Goal: Task Accomplishment & Management: Manage account settings

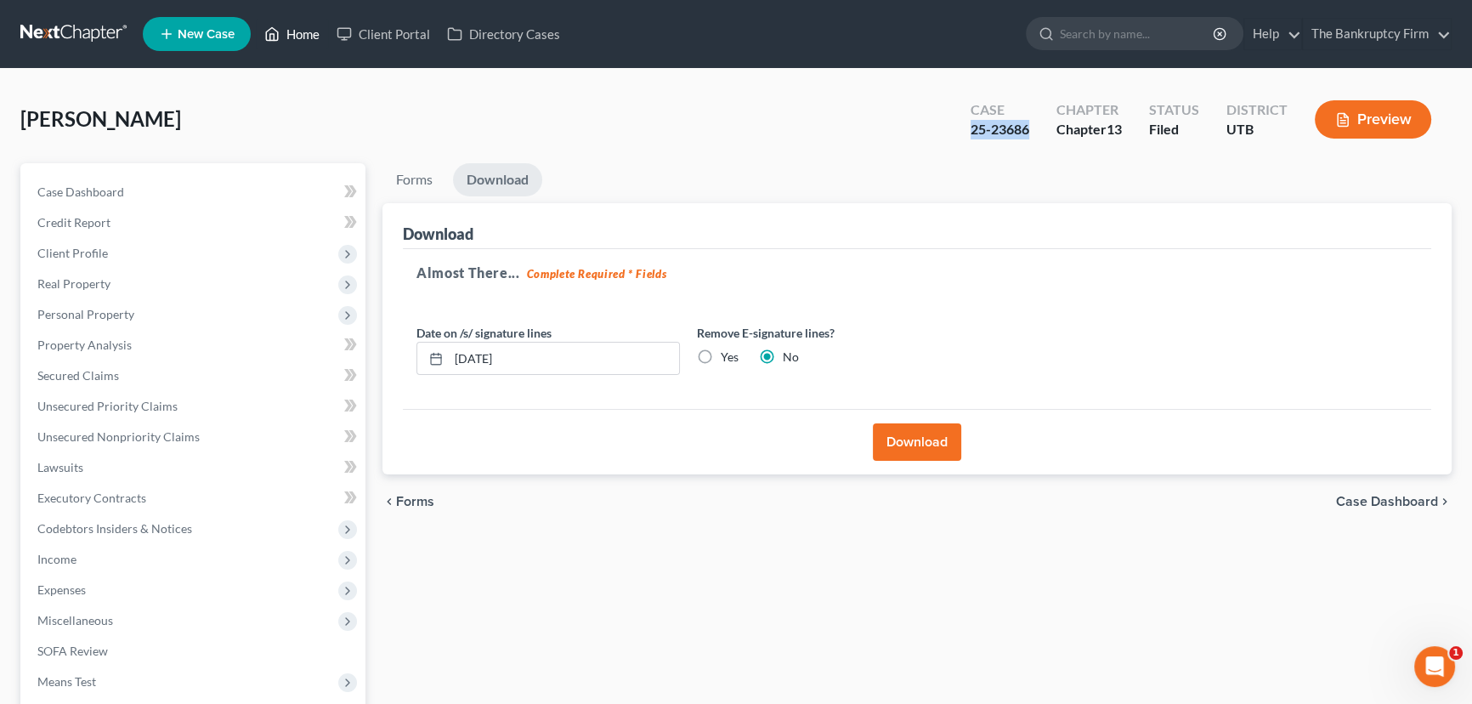
click at [307, 37] on link "Home" at bounding box center [292, 34] width 72 height 31
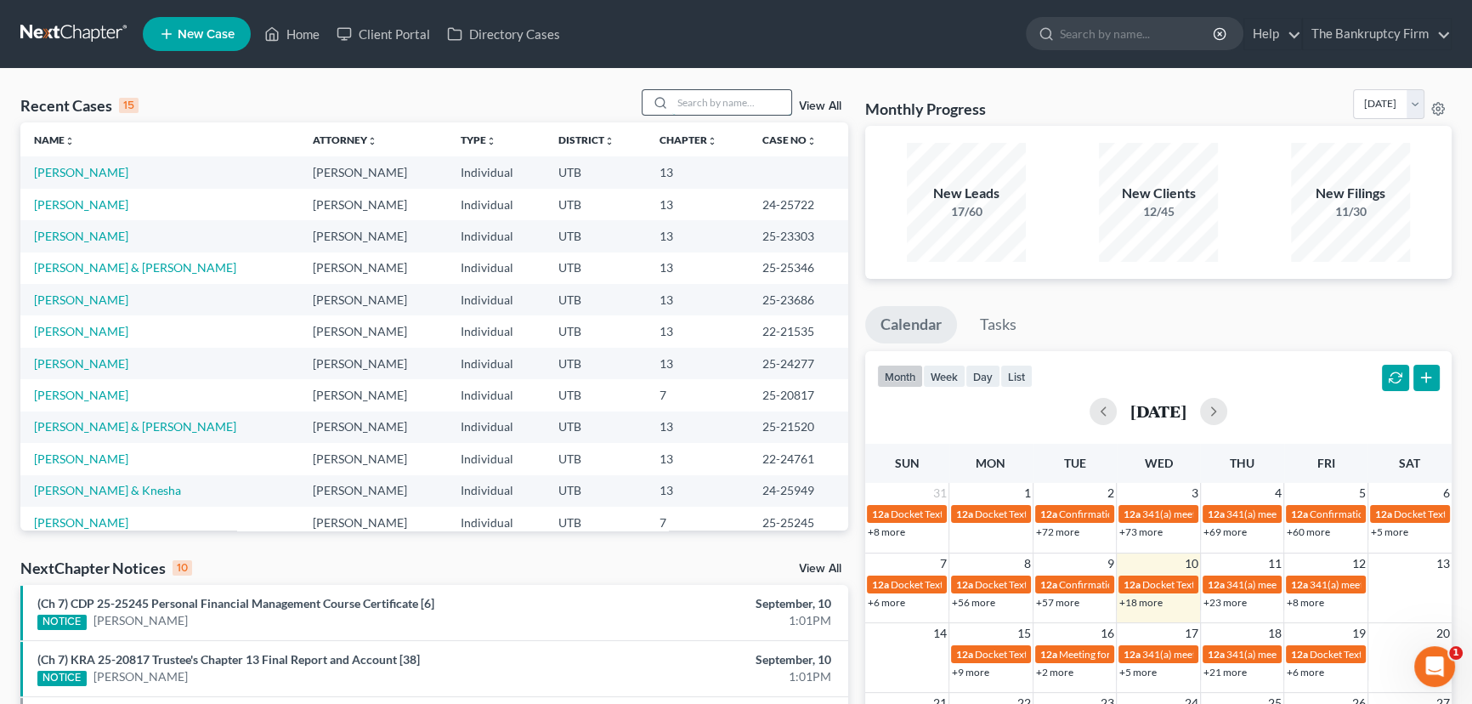
click at [696, 101] on input "search" at bounding box center [731, 102] width 119 height 25
type input "Medina"
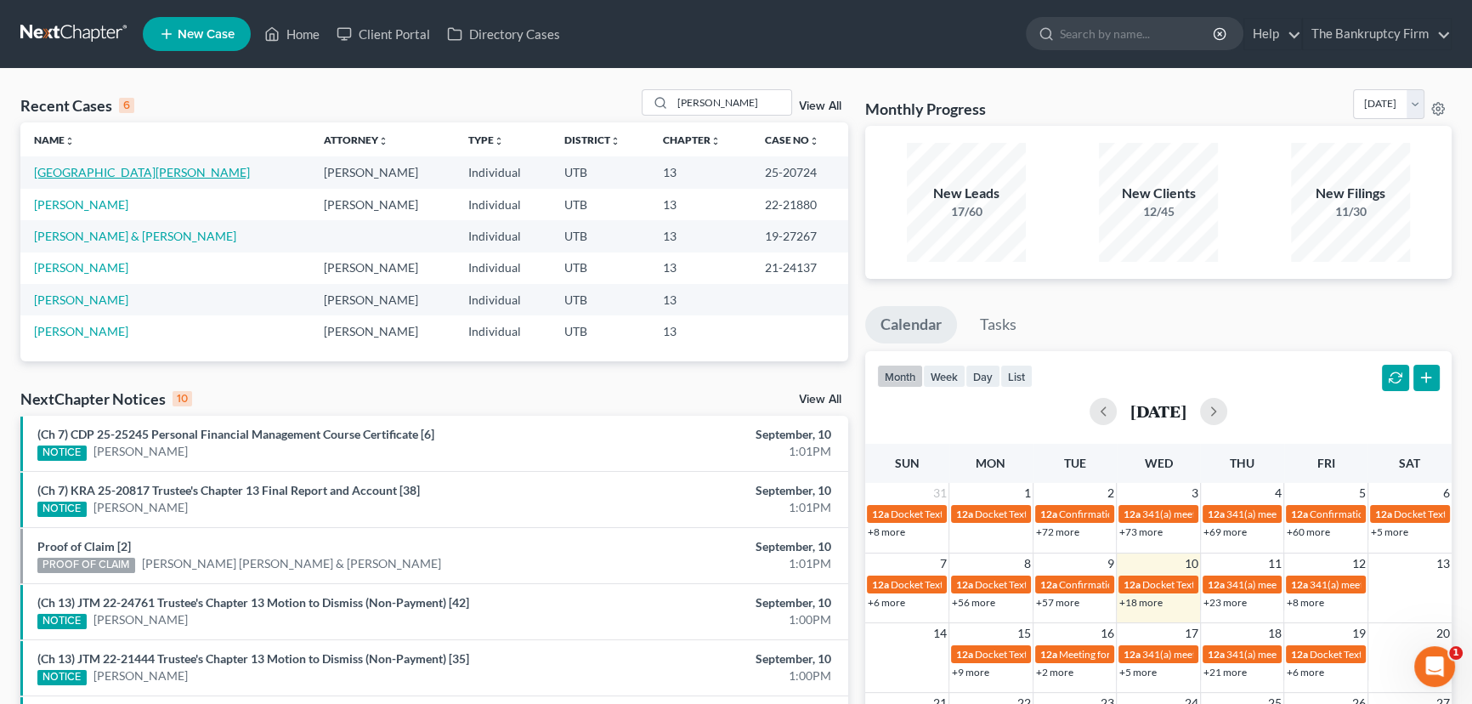
click at [116, 171] on link "Medina, Carmelita" at bounding box center [142, 172] width 216 height 14
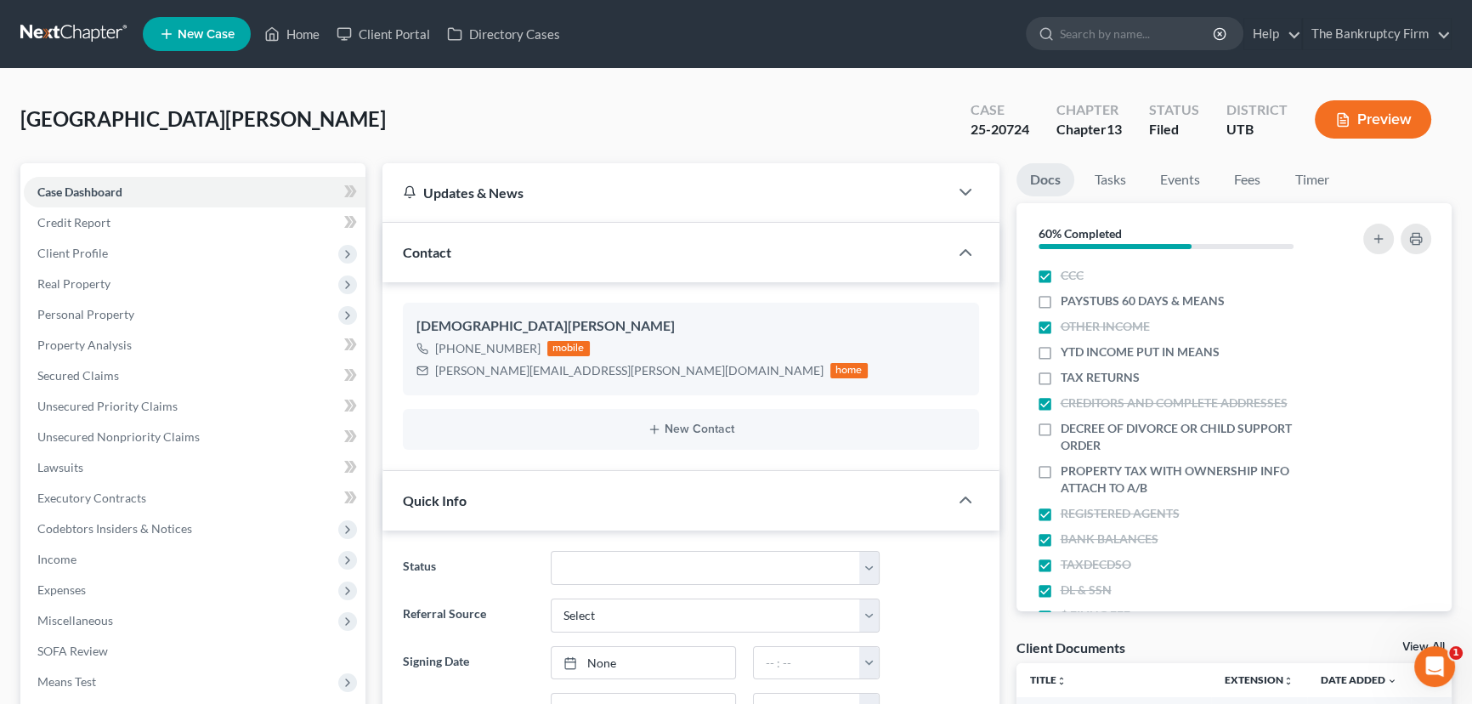
scroll to position [134, 0]
click at [1406, 645] on link "View All" at bounding box center [1423, 647] width 42 height 12
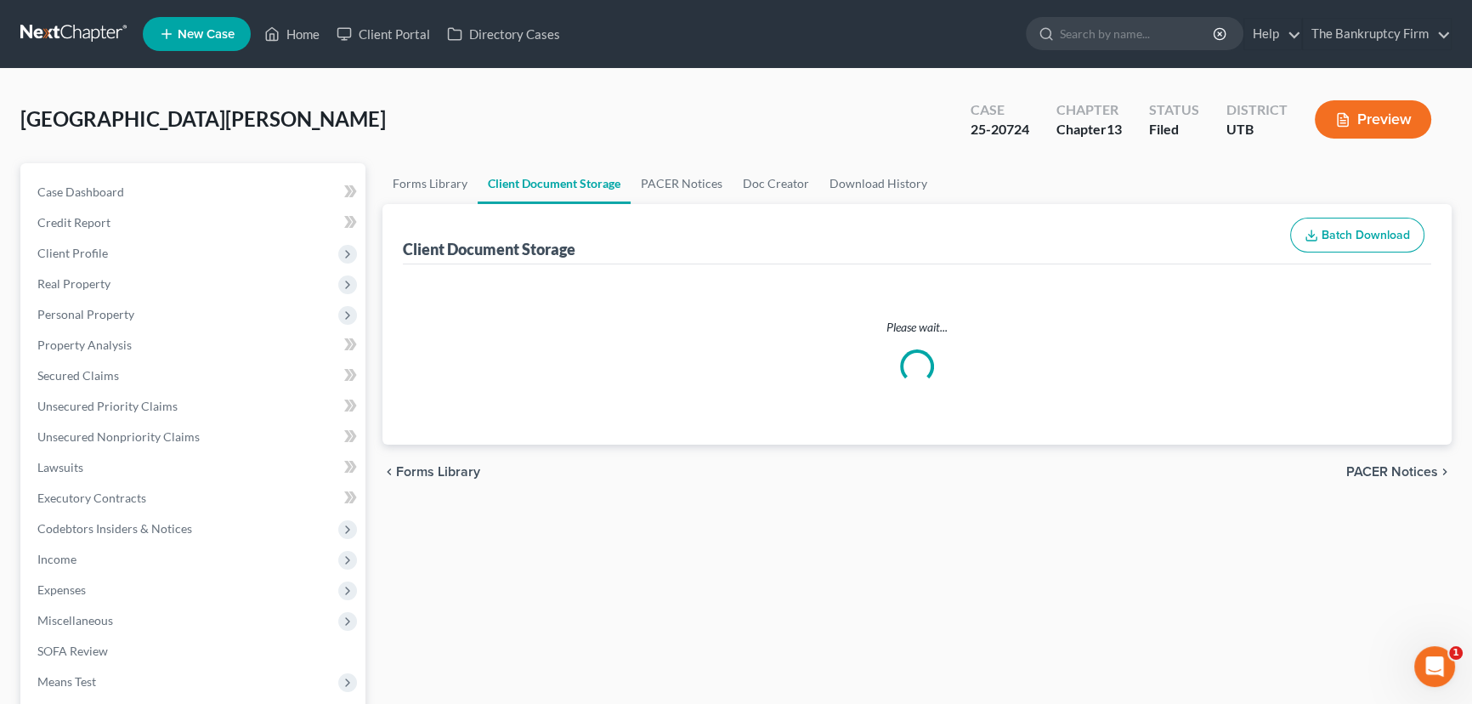
select select "30"
select select "26"
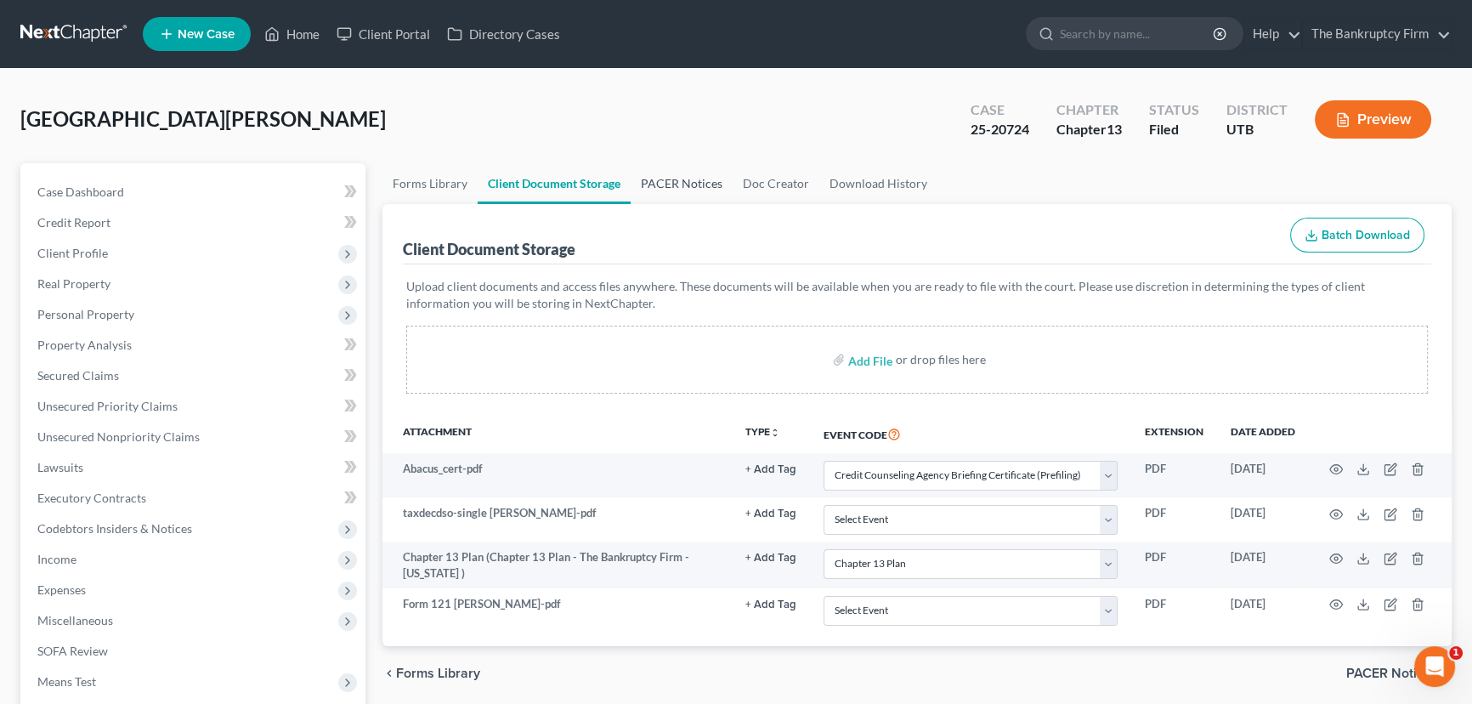
click at [673, 181] on link "PACER Notices" at bounding box center [682, 183] width 102 height 41
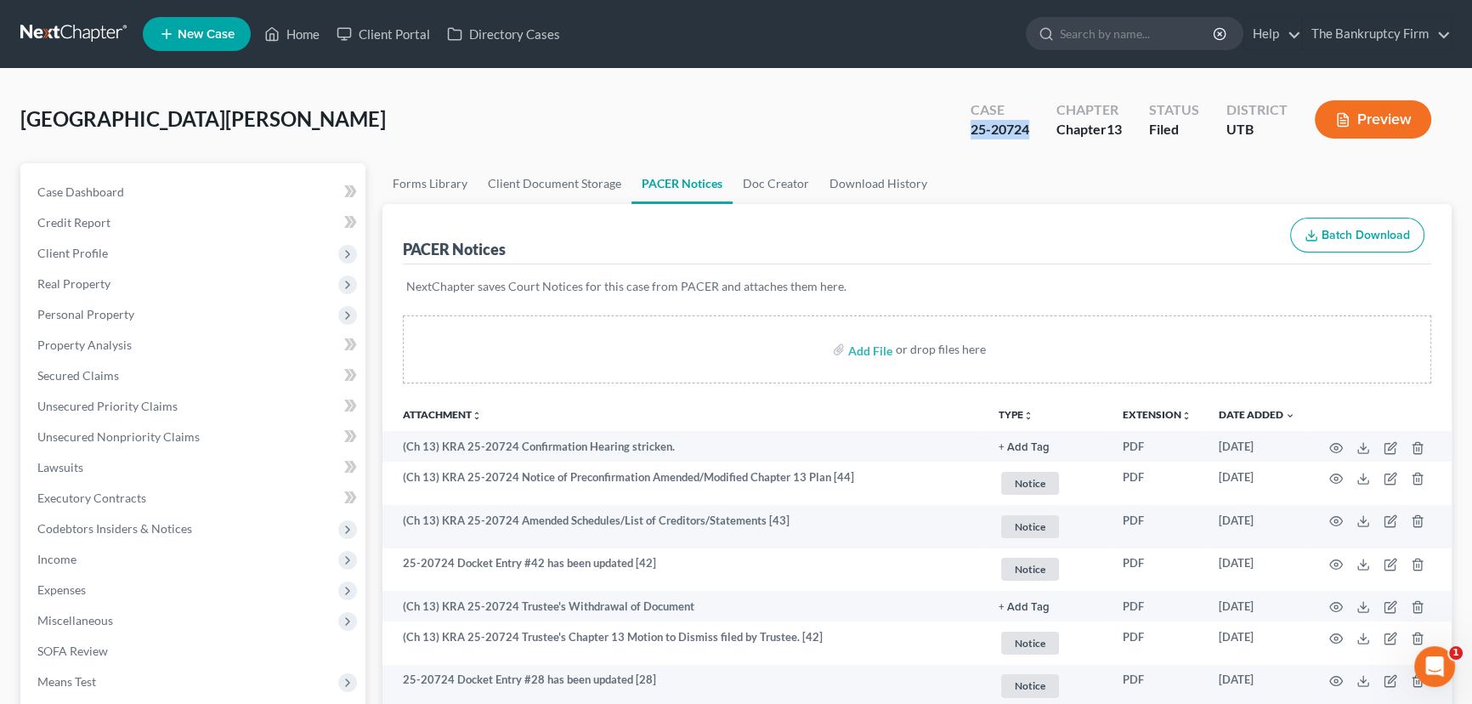
drag, startPoint x: 1035, startPoint y: 127, endPoint x: 970, endPoint y: 132, distance: 65.6
click at [970, 132] on div "Case 25-20724" at bounding box center [1000, 121] width 86 height 50
copy div "25-20724"
click at [297, 30] on link "Home" at bounding box center [292, 34] width 72 height 31
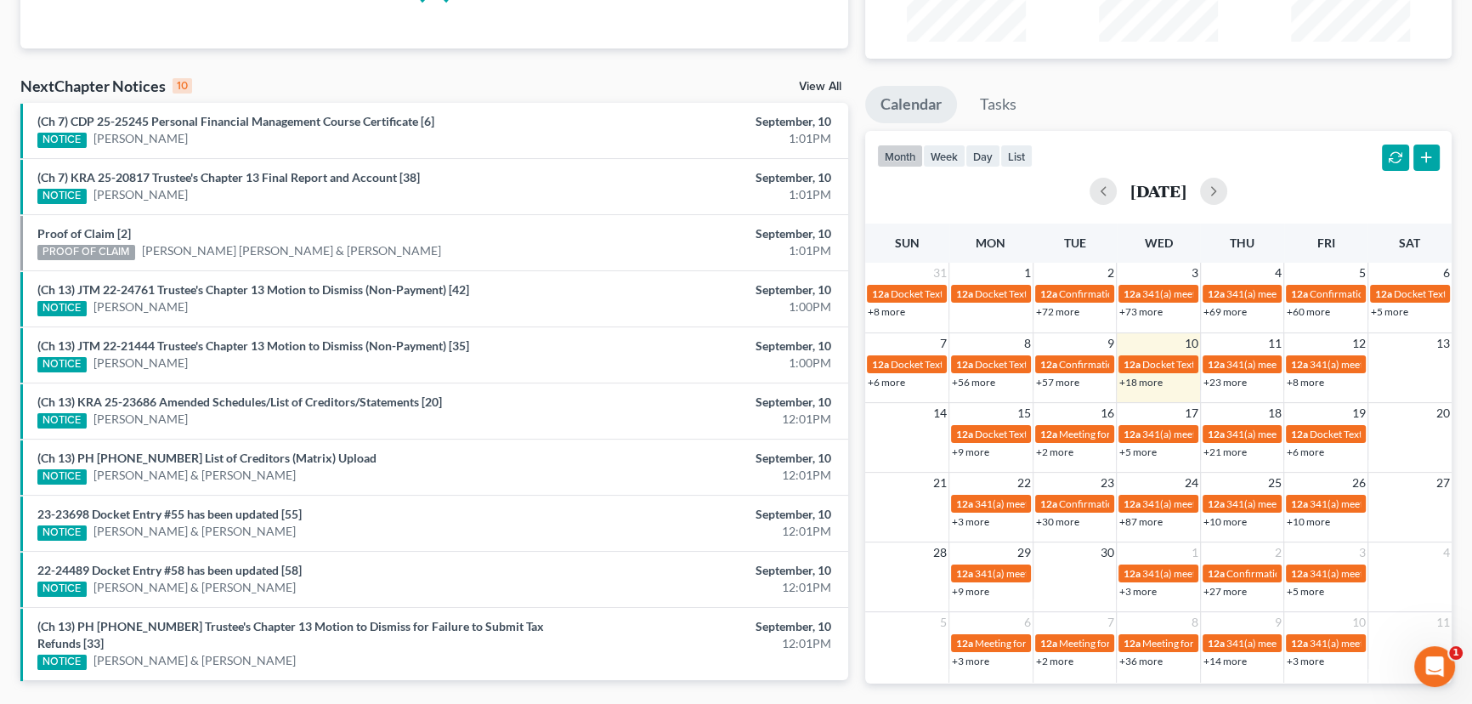
scroll to position [231, 0]
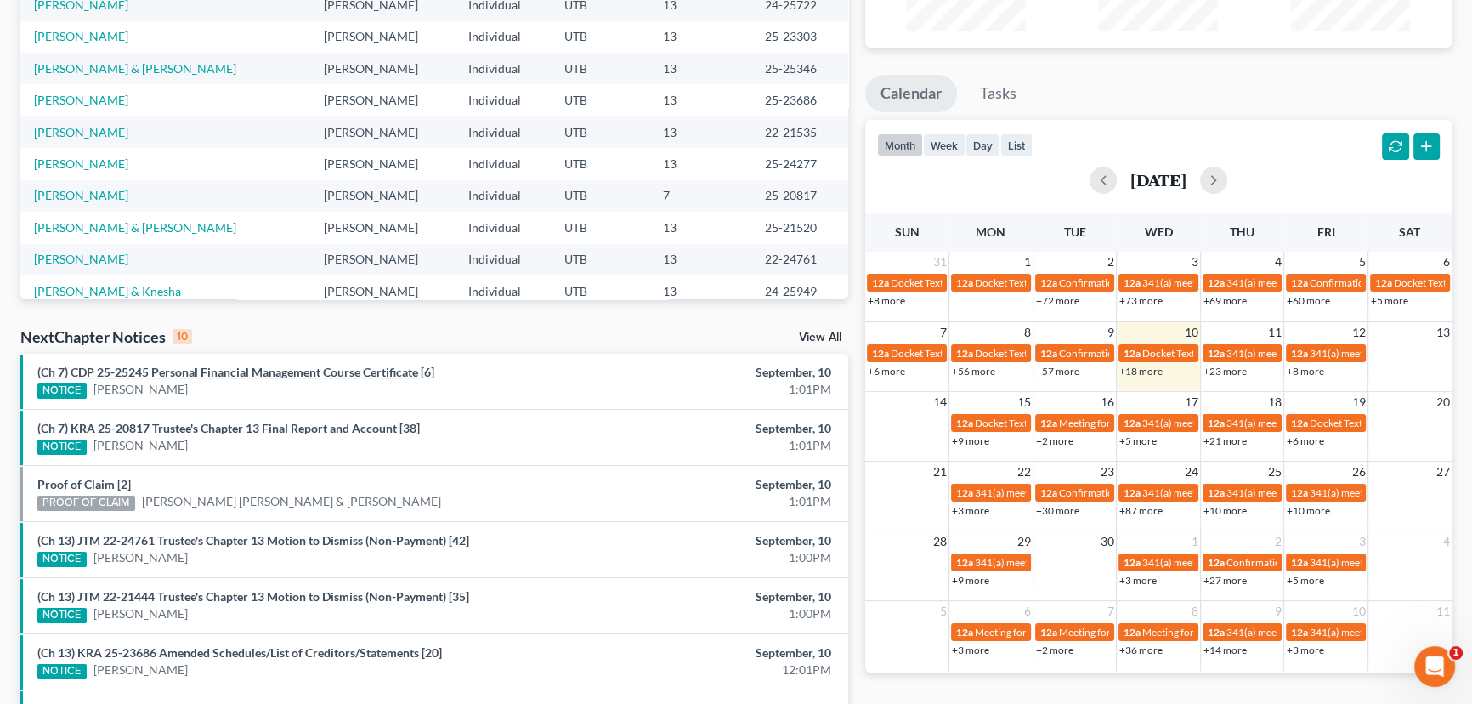
click at [242, 369] on link "(Ch 7) CDP 25-25245 Personal Financial Management Course Certificate [6]" at bounding box center [235, 372] width 397 height 14
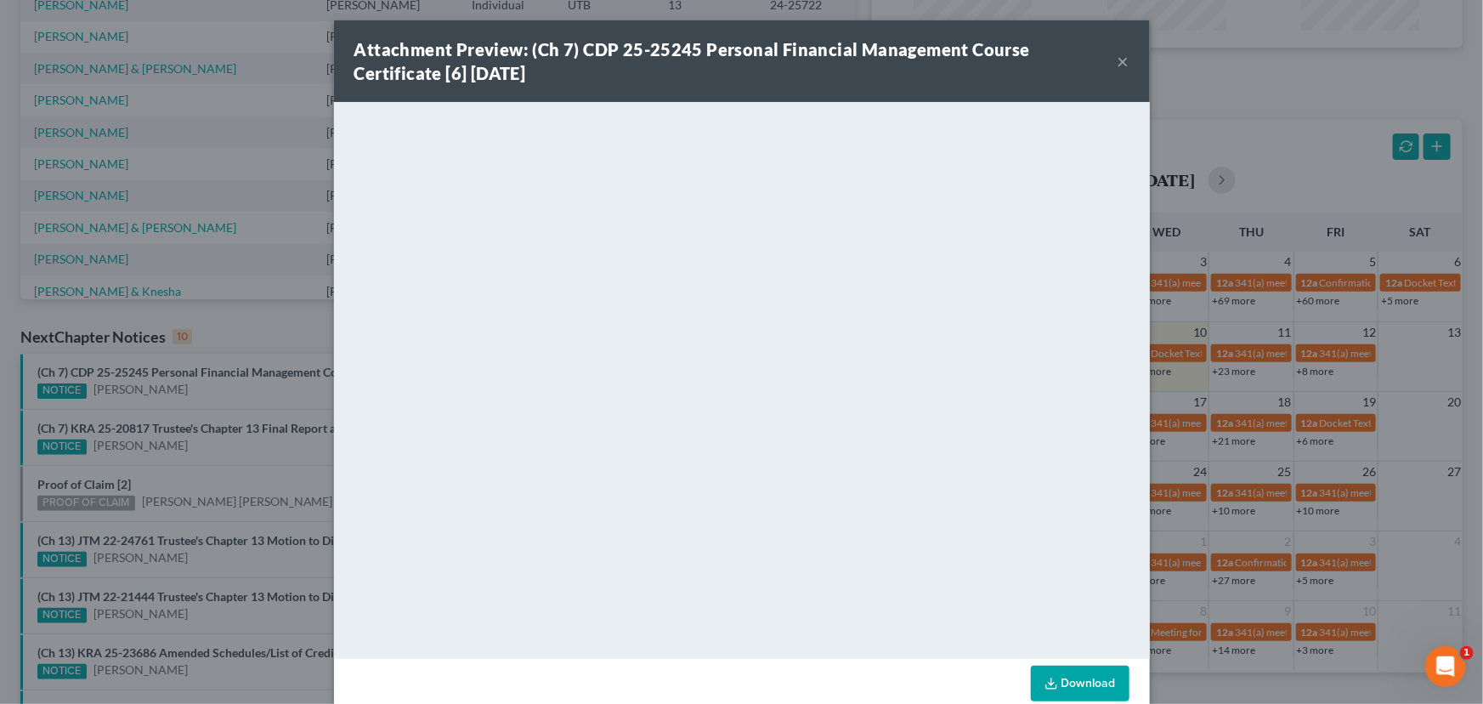
click at [233, 394] on div "Attachment Preview: (Ch 7) CDP 25-25245 Personal Financial Management Course Ce…" at bounding box center [741, 352] width 1483 height 704
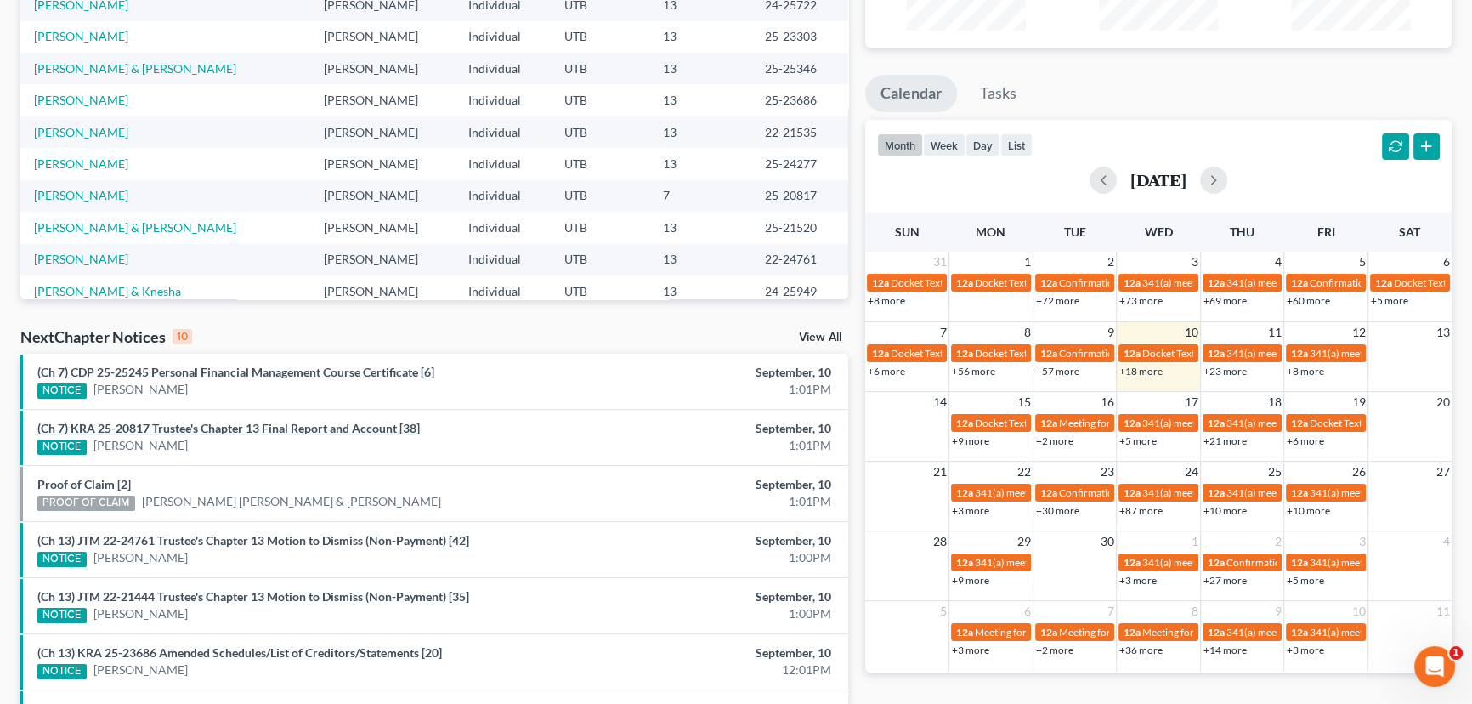
click at [201, 425] on link "(Ch 7) KRA 25-20817 Trustee's Chapter 13 Final Report and Account [38]" at bounding box center [228, 428] width 382 height 14
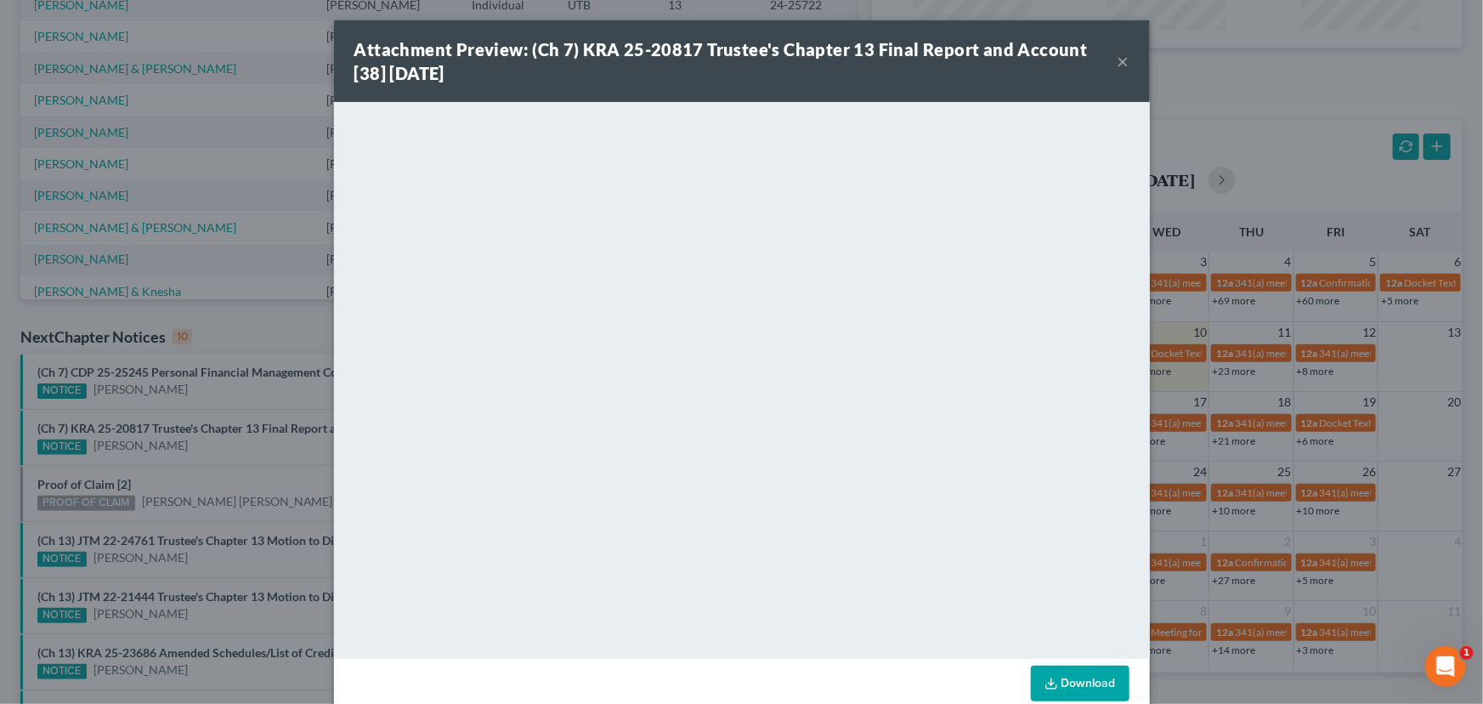
drag, startPoint x: 207, startPoint y: 450, endPoint x: 156, endPoint y: 473, distance: 57.0
click at [185, 460] on div "Attachment Preview: (Ch 7) KRA 25-20817 Trustee's Chapter 13 Final Report and A…" at bounding box center [741, 352] width 1483 height 704
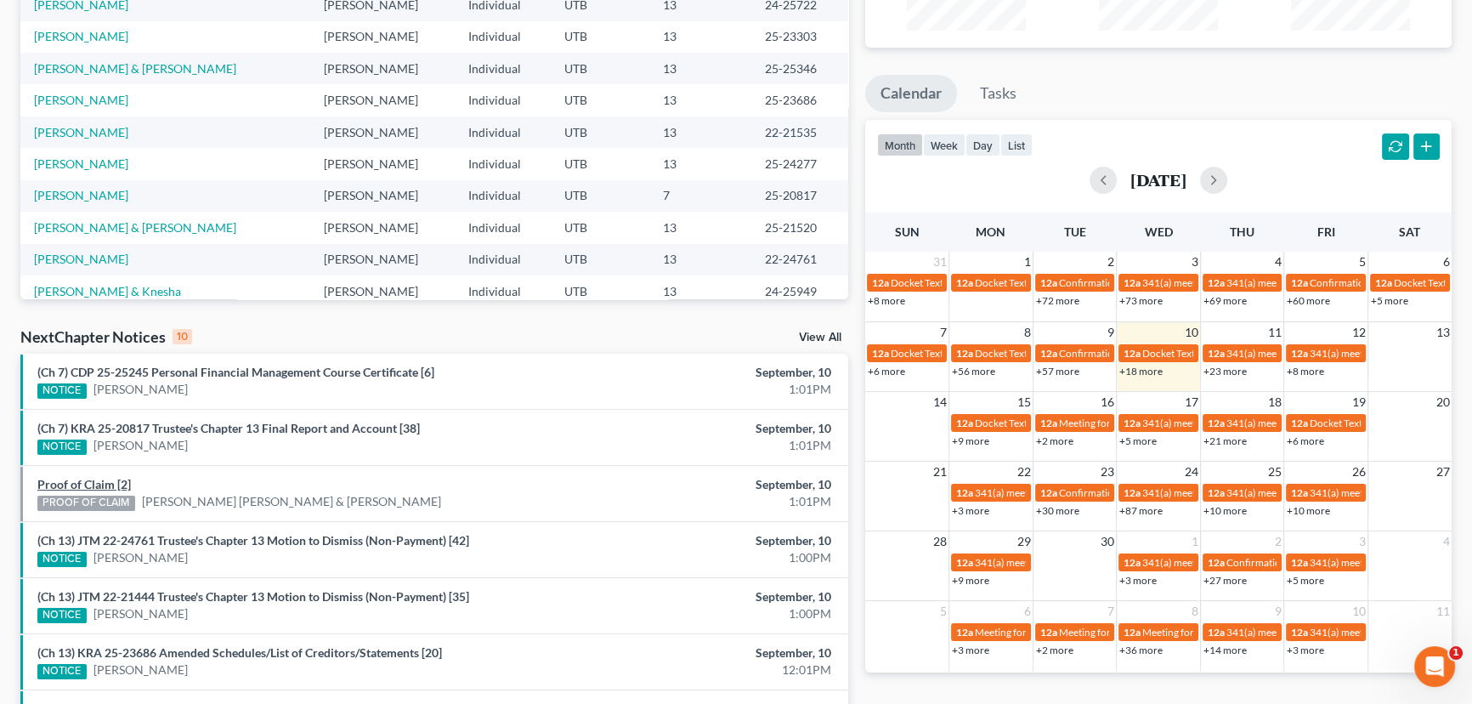
click at [91, 480] on link "Proof of Claim [2]" at bounding box center [83, 484] width 93 height 14
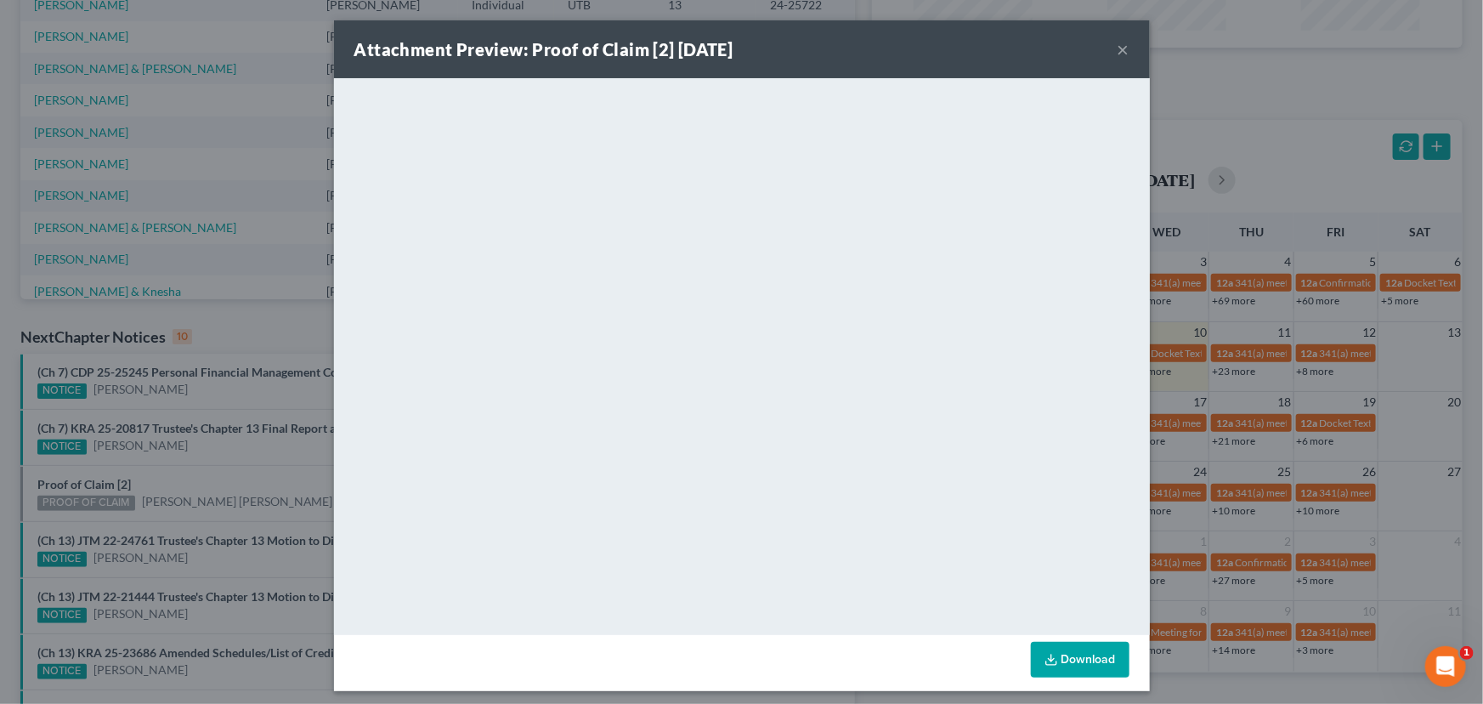
click at [186, 467] on div "Attachment Preview: Proof of Claim [2] 09/10/2025 × <object ng-attr-data='https…" at bounding box center [741, 352] width 1483 height 704
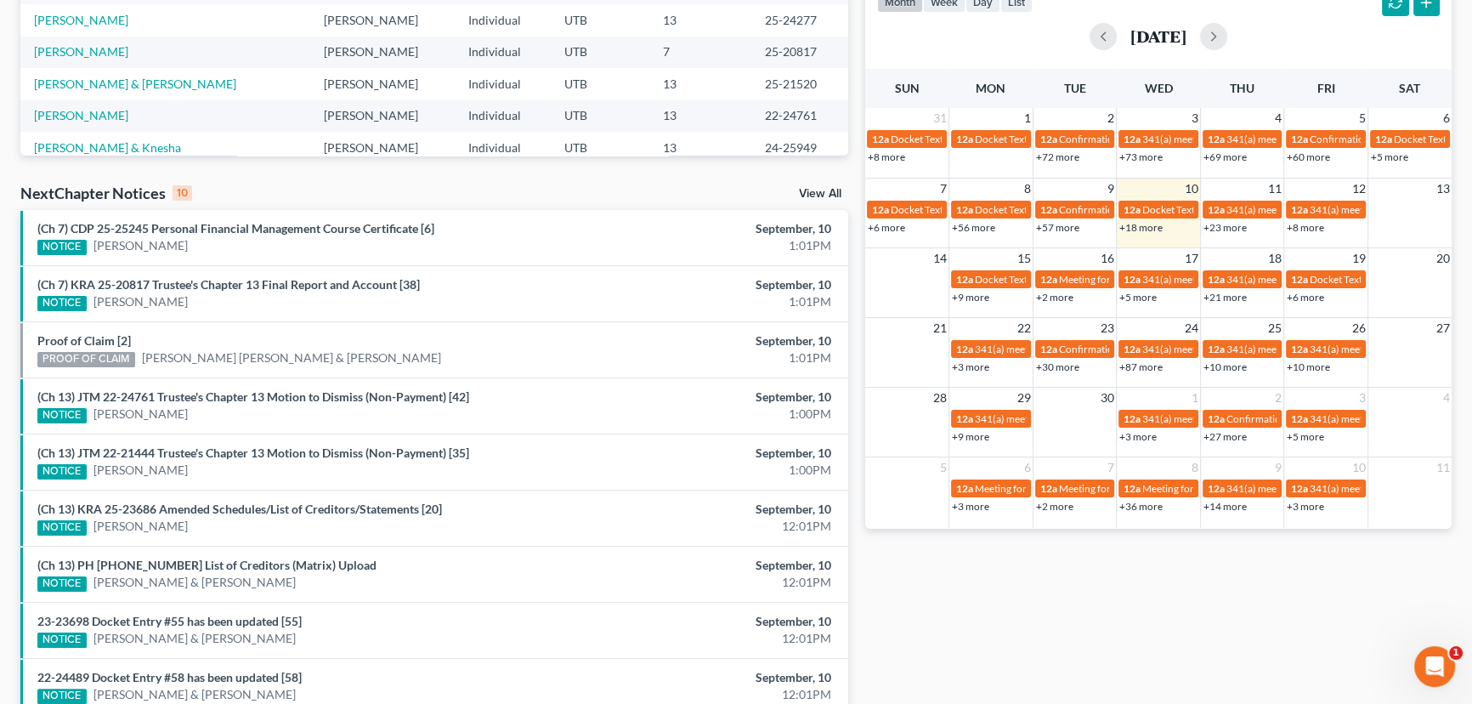
scroll to position [516, 0]
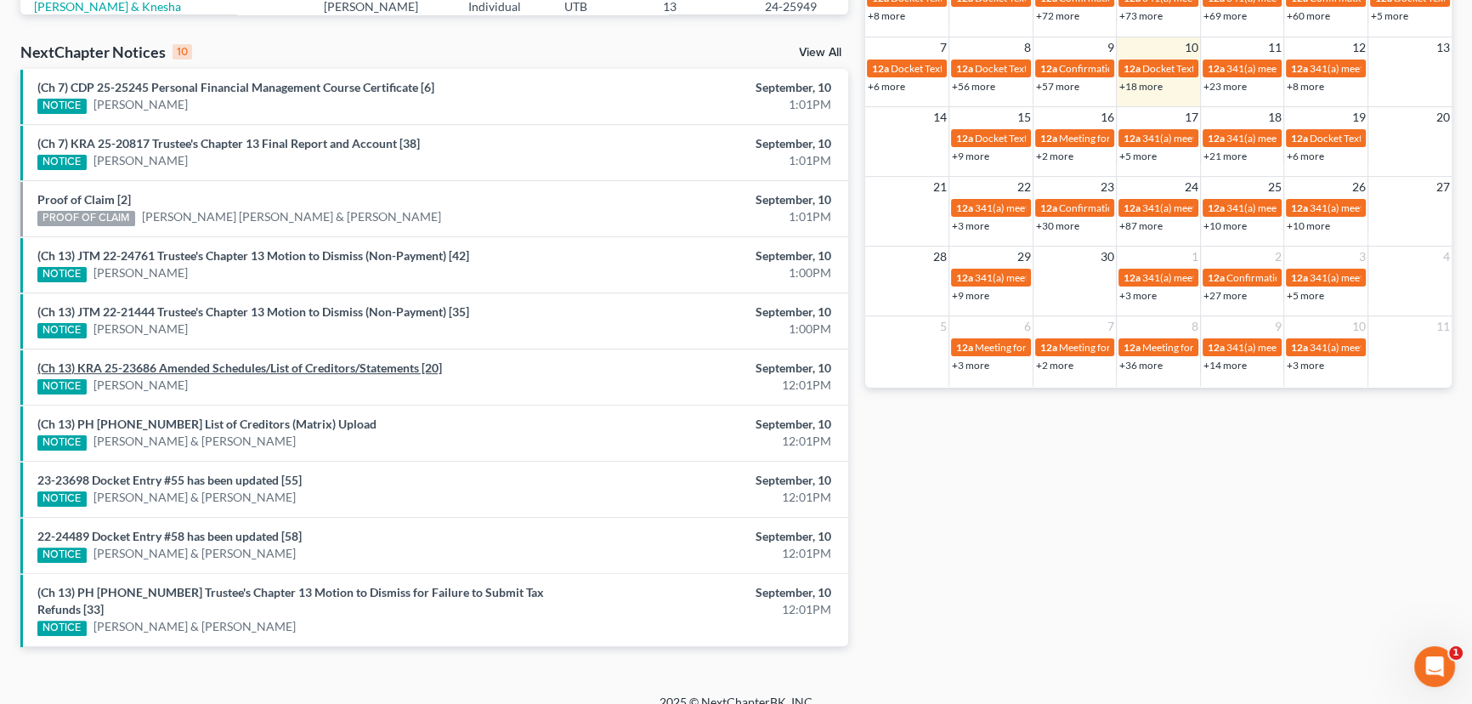
click at [255, 371] on link "(Ch 13) KRA 25-23686 Amended Schedules/List of Creditors/Statements [20]" at bounding box center [239, 367] width 405 height 14
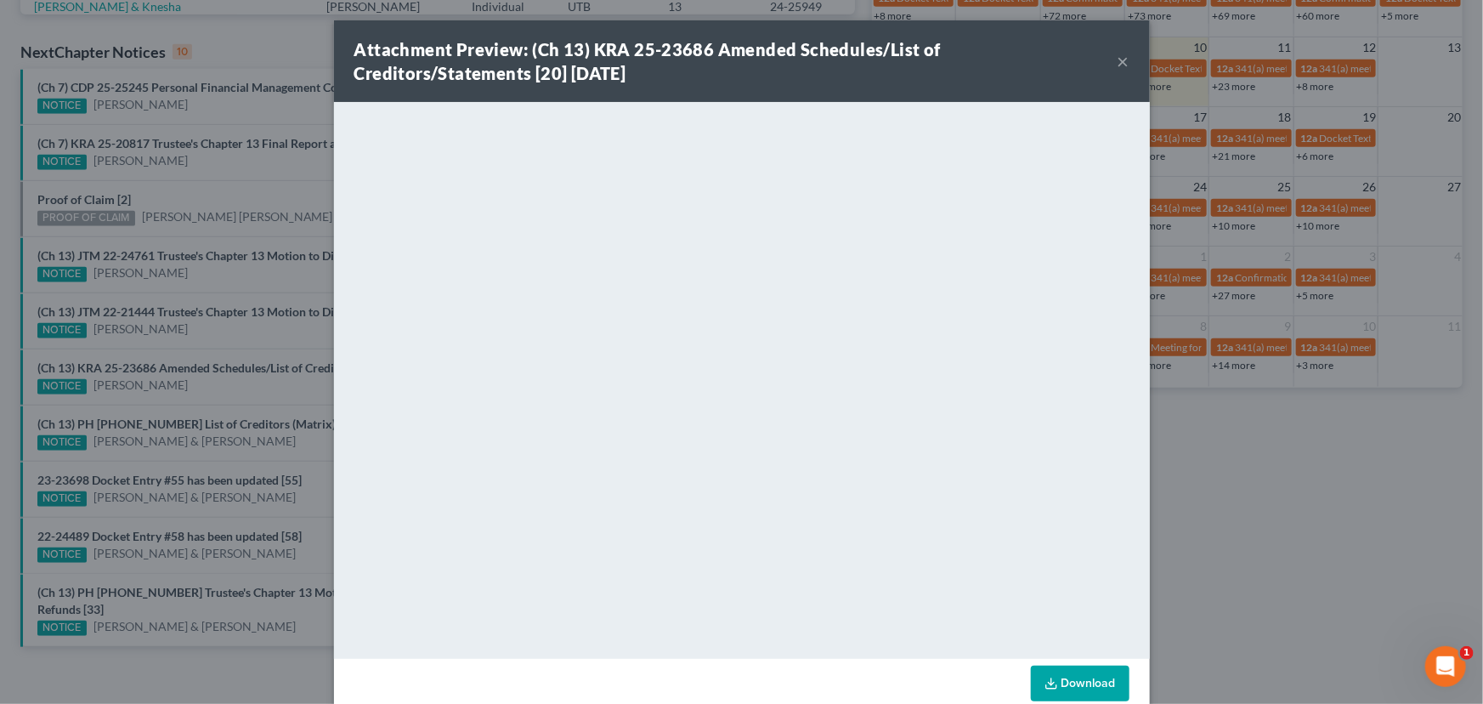
drag, startPoint x: 233, startPoint y: 391, endPoint x: 229, endPoint y: 399, distance: 9.2
click at [233, 391] on div "Attachment Preview: (Ch 13) KRA 25-23686 Amended Schedules/List of Creditors/St…" at bounding box center [741, 352] width 1483 height 704
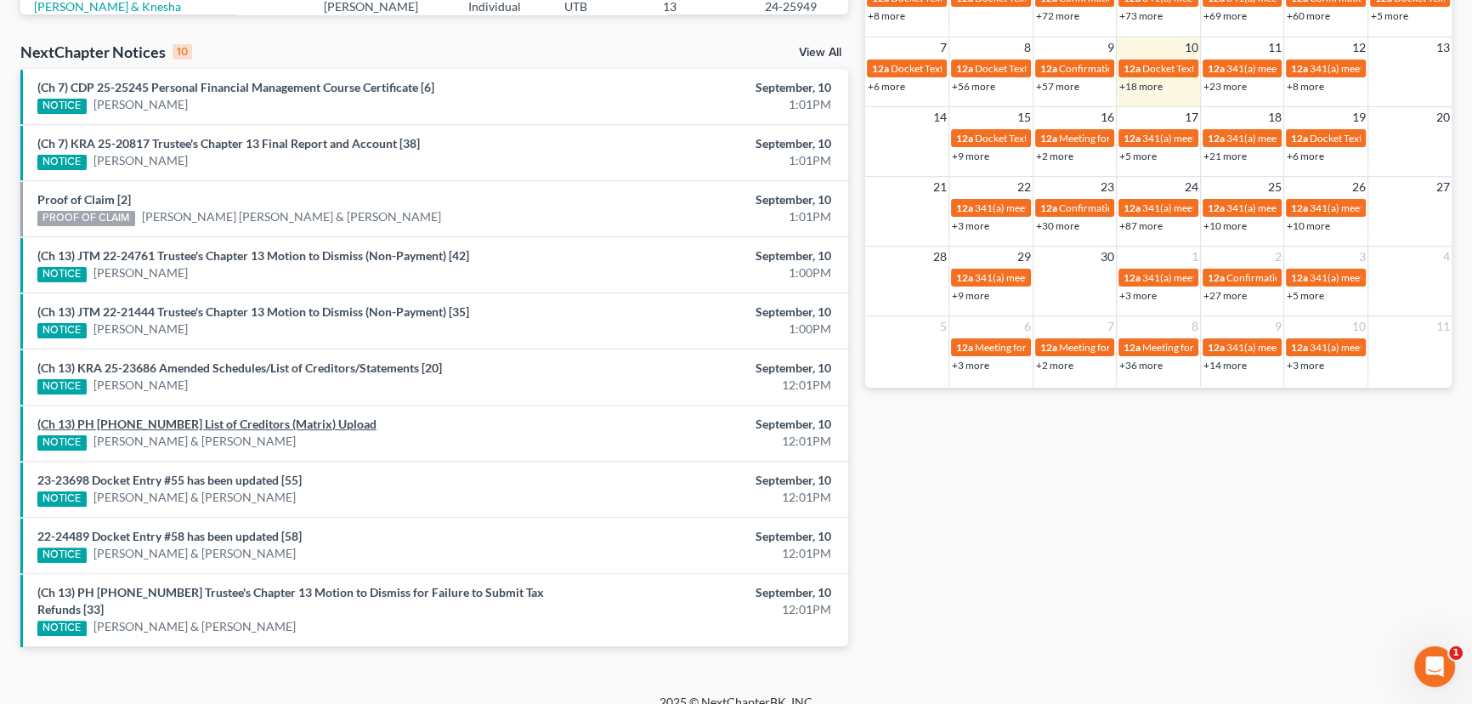
click at [219, 424] on link "(Ch 13) PH 25-25346 List of Creditors (Matrix) Upload" at bounding box center [206, 423] width 339 height 14
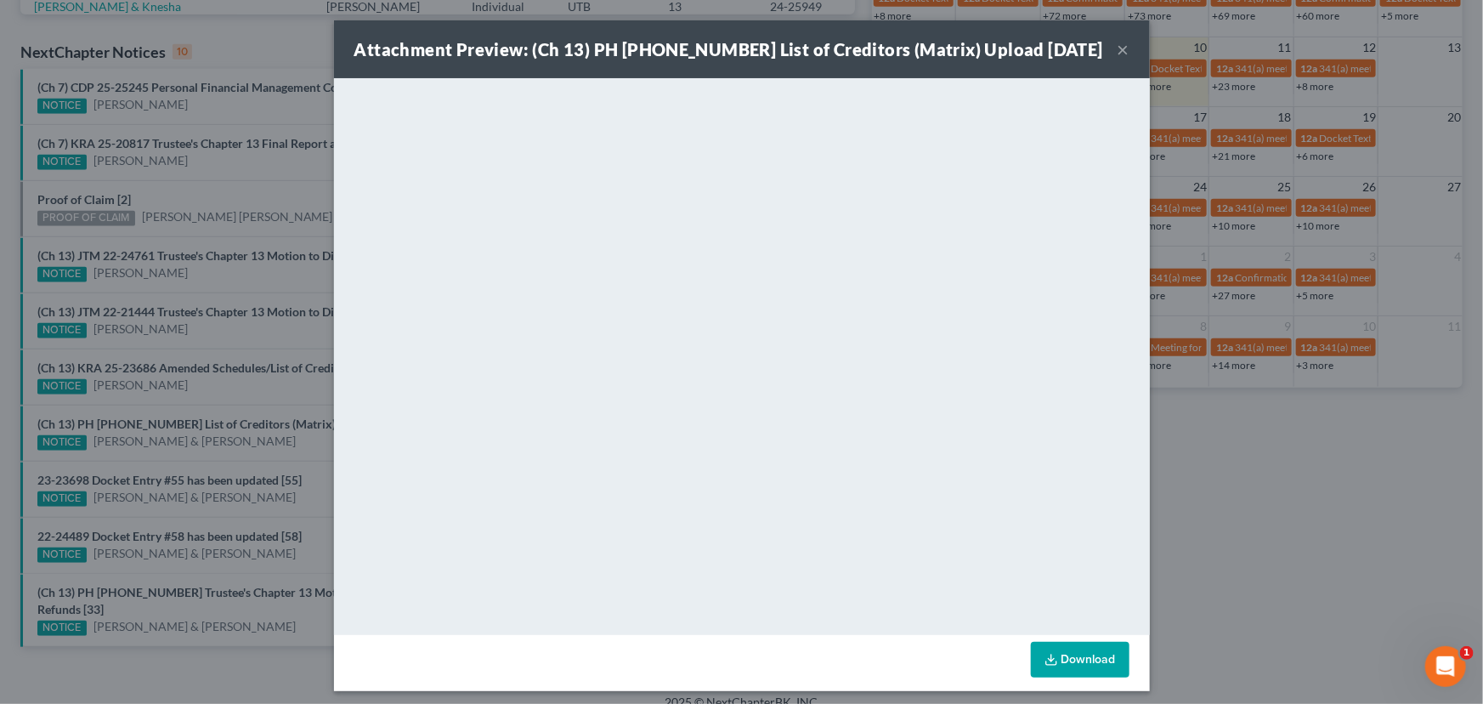
click at [218, 452] on div "Attachment Preview: (Ch 13) PH 25-25346 List of Creditors (Matrix) Upload 09/10…" at bounding box center [741, 352] width 1483 height 704
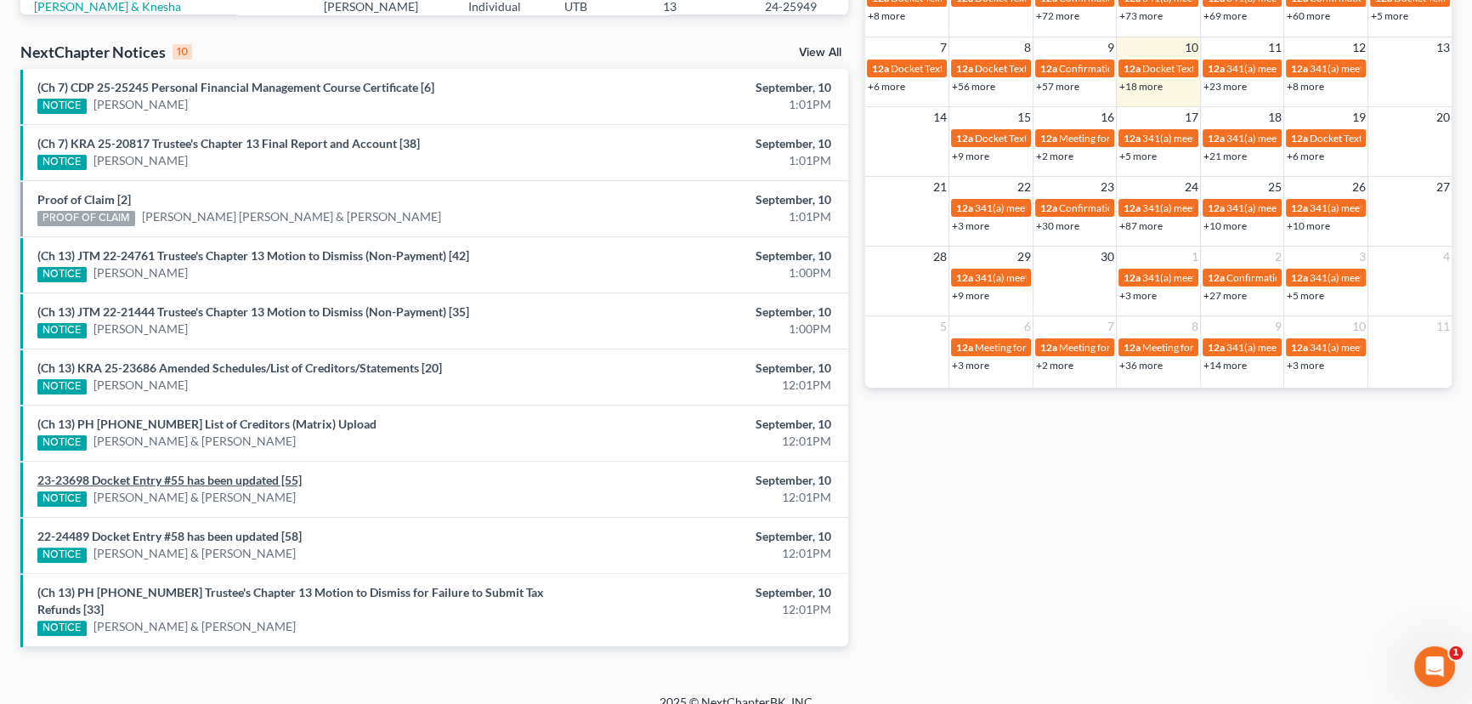
click at [195, 477] on link "23-23698 Docket Entry #55 has been updated [55]" at bounding box center [169, 480] width 264 height 14
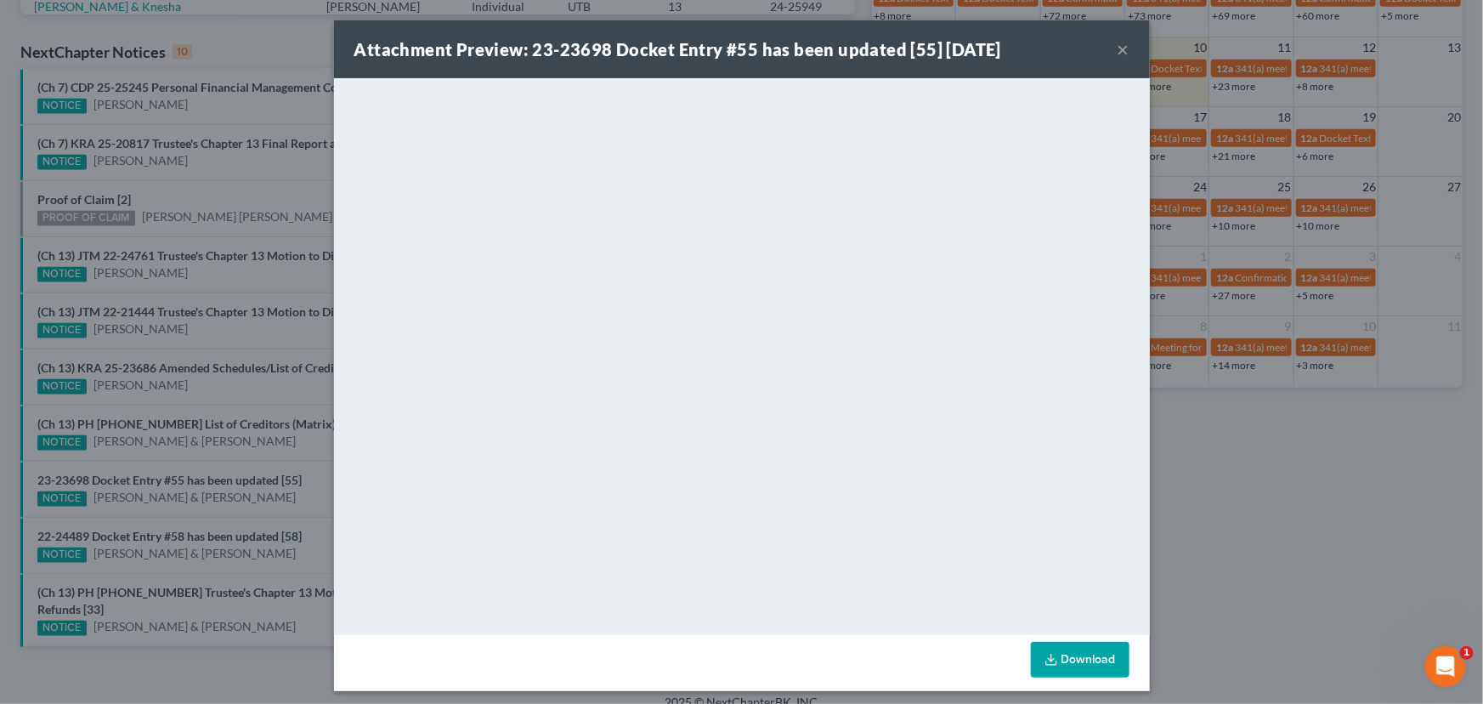
click at [221, 452] on div "Attachment Preview: 23-23698 Docket Entry #55 has been updated [55] 09/10/2025 …" at bounding box center [741, 352] width 1483 height 704
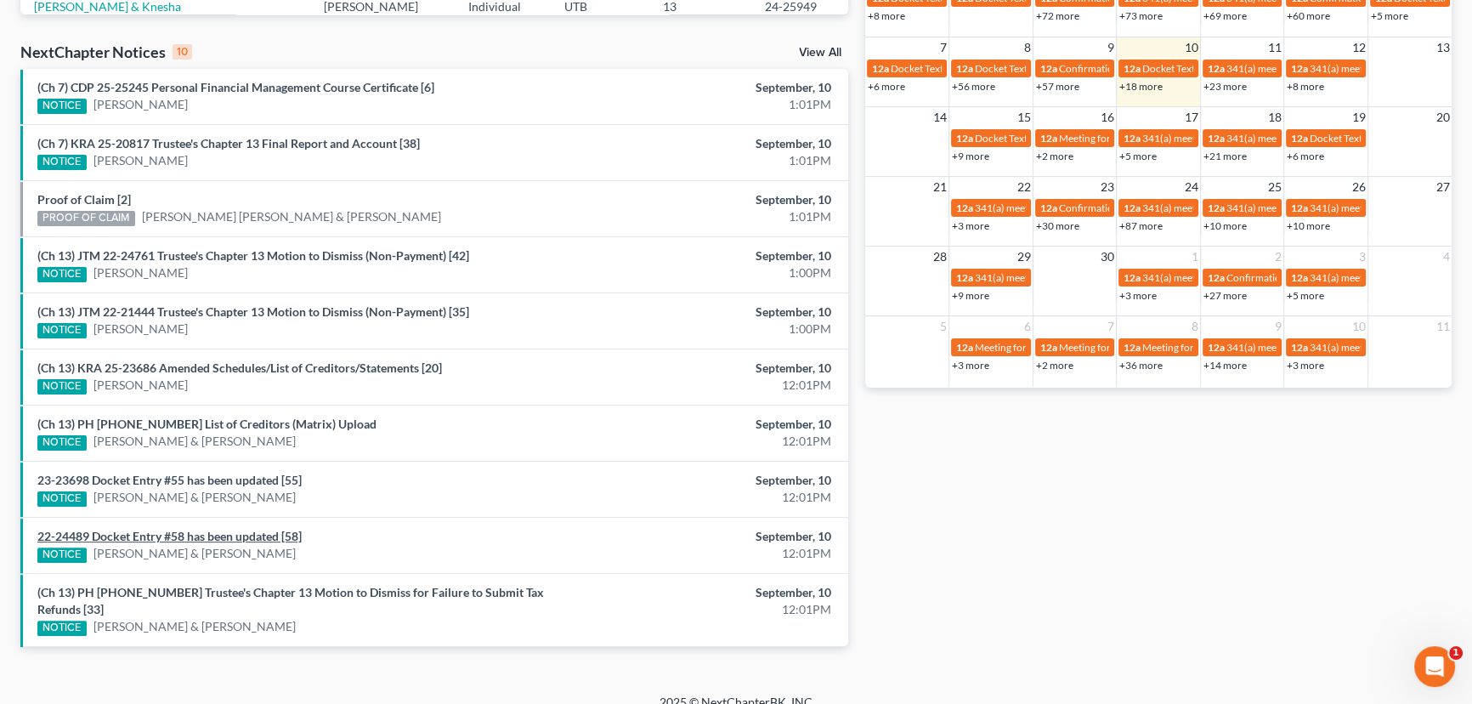
click at [217, 535] on link "22-24489 Docket Entry #58 has been updated [58]" at bounding box center [169, 536] width 264 height 14
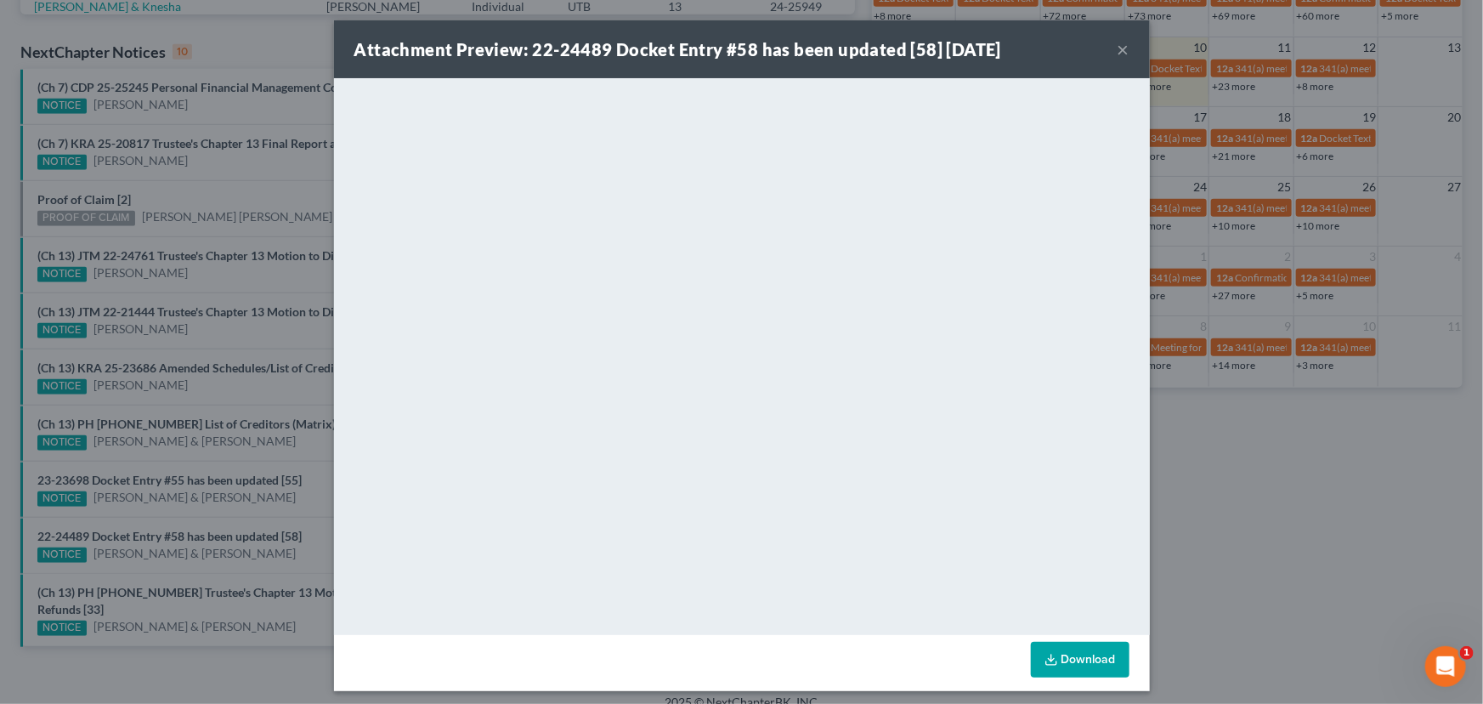
click at [281, 567] on div "Attachment Preview: 22-24489 Docket Entry #58 has been updated [58] 09/10/2025 …" at bounding box center [741, 352] width 1483 height 704
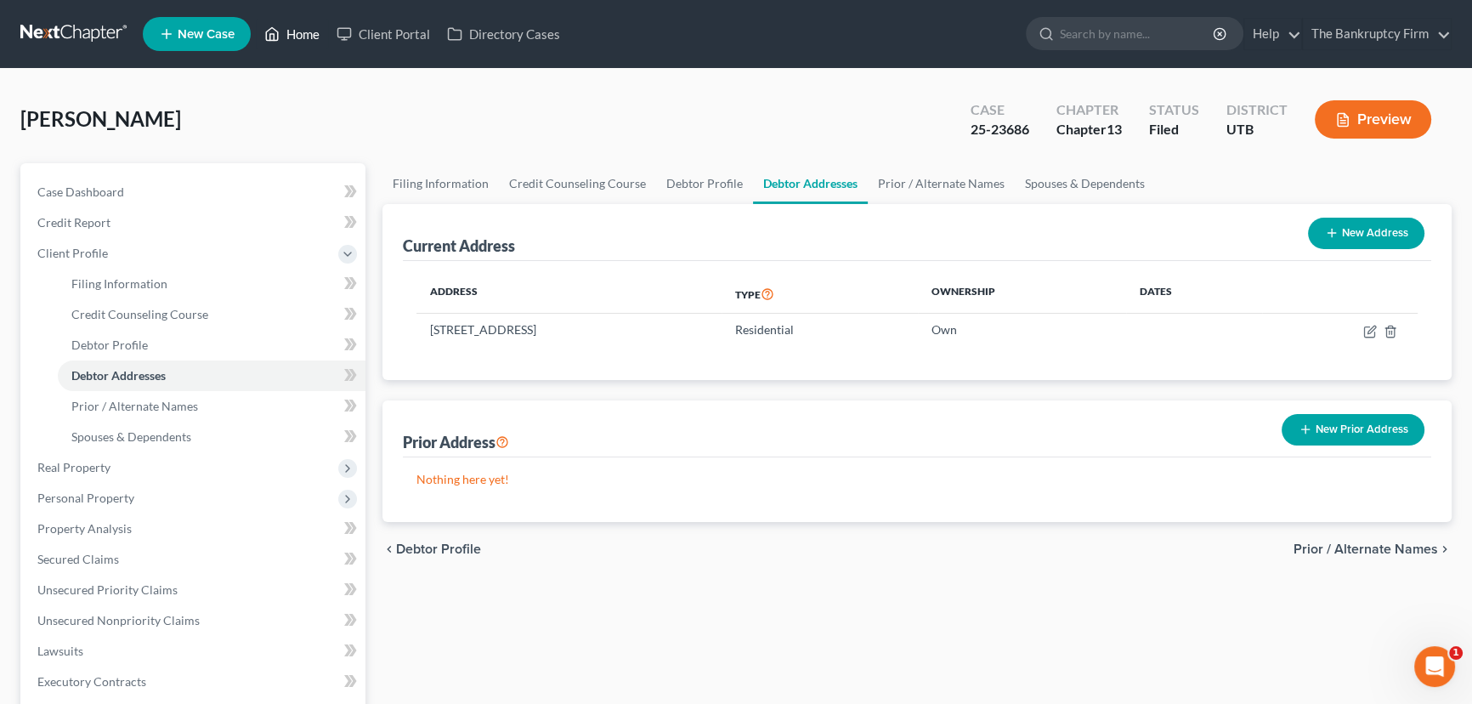
click at [291, 29] on link "Home" at bounding box center [292, 34] width 72 height 31
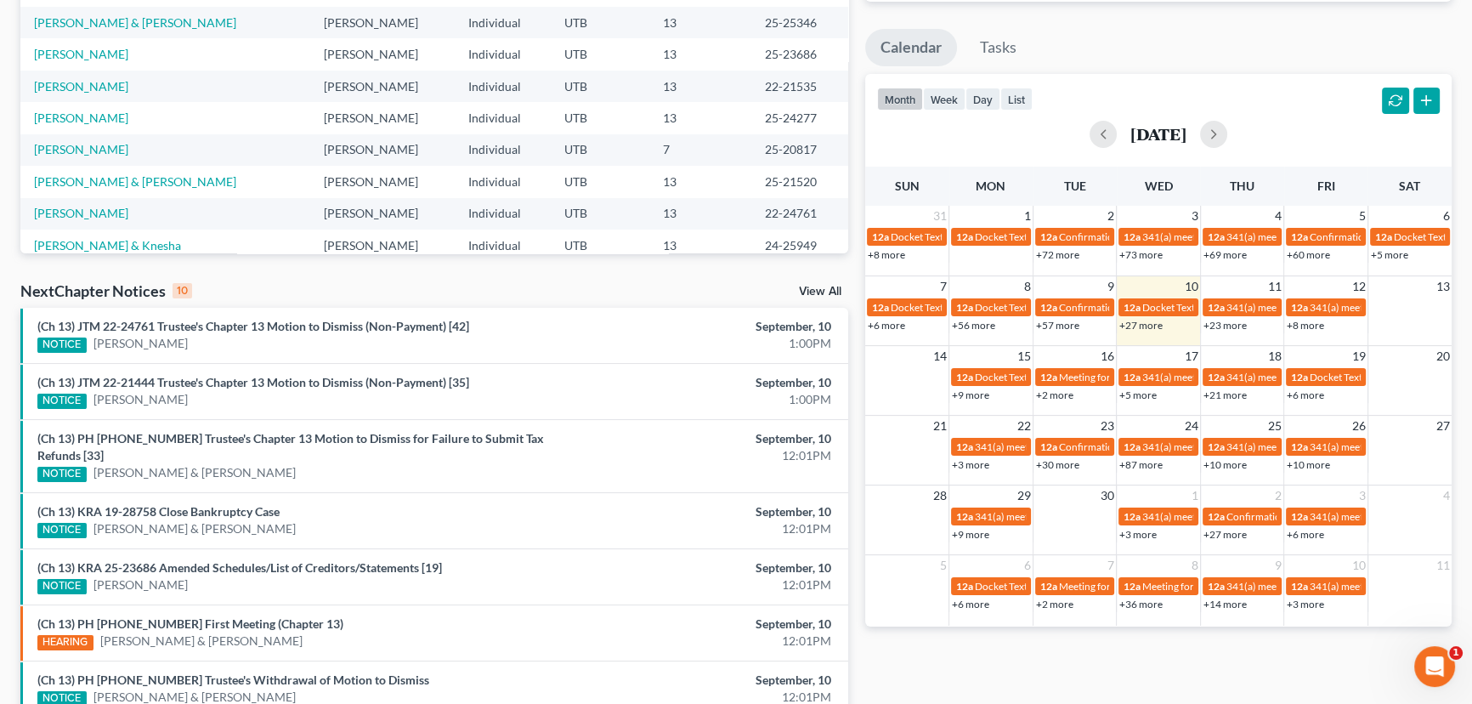
scroll to position [516, 0]
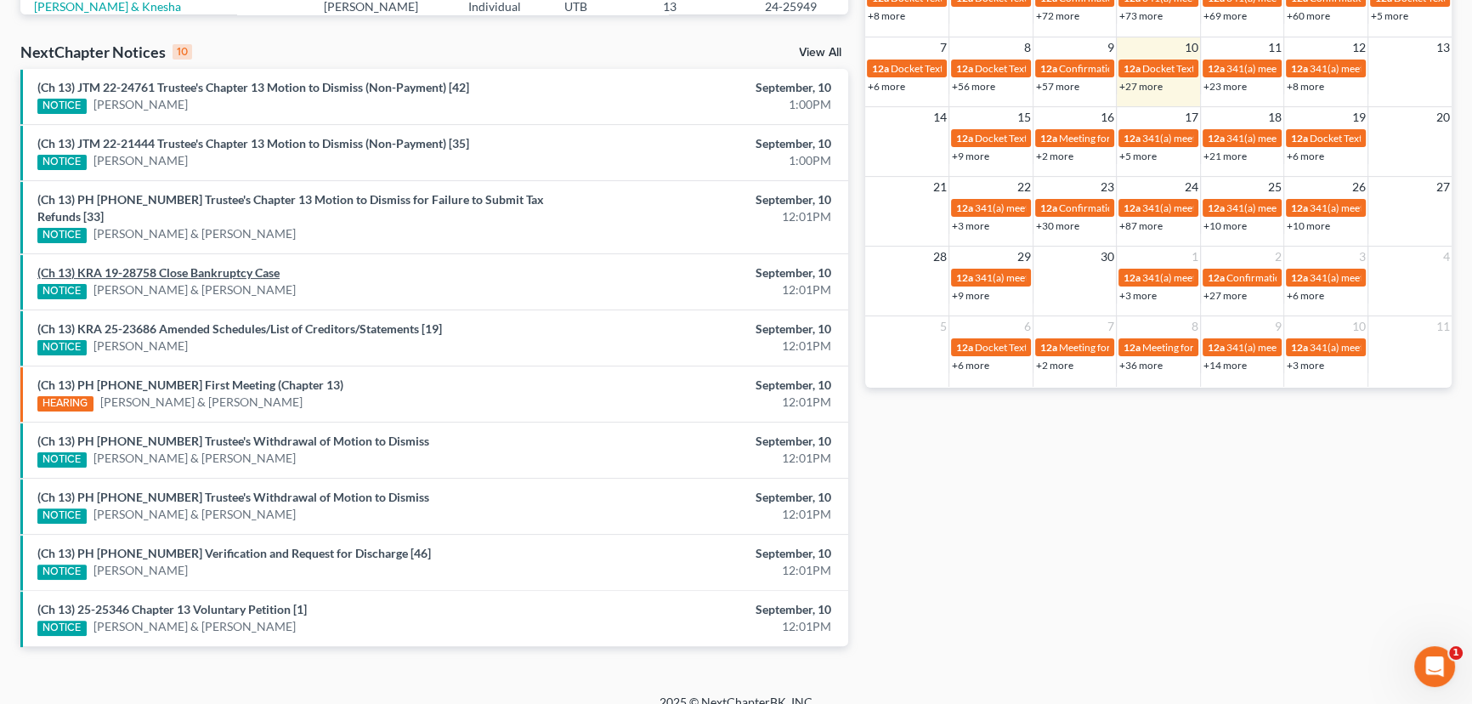
click at [201, 265] on link "(Ch 13) KRA 19-28758 Close Bankruptcy Case" at bounding box center [158, 272] width 242 height 14
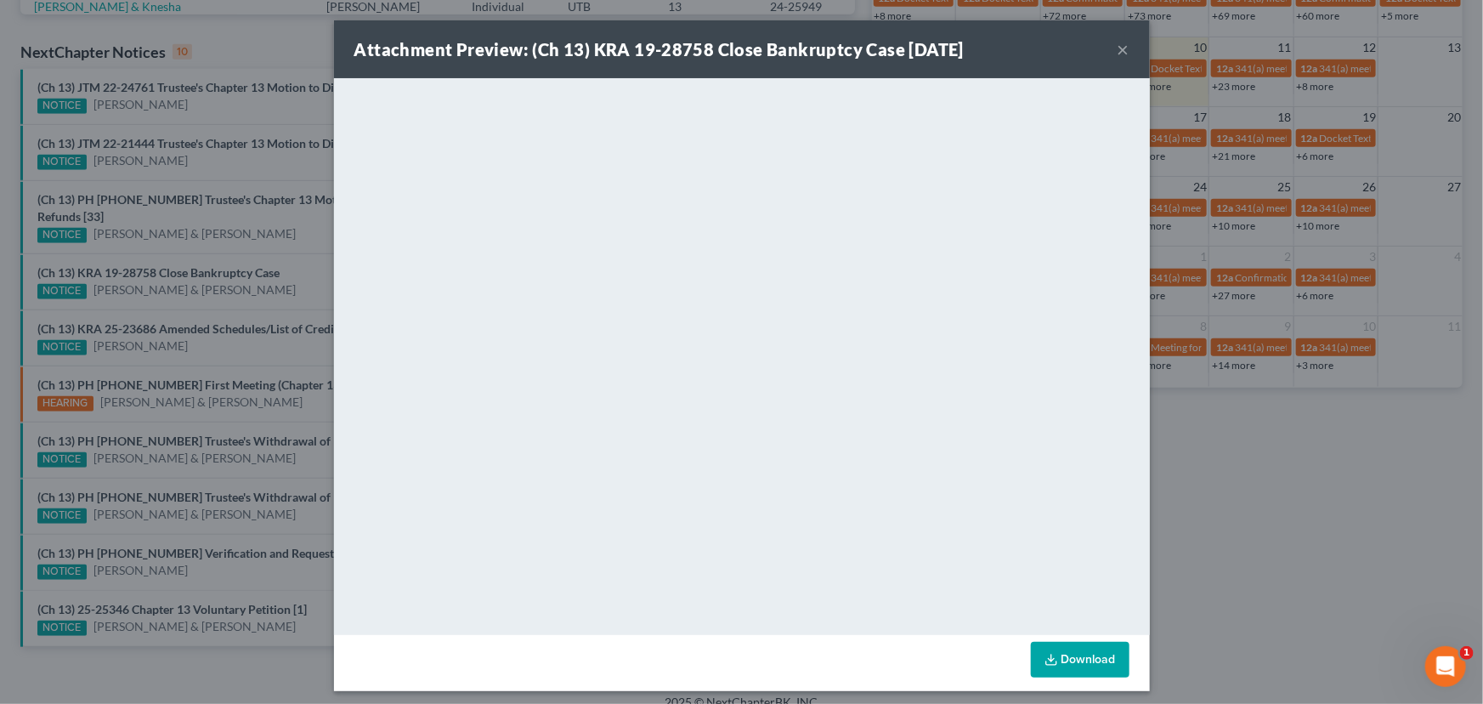
click at [303, 257] on div "Attachment Preview: (Ch 13) KRA 19-28758 Close Bankruptcy Case 09/10/2025 × <ob…" at bounding box center [741, 352] width 1483 height 704
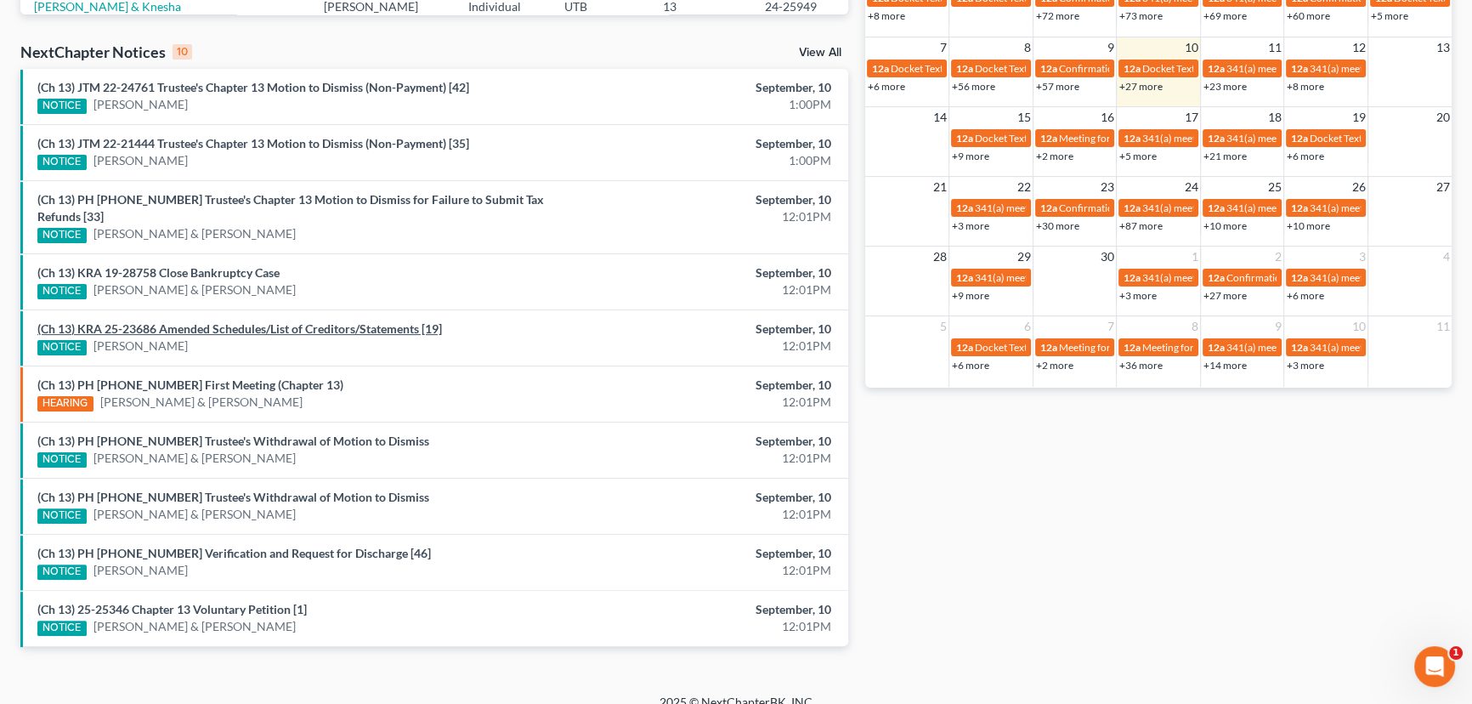
click at [246, 321] on link "(Ch 13) KRA 25-23686 Amended Schedules/List of Creditors/Statements [19]" at bounding box center [239, 328] width 405 height 14
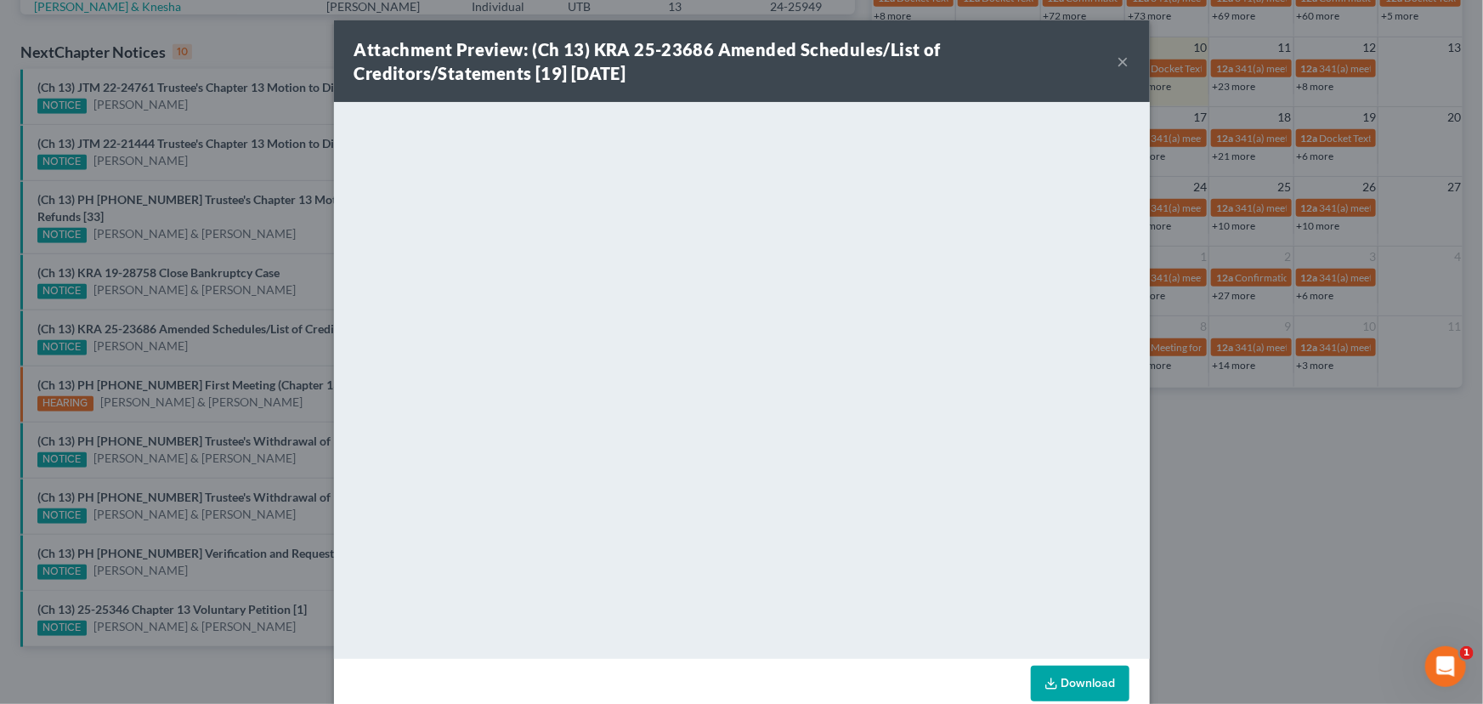
click at [262, 258] on div "Attachment Preview: (Ch 13) KRA 25-23686 Amended Schedules/List of Creditors/St…" at bounding box center [741, 352] width 1483 height 704
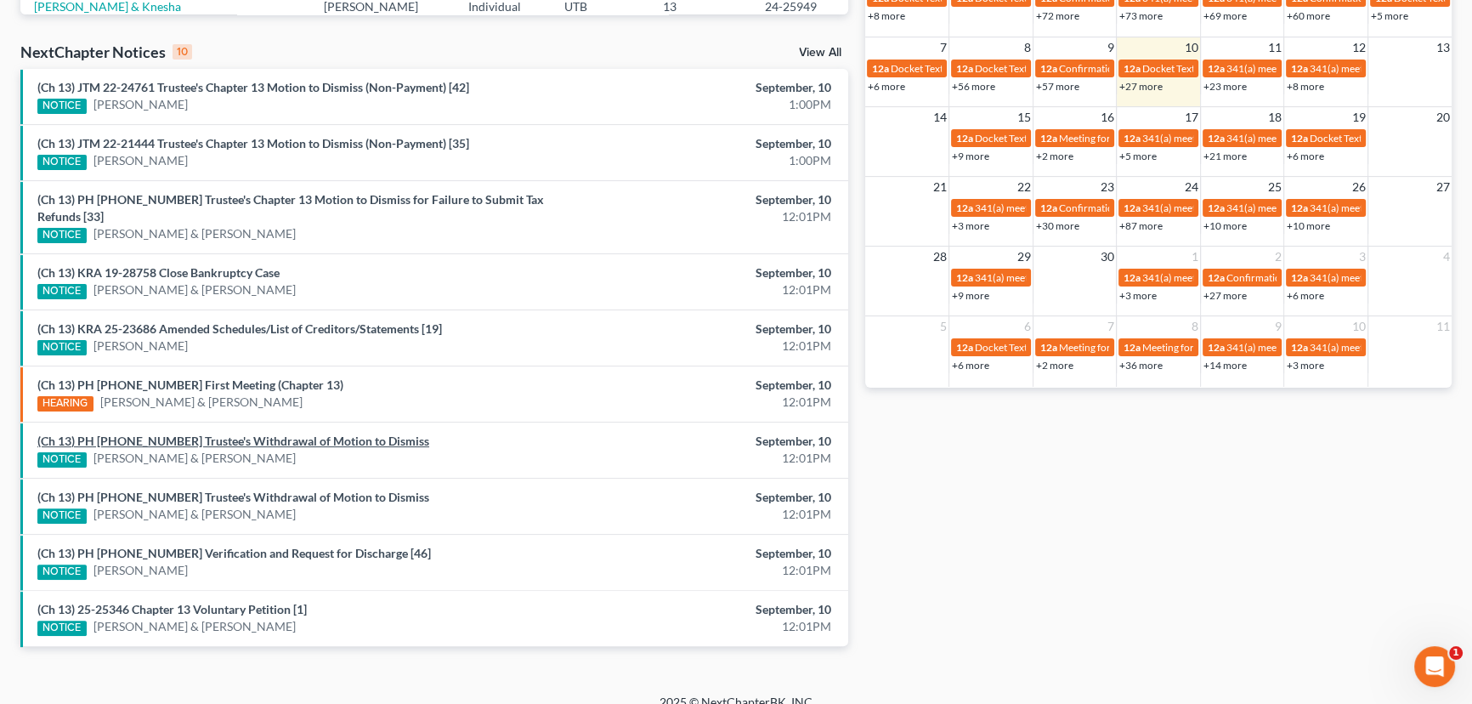
click at [195, 433] on link "(Ch 13) PH 23-23698 Trustee's Withdrawal of Motion to Dismiss" at bounding box center [233, 440] width 392 height 14
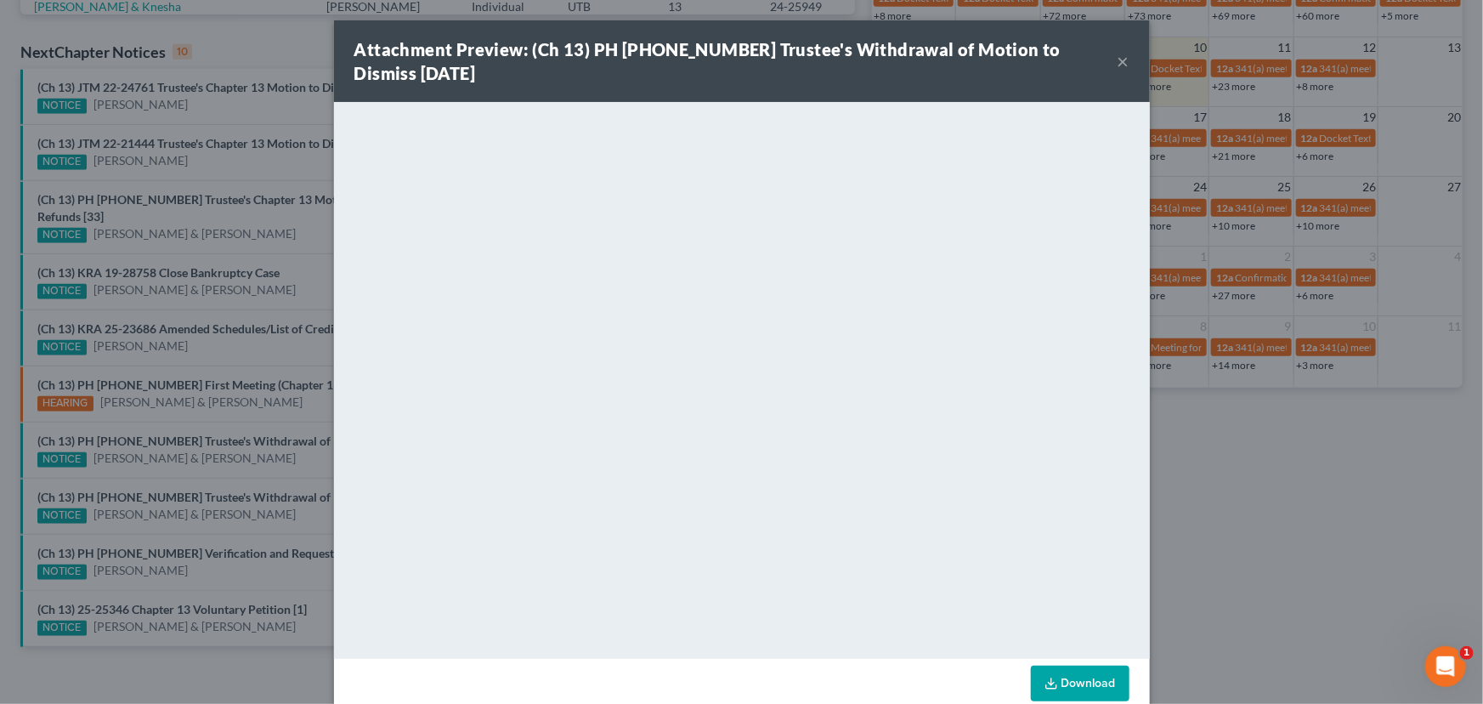
click at [190, 465] on div "Attachment Preview: (Ch 13) PH 23-23698 Trustee's Withdrawal of Motion to Dismi…" at bounding box center [741, 352] width 1483 height 704
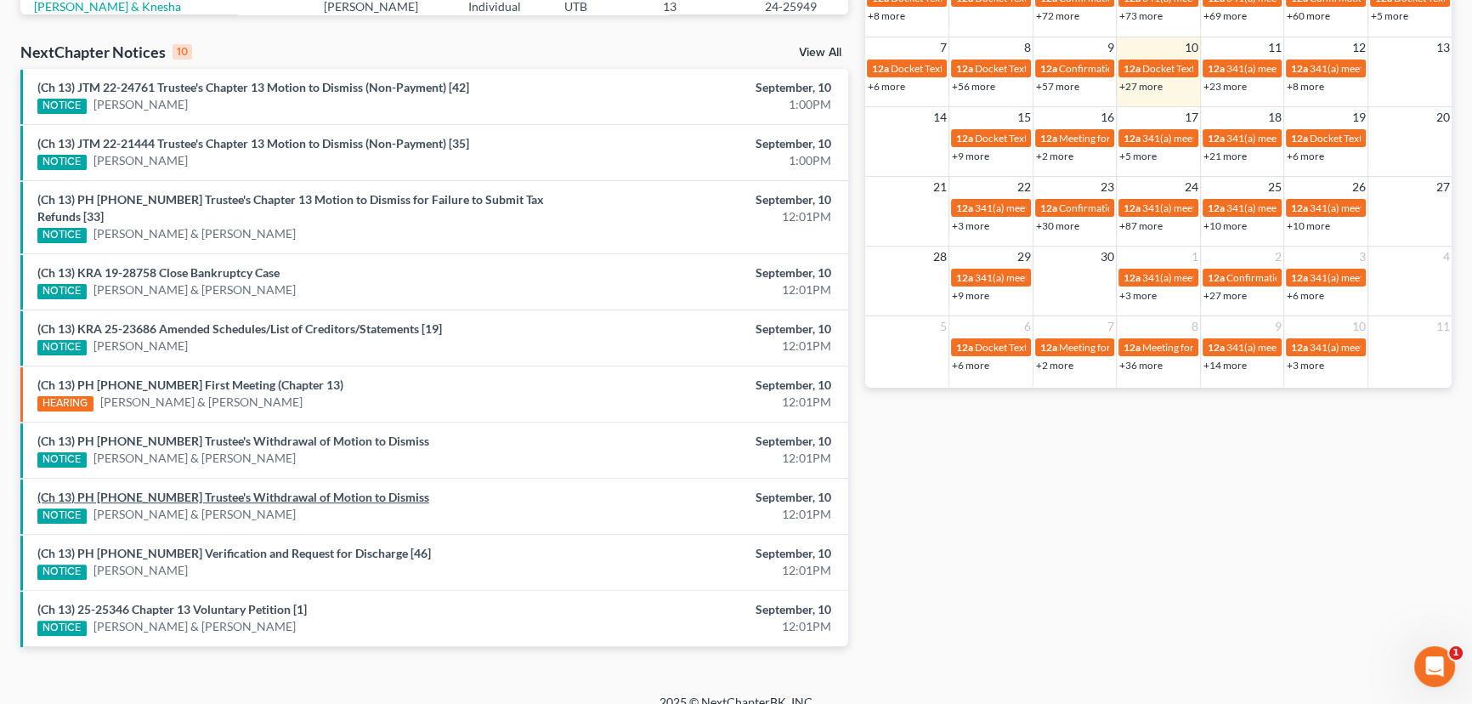
click at [186, 490] on link "(Ch 13) PH 22-24489 Trustee's Withdrawal of Motion to Dismiss" at bounding box center [233, 497] width 392 height 14
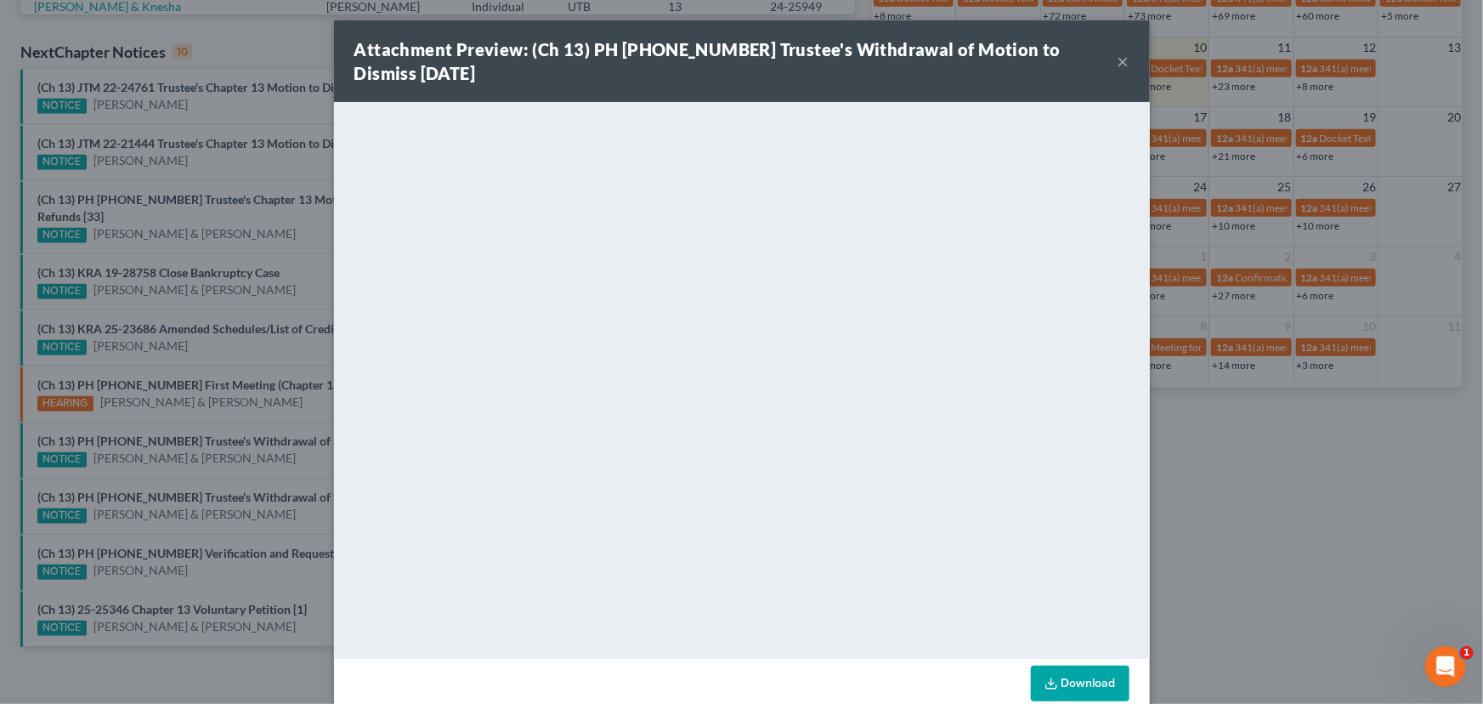
click at [197, 519] on div "Attachment Preview: (Ch 13) PH 22-24489 Trustee's Withdrawal of Motion to Dismi…" at bounding box center [741, 352] width 1483 height 704
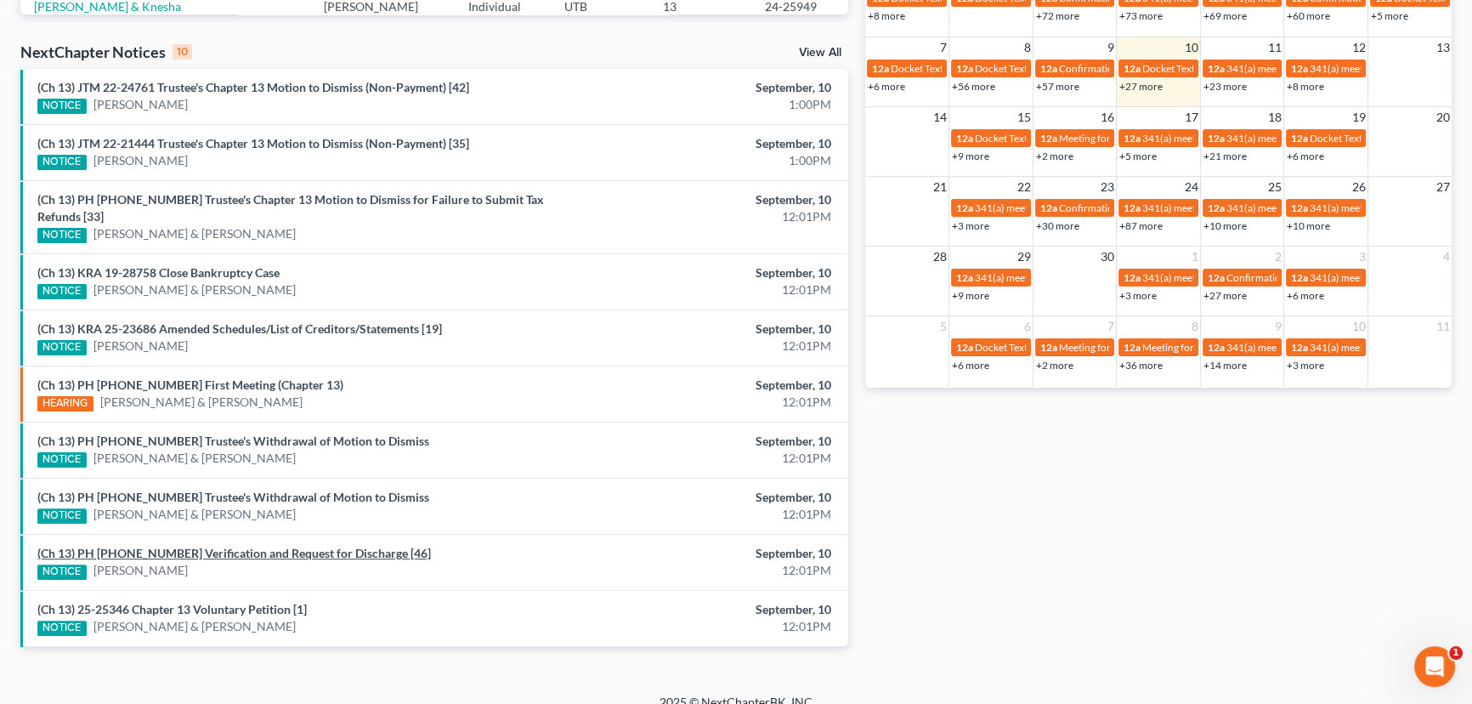
click at [201, 546] on link "(Ch 13) PH 22-21535 Verification and Request for Discharge [46]" at bounding box center [233, 553] width 393 height 14
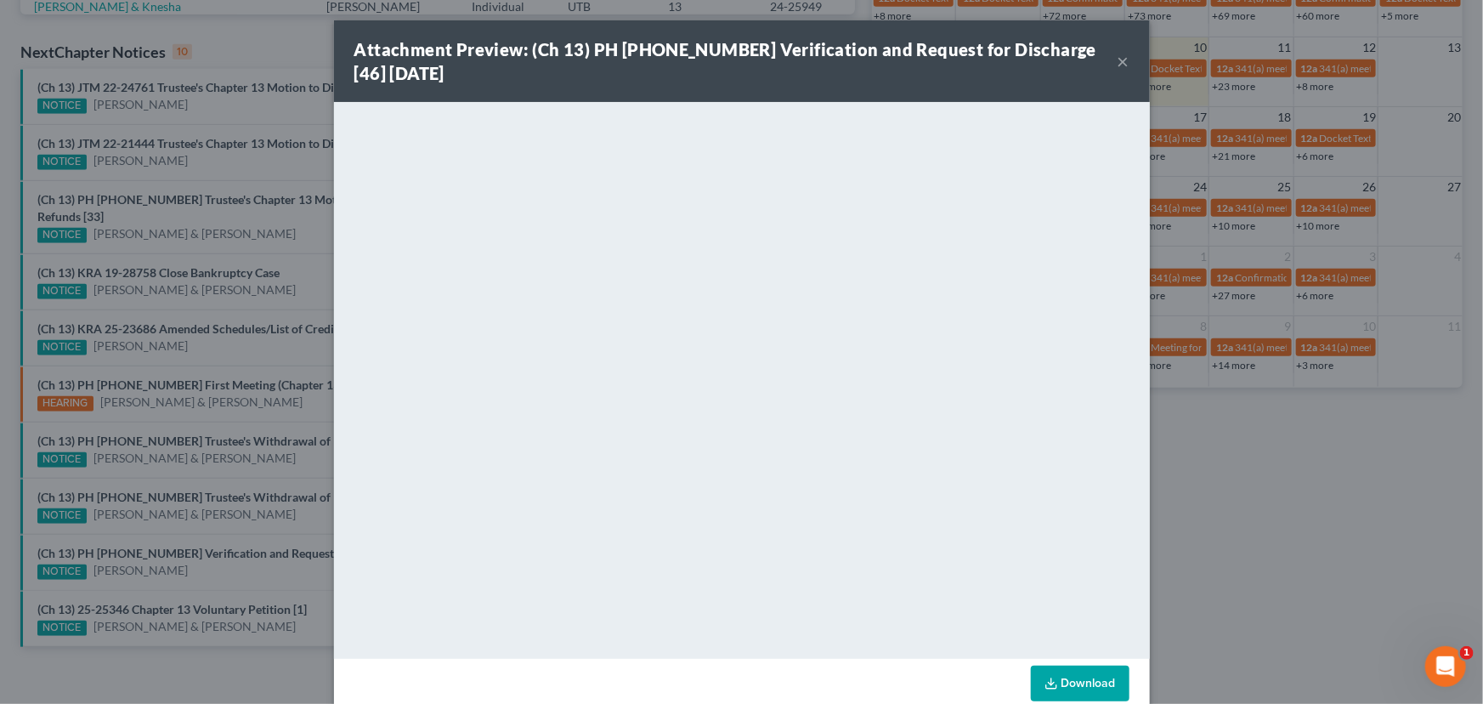
click at [210, 556] on div "Attachment Preview: (Ch 13) PH 22-21535 Verification and Request for Discharge …" at bounding box center [741, 352] width 1483 height 704
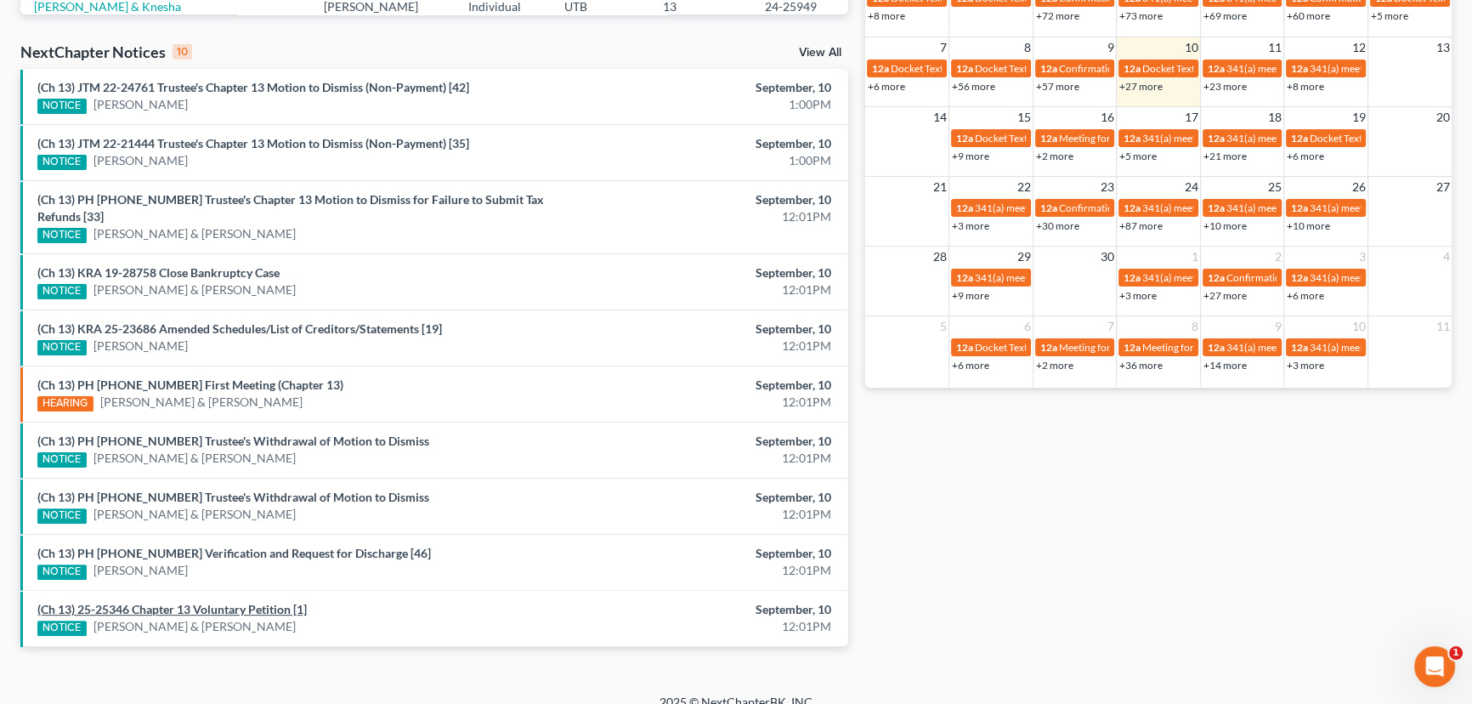
click at [226, 602] on link "(Ch 13) 25-25346 Chapter 13 Voluntary Petition [1]" at bounding box center [171, 609] width 269 height 14
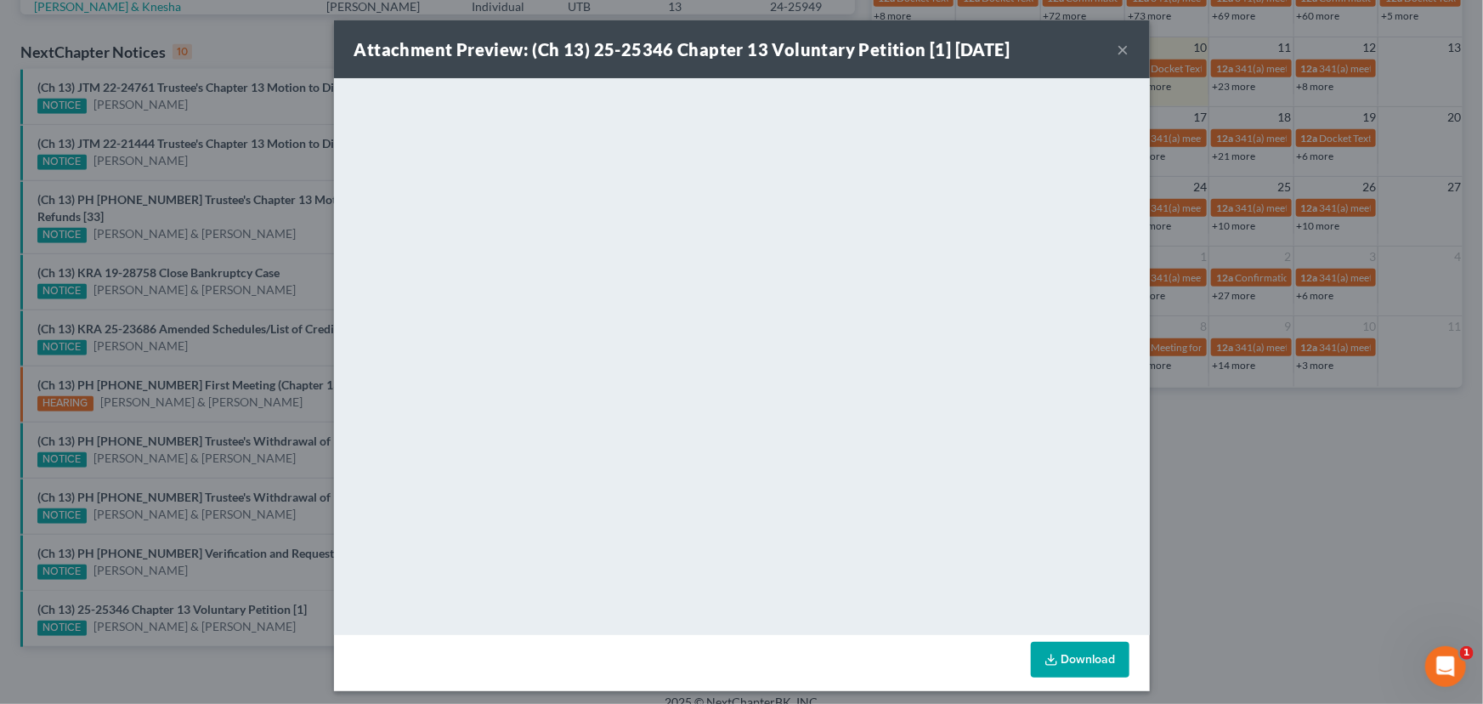
drag, startPoint x: 207, startPoint y: 555, endPoint x: 219, endPoint y: 525, distance: 32.4
click at [207, 554] on div "Attachment Preview: (Ch 13) 25-25346 Chapter 13 Voluntary Petition [1] 09/10/20…" at bounding box center [741, 352] width 1483 height 704
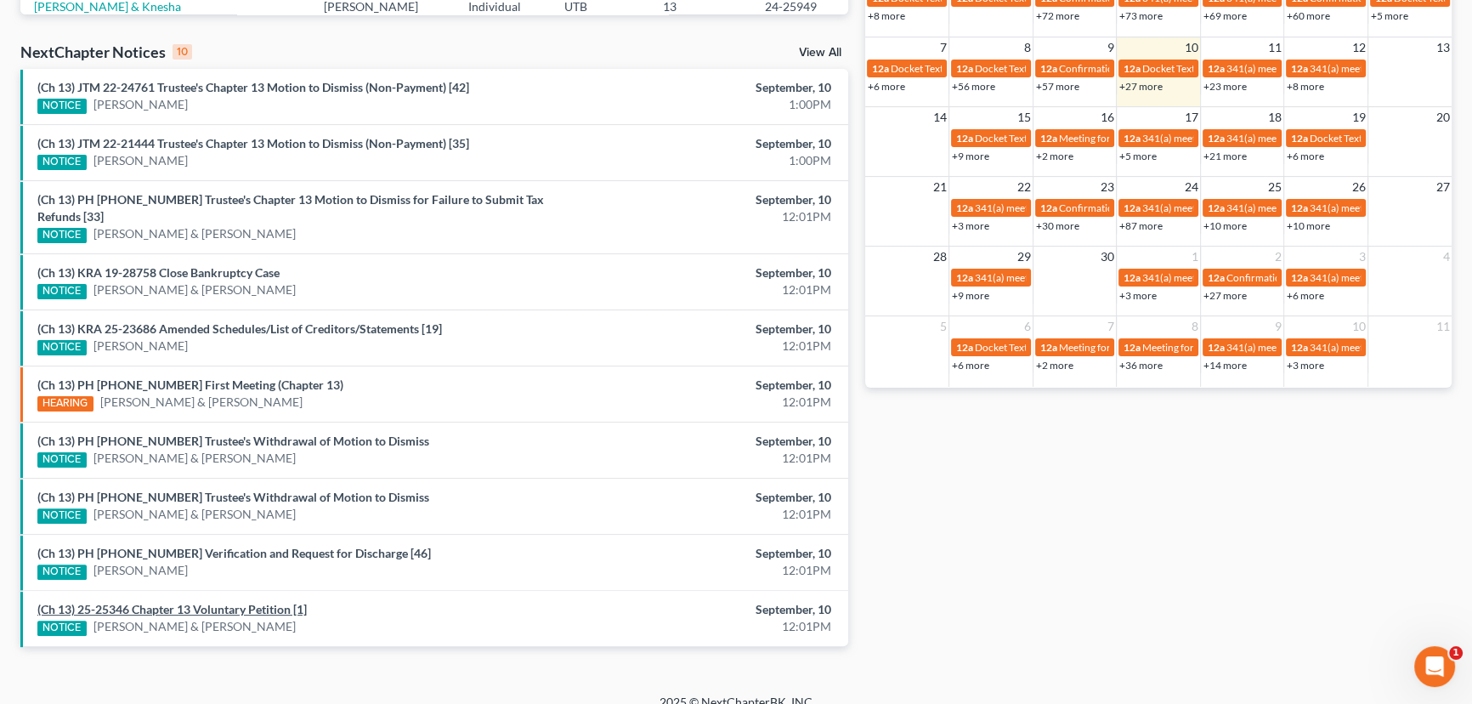
click at [198, 602] on link "(Ch 13) 25-25346 Chapter 13 Voluntary Petition [1]" at bounding box center [171, 609] width 269 height 14
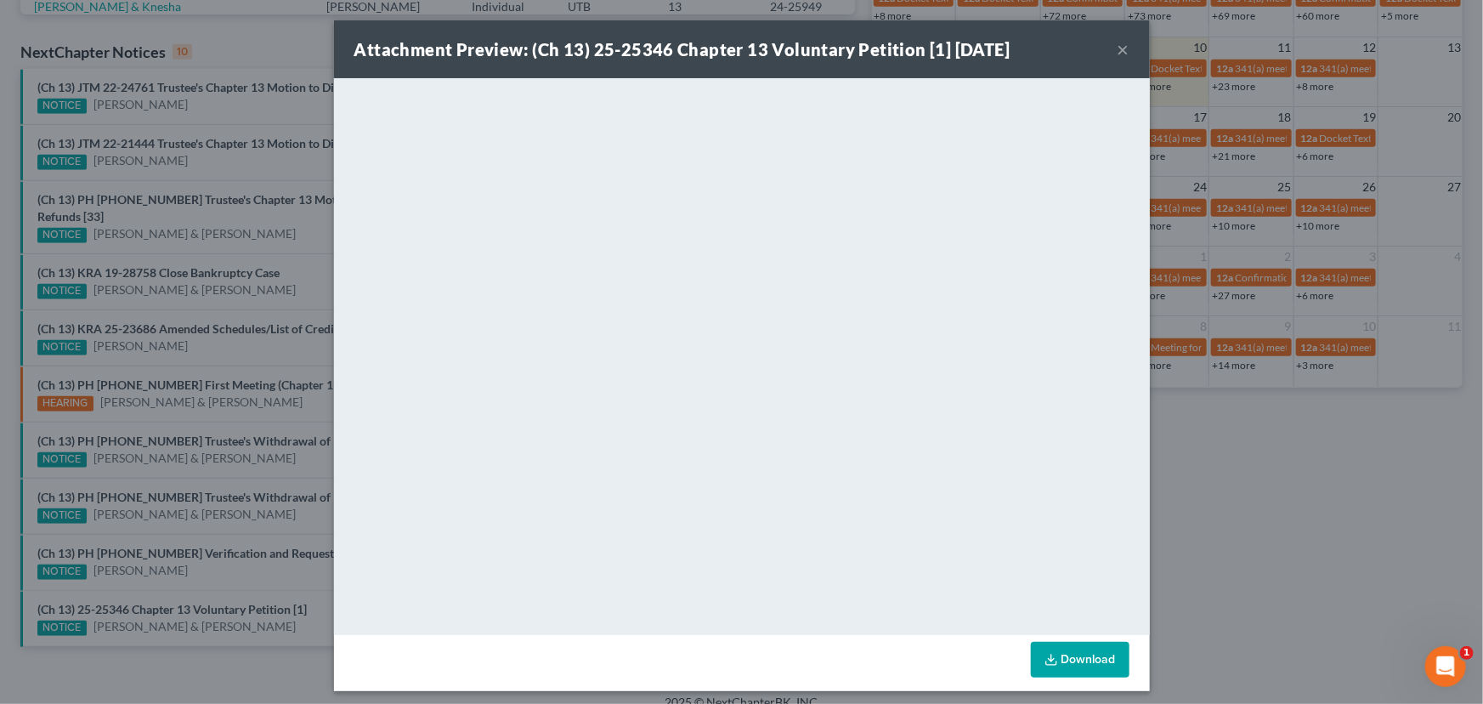
click at [186, 203] on div "Attachment Preview: (Ch 13) 25-25346 Chapter 13 Voluntary Petition [1] 09/10/20…" at bounding box center [741, 352] width 1483 height 704
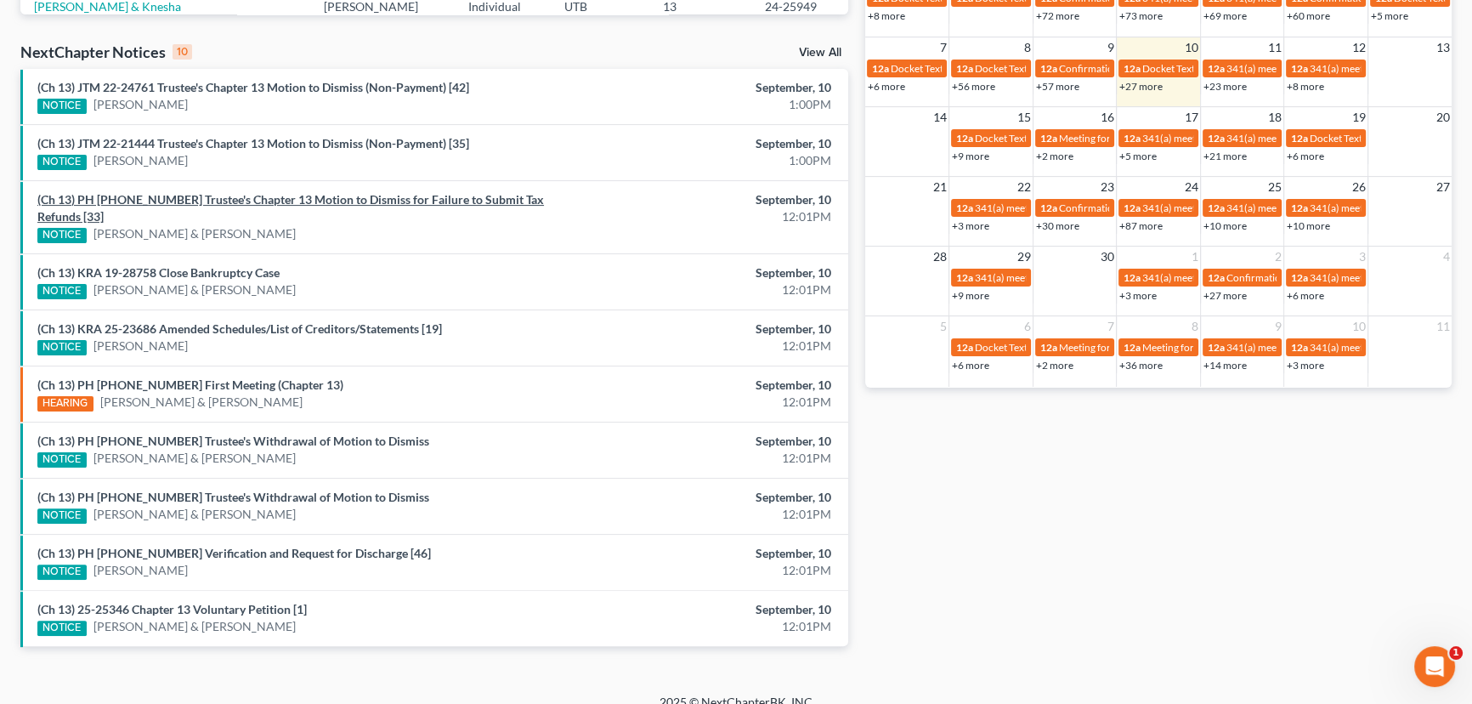
click at [348, 198] on link "(Ch 13) PH 24-25949 Trustee's Chapter 13 Motion to Dismiss for Failure to Submi…" at bounding box center [290, 207] width 507 height 31
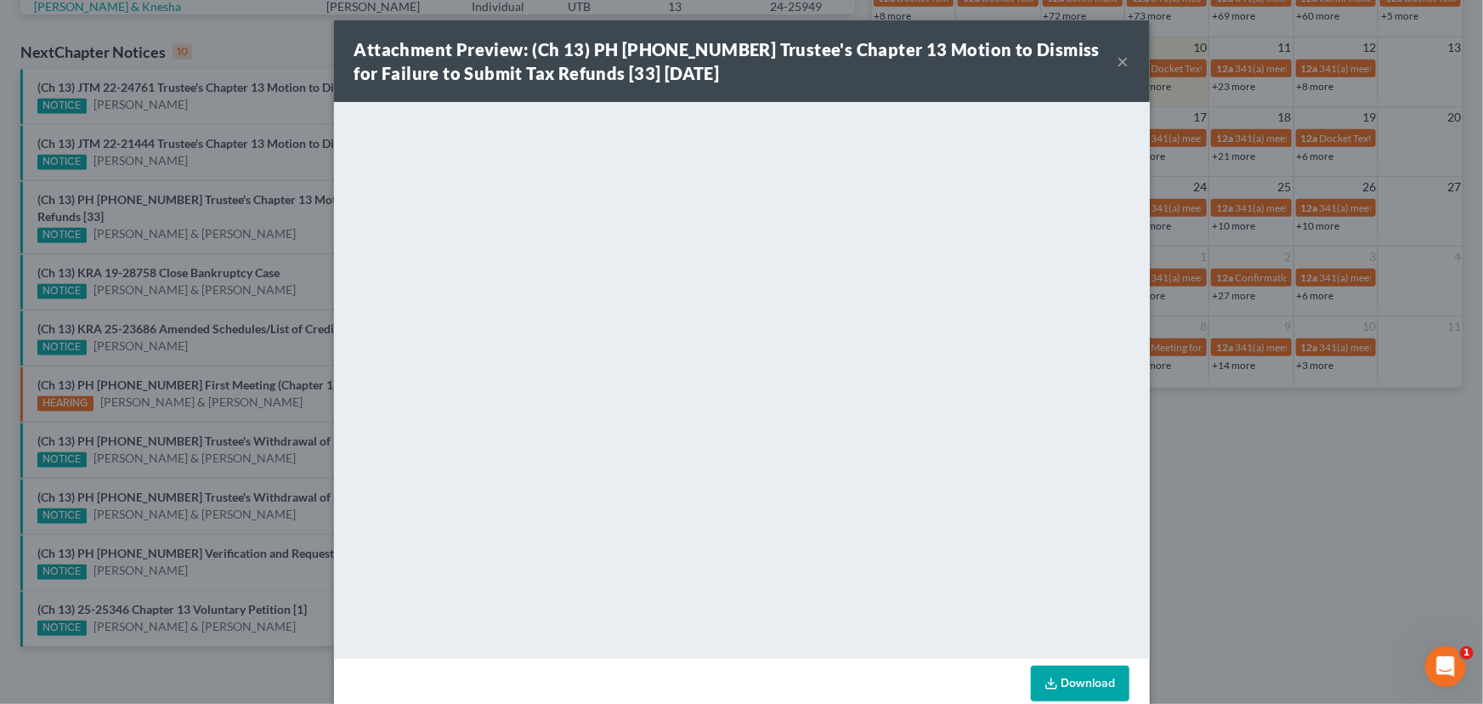
click at [201, 156] on div "Attachment Preview: (Ch 13) PH 24-25949 Trustee's Chapter 13 Motion to Dismiss …" at bounding box center [741, 352] width 1483 height 704
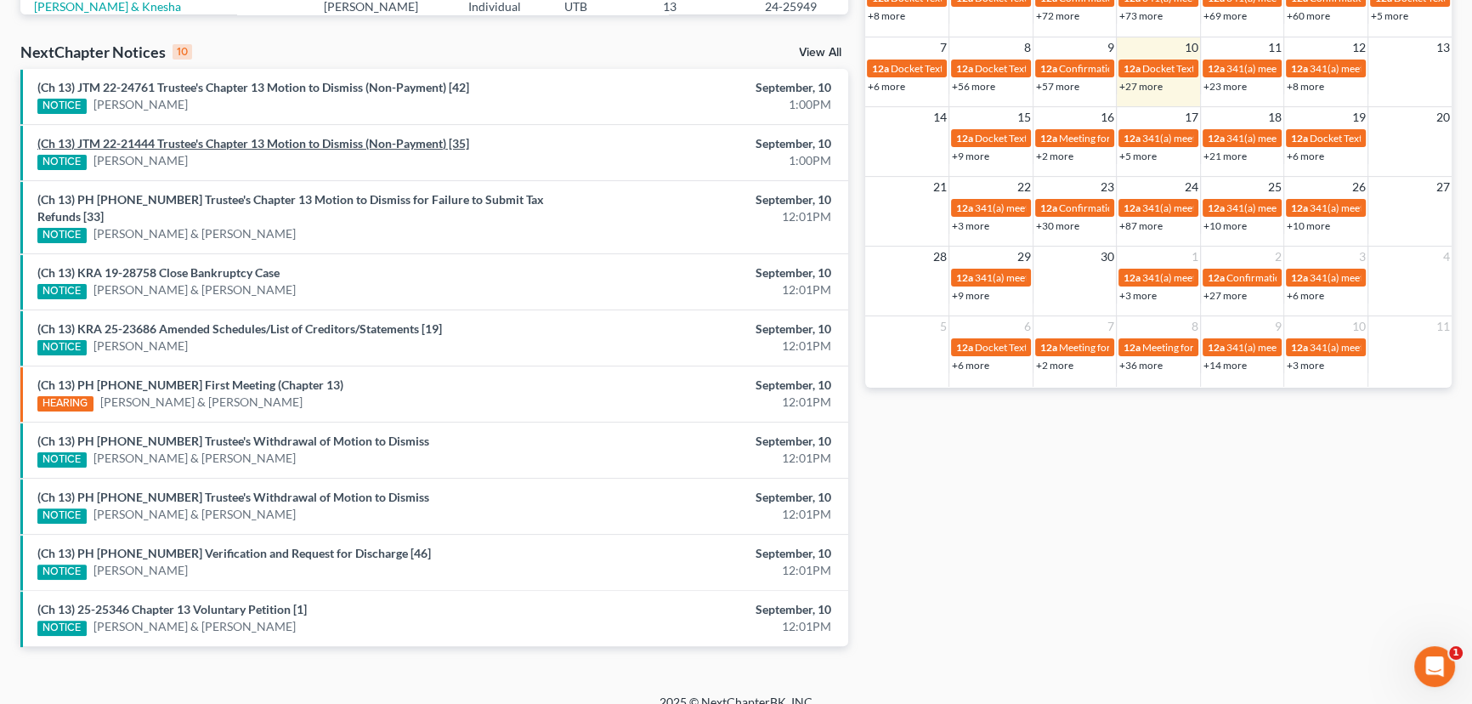
click at [201, 139] on link "(Ch 13) JTM 22-21444 Trustee's Chapter 13 Motion to Dismiss (Non-Payment) [35]" at bounding box center [253, 143] width 432 height 14
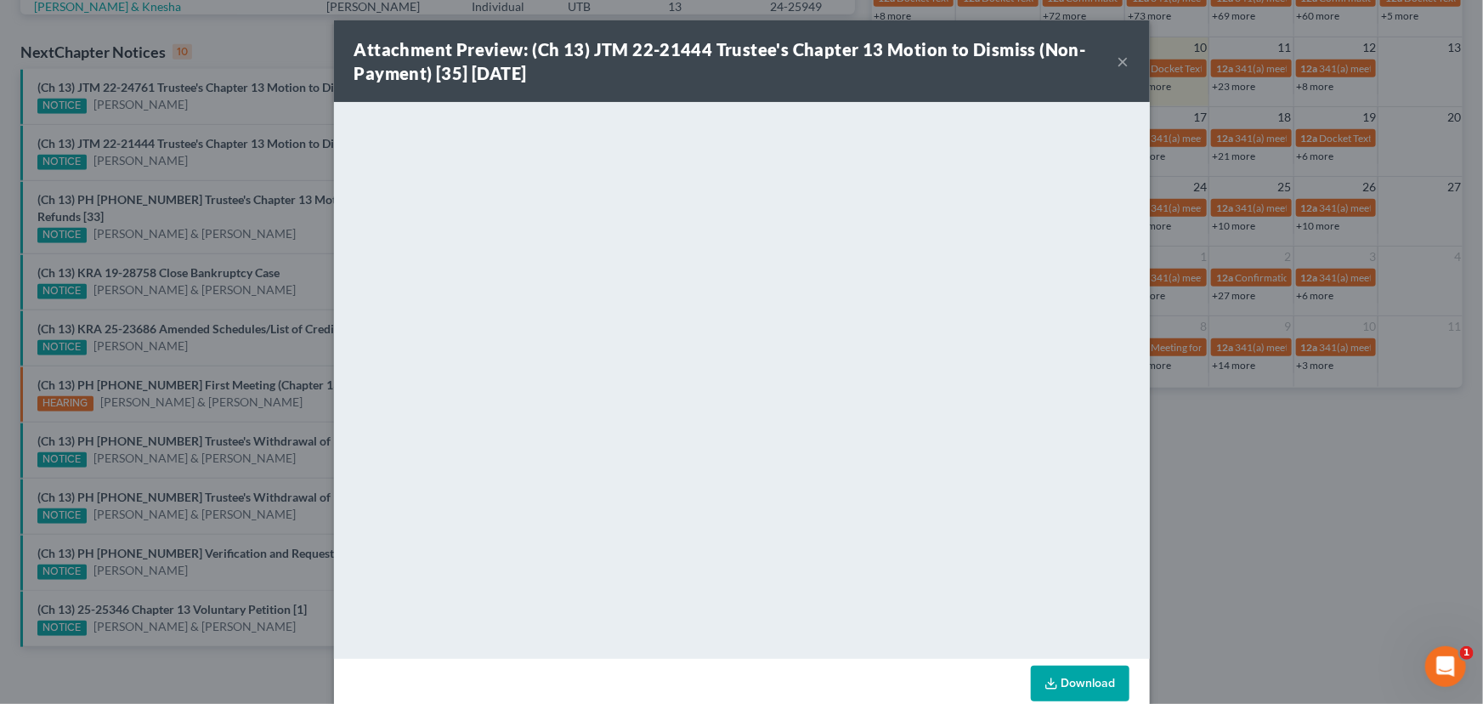
drag, startPoint x: 221, startPoint y: 171, endPoint x: 232, endPoint y: 142, distance: 30.9
click at [224, 168] on div "Attachment Preview: (Ch 13) JTM 22-21444 Trustee's Chapter 13 Motion to Dismiss…" at bounding box center [741, 352] width 1483 height 704
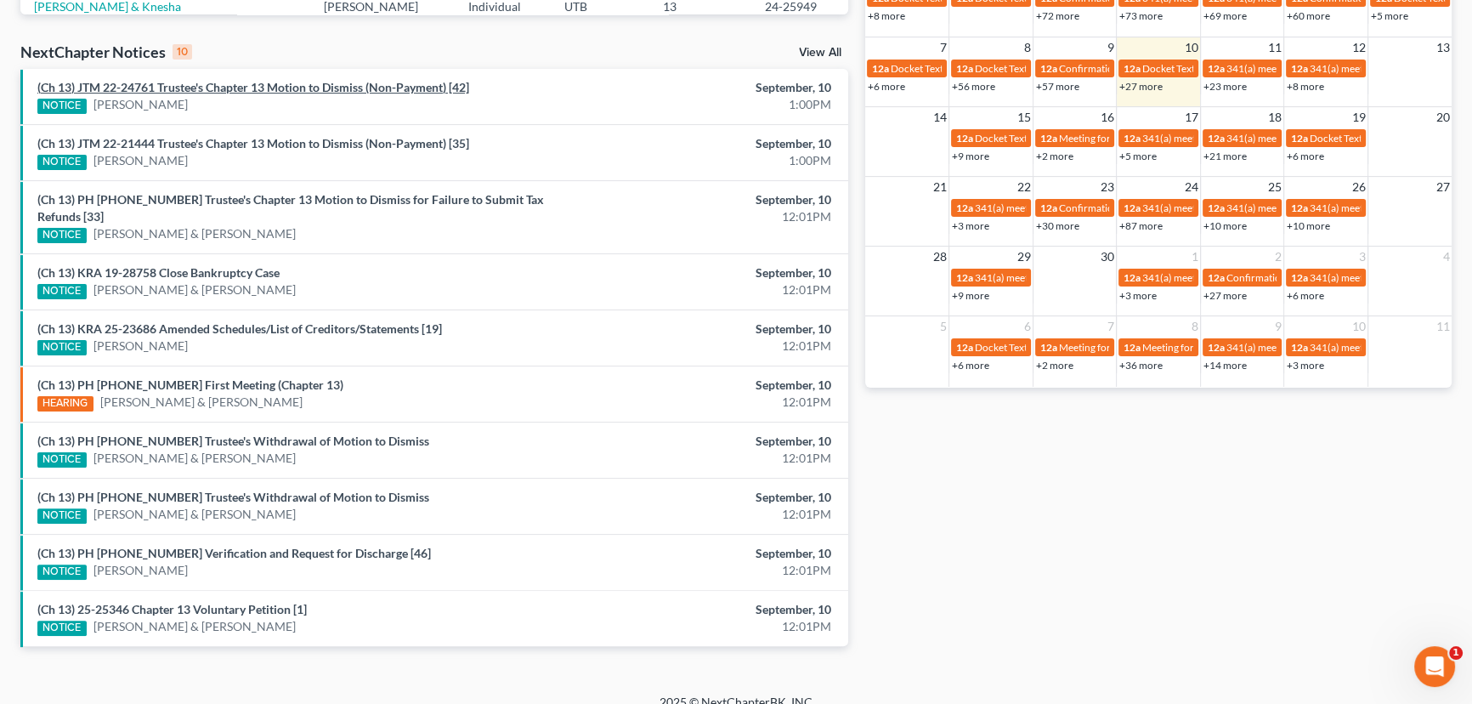
click at [212, 88] on link "(Ch 13) JTM 22-24761 Trustee's Chapter 13 Motion to Dismiss (Non-Payment) [42]" at bounding box center [253, 87] width 432 height 14
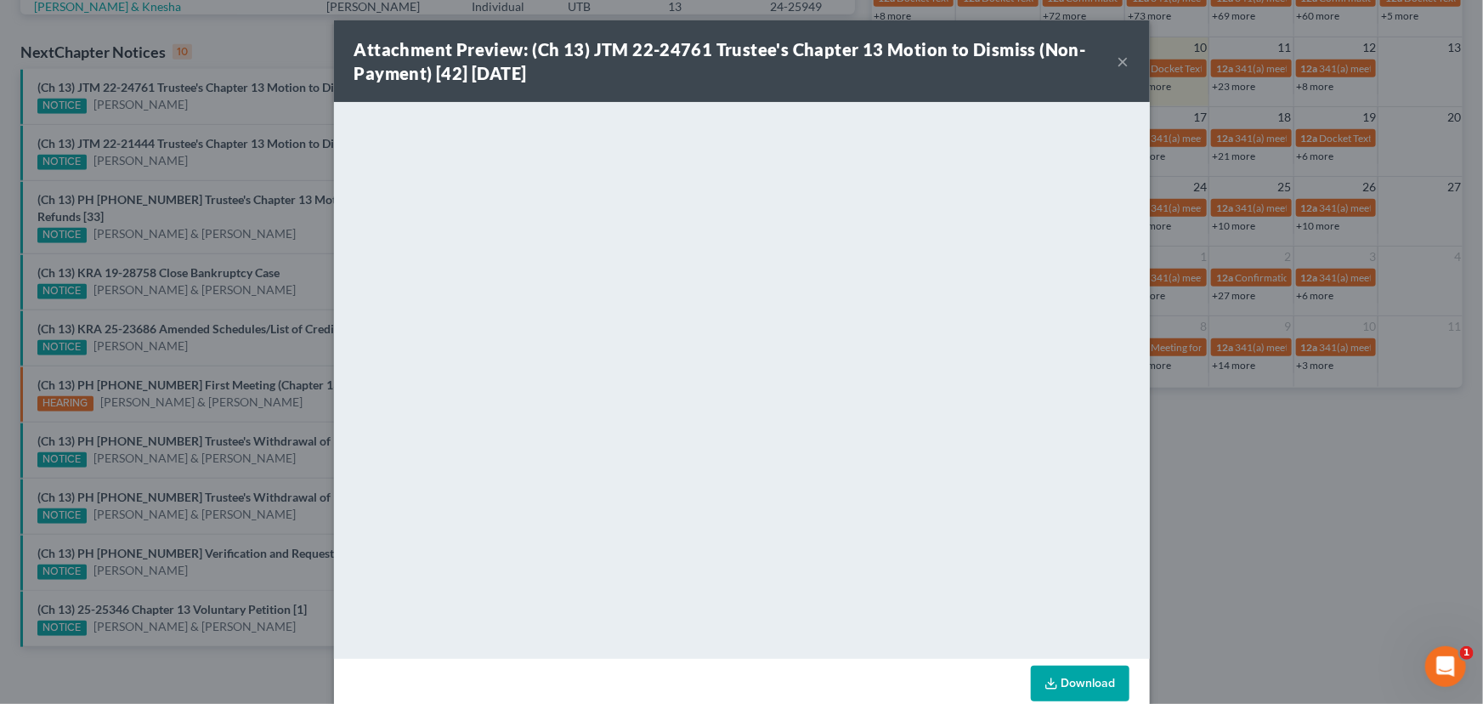
click at [213, 116] on div "Attachment Preview: (Ch 13) JTM 22-24761 Trustee's Chapter 13 Motion to Dismiss…" at bounding box center [741, 352] width 1483 height 704
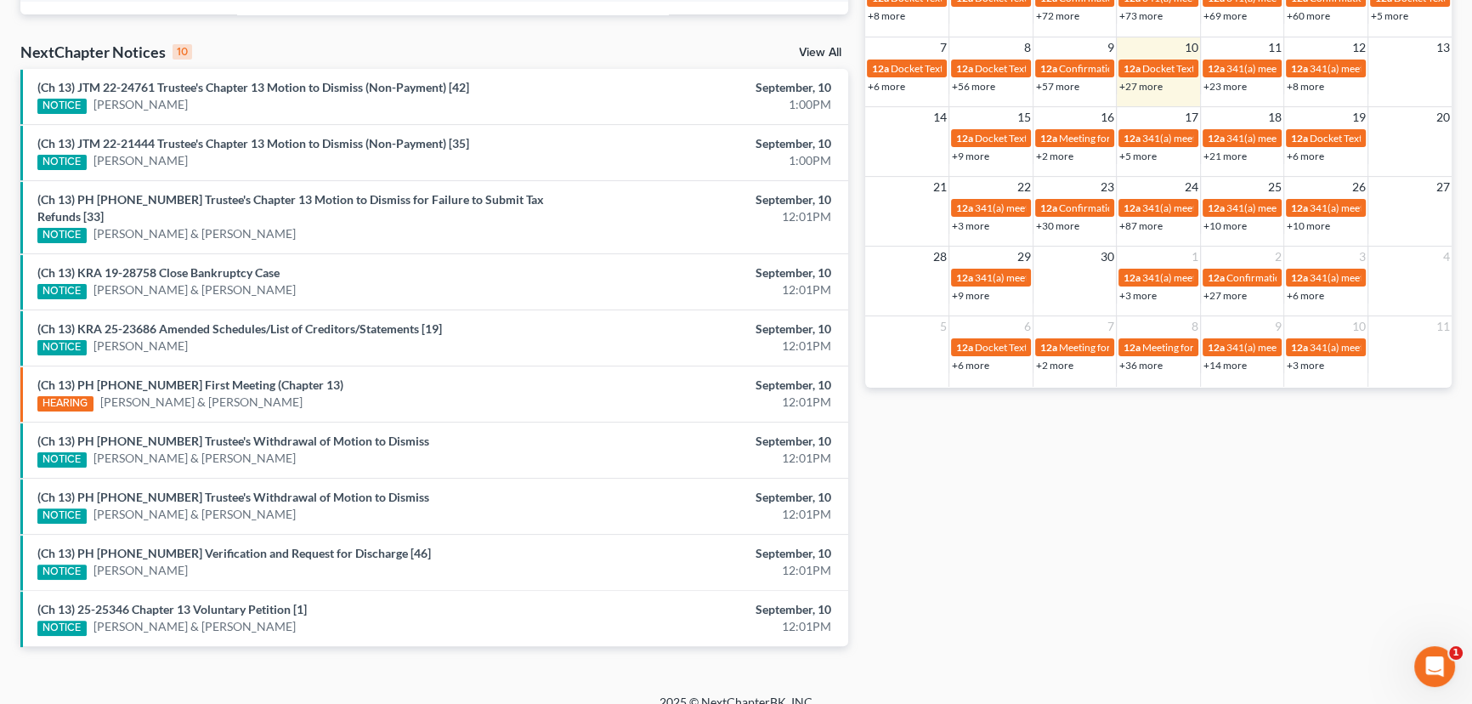
click at [329, 281] on div "NOTICE Crystal Simpson & Eric Simpson" at bounding box center [298, 290] width 523 height 18
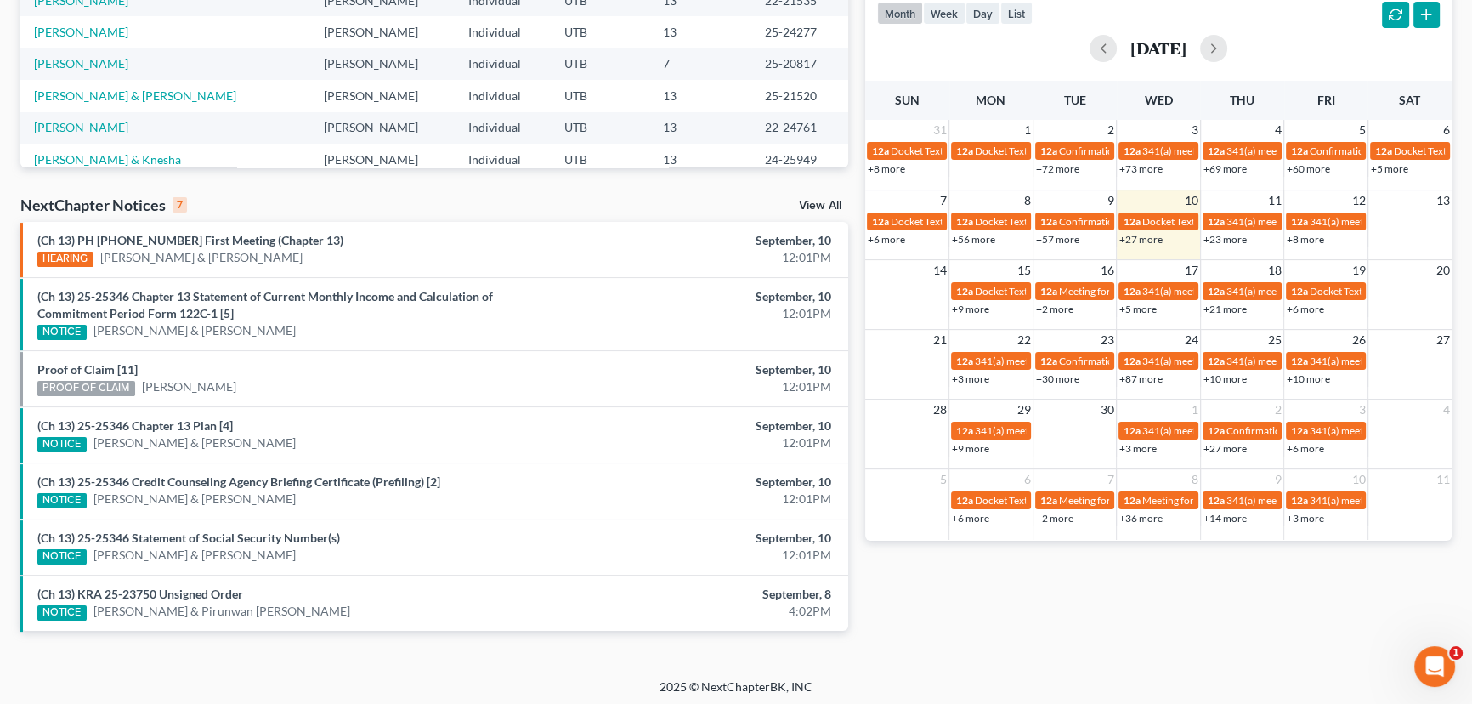
scroll to position [365, 0]
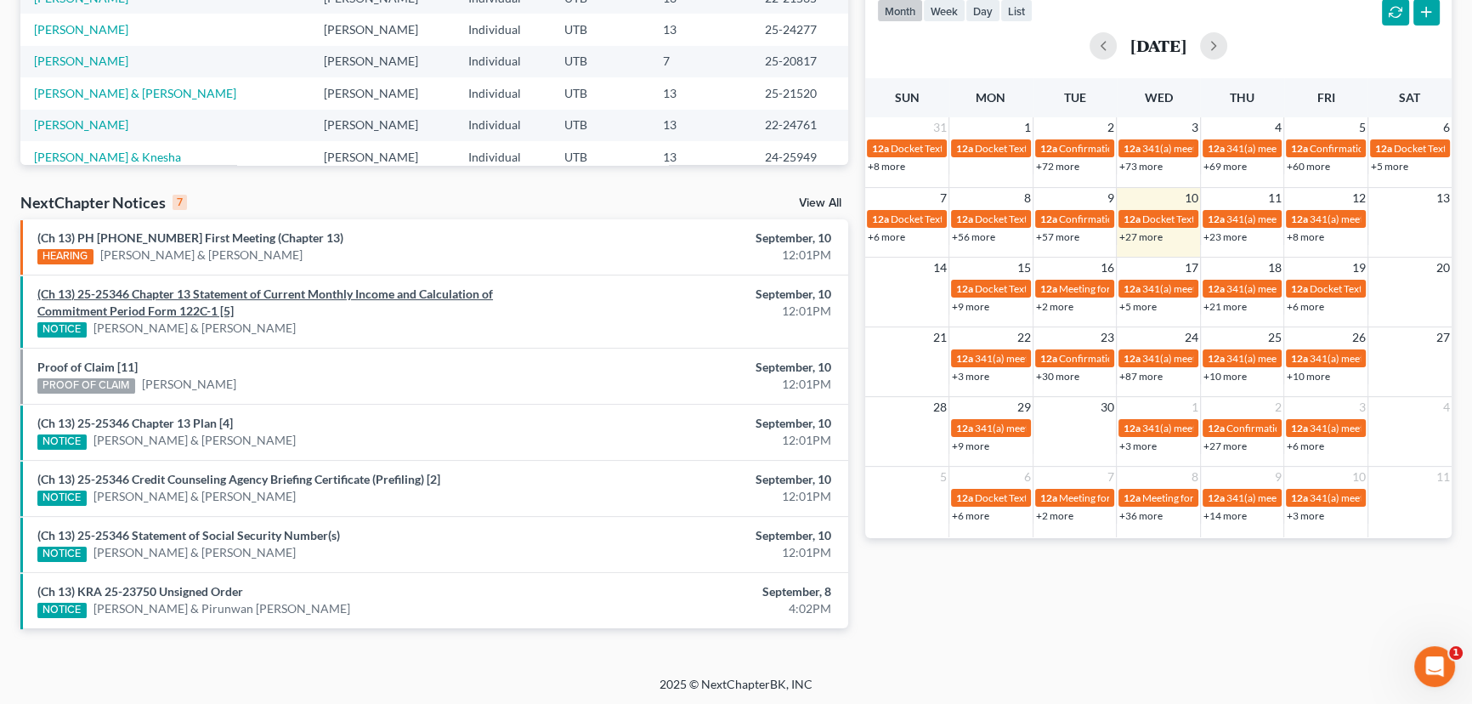
click at [257, 295] on link "(Ch 13) 25-25346 Chapter 13 Statement of Current Monthly Income and Calculation…" at bounding box center [265, 301] width 456 height 31
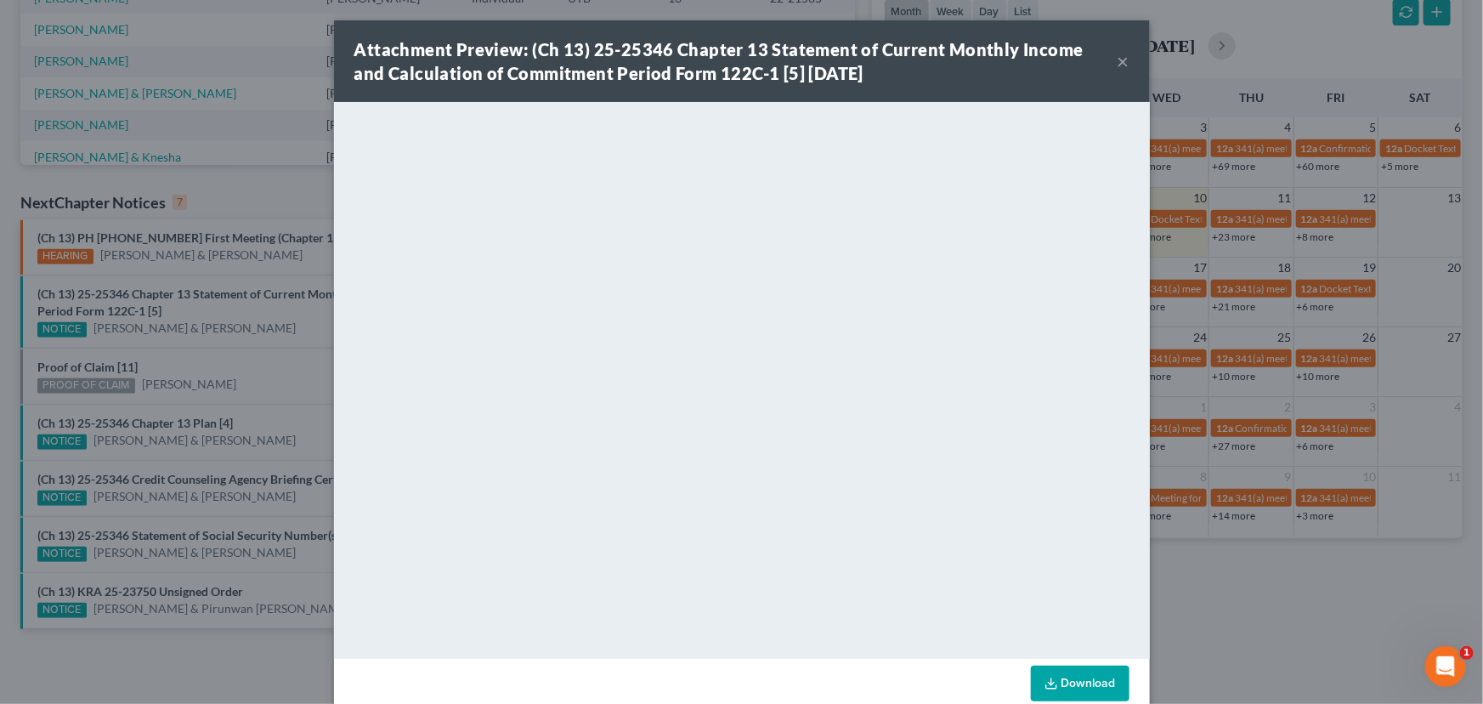
click at [259, 327] on div "Attachment Preview: (Ch 13) 25-25346 Chapter 13 Statement of Current Monthly In…" at bounding box center [741, 352] width 1483 height 704
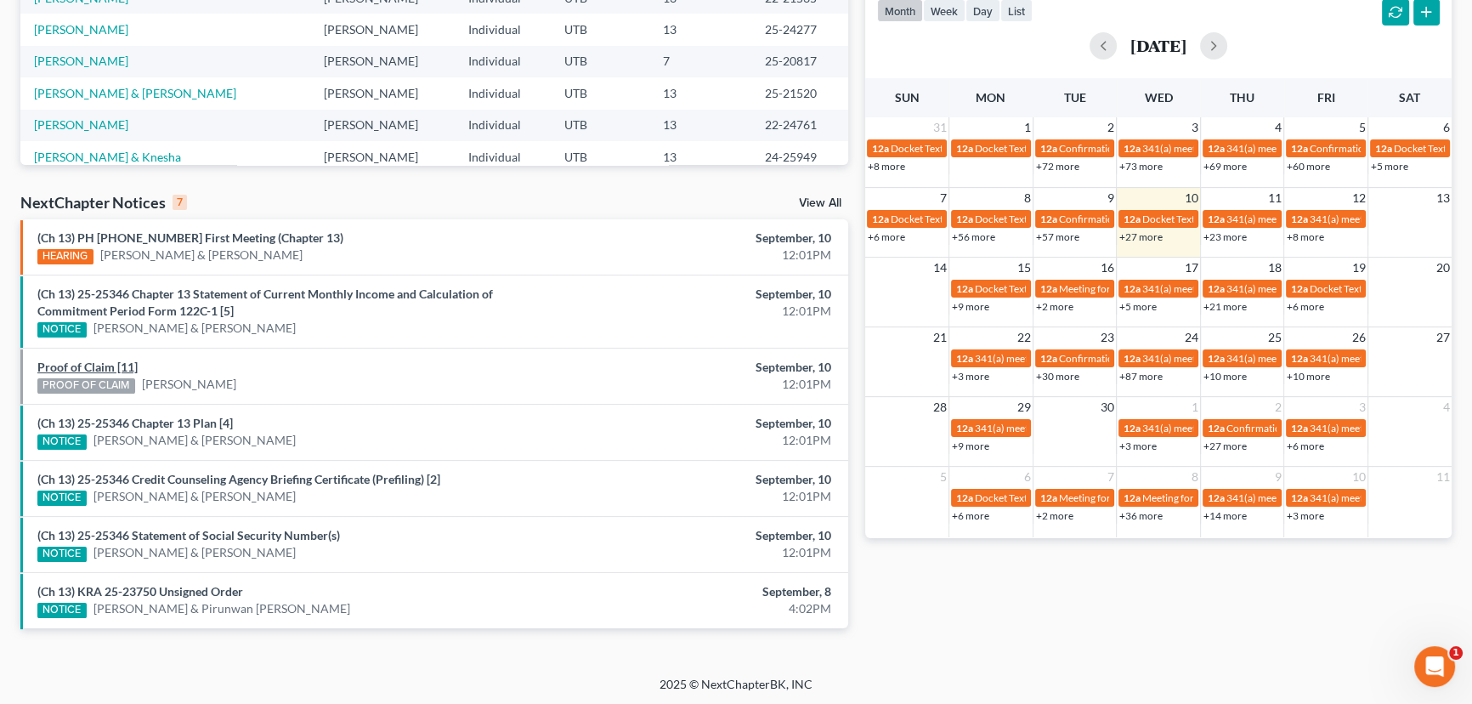
click at [82, 365] on link "Proof of Claim [11]" at bounding box center [87, 366] width 100 height 14
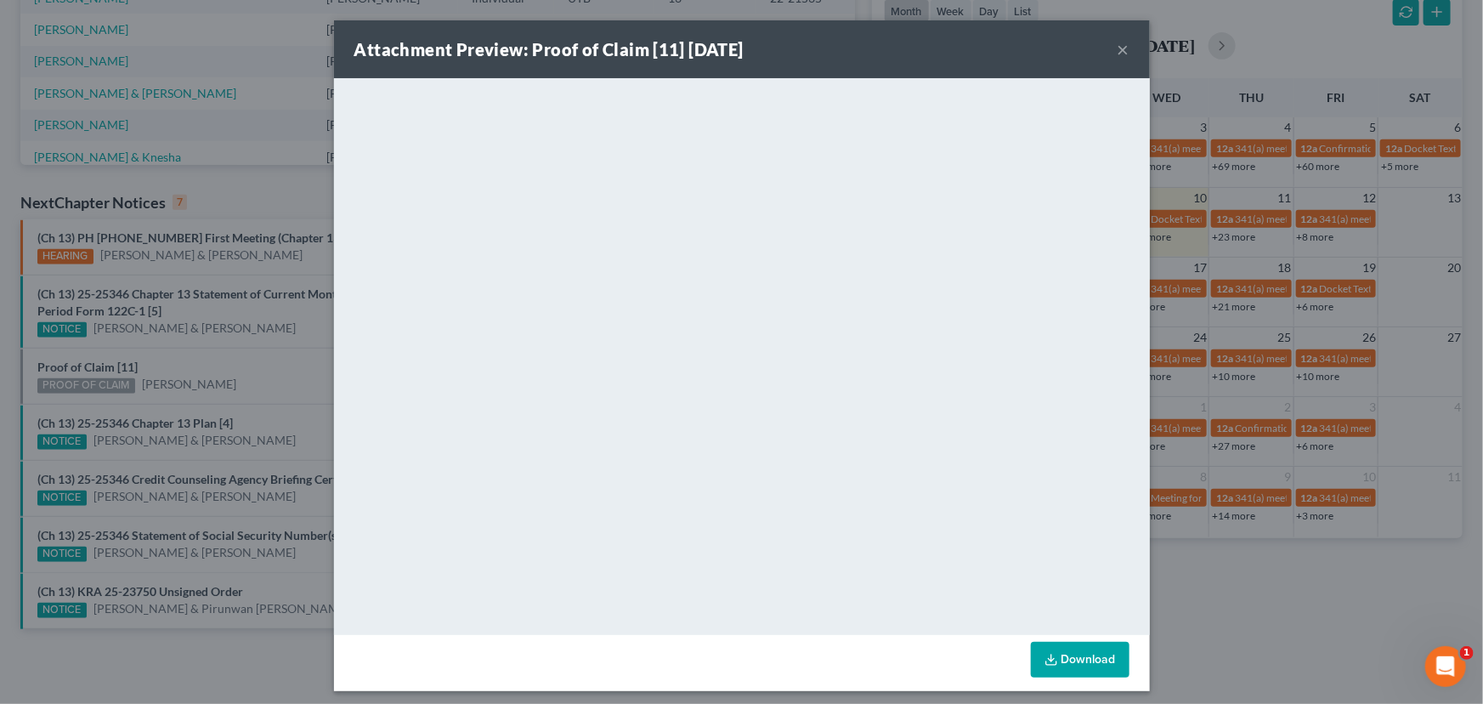
click at [206, 353] on div "Attachment Preview: Proof of Claim [11] 09/10/2025 × <object ng-attr-data='http…" at bounding box center [741, 352] width 1483 height 704
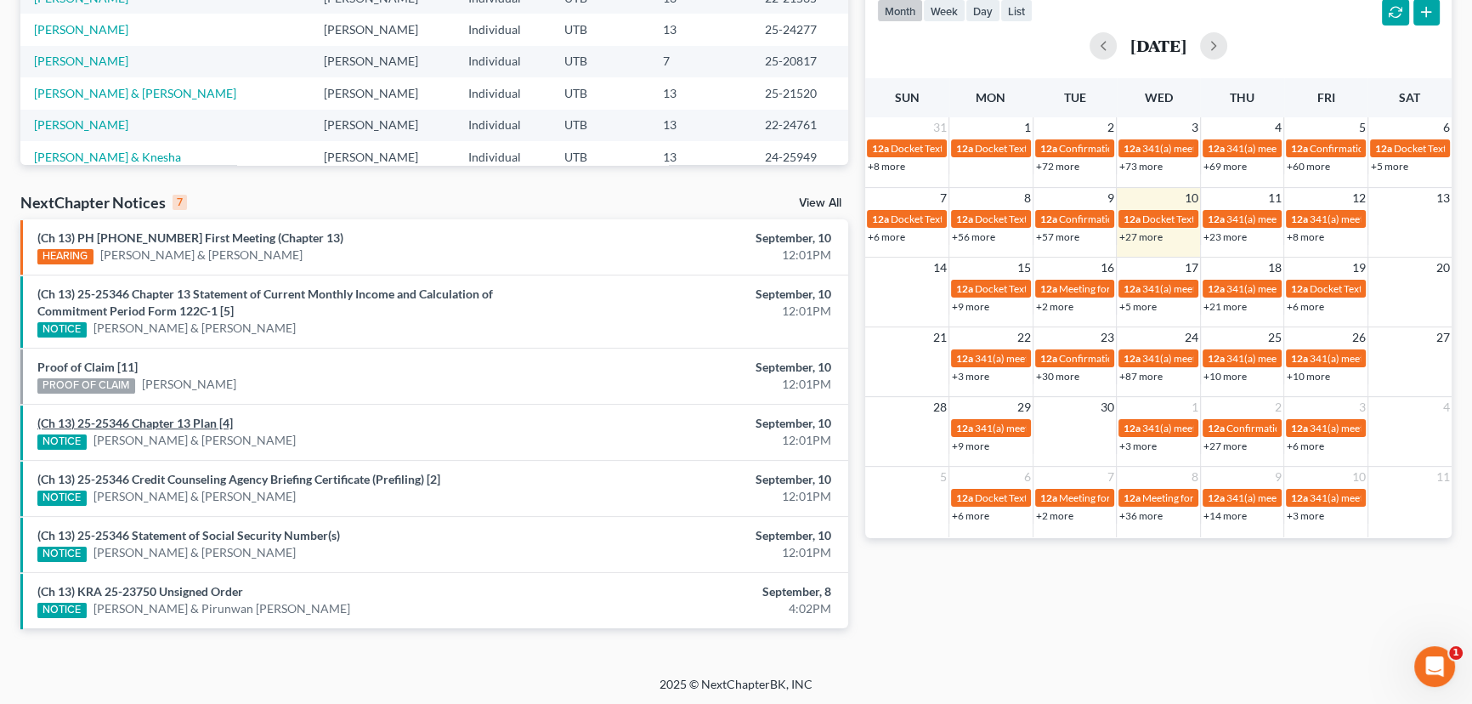
click at [156, 422] on link "(Ch 13) 25-25346 Chapter 13 Plan [4]" at bounding box center [134, 423] width 195 height 14
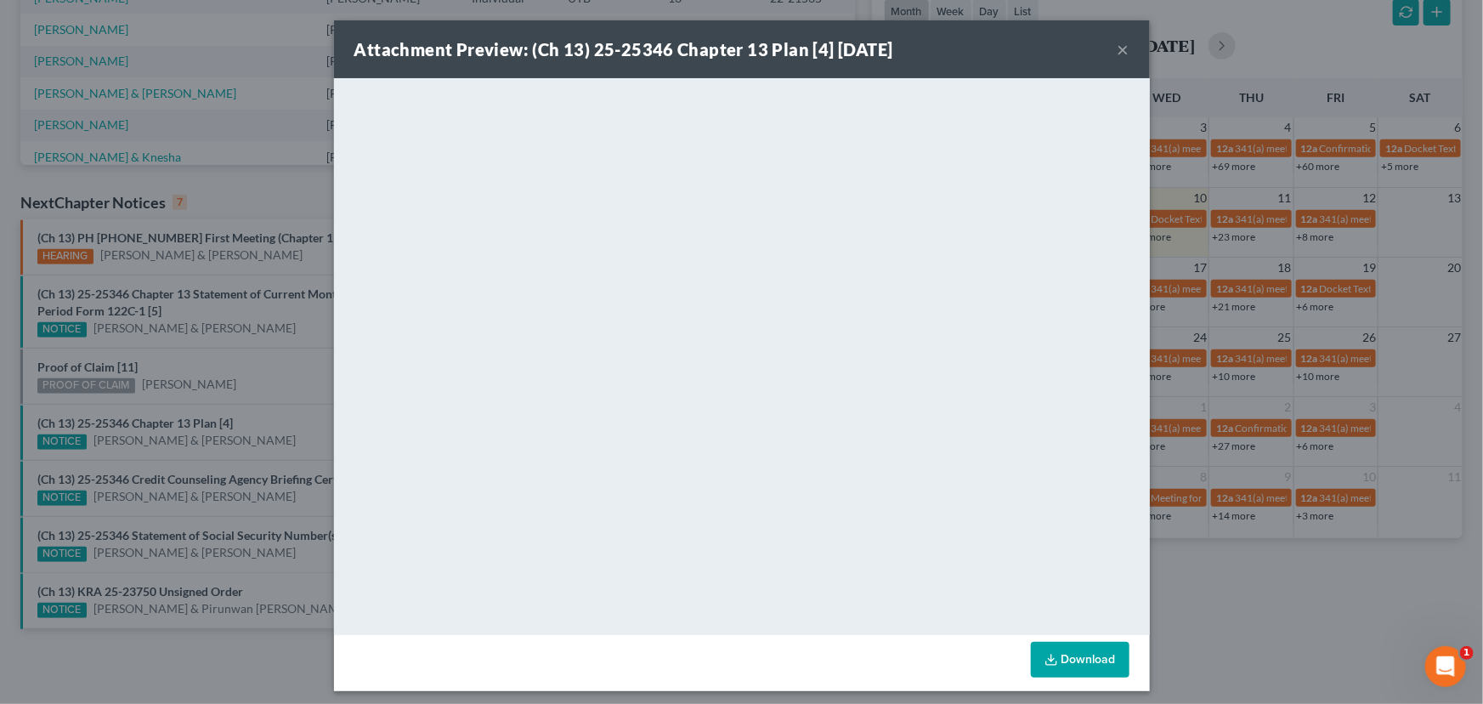
drag, startPoint x: 262, startPoint y: 374, endPoint x: 249, endPoint y: 457, distance: 84.3
click at [262, 376] on div "Attachment Preview: (Ch 13) 25-25346 Chapter 13 Plan [4] 09/10/2025 × <object n…" at bounding box center [741, 352] width 1483 height 704
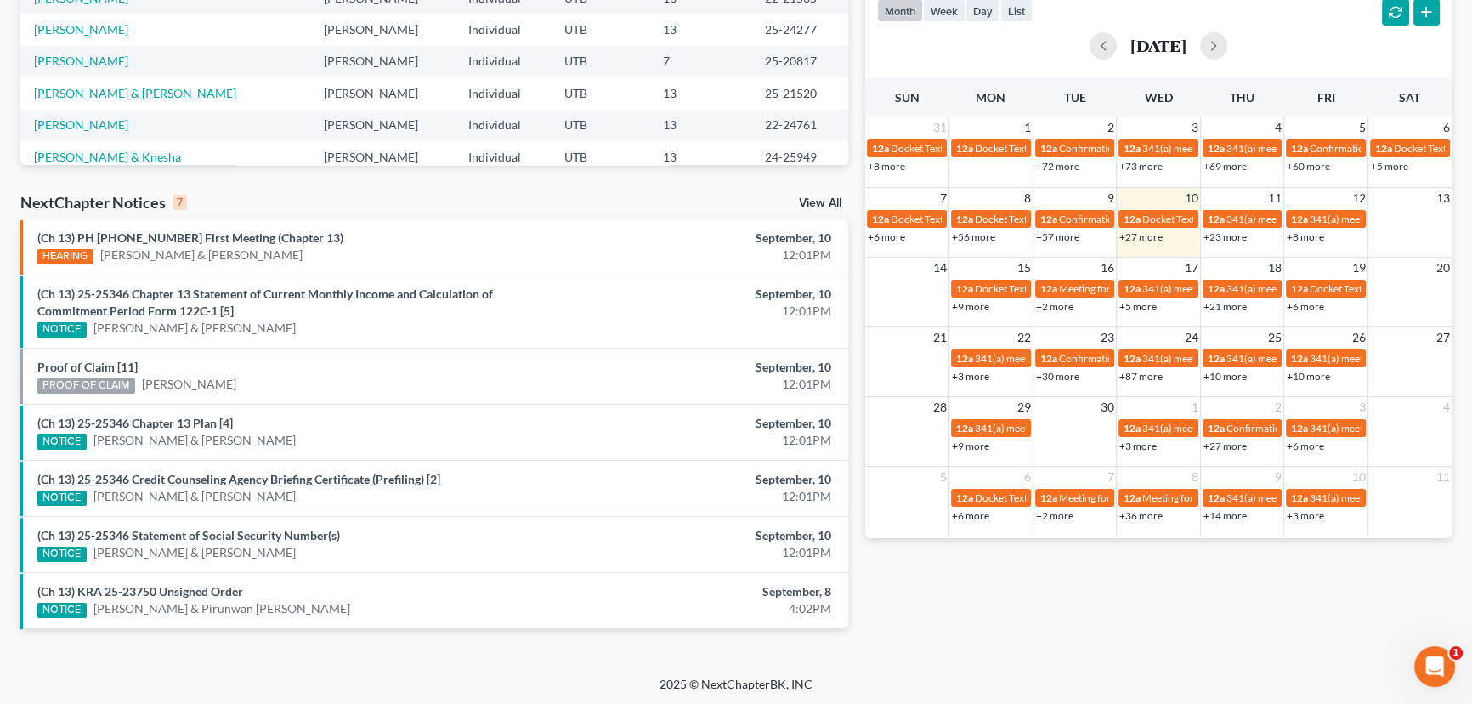
click at [237, 475] on link "(Ch 13) 25-25346 Credit Counseling Agency Briefing Certificate (Prefiling) [2]" at bounding box center [238, 479] width 403 height 14
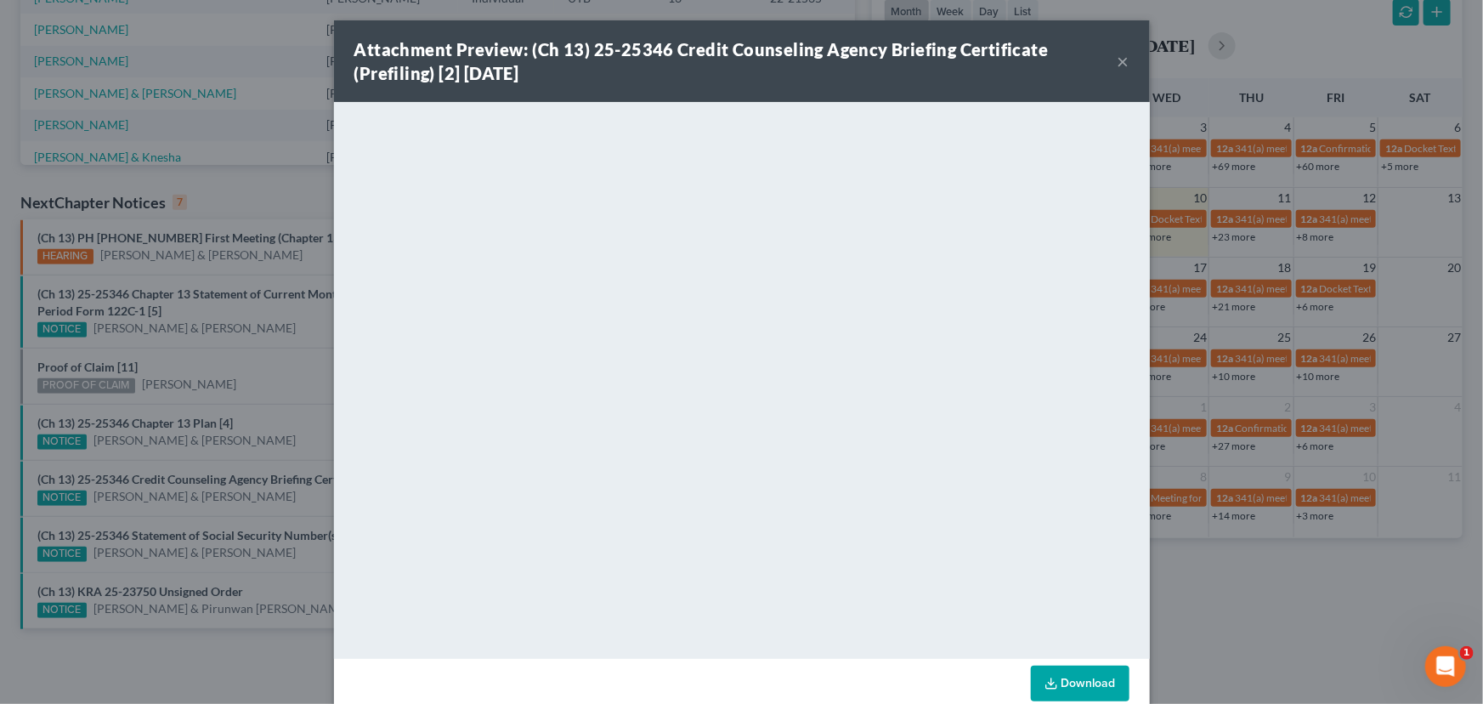
click at [280, 401] on div "Attachment Preview: (Ch 13) 25-25346 Credit Counseling Agency Briefing Certific…" at bounding box center [741, 352] width 1483 height 704
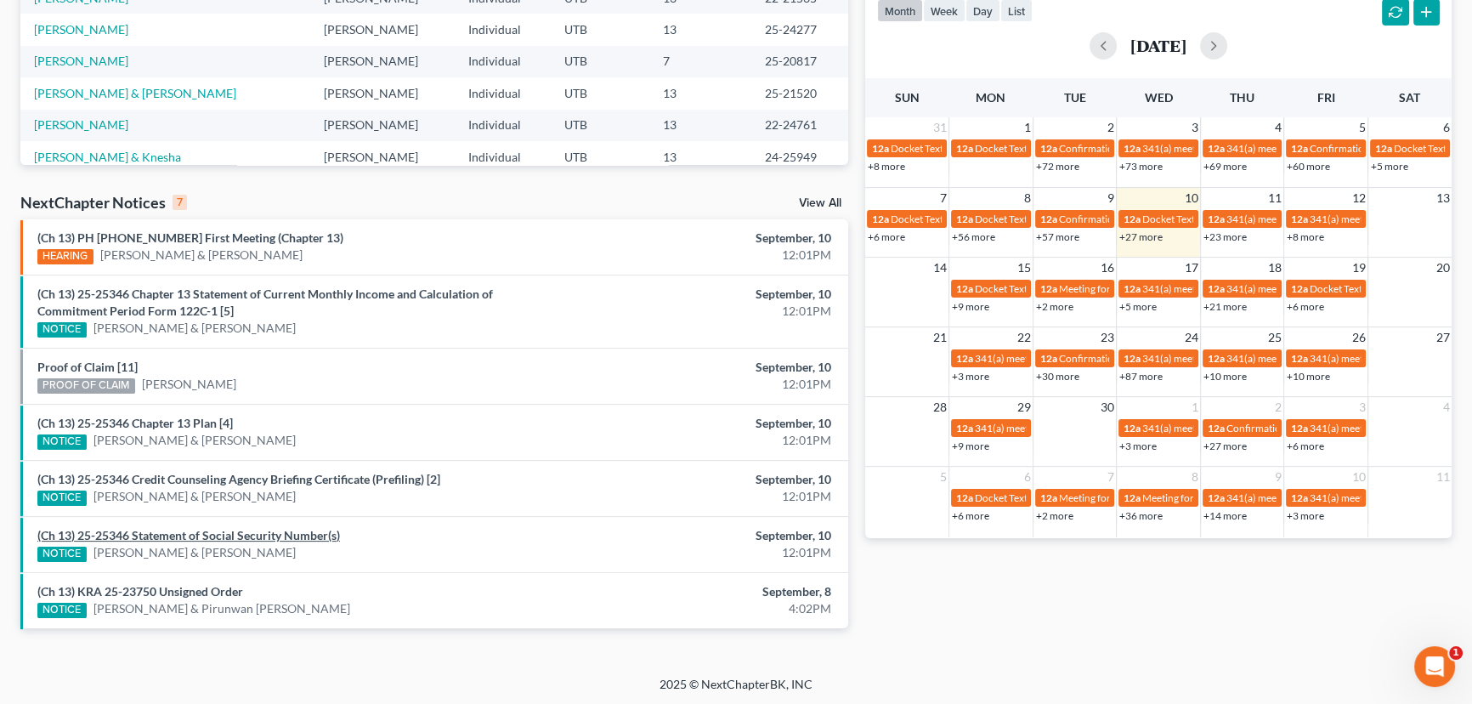
click at [235, 533] on link "(Ch 13) 25-25346 Statement of Social Security Number(s)" at bounding box center [188, 535] width 303 height 14
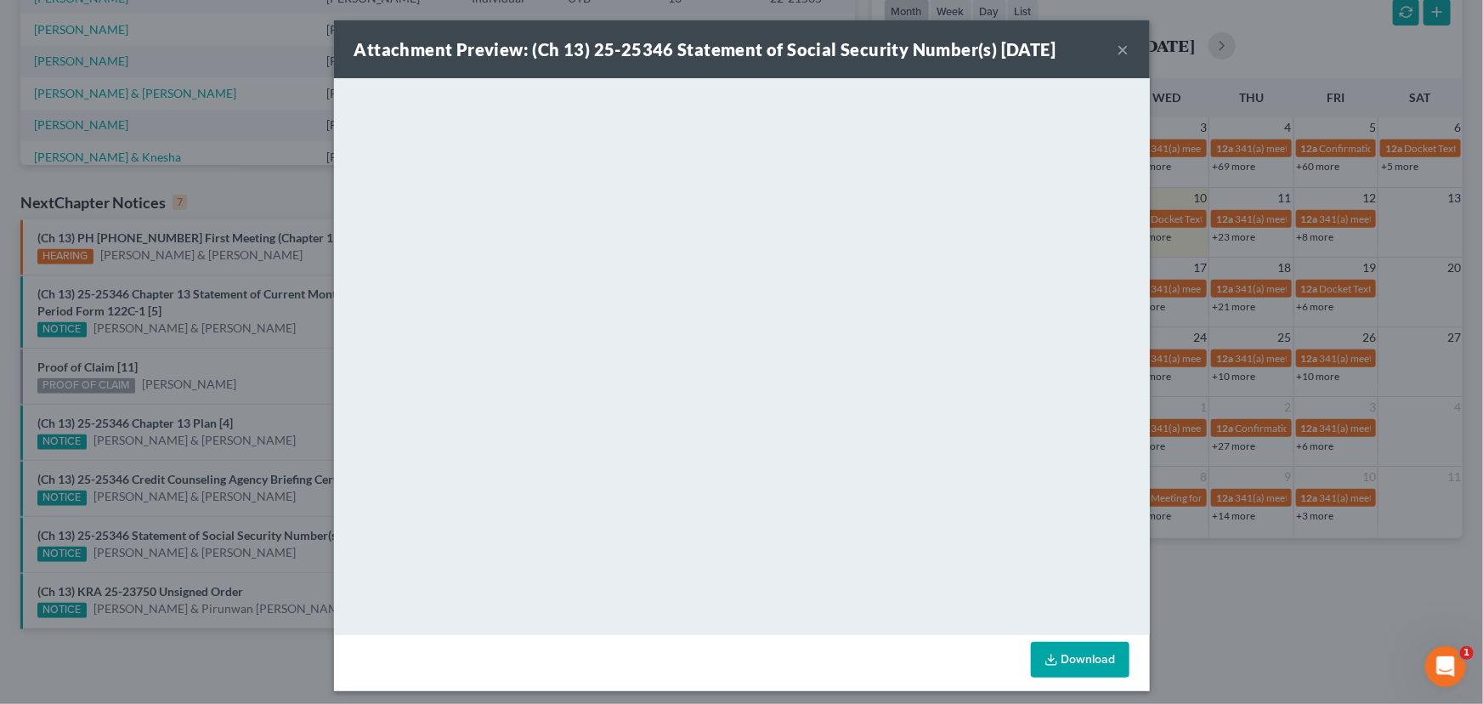
click at [255, 419] on div "Attachment Preview: (Ch 13) 25-25346 Statement of Social Security Number(s) 09/…" at bounding box center [741, 352] width 1483 height 704
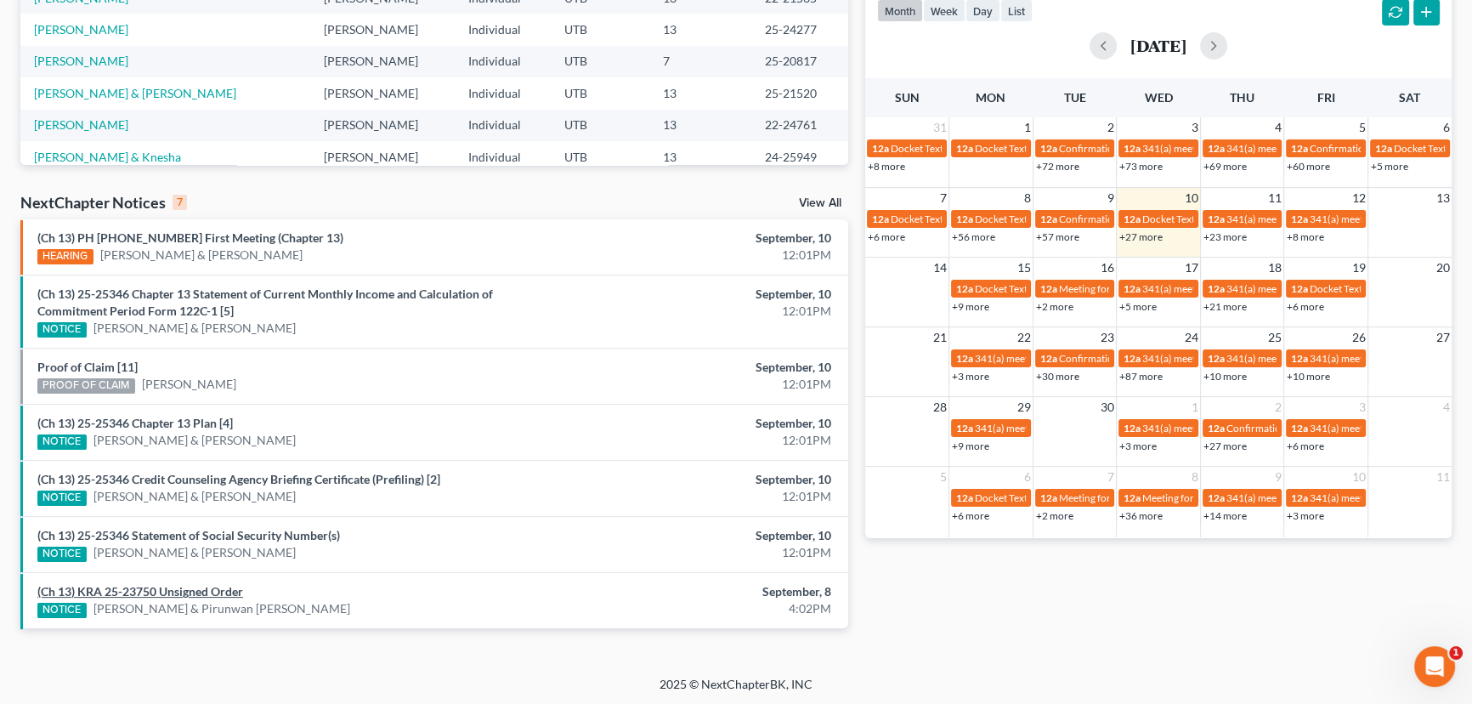
click at [165, 591] on link "(Ch 13) KRA 25-23750 Unsigned Order" at bounding box center [140, 591] width 206 height 14
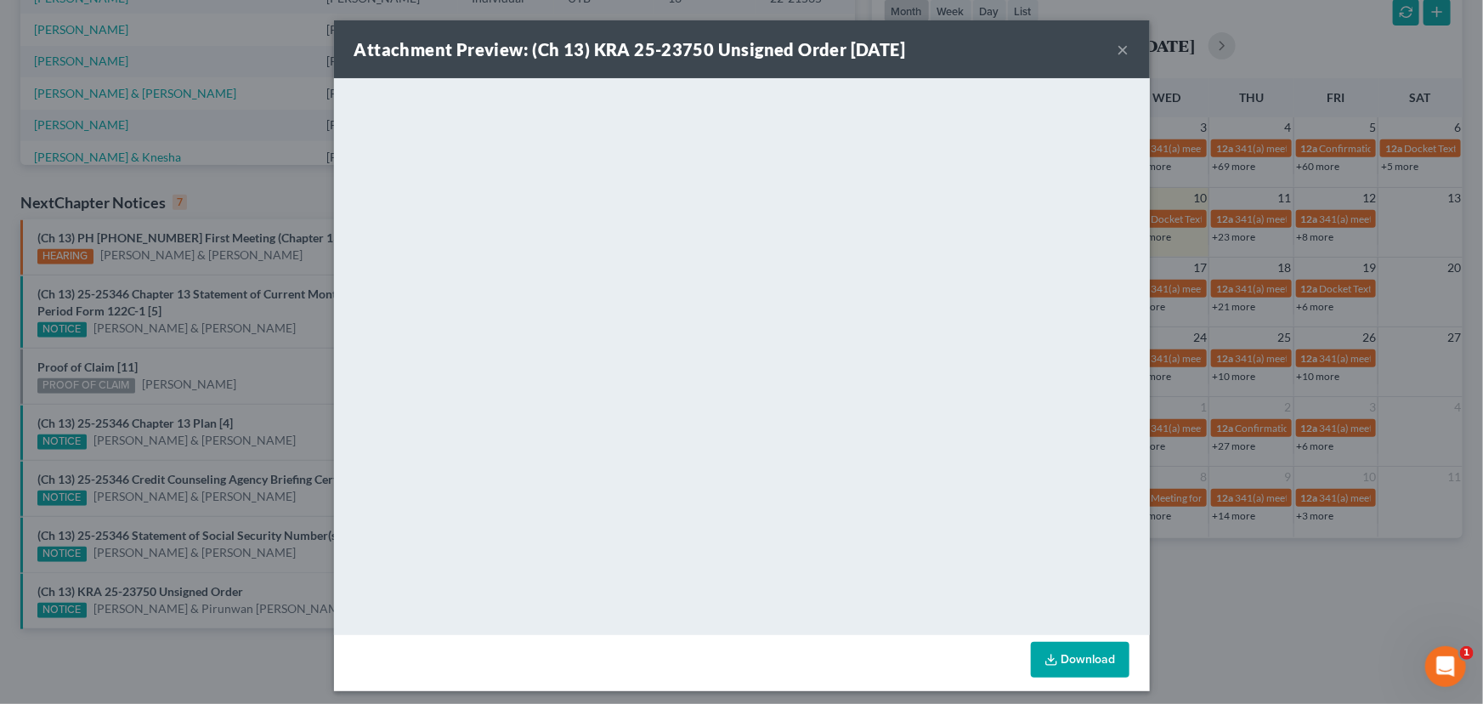
click at [1118, 48] on button "×" at bounding box center [1124, 49] width 12 height 20
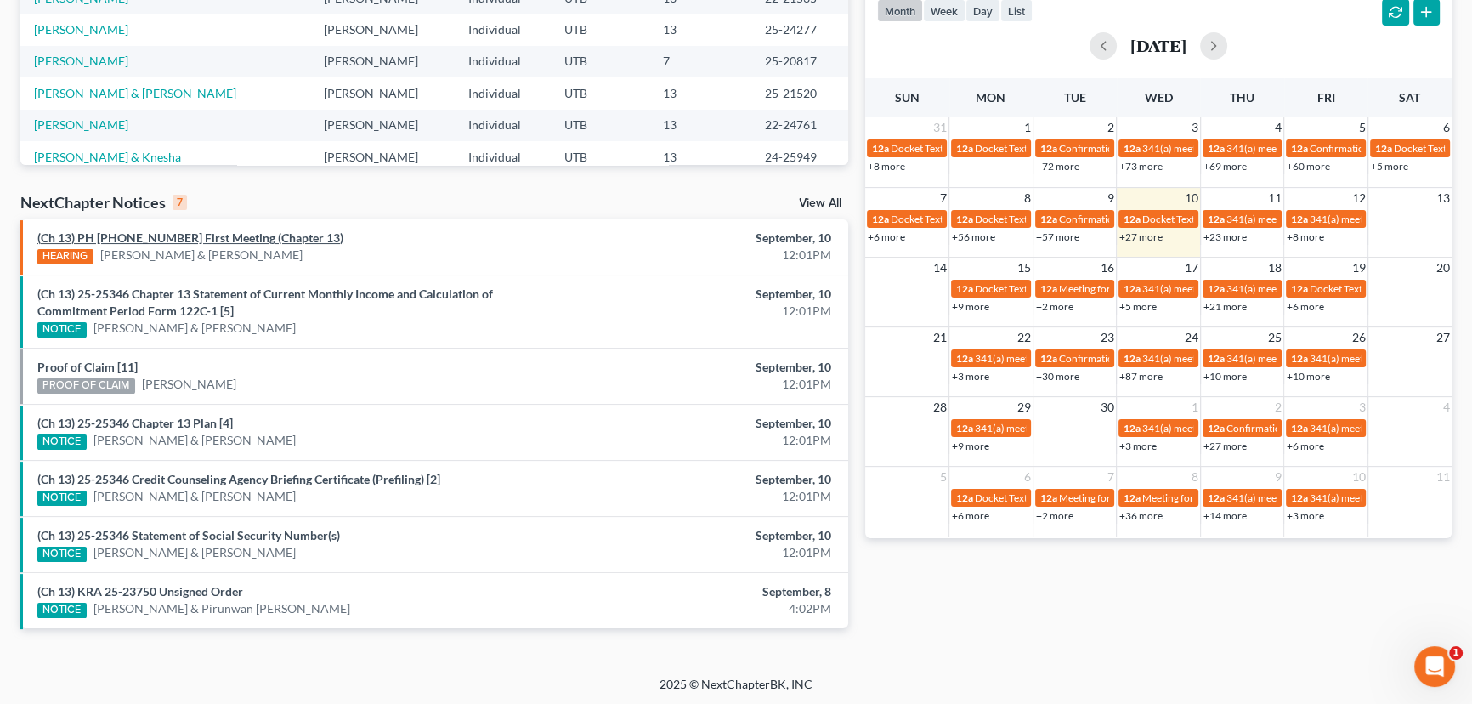
click at [189, 238] on link "(Ch 13) PH 25-25346 First Meeting (Chapter 13)" at bounding box center [190, 237] width 306 height 14
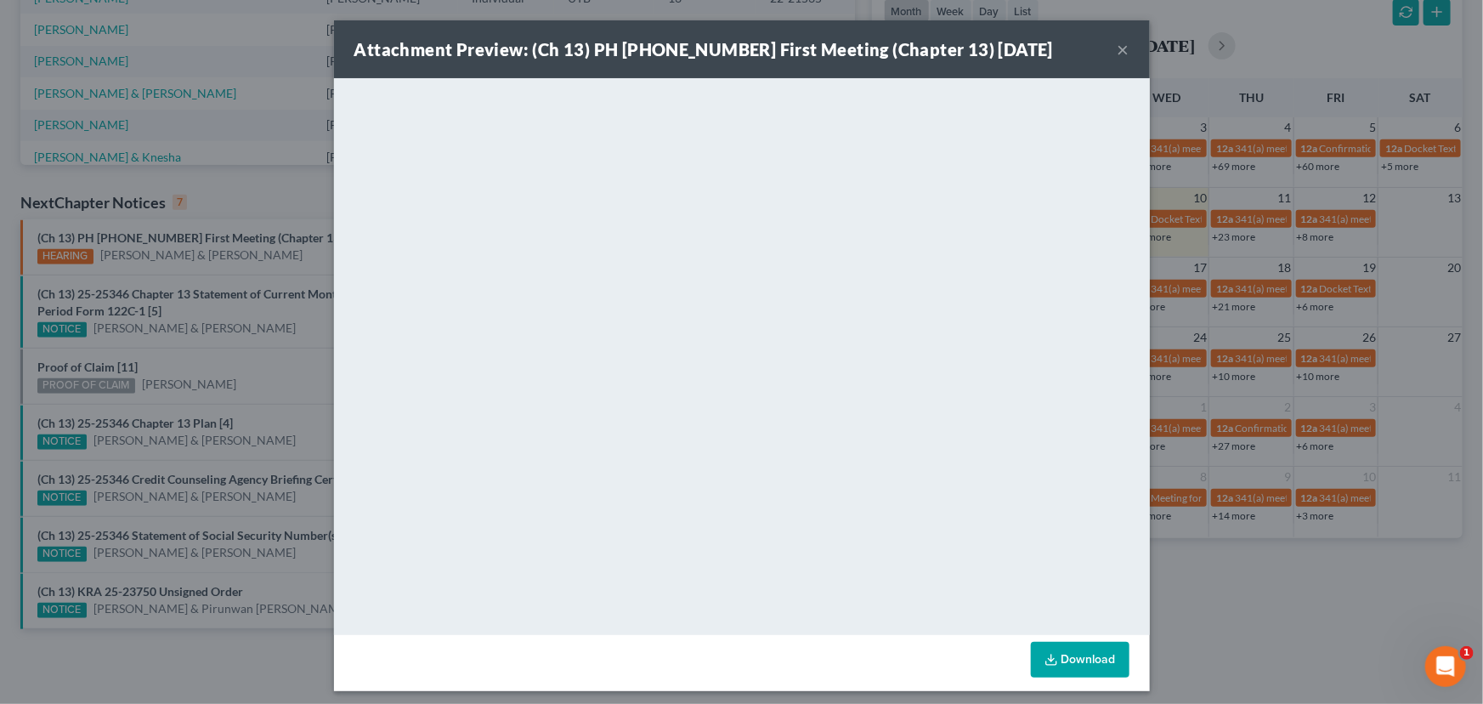
click at [299, 254] on div "Attachment Preview: (Ch 13) PH 25-25346 First Meeting (Chapter 13) 09/10/2025 ×…" at bounding box center [741, 352] width 1483 height 704
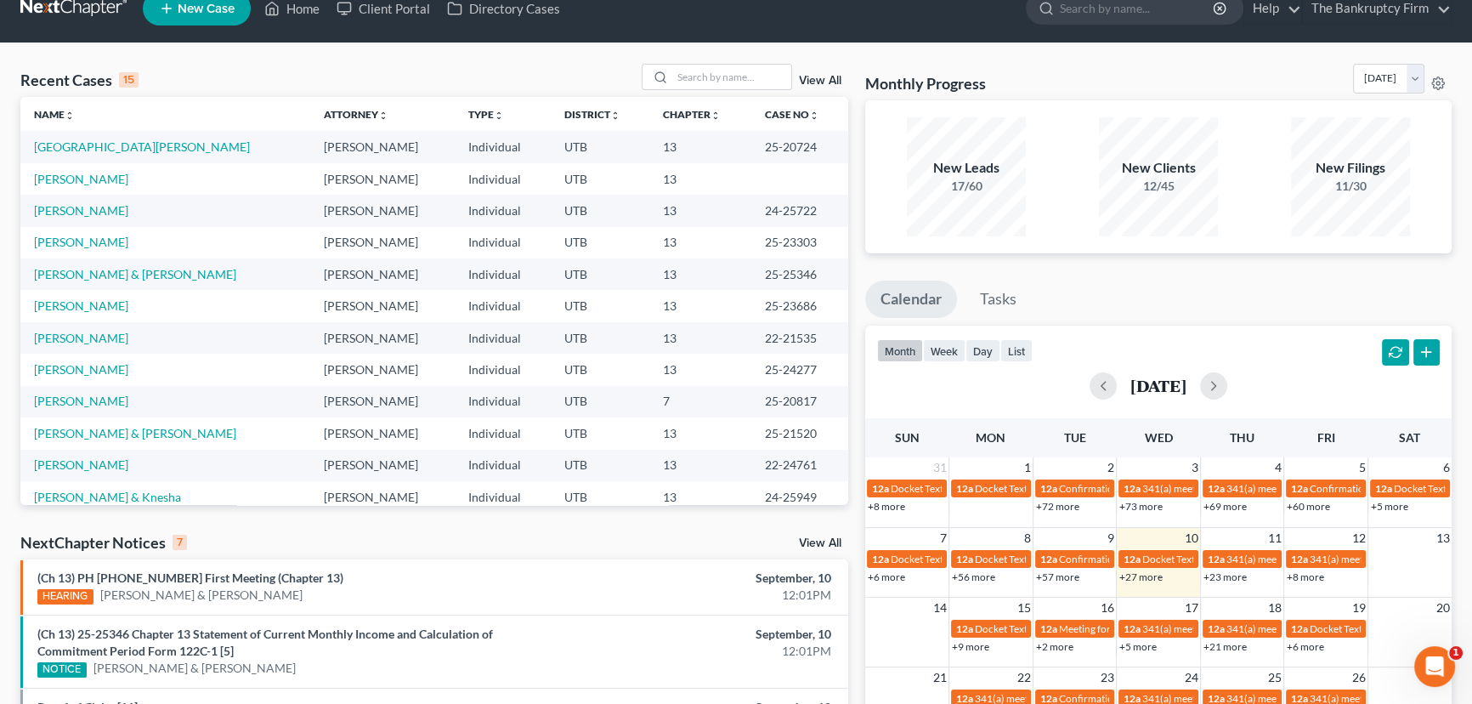
scroll to position [0, 0]
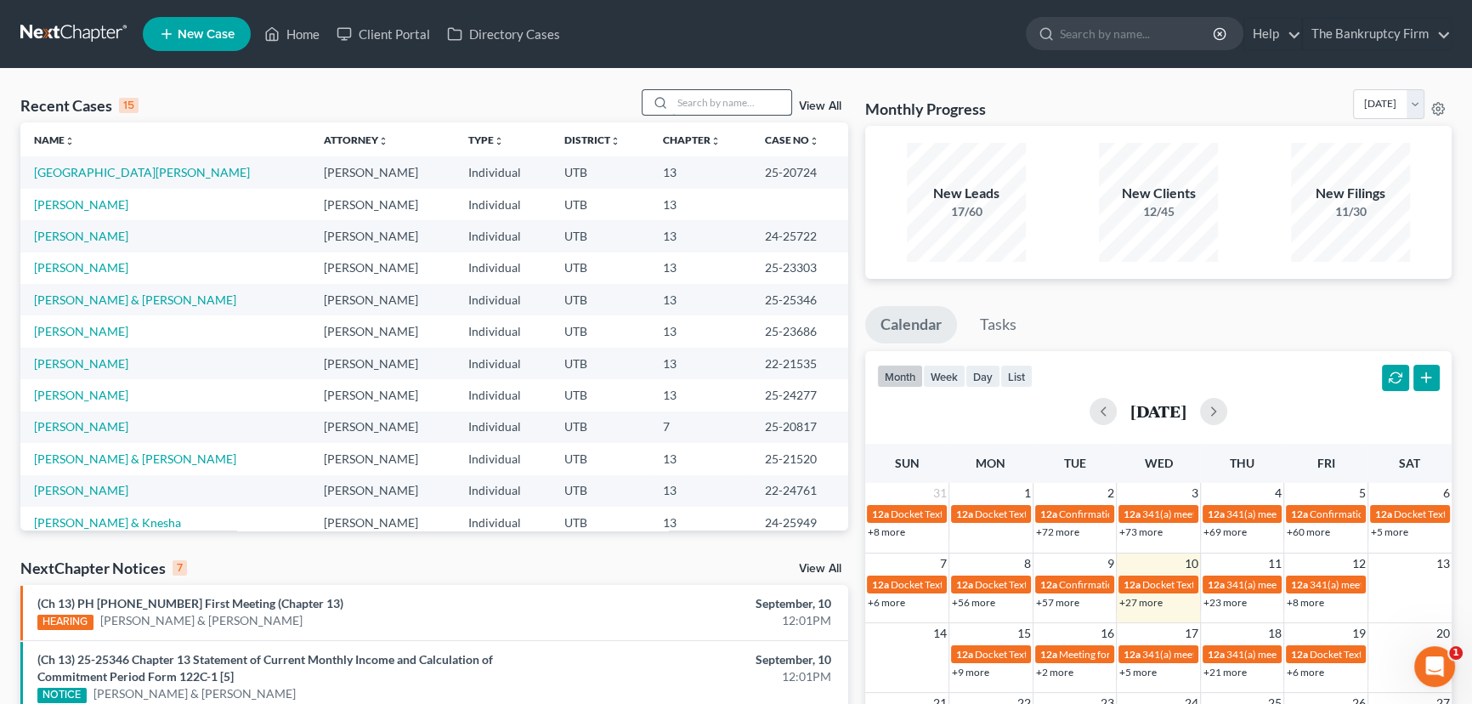
click at [686, 110] on input "search" at bounding box center [731, 102] width 119 height 25
type input "Hansen"
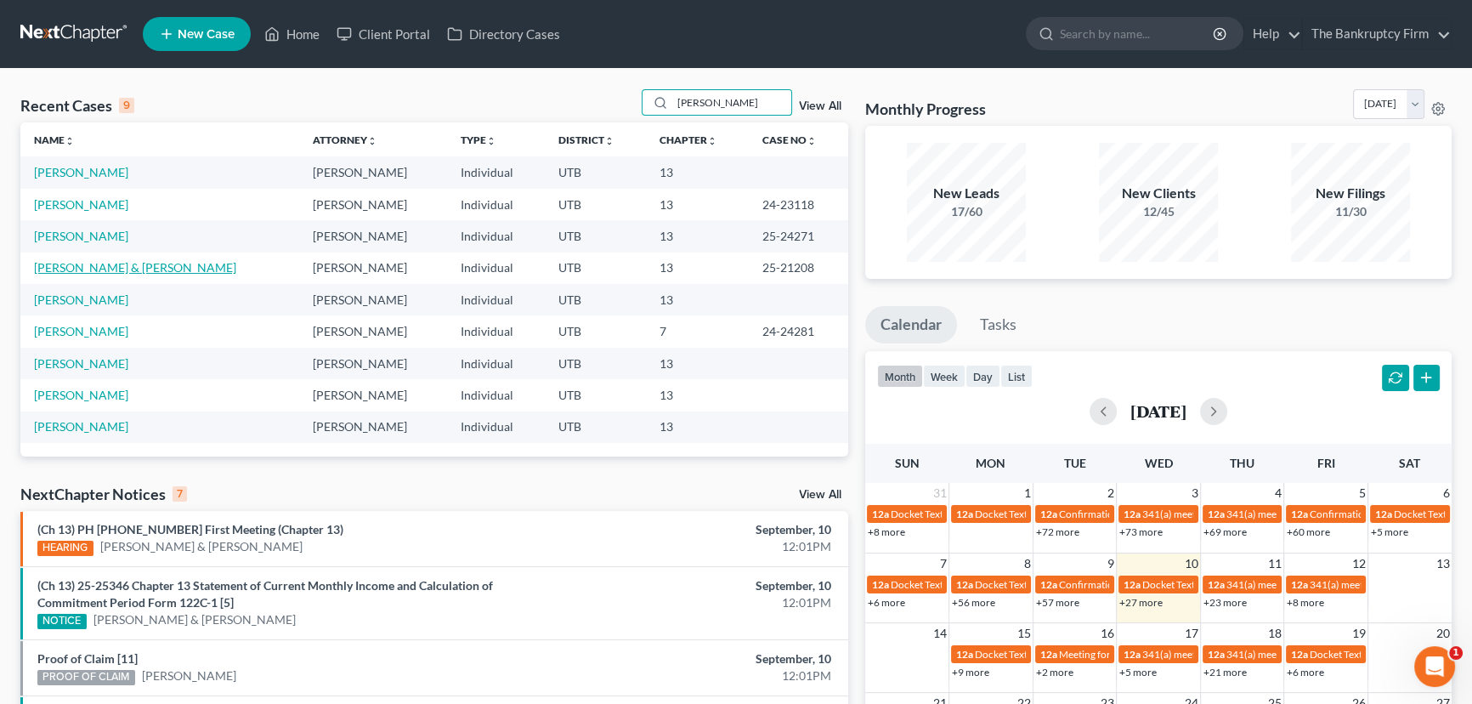
click at [100, 265] on link "Hansen, CeJaY & Alexandra" at bounding box center [135, 267] width 202 height 14
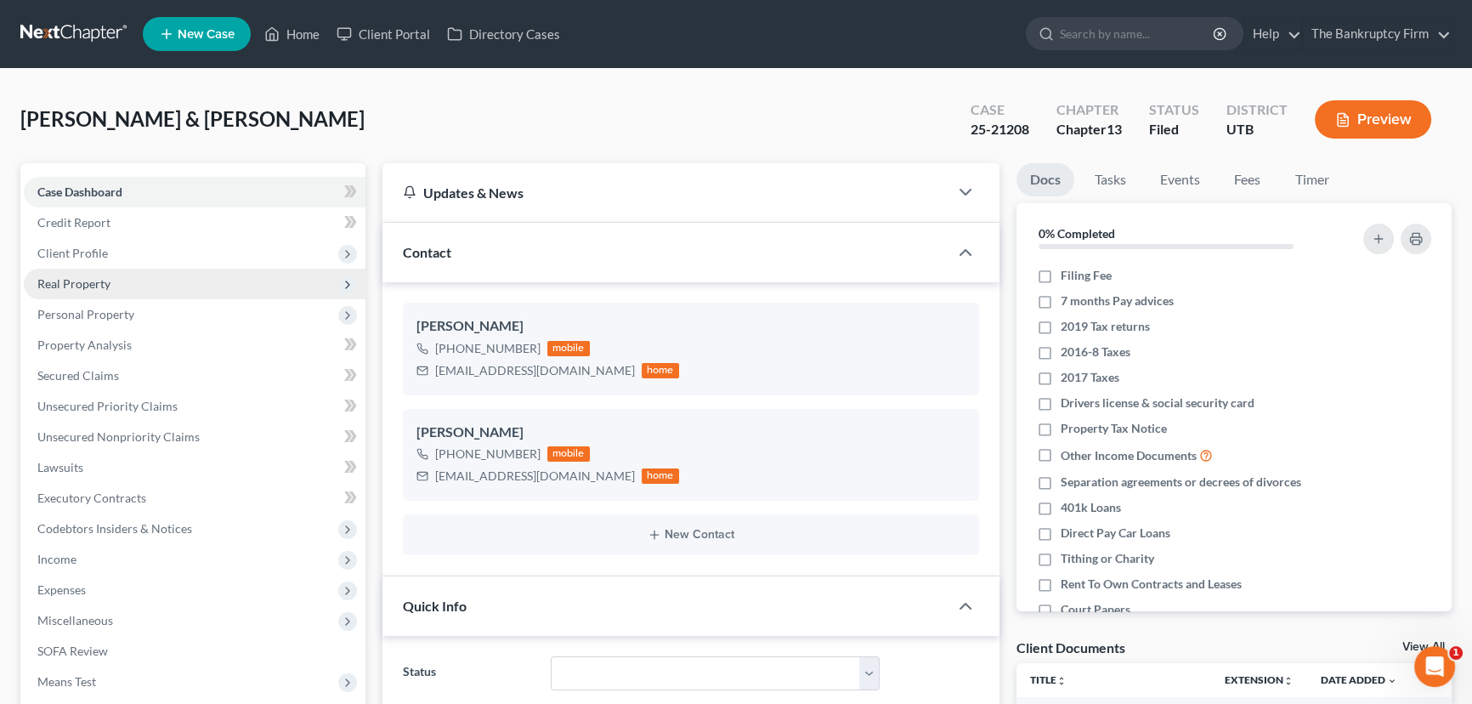
scroll to position [134, 0]
click at [68, 280] on span "Real Property" at bounding box center [73, 283] width 73 height 14
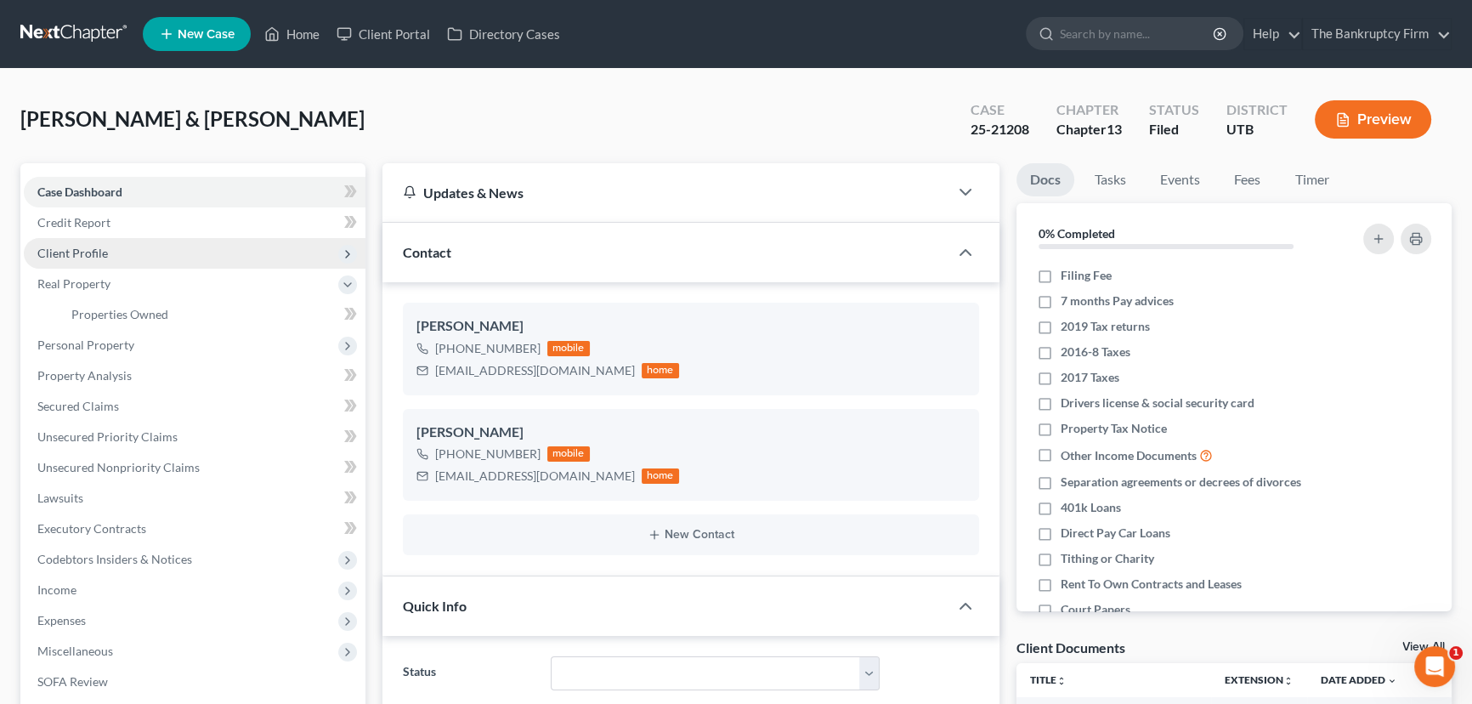
click at [68, 252] on span "Client Profile" at bounding box center [72, 253] width 71 height 14
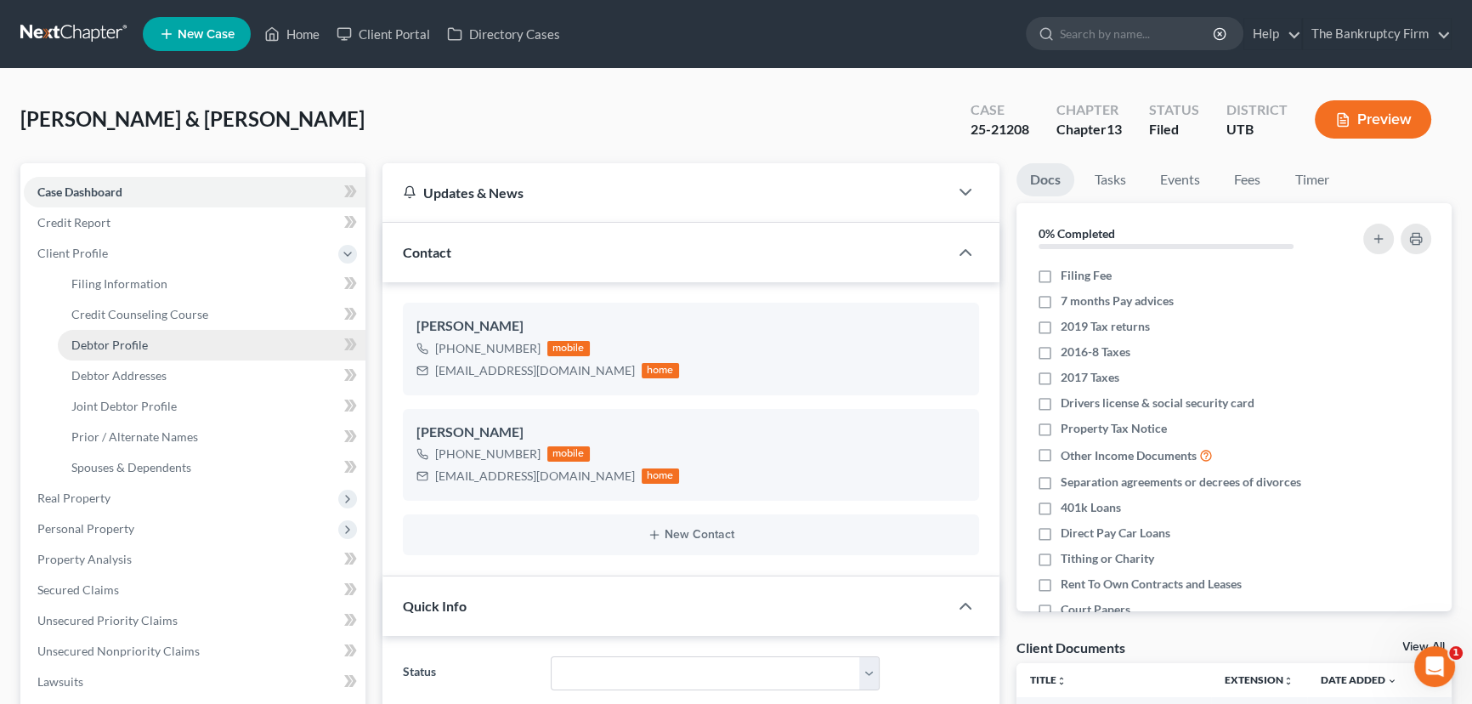
click at [119, 342] on span "Debtor Profile" at bounding box center [109, 344] width 76 height 14
select select "1"
select select "3"
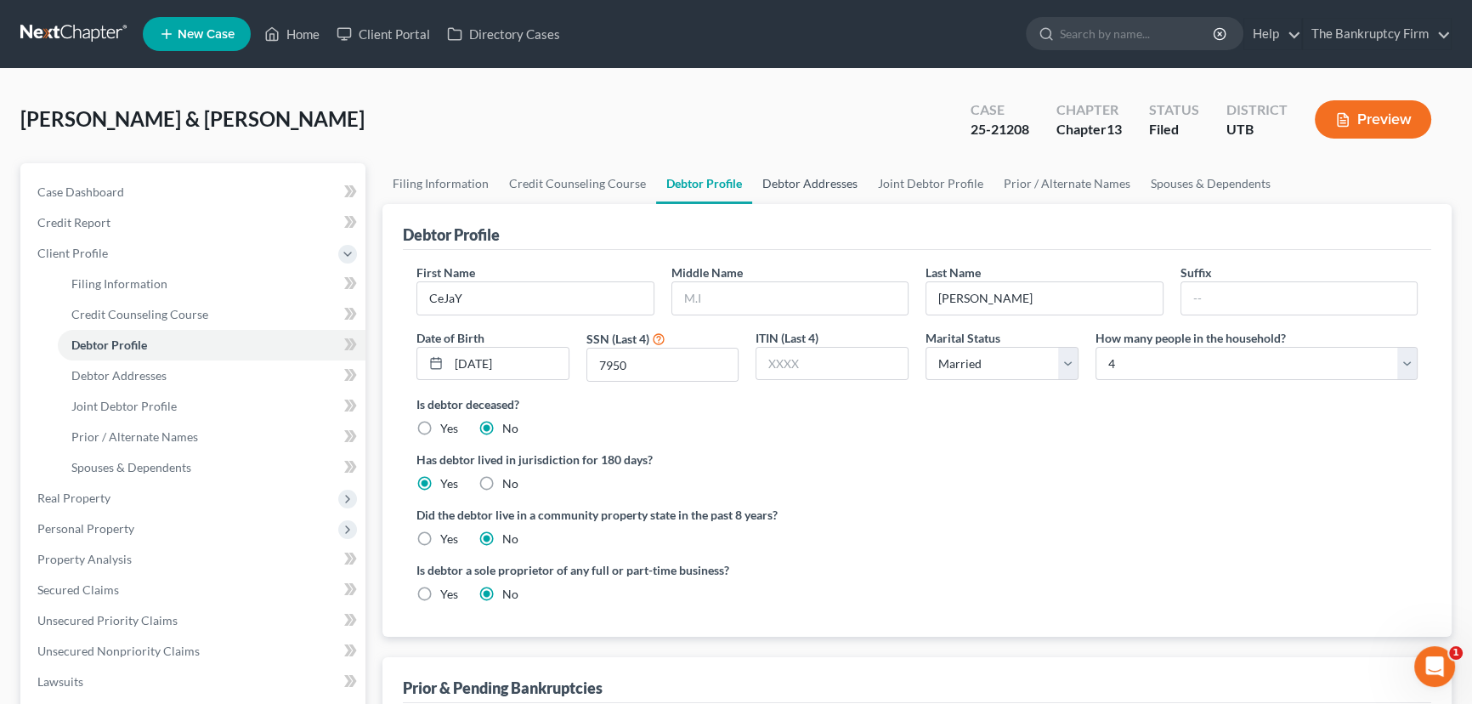
click at [808, 180] on link "Debtor Addresses" at bounding box center [810, 183] width 116 height 41
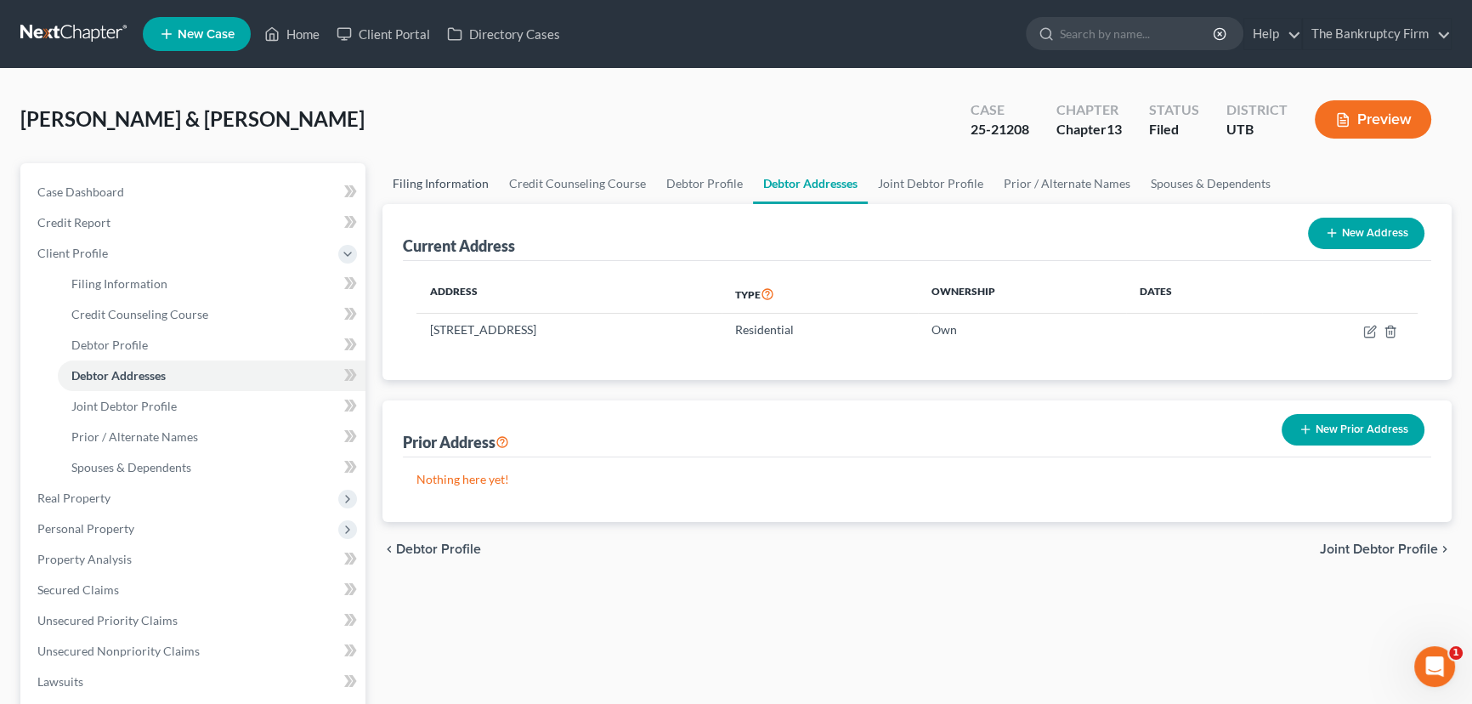
click at [422, 184] on link "Filing Information" at bounding box center [440, 183] width 116 height 41
select select "1"
select select "3"
select select "46"
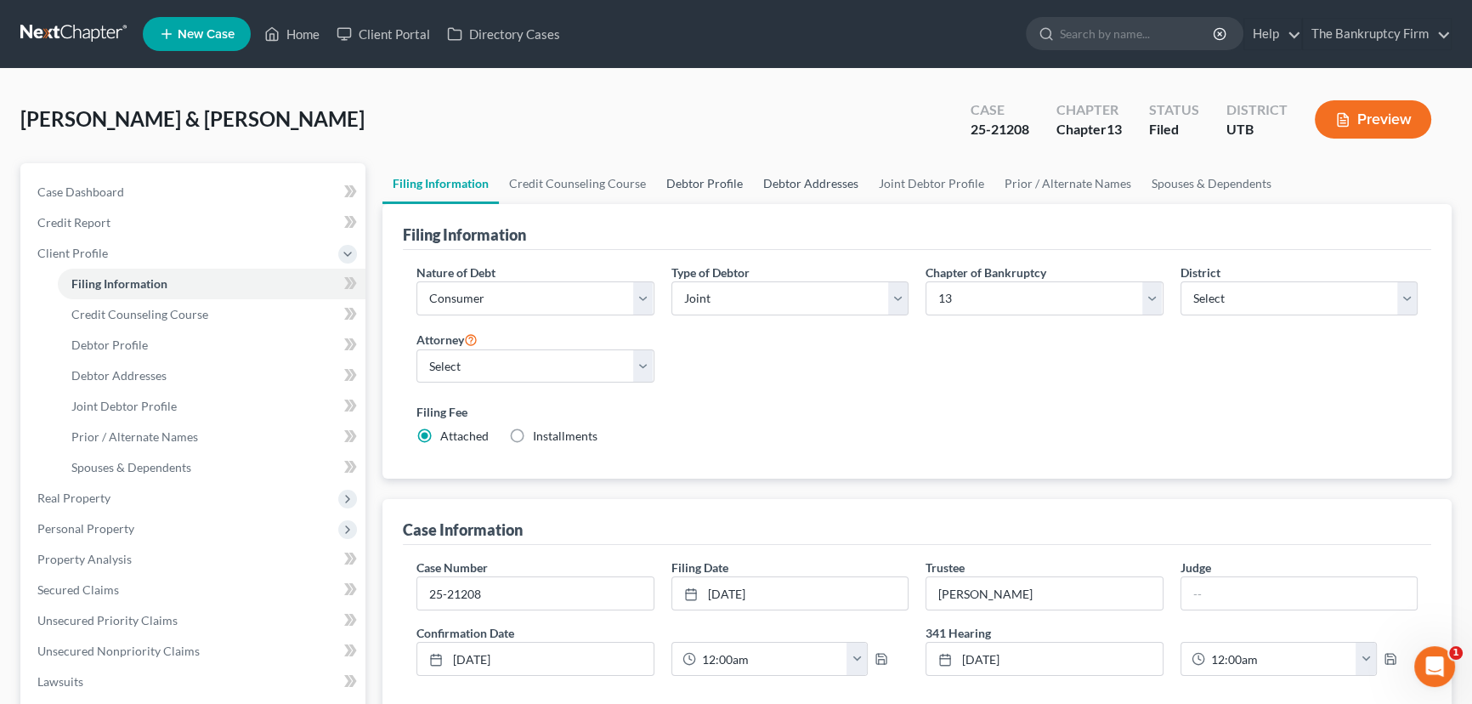
click at [704, 183] on link "Debtor Profile" at bounding box center [704, 183] width 97 height 41
select select "1"
select select "3"
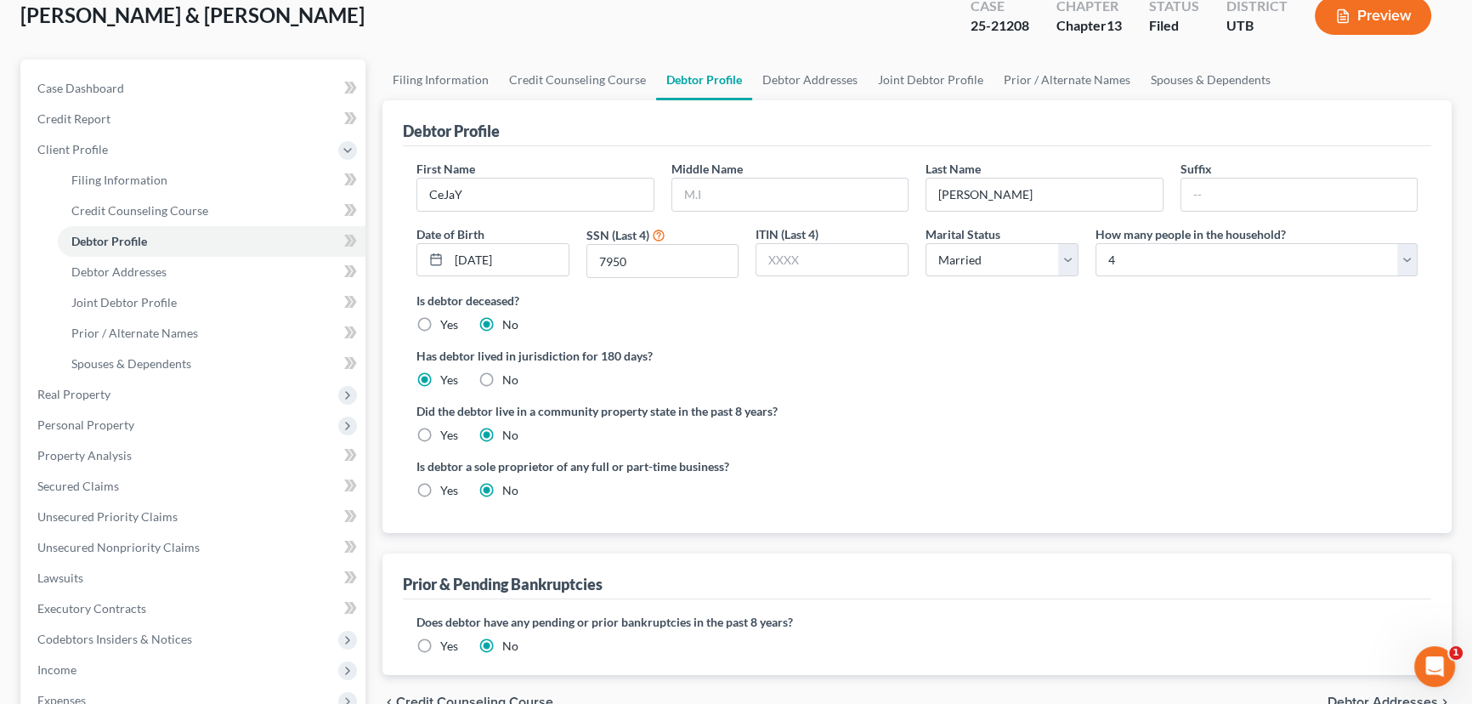
scroll to position [76, 0]
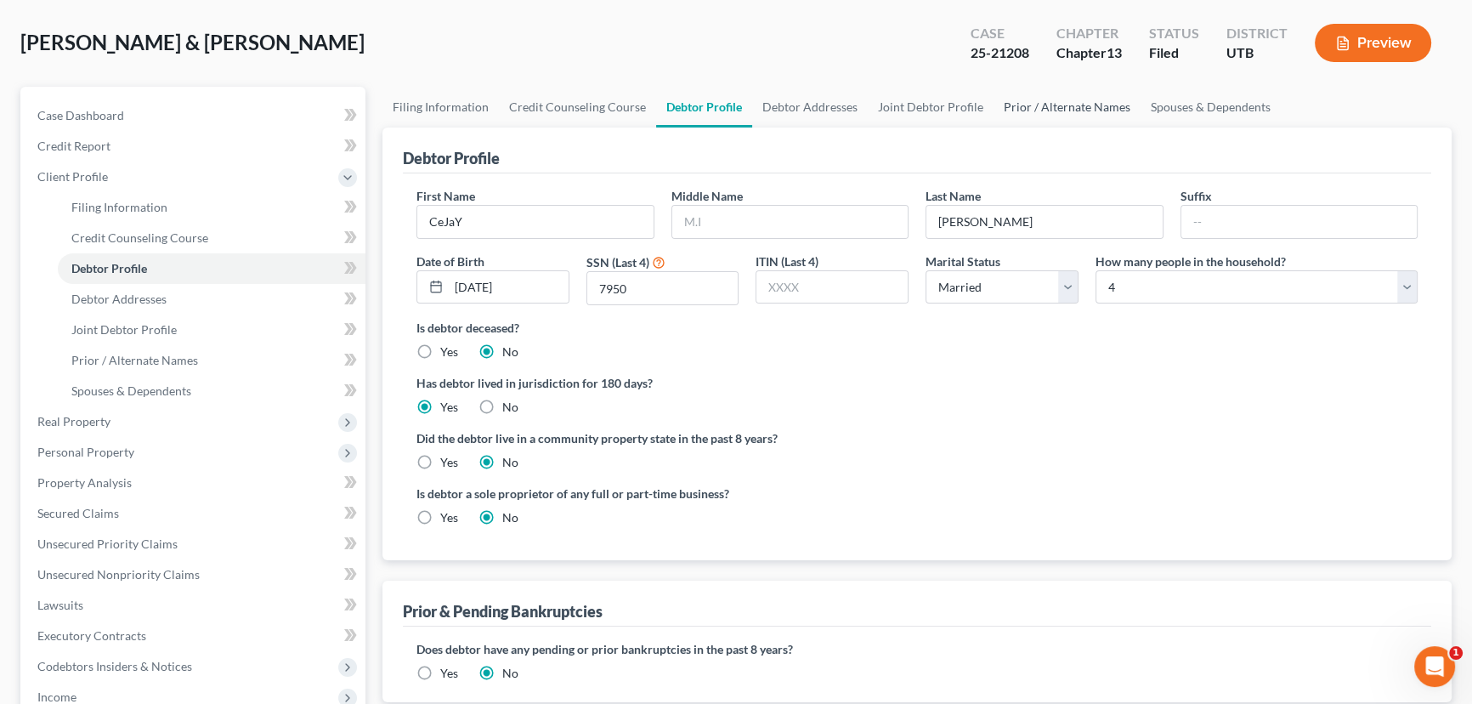
click at [1048, 103] on link "Prior / Alternate Names" at bounding box center [1066, 107] width 147 height 41
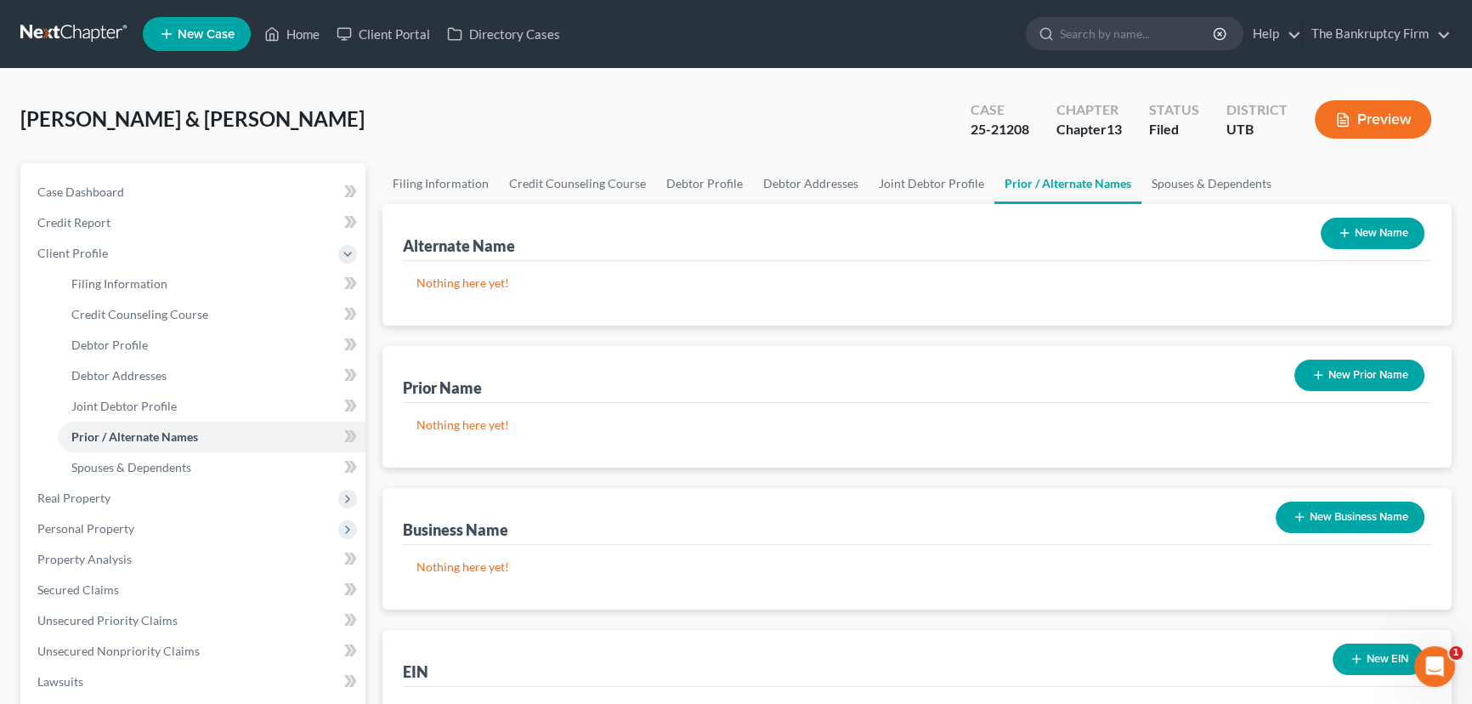
click at [1360, 226] on button "New Name" at bounding box center [1373, 233] width 104 height 31
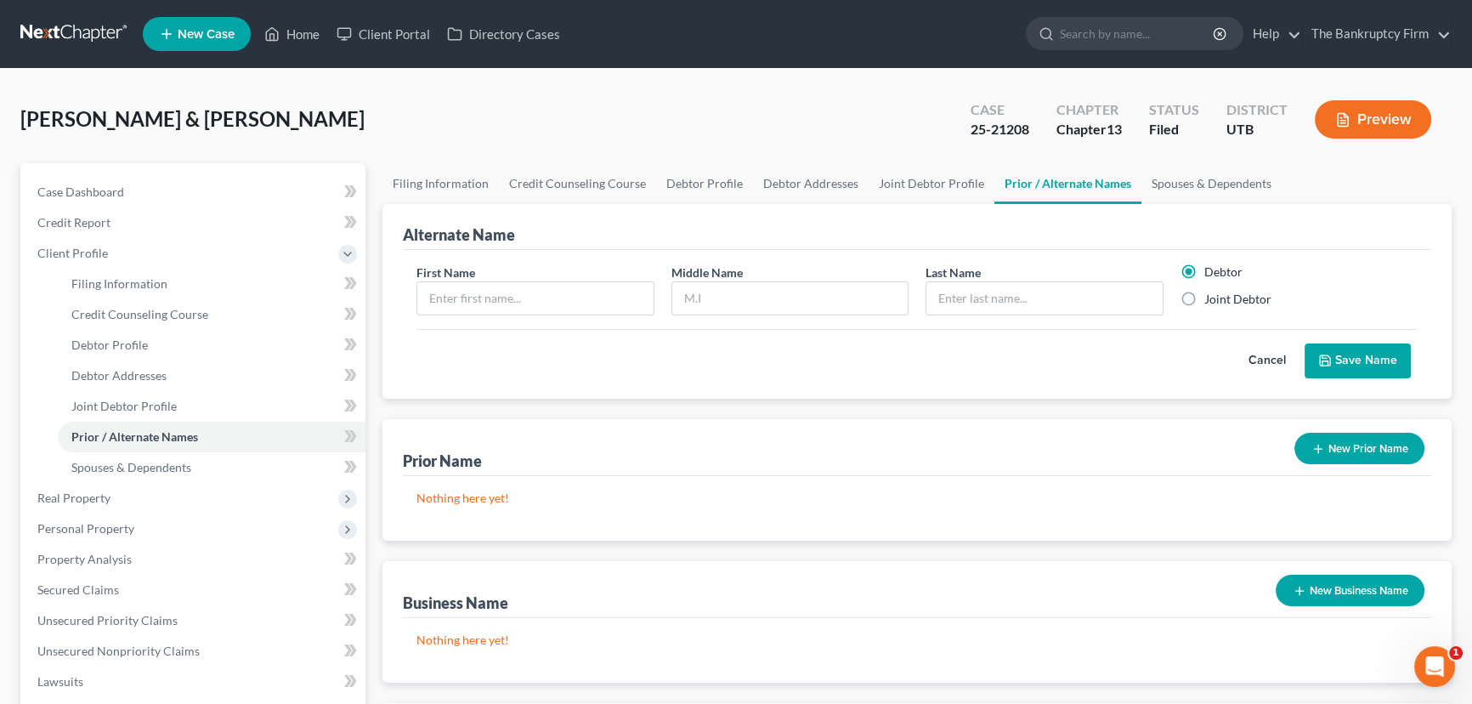
click at [1204, 293] on label "Joint Debtor" at bounding box center [1237, 299] width 67 height 17
click at [1211, 293] on input "Joint Debtor" at bounding box center [1216, 296] width 11 height 11
radio input "true"
radio input "false"
click at [436, 291] on input "text" at bounding box center [535, 298] width 236 height 32
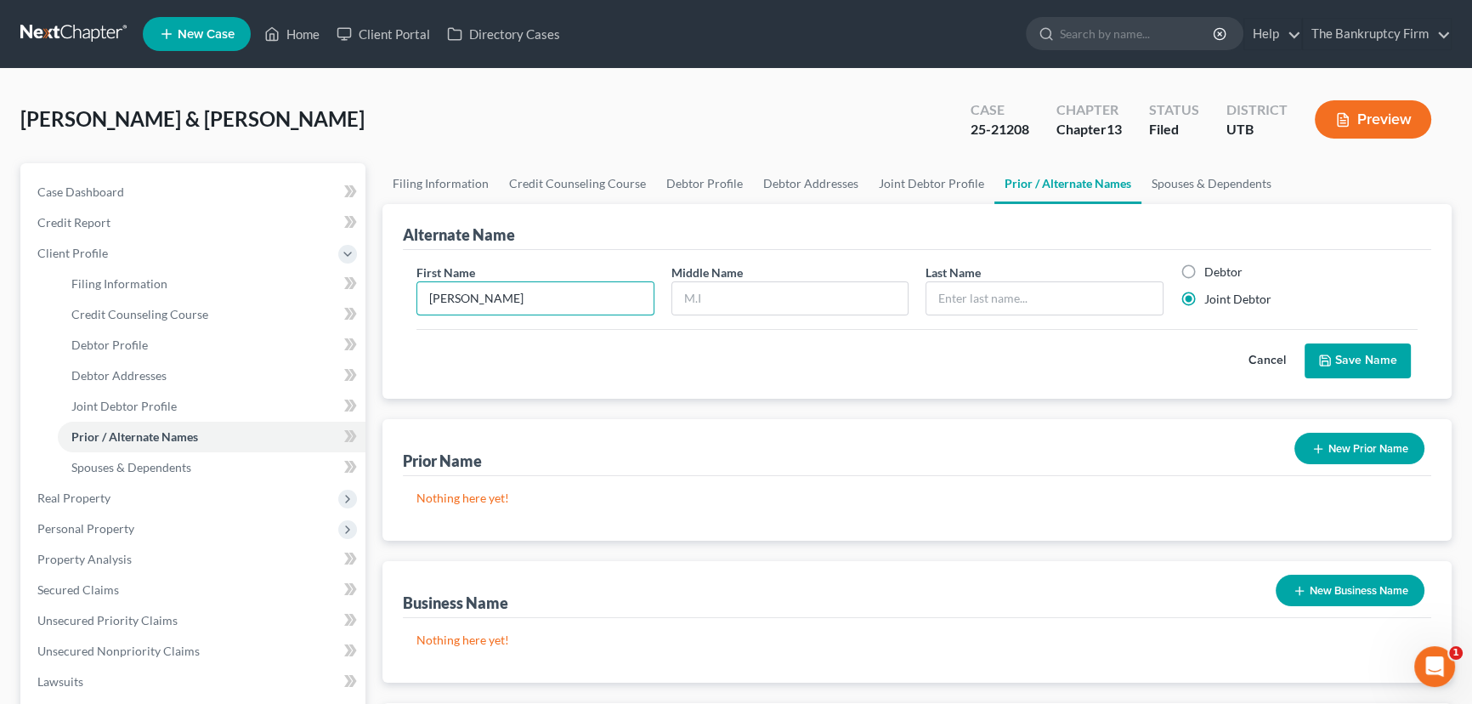
type input "Alexandra"
click at [683, 297] on input "text" at bounding box center [790, 298] width 236 height 32
type input "K"
type input "Miller"
click at [1374, 358] on button "Save Name" at bounding box center [1357, 361] width 106 height 36
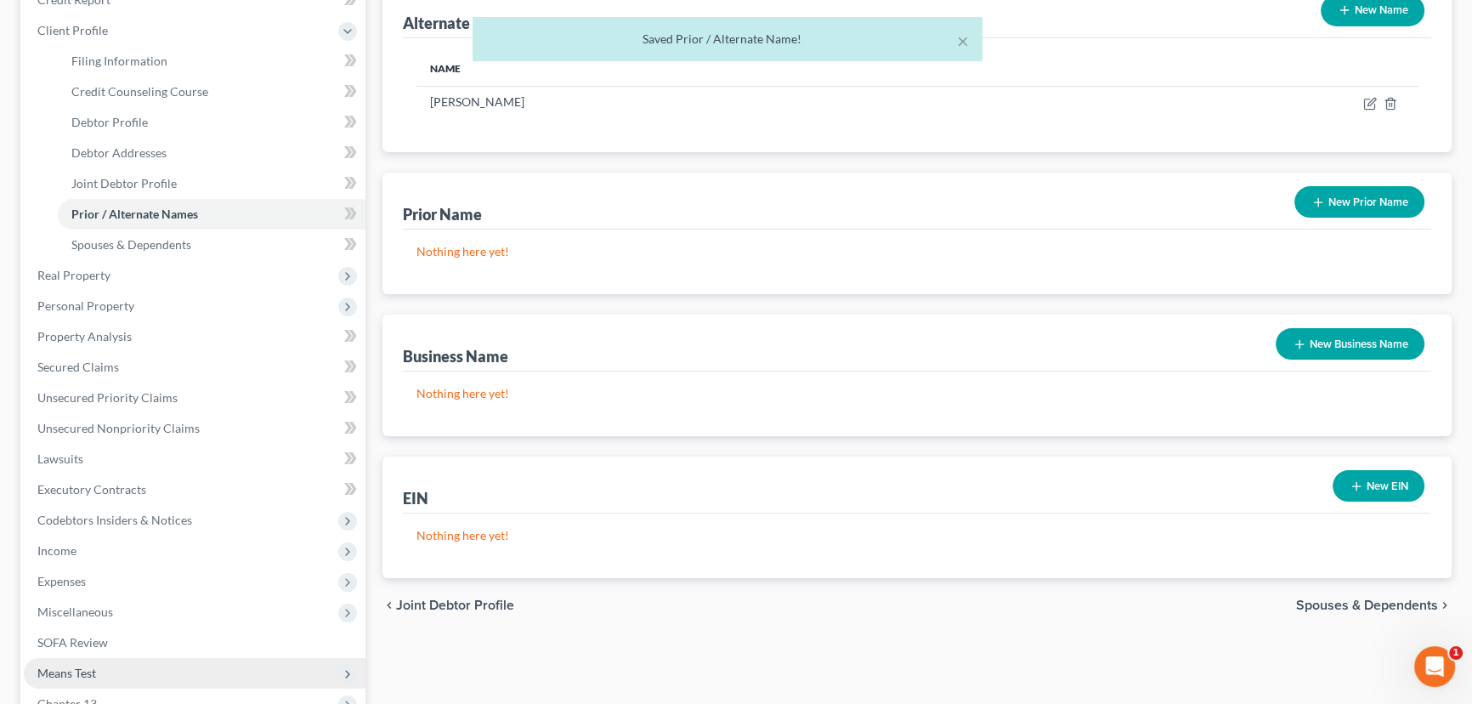
scroll to position [442, 0]
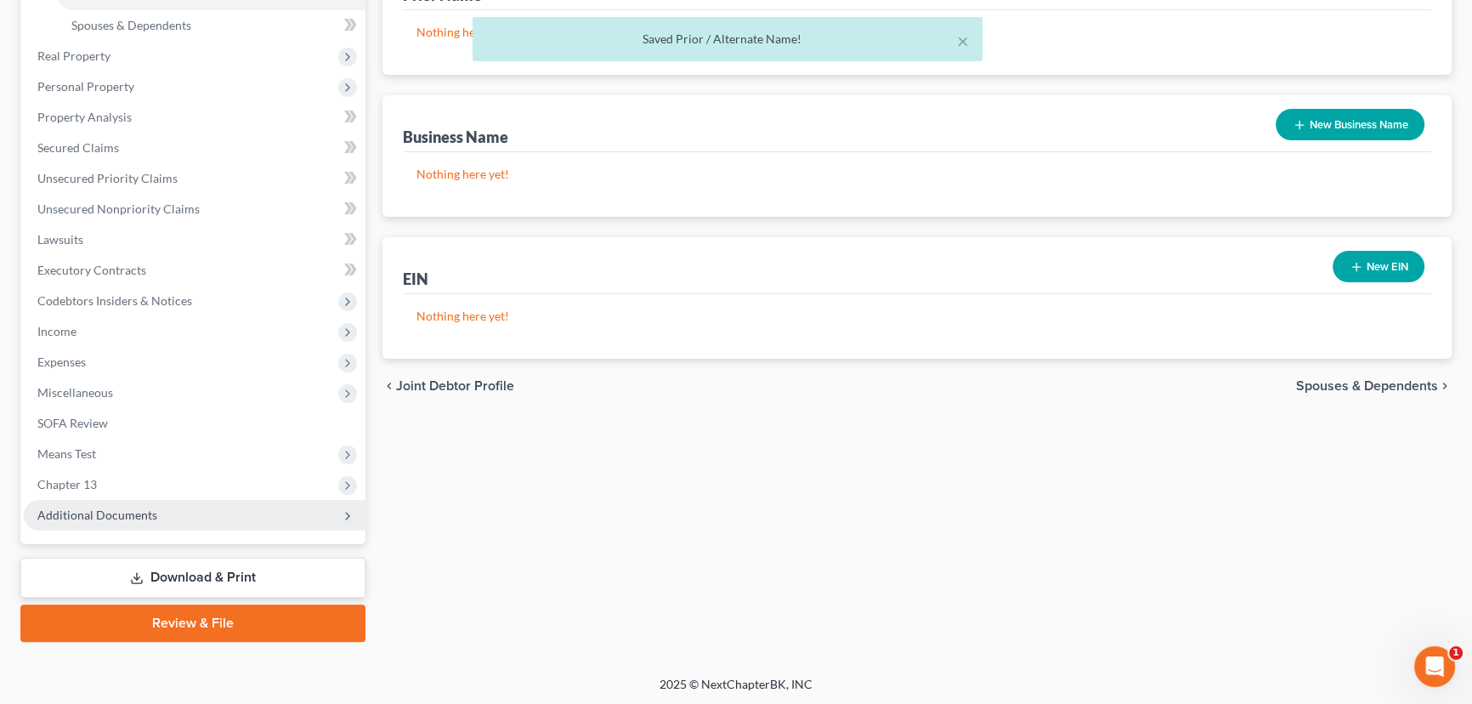
click at [87, 513] on span "Additional Documents" at bounding box center [97, 514] width 120 height 14
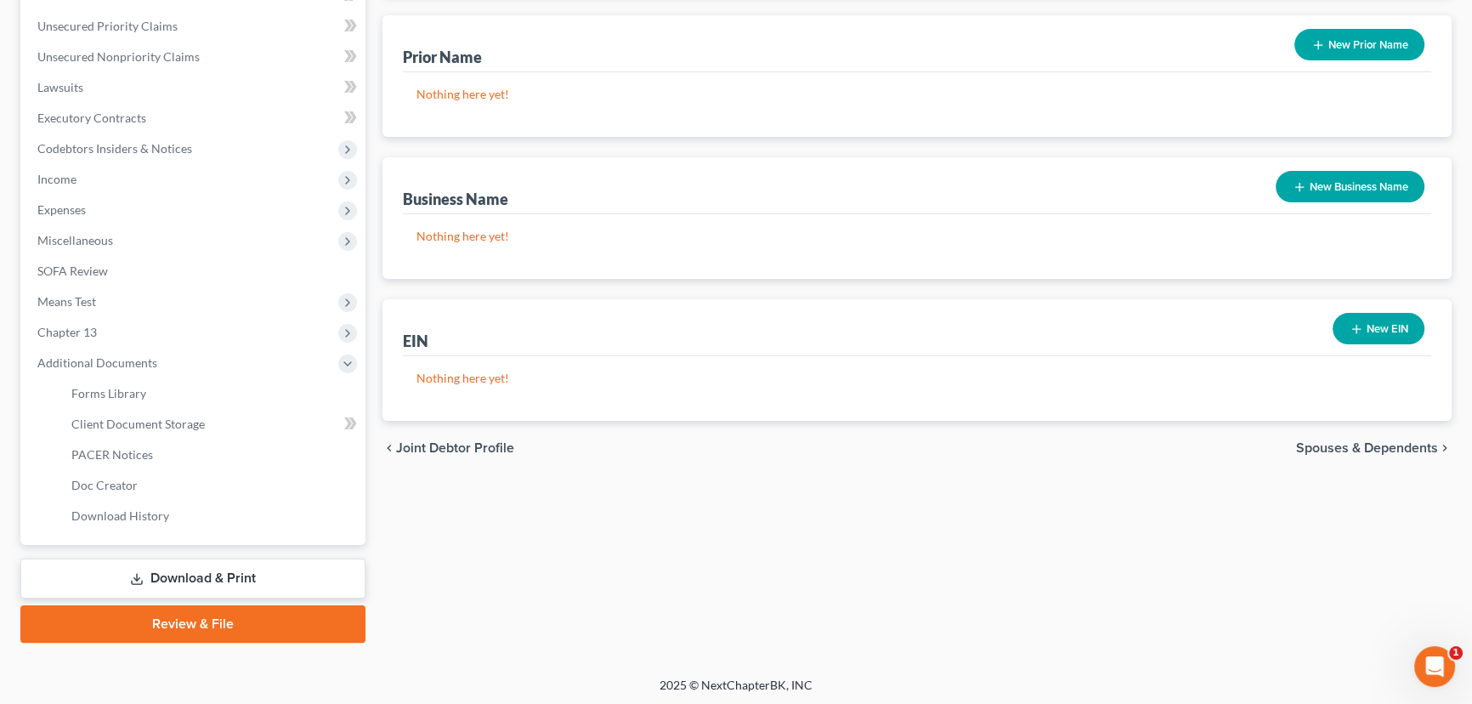
scroll to position [381, 0]
click at [192, 580] on link "Download & Print" at bounding box center [192, 577] width 345 height 40
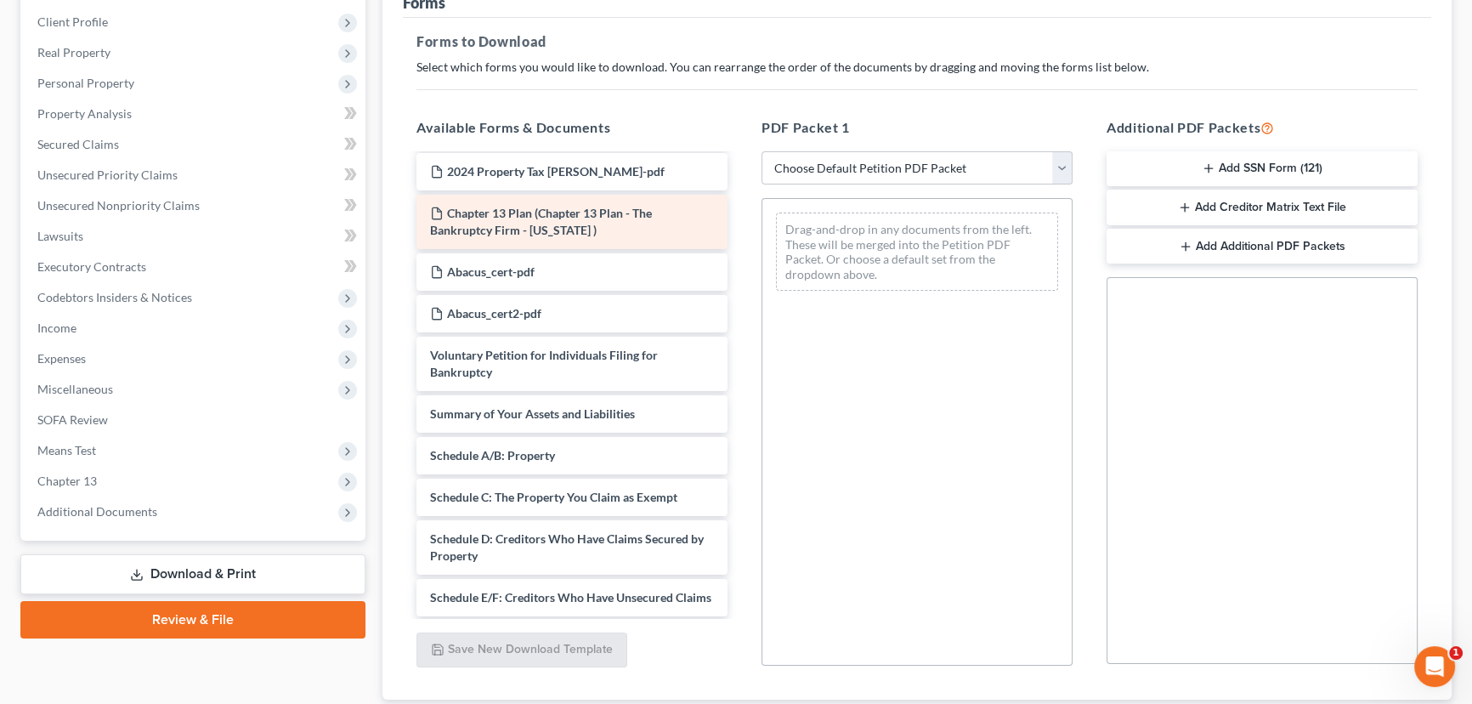
scroll to position [154, 0]
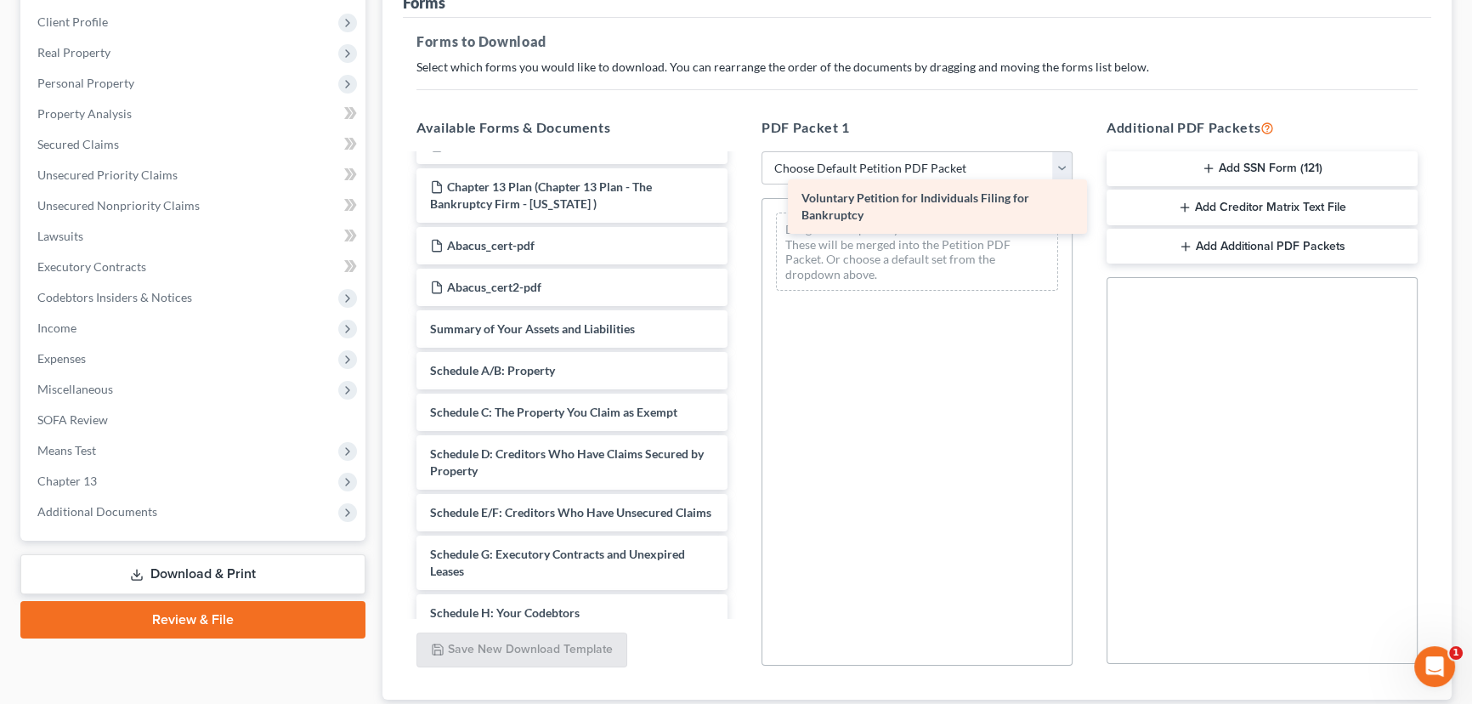
drag, startPoint x: 504, startPoint y: 330, endPoint x: 875, endPoint y: 202, distance: 392.6
click at [741, 202] on div "Voluntary Petition for Individuals Filing for Bankruptcy Adequate Protection Fo…" at bounding box center [572, 529] width 338 height 1055
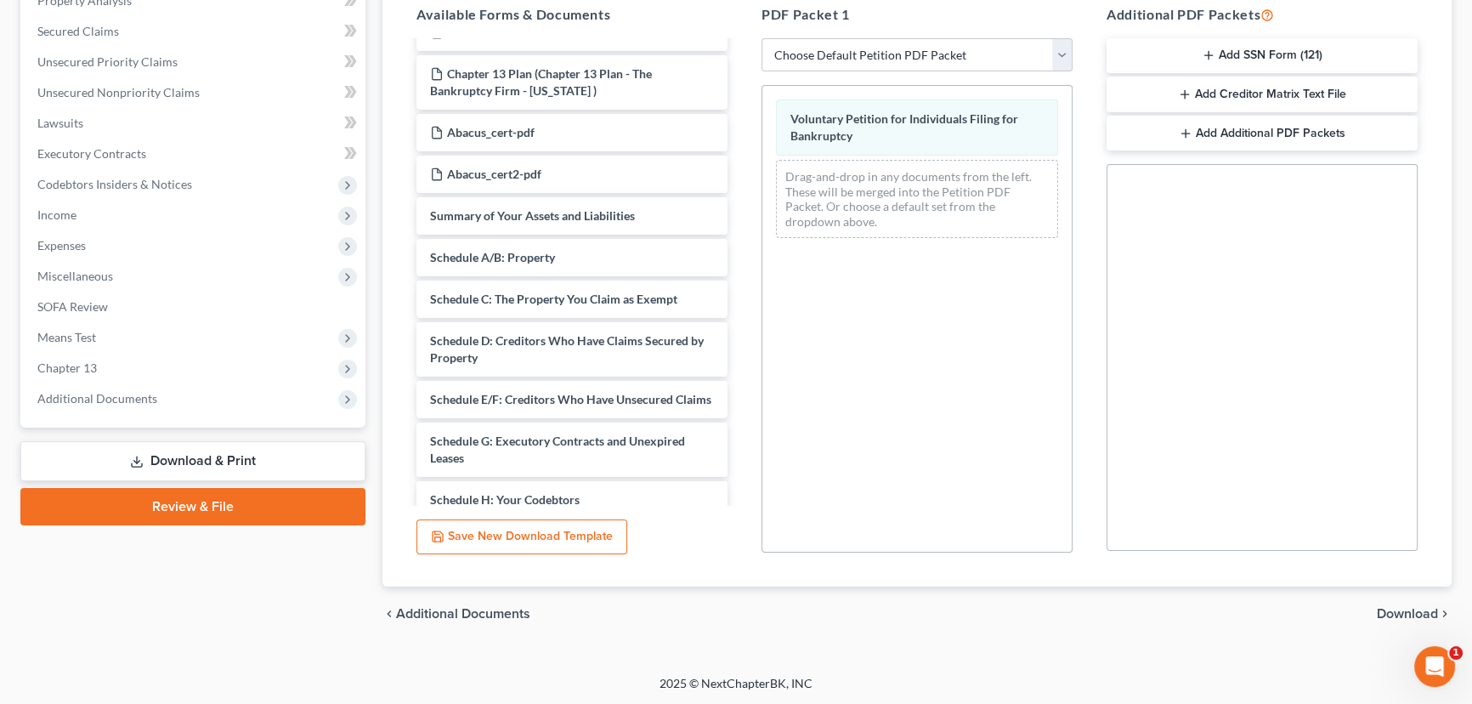
click at [1393, 612] on span "Download" at bounding box center [1407, 614] width 61 height 14
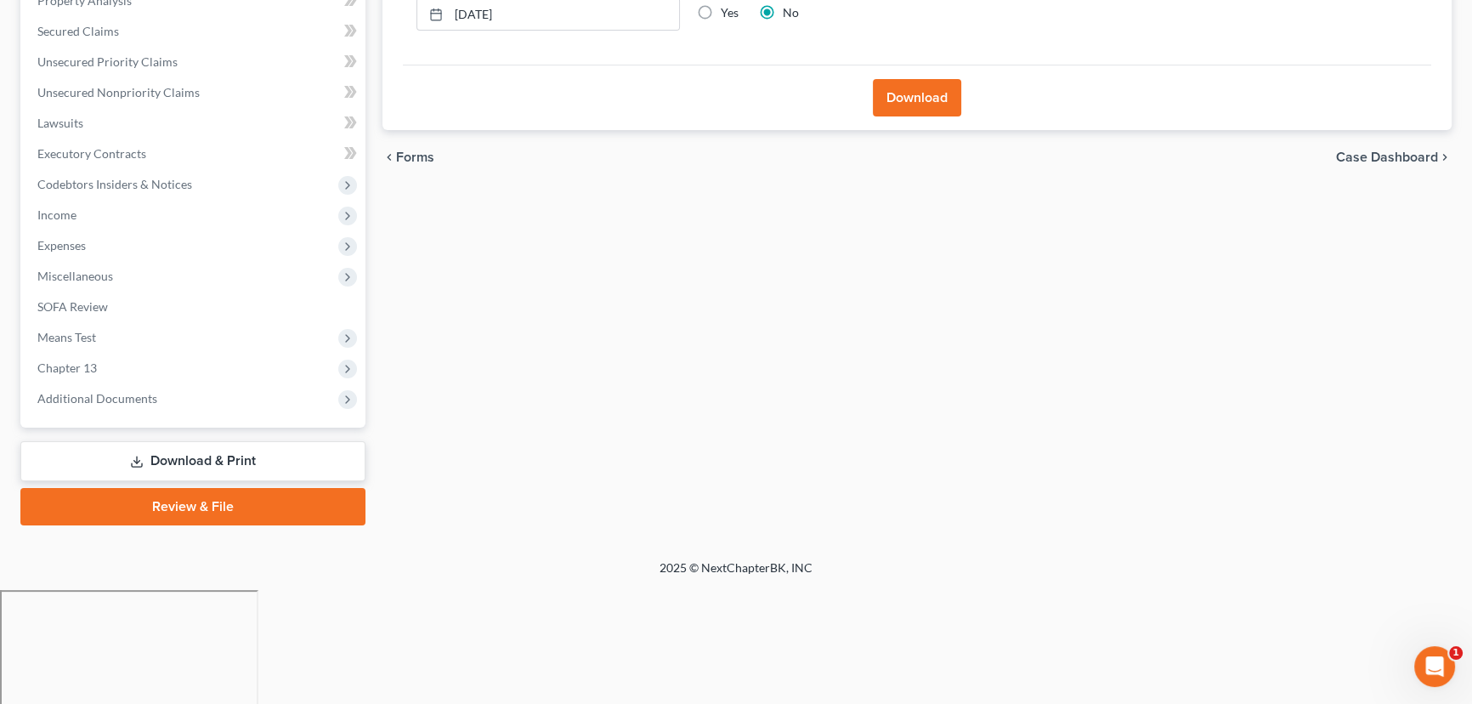
scroll to position [228, 0]
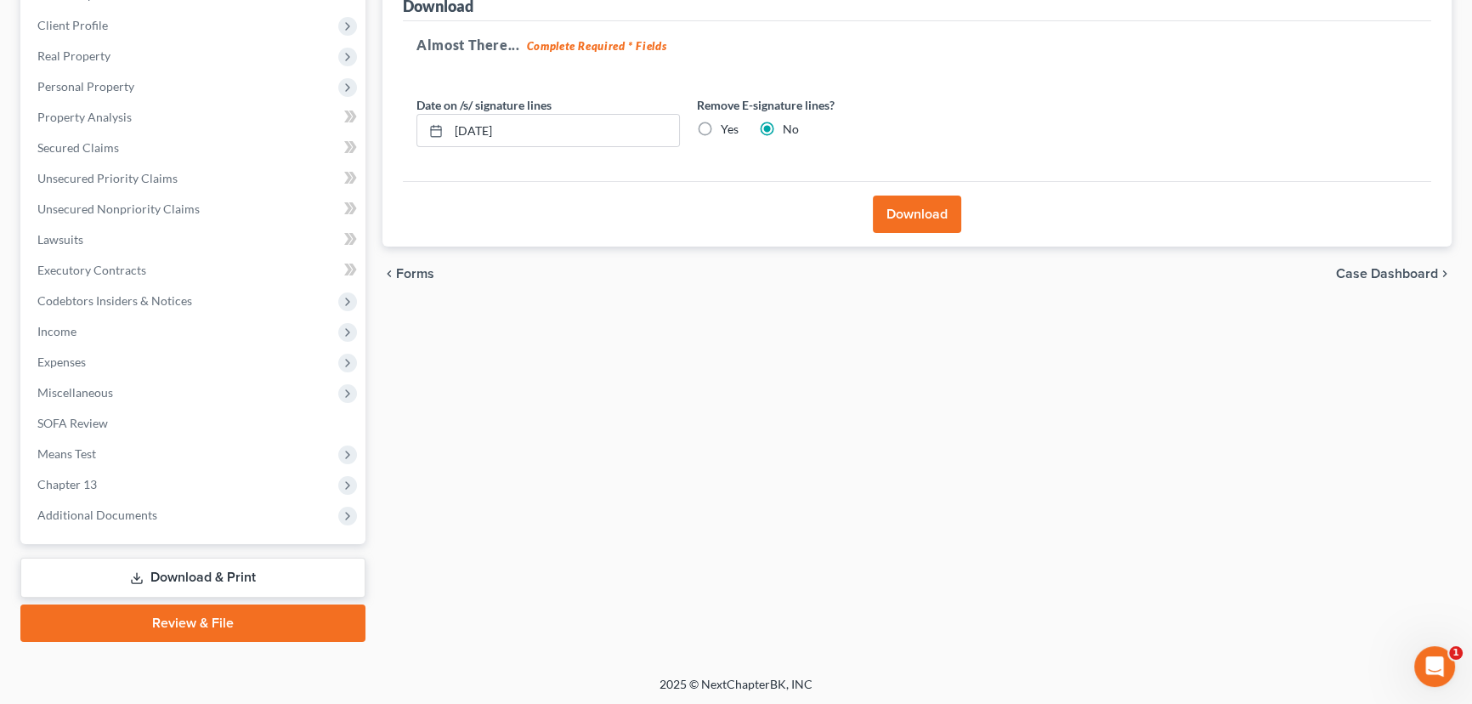
click at [901, 221] on button "Download" at bounding box center [917, 213] width 88 height 37
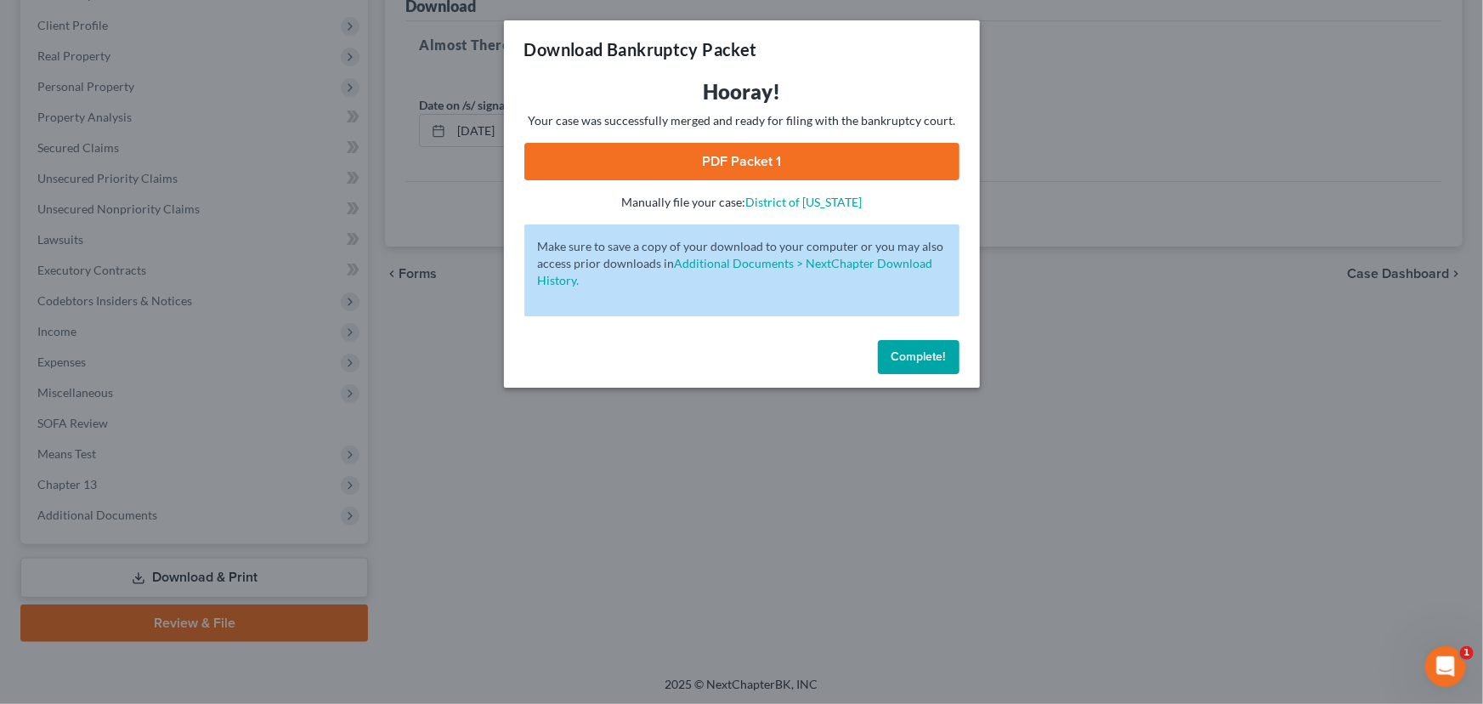
click at [737, 160] on link "PDF Packet 1" at bounding box center [741, 161] width 435 height 37
click at [911, 357] on span "Complete!" at bounding box center [918, 356] width 54 height 14
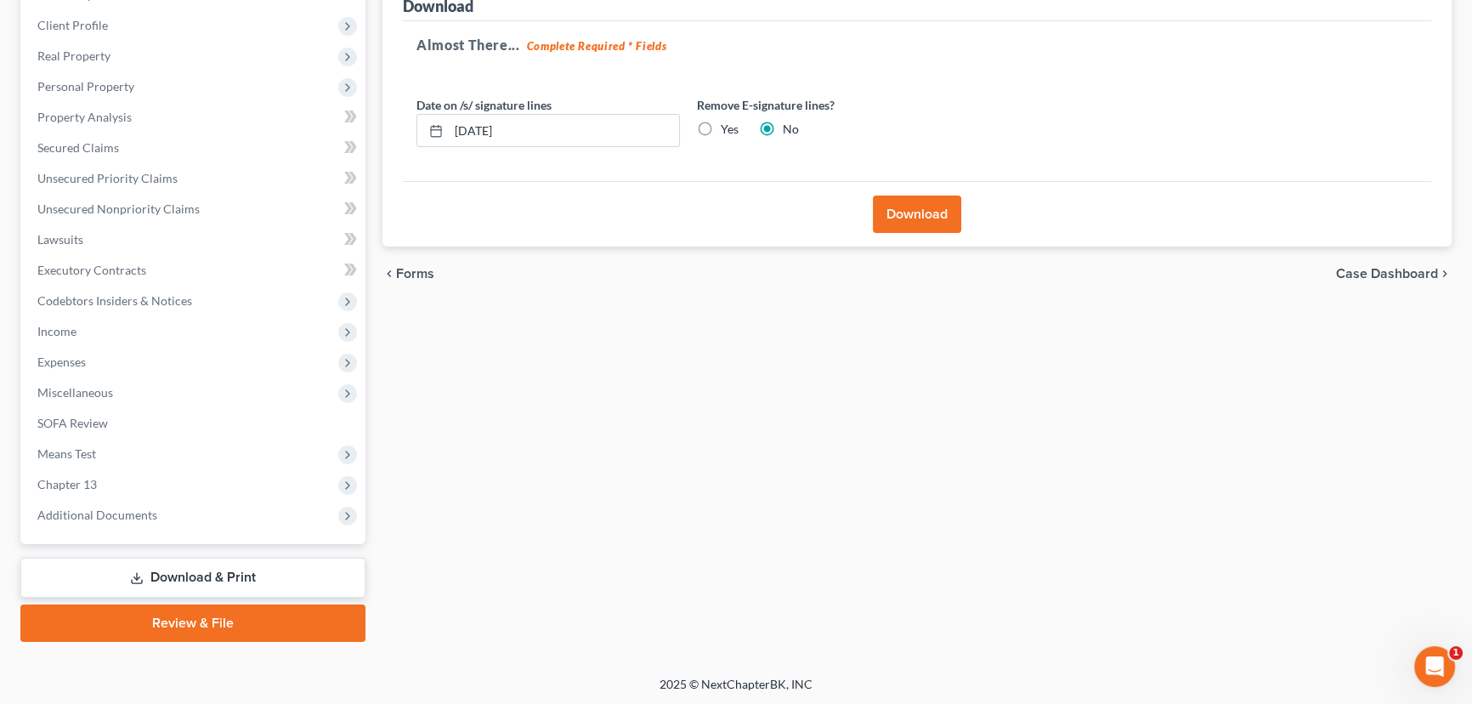
scroll to position [0, 0]
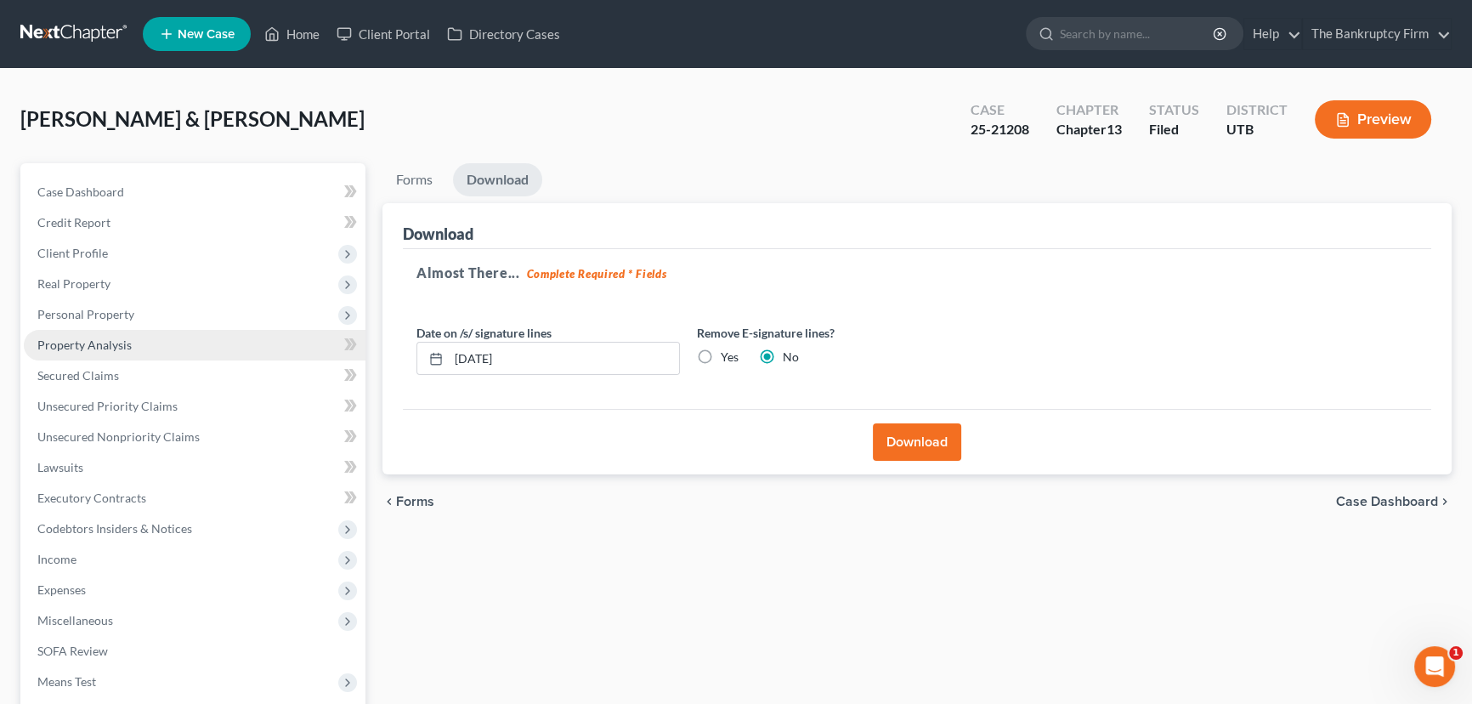
click at [88, 346] on span "Property Analysis" at bounding box center [84, 344] width 94 height 14
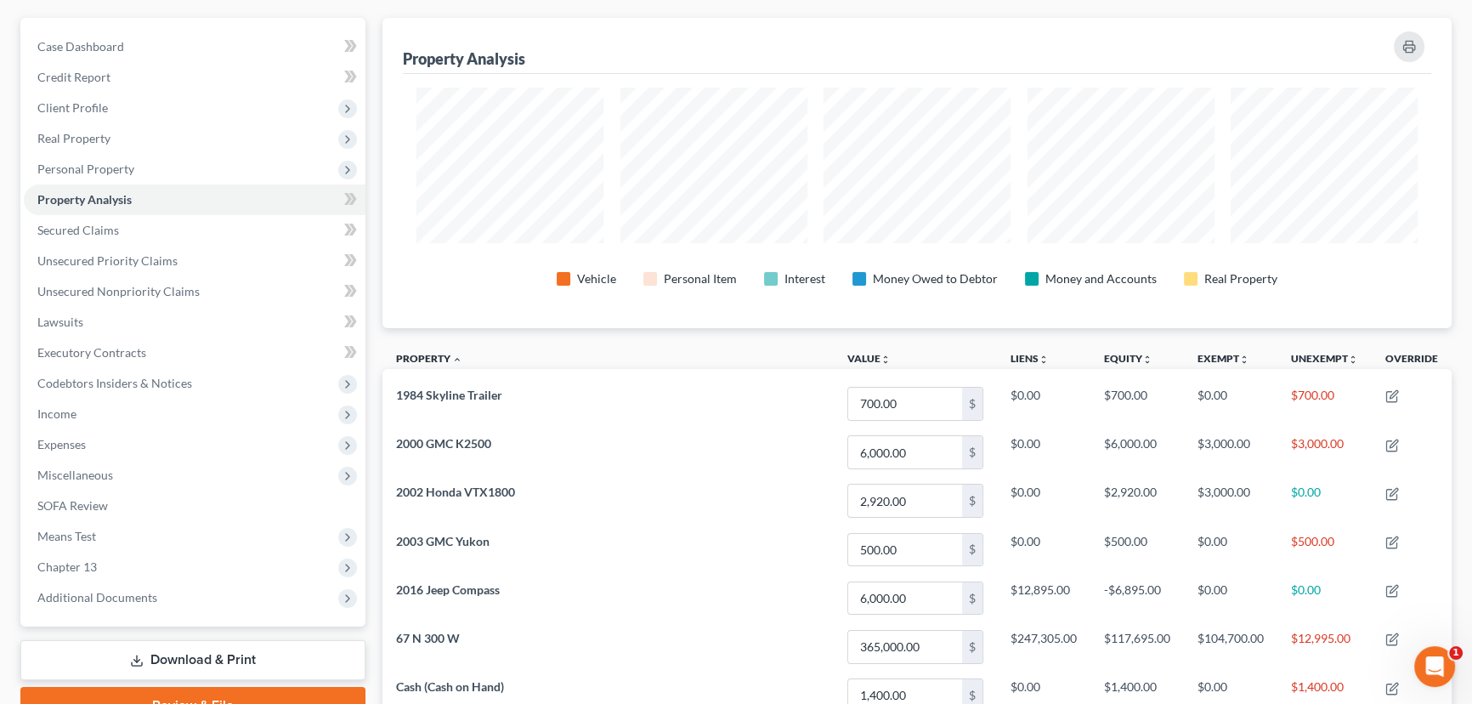
scroll to position [540, 0]
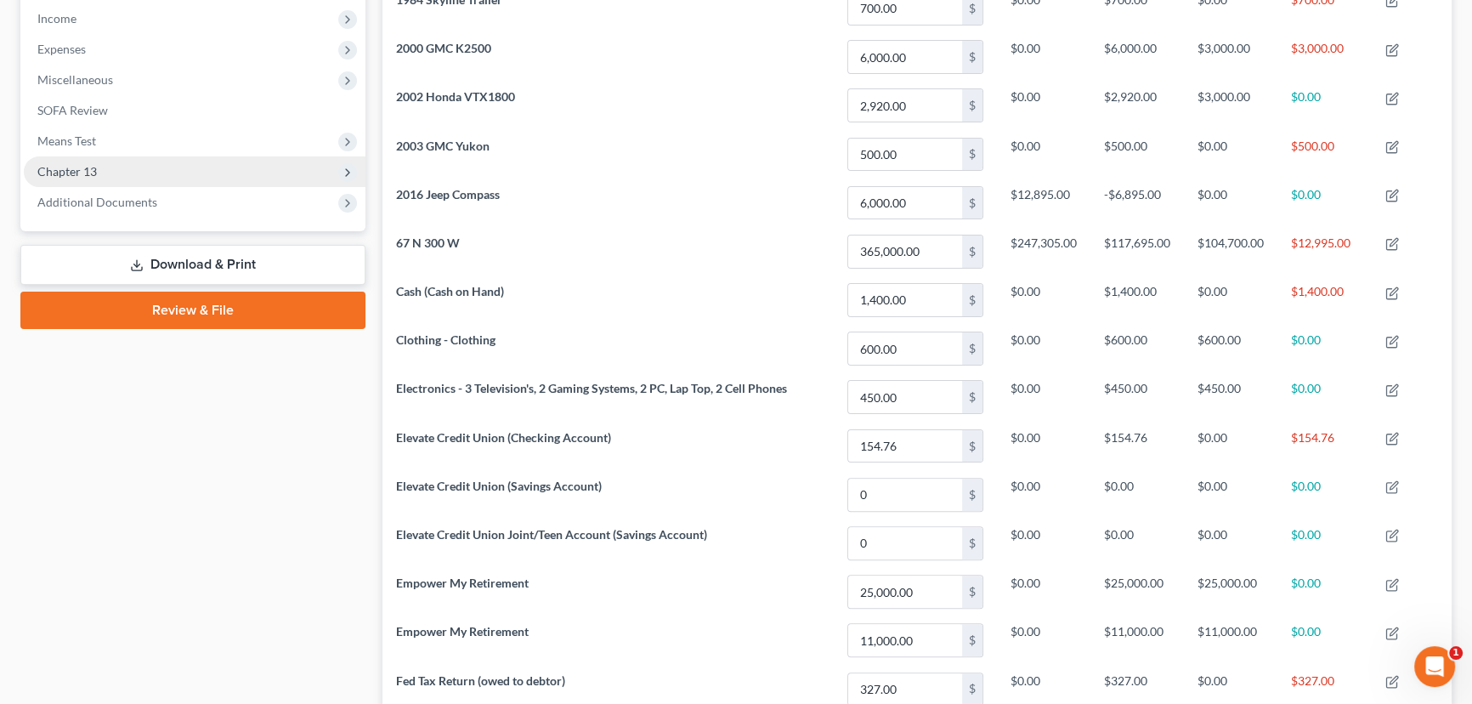
click at [88, 171] on span "Chapter 13" at bounding box center [66, 171] width 59 height 14
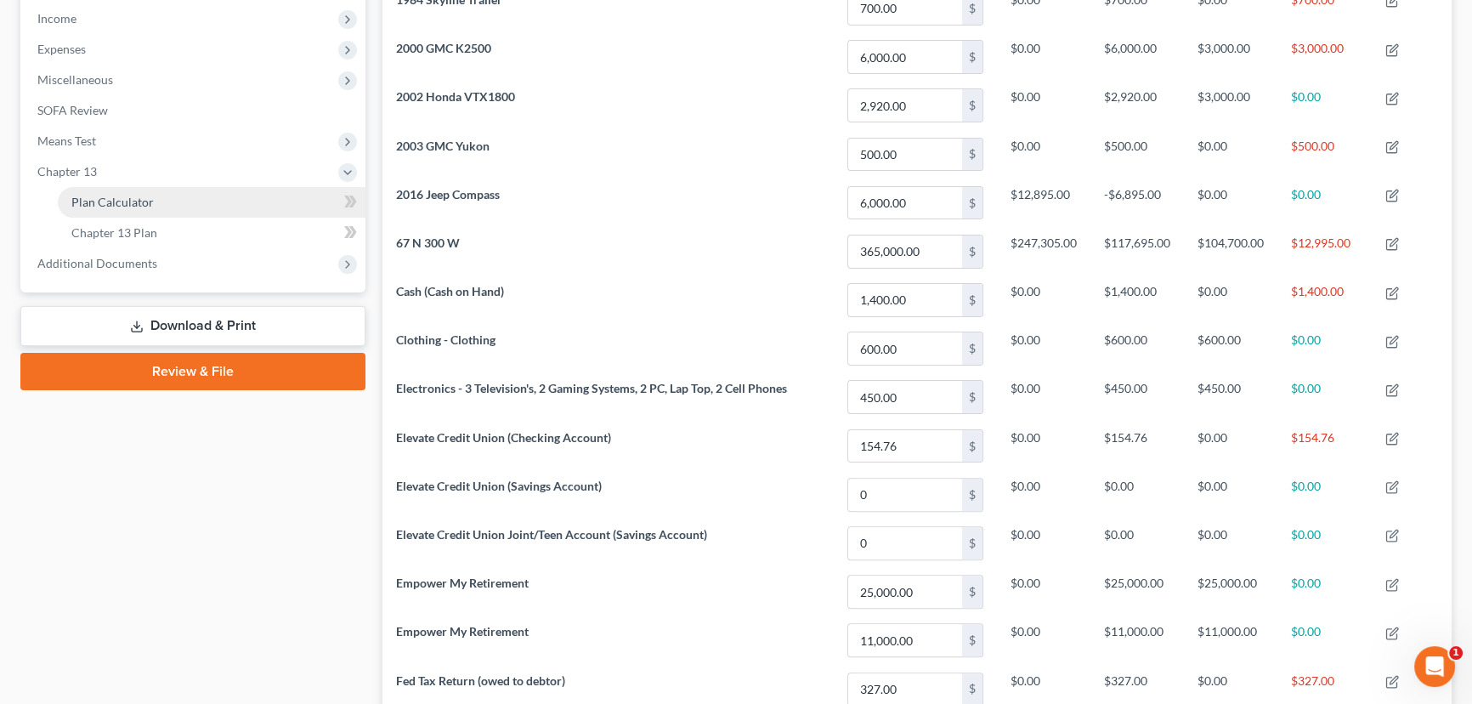
click at [132, 201] on span "Plan Calculator" at bounding box center [112, 202] width 82 height 14
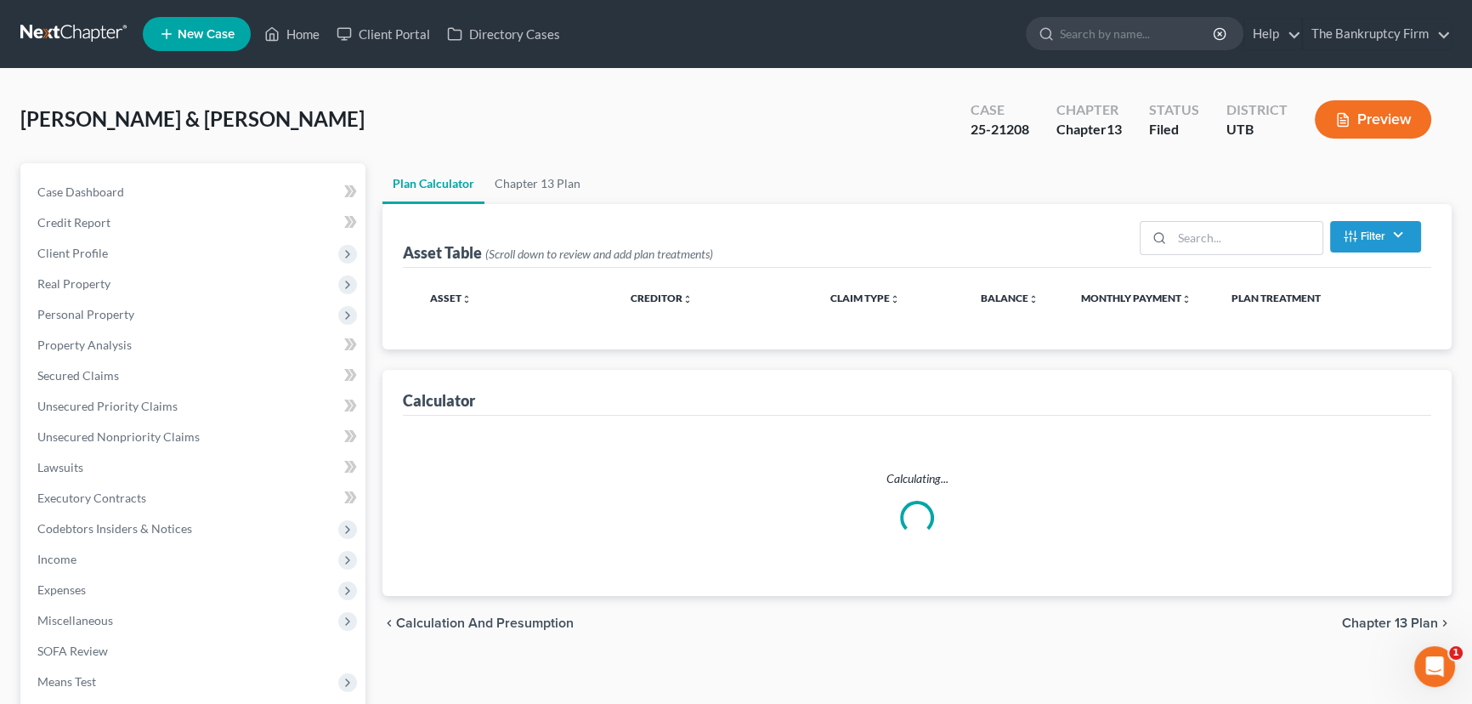
select select "59"
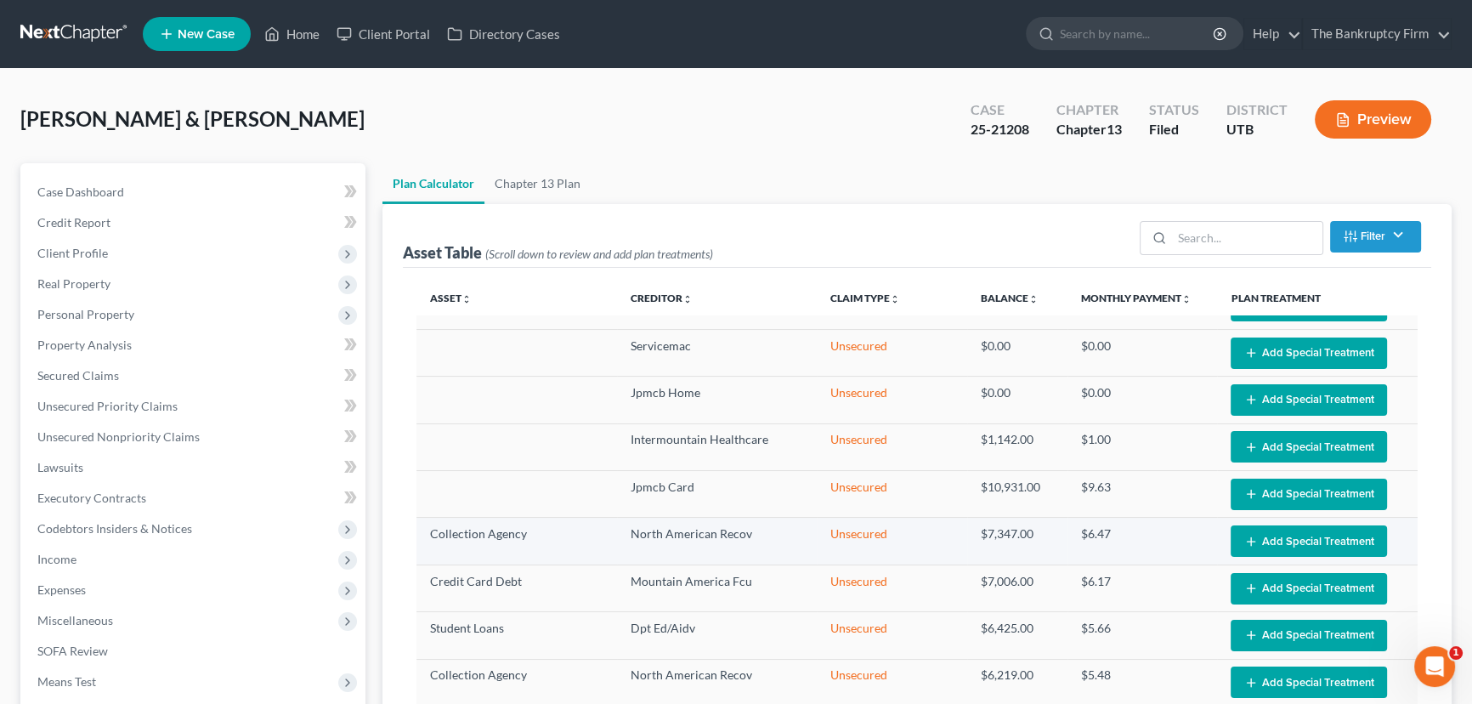
select select "59"
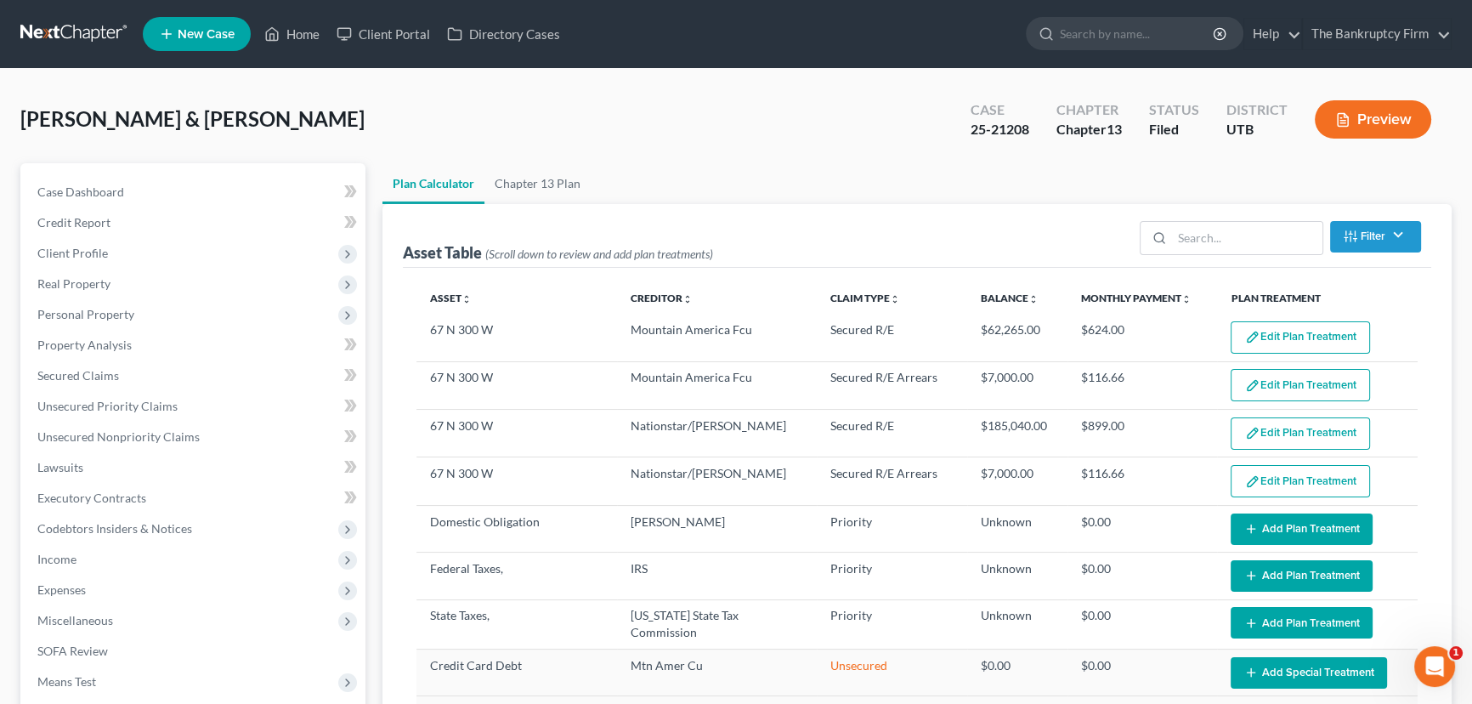
scroll to position [76, 0]
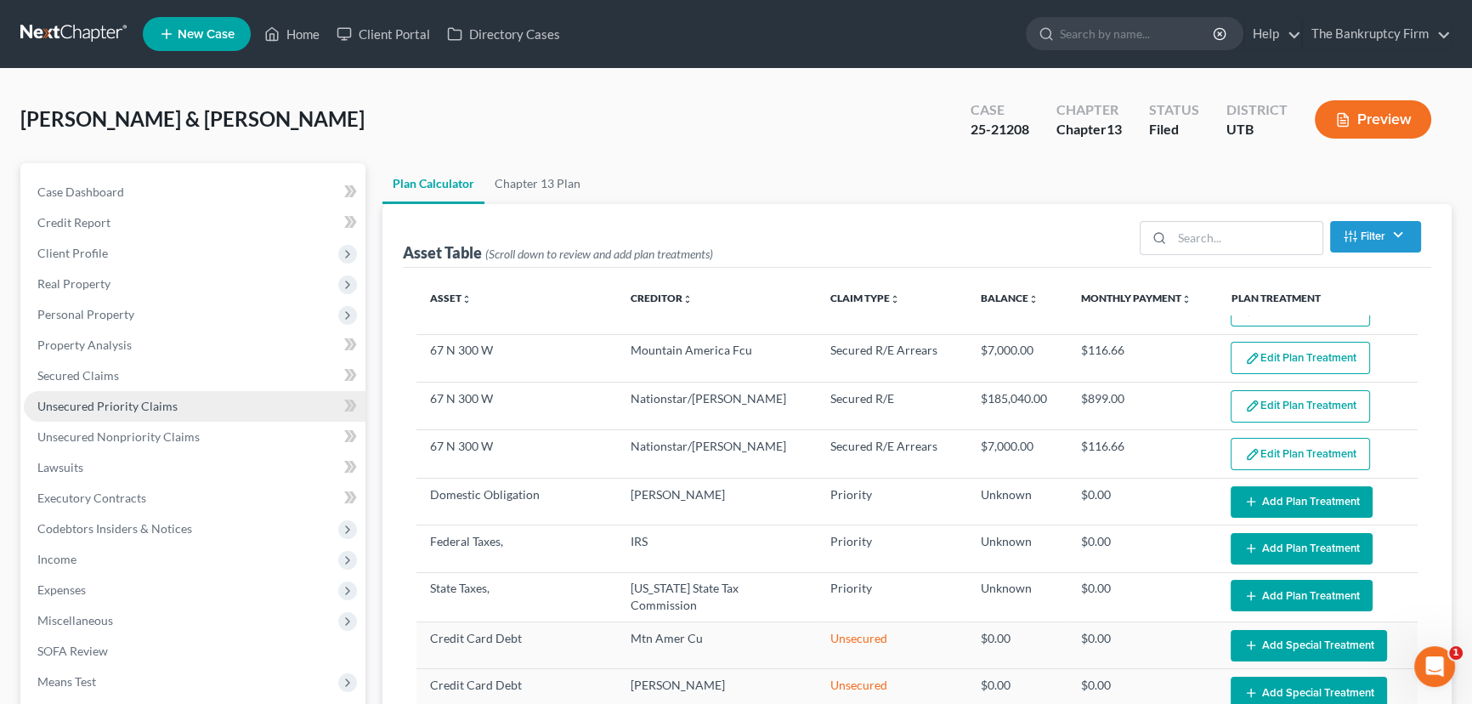
click at [66, 407] on span "Unsecured Priority Claims" at bounding box center [107, 406] width 140 height 14
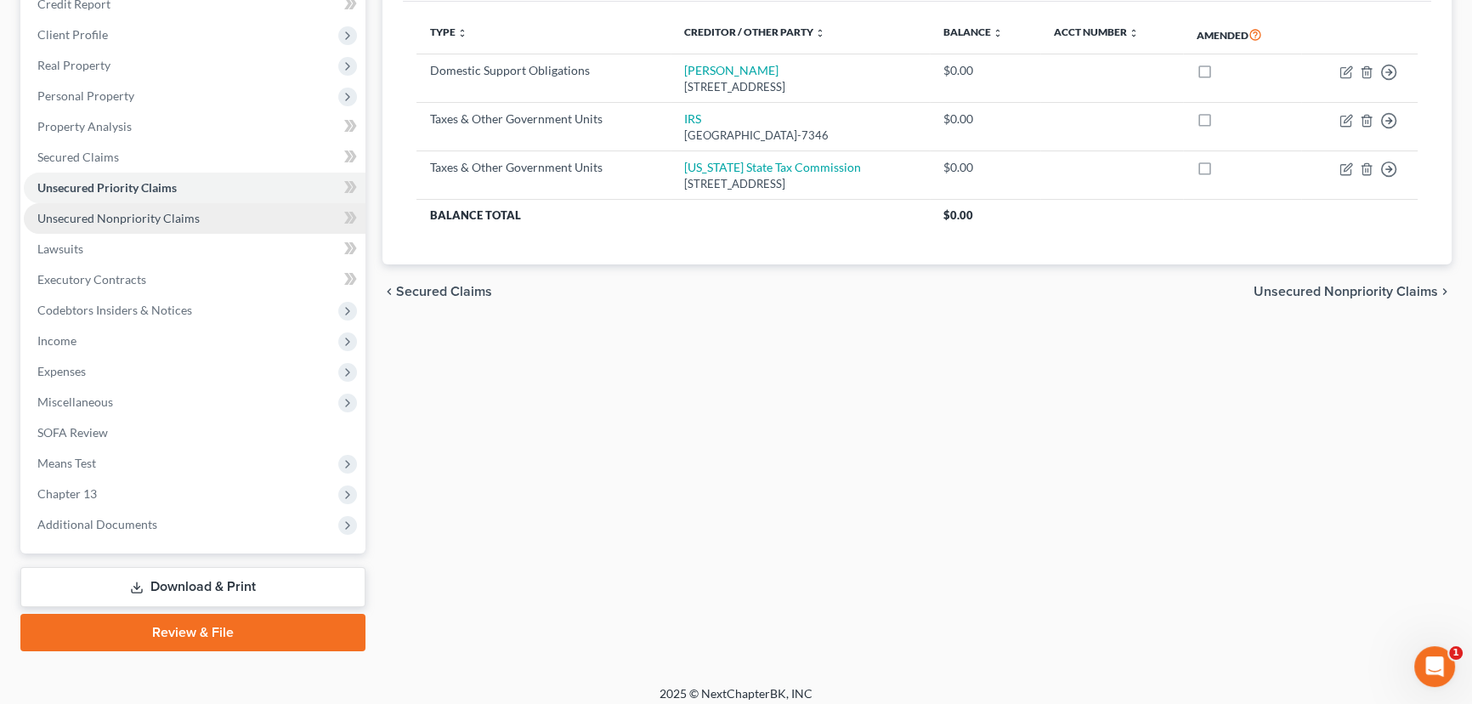
scroll to position [228, 0]
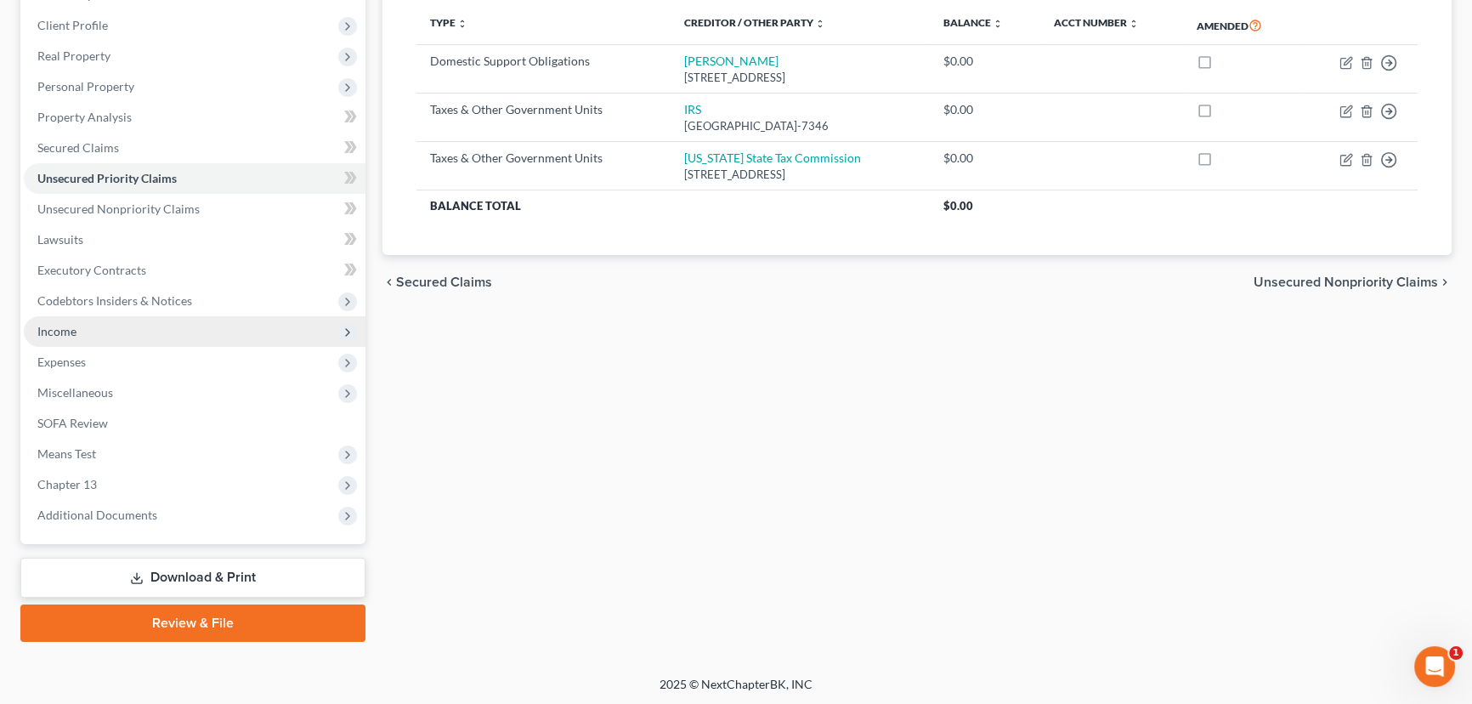
click at [62, 331] on span "Income" at bounding box center [56, 331] width 39 height 14
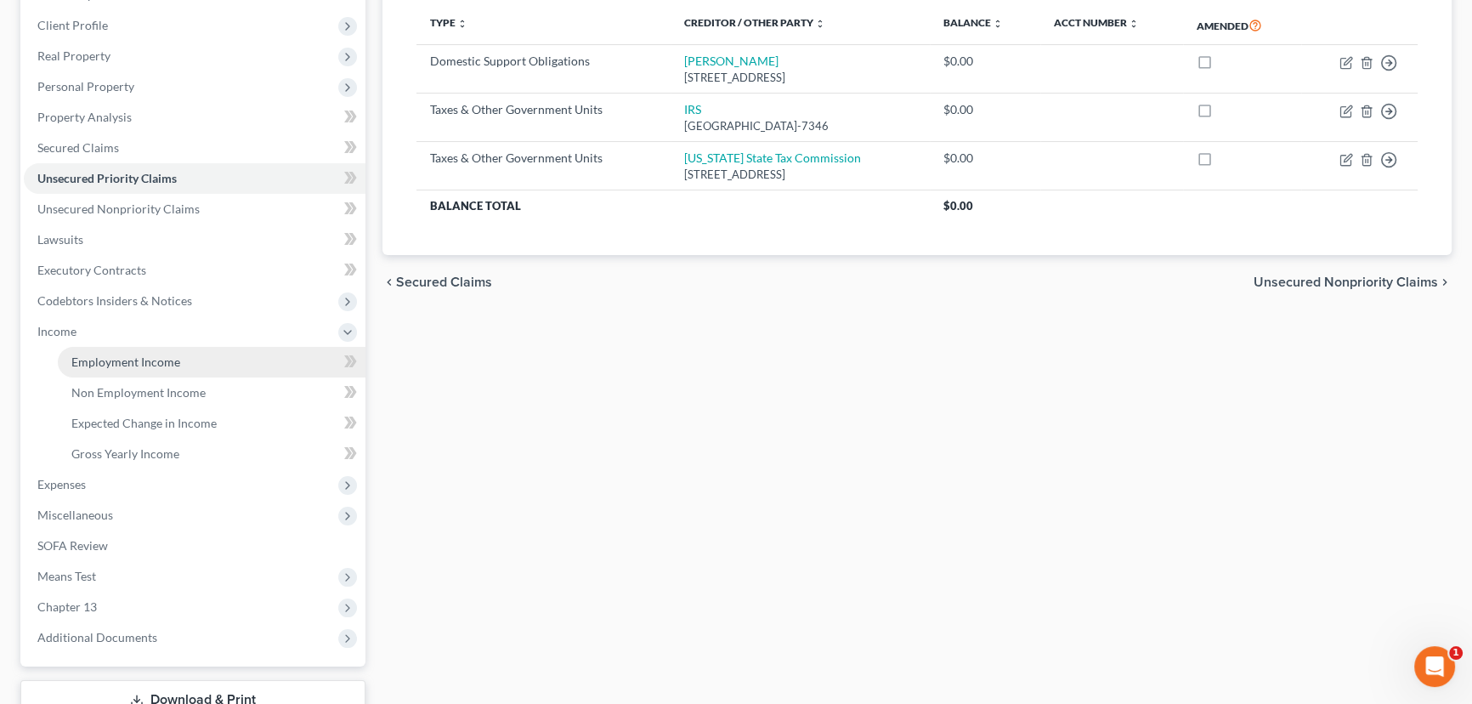
click at [178, 365] on link "Employment Income" at bounding box center [212, 362] width 308 height 31
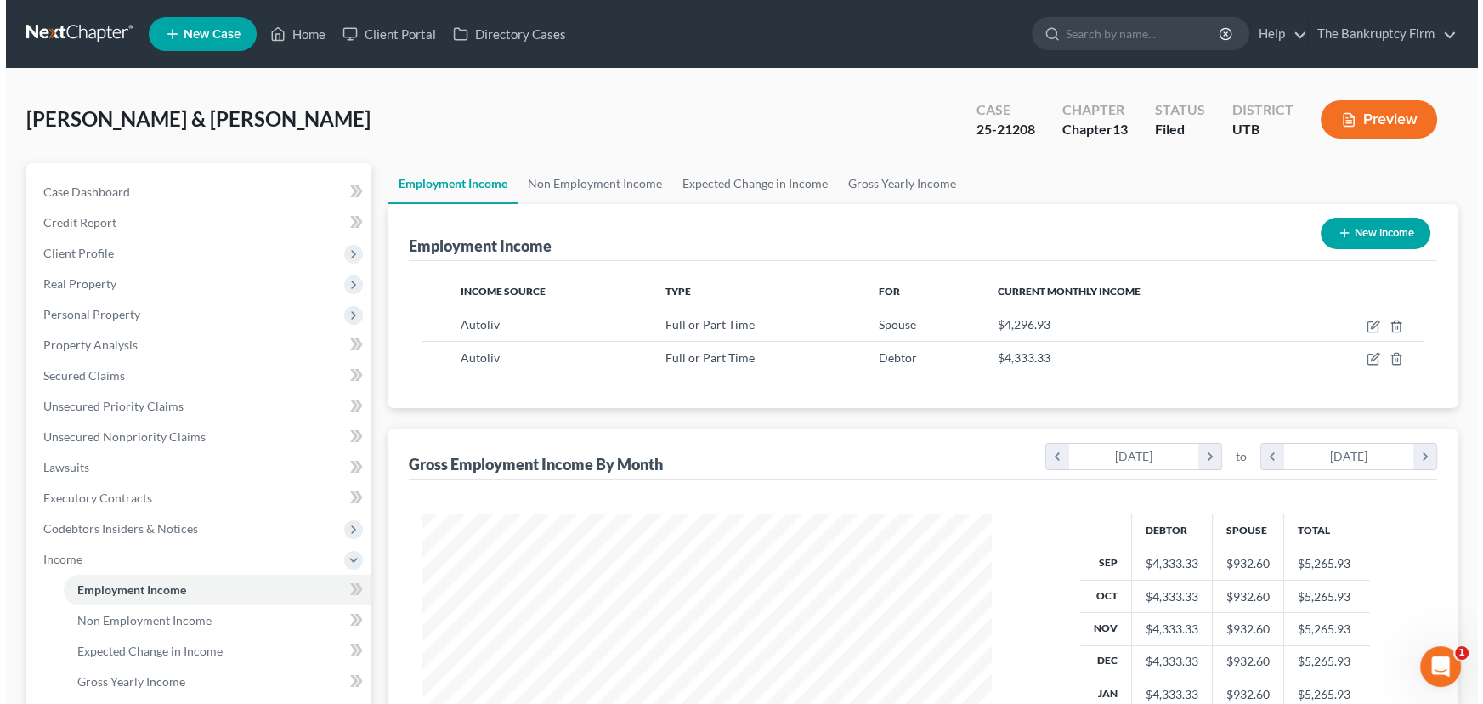
scroll to position [304, 603]
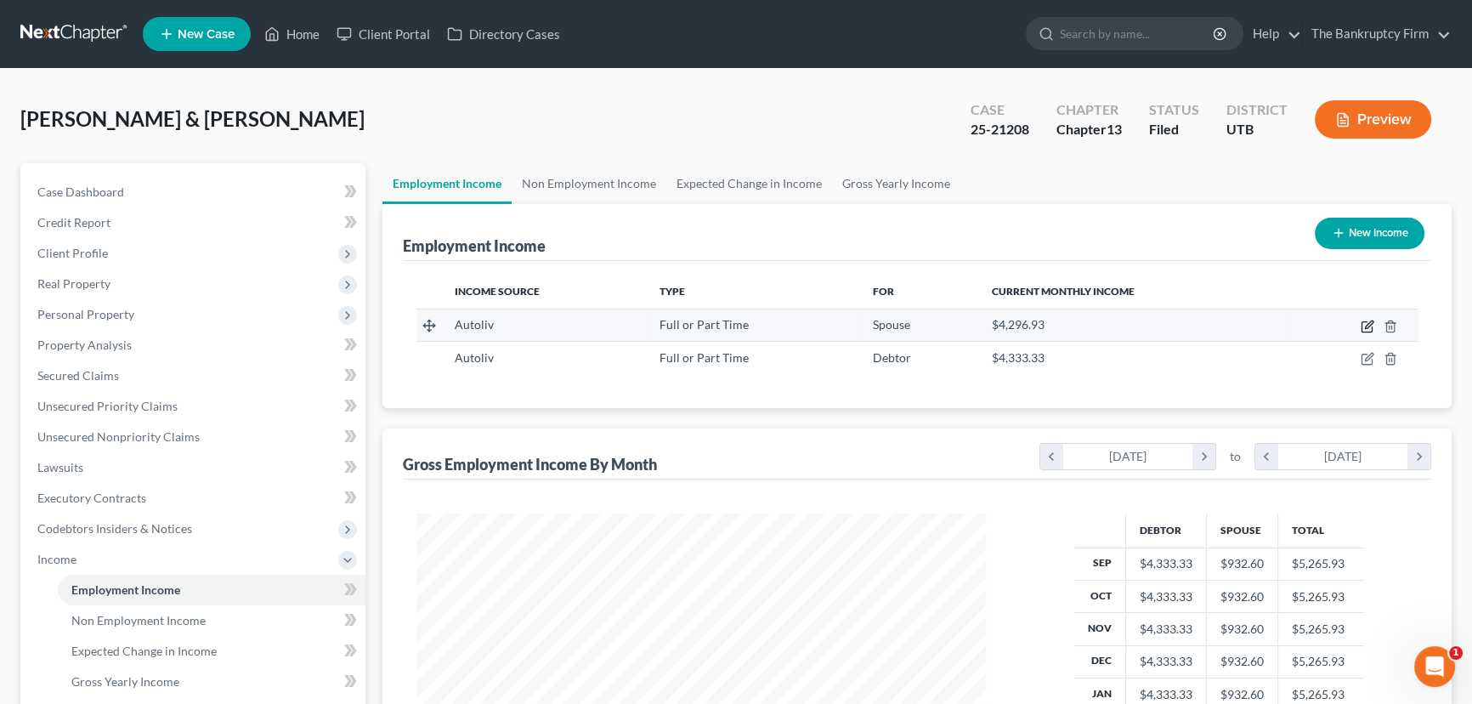
click at [1368, 326] on icon "button" at bounding box center [1369, 324] width 8 height 8
select select "0"
select select "46"
select select "2"
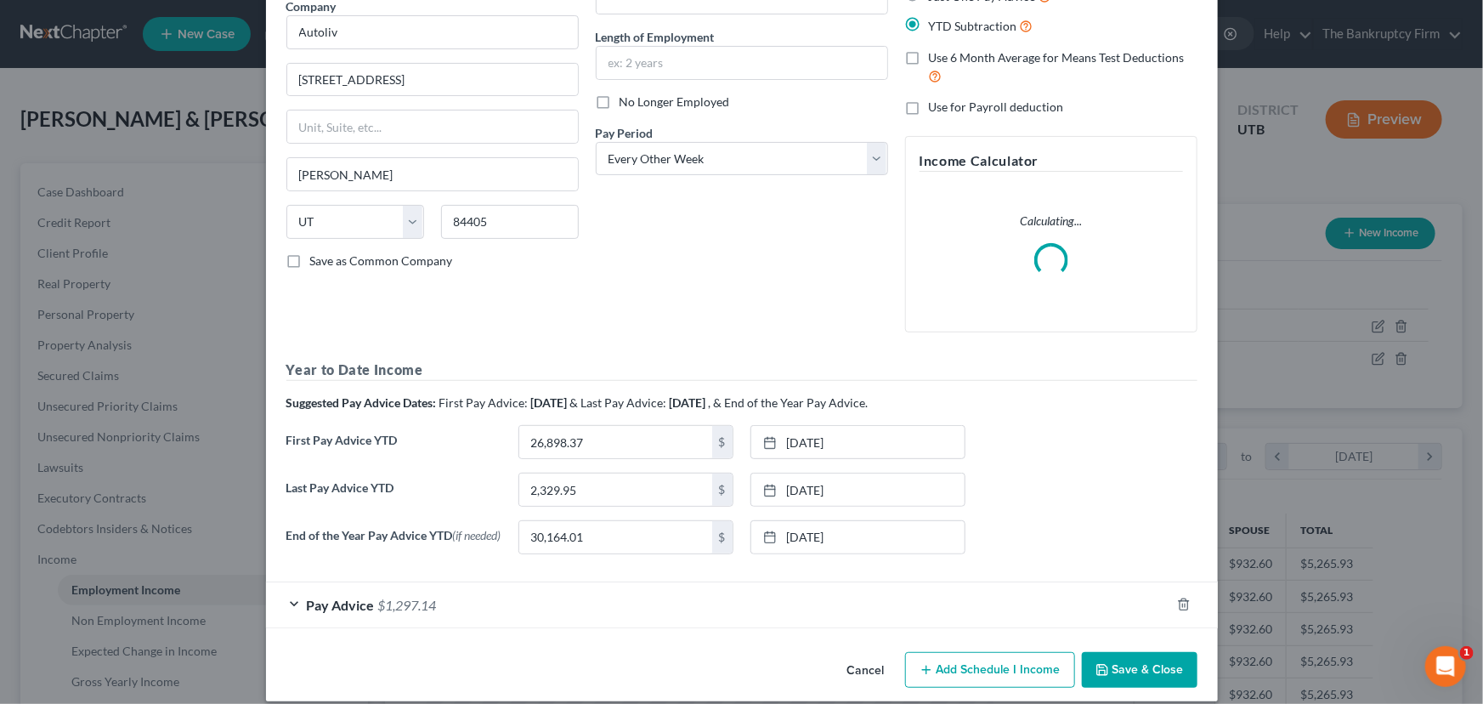
scroll to position [166, 0]
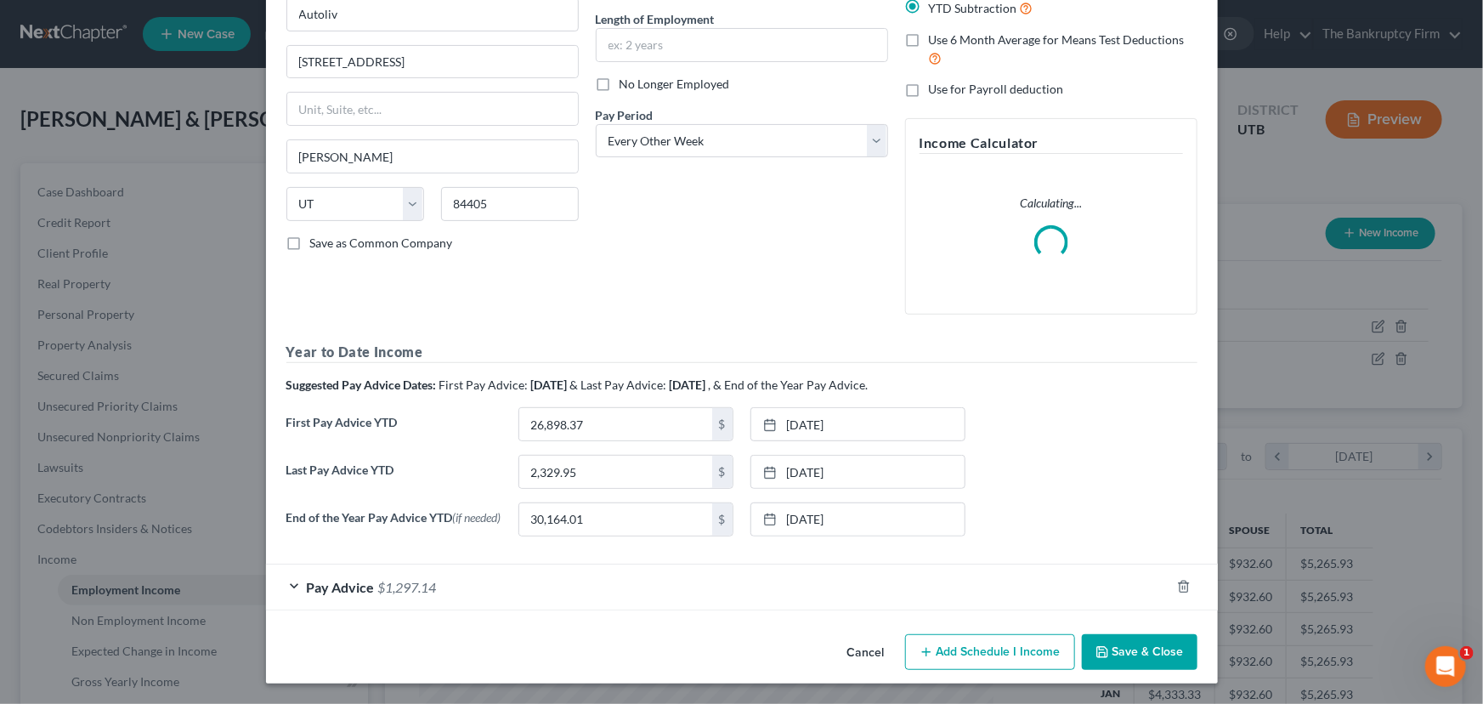
click at [451, 590] on div "Pay Advice $1,297.14" at bounding box center [718, 586] width 904 height 45
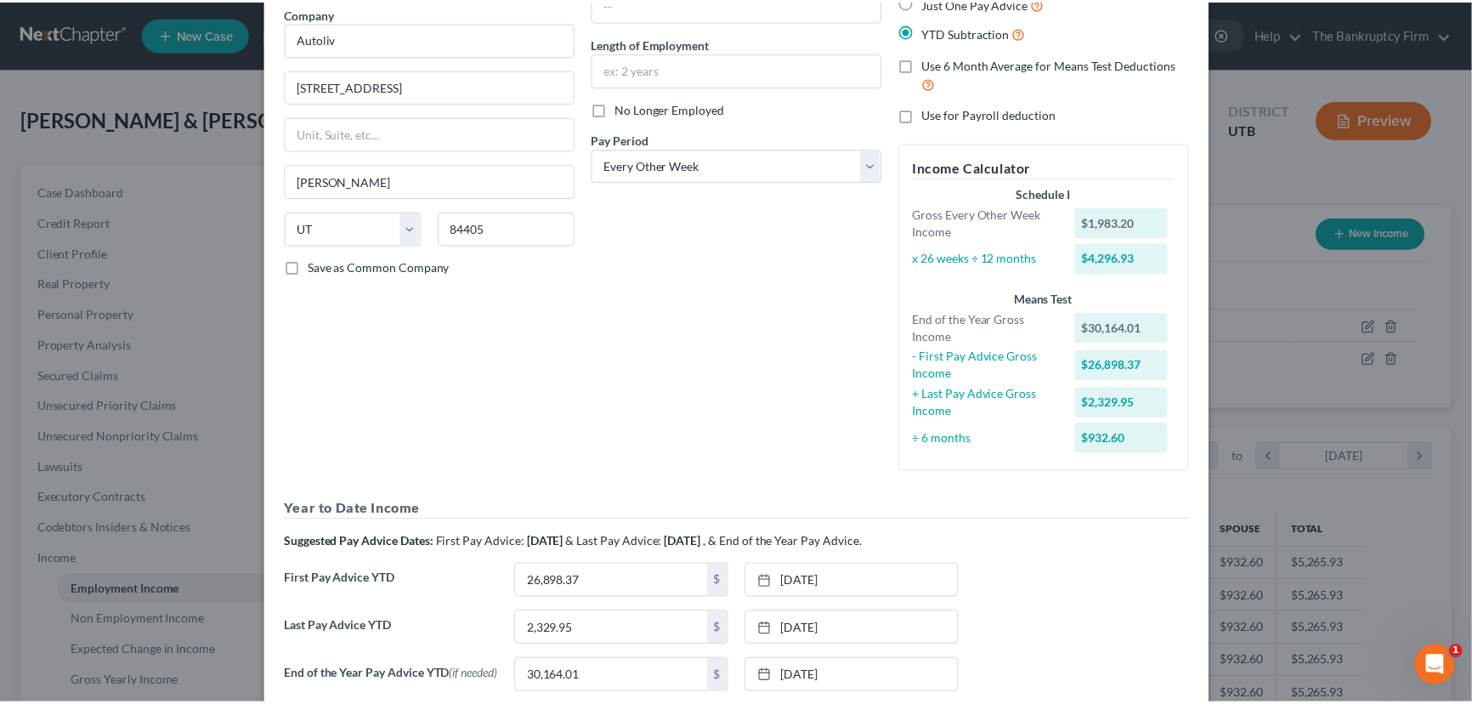
scroll to position [0, 0]
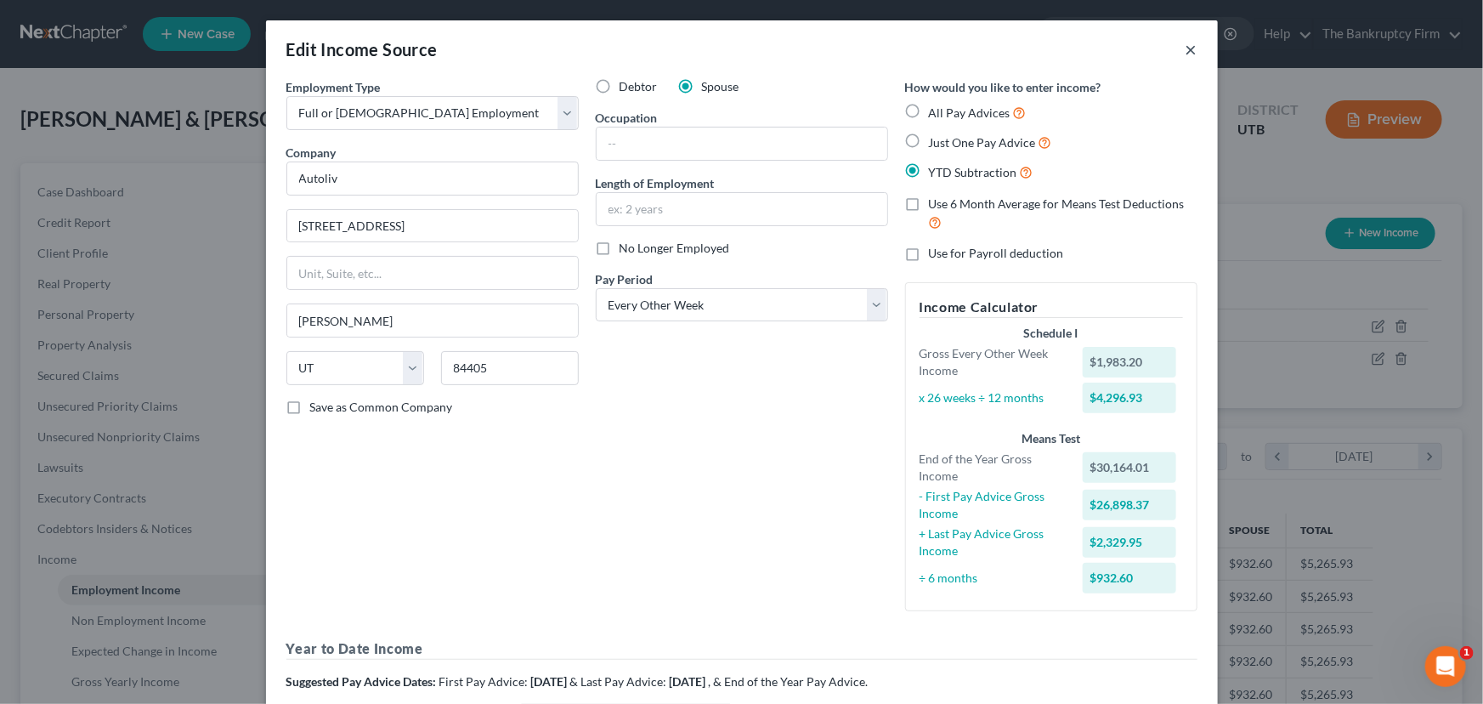
click at [1187, 48] on button "×" at bounding box center [1192, 49] width 12 height 20
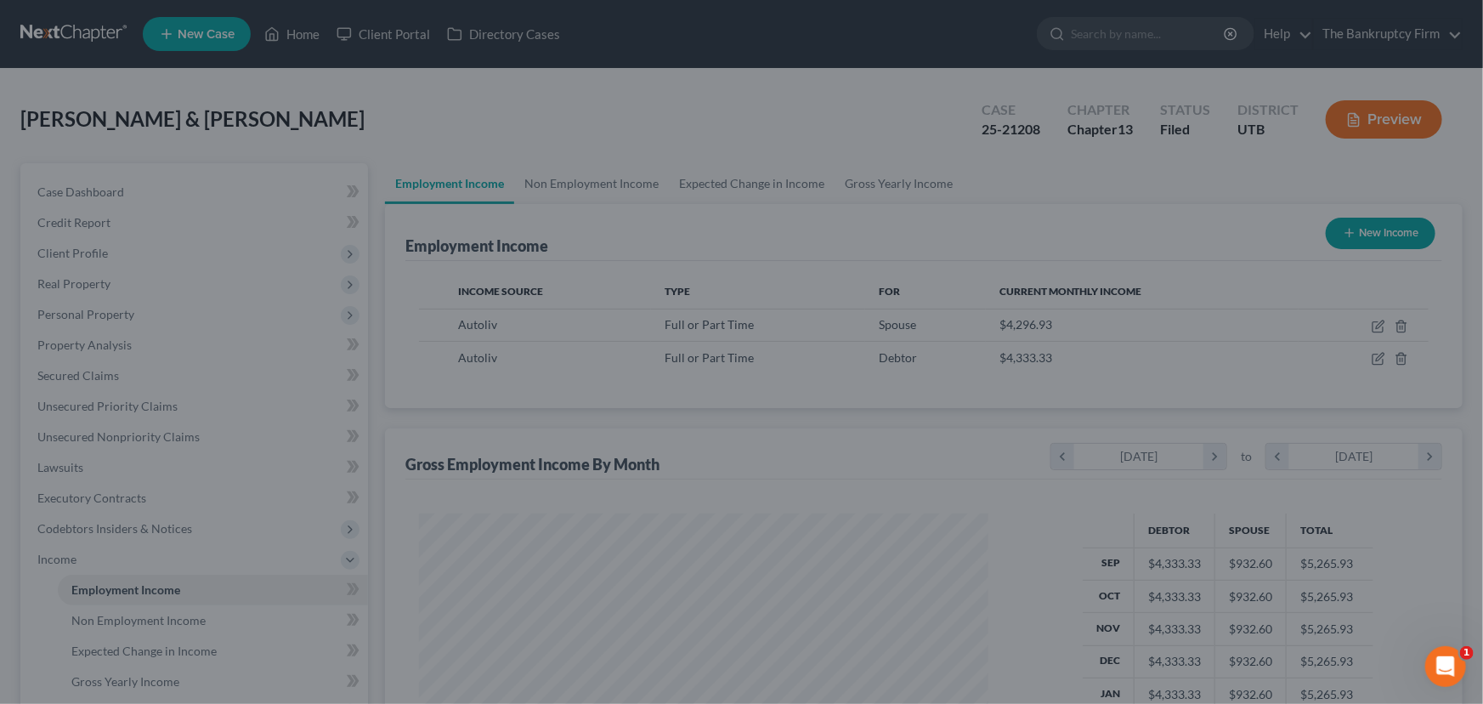
scroll to position [849530, 849231]
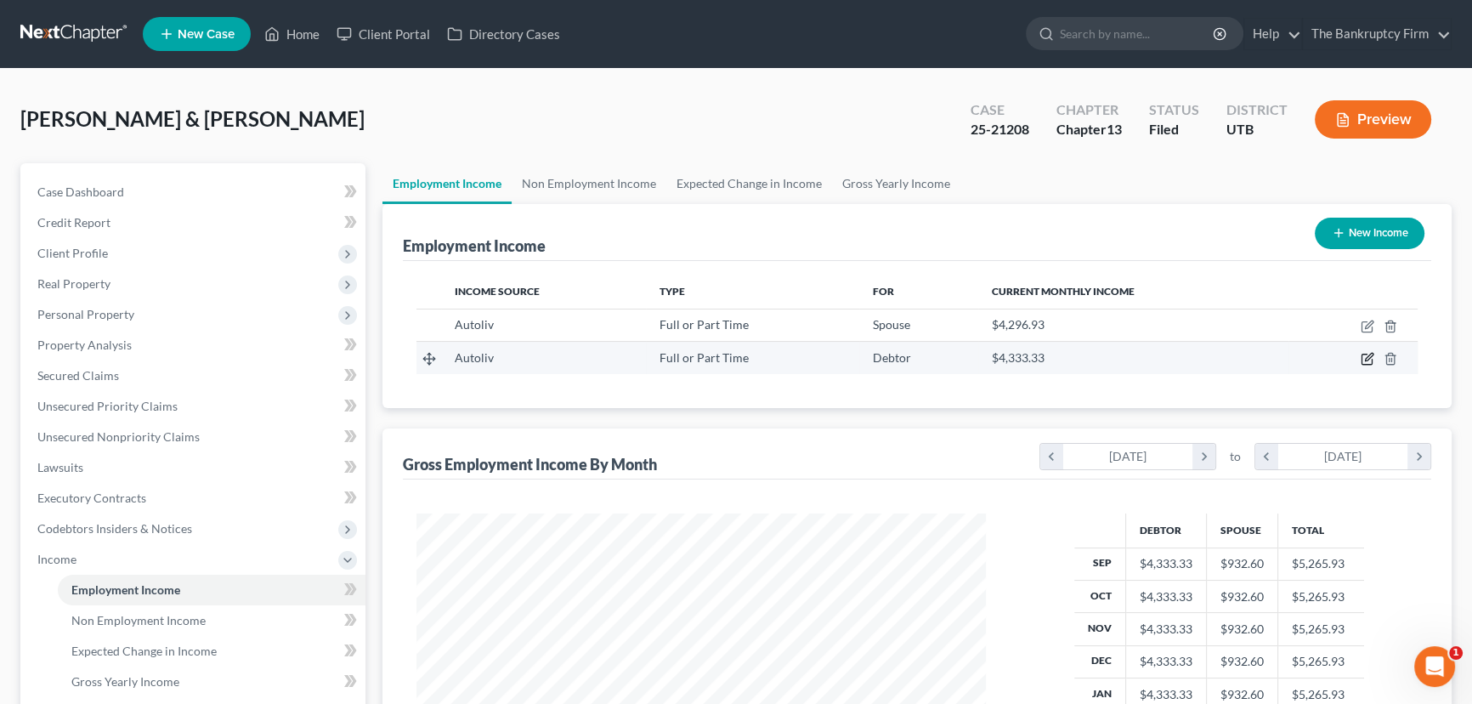
click at [1367, 359] on icon "button" at bounding box center [1369, 358] width 8 height 8
select select "0"
select select "2"
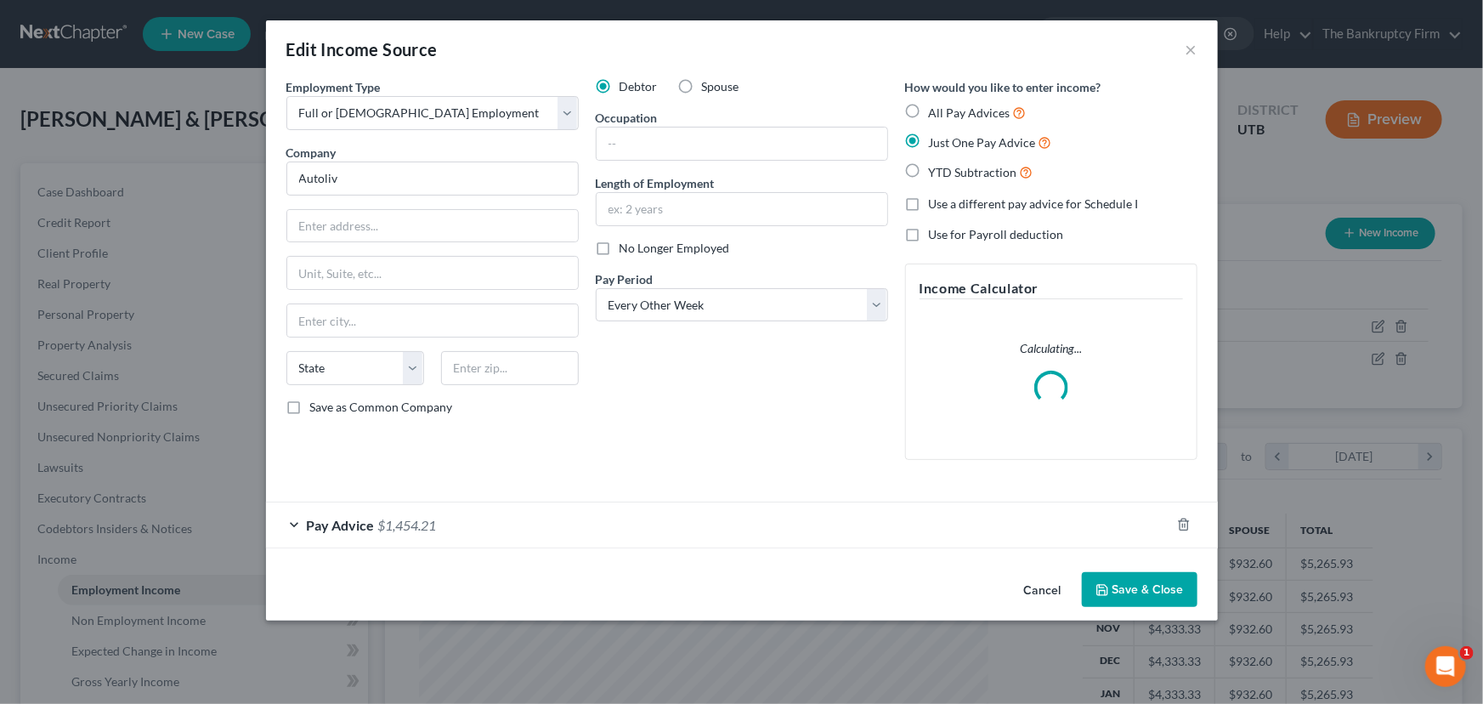
scroll to position [304, 608]
click at [550, 525] on div "Pay Advice $1,454.21" at bounding box center [718, 524] width 904 height 45
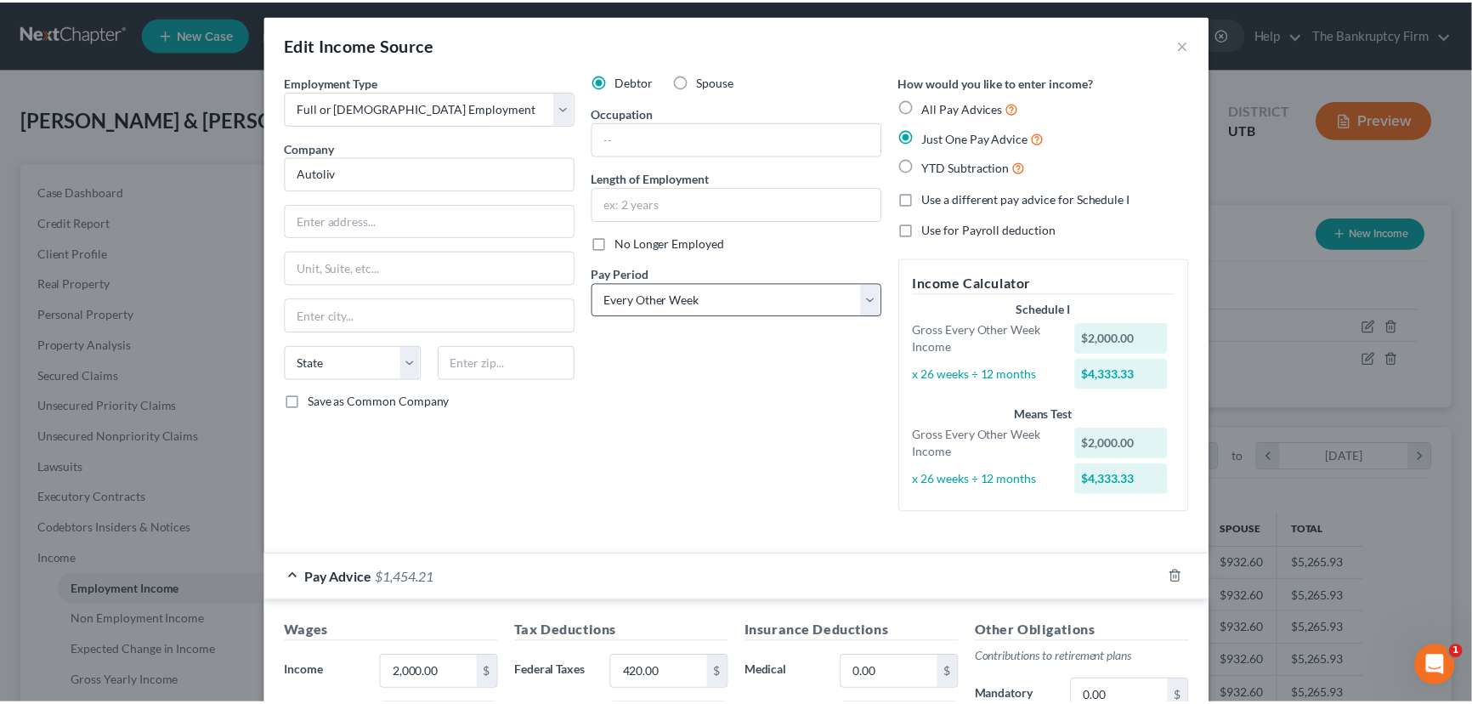
scroll to position [0, 0]
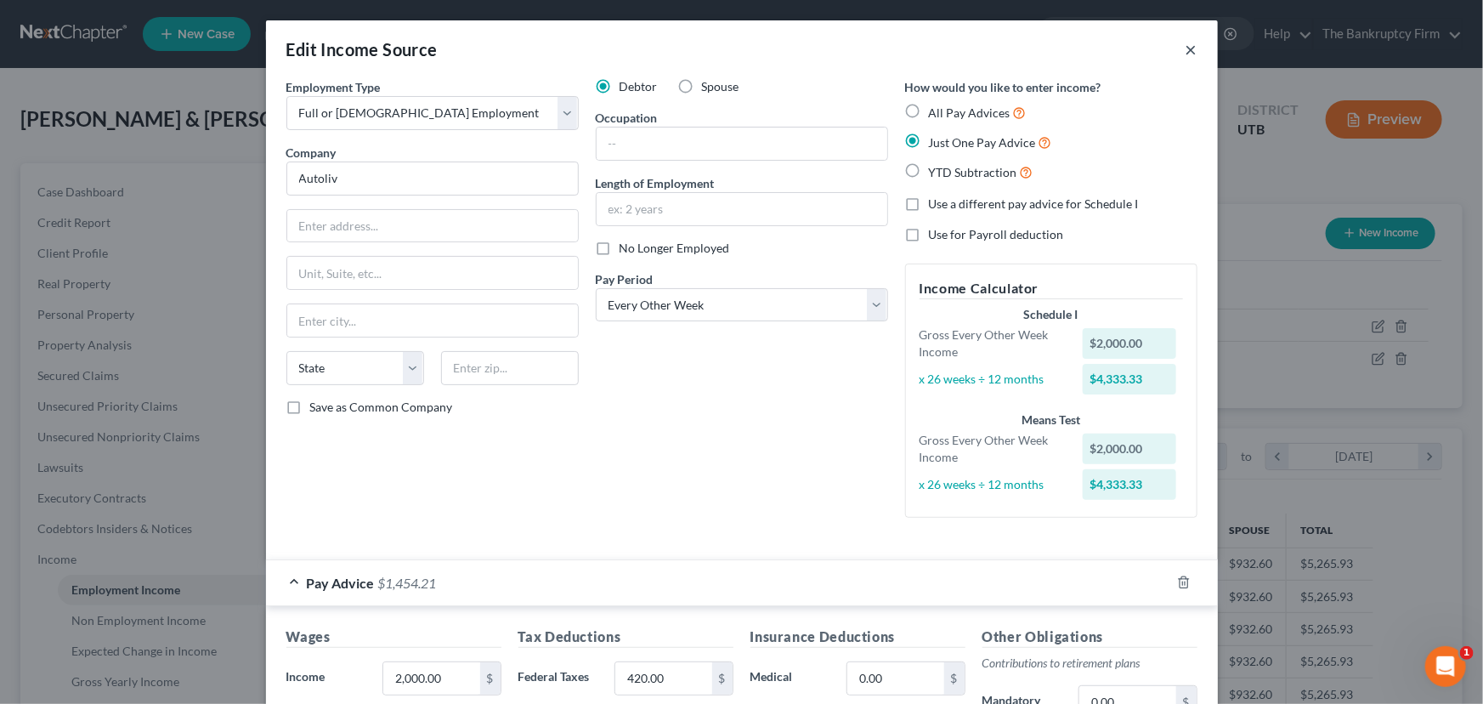
click at [1187, 52] on button "×" at bounding box center [1192, 49] width 12 height 20
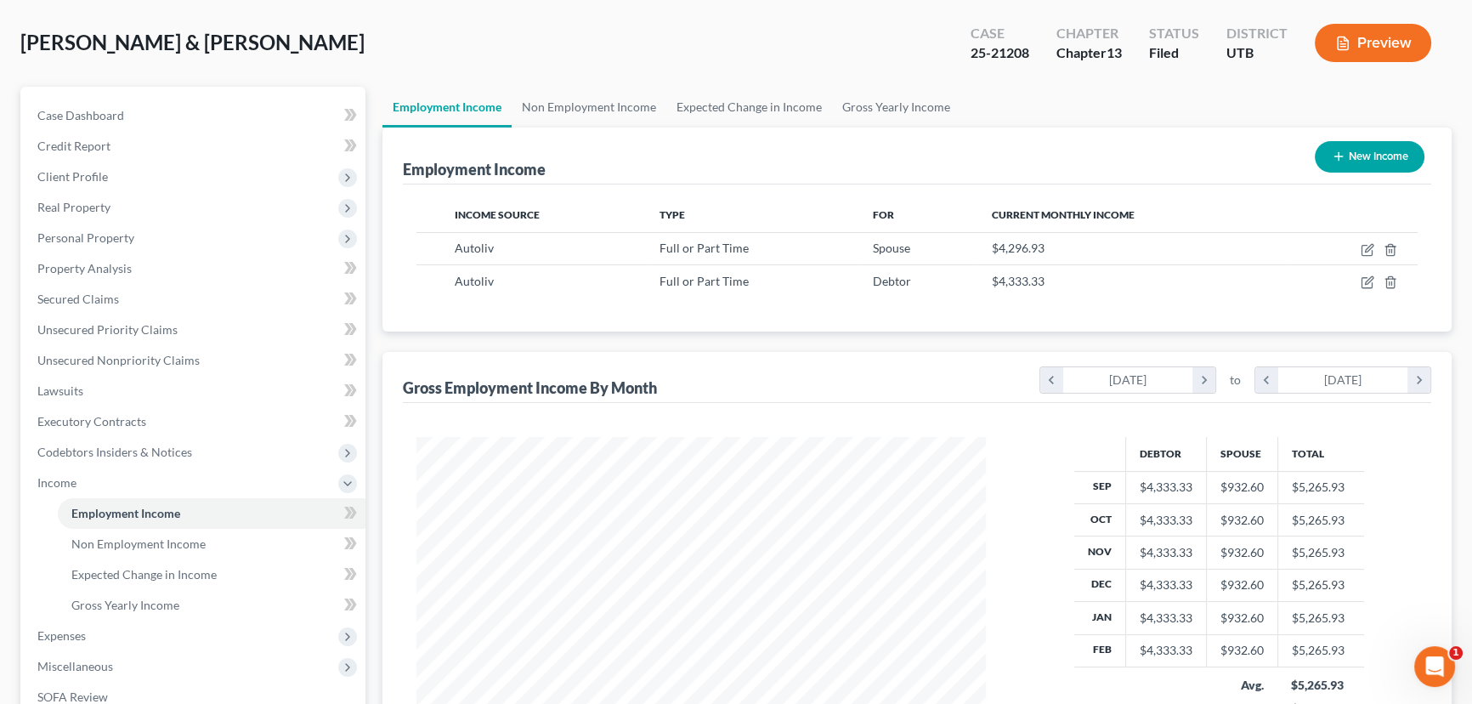
scroll to position [308, 0]
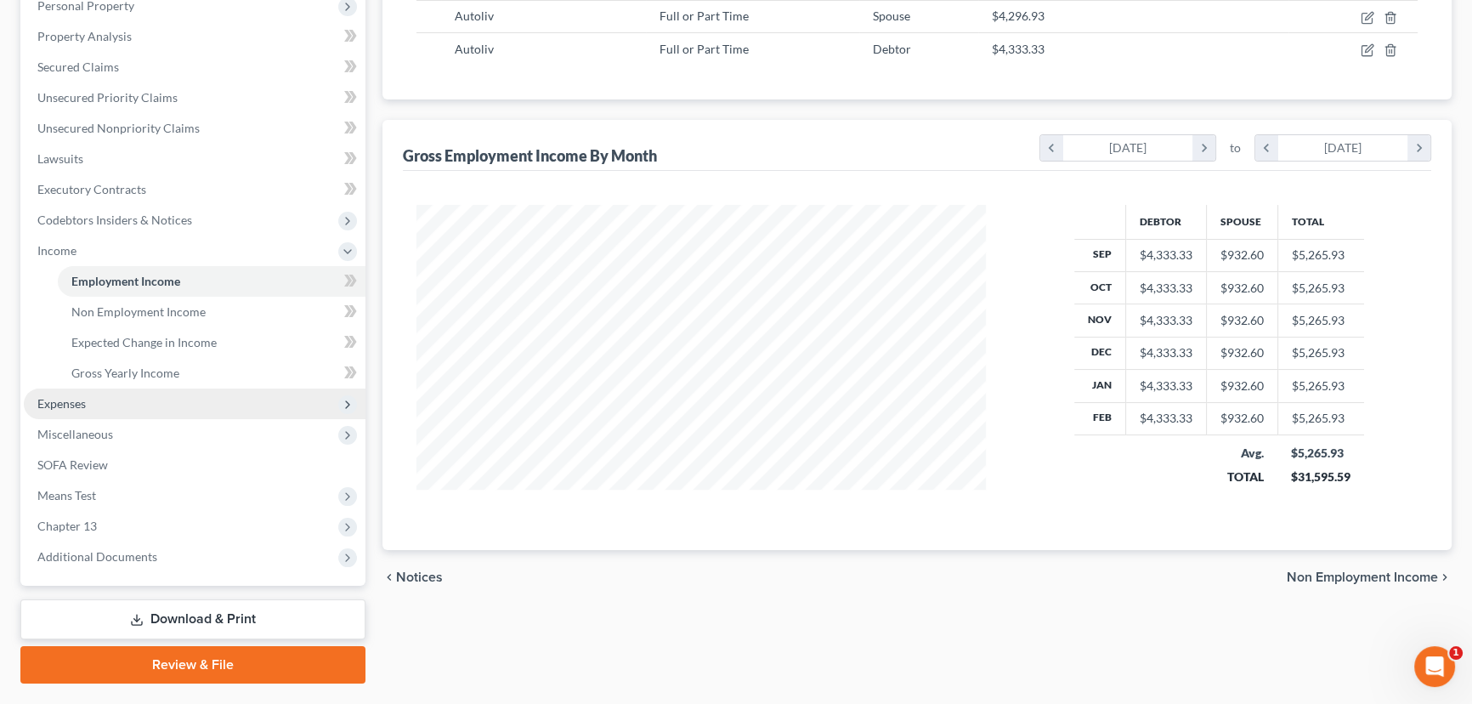
click at [80, 405] on span "Expenses" at bounding box center [61, 403] width 48 height 14
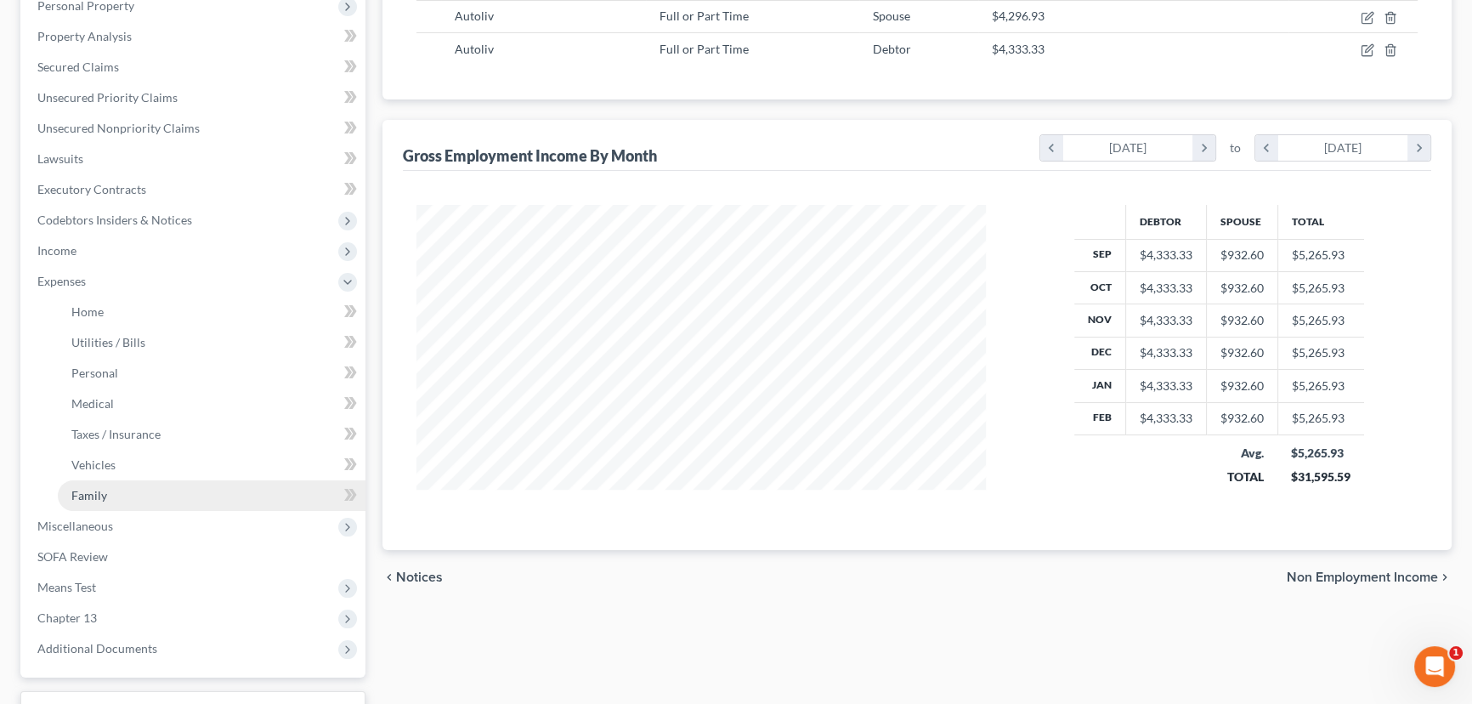
click at [94, 495] on span "Family" at bounding box center [89, 495] width 36 height 14
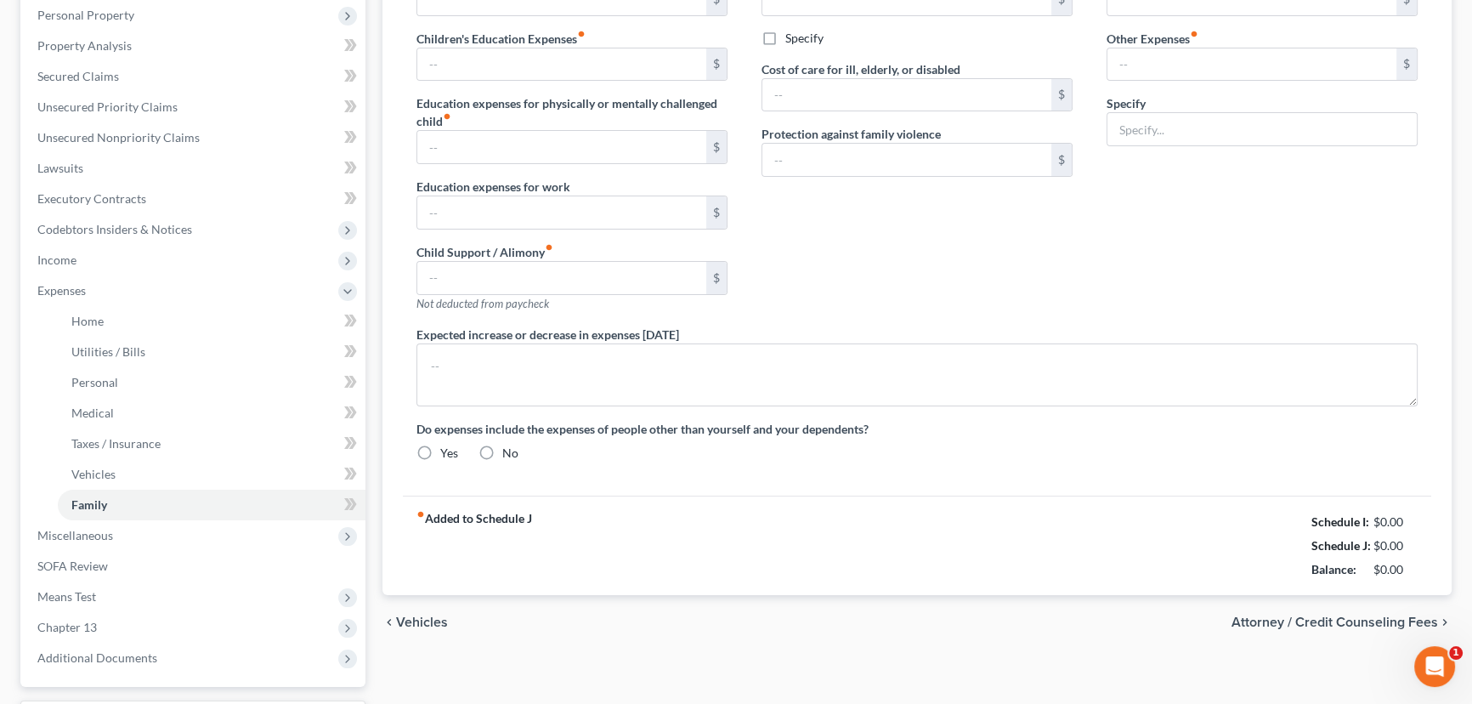
type input "0.00"
type input "150.00"
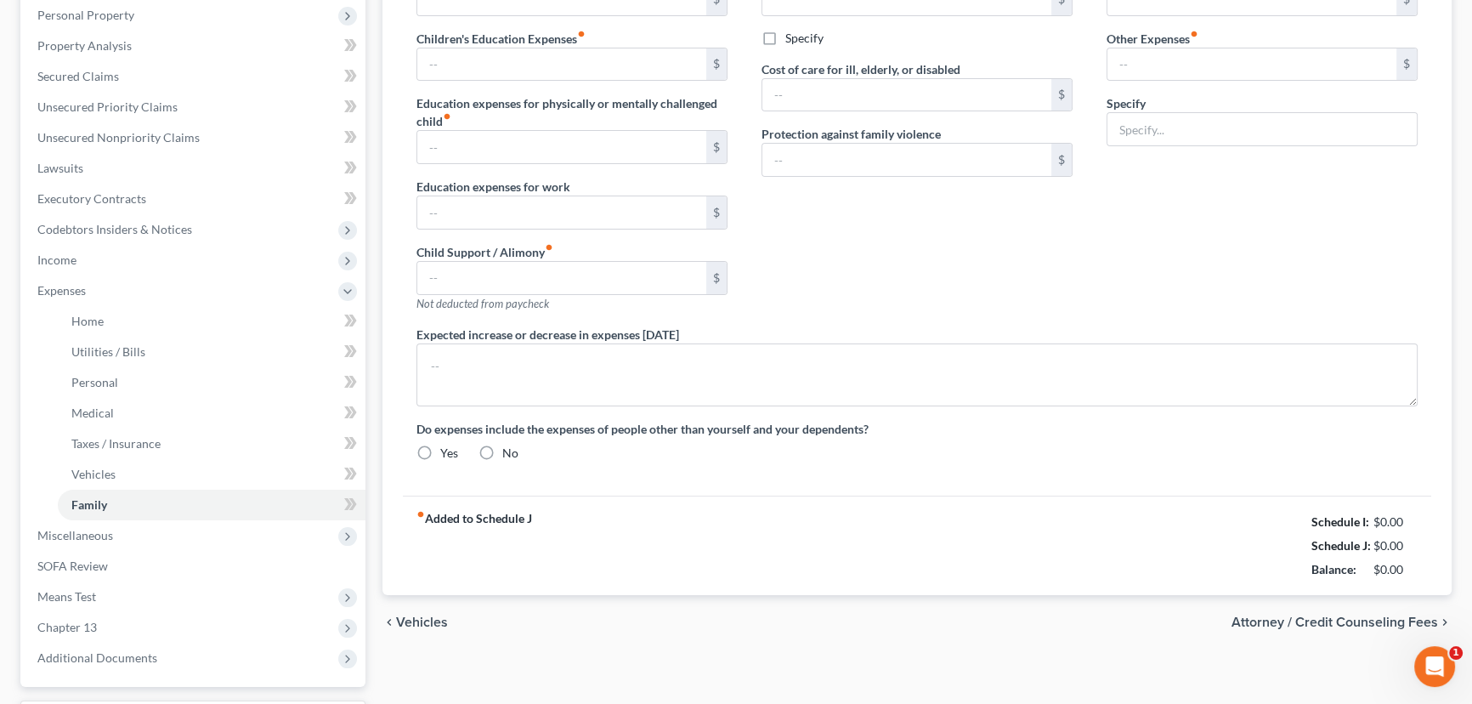
type input "0.00"
type input "100.00"
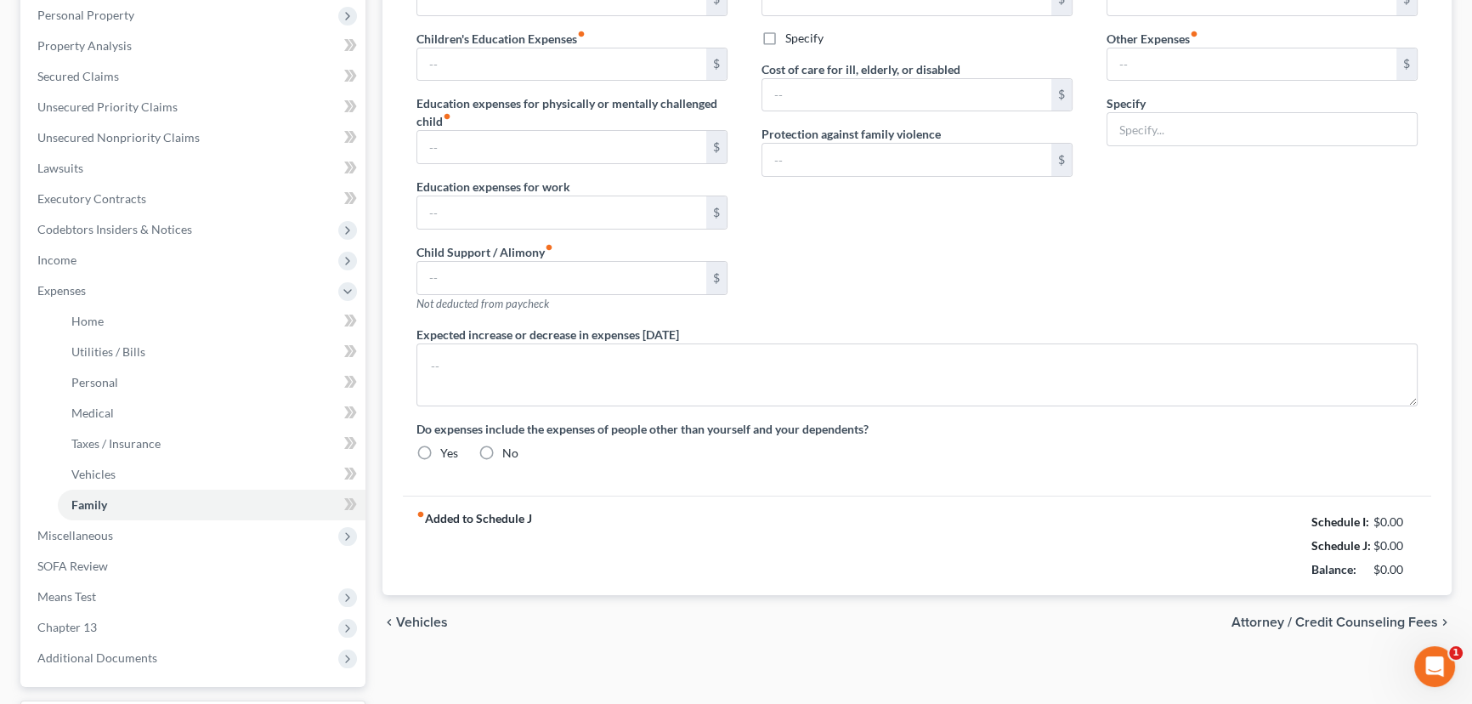
type input "Pet Care"
radio input "true"
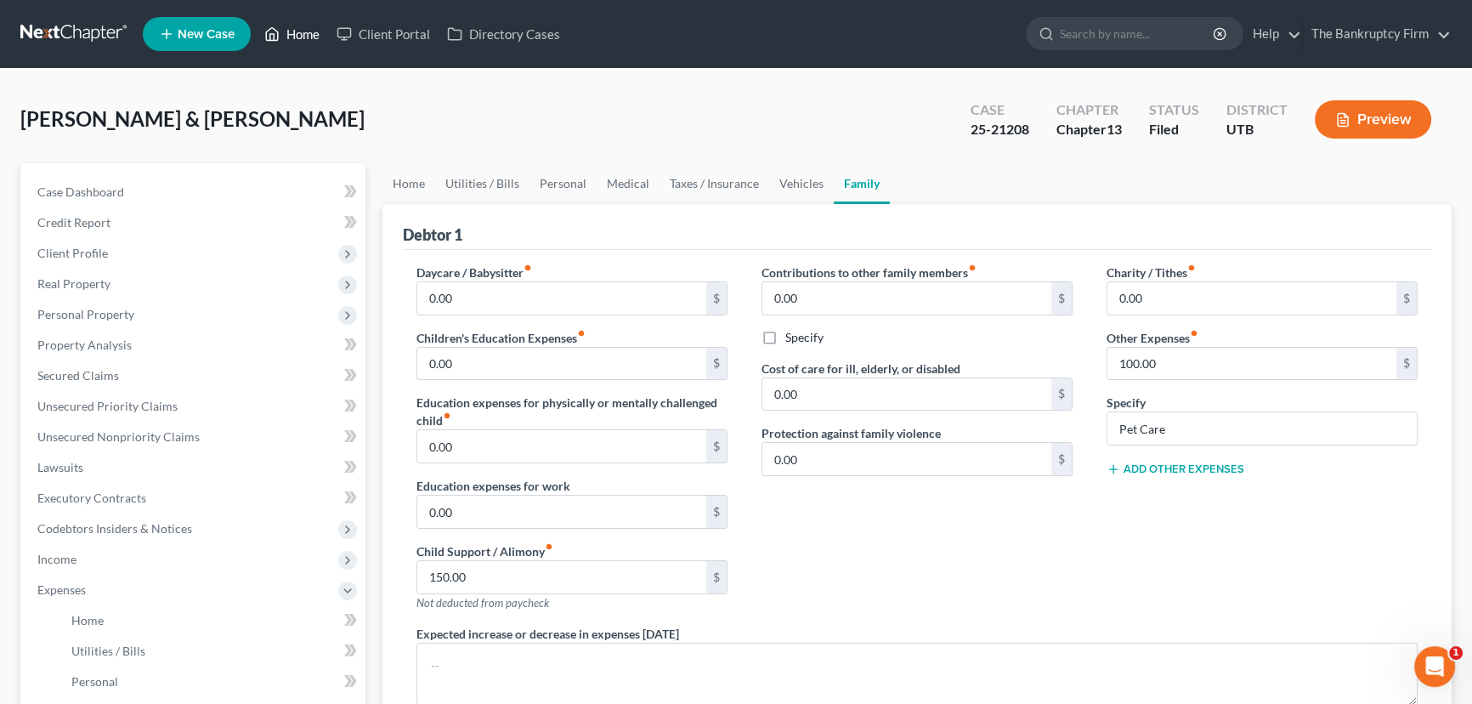
click at [305, 35] on link "Home" at bounding box center [292, 34] width 72 height 31
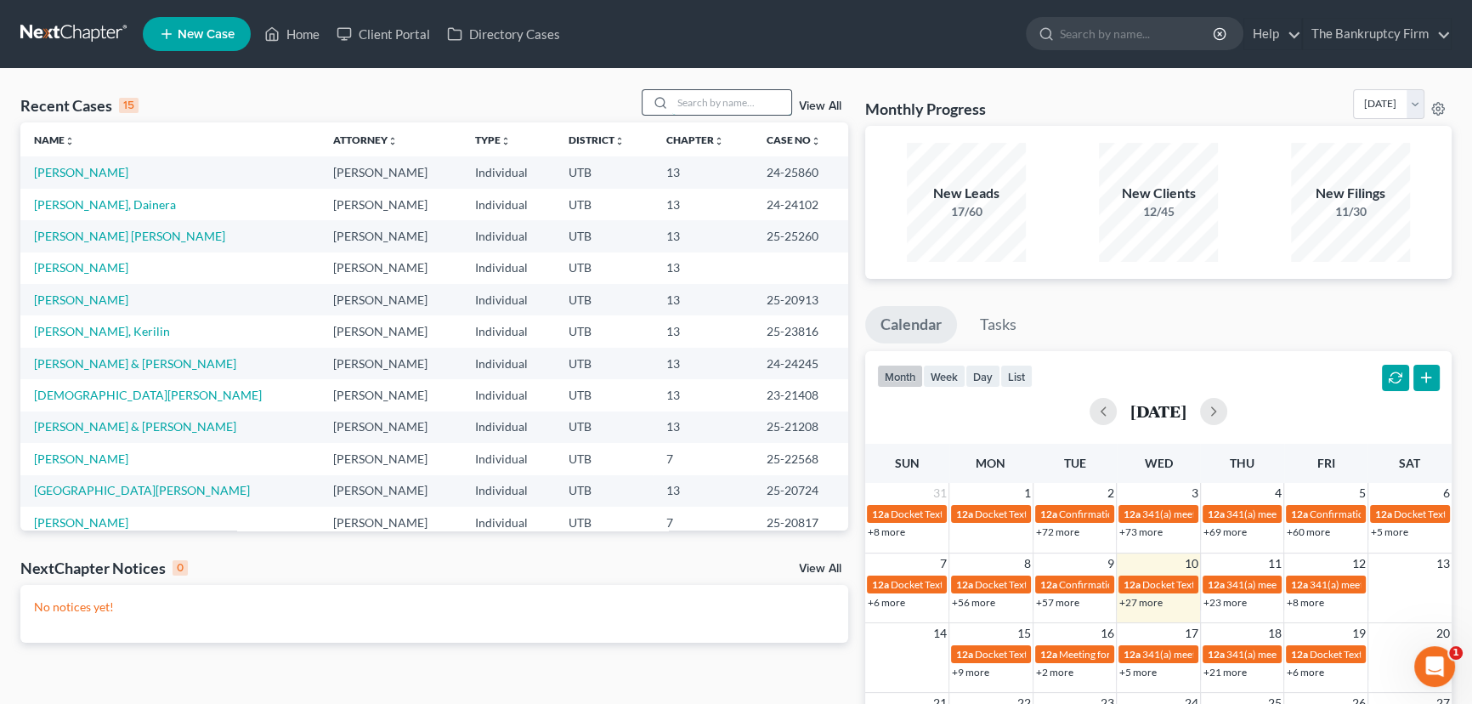
click at [682, 102] on input "search" at bounding box center [731, 102] width 119 height 25
type input "Thompson"
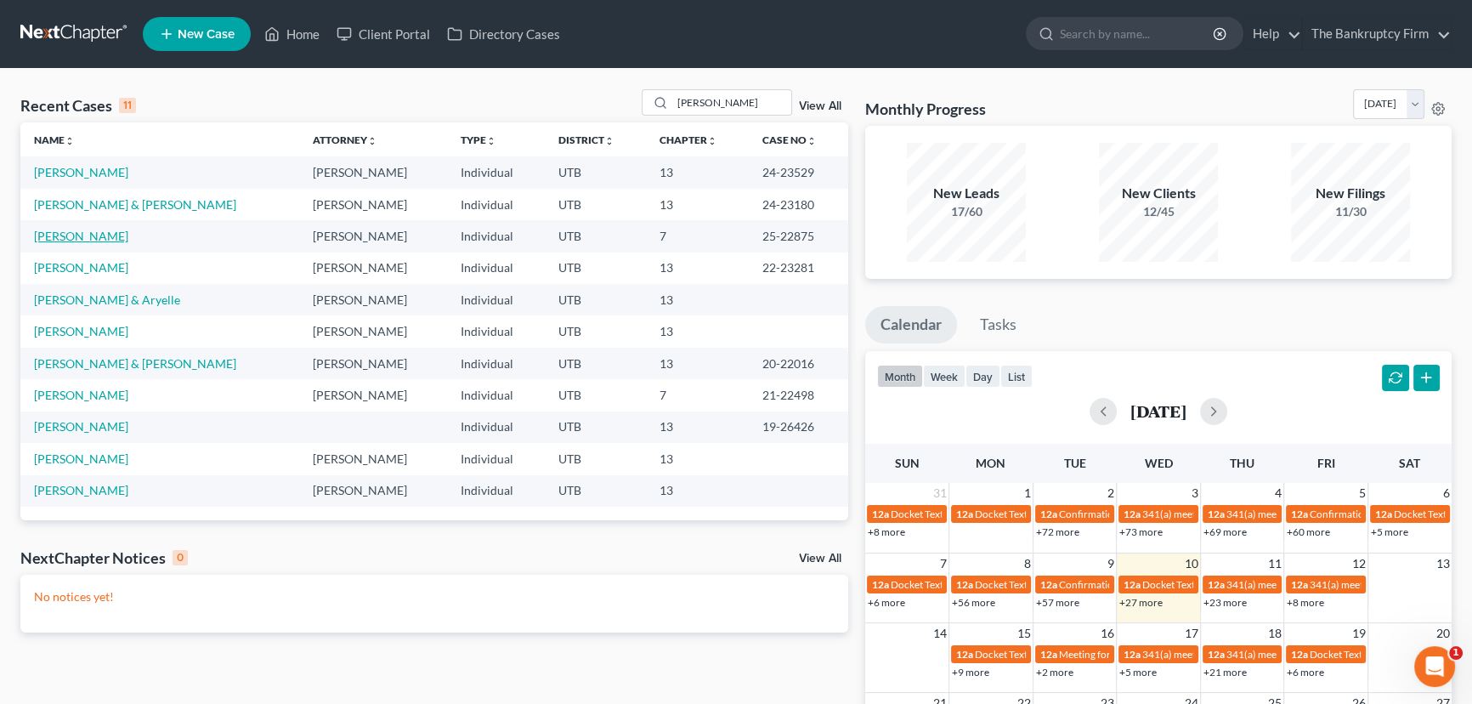
click at [101, 235] on link "Thompson, Alyssa" at bounding box center [81, 236] width 94 height 14
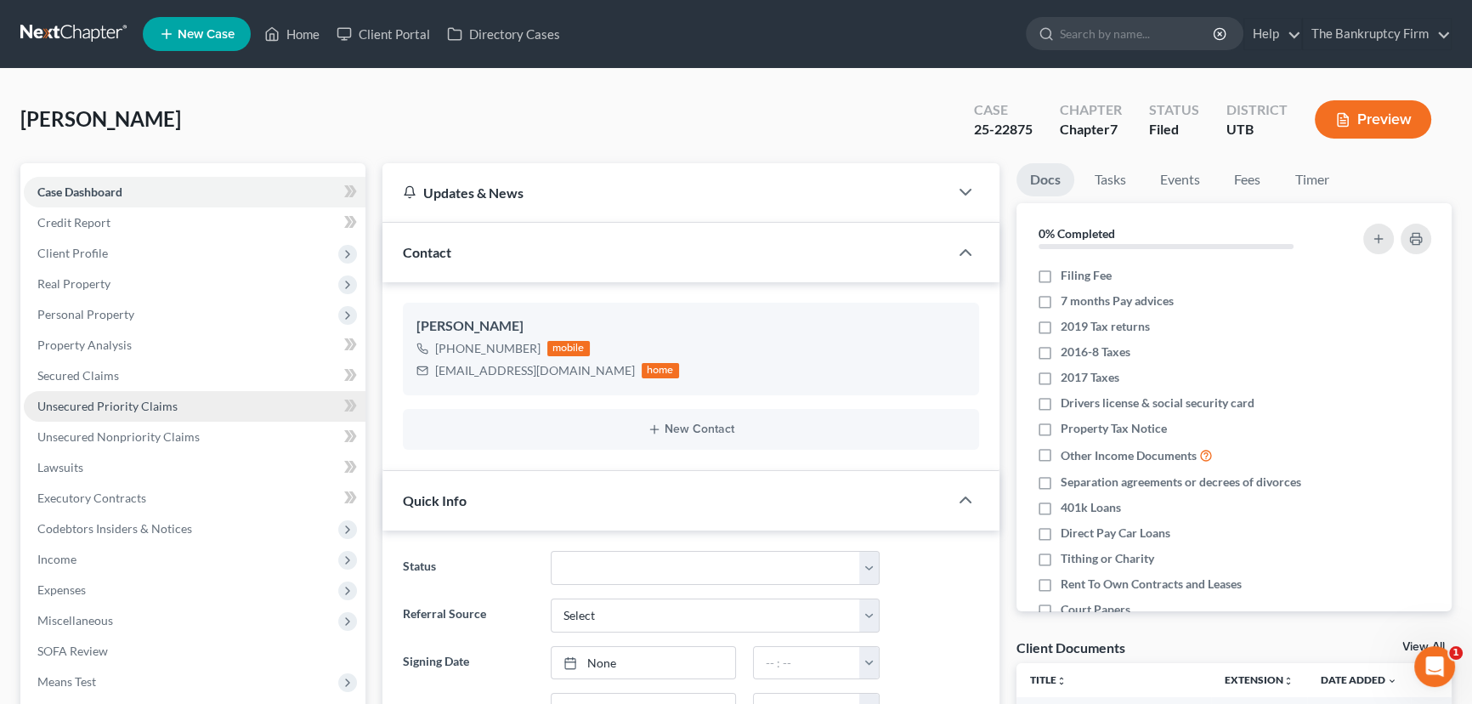
scroll to position [134, 0]
click at [88, 401] on span "Unsecured Priority Claims" at bounding box center [107, 406] width 140 height 14
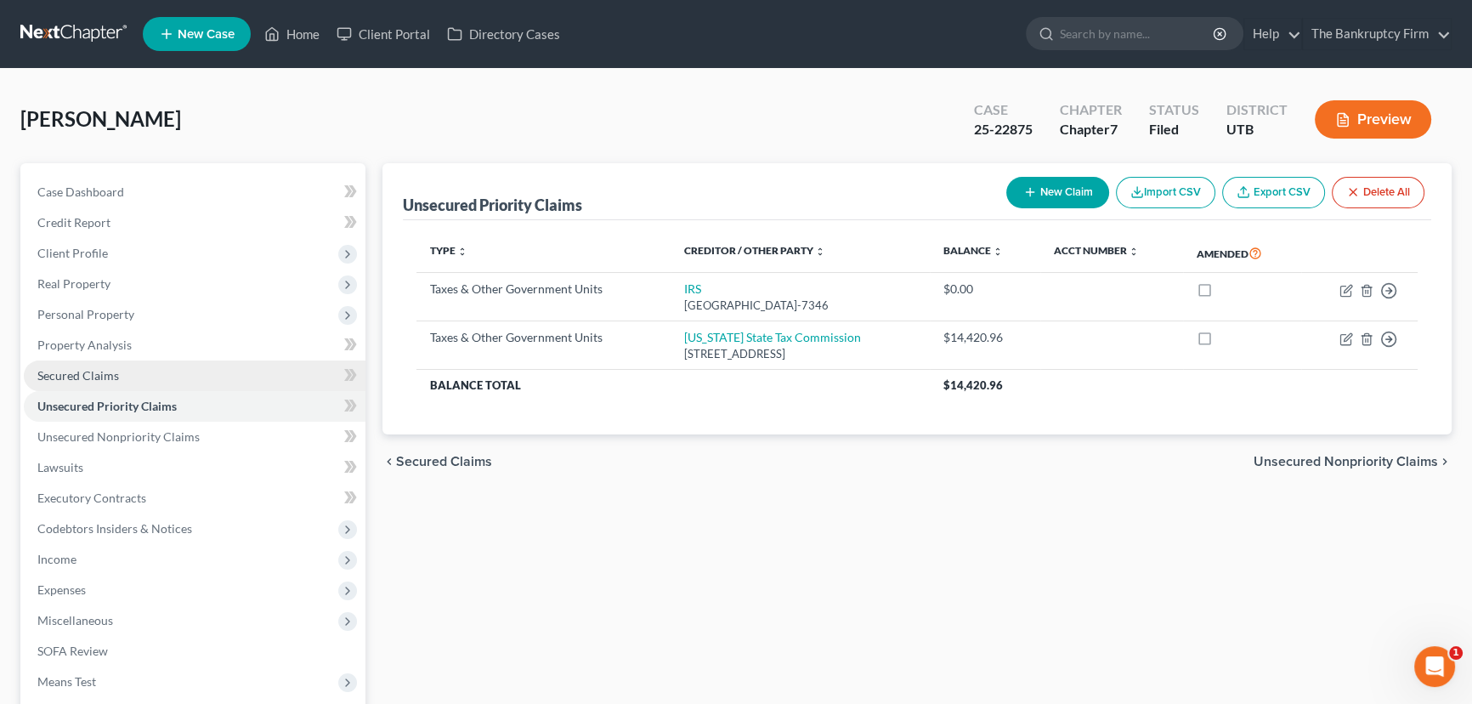
click at [92, 376] on span "Secured Claims" at bounding box center [78, 375] width 82 height 14
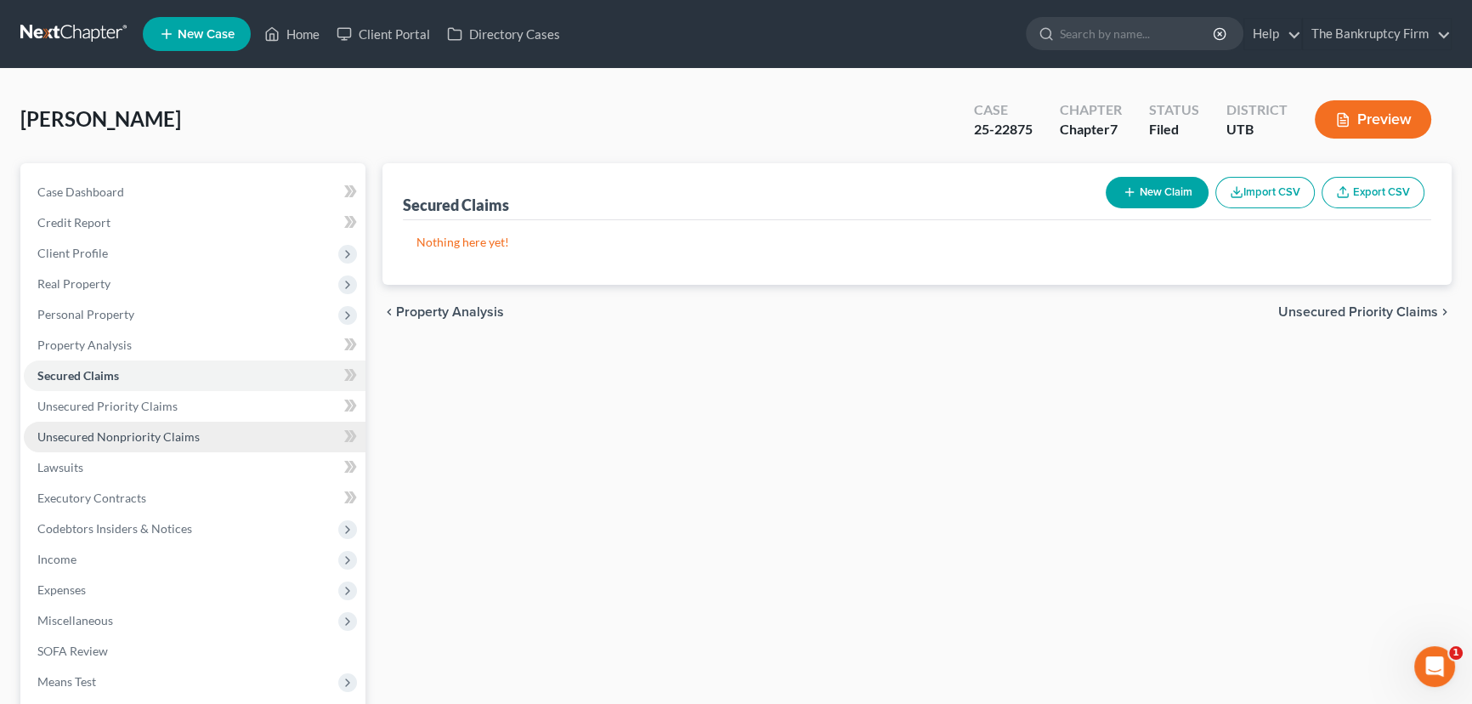
click at [164, 434] on span "Unsecured Nonpriority Claims" at bounding box center [118, 436] width 162 height 14
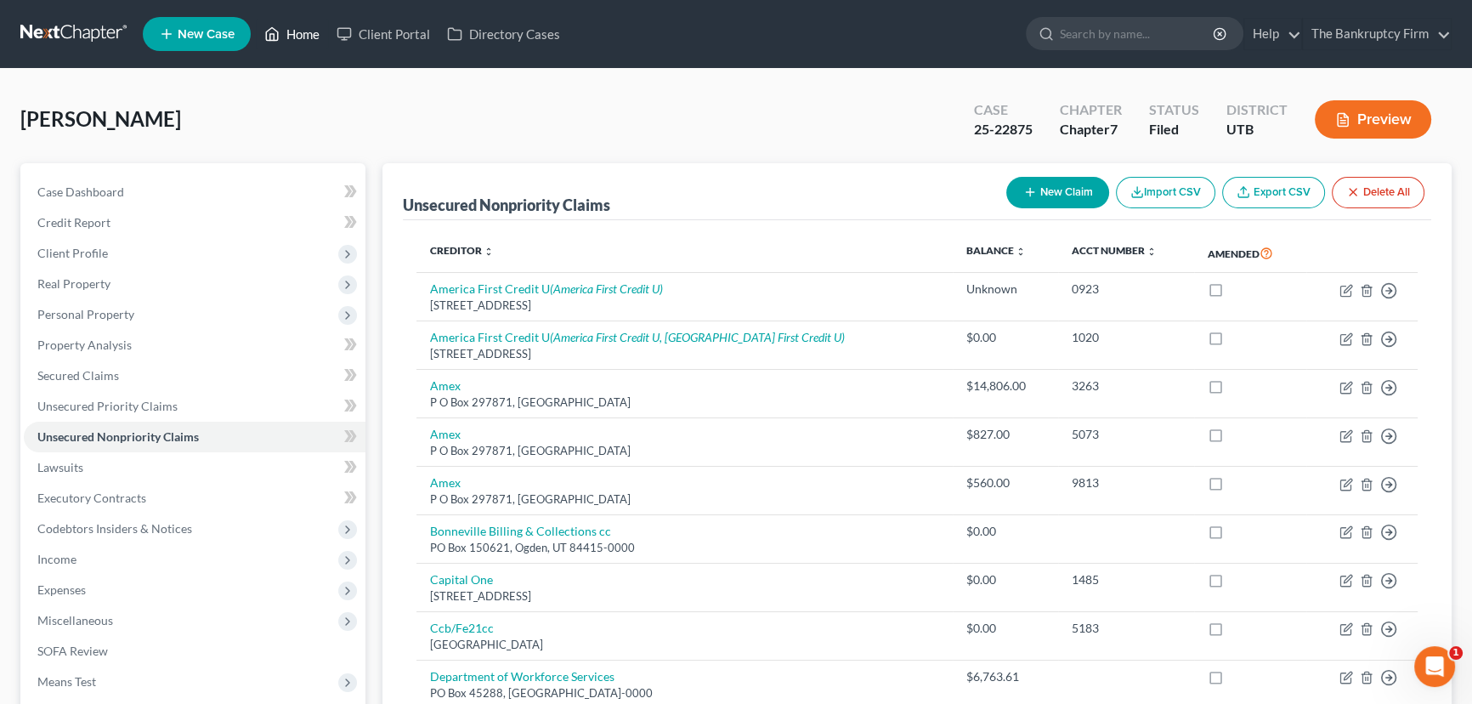
click at [300, 35] on link "Home" at bounding box center [292, 34] width 72 height 31
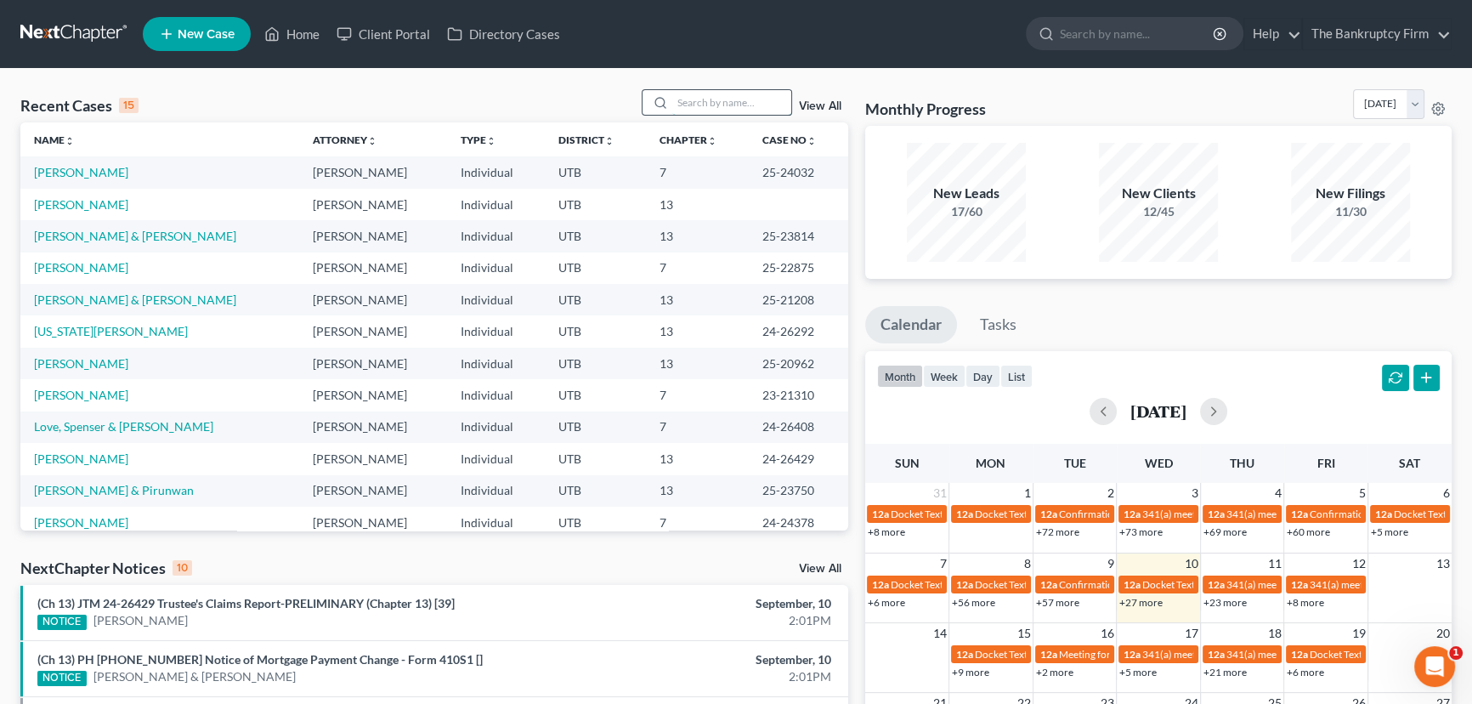
click at [688, 102] on input "search" at bounding box center [731, 102] width 119 height 25
type input "Redmond"
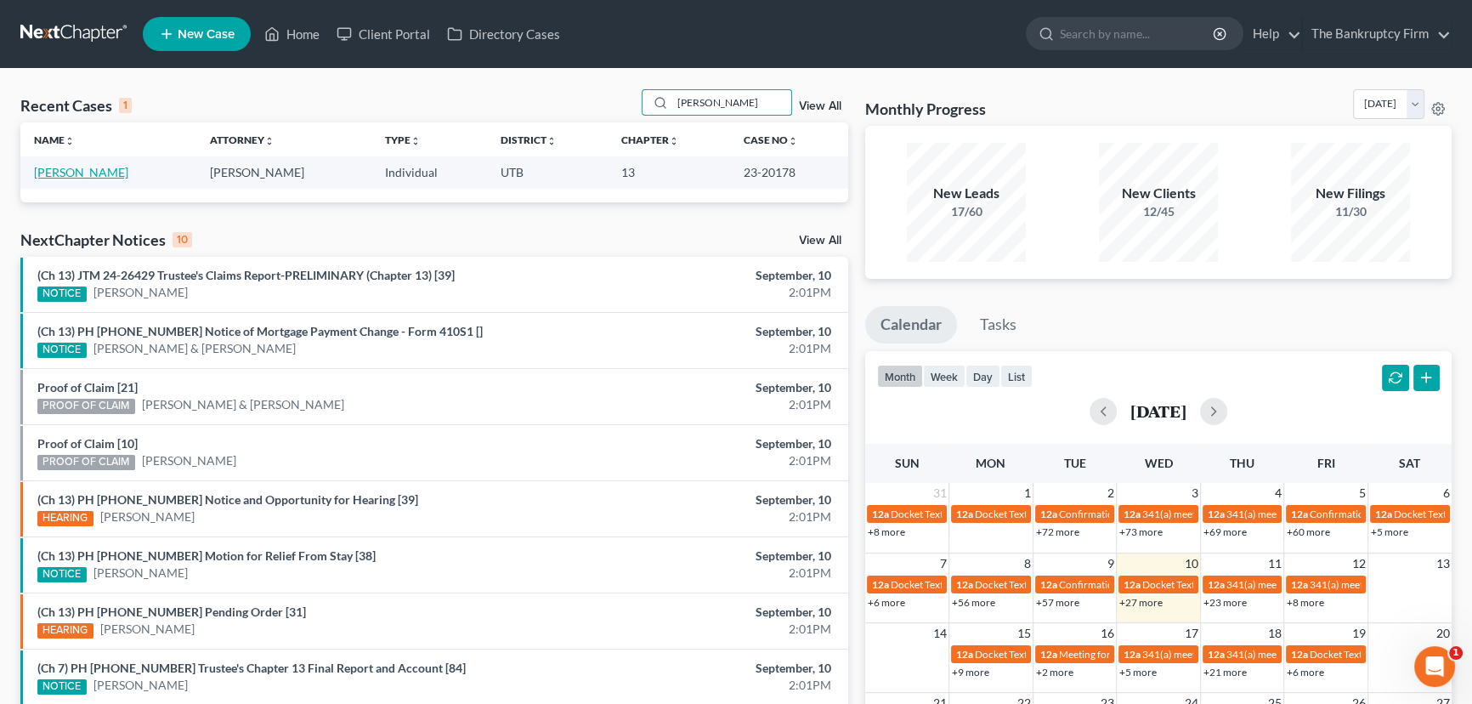
click at [69, 173] on link "Redmond, Tiffany" at bounding box center [81, 172] width 94 height 14
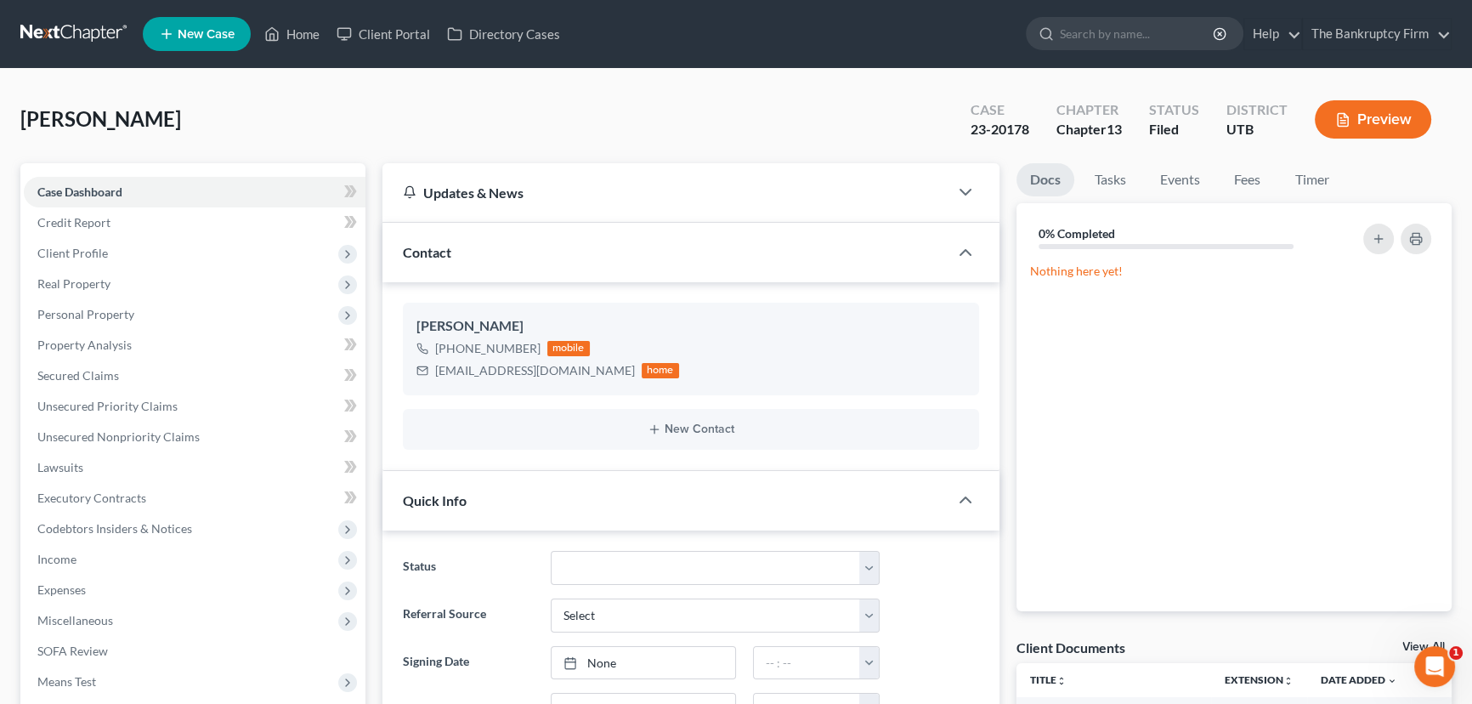
click at [1410, 643] on link "View All" at bounding box center [1423, 647] width 42 height 12
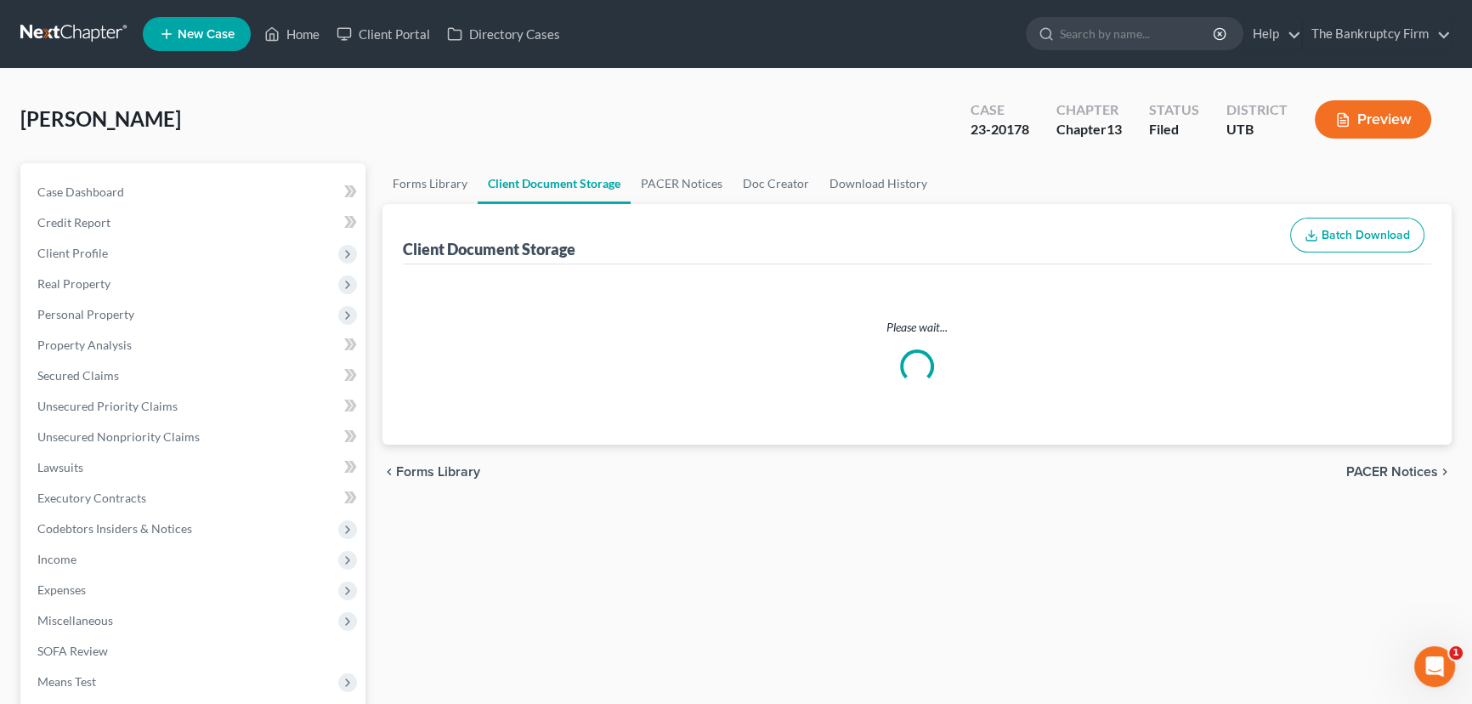
select select "26"
select select "30"
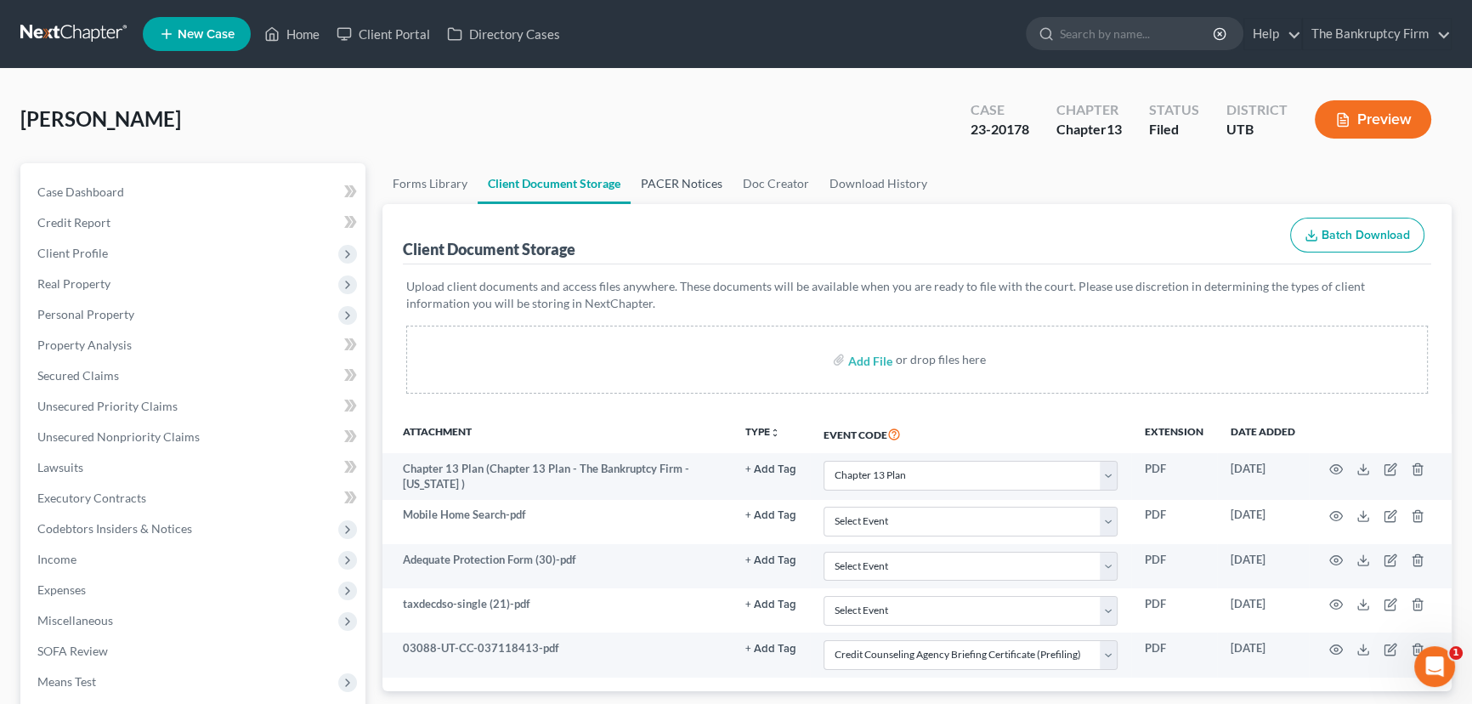
click at [678, 182] on link "PACER Notices" at bounding box center [682, 183] width 102 height 41
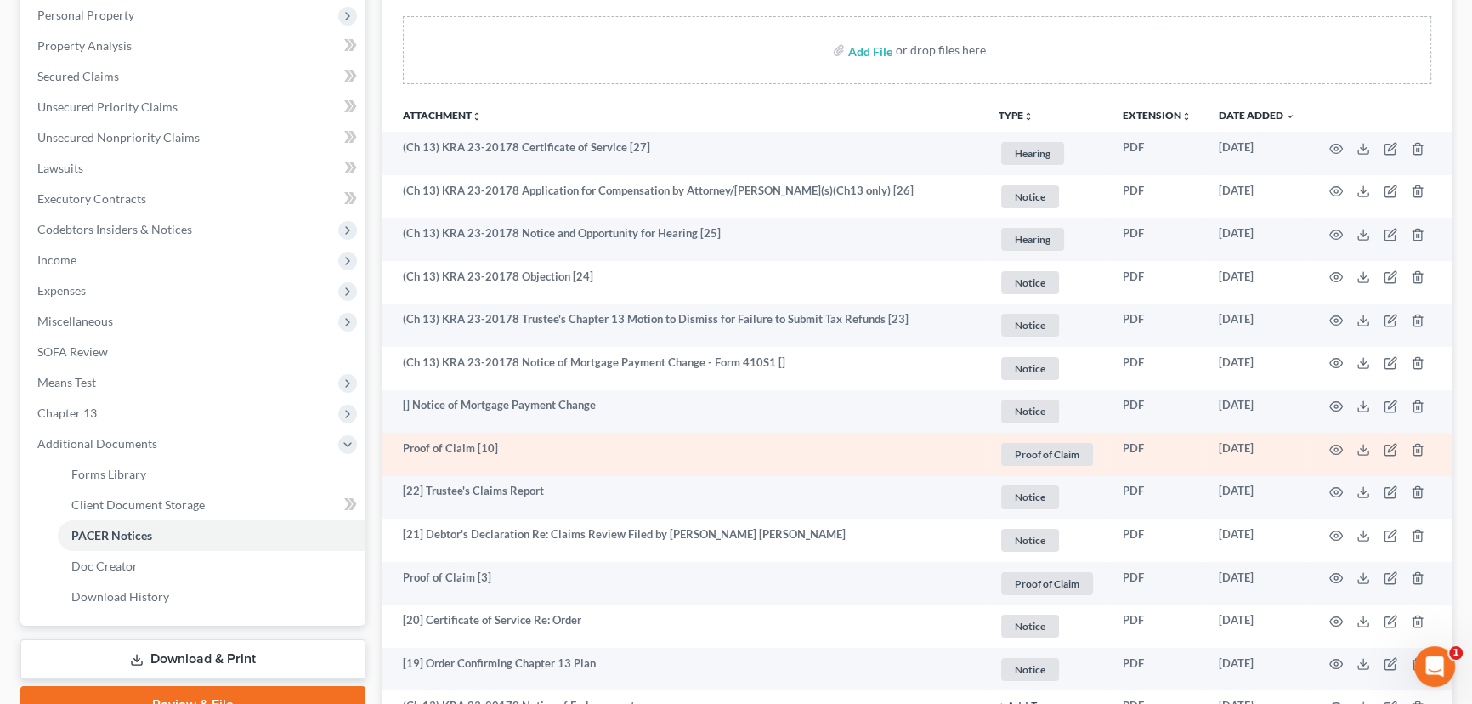
scroll to position [308, 0]
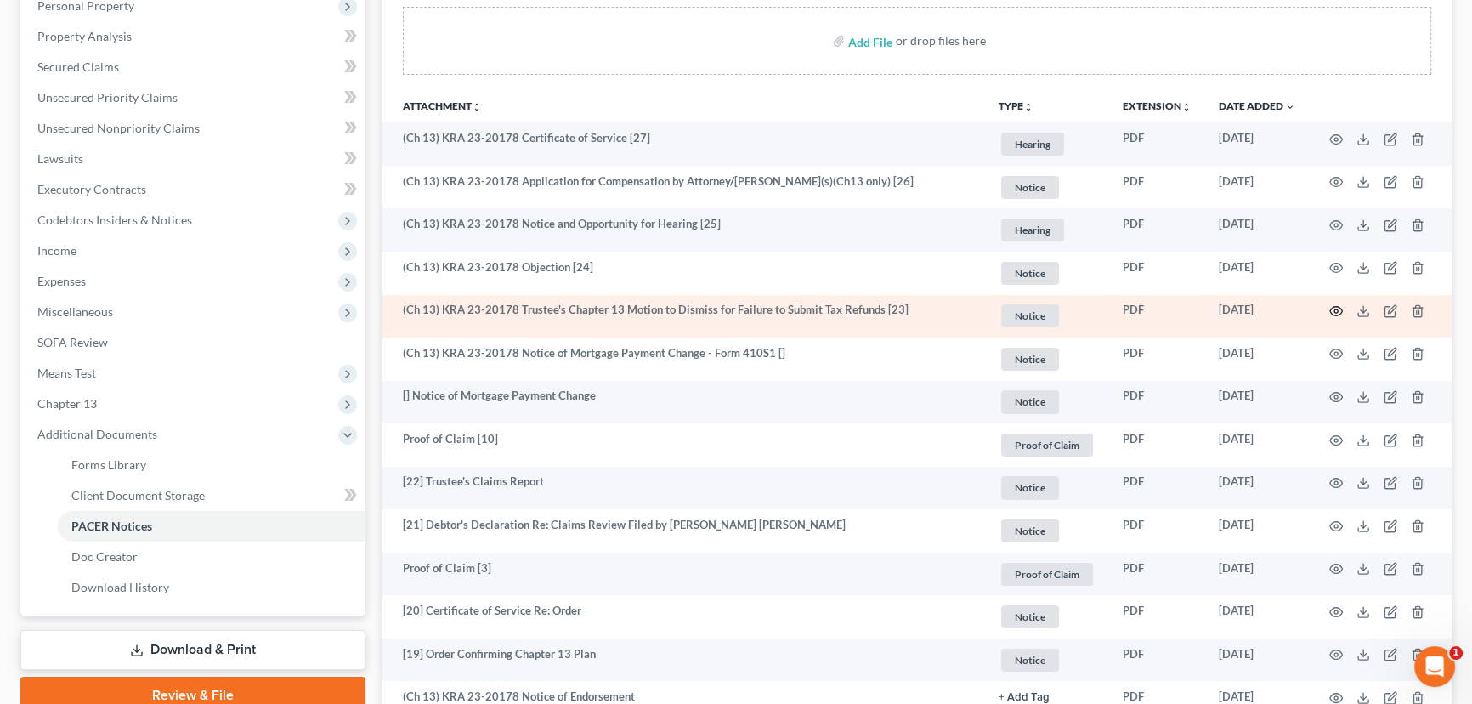
click at [1338, 308] on icon "button" at bounding box center [1336, 311] width 14 height 14
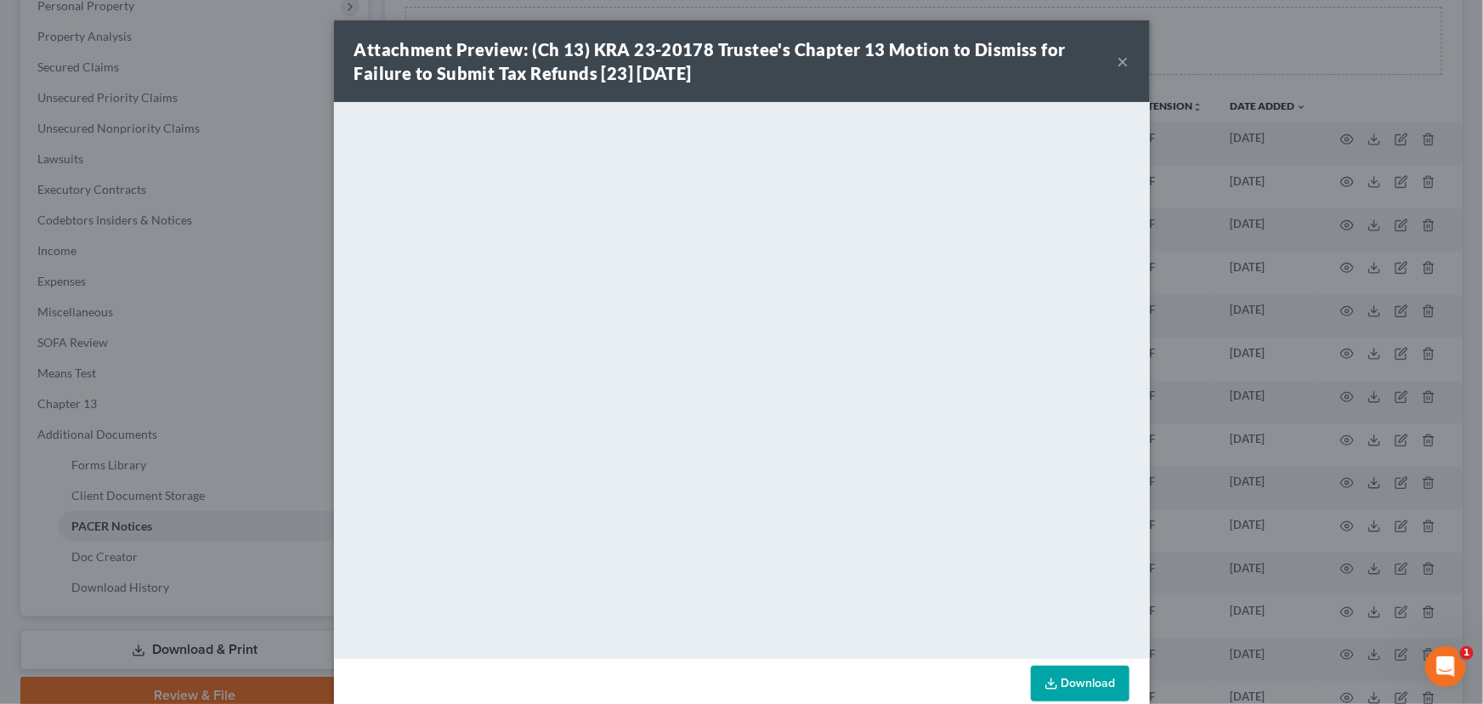
click at [1118, 61] on button "×" at bounding box center [1124, 61] width 12 height 20
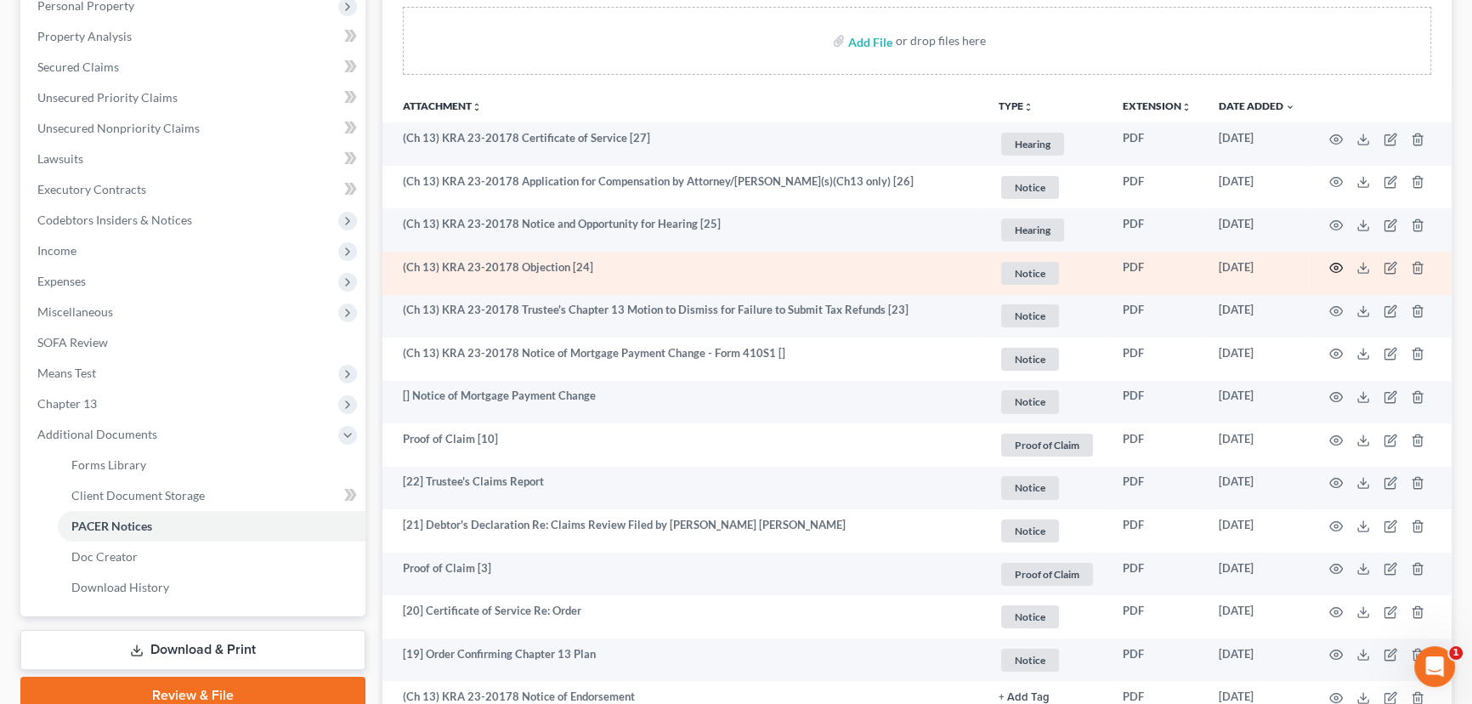
click at [1333, 263] on icon "button" at bounding box center [1336, 267] width 13 height 9
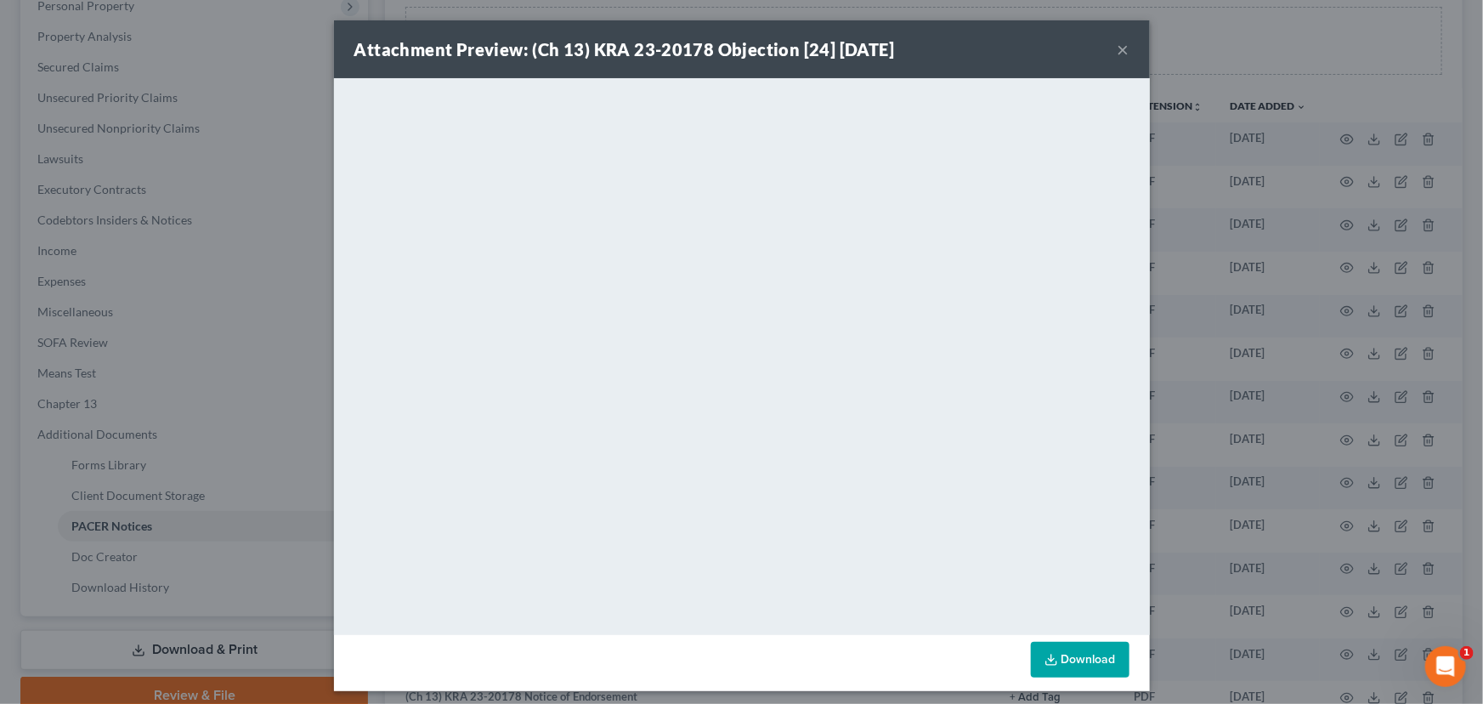
click at [1118, 48] on button "×" at bounding box center [1124, 49] width 12 height 20
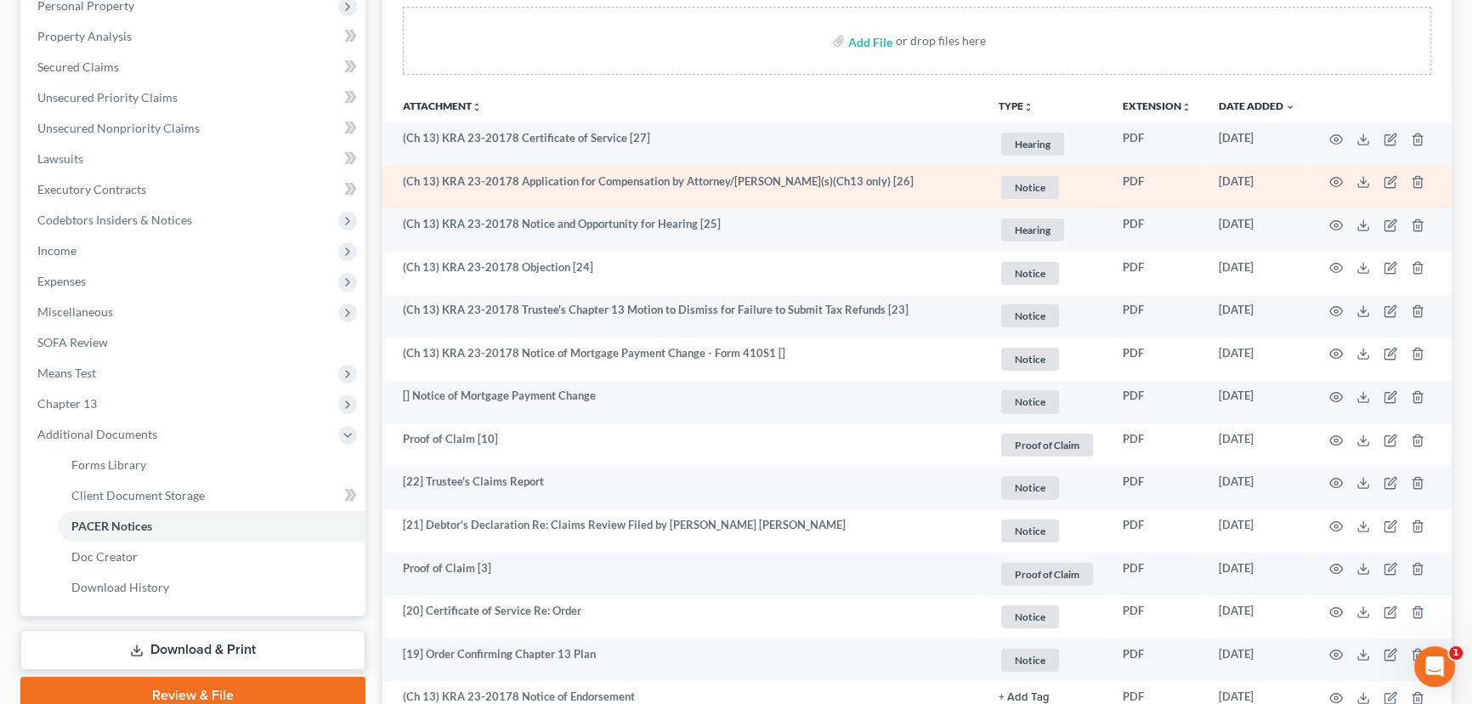
scroll to position [0, 0]
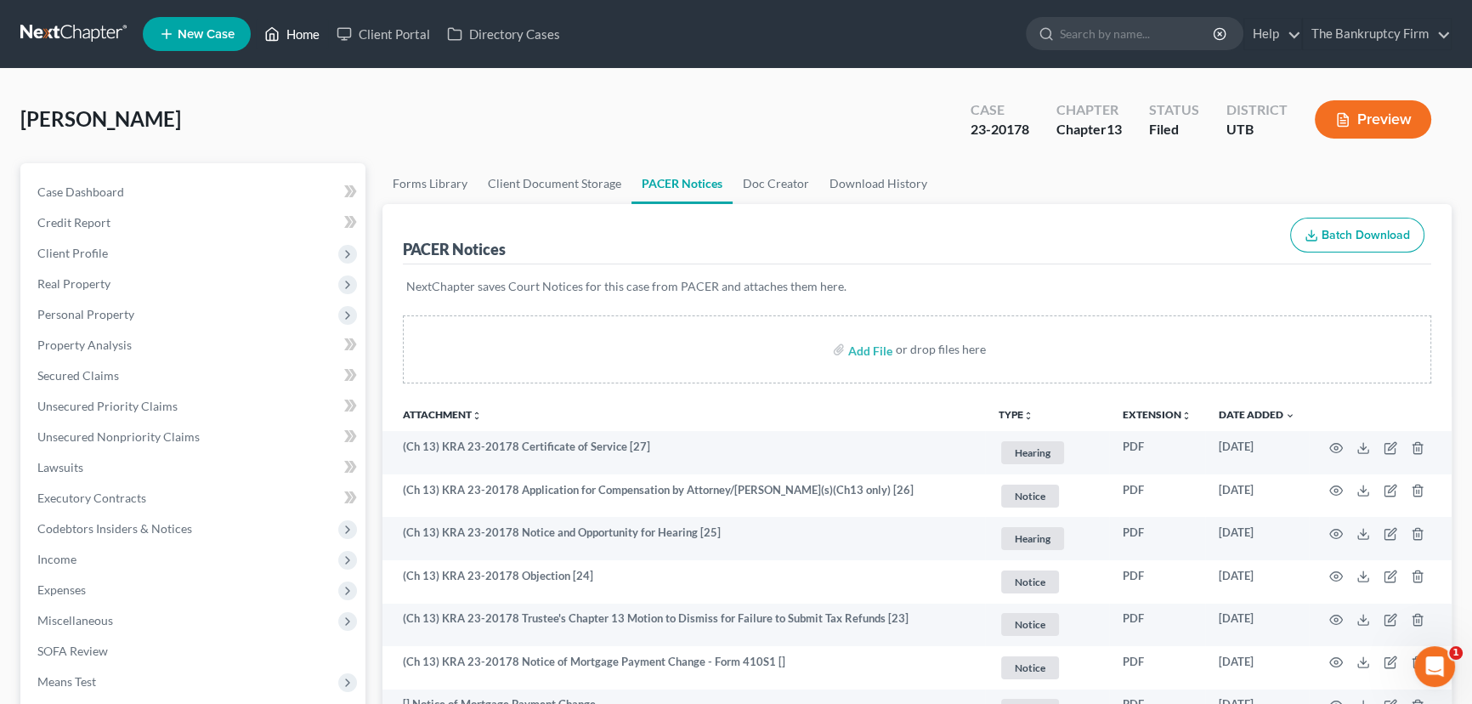
click at [300, 36] on link "Home" at bounding box center [292, 34] width 72 height 31
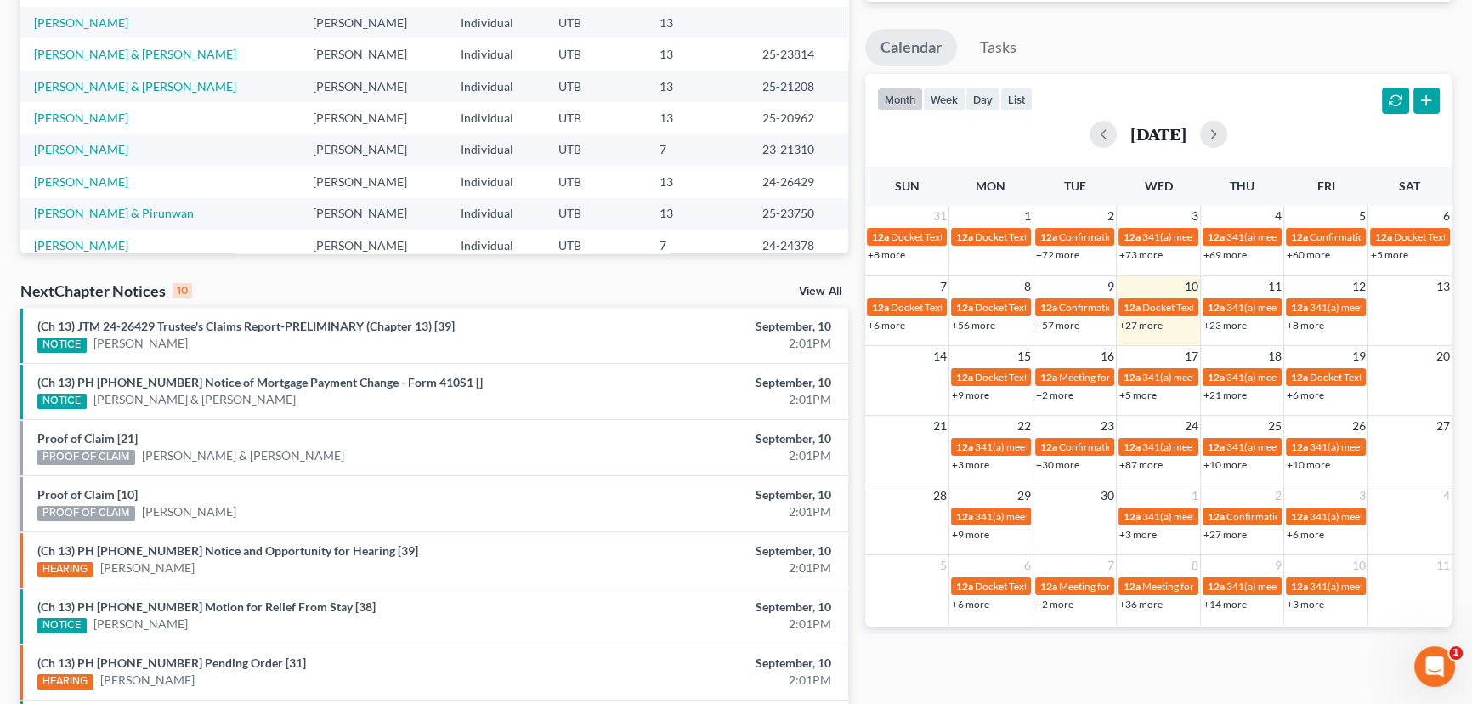
scroll to position [516, 0]
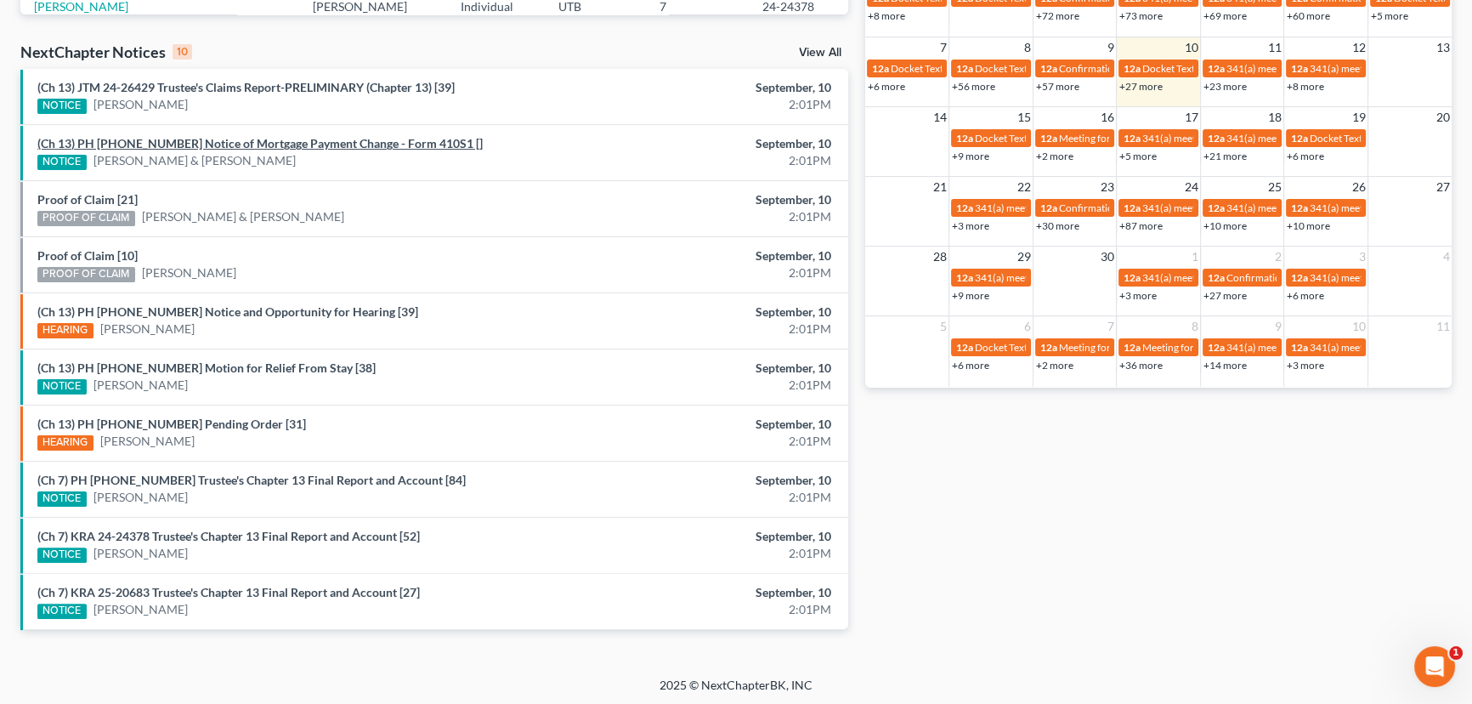
click at [229, 144] on link "(Ch 13) PH 25-21036 Notice of Mortgage Payment Change - Form 410S1 []" at bounding box center [259, 143] width 445 height 14
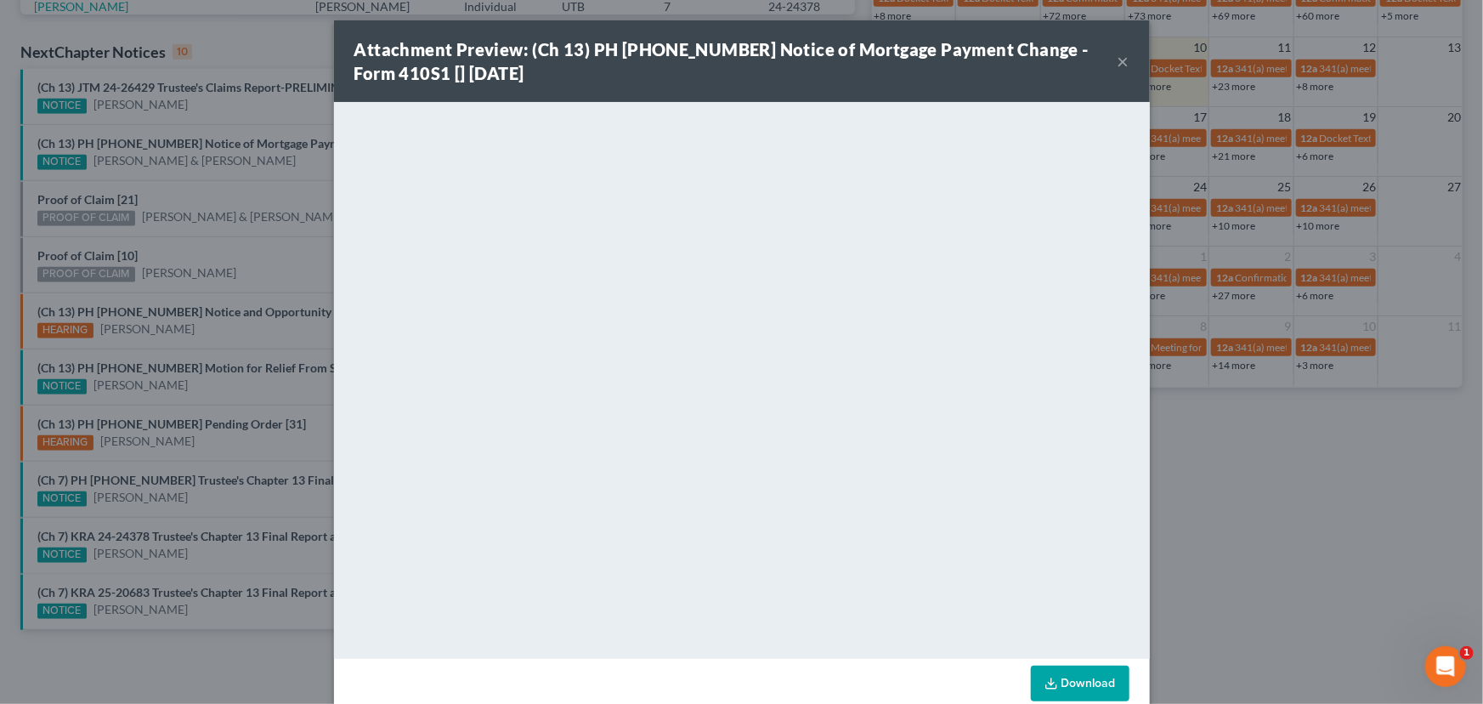
drag, startPoint x: 202, startPoint y: 190, endPoint x: 138, endPoint y: 201, distance: 65.4
click at [200, 192] on div "Attachment Preview: (Ch 13) PH 25-21036 Notice of Mortgage Payment Change - For…" at bounding box center [741, 352] width 1483 height 704
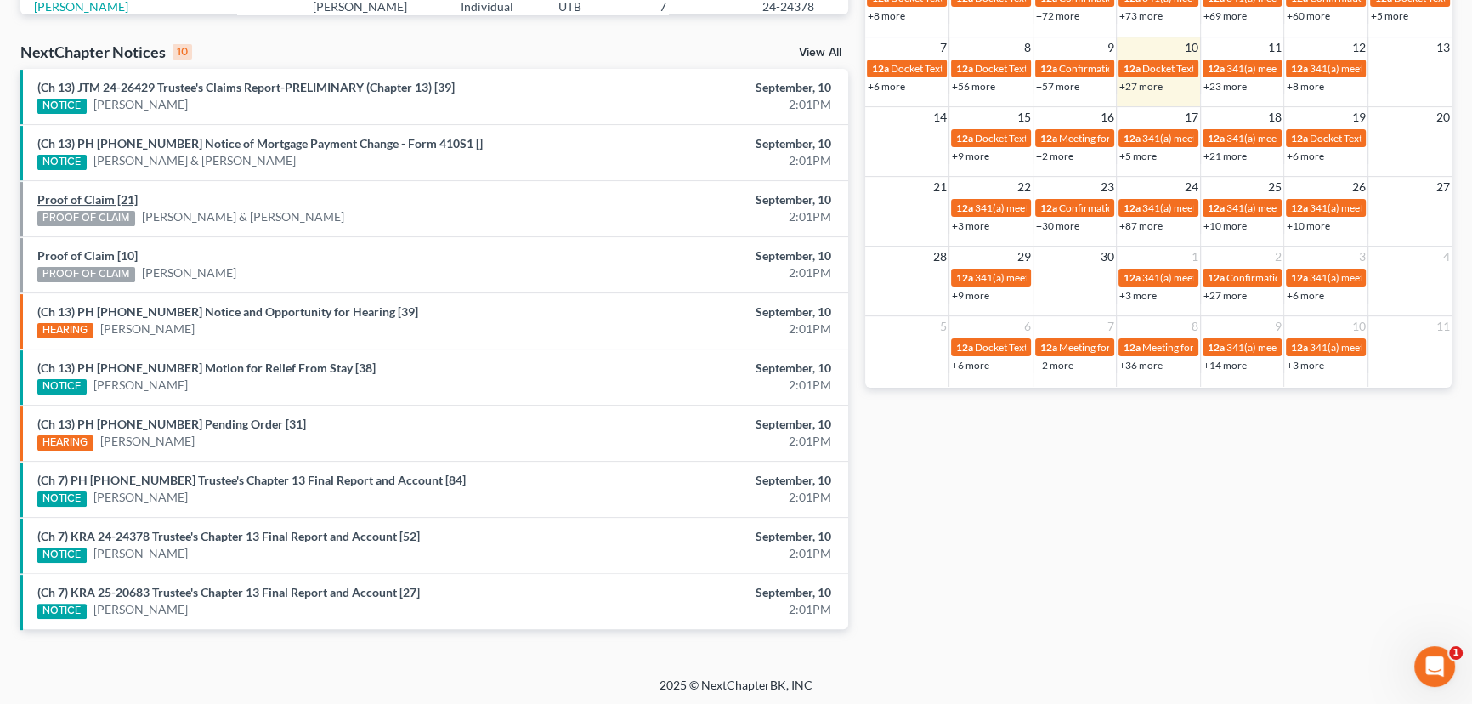
click at [105, 201] on link "Proof of Claim [21]" at bounding box center [87, 199] width 100 height 14
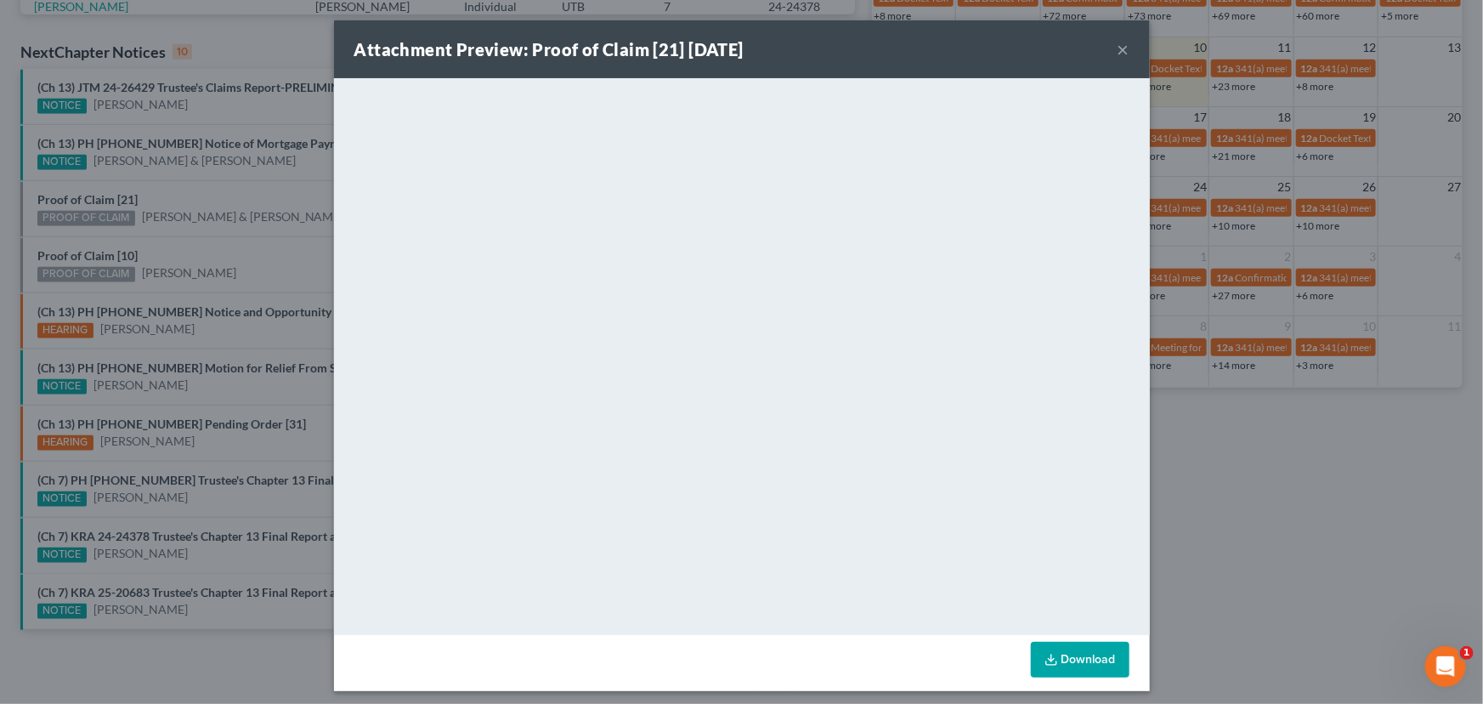
drag, startPoint x: 224, startPoint y: 203, endPoint x: 138, endPoint y: 247, distance: 97.3
click at [221, 207] on div "Attachment Preview: Proof of Claim [21] 09/10/2025 × <object ng-attr-data='http…" at bounding box center [741, 352] width 1483 height 704
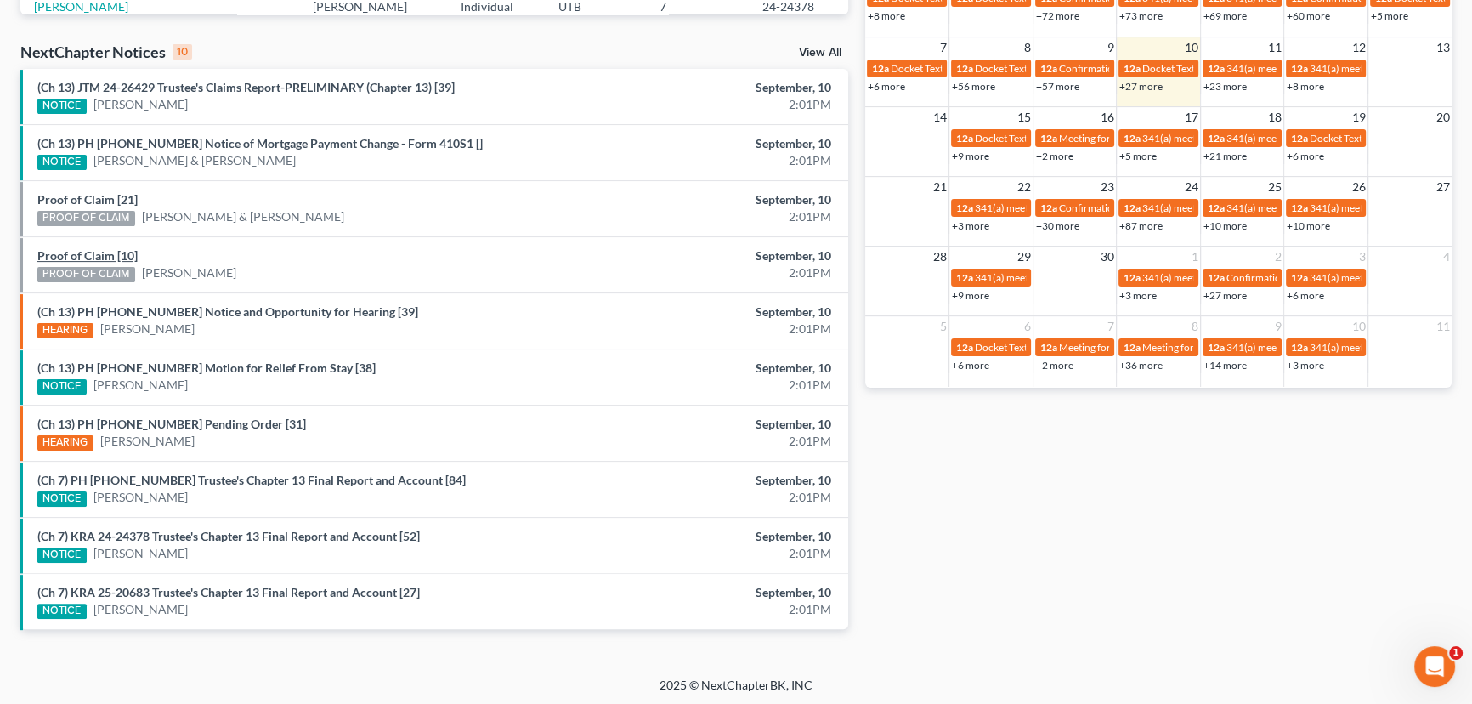
click at [107, 256] on link "Proof of Claim [10]" at bounding box center [87, 255] width 100 height 14
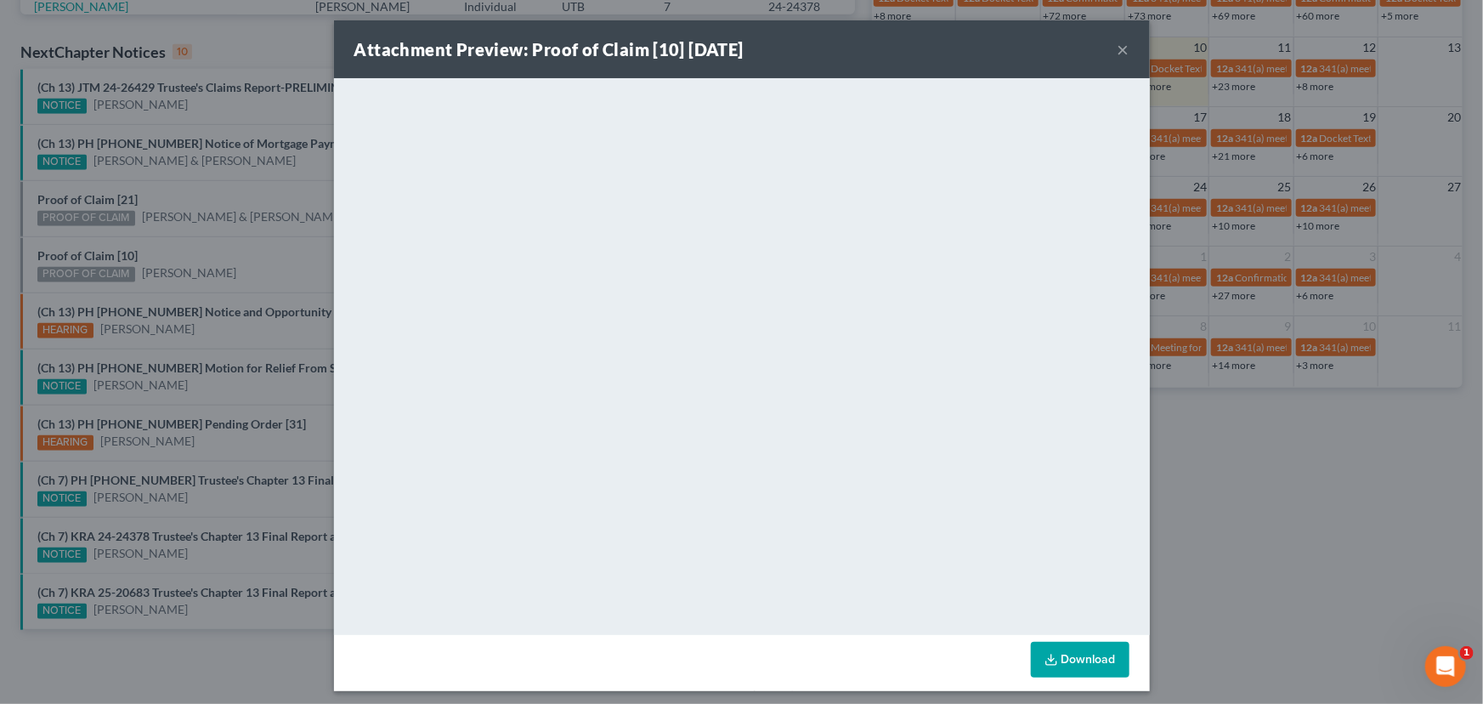
click at [212, 242] on div "Attachment Preview: Proof of Claim [10] 09/10/2025 × <object ng-attr-data='http…" at bounding box center [741, 352] width 1483 height 704
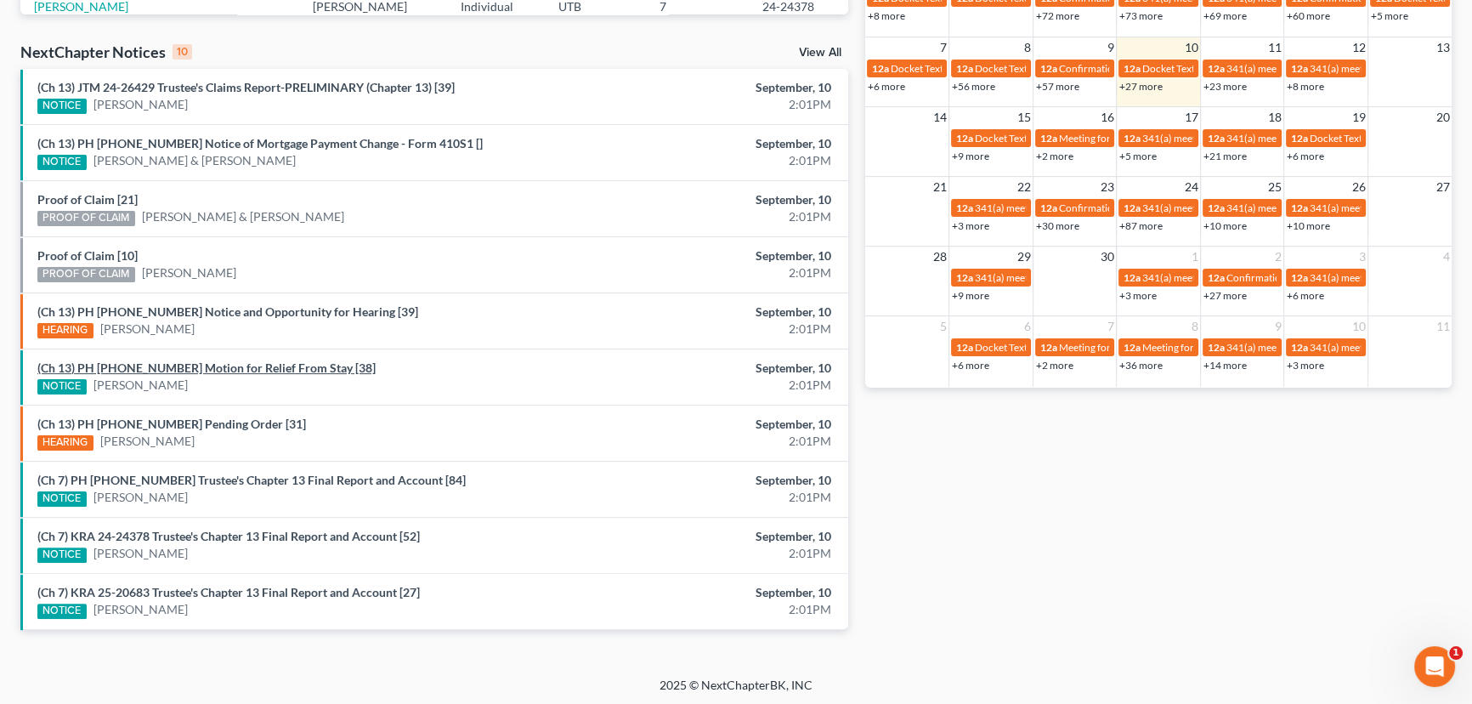
click at [218, 365] on link "(Ch 13) PH 25-20078 Motion for Relief From Stay [38]" at bounding box center [206, 367] width 338 height 14
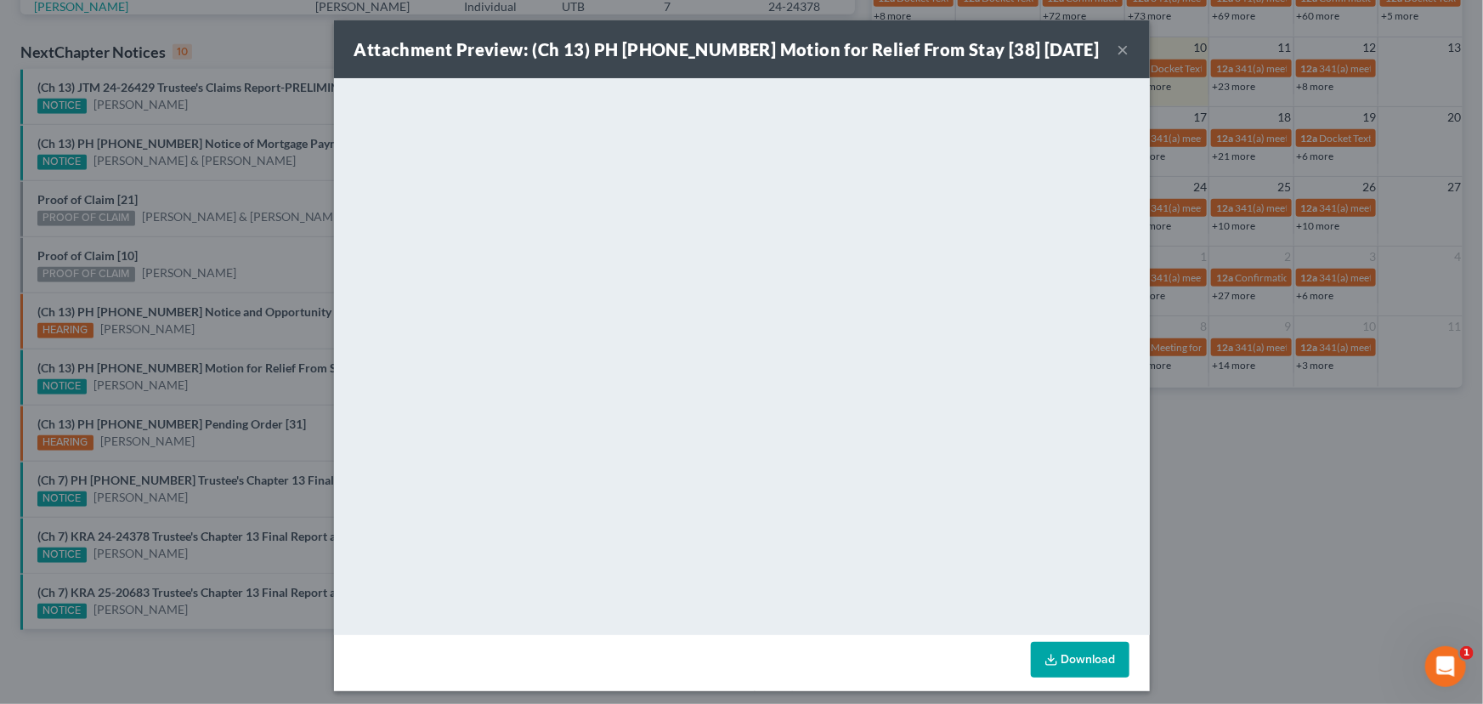
click at [280, 382] on div "Attachment Preview: (Ch 13) PH 25-20078 Motion for Relief From Stay [38] 09/10/…" at bounding box center [741, 352] width 1483 height 704
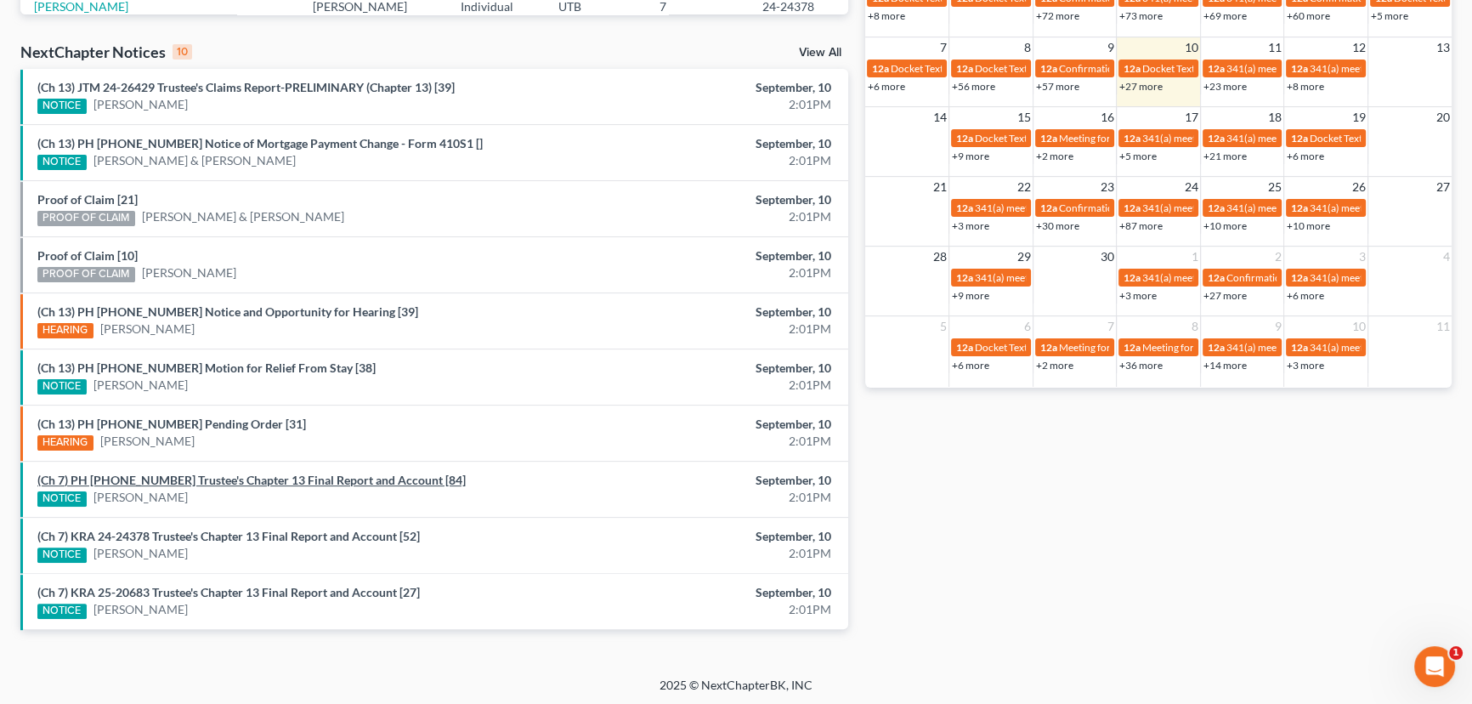
click at [239, 476] on link "(Ch 7) PH 23-21310 Trustee's Chapter 13 Final Report and Account [84]" at bounding box center [251, 480] width 428 height 14
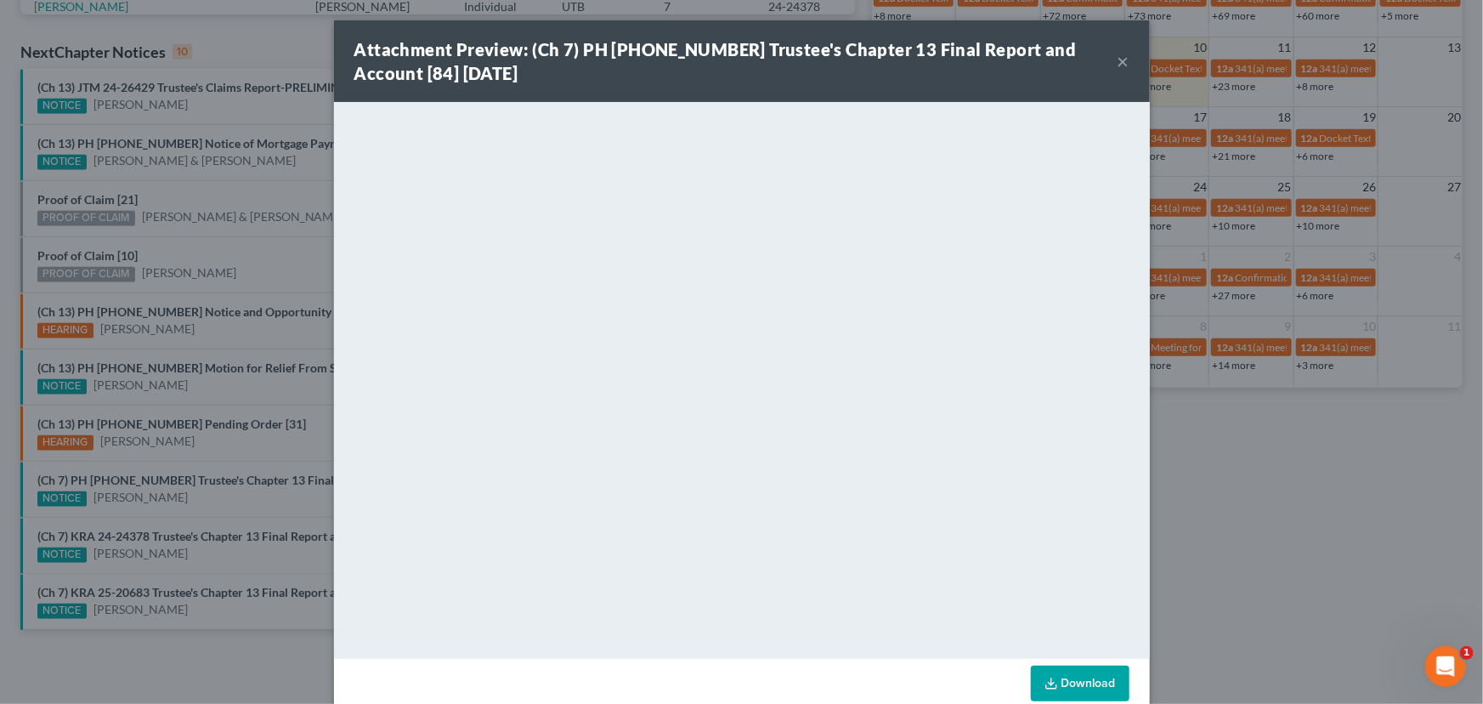
click at [199, 513] on div "Attachment Preview: (Ch 7) PH 23-21310 Trustee's Chapter 13 Final Report and Ac…" at bounding box center [741, 352] width 1483 height 704
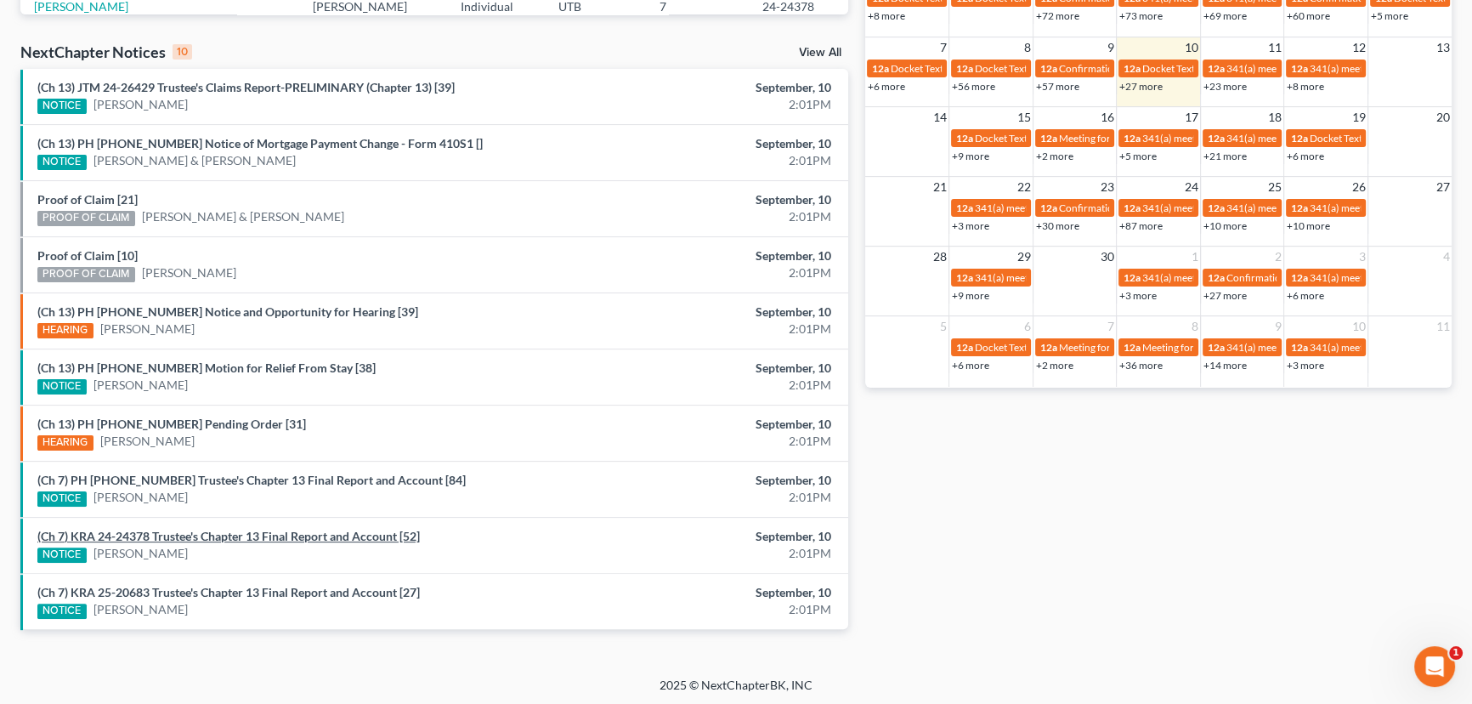
click at [195, 534] on link "(Ch 7) KRA 24-24378 Trustee's Chapter 13 Final Report and Account [52]" at bounding box center [228, 536] width 382 height 14
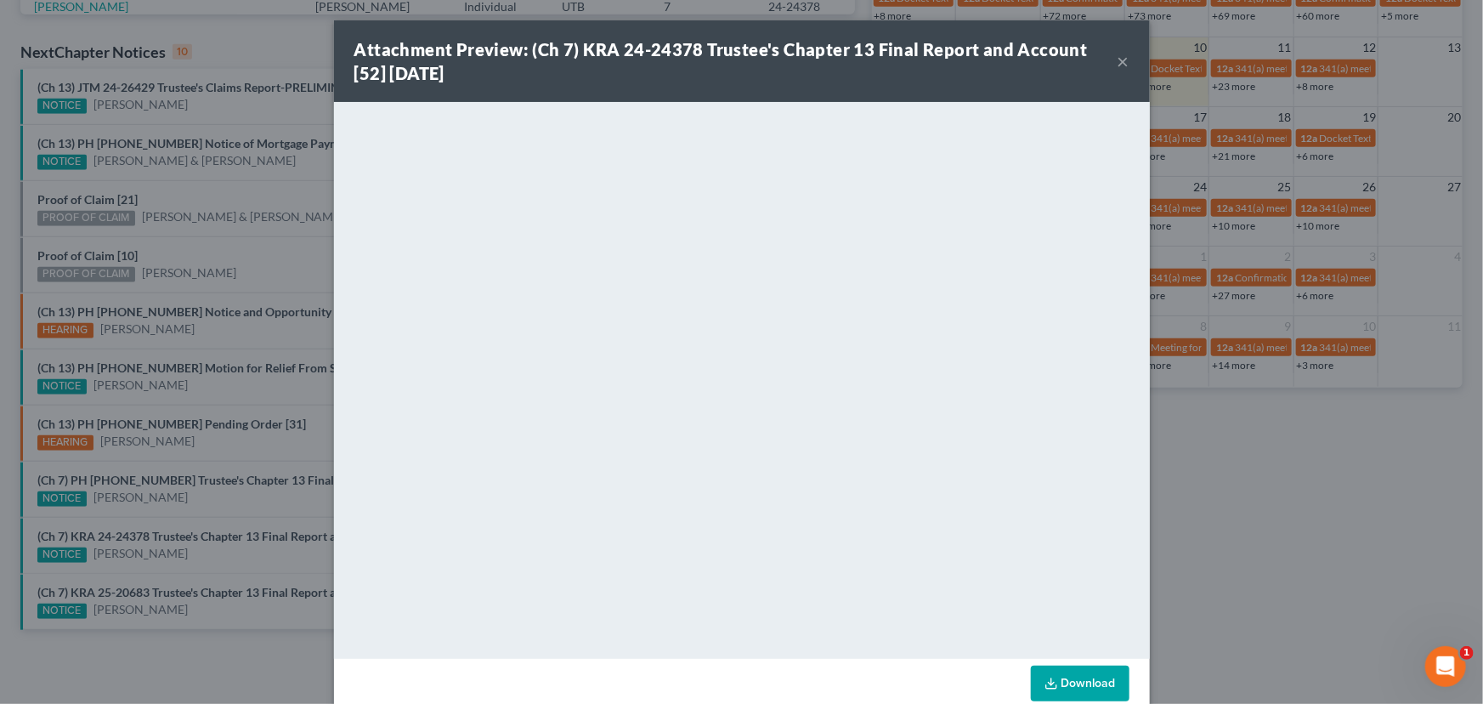
click at [203, 554] on div "Attachment Preview: (Ch 7) KRA 24-24378 Trustee's Chapter 13 Final Report and A…" at bounding box center [741, 352] width 1483 height 704
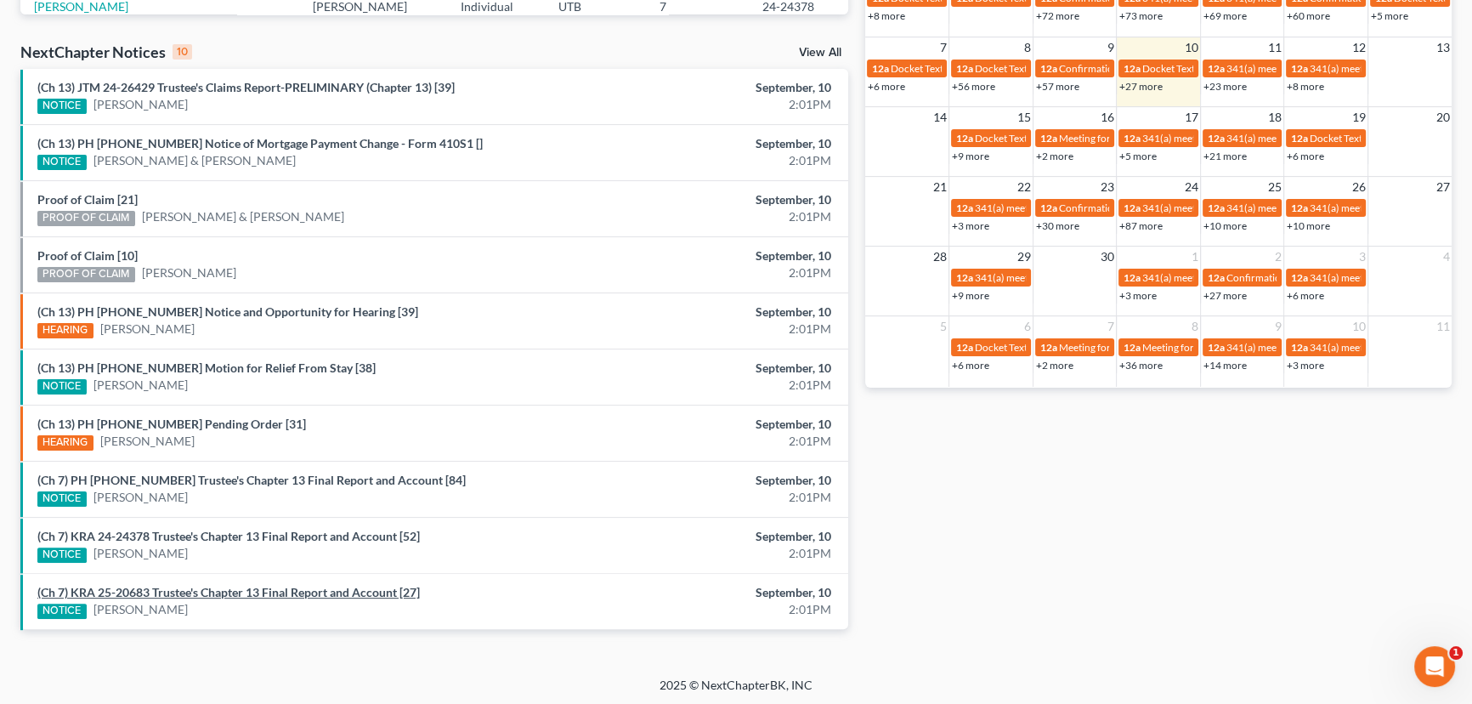
click at [211, 590] on link "(Ch 7) KRA 25-20683 Trustee's Chapter 13 Final Report and Account [27]" at bounding box center [228, 592] width 382 height 14
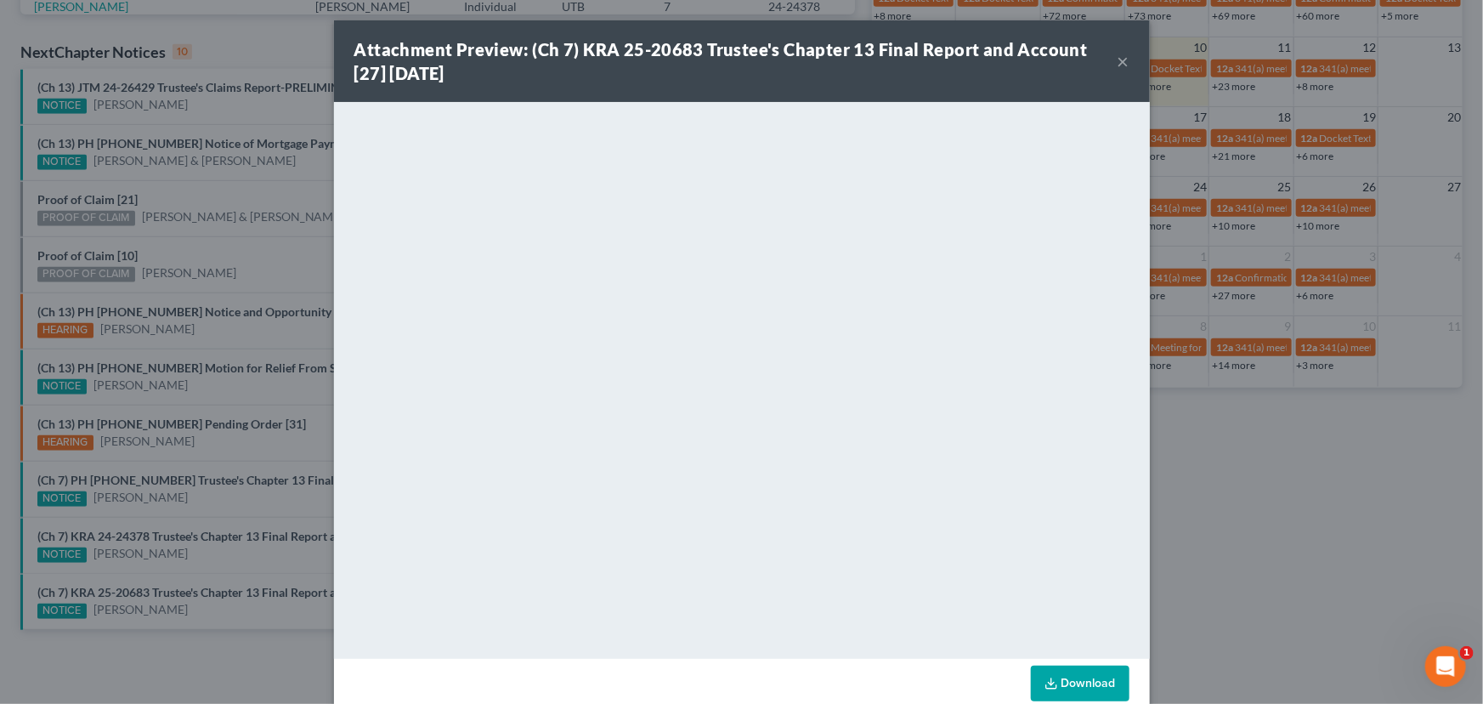
click at [210, 576] on div "Attachment Preview: (Ch 7) KRA 25-20683 Trustee's Chapter 13 Final Report and A…" at bounding box center [741, 352] width 1483 height 704
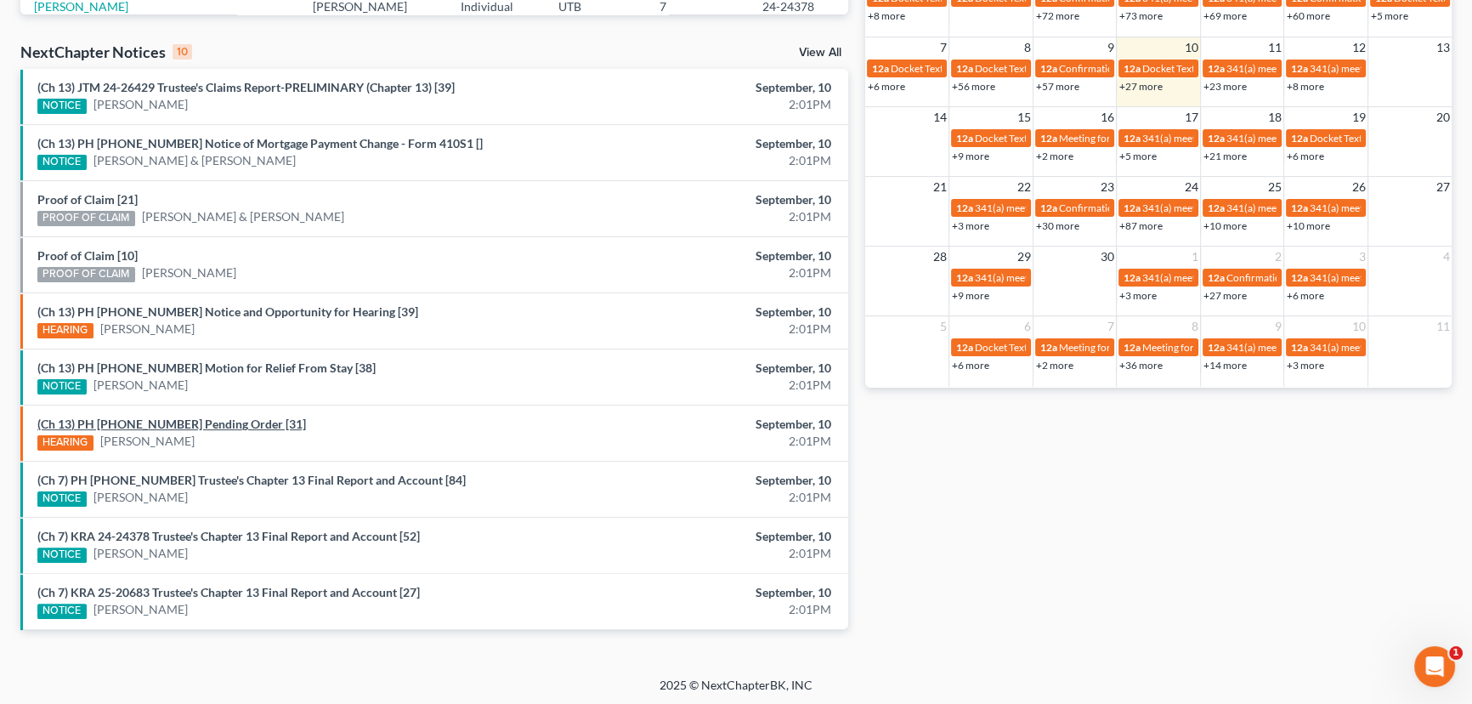
click at [185, 422] on link "(Ch 13) PH 25-20962 Pending Order [31]" at bounding box center [171, 423] width 269 height 14
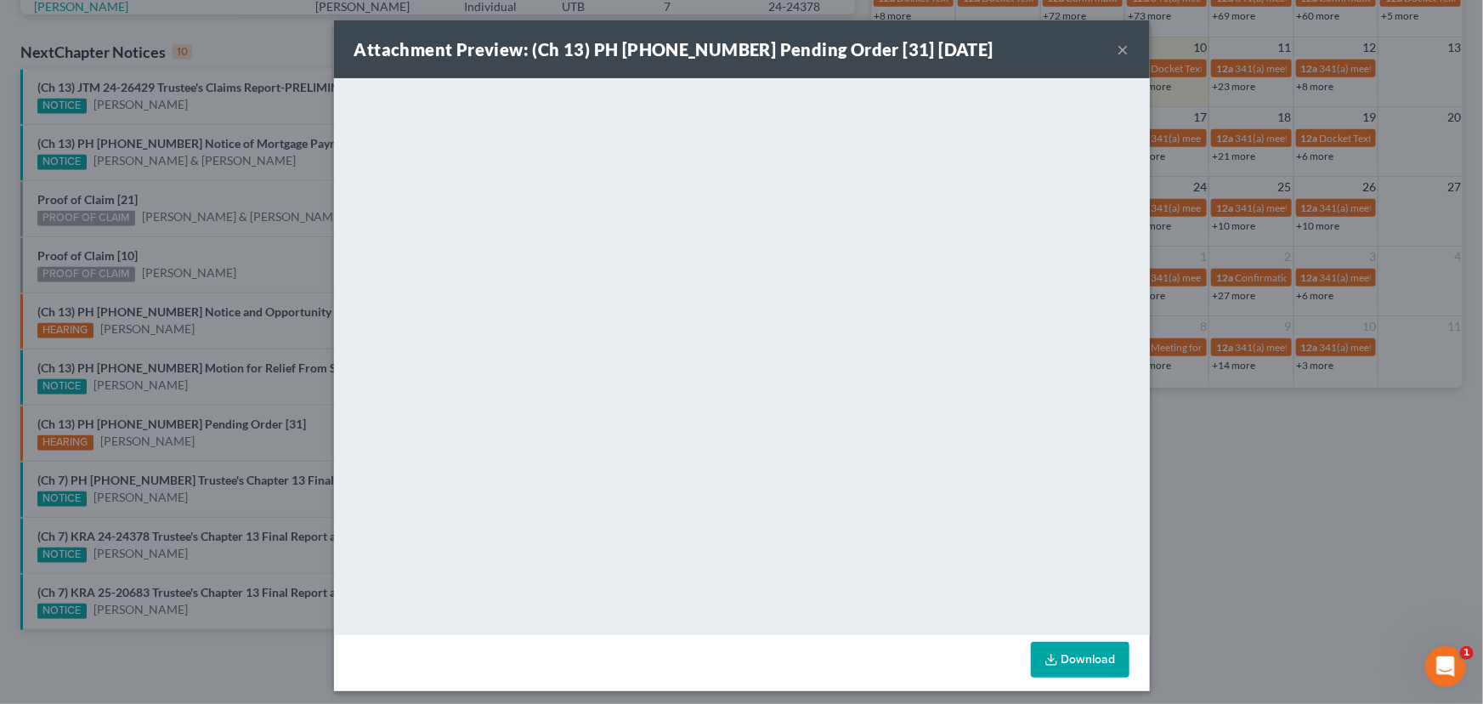
click at [206, 441] on div "Attachment Preview: (Ch 13) PH 25-20962 Pending Order [31] 09/10/2025 × <object…" at bounding box center [741, 352] width 1483 height 704
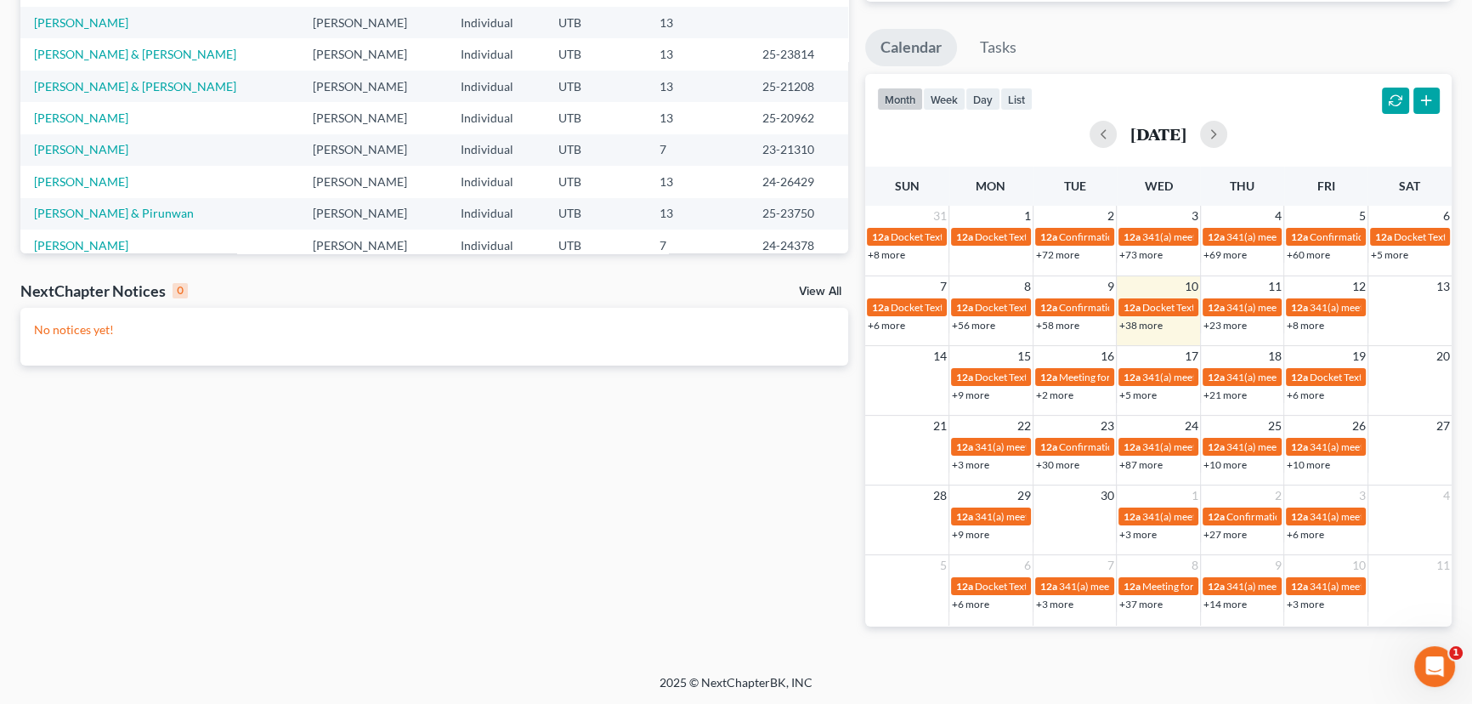
scroll to position [405, 0]
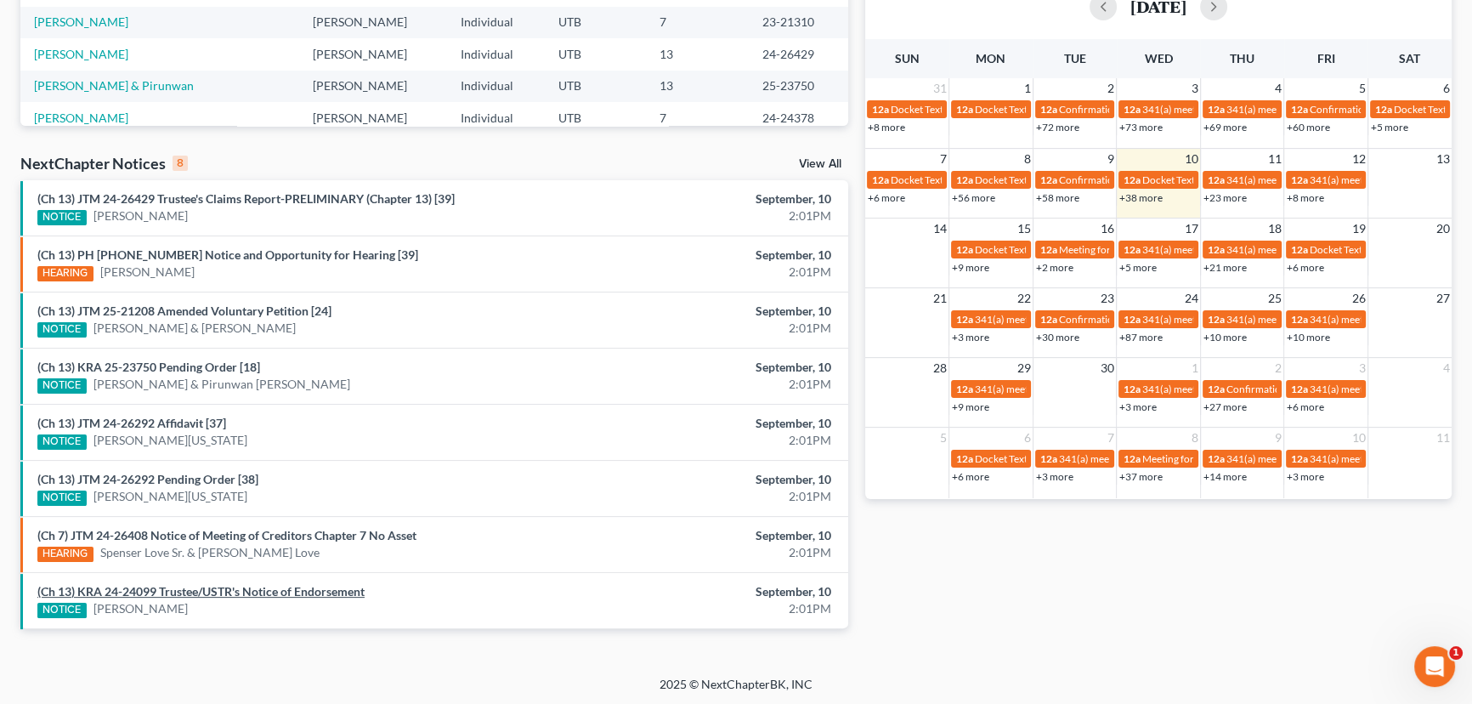
click at [239, 591] on link "(Ch 13) KRA 24-24099 Trustee/USTR's Notice of Endorsement" at bounding box center [200, 591] width 327 height 14
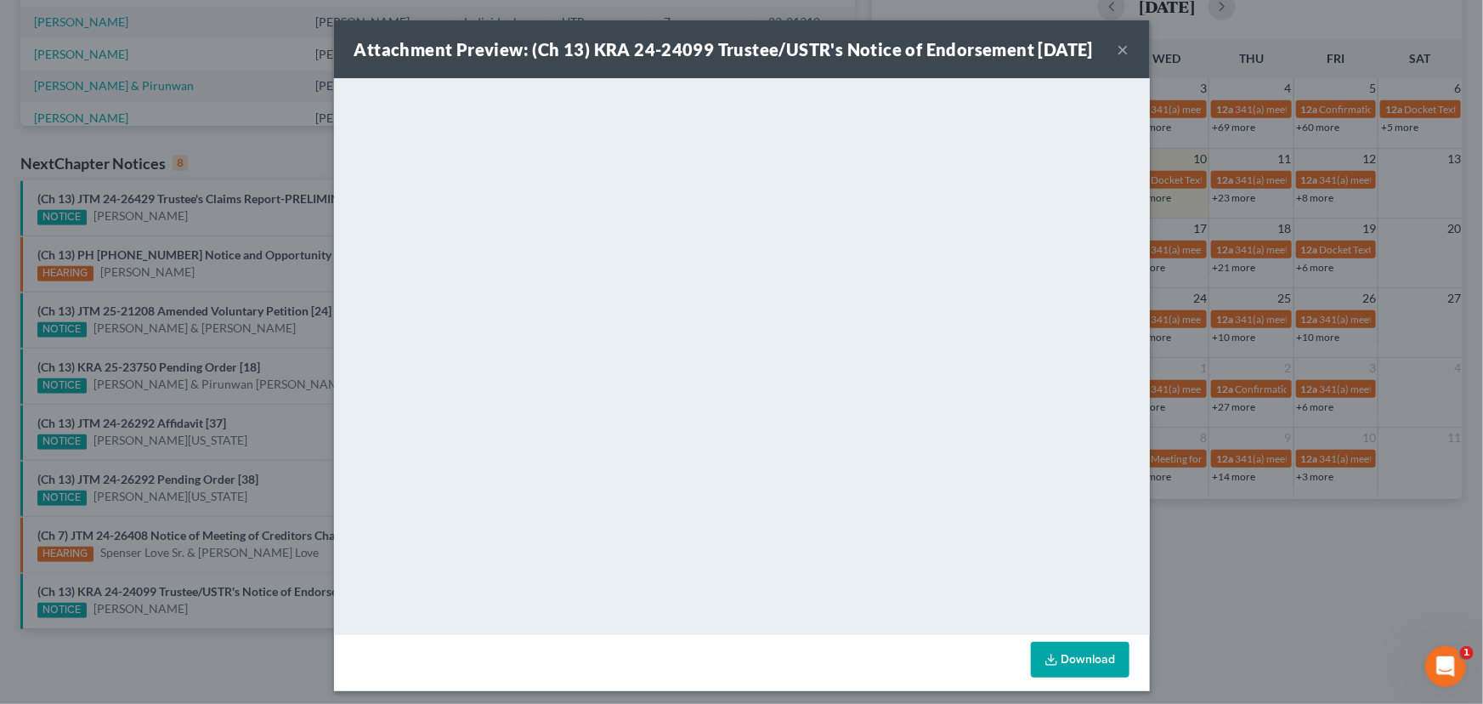
click at [255, 488] on div "Attachment Preview: (Ch 13) KRA 24-24099 Trustee/USTR's Notice of Endorsement […" at bounding box center [741, 352] width 1483 height 704
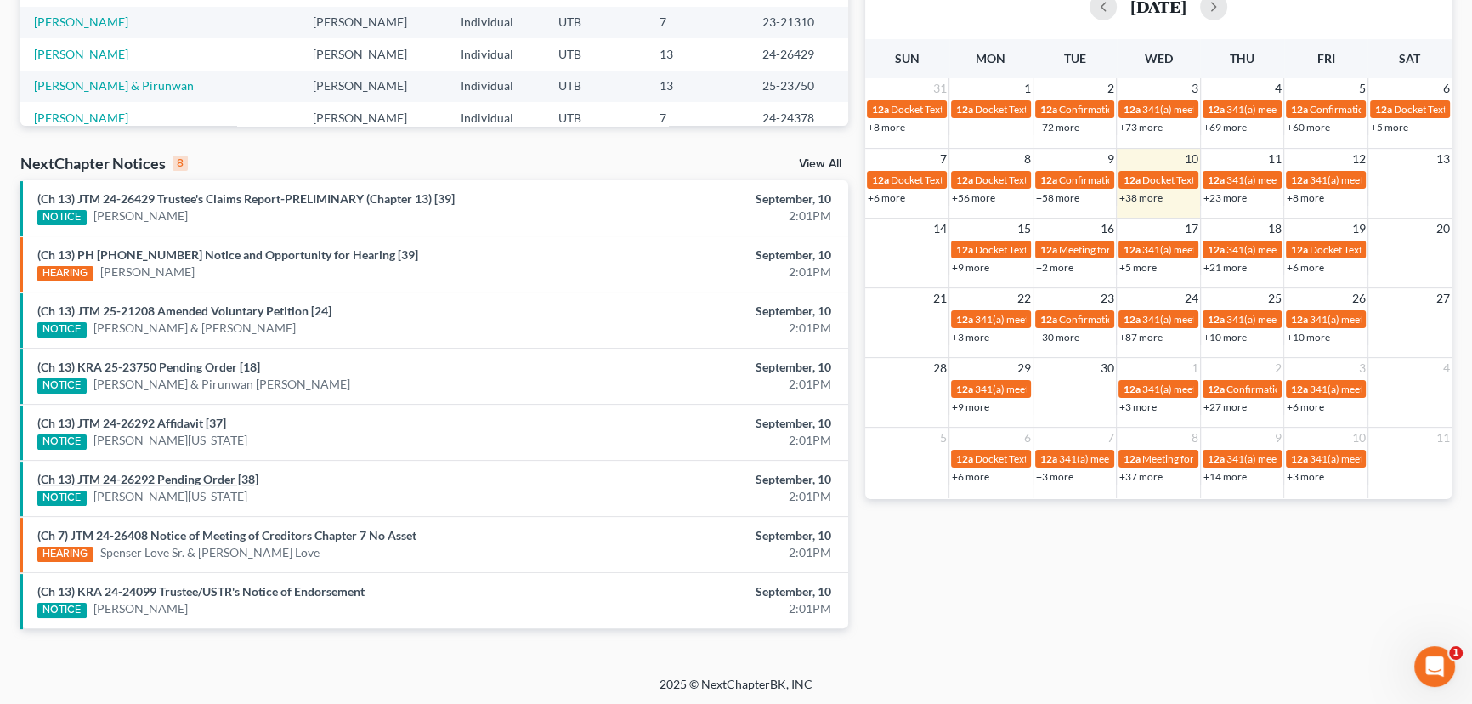
click at [190, 478] on link "(Ch 13) JTM 24-26292 Pending Order [38]" at bounding box center [147, 479] width 221 height 14
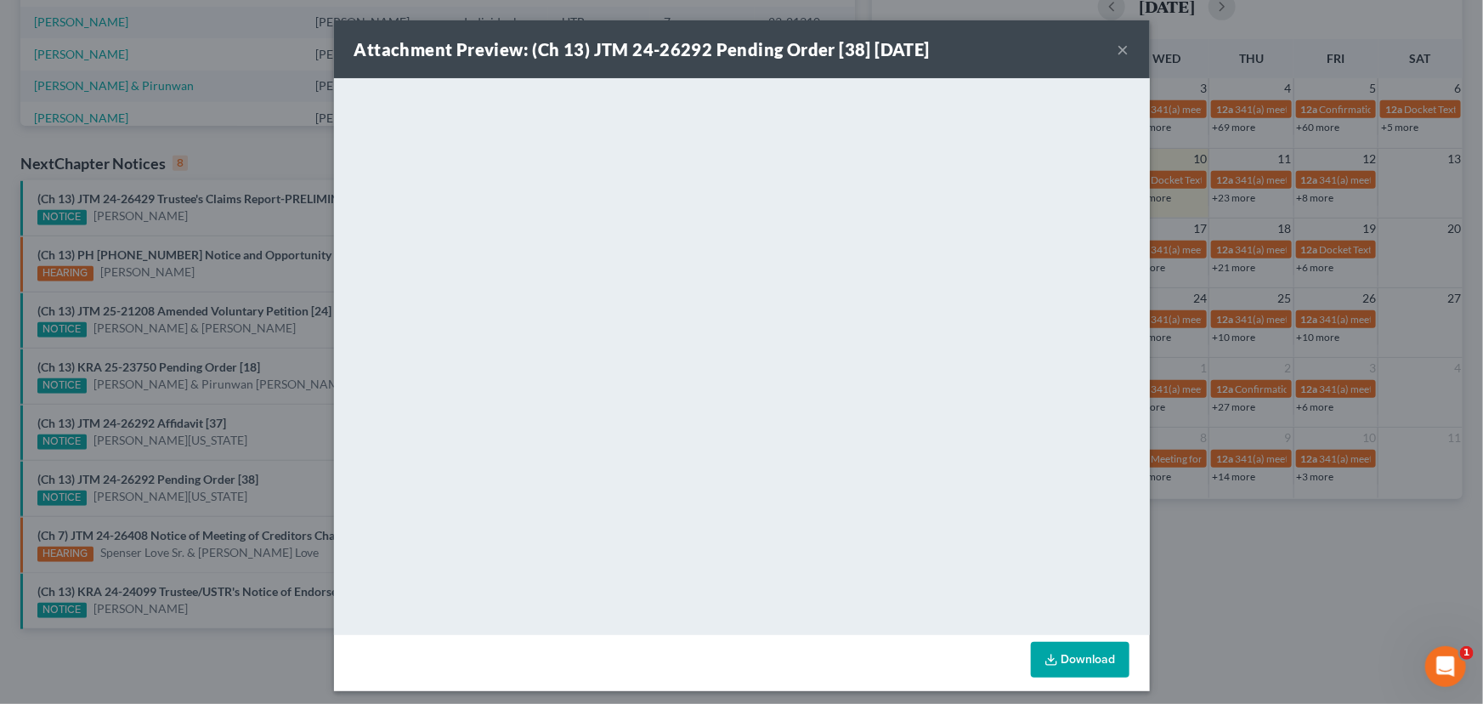
click at [297, 433] on div "Attachment Preview: (Ch 13) JTM 24-26292 Pending Order [38] [DATE] × <object ng…" at bounding box center [741, 352] width 1483 height 704
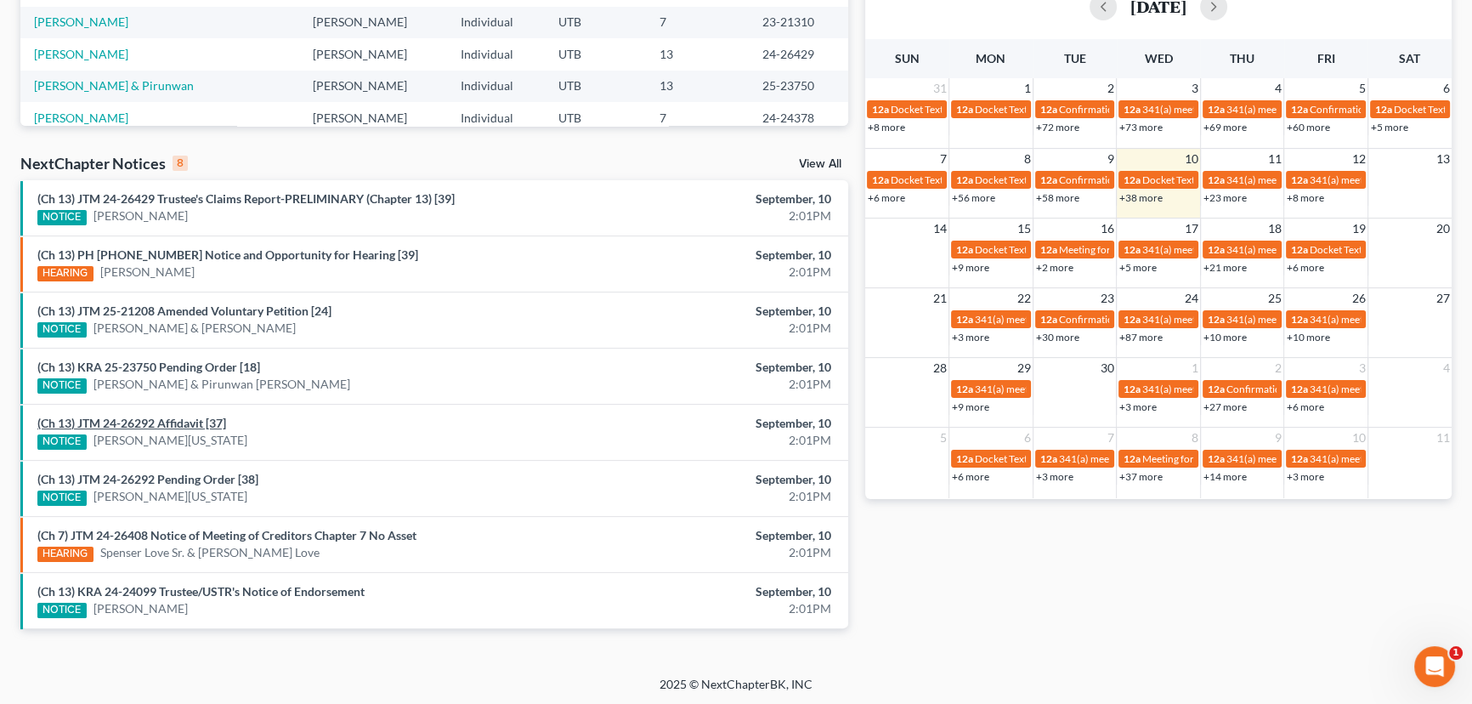
click at [156, 419] on link "(Ch 13) JTM 24-26292 Affidavit [37]" at bounding box center [131, 423] width 189 height 14
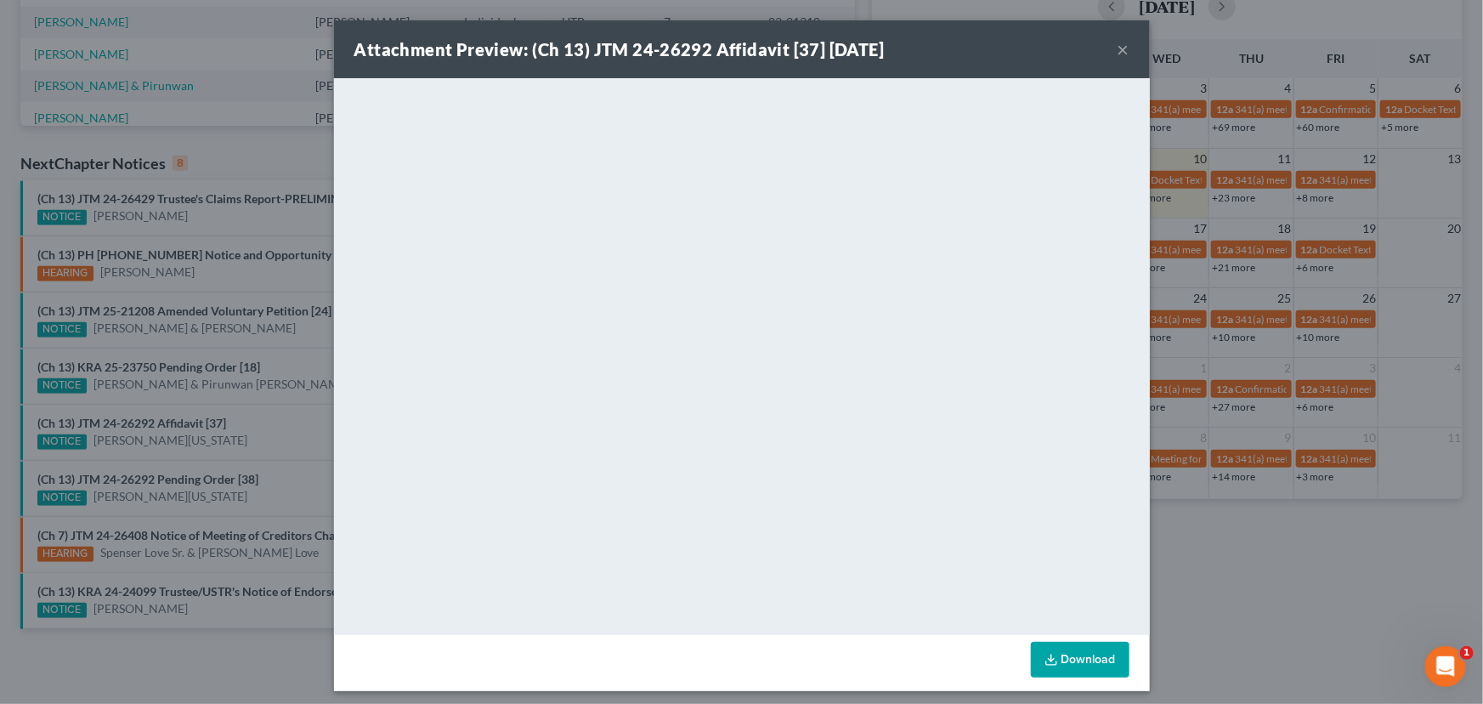
drag, startPoint x: 253, startPoint y: 433, endPoint x: 299, endPoint y: 433, distance: 45.9
click at [259, 433] on div "Attachment Preview: (Ch 13) JTM 24-26292 Affidavit [37] [DATE] × <object ng-att…" at bounding box center [741, 352] width 1483 height 704
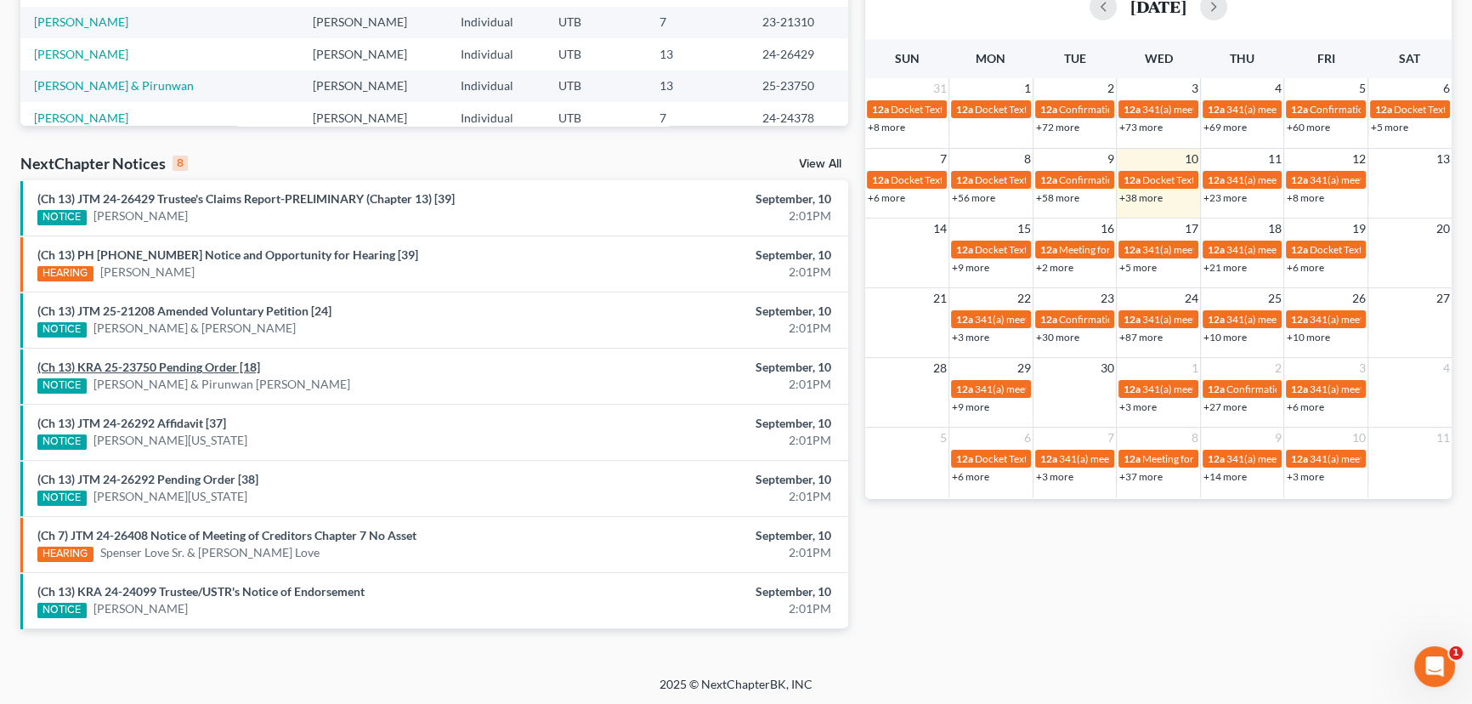
click at [121, 365] on link "(Ch 13) KRA 25-23750 Pending Order [18]" at bounding box center [148, 366] width 223 height 14
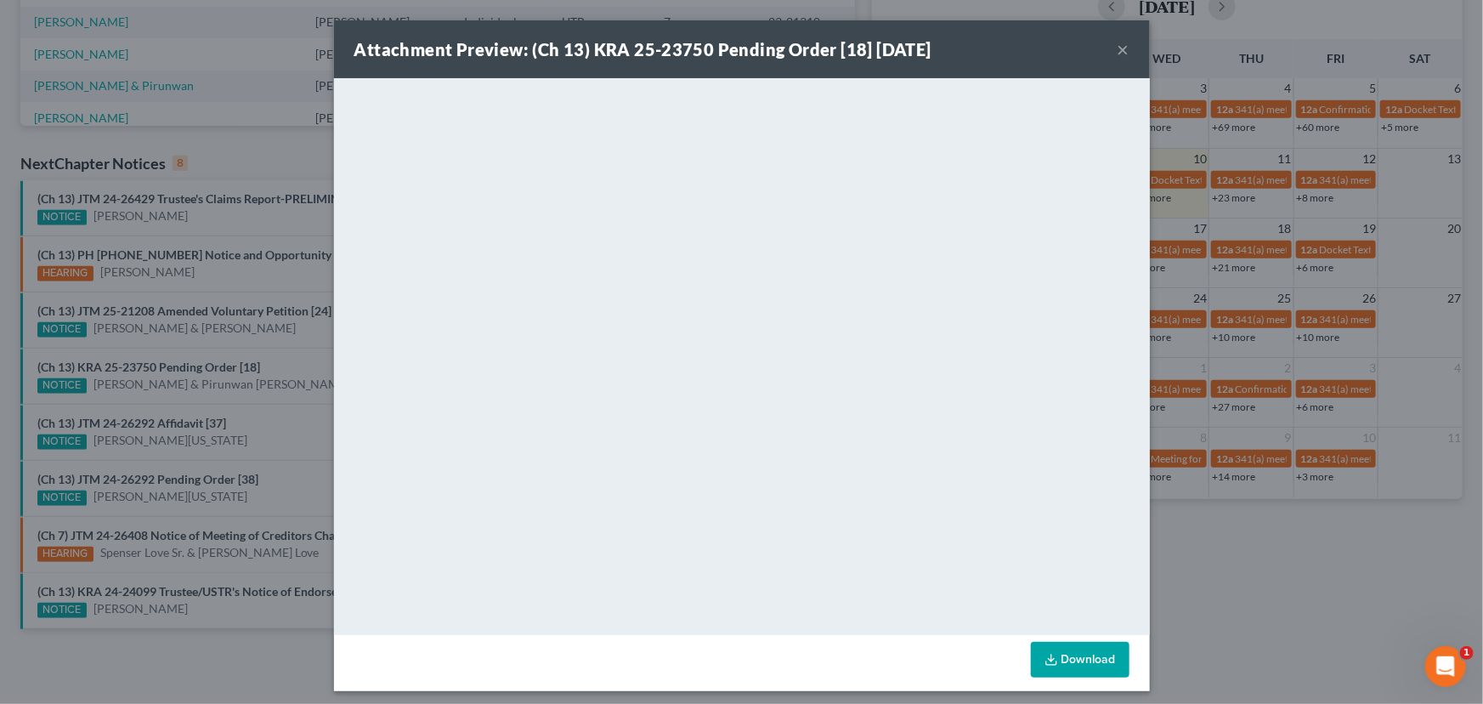
click at [292, 367] on div "Attachment Preview: (Ch 13) KRA 25-23750 Pending Order [18] [DATE] × <object ng…" at bounding box center [741, 352] width 1483 height 704
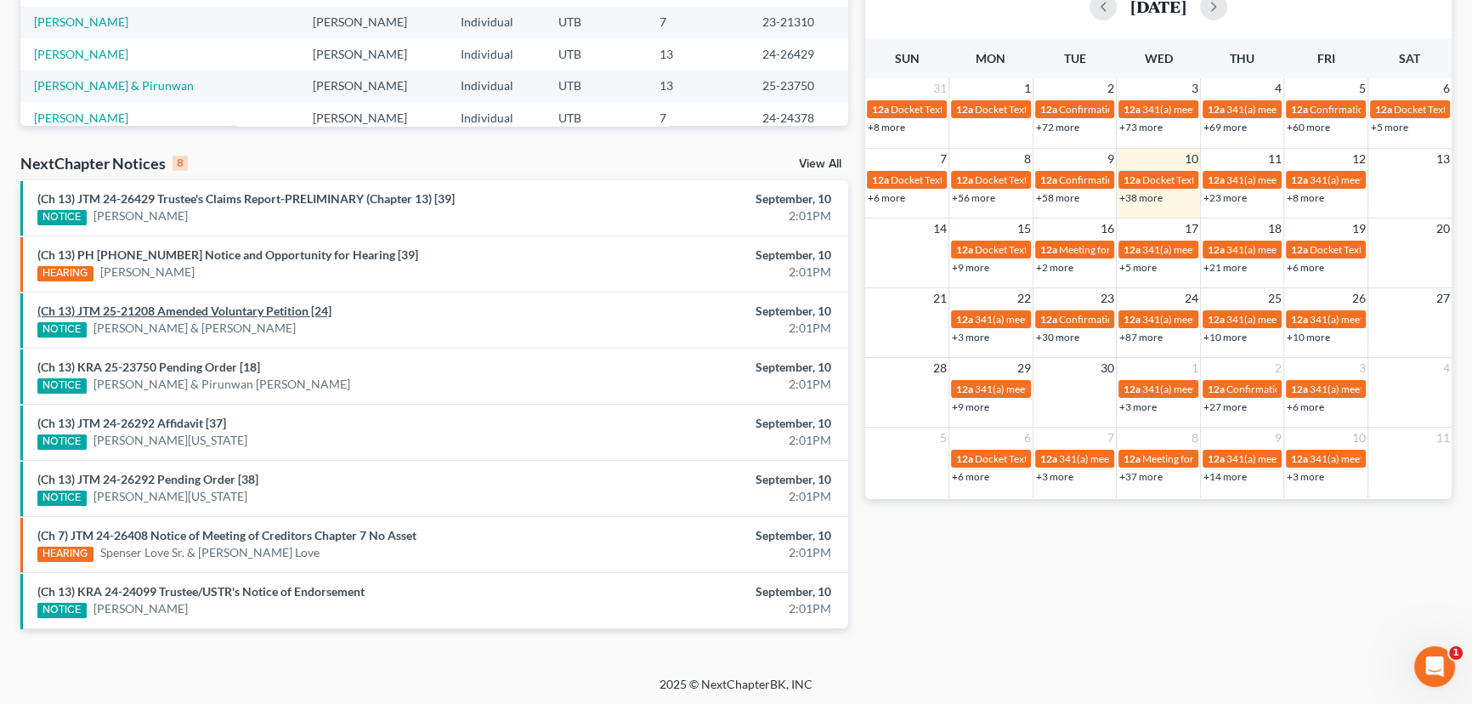
click at [280, 314] on link "(Ch 13) JTM 25-21208 Amended Voluntary Petition [24]" at bounding box center [184, 310] width 294 height 14
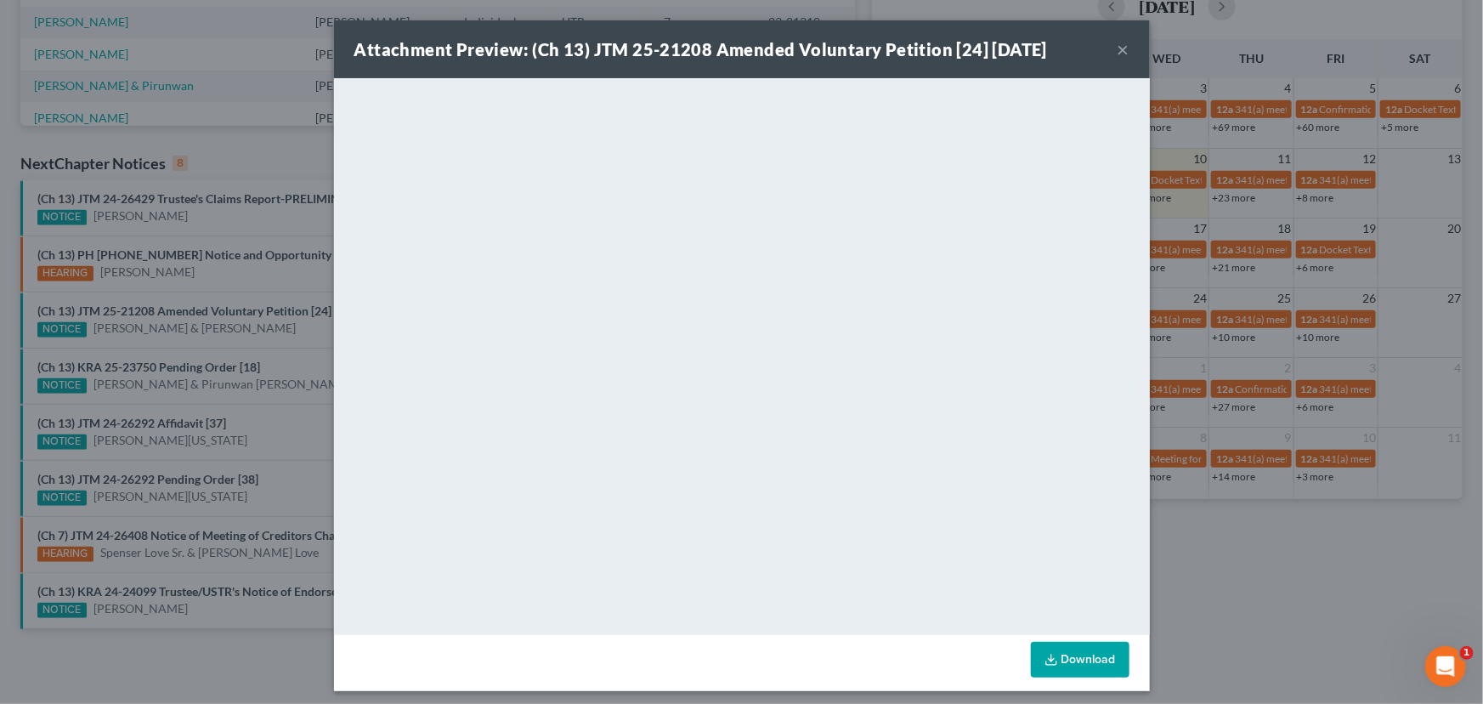
click at [295, 363] on div "Attachment Preview: (Ch 13) JTM 25-21208 Amended Voluntary Petition [24] [DATE]…" at bounding box center [741, 352] width 1483 height 704
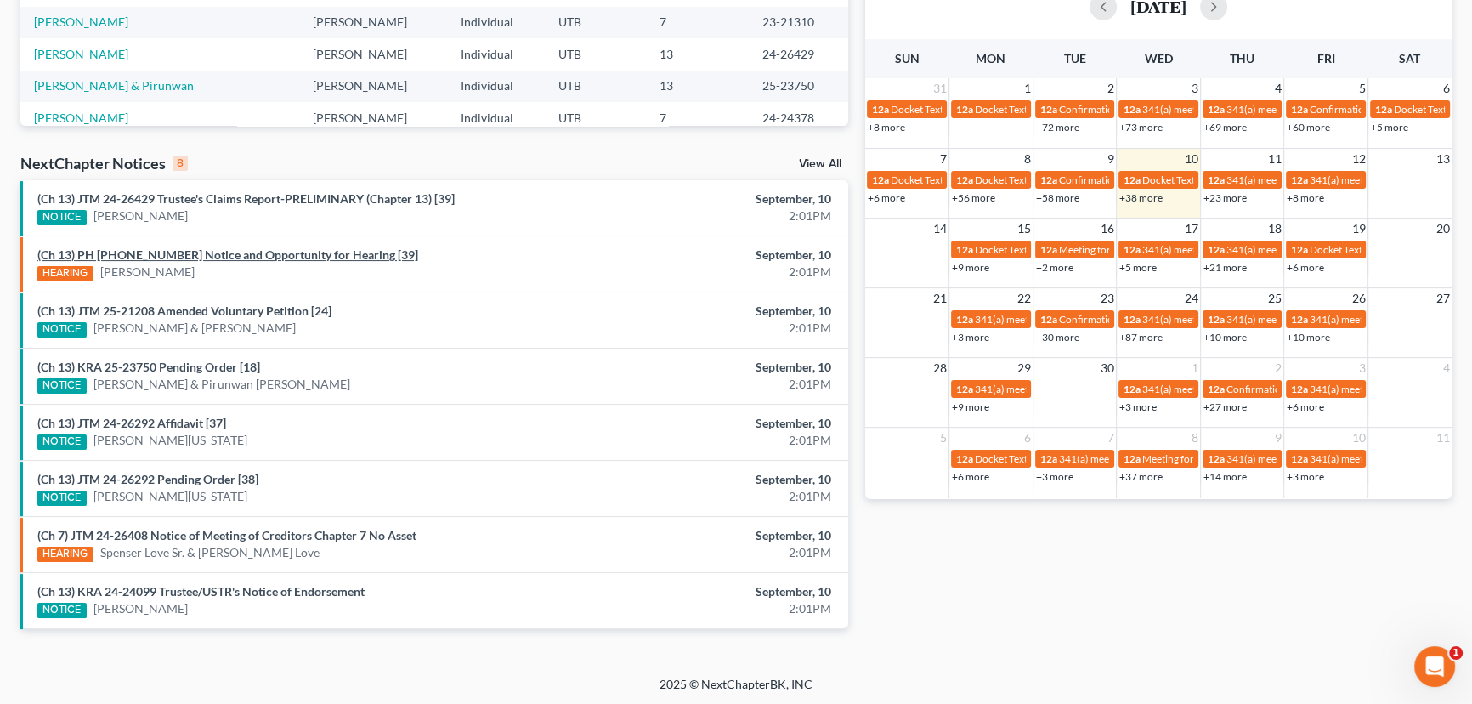
click at [229, 257] on link "(Ch 13) PH [PHONE_NUMBER] Notice and Opportunity for Hearing [39]" at bounding box center [227, 254] width 381 height 14
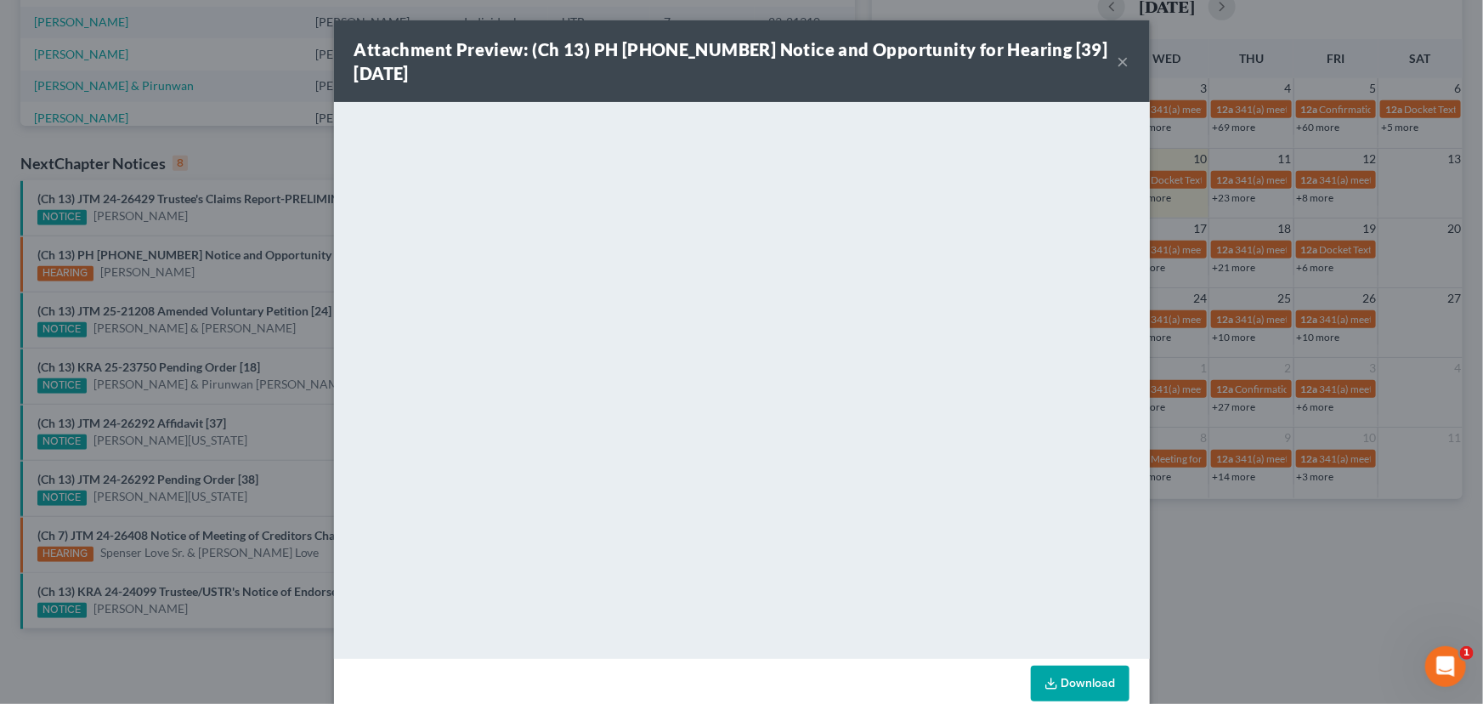
click at [1118, 63] on button "×" at bounding box center [1124, 61] width 12 height 20
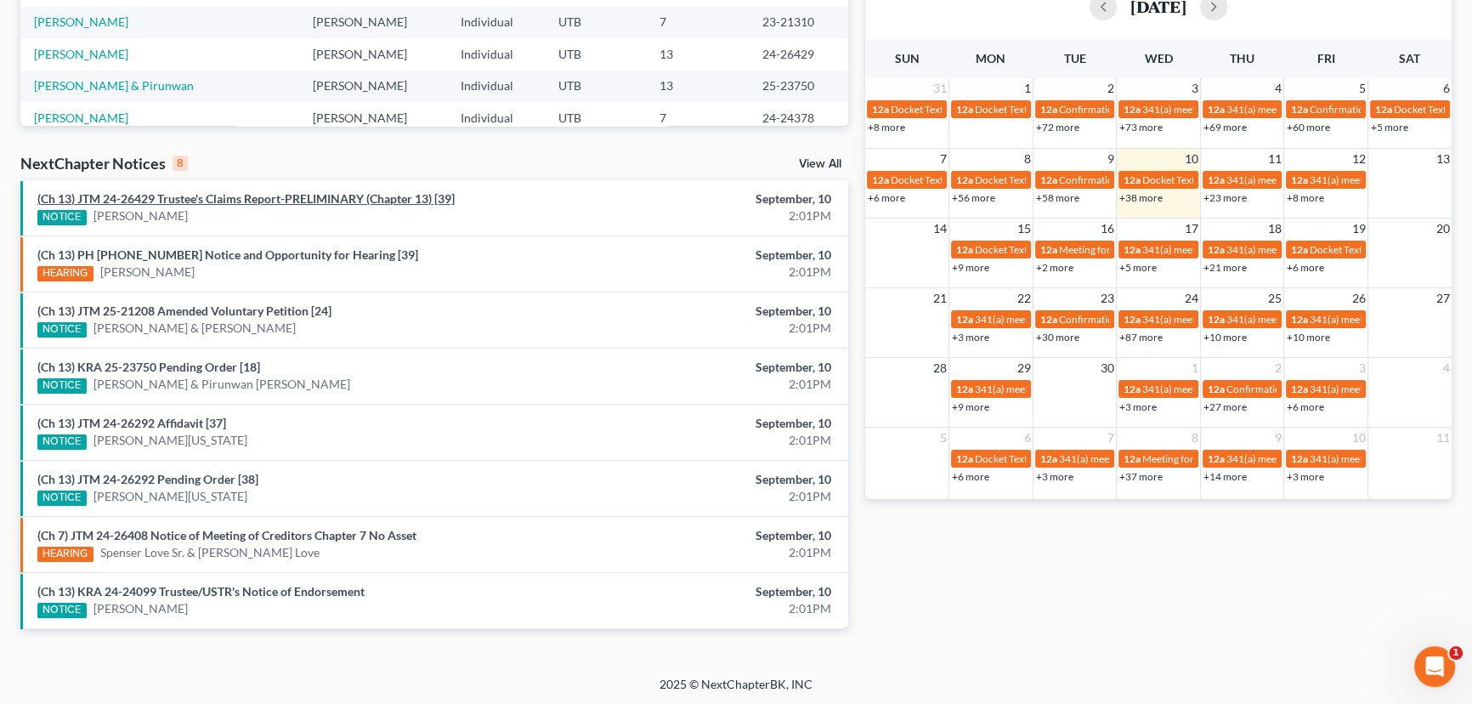
click at [221, 199] on link "(Ch 13) JTM 24-26429 Trustee's Claims Report-PRELIMINARY (Chapter 13) [39]" at bounding box center [245, 198] width 417 height 14
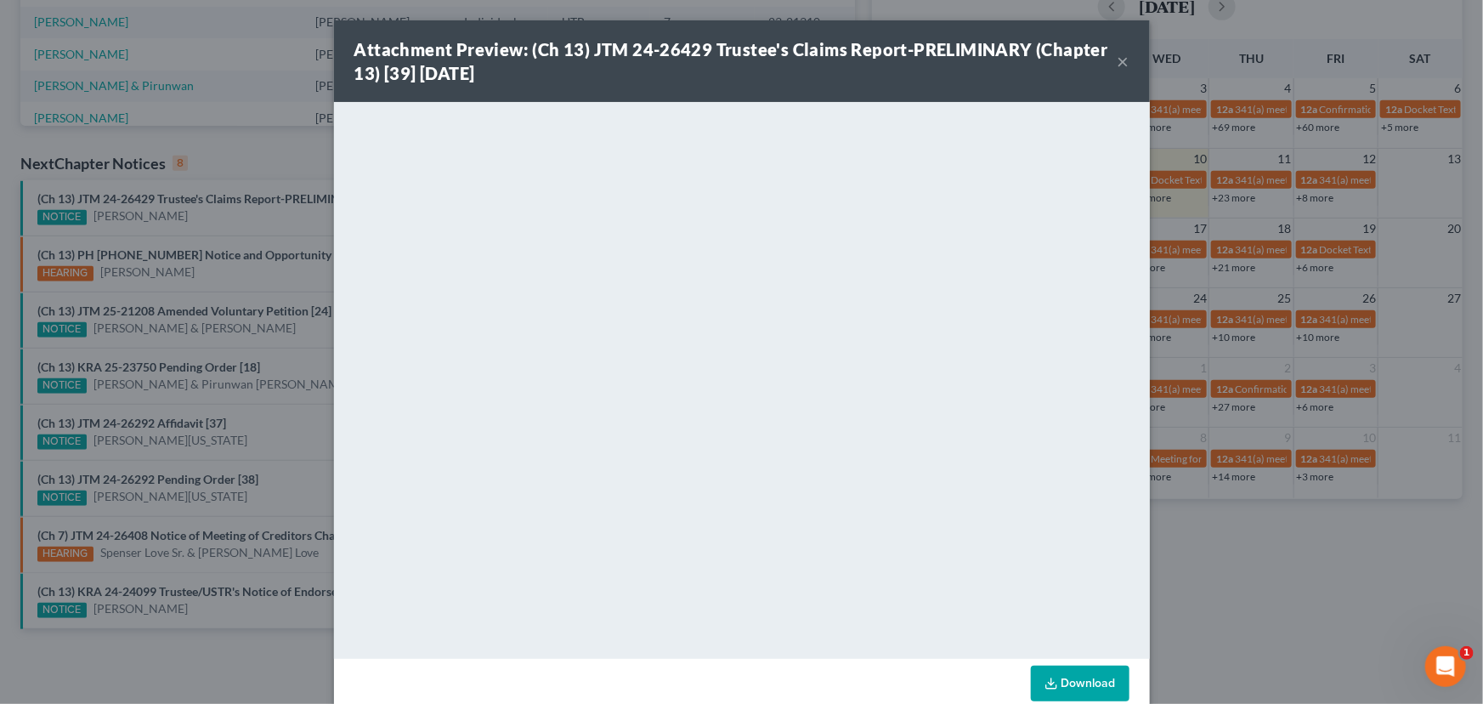
click at [216, 195] on div "Attachment Preview: (Ch 13) JTM 24-26429 Trustee's Claims Report-PRELIMINARY (C…" at bounding box center [741, 352] width 1483 height 704
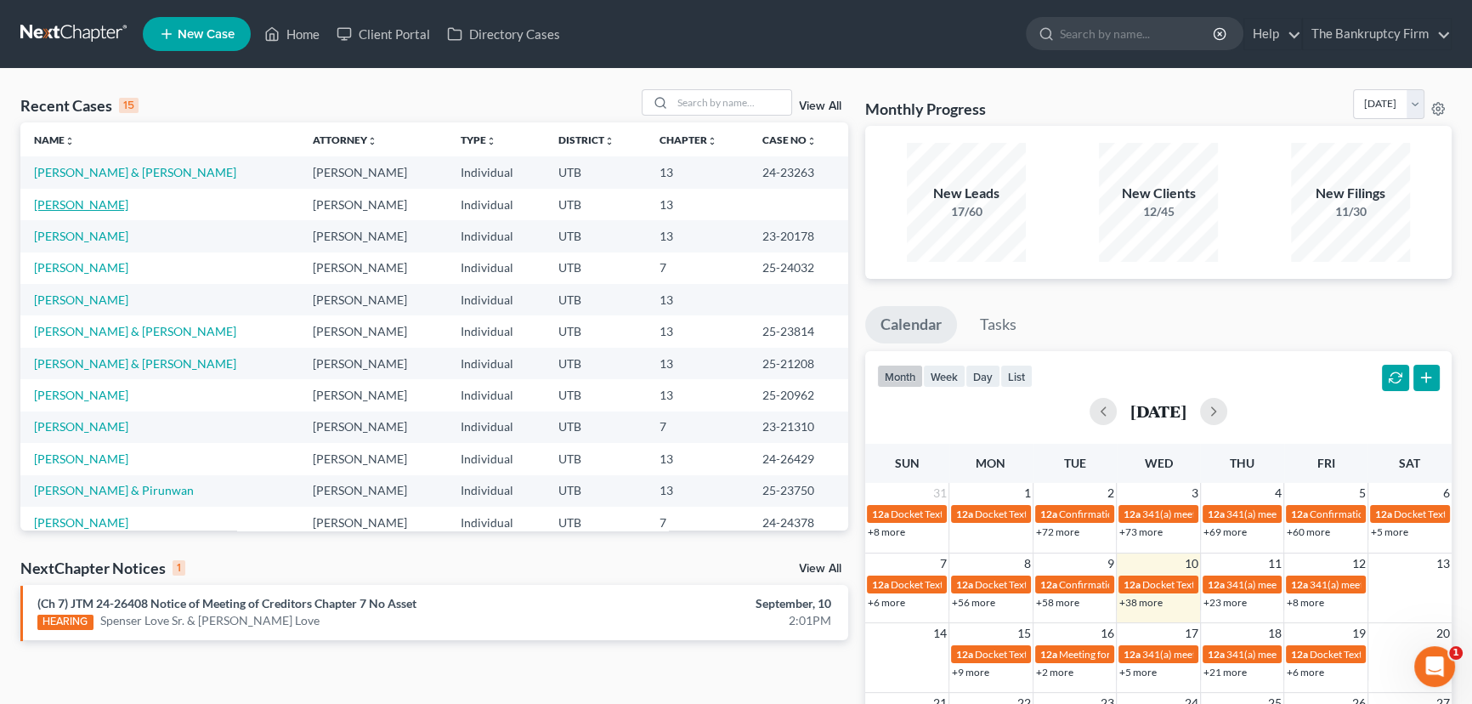
click at [78, 205] on link "[PERSON_NAME]" at bounding box center [81, 204] width 94 height 14
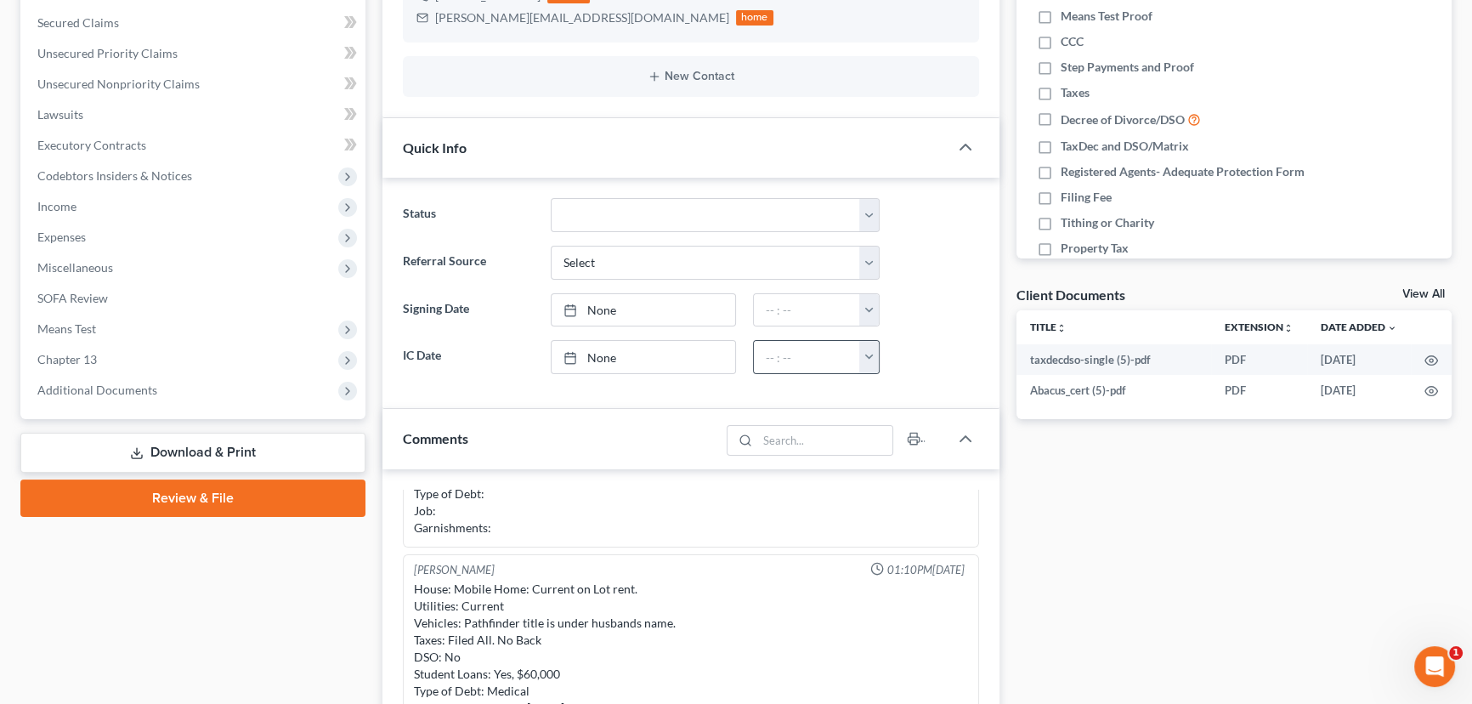
scroll to position [386, 0]
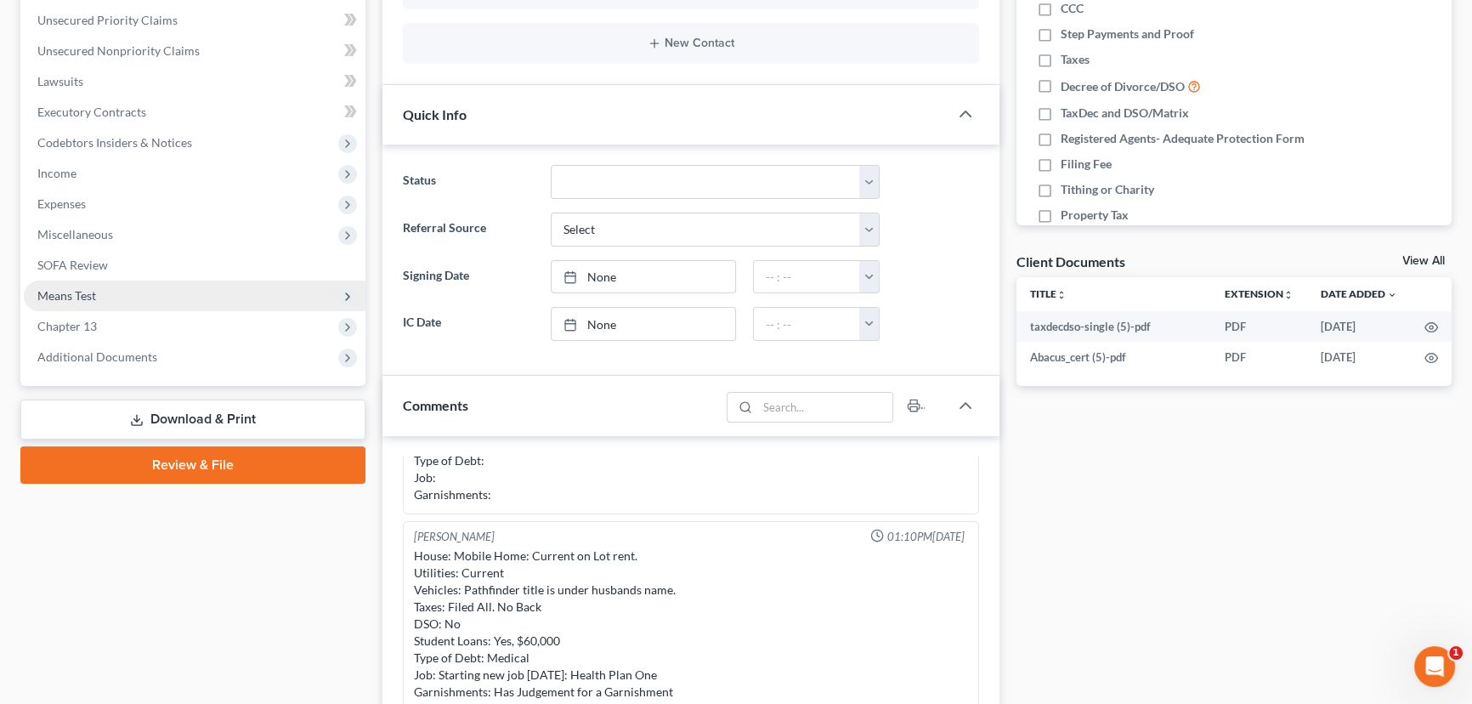
click at [73, 294] on span "Means Test" at bounding box center [66, 295] width 59 height 14
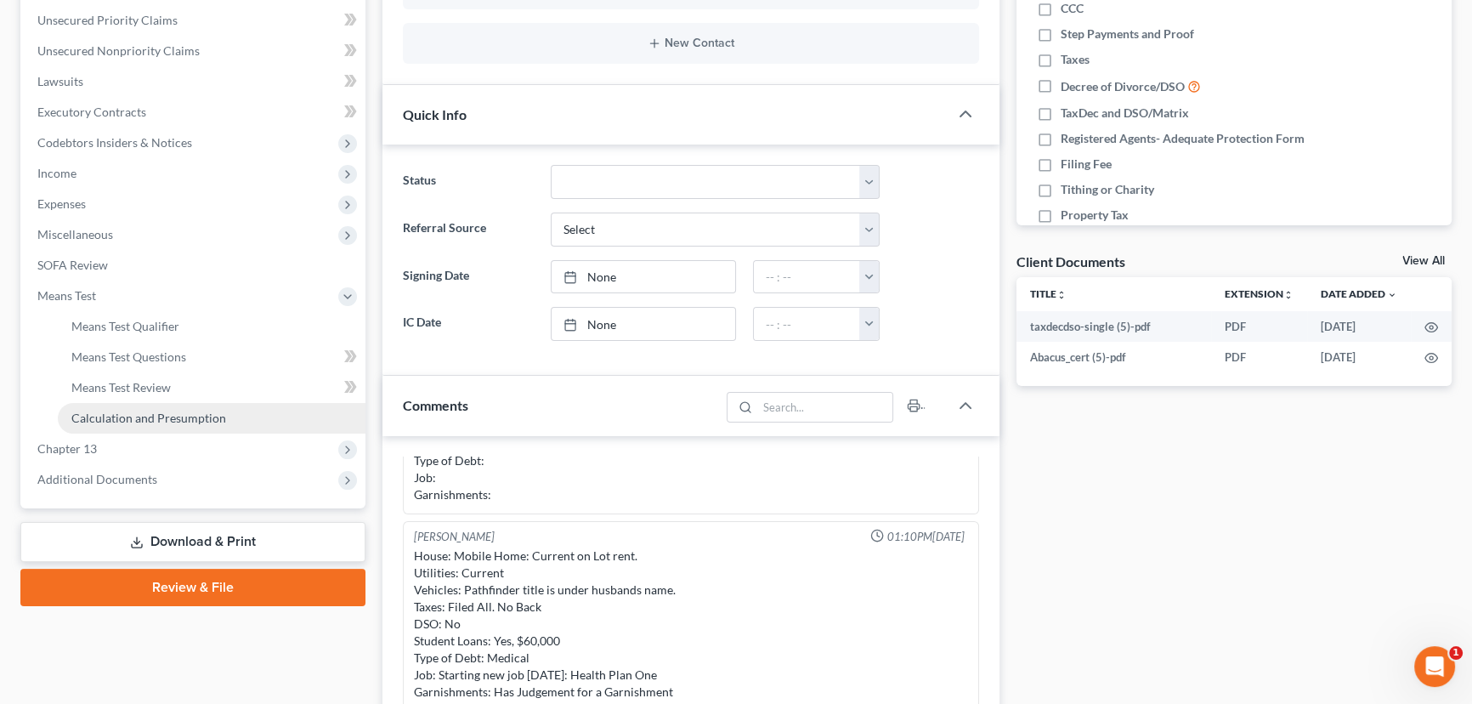
click at [126, 414] on span "Calculation and Presumption" at bounding box center [148, 417] width 155 height 14
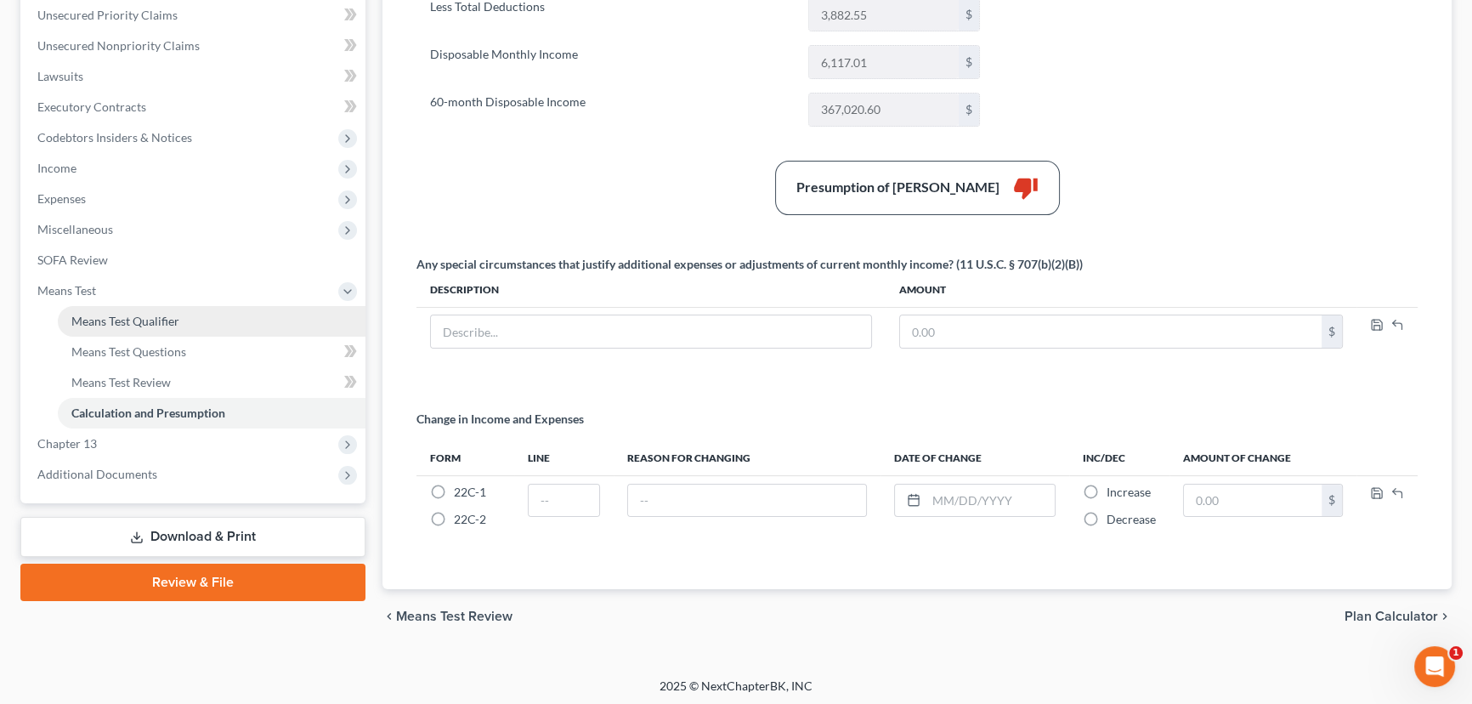
scroll to position [392, 0]
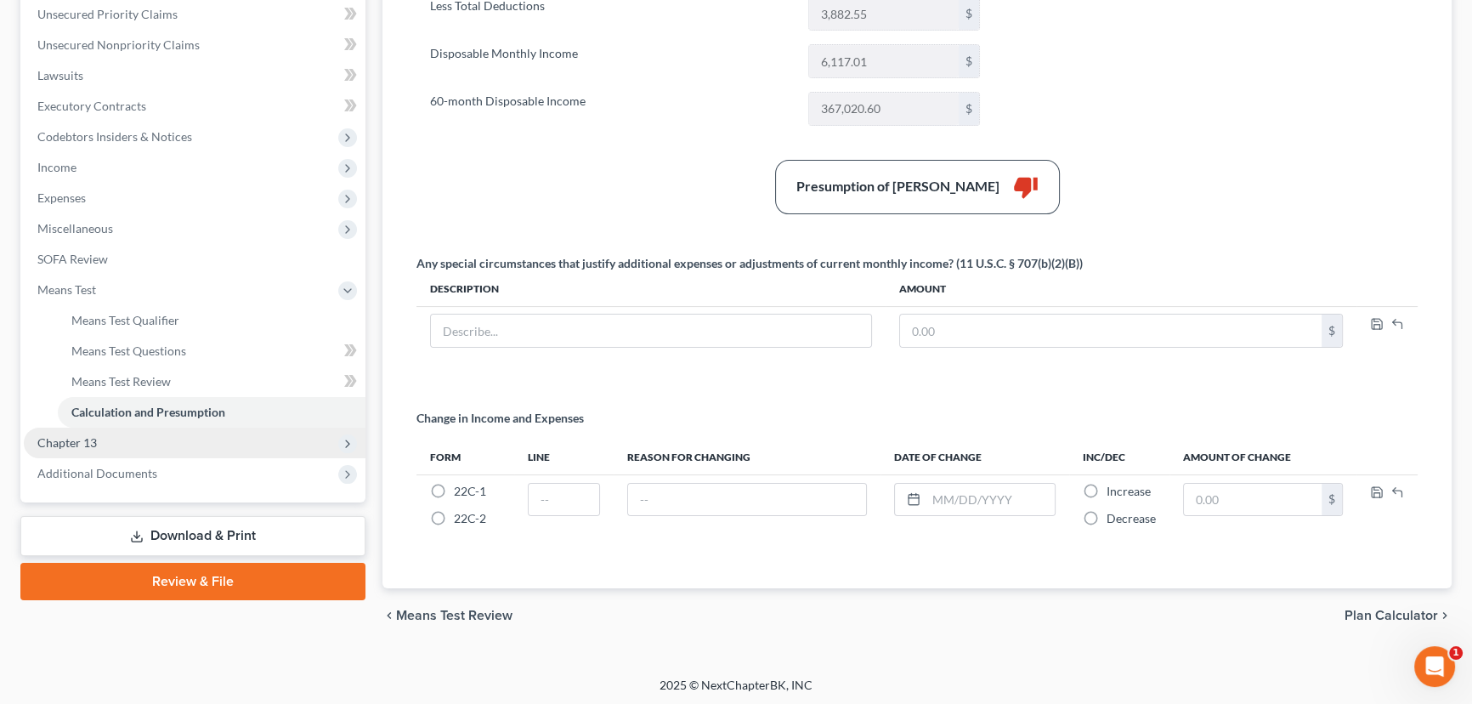
click at [65, 442] on span "Chapter 13" at bounding box center [66, 442] width 59 height 14
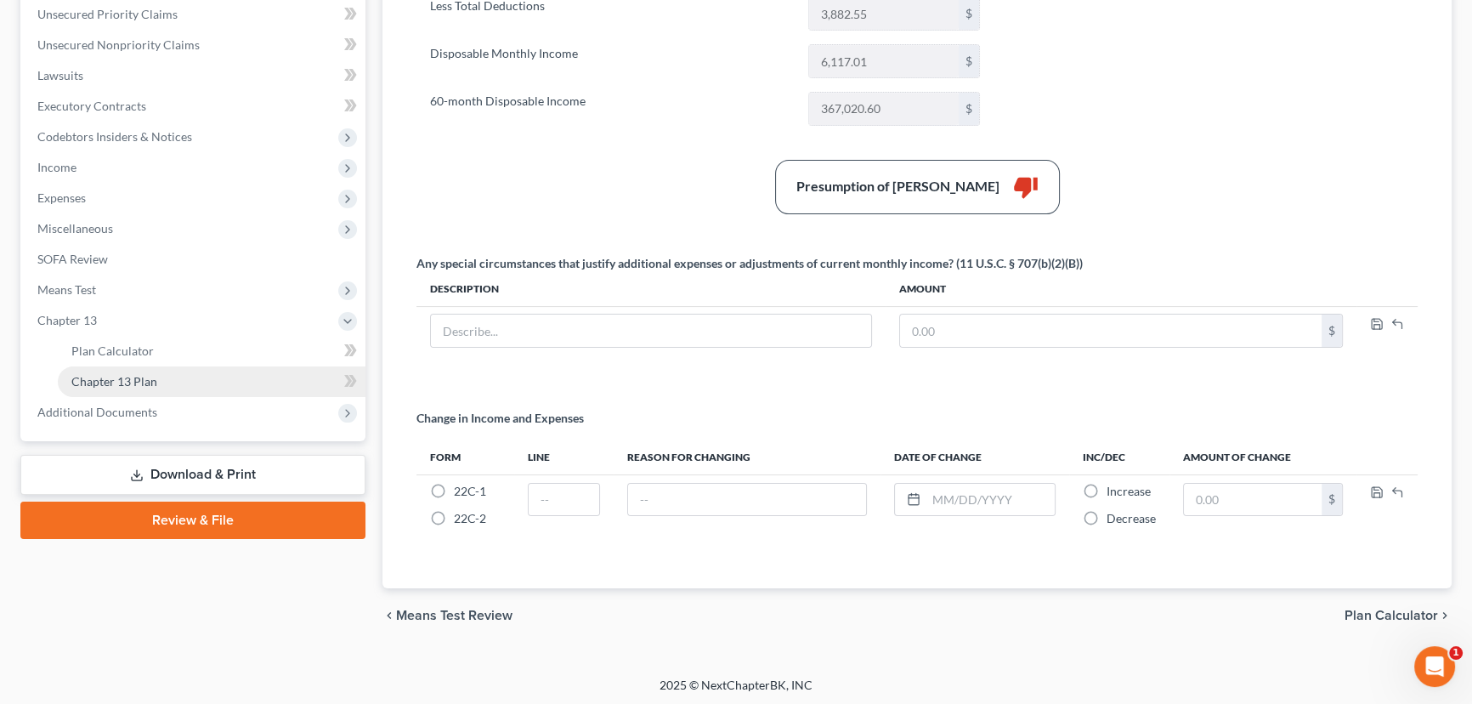
click at [134, 381] on span "Chapter 13 Plan" at bounding box center [114, 381] width 86 height 14
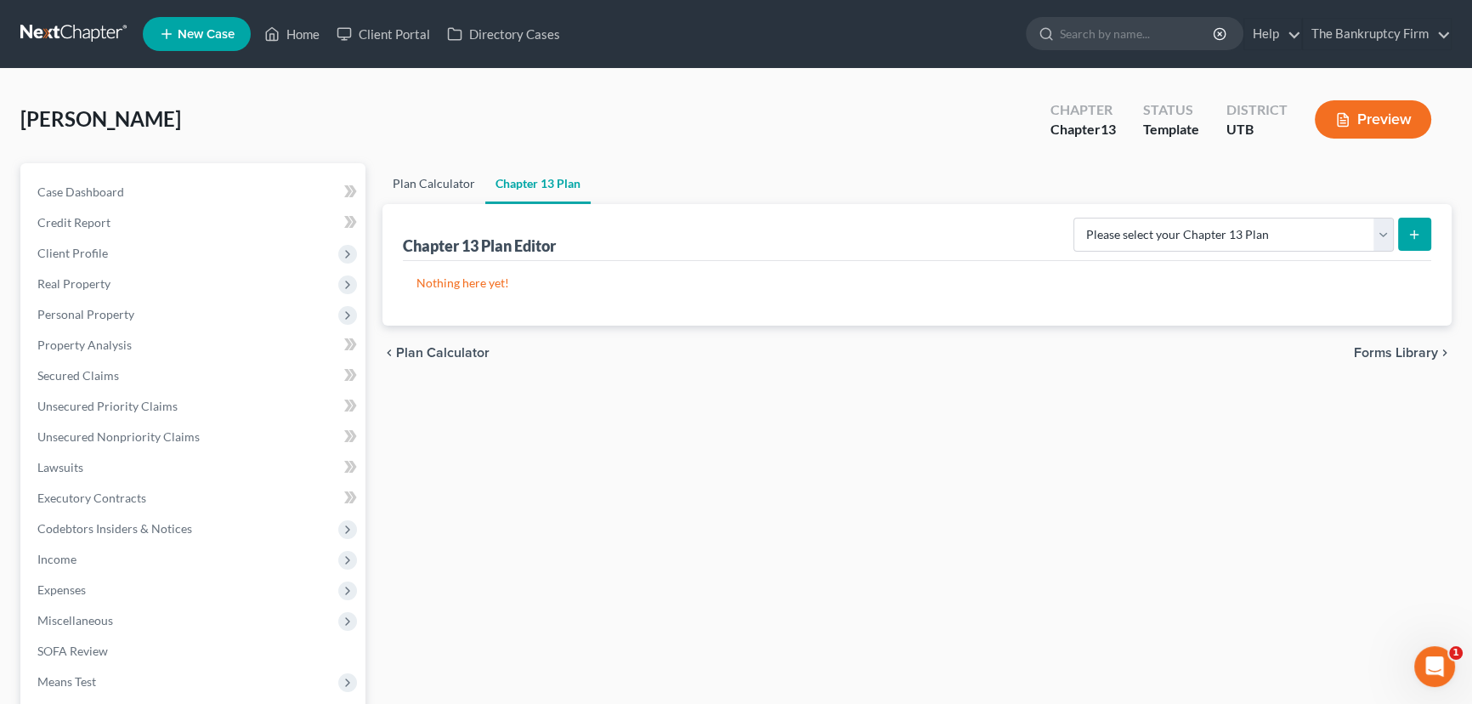
click at [426, 183] on link "Plan Calculator" at bounding box center [433, 183] width 103 height 41
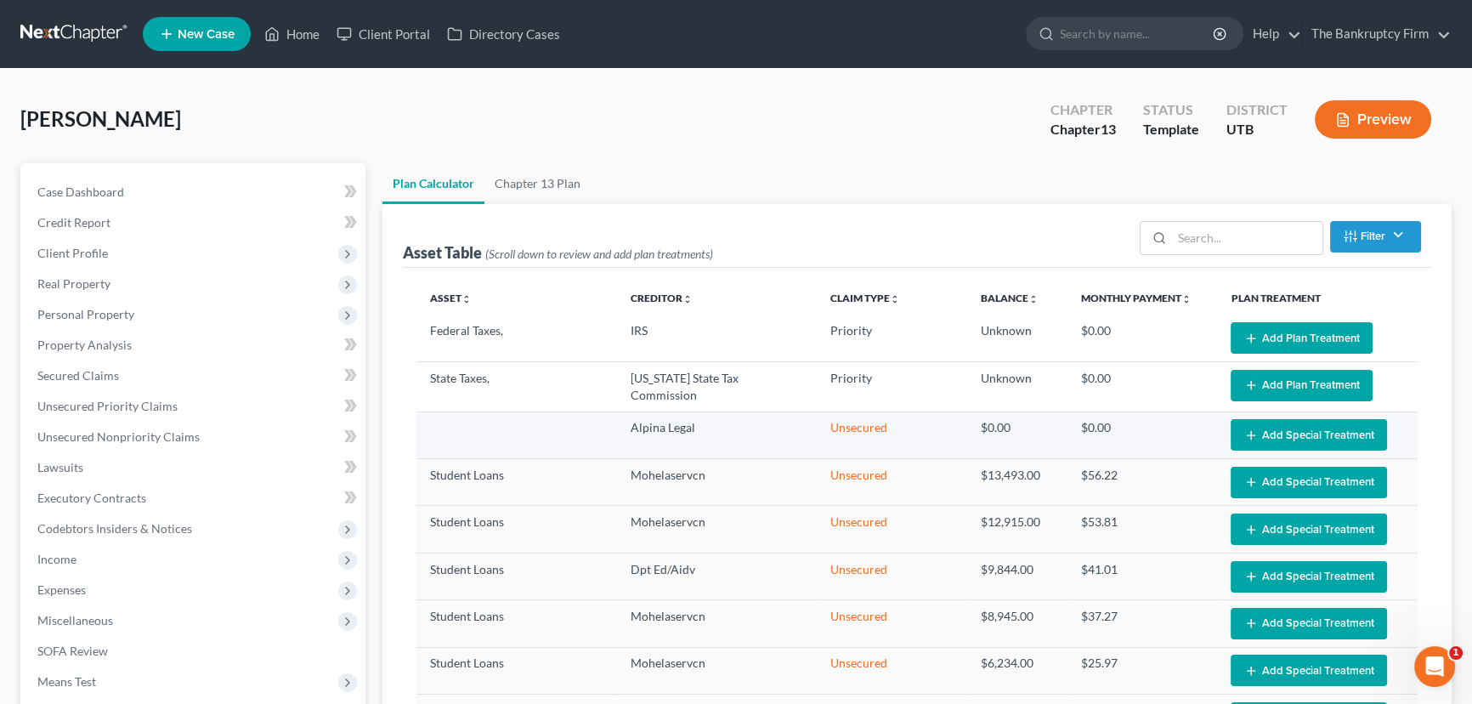
select select "59"
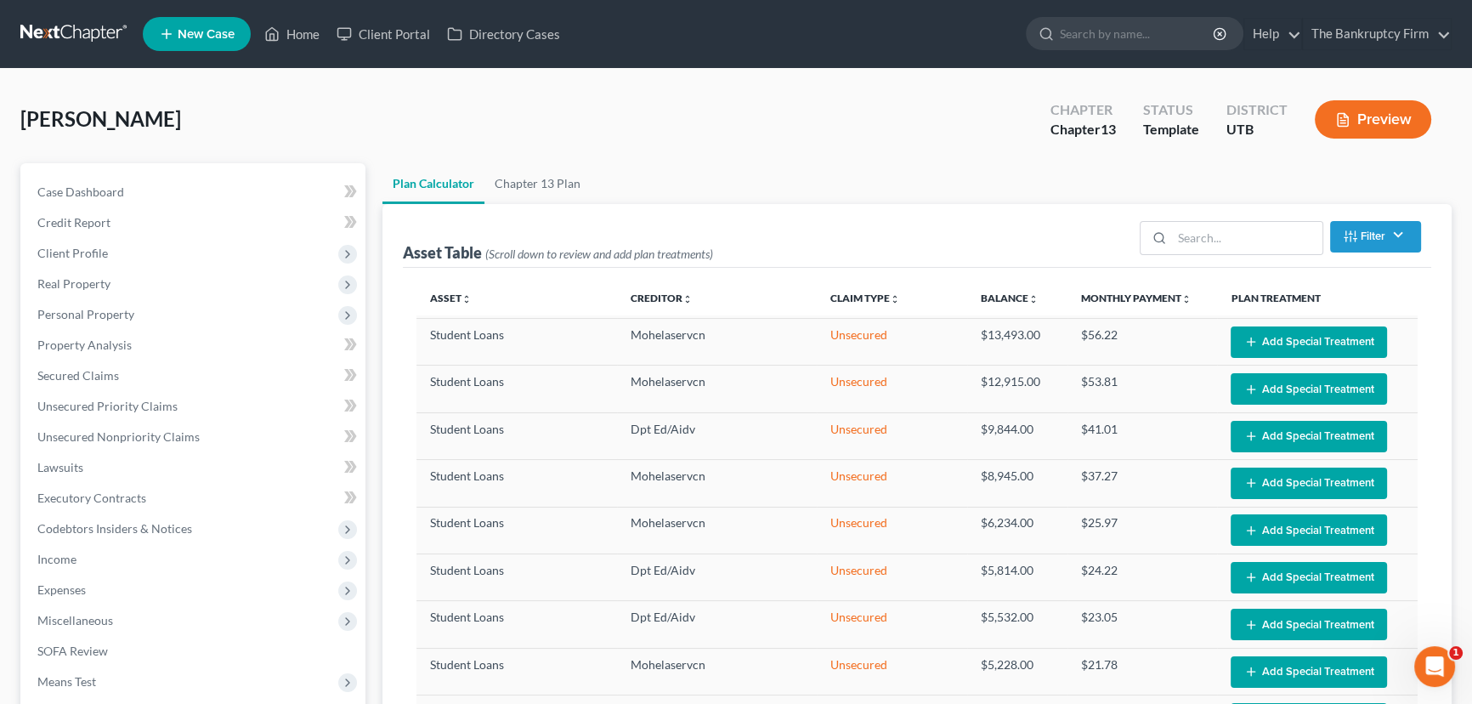
scroll to position [63, 0]
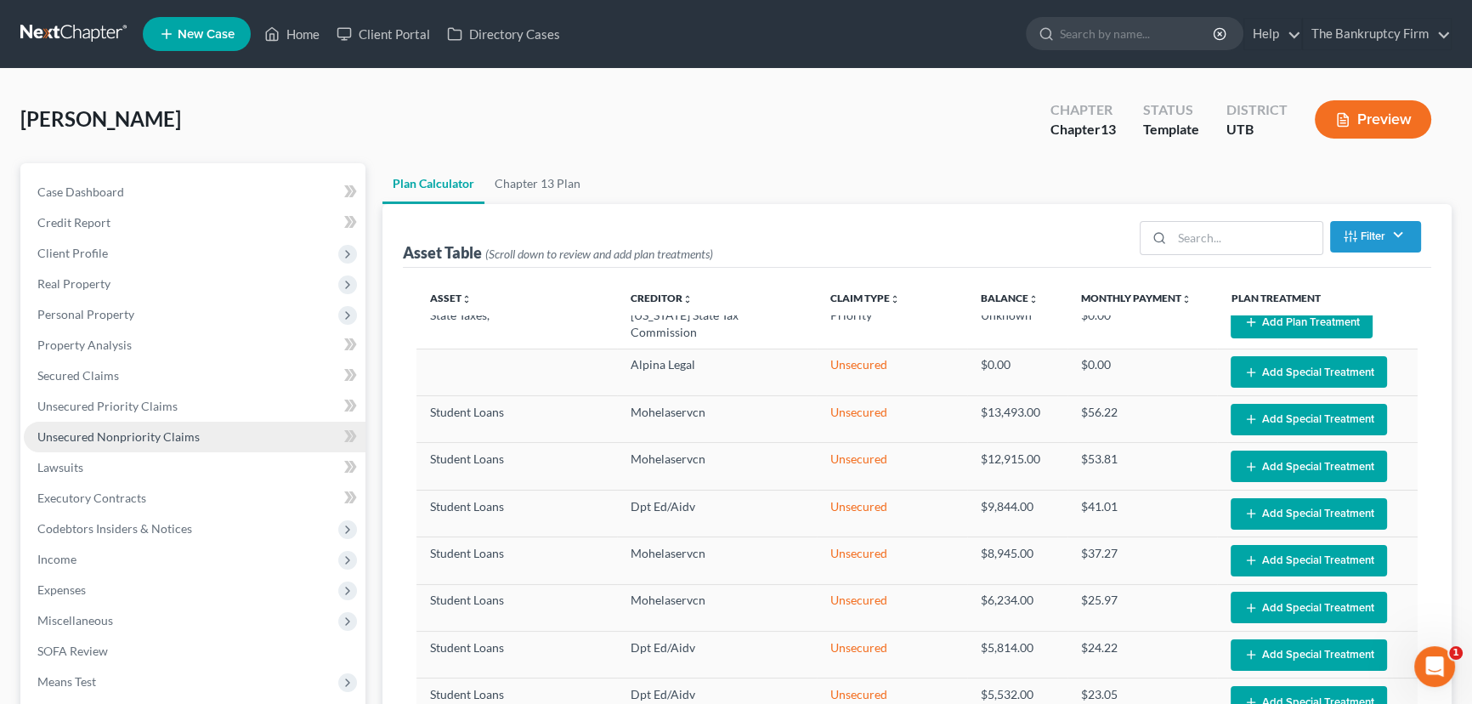
click at [99, 433] on span "Unsecured Nonpriority Claims" at bounding box center [118, 436] width 162 height 14
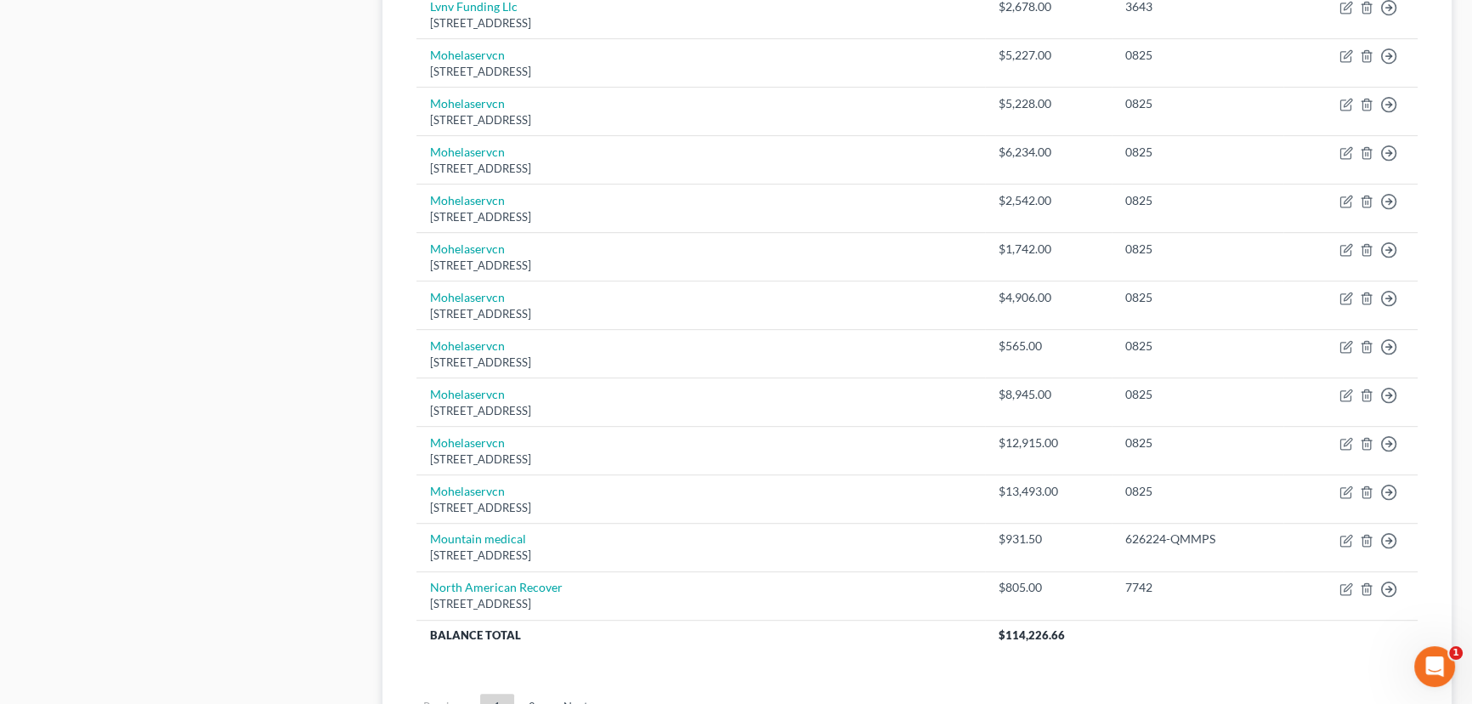
scroll to position [1163, 0]
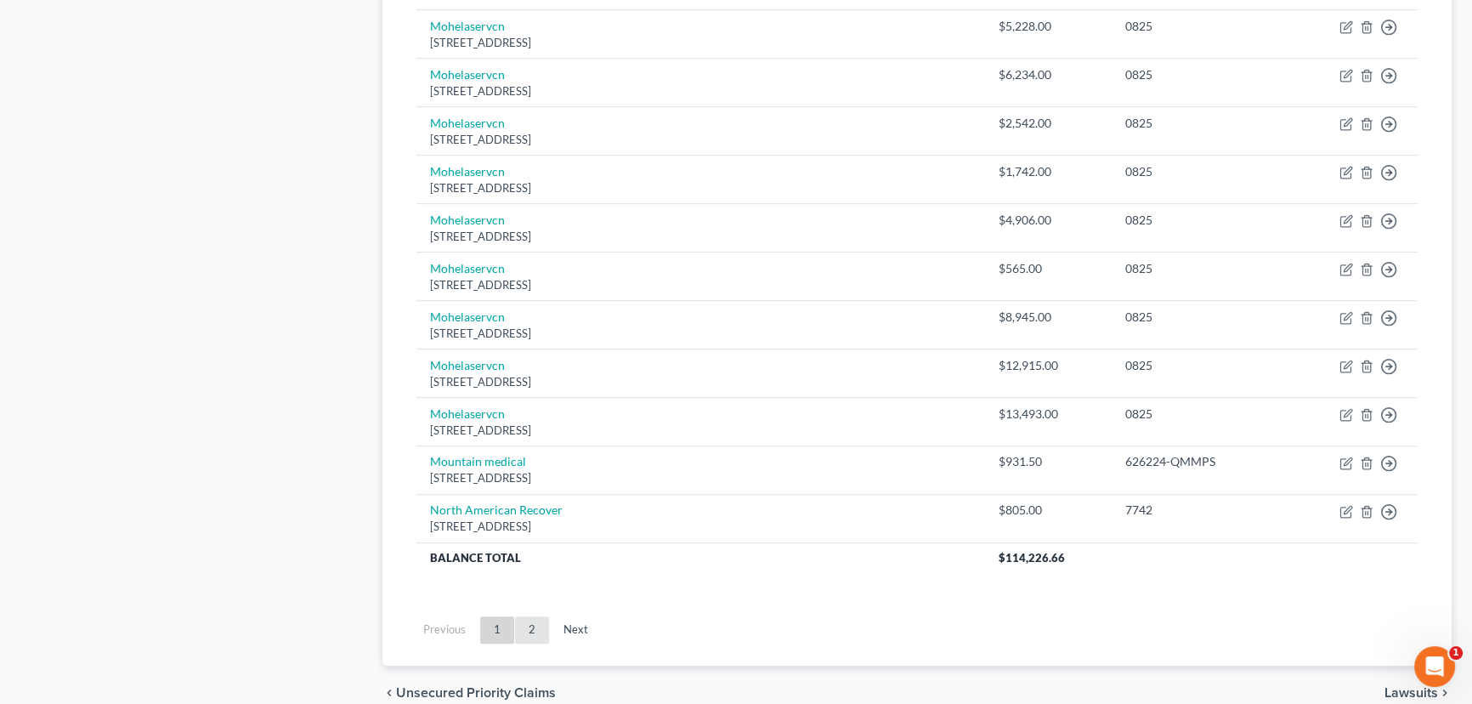
click at [531, 625] on link "2" at bounding box center [532, 629] width 34 height 27
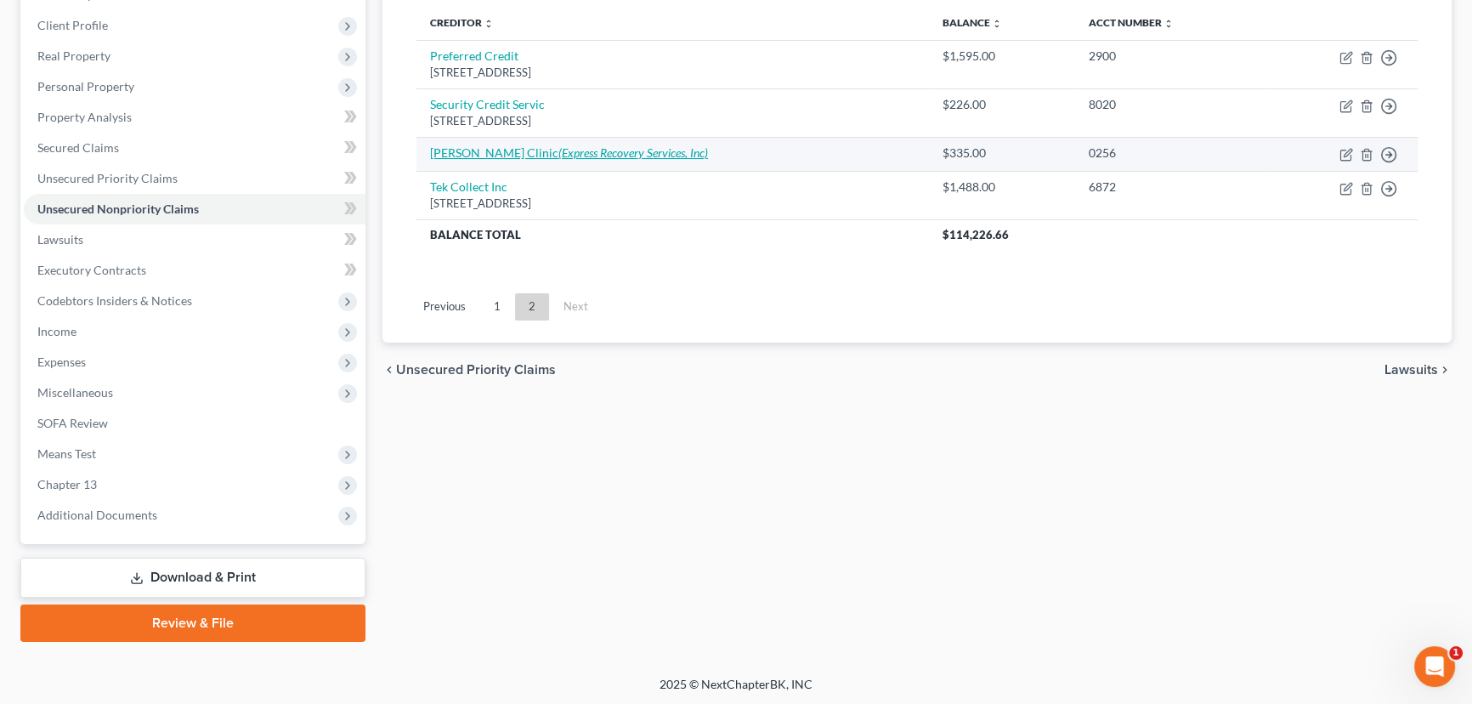
click at [474, 153] on link "[PERSON_NAME] Clinic (Express Recovery Services, Inc)" at bounding box center [569, 152] width 278 height 14
select select "0"
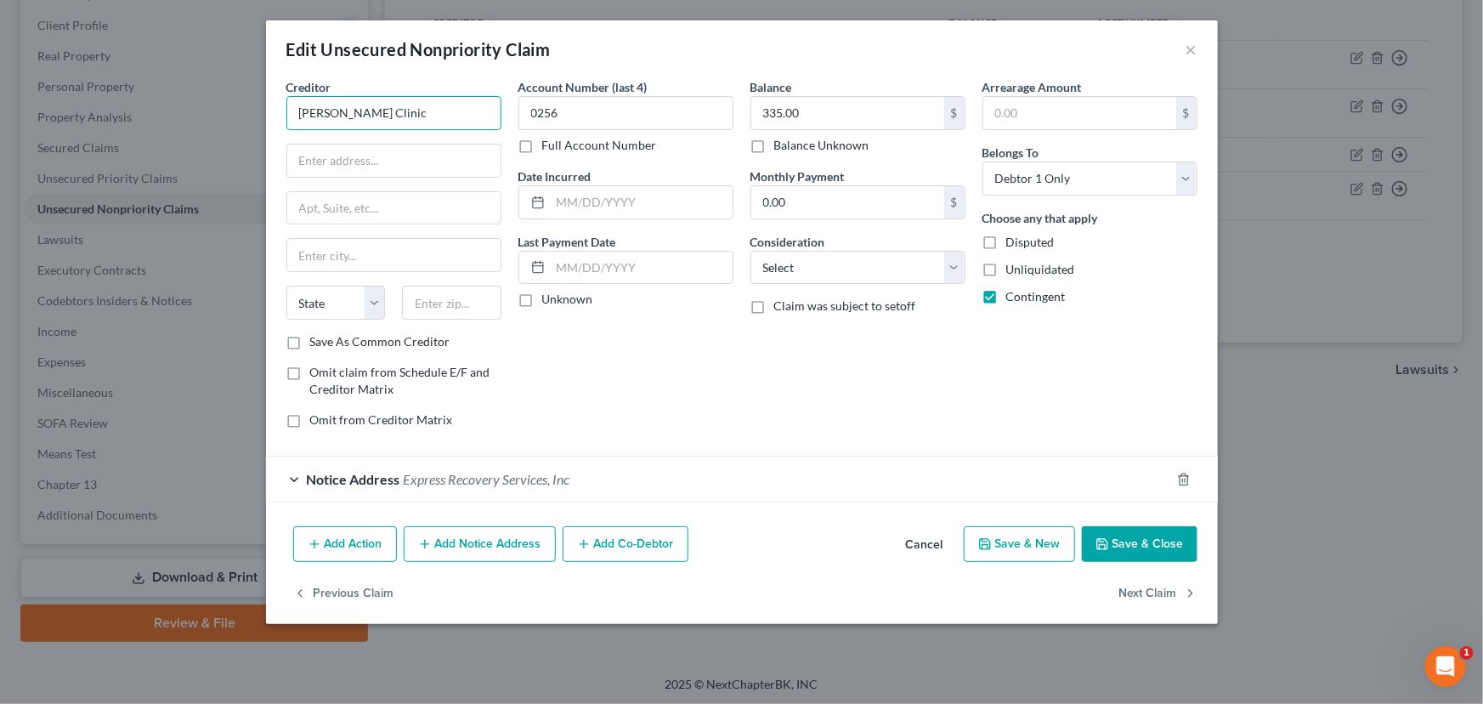
click at [387, 115] on input "[PERSON_NAME] Clinic" at bounding box center [393, 113] width 215 height 34
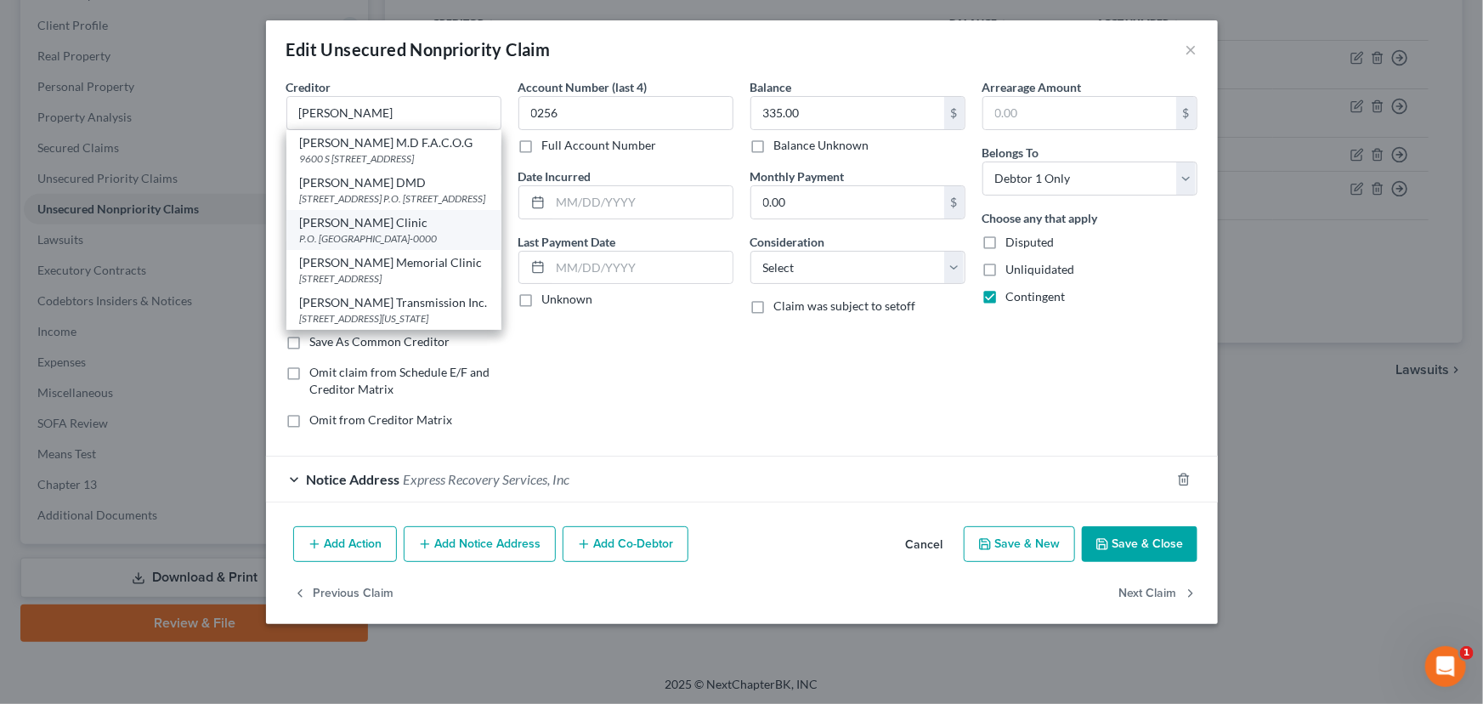
click at [351, 231] on div "[PERSON_NAME] Clinic" at bounding box center [394, 222] width 188 height 17
type input "[PERSON_NAME] Clinic"
type input "P.O. Box 337"
type input "[PERSON_NAME]"
select select "46"
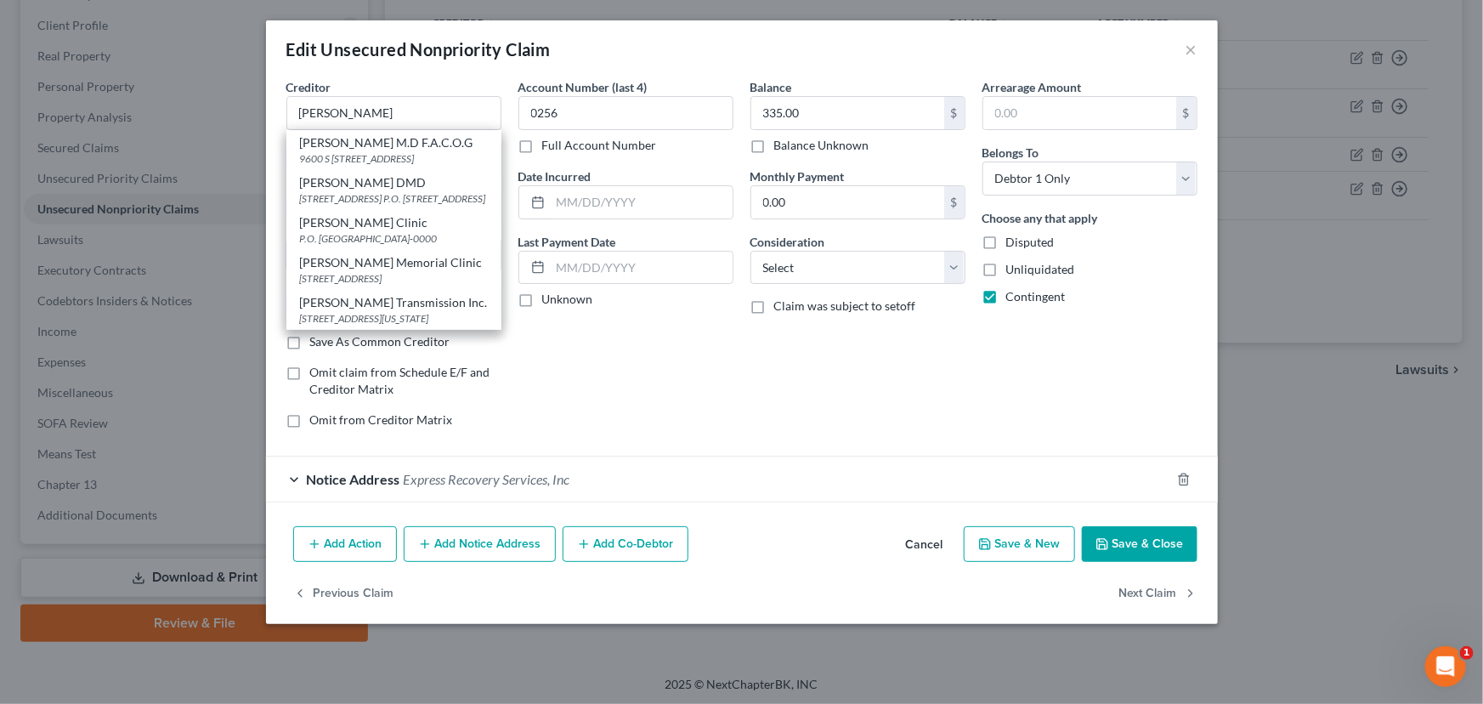
type input "84041-0000"
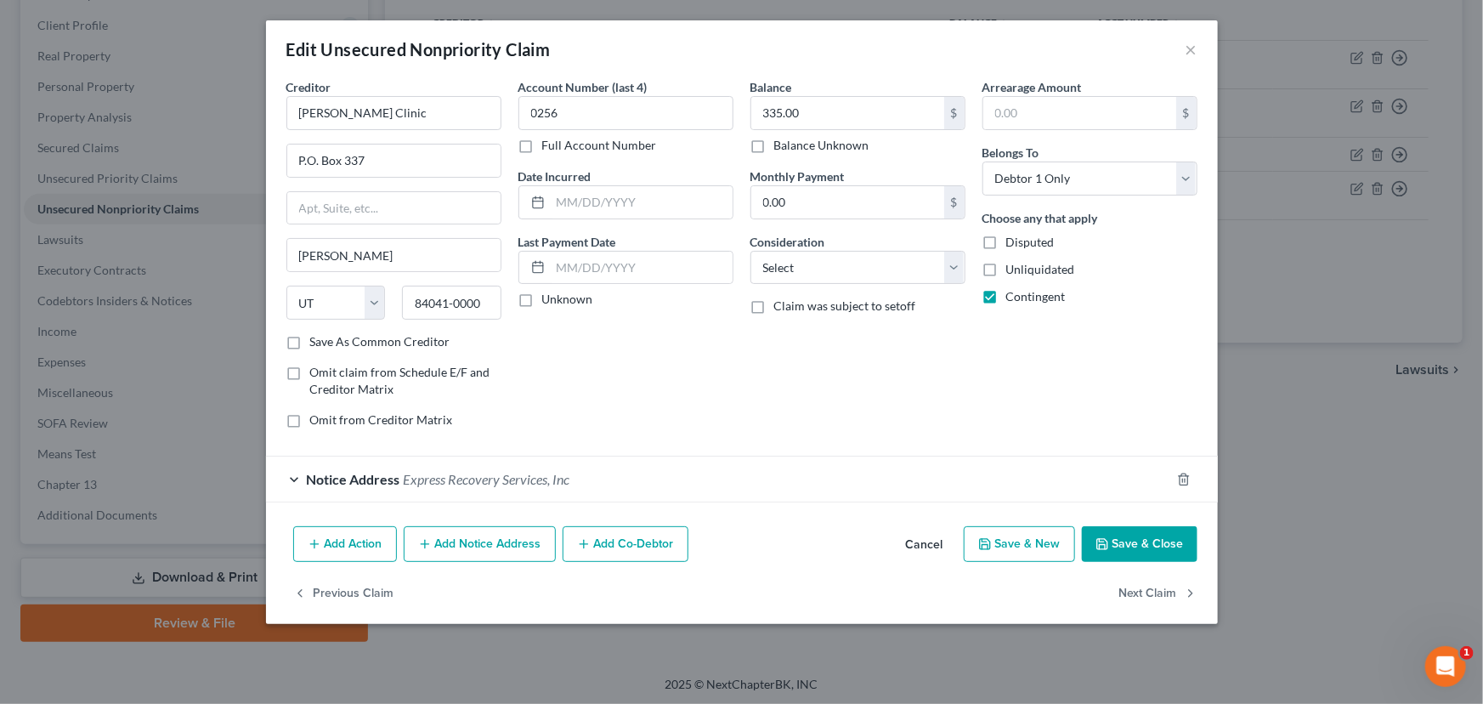
click at [346, 482] on span "Notice Address" at bounding box center [353, 479] width 93 height 16
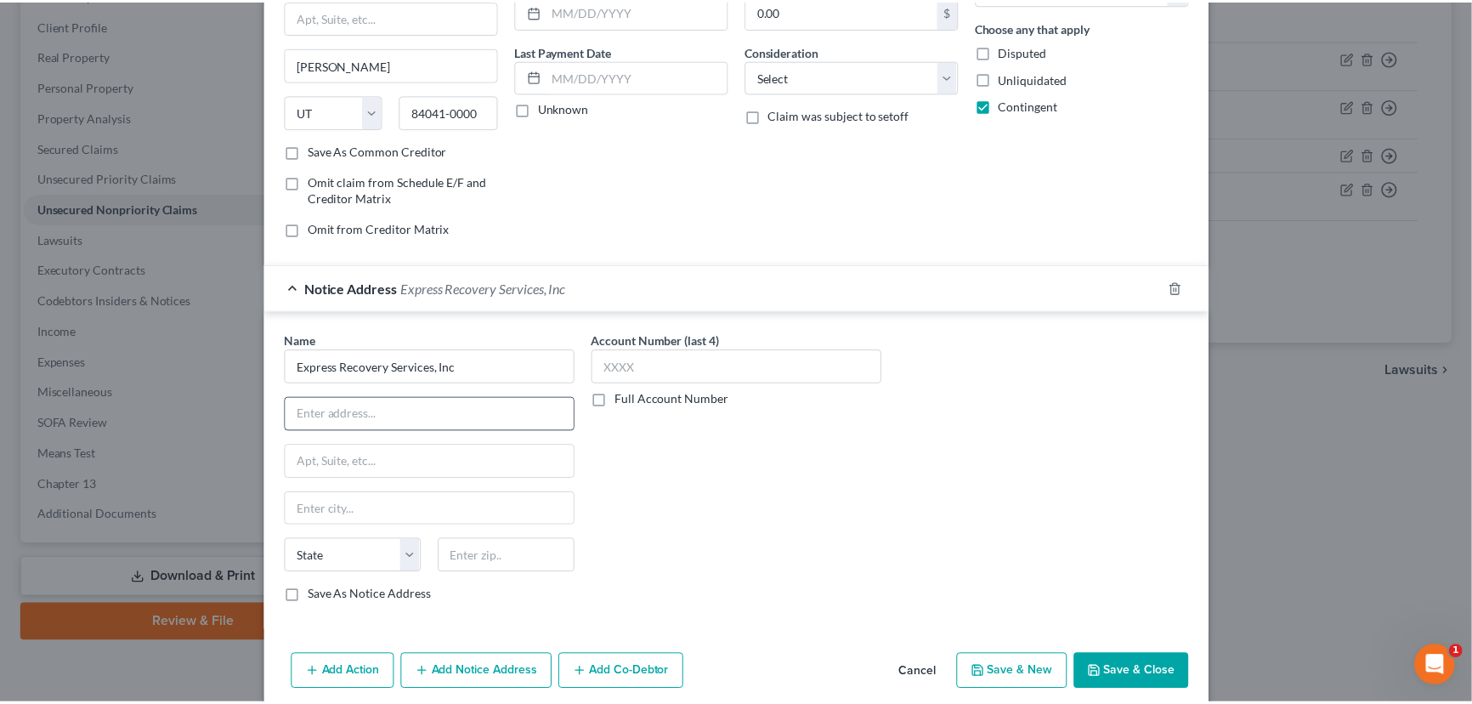
scroll to position [231, 0]
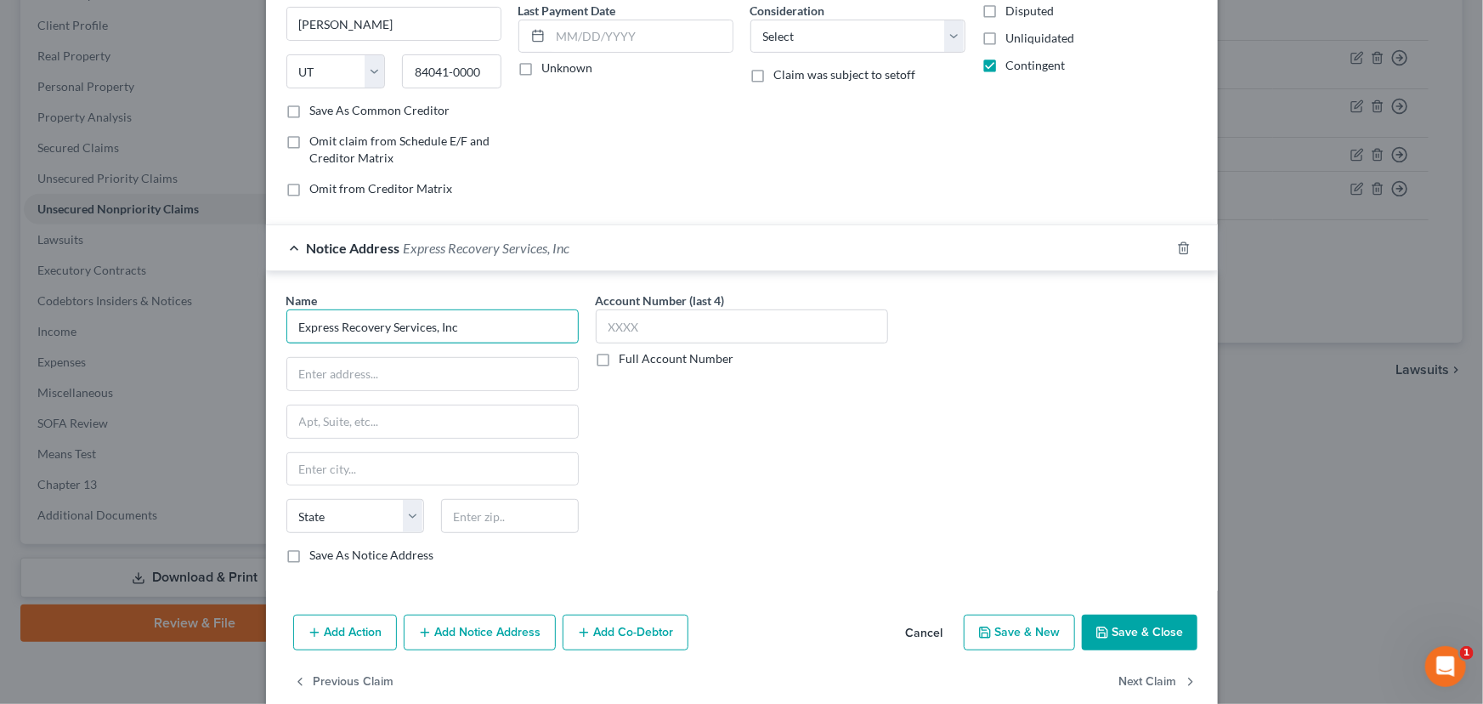
click at [465, 325] on input "Express Recovery Services, Inc" at bounding box center [432, 326] width 292 height 34
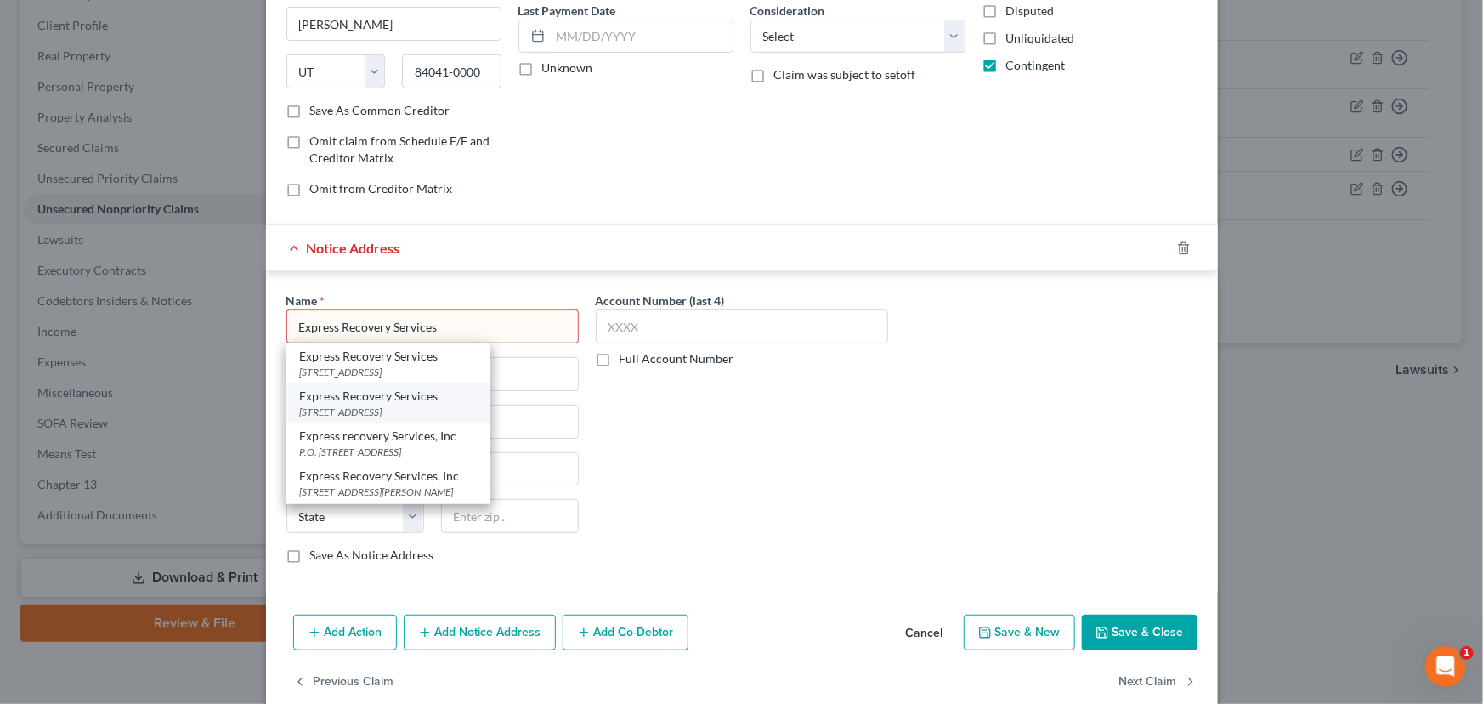
type input "Express Recovery Services"
click at [394, 405] on div "[STREET_ADDRESS]" at bounding box center [388, 412] width 177 height 14
type input "PO Box 26415"
type input "[GEOGRAPHIC_DATA]"
select select "46"
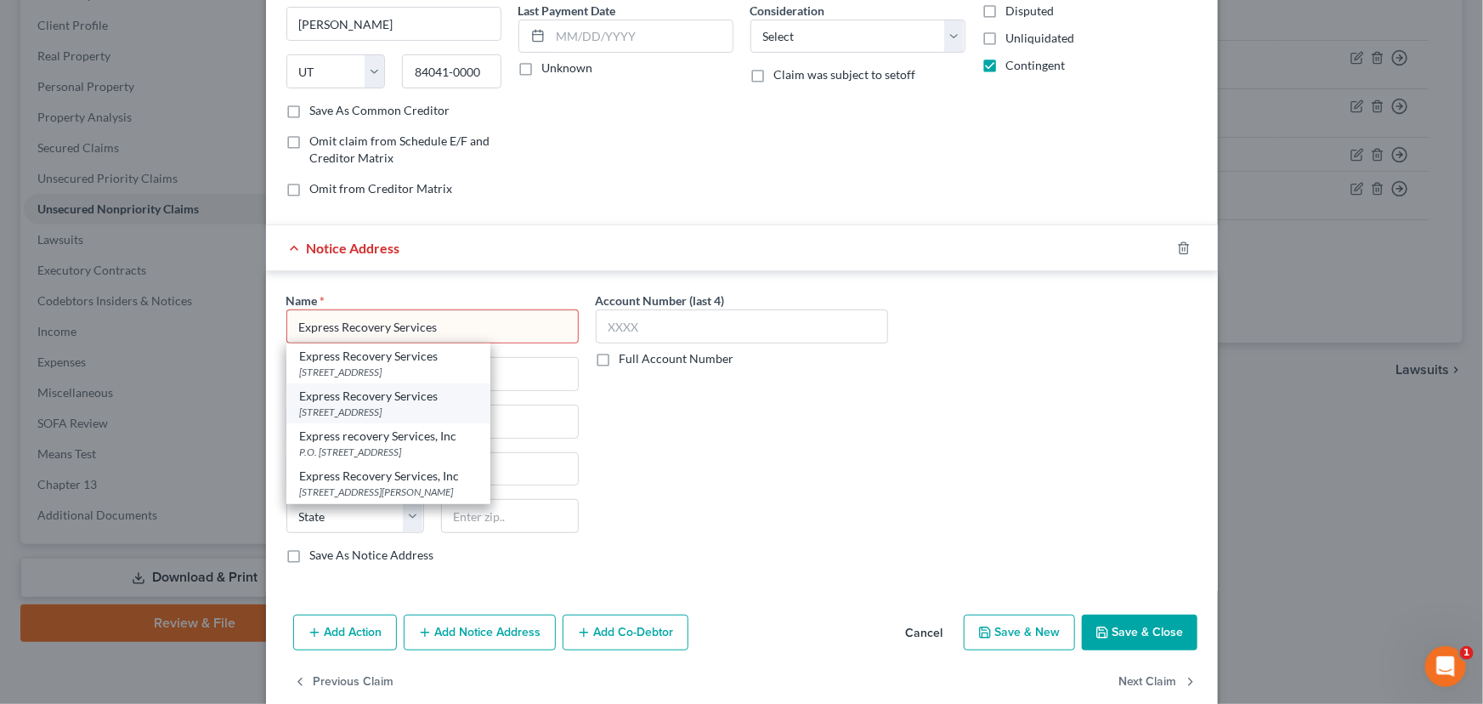
type input "84126-0415"
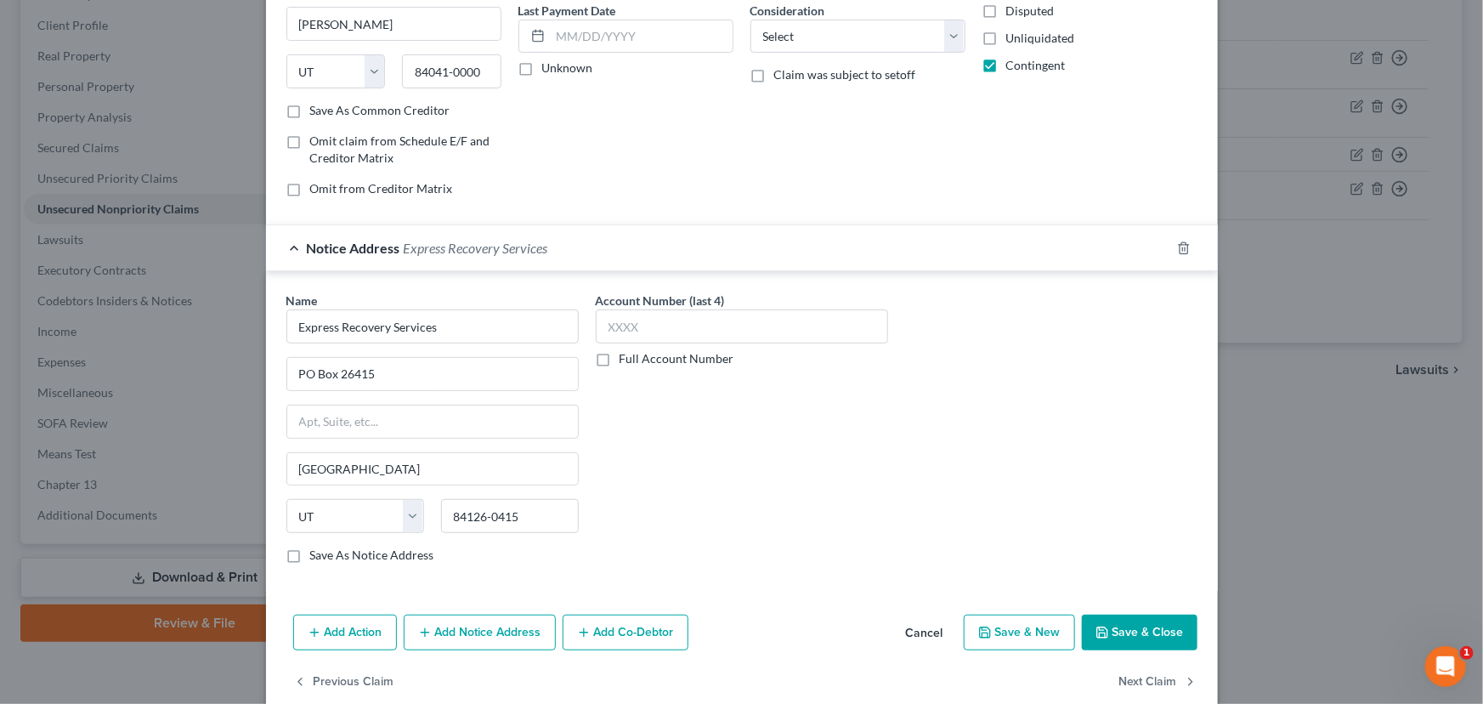
click at [1151, 629] on button "Save & Close" at bounding box center [1140, 632] width 116 height 36
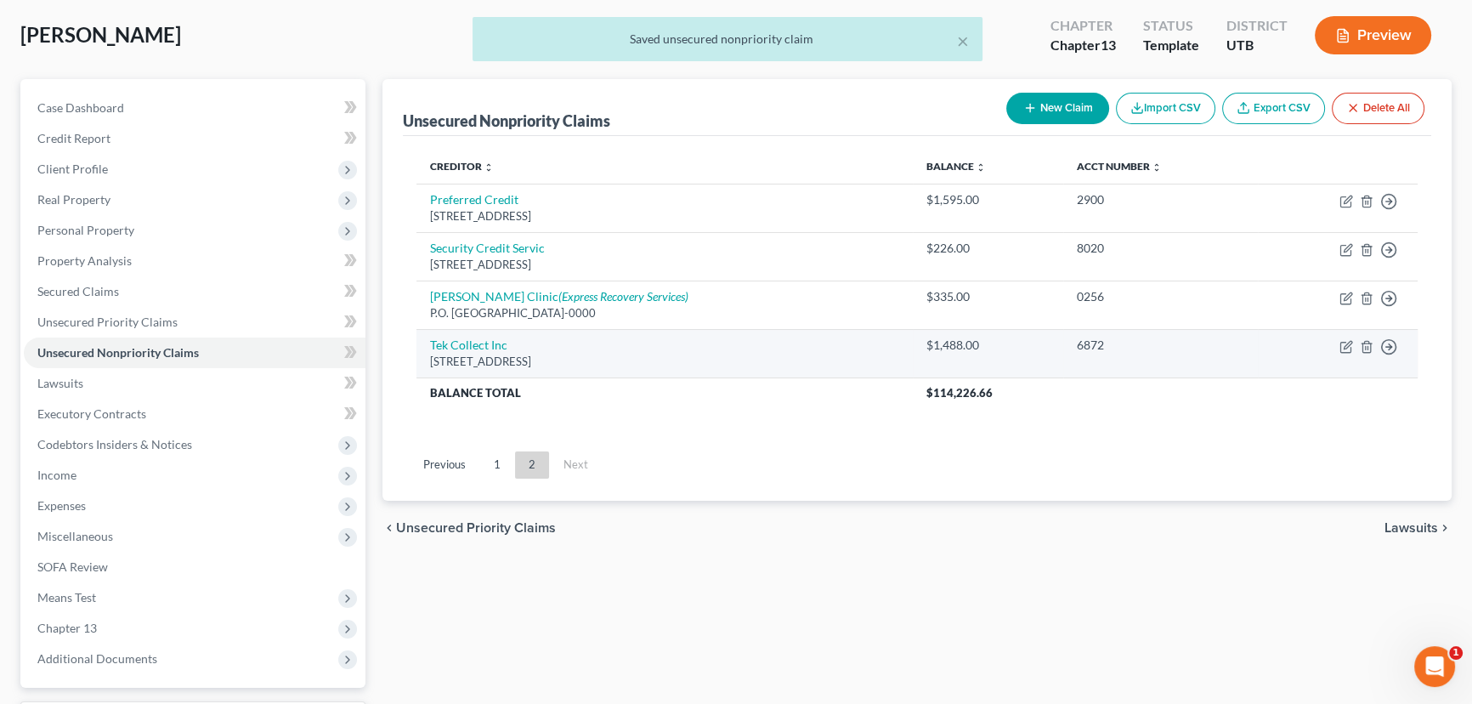
scroll to position [73, 0]
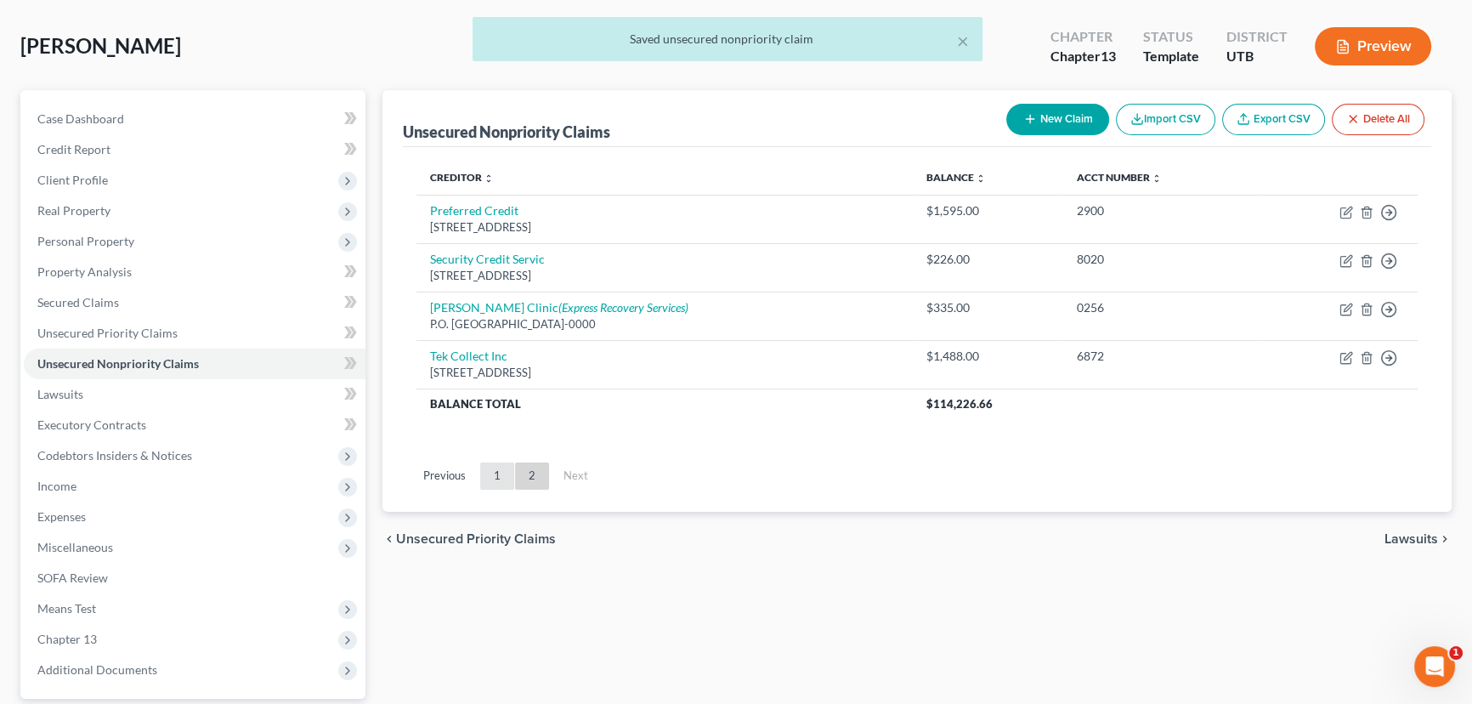
click at [499, 476] on link "1" at bounding box center [497, 475] width 34 height 27
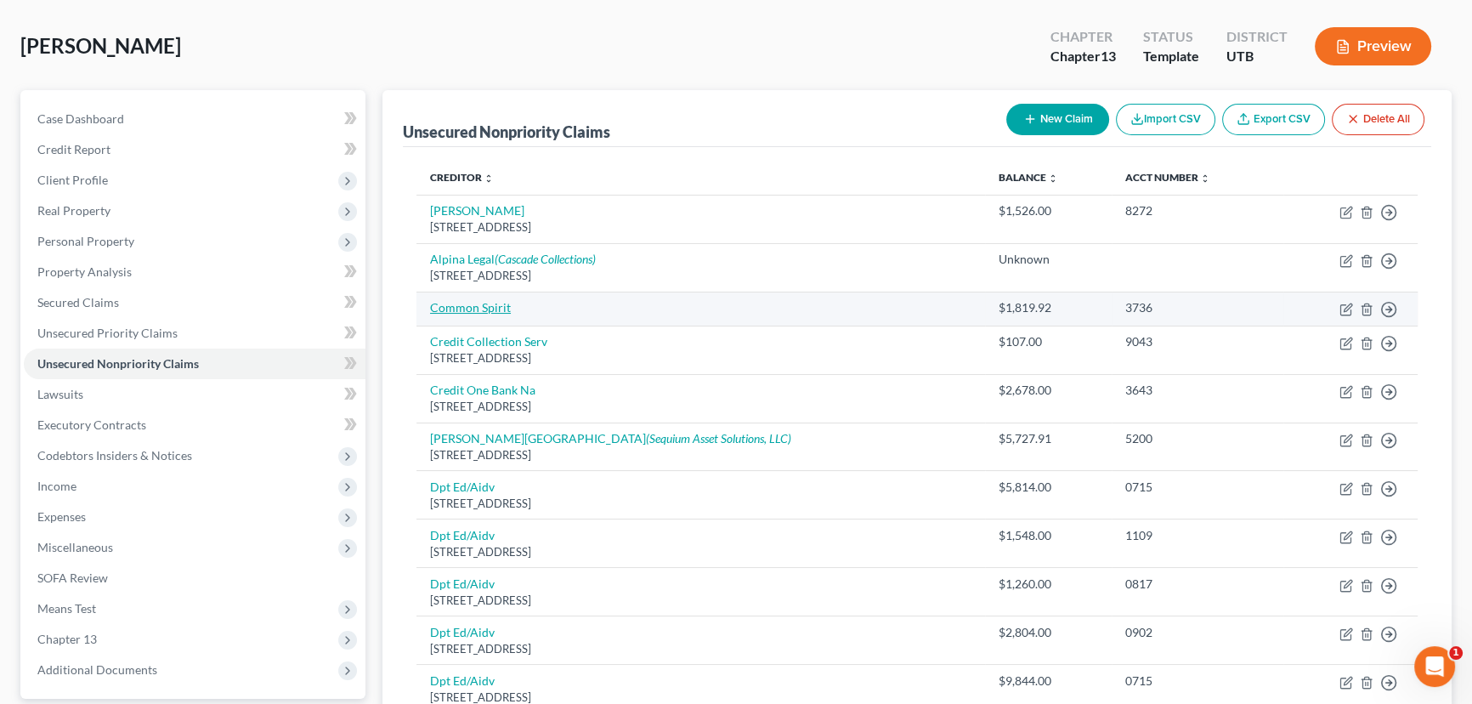
click at [480, 305] on link "Common Spirit" at bounding box center [470, 307] width 81 height 14
select select "0"
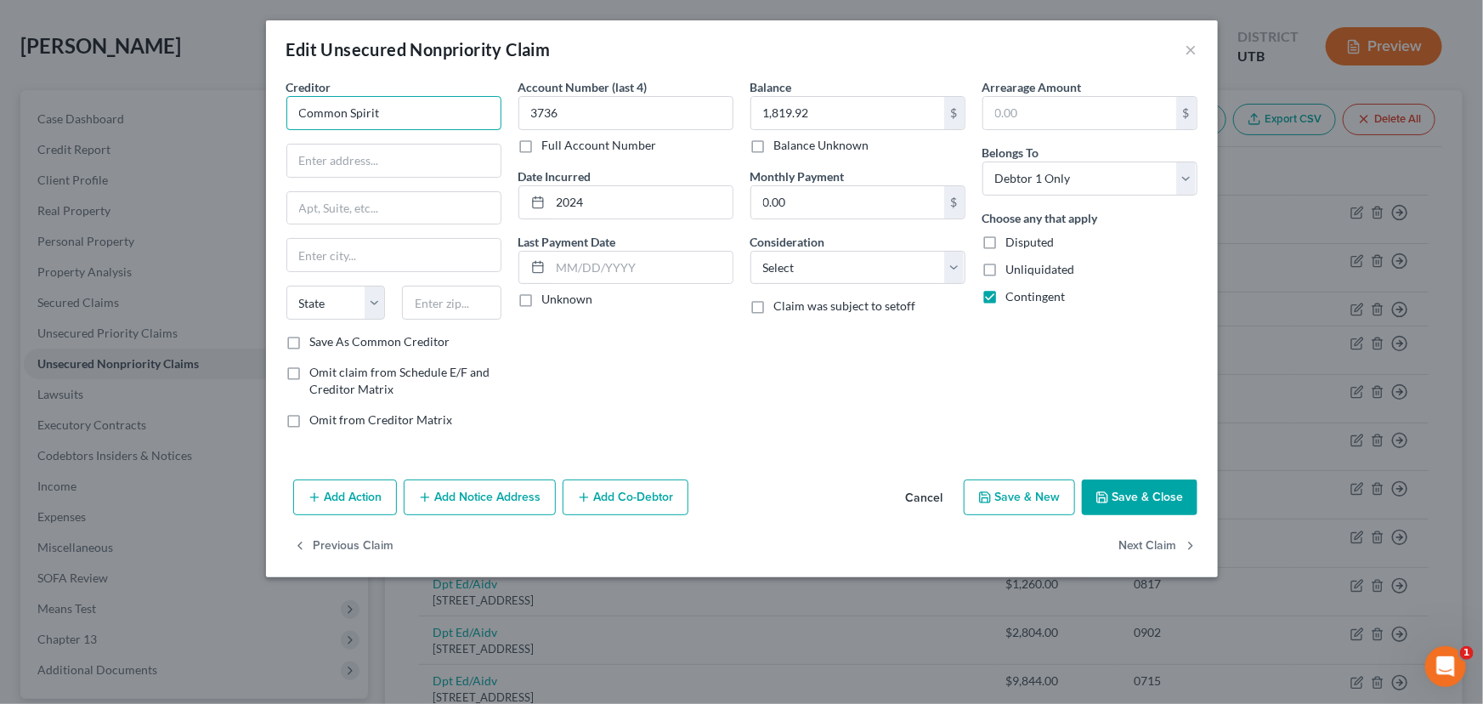
click at [398, 110] on input "Common Spirit" at bounding box center [393, 113] width 215 height 34
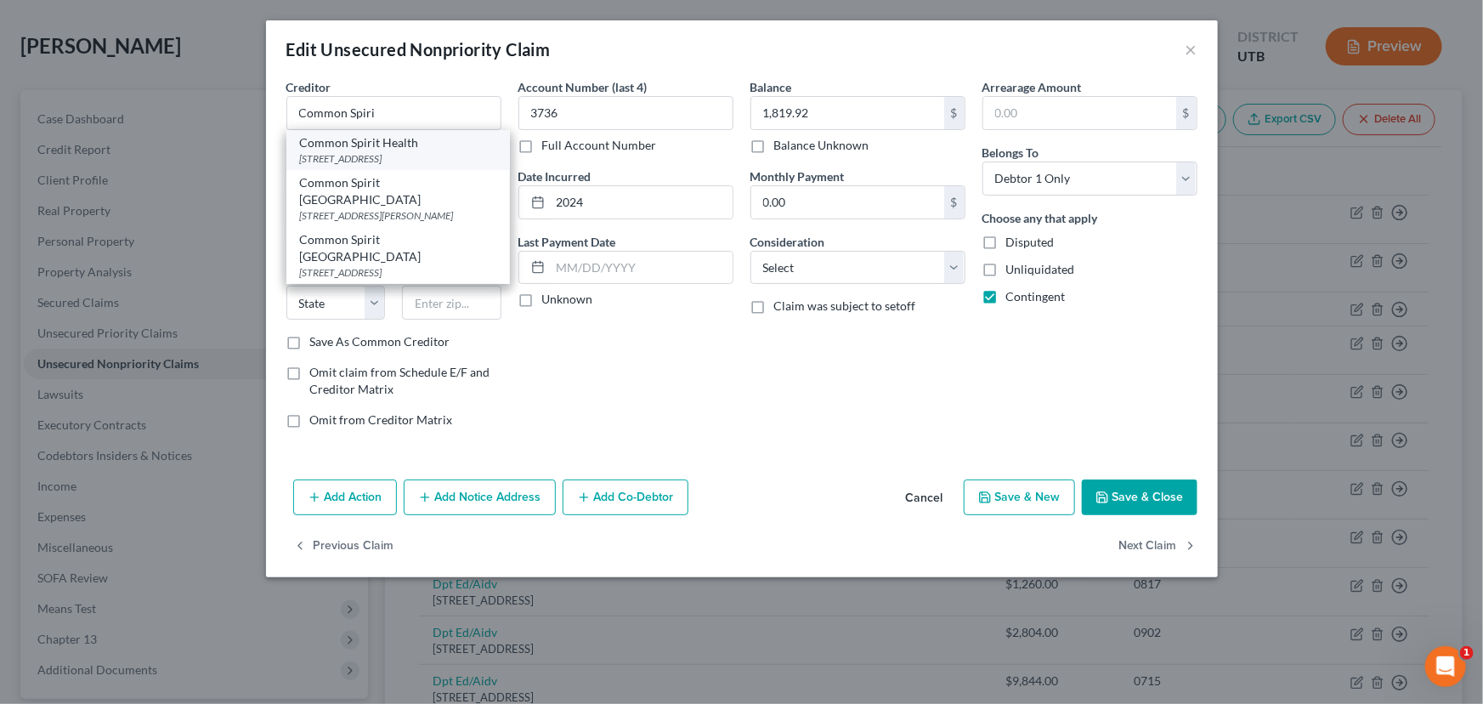
click at [341, 149] on div "Common Spirit Health" at bounding box center [398, 142] width 196 height 17
type input "Common Spirit Health"
type input "[STREET_ADDRESS]"
type input "[GEOGRAPHIC_DATA]"
select select "14"
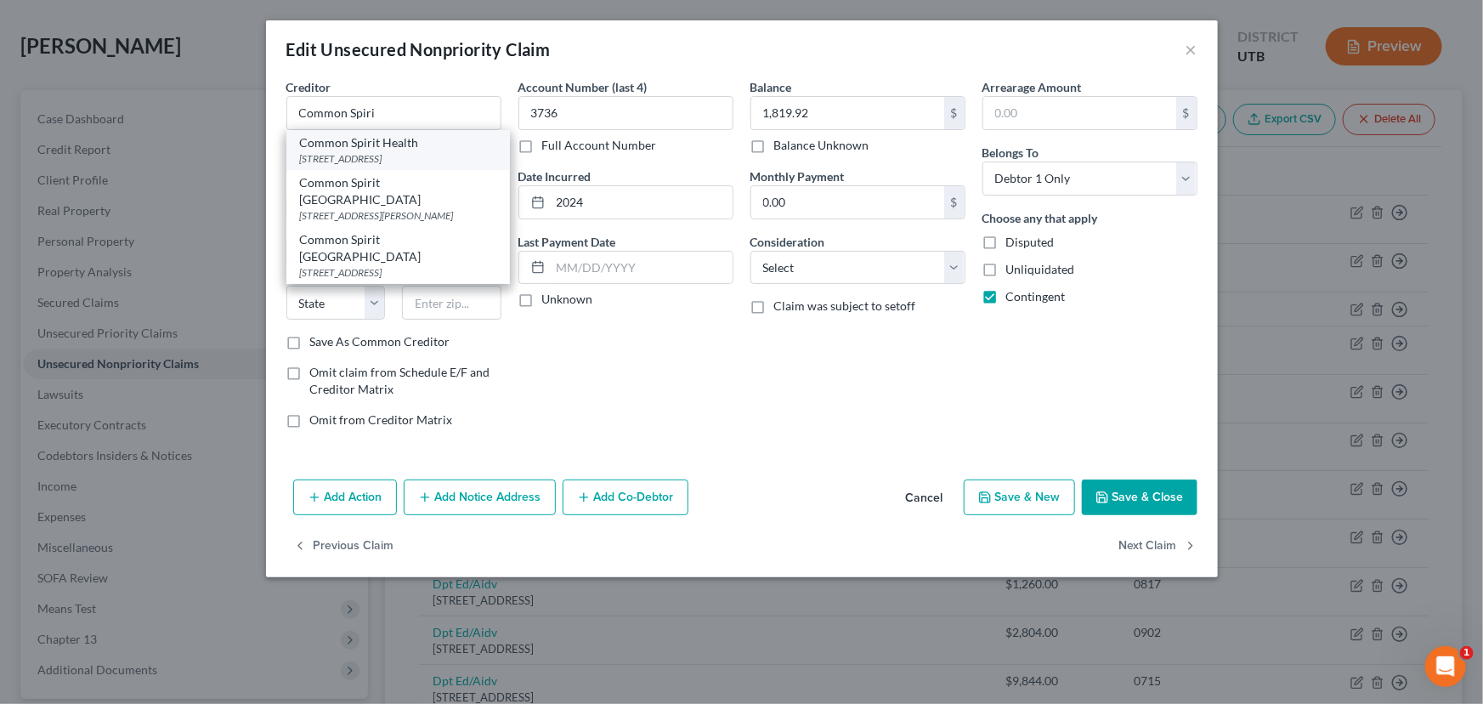
type input "60606"
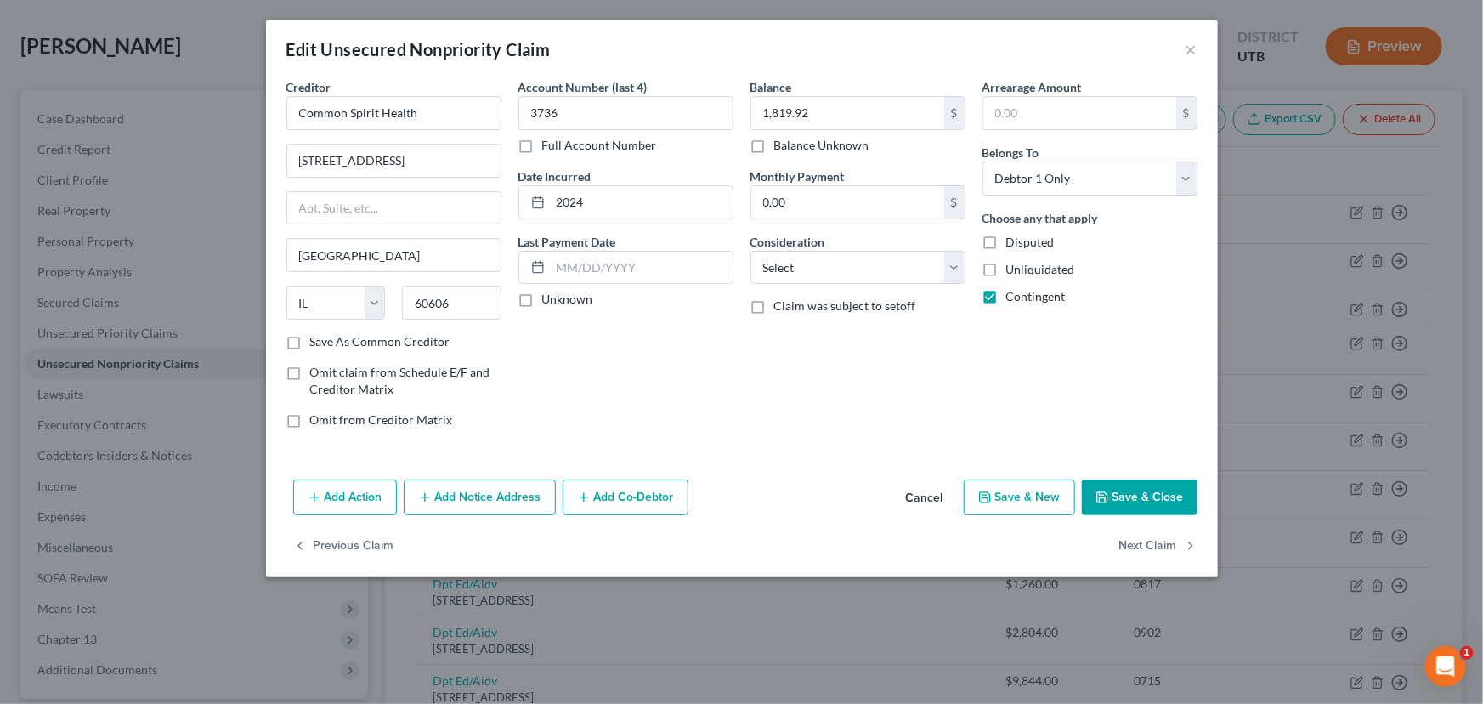
click at [1142, 494] on button "Save & Close" at bounding box center [1140, 497] width 116 height 36
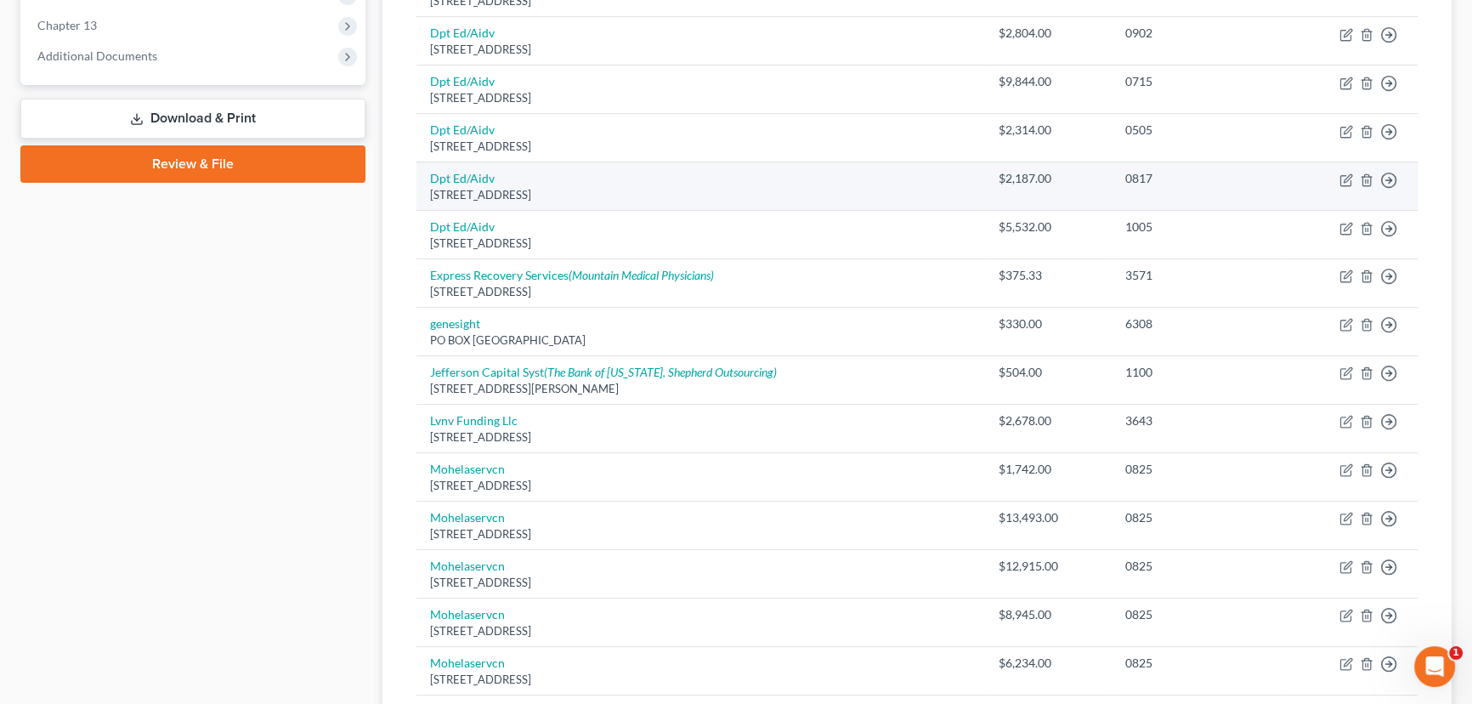
scroll to position [691, 0]
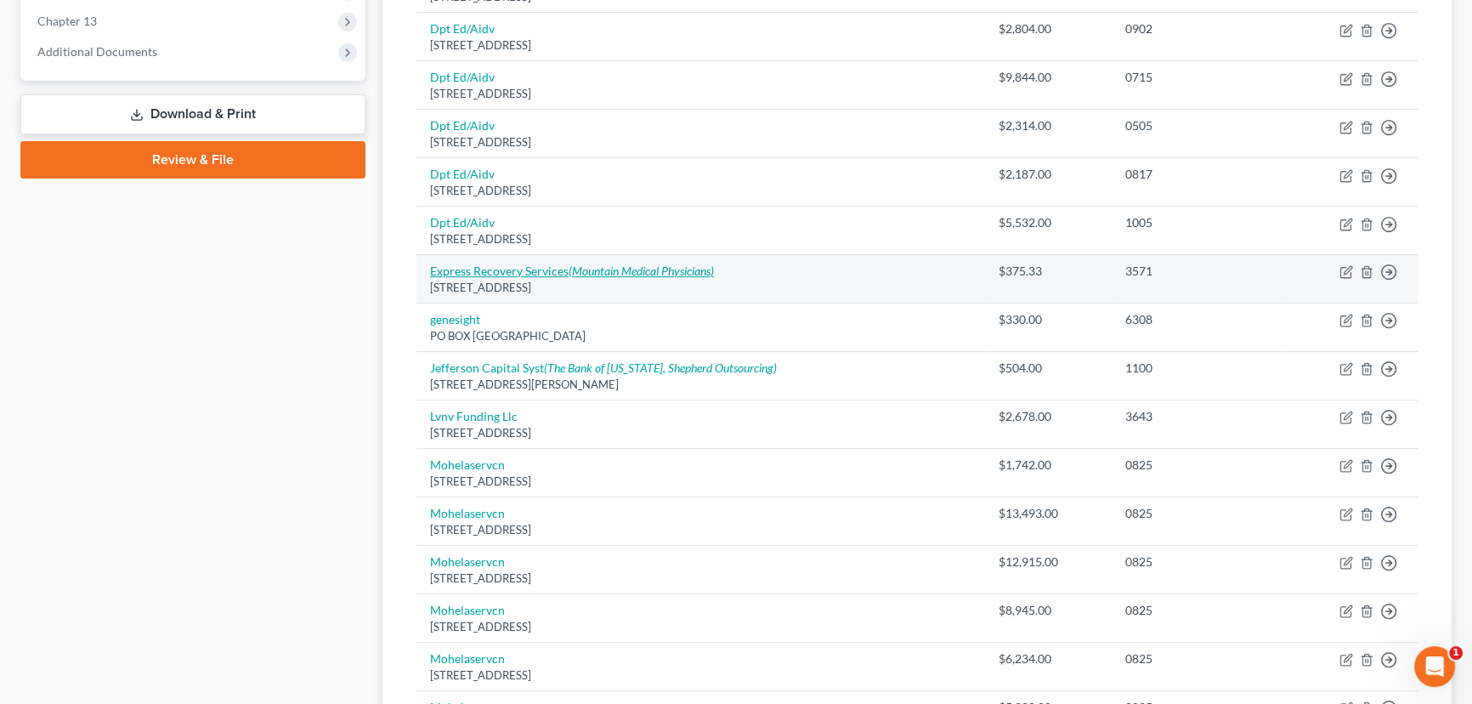
click at [590, 269] on icon "(Mountain Medical Physicians)" at bounding box center [641, 270] width 145 height 14
select select "46"
select select "1"
select select "0"
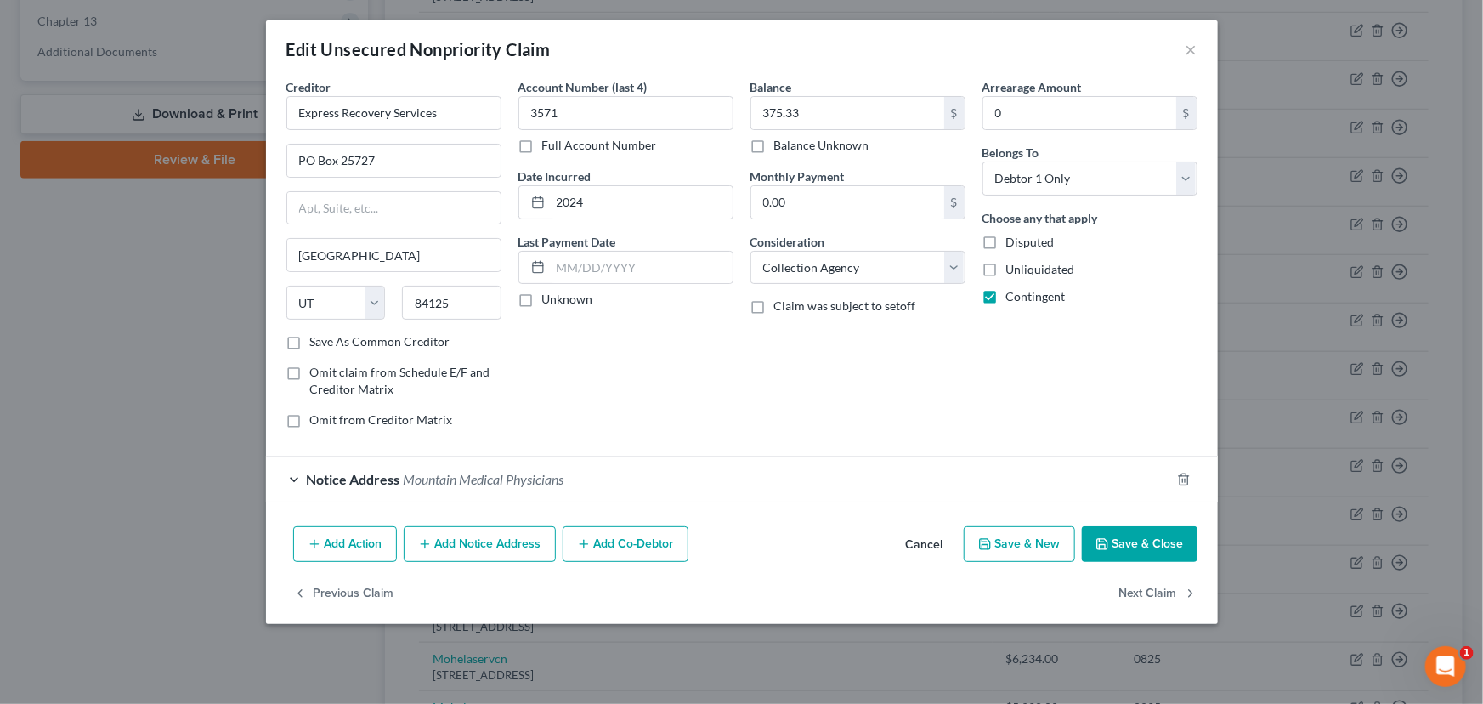
click at [1143, 540] on button "Save & Close" at bounding box center [1140, 544] width 116 height 36
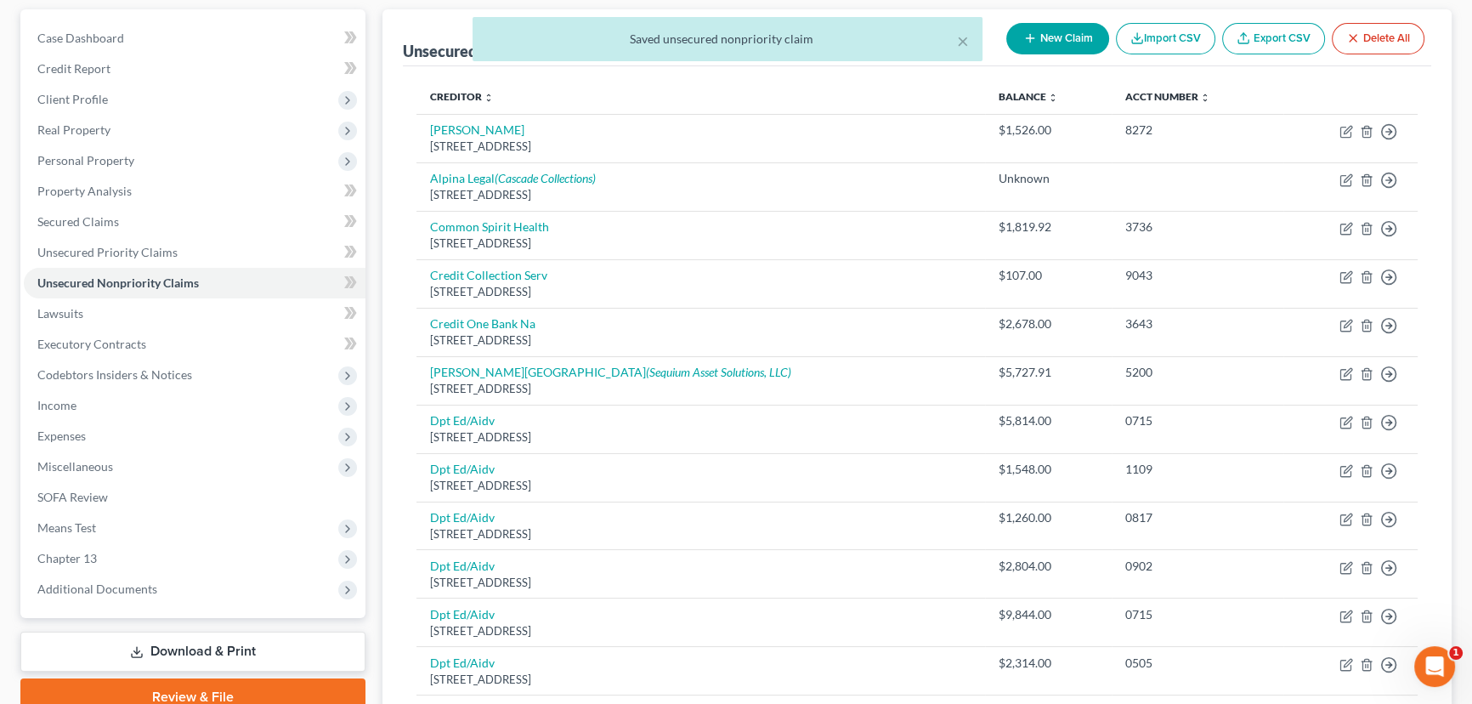
scroll to position [231, 0]
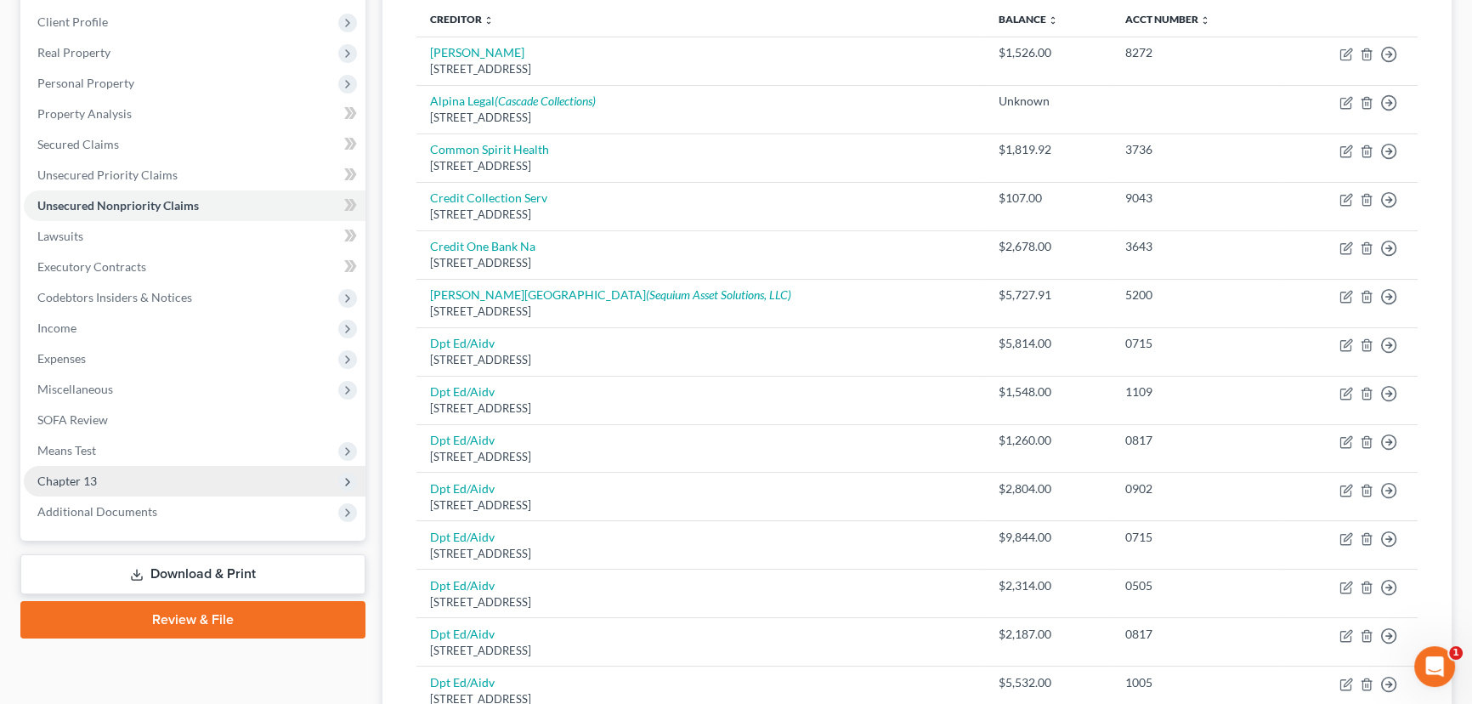
click at [86, 480] on span "Chapter 13" at bounding box center [66, 480] width 59 height 14
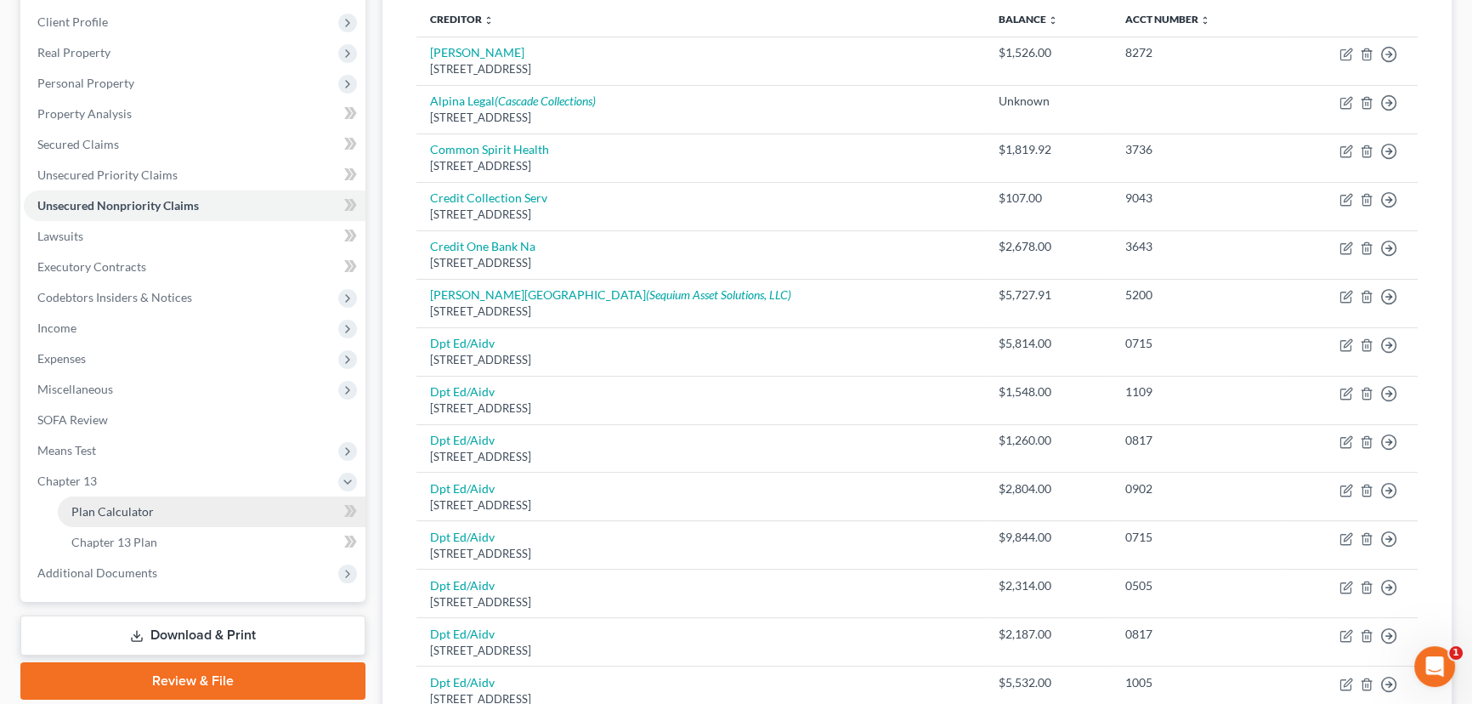
click at [133, 515] on span "Plan Calculator" at bounding box center [112, 511] width 82 height 14
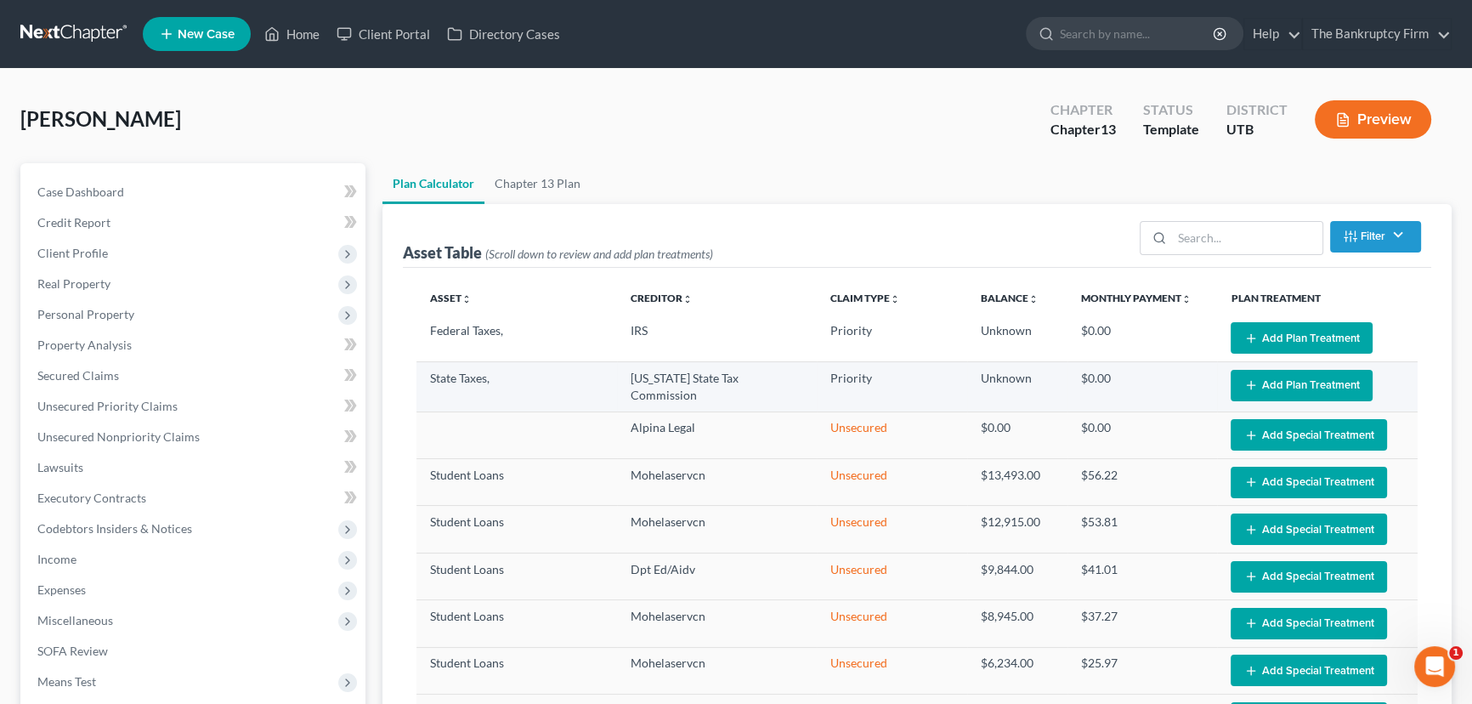
select select "59"
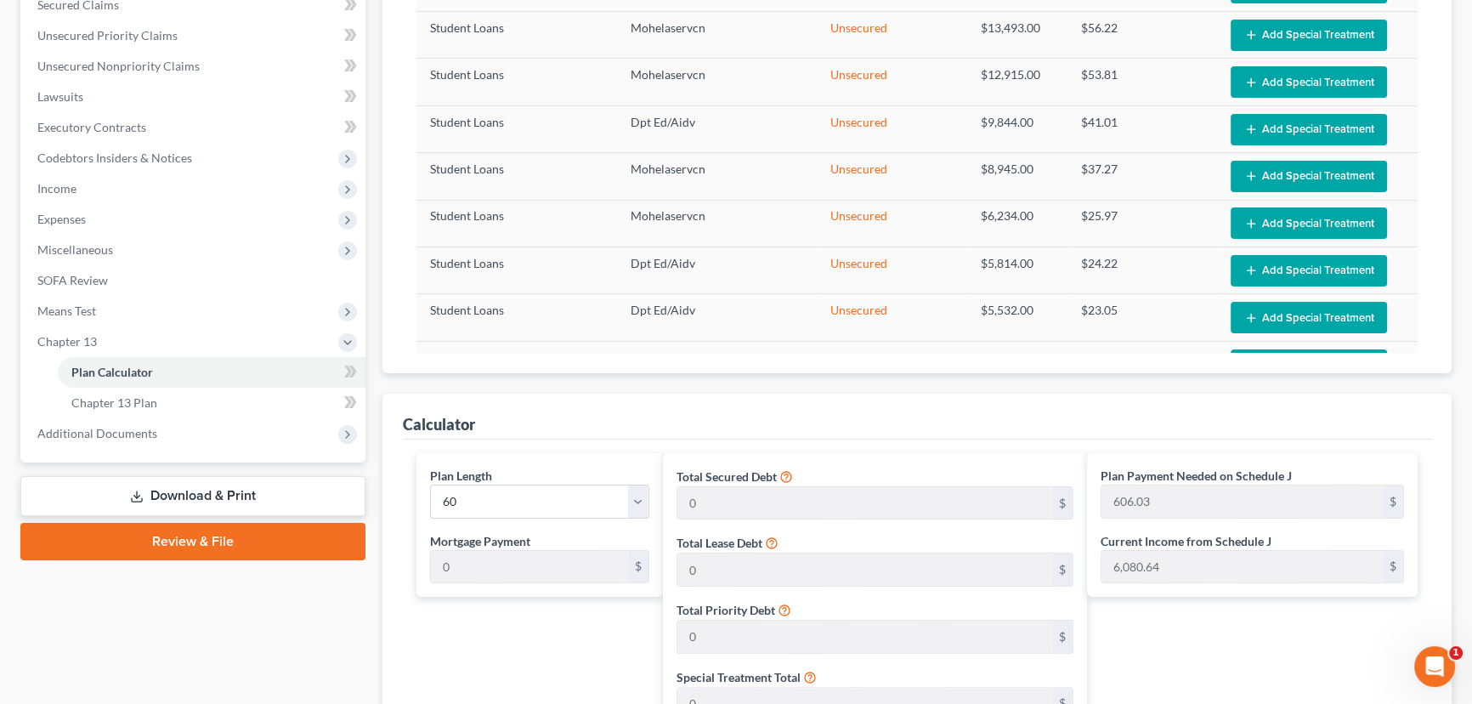
scroll to position [330, 0]
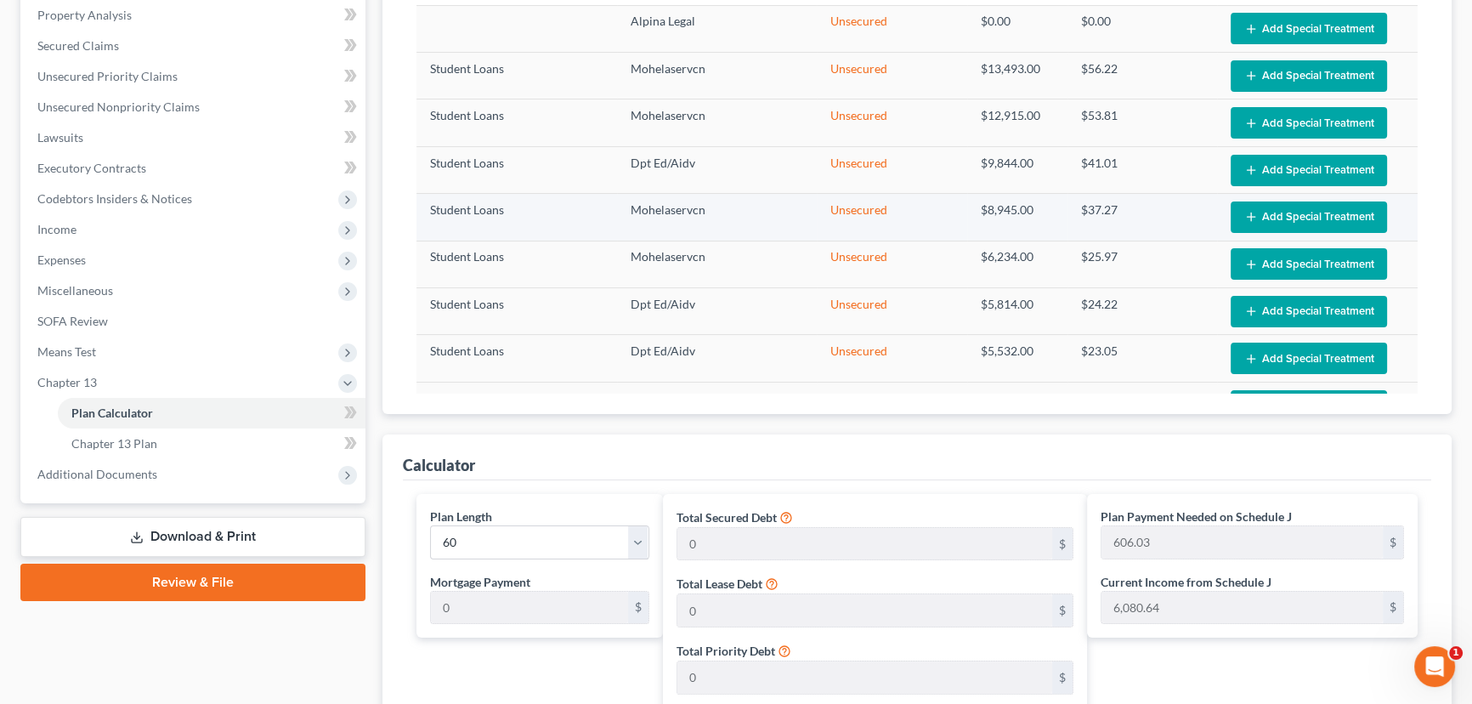
click at [1284, 211] on button "Add Special Treatment" at bounding box center [1309, 216] width 156 height 31
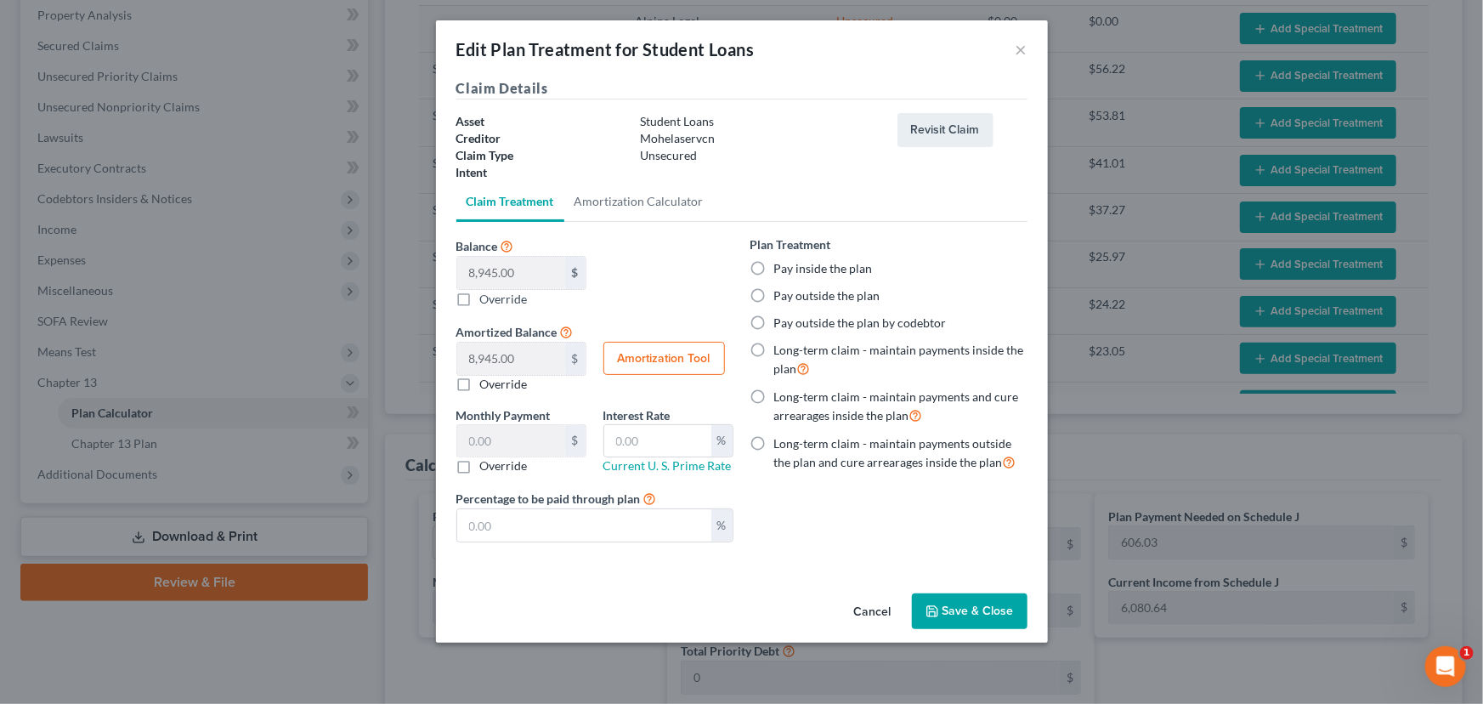
click at [774, 294] on label "Pay outside the plan" at bounding box center [827, 295] width 106 height 17
click at [781, 294] on input "Pay outside the plan" at bounding box center [786, 292] width 11 height 11
radio input "true"
click at [979, 618] on button "Save & Close" at bounding box center [970, 611] width 116 height 36
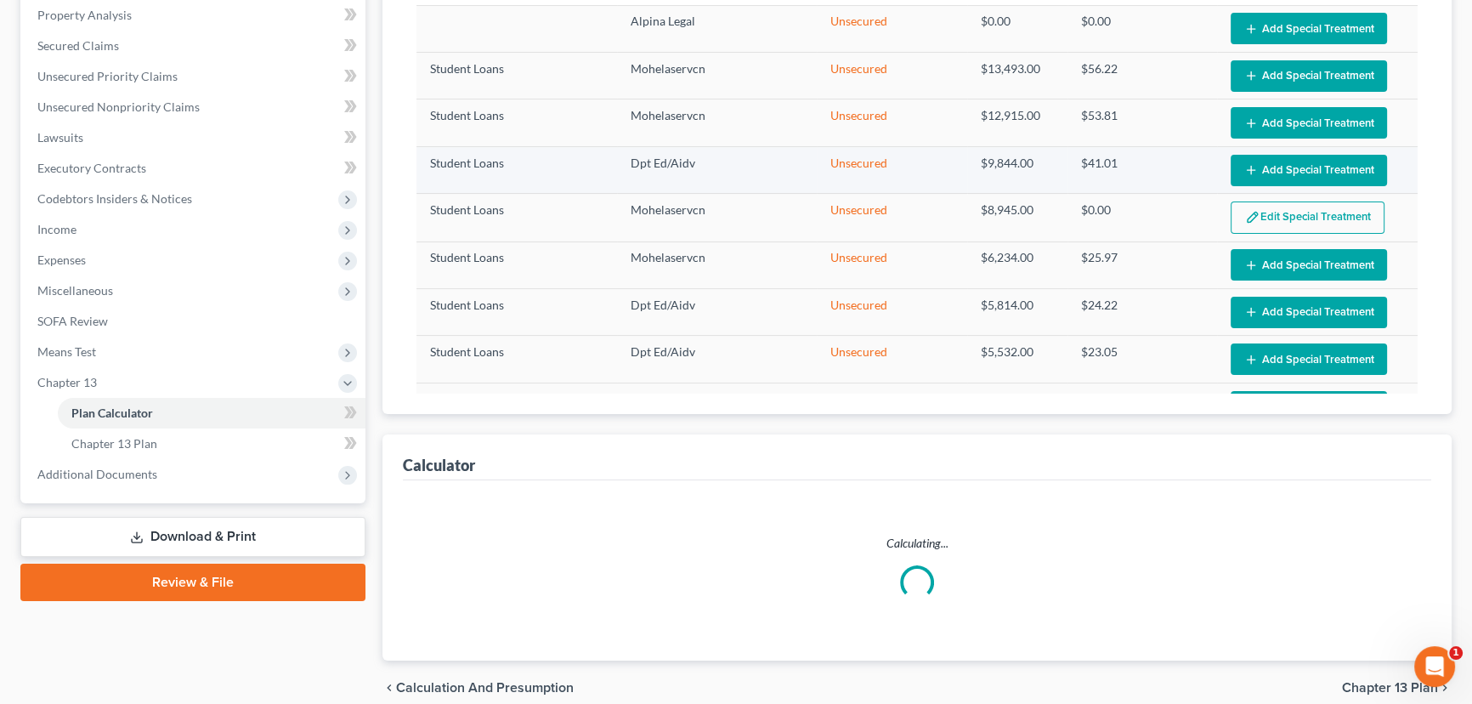
select select "59"
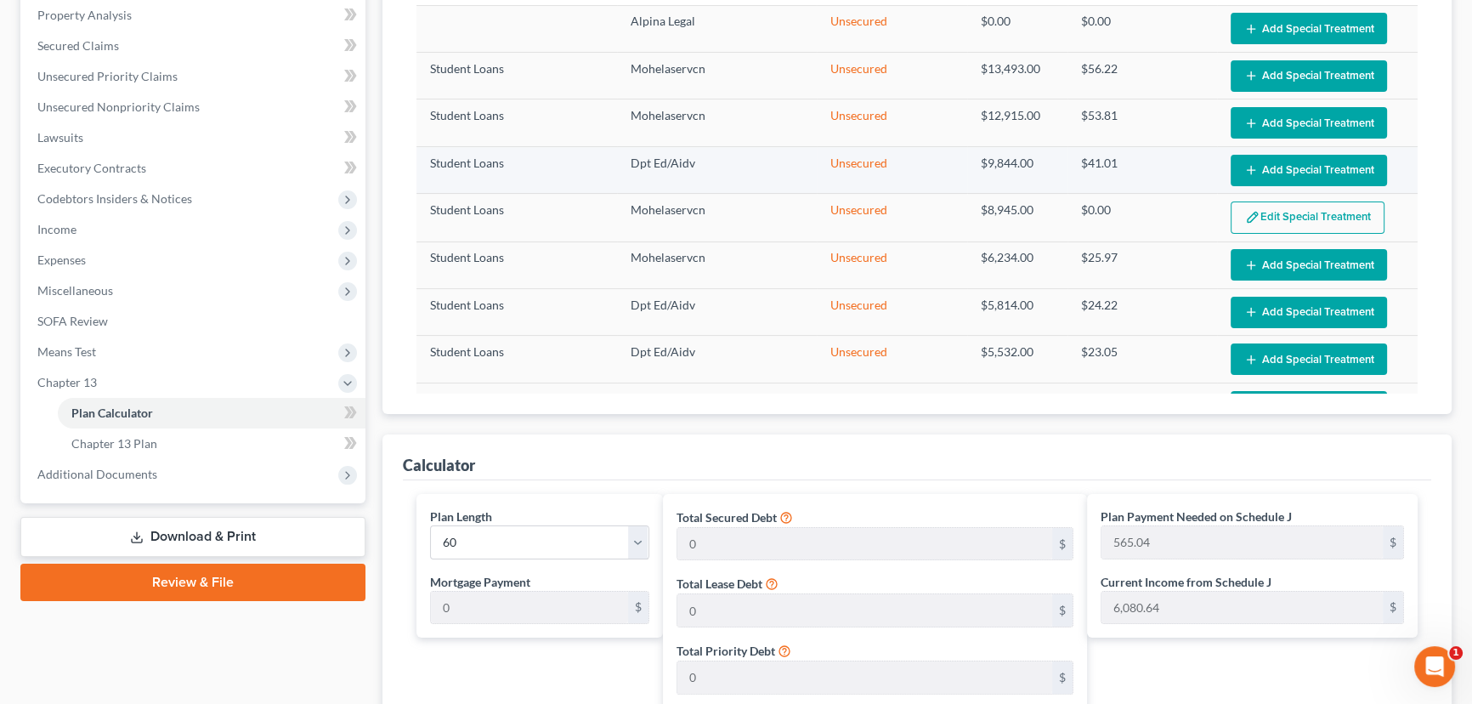
click at [1287, 163] on button "Add Special Treatment" at bounding box center [1309, 170] width 156 height 31
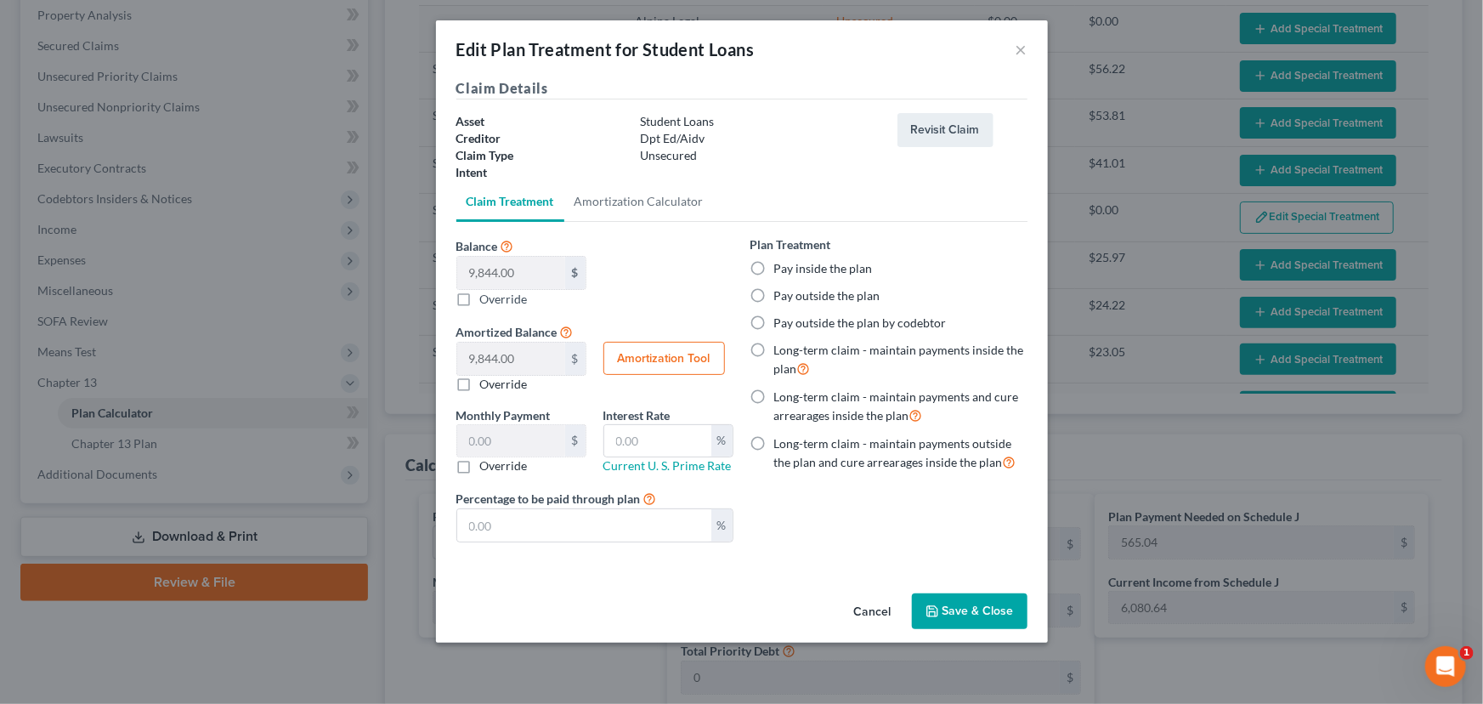
click at [774, 298] on label "Pay outside the plan" at bounding box center [827, 295] width 106 height 17
click at [781, 298] on input "Pay outside the plan" at bounding box center [786, 292] width 11 height 11
radio input "true"
click at [976, 602] on button "Save & Close" at bounding box center [970, 611] width 116 height 36
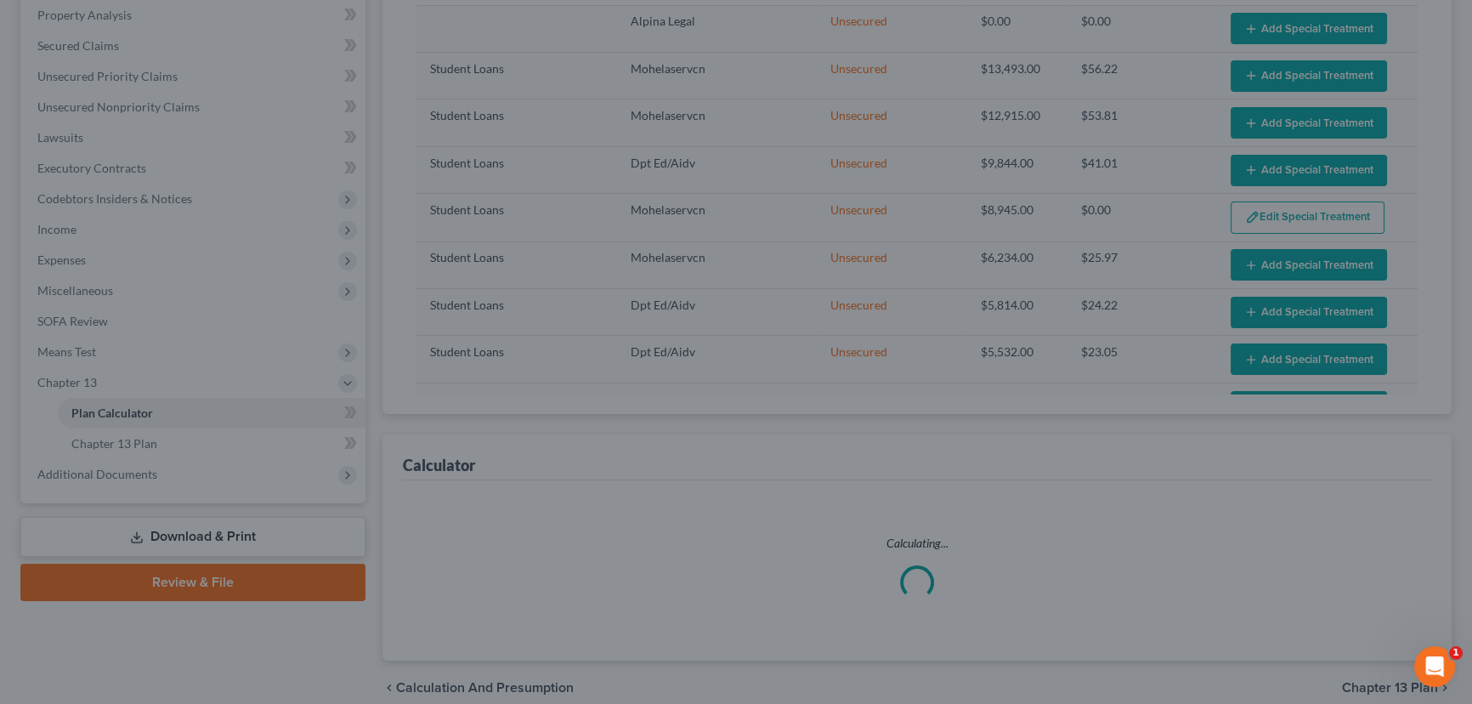
select select "59"
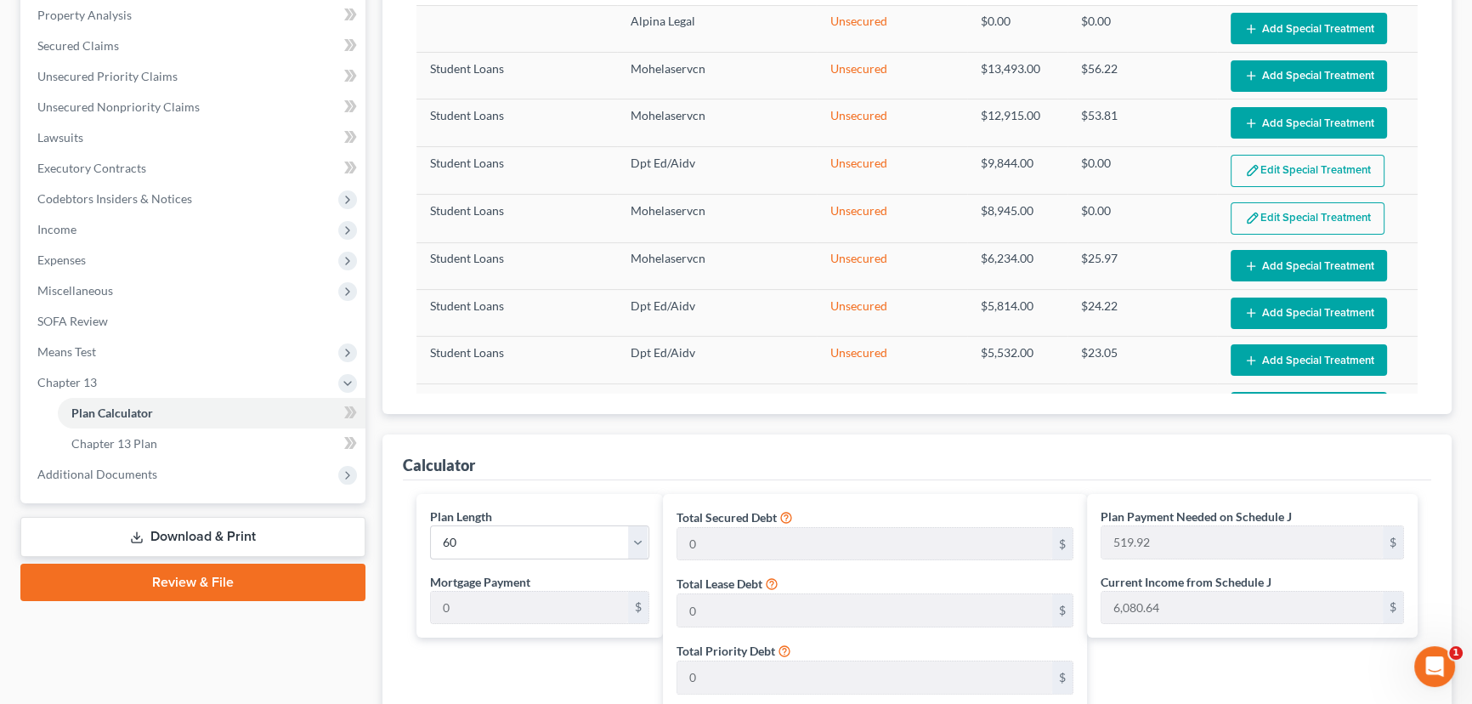
scroll to position [154, 0]
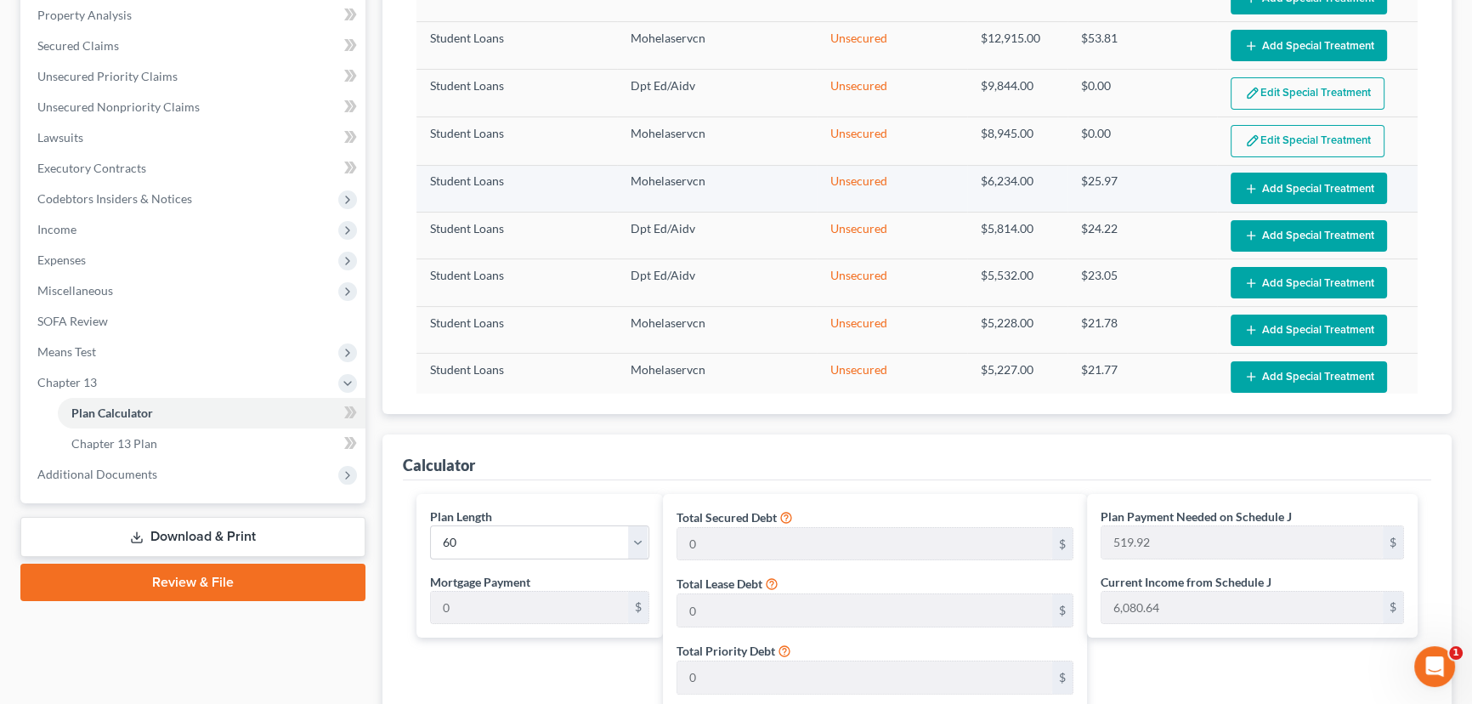
click at [1260, 183] on button "Add Special Treatment" at bounding box center [1309, 188] width 156 height 31
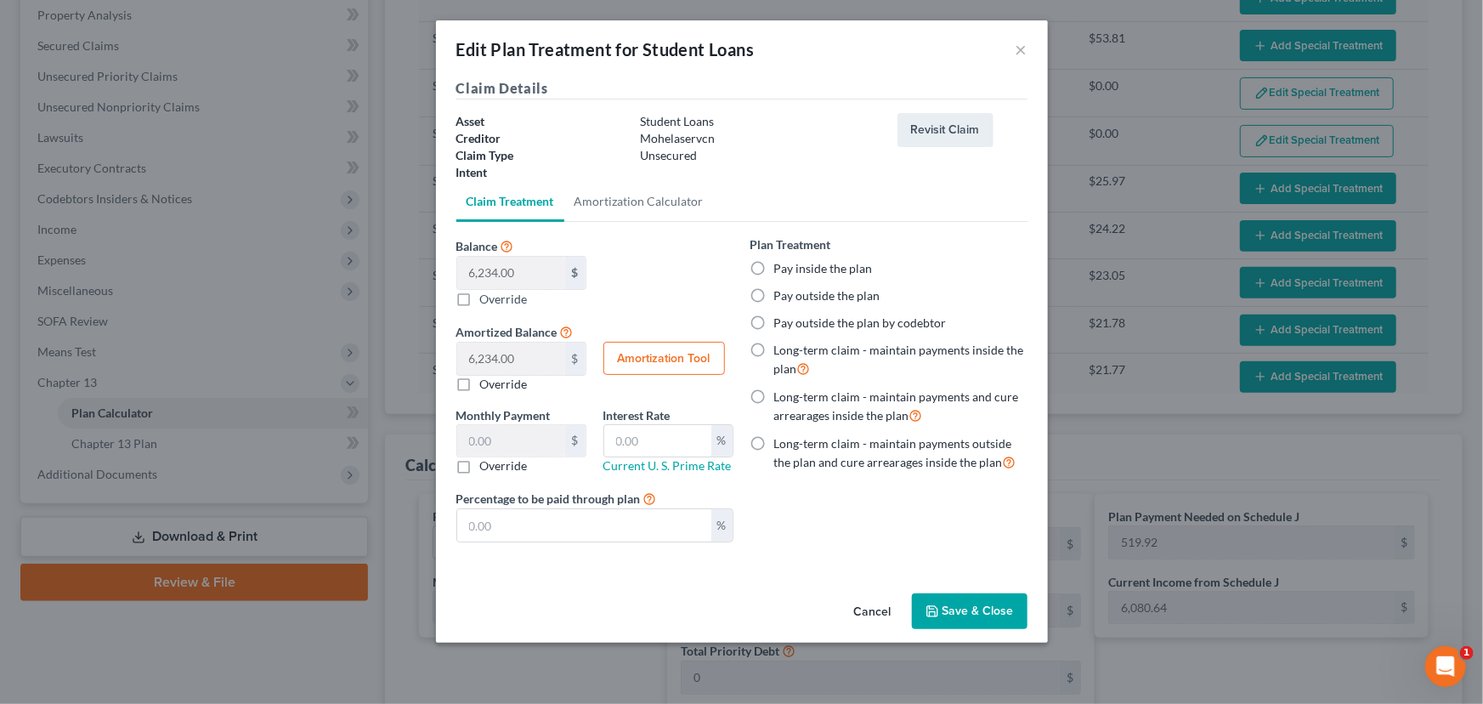
click at [774, 293] on label "Pay outside the plan" at bounding box center [827, 295] width 106 height 17
click at [781, 293] on input "Pay outside the plan" at bounding box center [786, 292] width 11 height 11
radio input "true"
click at [943, 605] on button "Save & Close" at bounding box center [970, 611] width 116 height 36
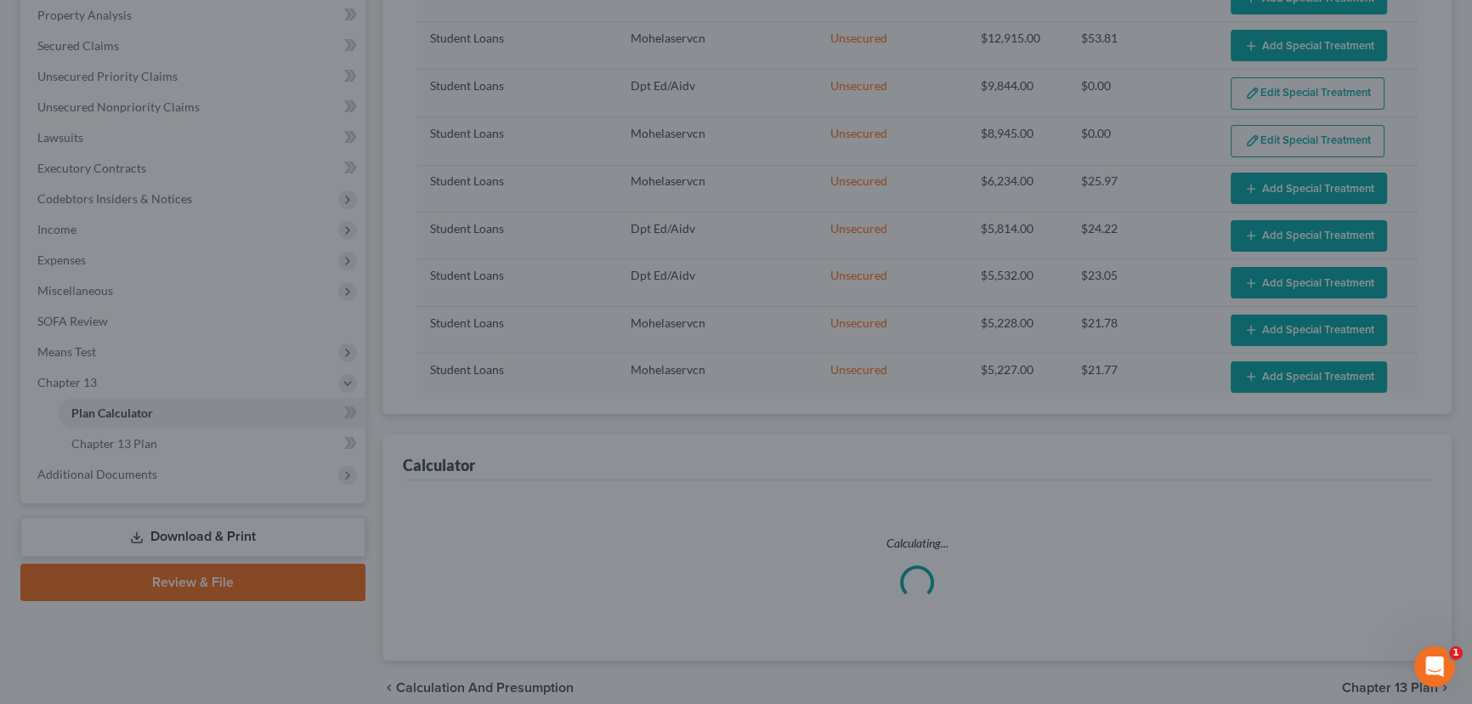
select select "59"
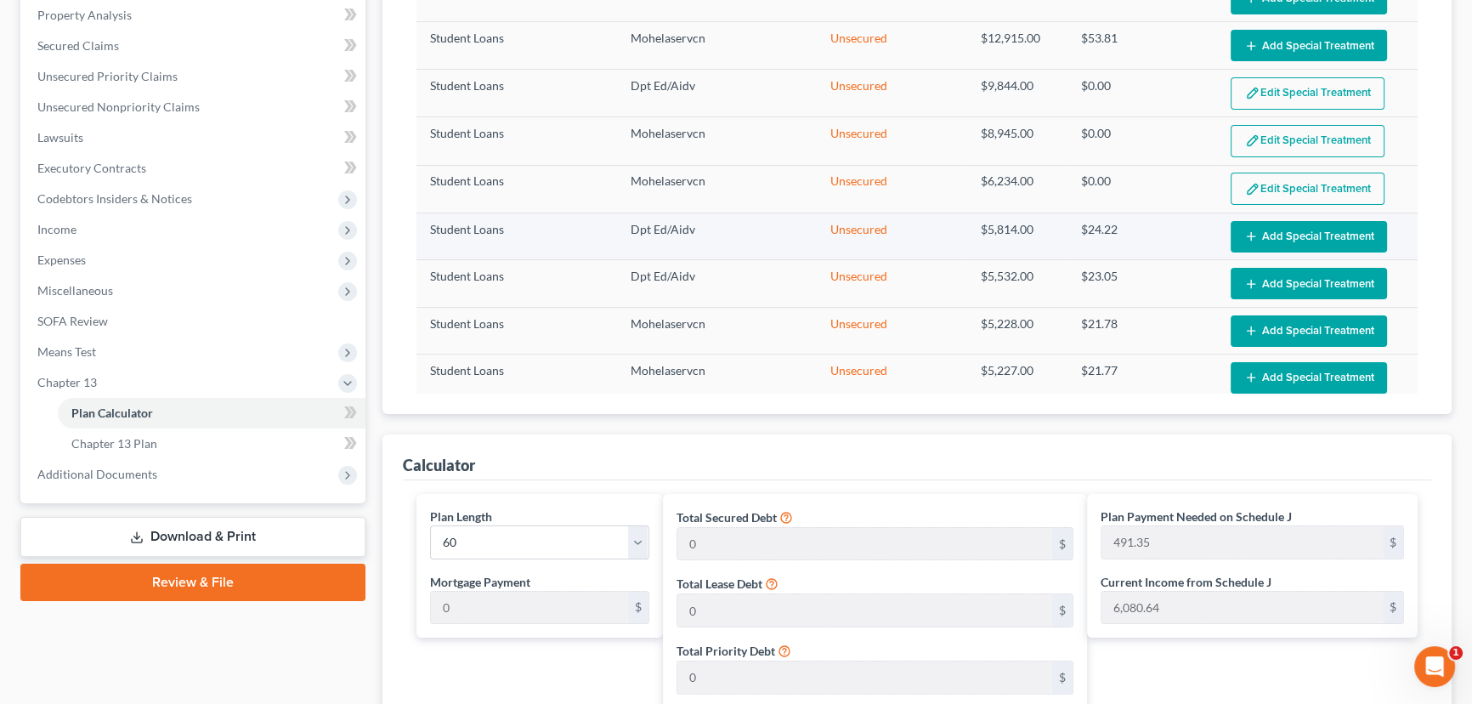
click at [1259, 221] on button "Add Special Treatment" at bounding box center [1309, 236] width 156 height 31
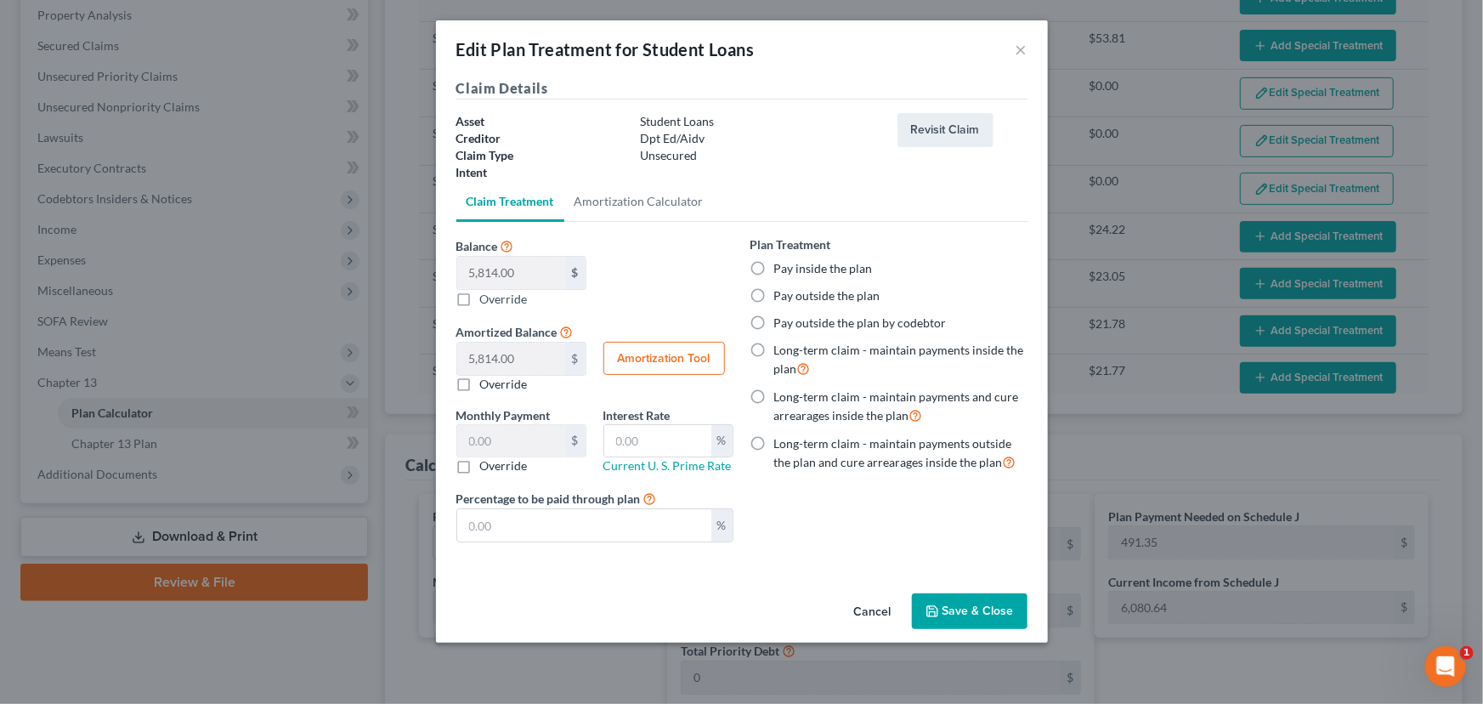
click at [774, 291] on label "Pay outside the plan" at bounding box center [827, 295] width 106 height 17
click at [781, 291] on input "Pay outside the plan" at bounding box center [786, 292] width 11 height 11
radio input "true"
click at [969, 613] on button "Save & Close" at bounding box center [970, 611] width 116 height 36
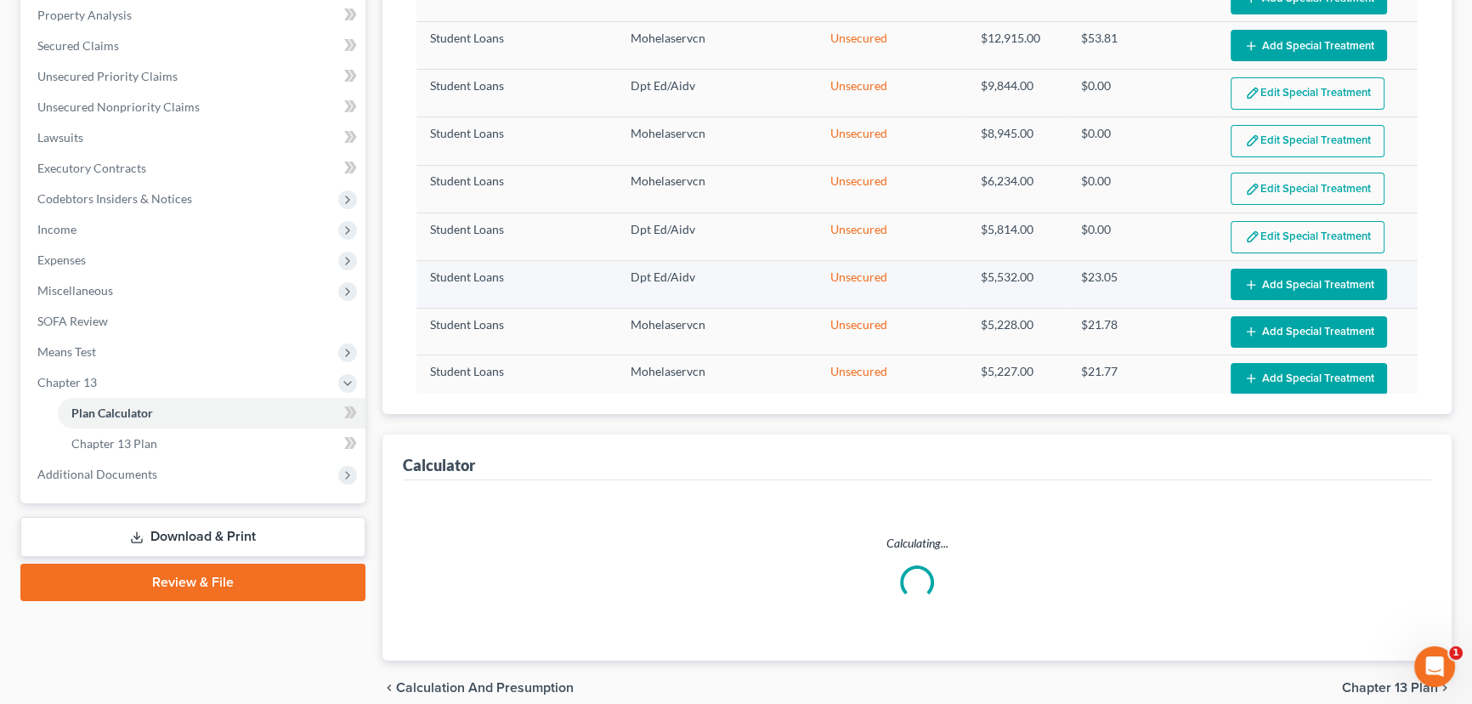
select select "59"
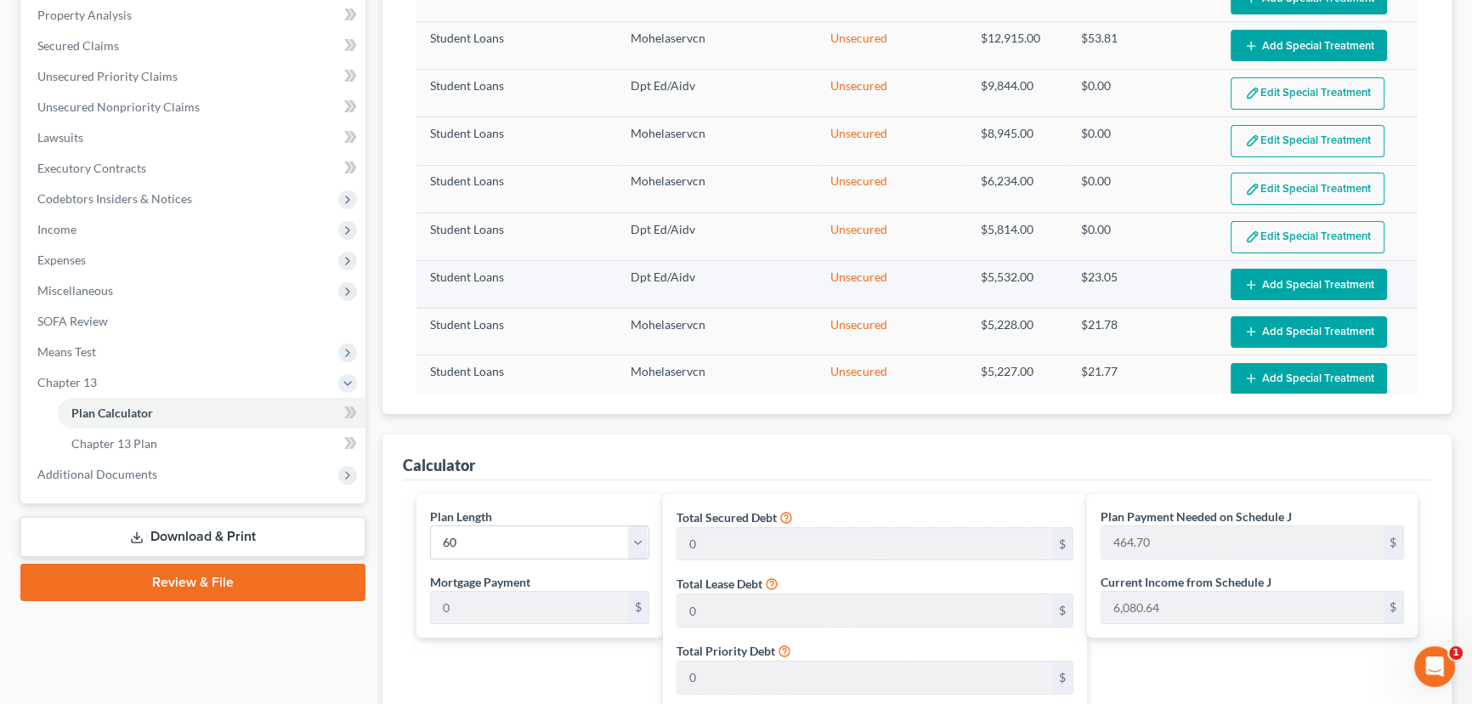
click at [1279, 269] on button "Add Special Treatment" at bounding box center [1309, 284] width 156 height 31
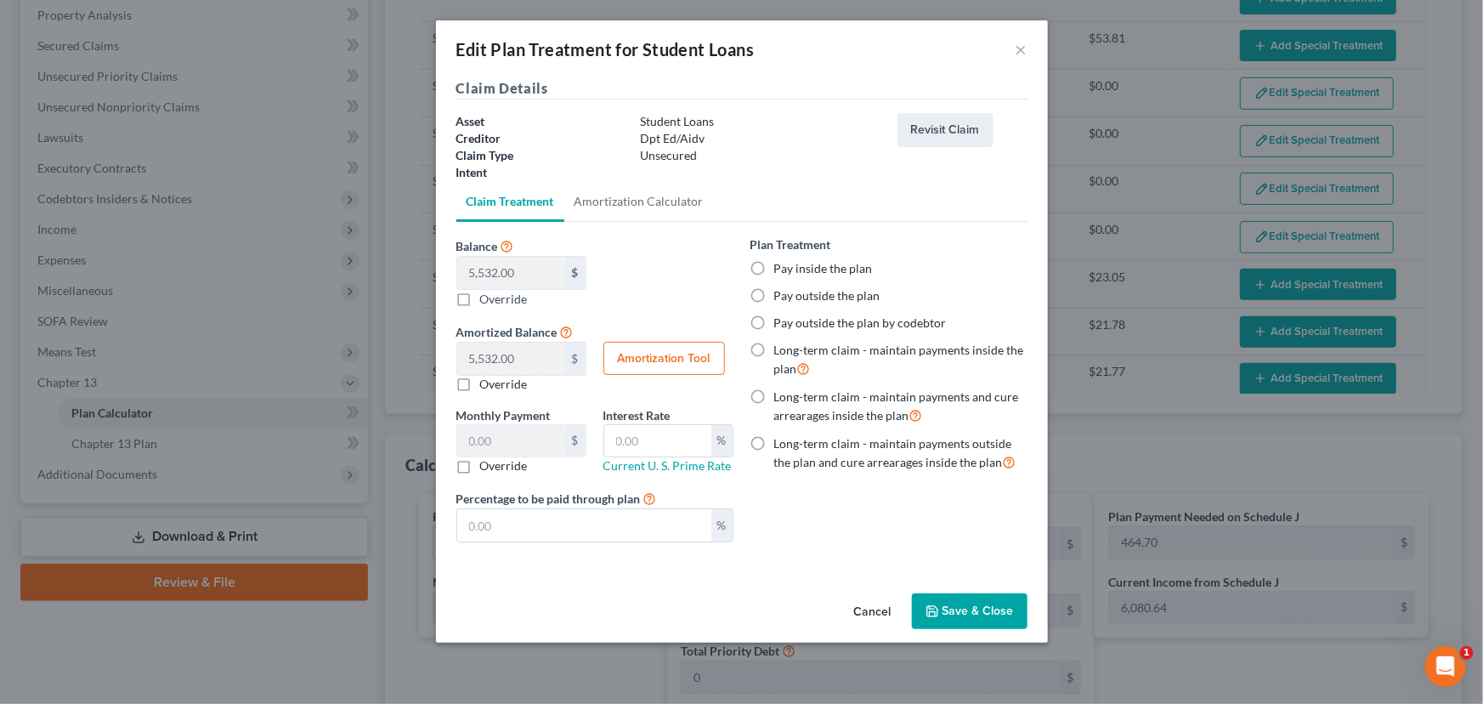
click at [774, 294] on label "Pay outside the plan" at bounding box center [827, 295] width 106 height 17
click at [781, 294] on input "Pay outside the plan" at bounding box center [786, 292] width 11 height 11
radio input "true"
click at [943, 602] on button "Save & Close" at bounding box center [970, 611] width 116 height 36
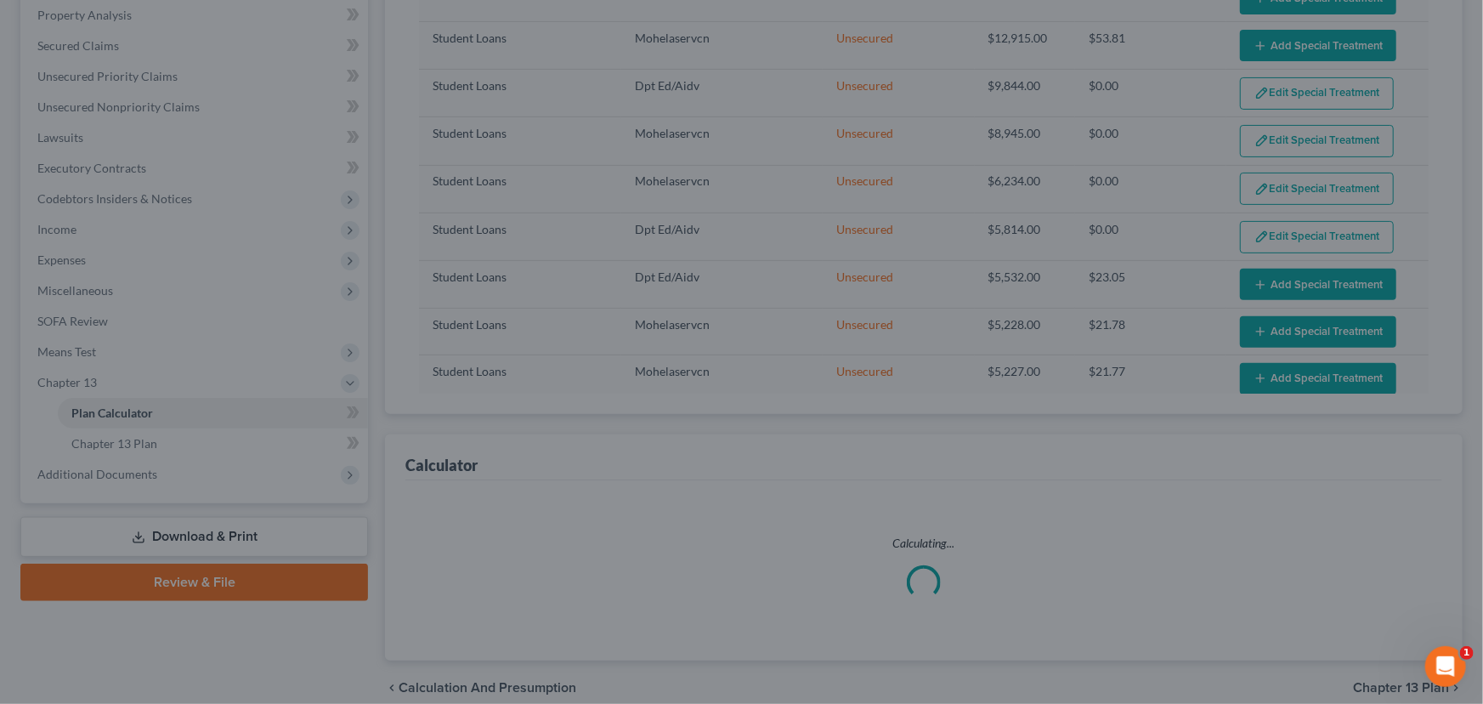
select select "59"
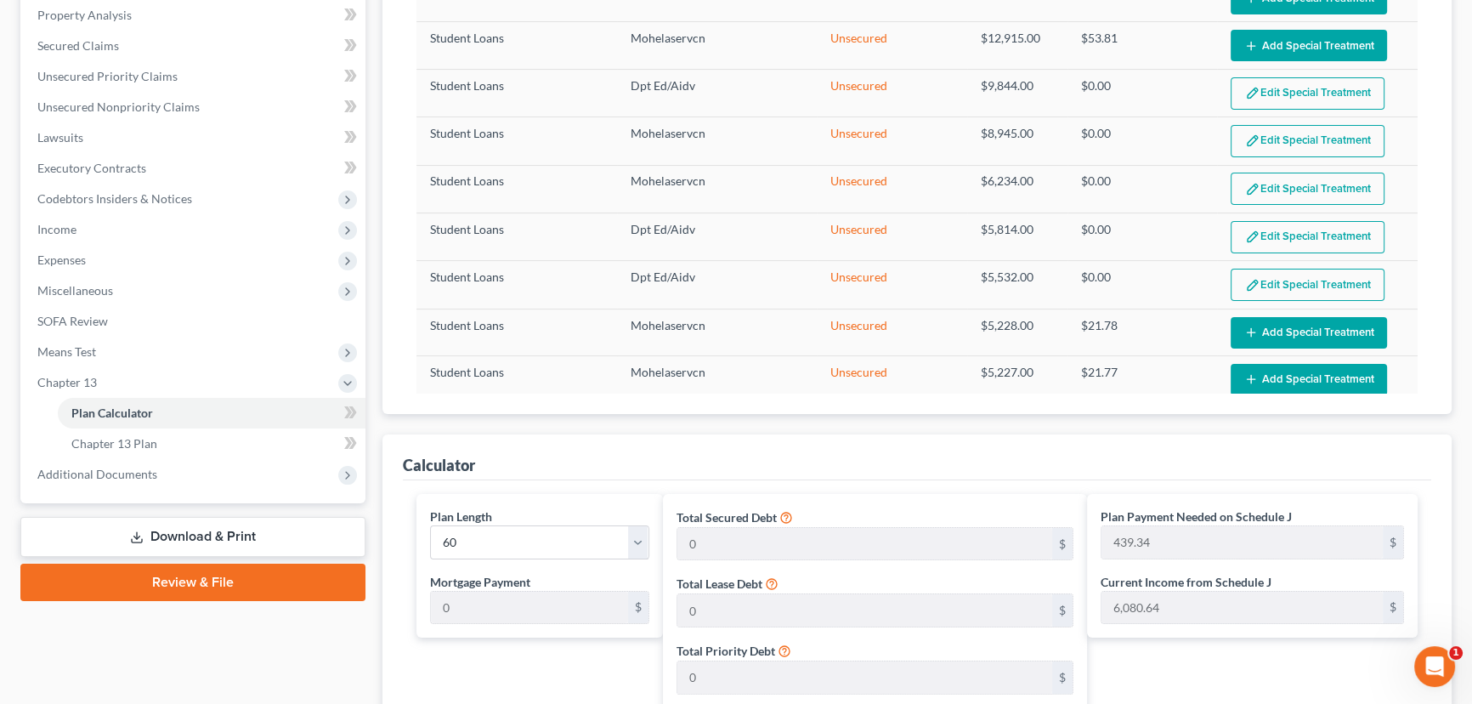
click at [1271, 324] on button "Add Special Treatment" at bounding box center [1309, 332] width 156 height 31
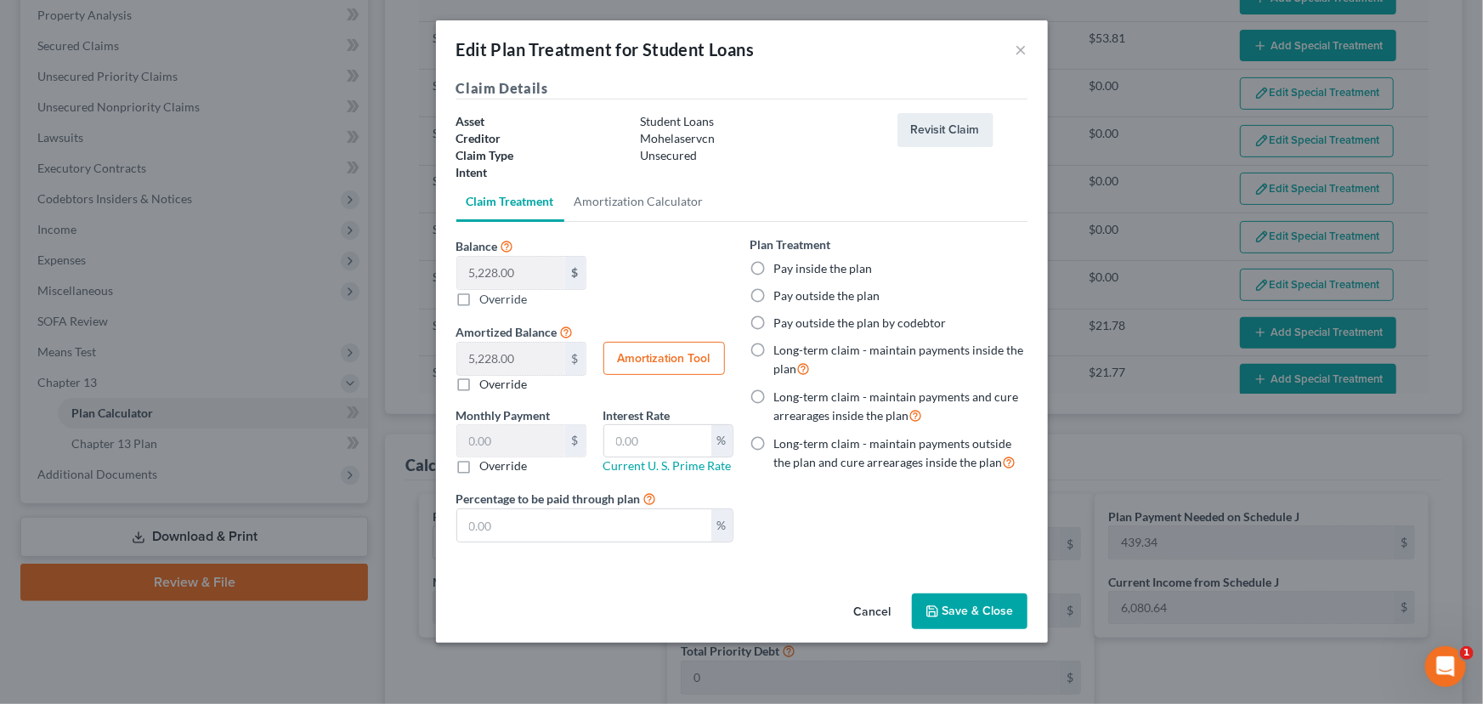
click at [774, 294] on label "Pay outside the plan" at bounding box center [827, 295] width 106 height 17
click at [781, 294] on input "Pay outside the plan" at bounding box center [786, 292] width 11 height 11
radio input "true"
click at [958, 603] on button "Save & Close" at bounding box center [970, 611] width 116 height 36
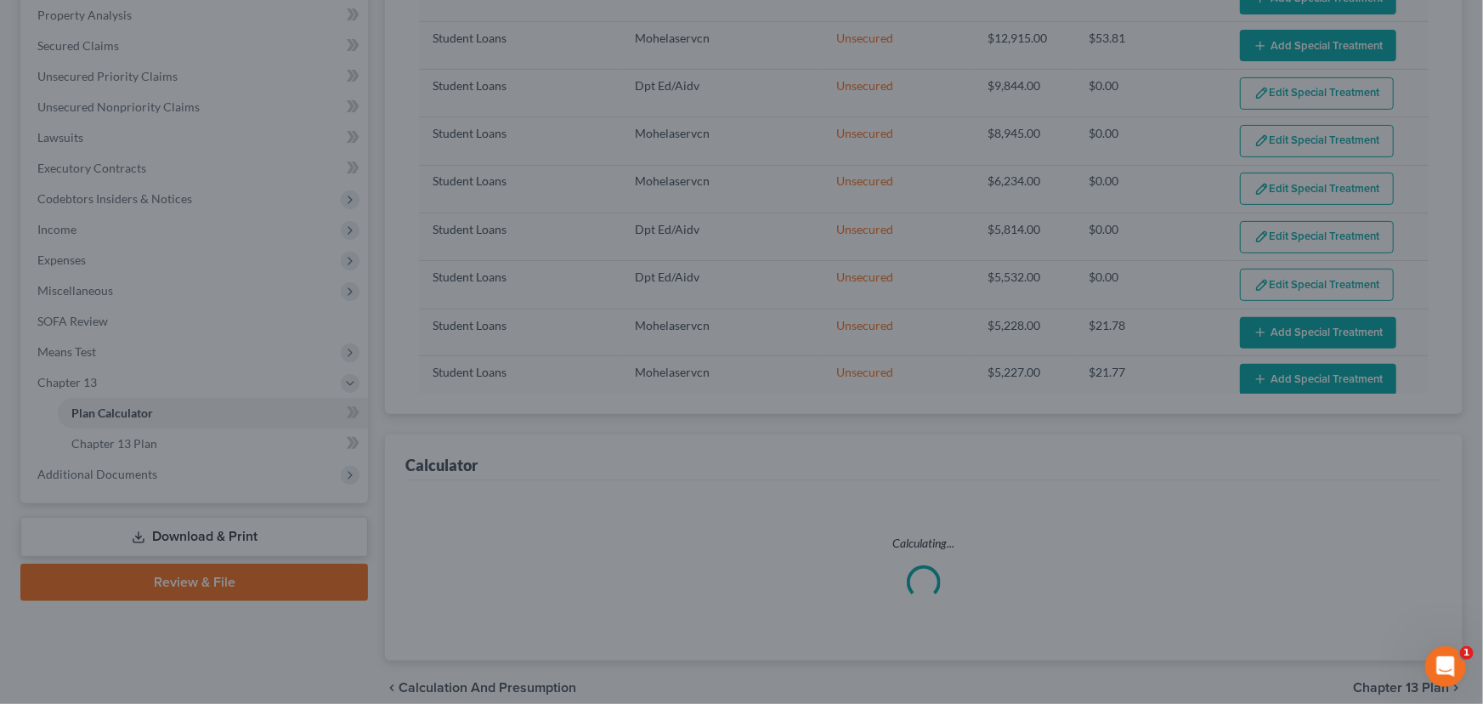
select select "59"
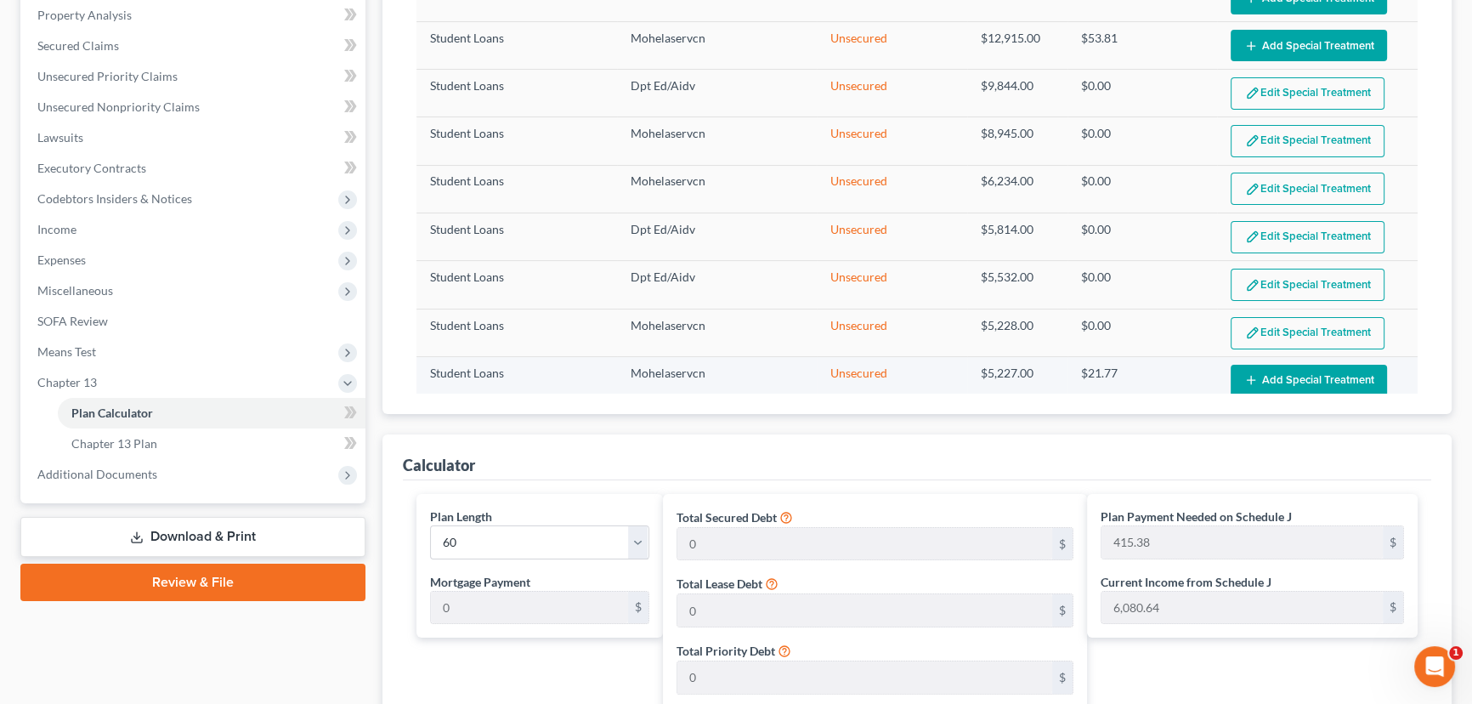
click at [1276, 371] on button "Add Special Treatment" at bounding box center [1309, 380] width 156 height 31
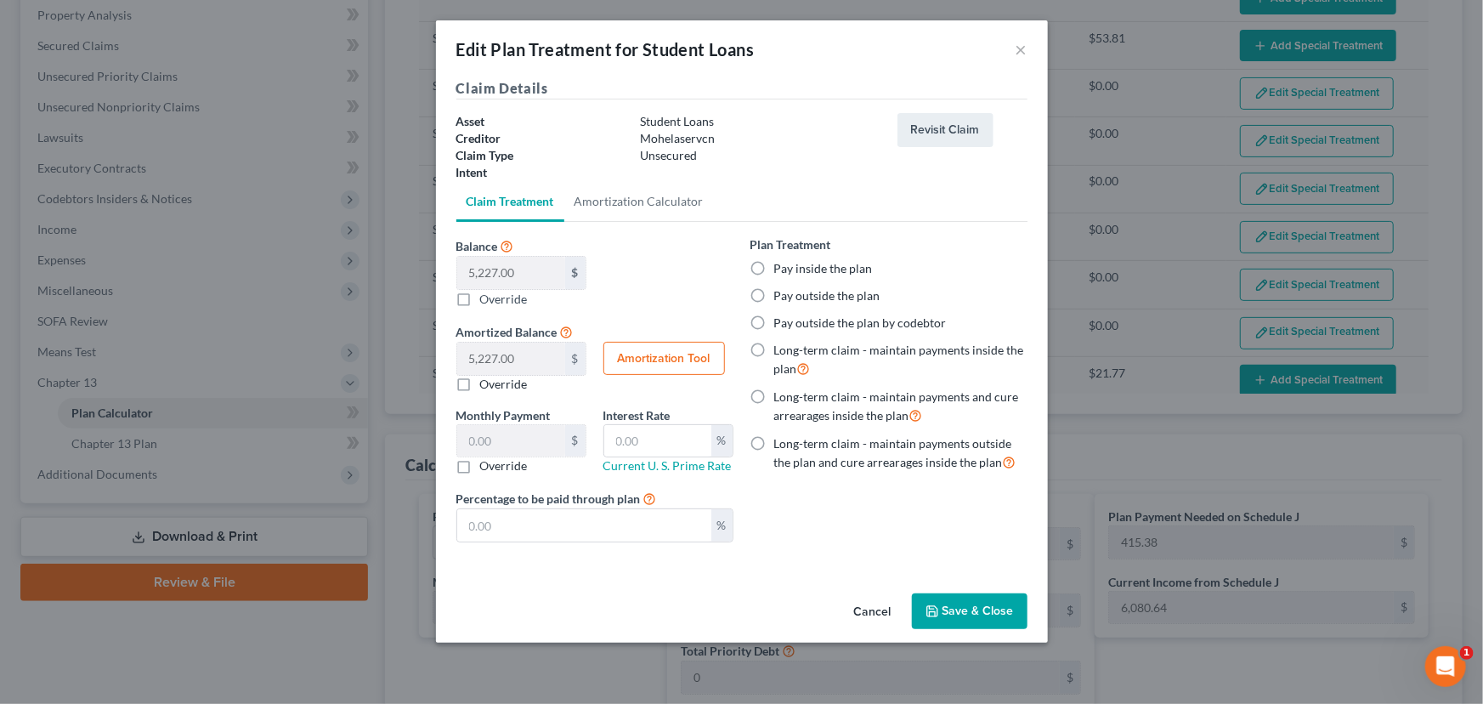
click at [774, 294] on label "Pay outside the plan" at bounding box center [827, 295] width 106 height 17
click at [781, 294] on input "Pay outside the plan" at bounding box center [786, 292] width 11 height 11
radio input "true"
click at [955, 607] on button "Save & Close" at bounding box center [970, 611] width 116 height 36
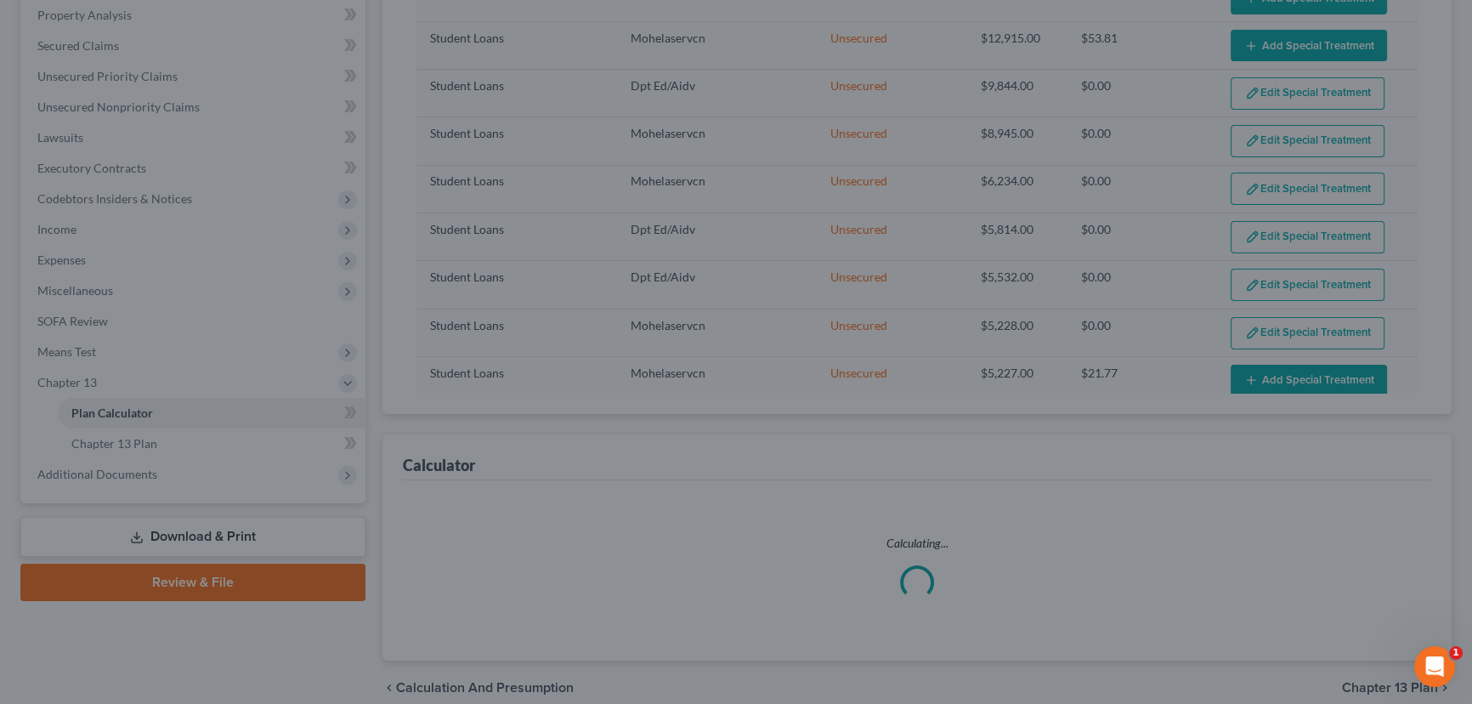
select select "59"
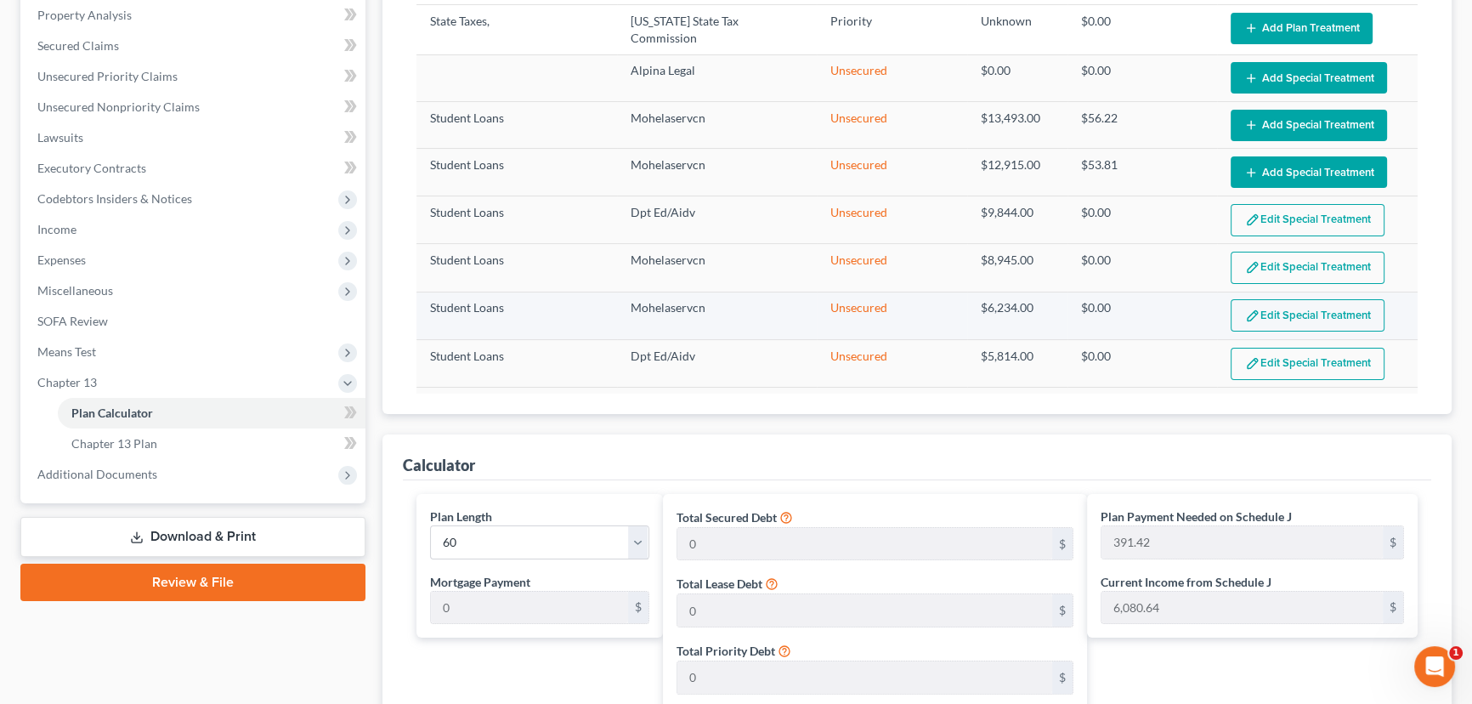
scroll to position [0, 0]
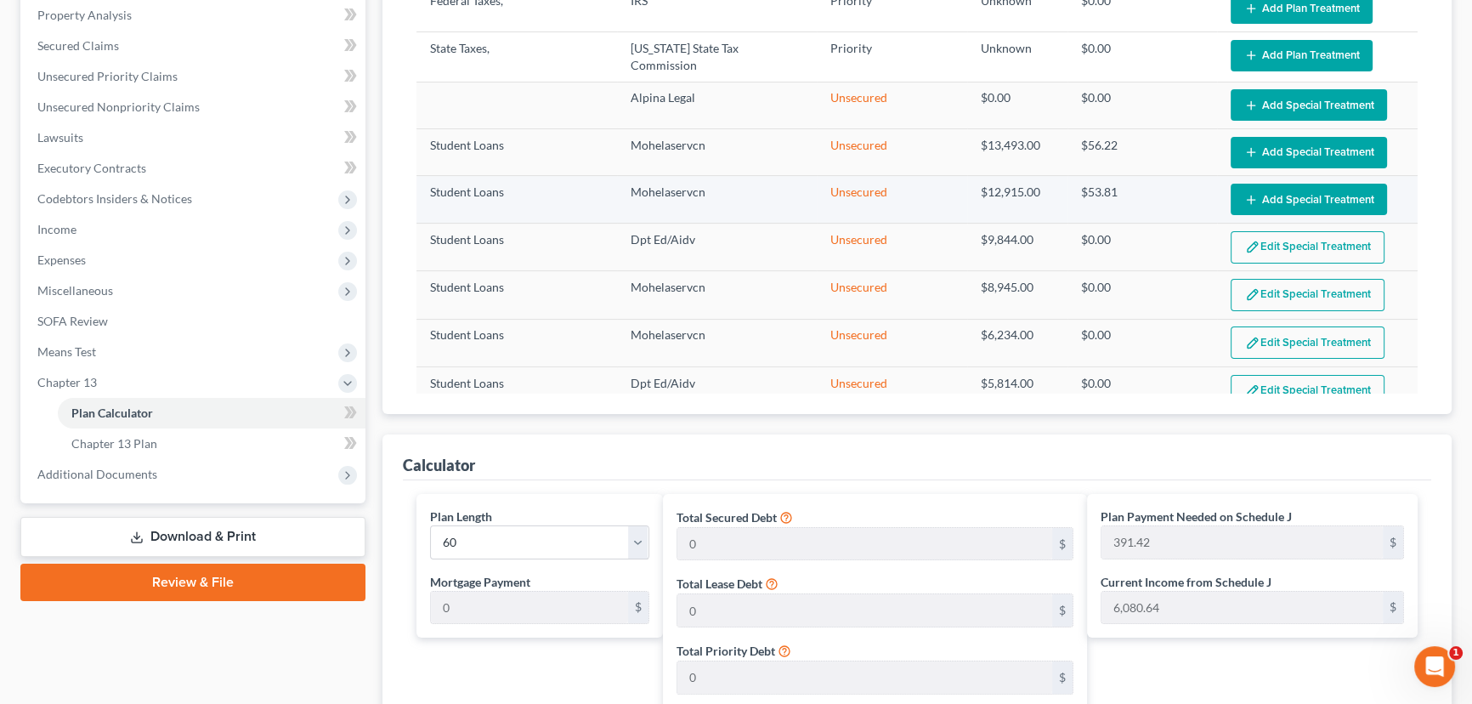
click at [1275, 188] on button "Add Special Treatment" at bounding box center [1309, 199] width 156 height 31
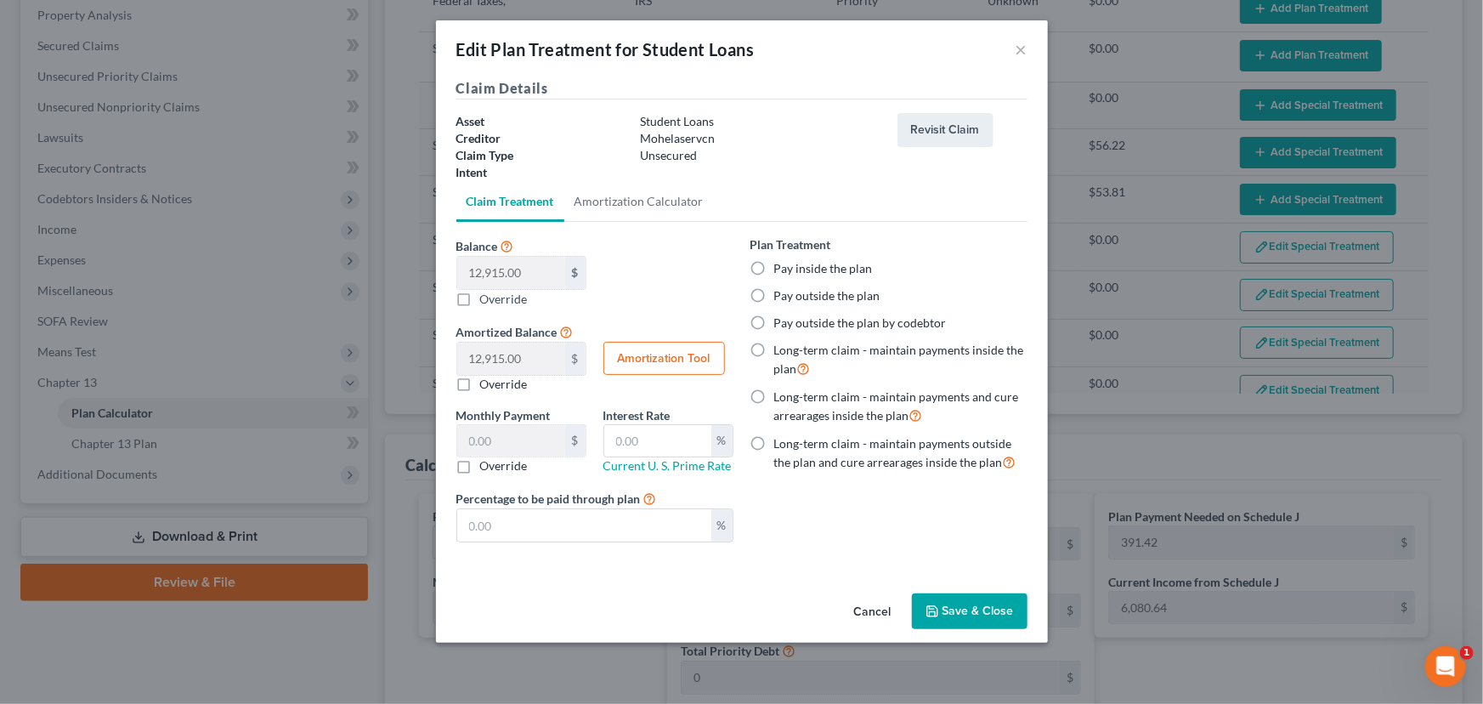
click at [774, 293] on label "Pay outside the plan" at bounding box center [827, 295] width 106 height 17
click at [781, 293] on input "Pay outside the plan" at bounding box center [786, 292] width 11 height 11
radio input "true"
click at [956, 609] on button "Save & Close" at bounding box center [970, 611] width 116 height 36
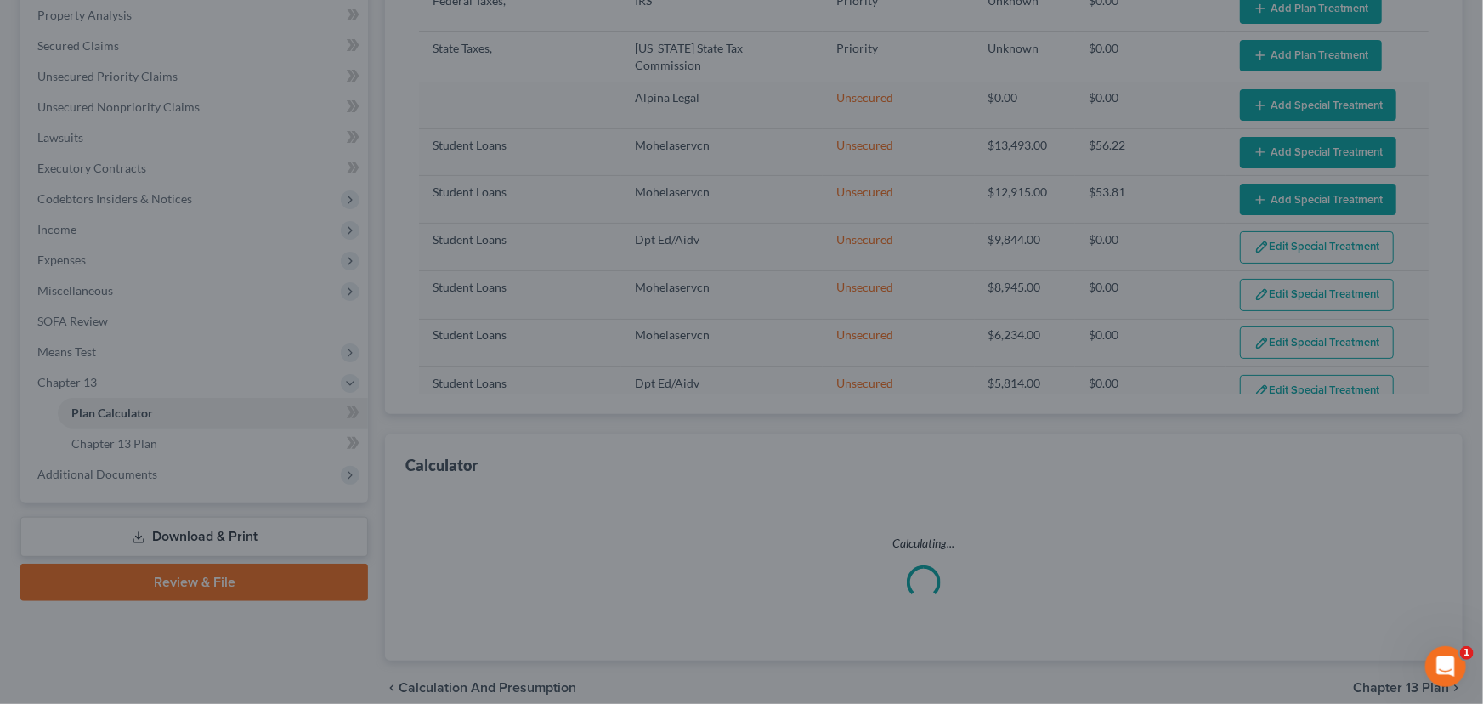
select select "59"
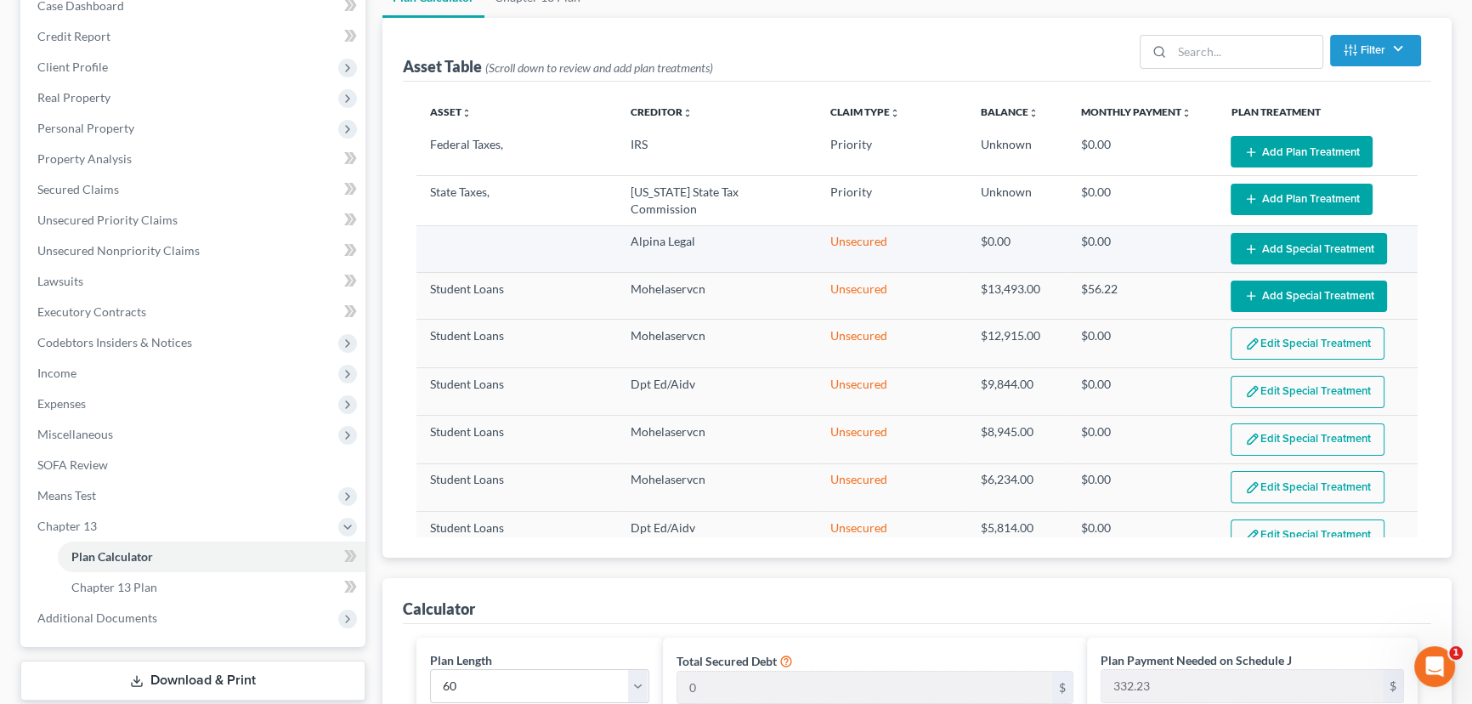
scroll to position [175, 0]
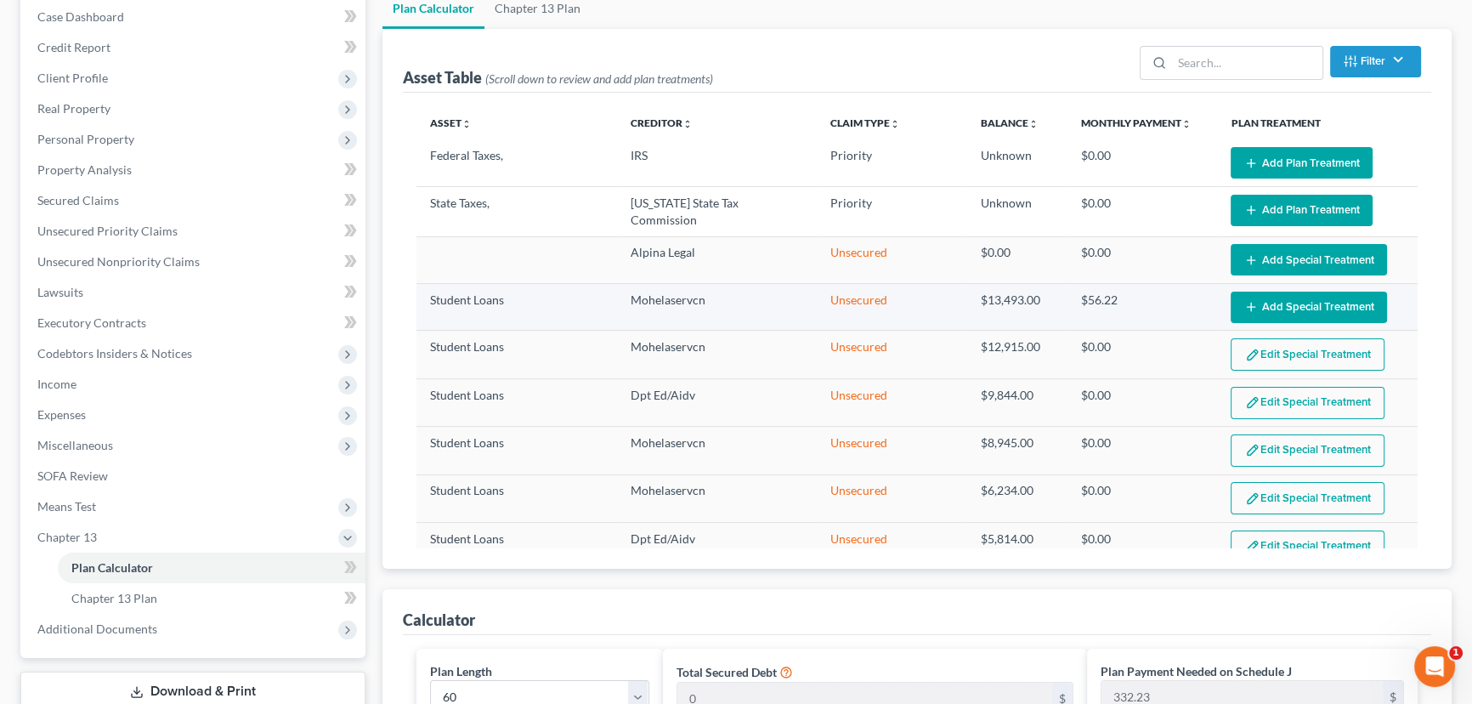
click at [1265, 297] on button "Add Special Treatment" at bounding box center [1309, 306] width 156 height 31
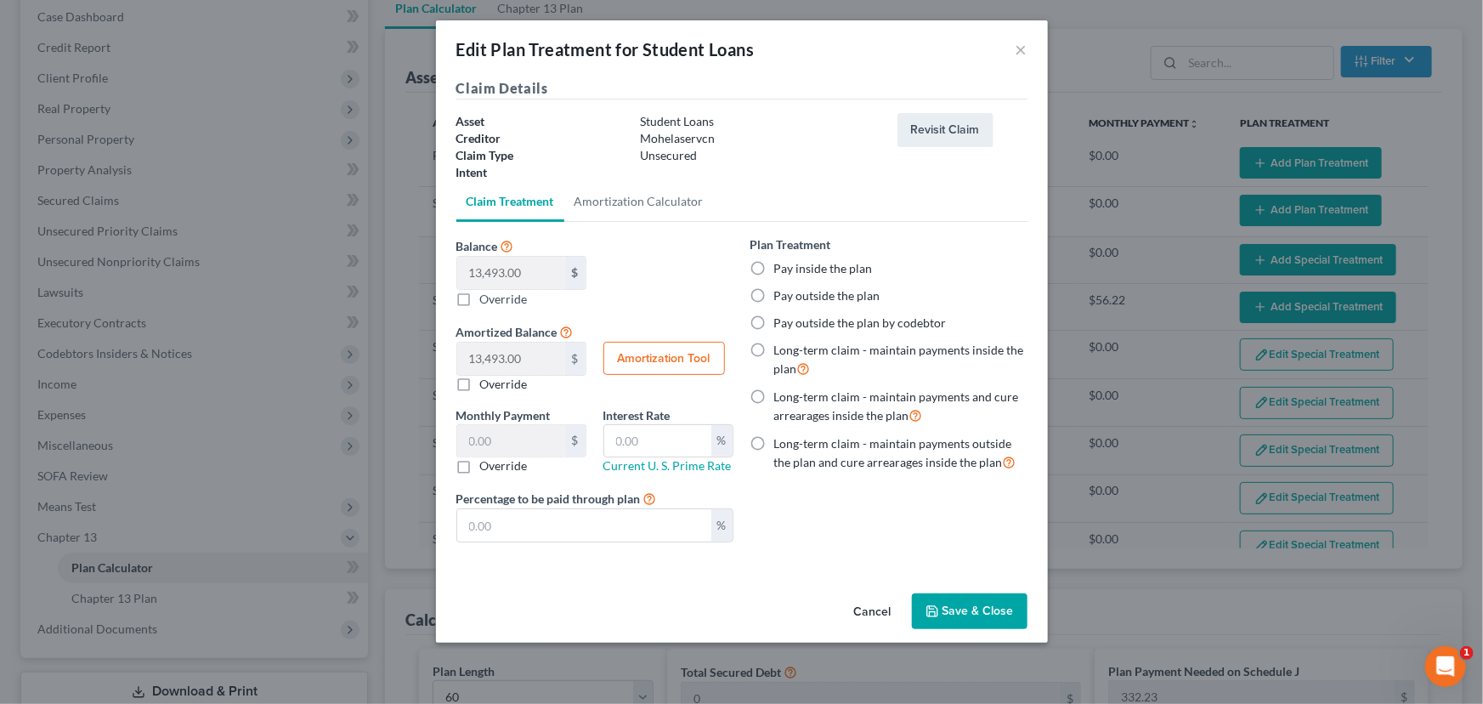
click at [774, 293] on label "Pay outside the plan" at bounding box center [827, 295] width 106 height 17
click at [781, 293] on input "Pay outside the plan" at bounding box center [786, 292] width 11 height 11
radio input "true"
click at [959, 603] on button "Save & Close" at bounding box center [970, 611] width 116 height 36
select select "59"
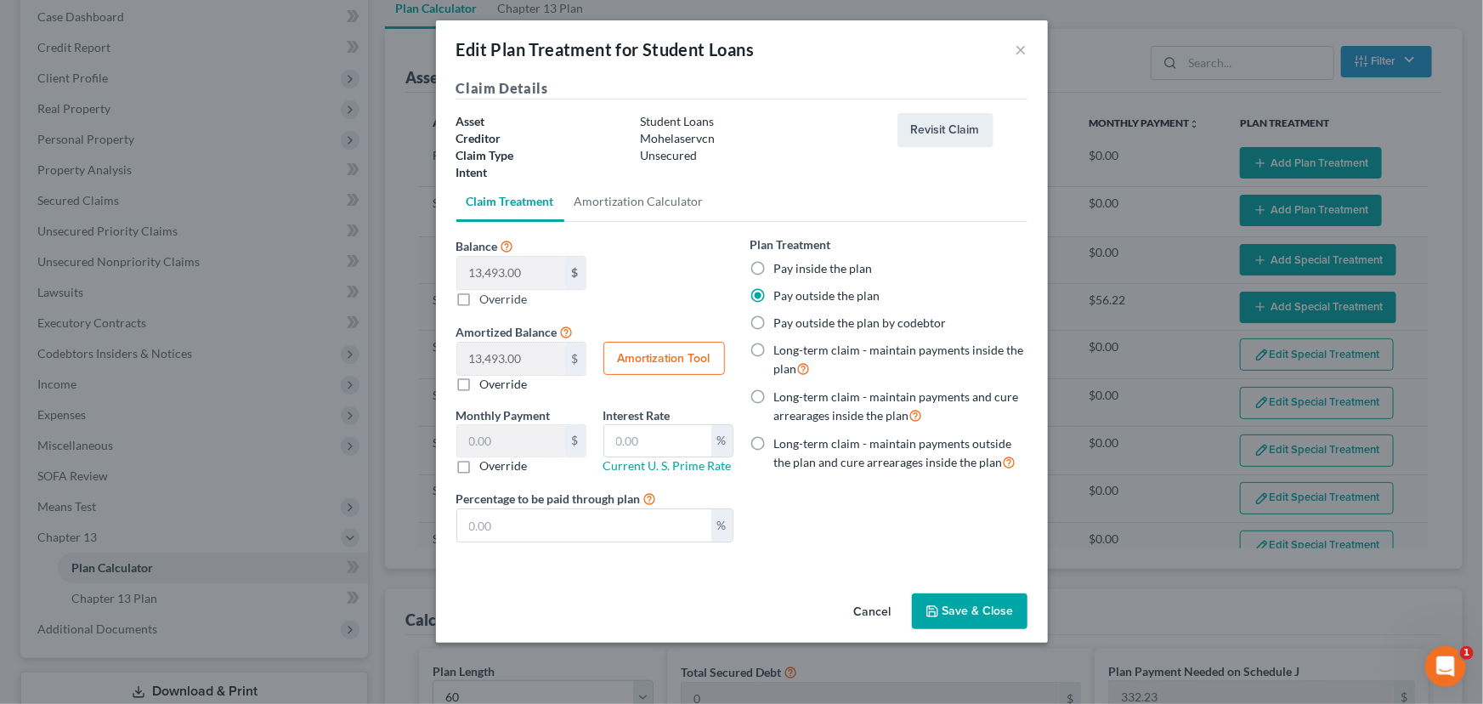
select select "59"
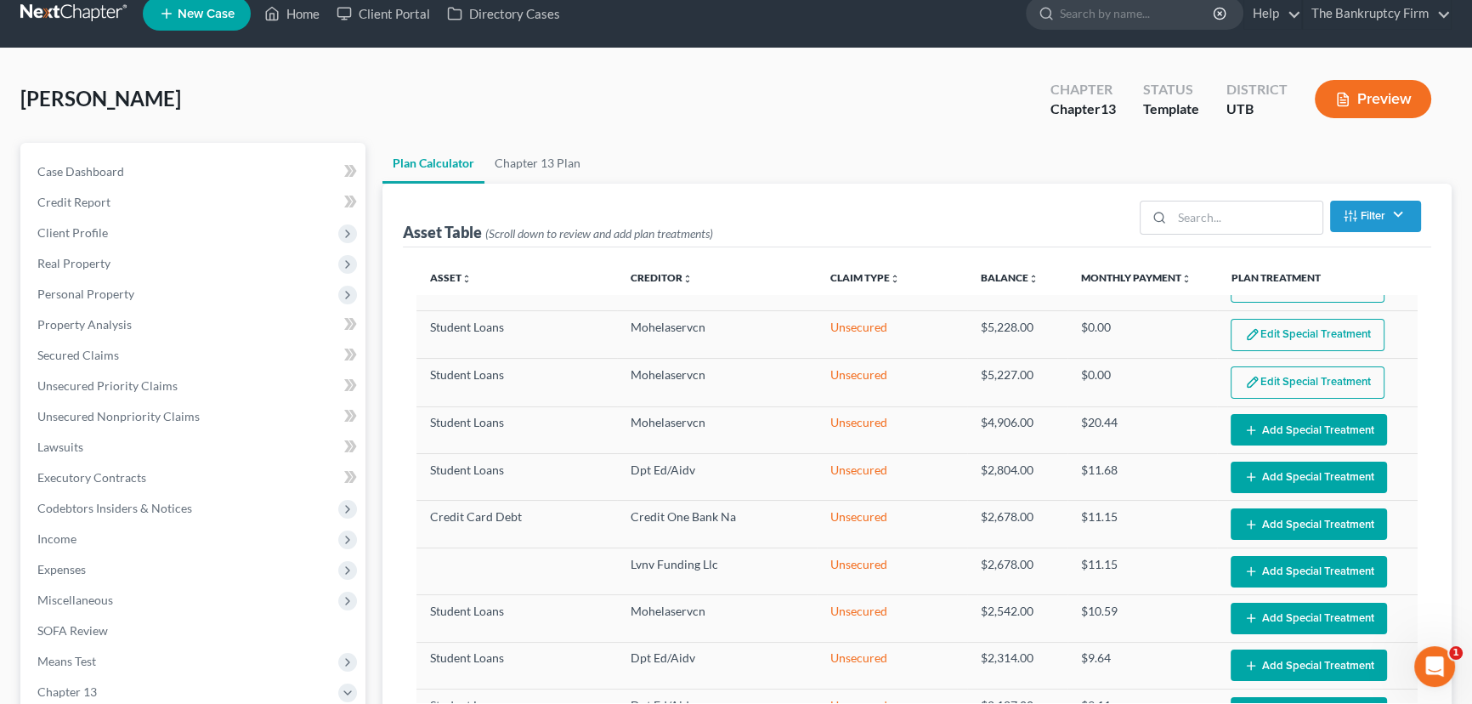
scroll to position [540, 0]
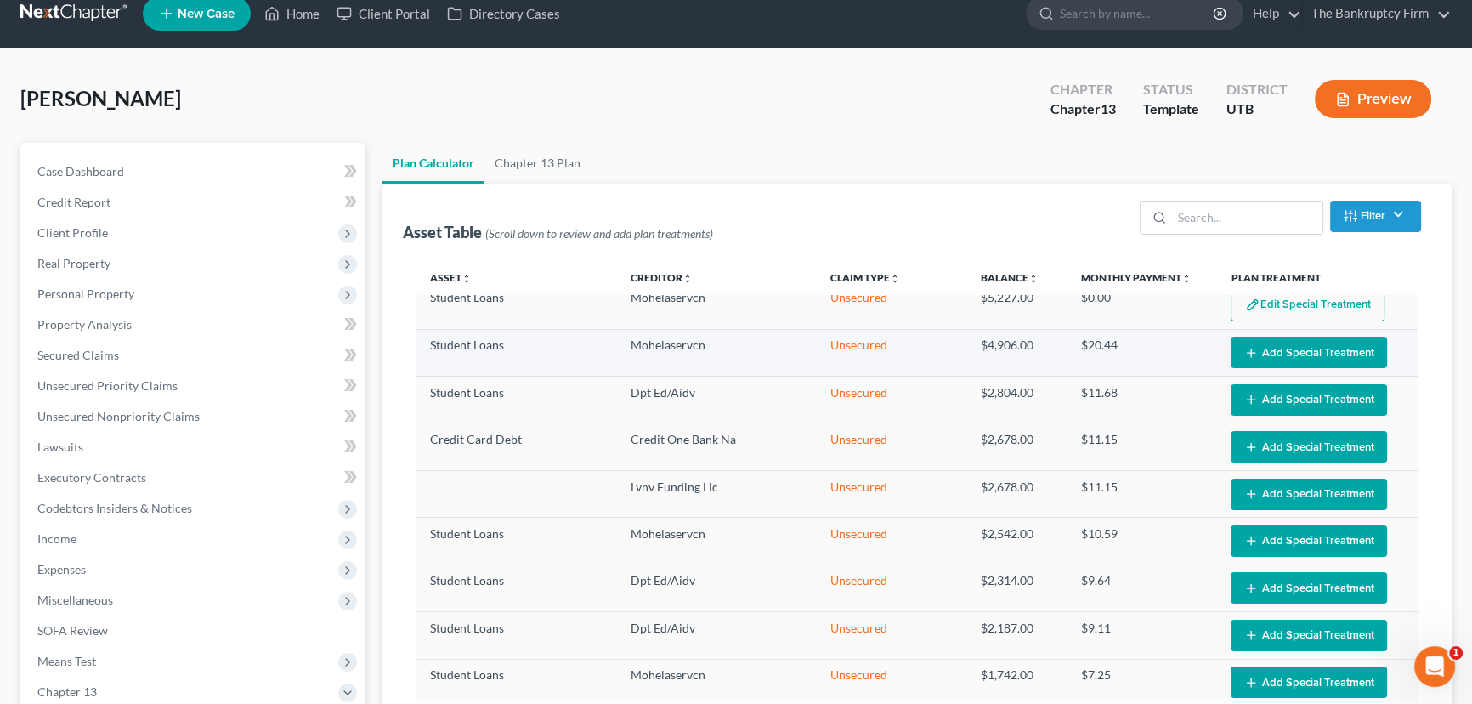
click at [1286, 347] on button "Add Special Treatment" at bounding box center [1309, 352] width 156 height 31
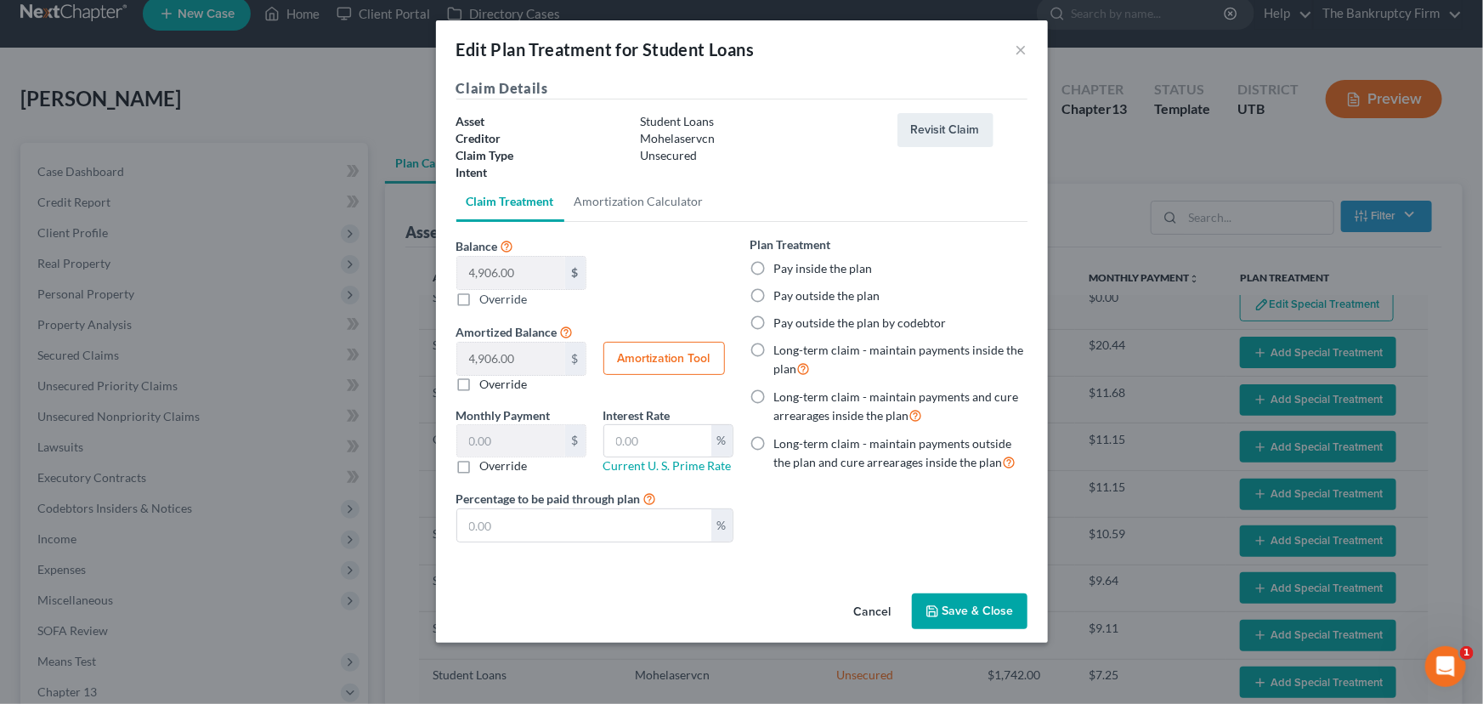
click at [774, 294] on label "Pay outside the plan" at bounding box center [827, 295] width 106 height 17
click at [781, 294] on input "Pay outside the plan" at bounding box center [786, 292] width 11 height 11
radio input "true"
click at [969, 612] on button "Save & Close" at bounding box center [970, 611] width 116 height 36
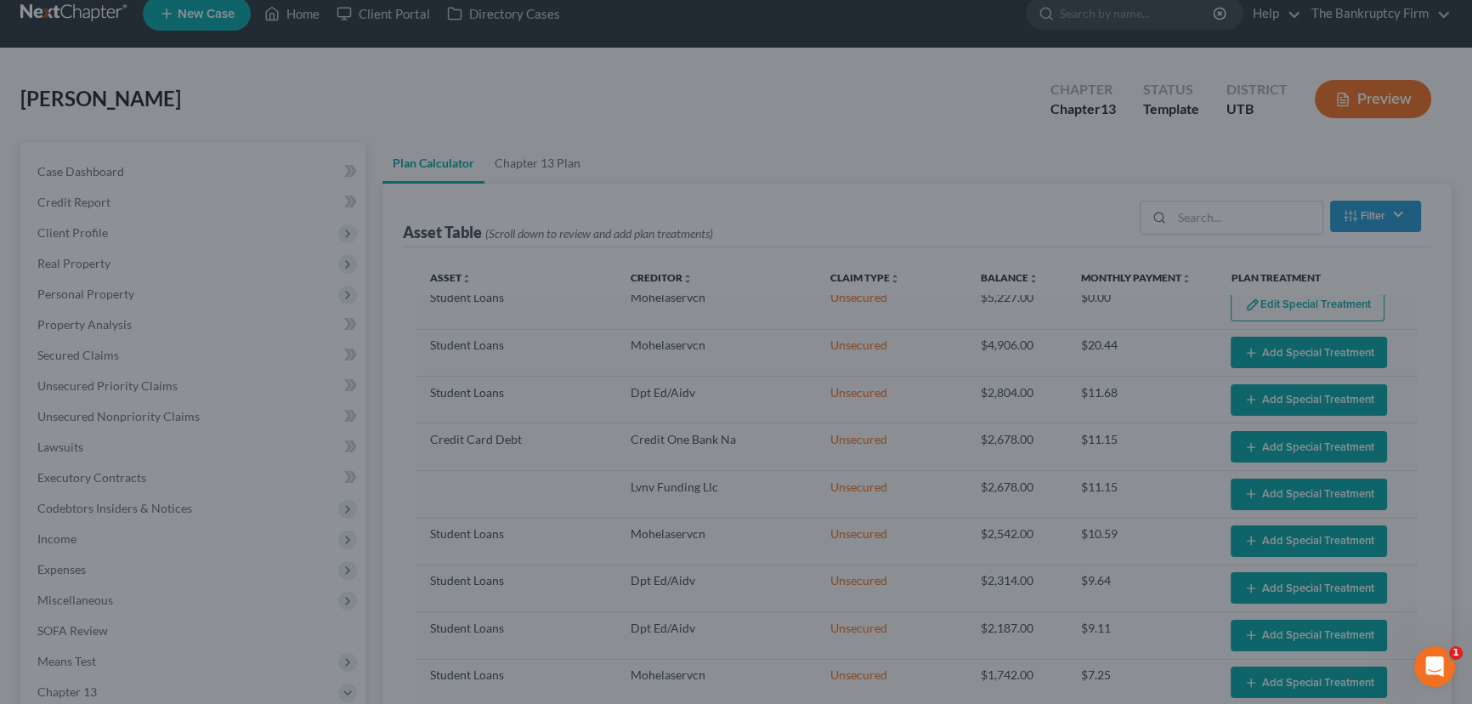
select select "59"
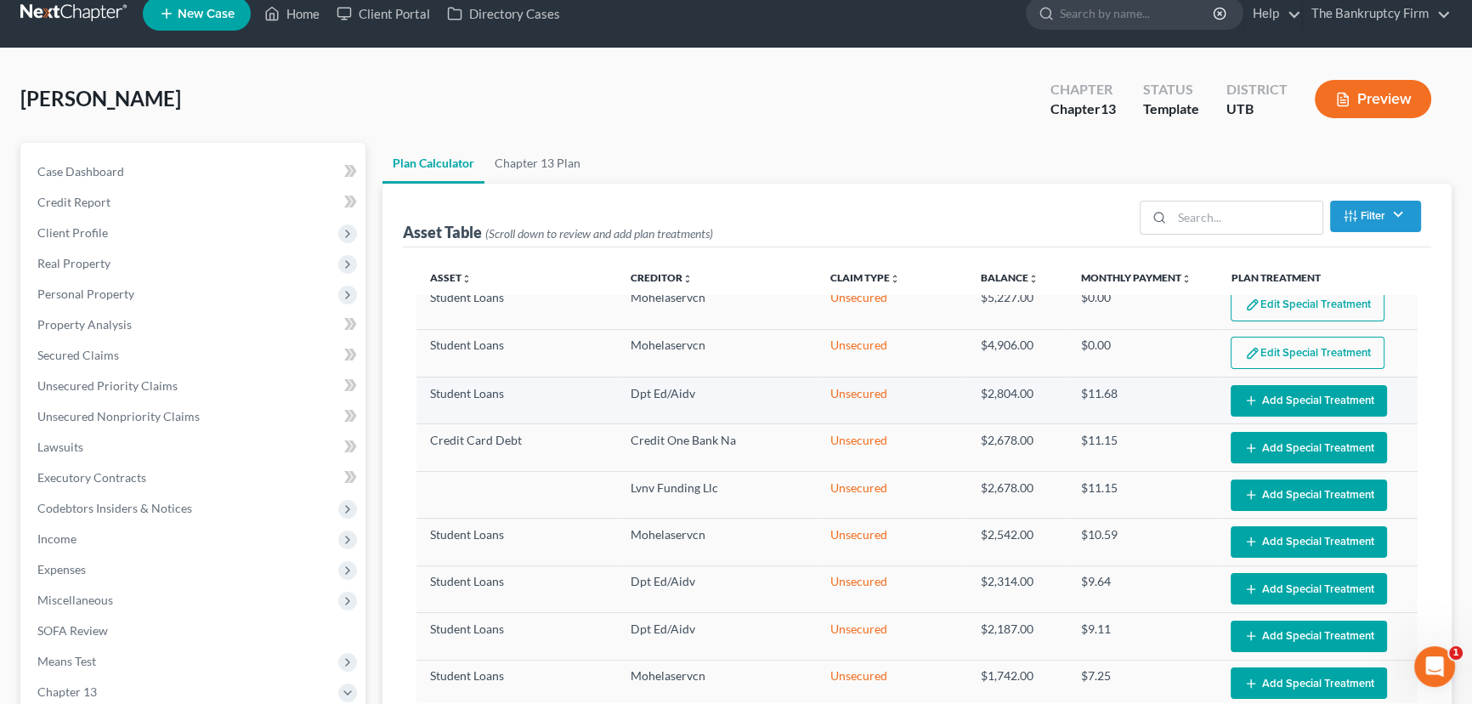
click at [1283, 394] on button "Add Special Treatment" at bounding box center [1309, 400] width 156 height 31
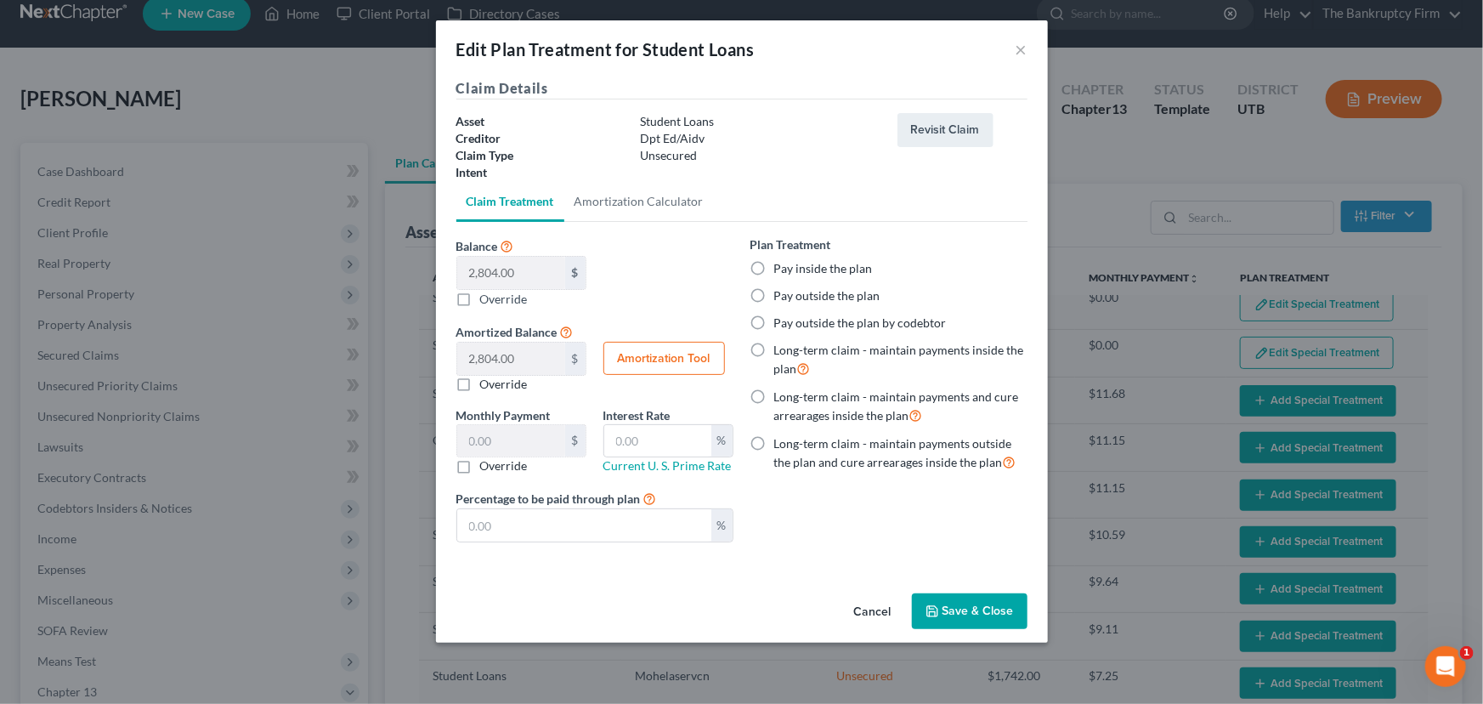
click at [774, 293] on label "Pay outside the plan" at bounding box center [827, 295] width 106 height 17
click at [781, 293] on input "Pay outside the plan" at bounding box center [786, 292] width 11 height 11
radio input "true"
click at [979, 607] on button "Save & Close" at bounding box center [970, 611] width 116 height 36
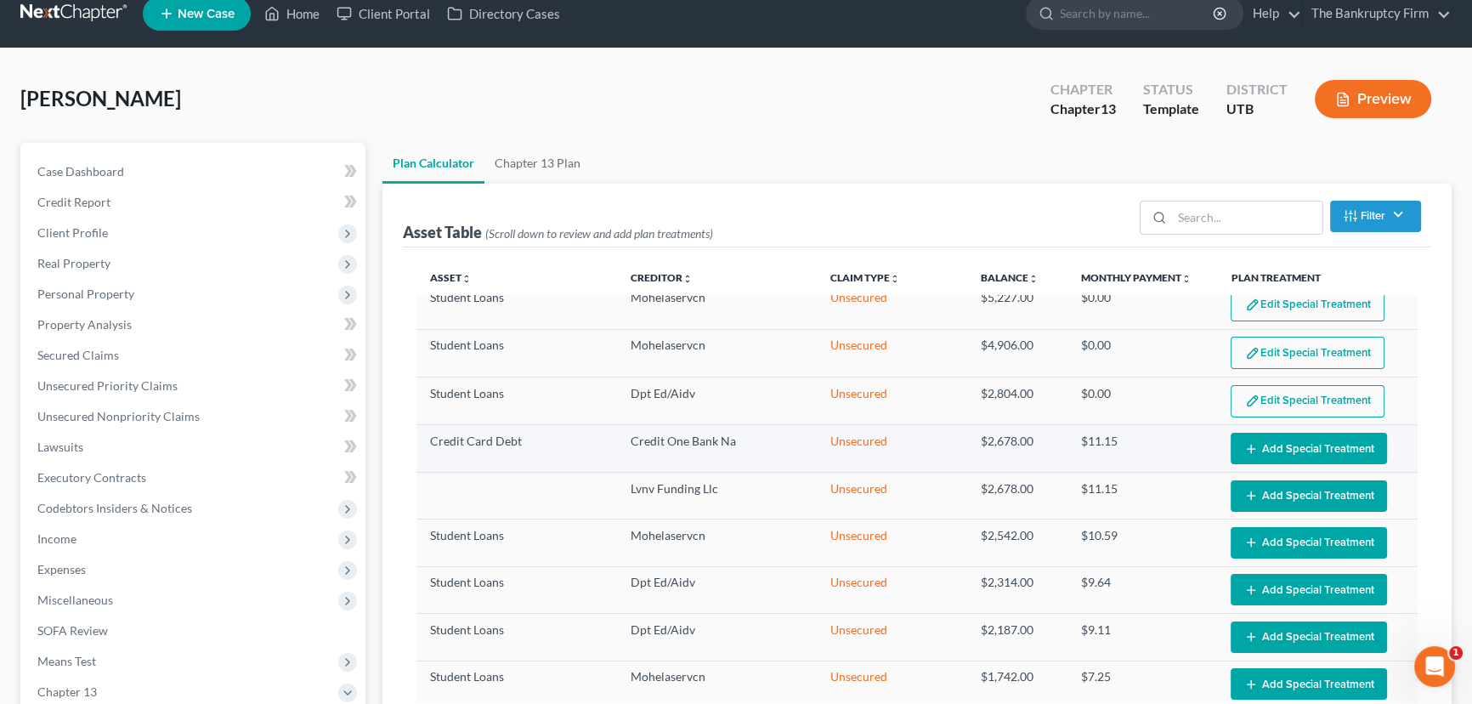
select select "59"
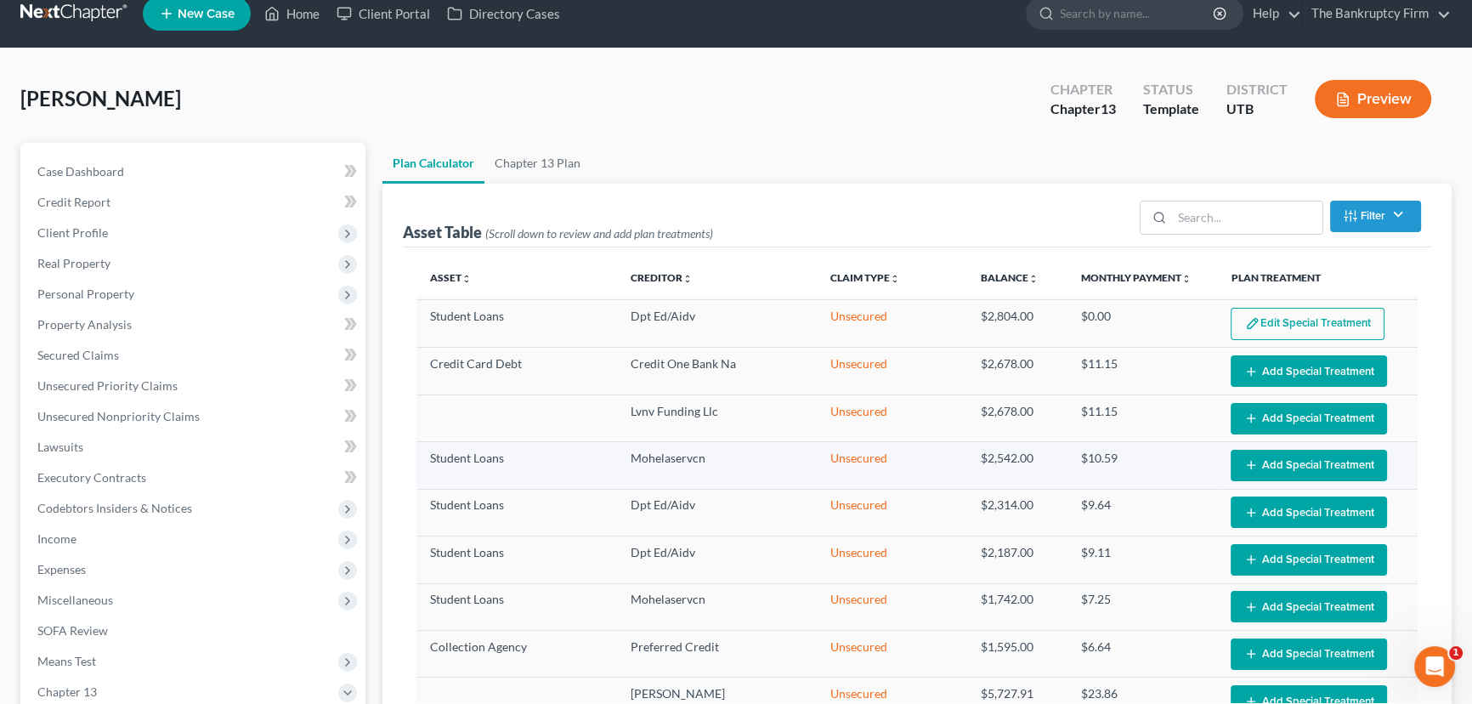
click at [1291, 461] on button "Add Special Treatment" at bounding box center [1309, 465] width 156 height 31
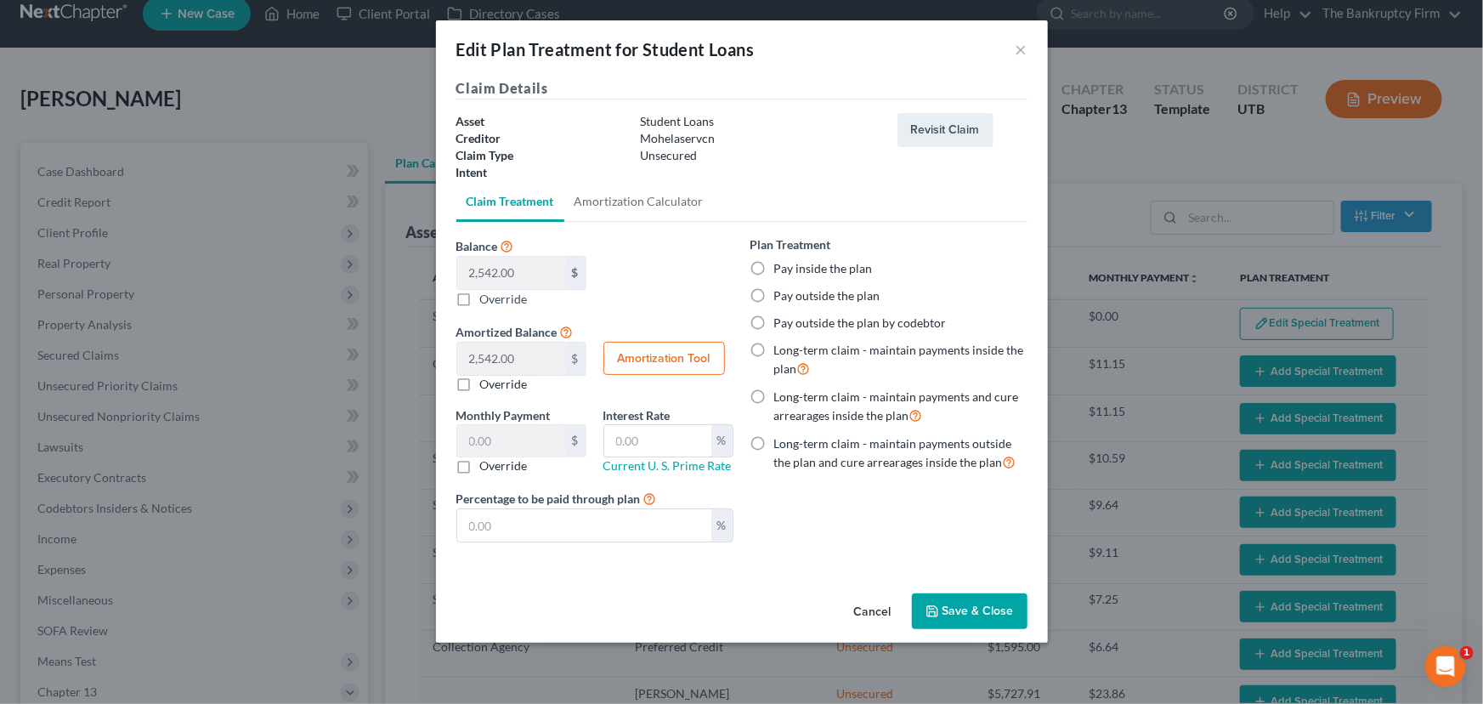
click at [774, 292] on label "Pay outside the plan" at bounding box center [827, 295] width 106 height 17
click at [781, 292] on input "Pay outside the plan" at bounding box center [786, 292] width 11 height 11
radio input "true"
click at [986, 612] on button "Save & Close" at bounding box center [970, 611] width 116 height 36
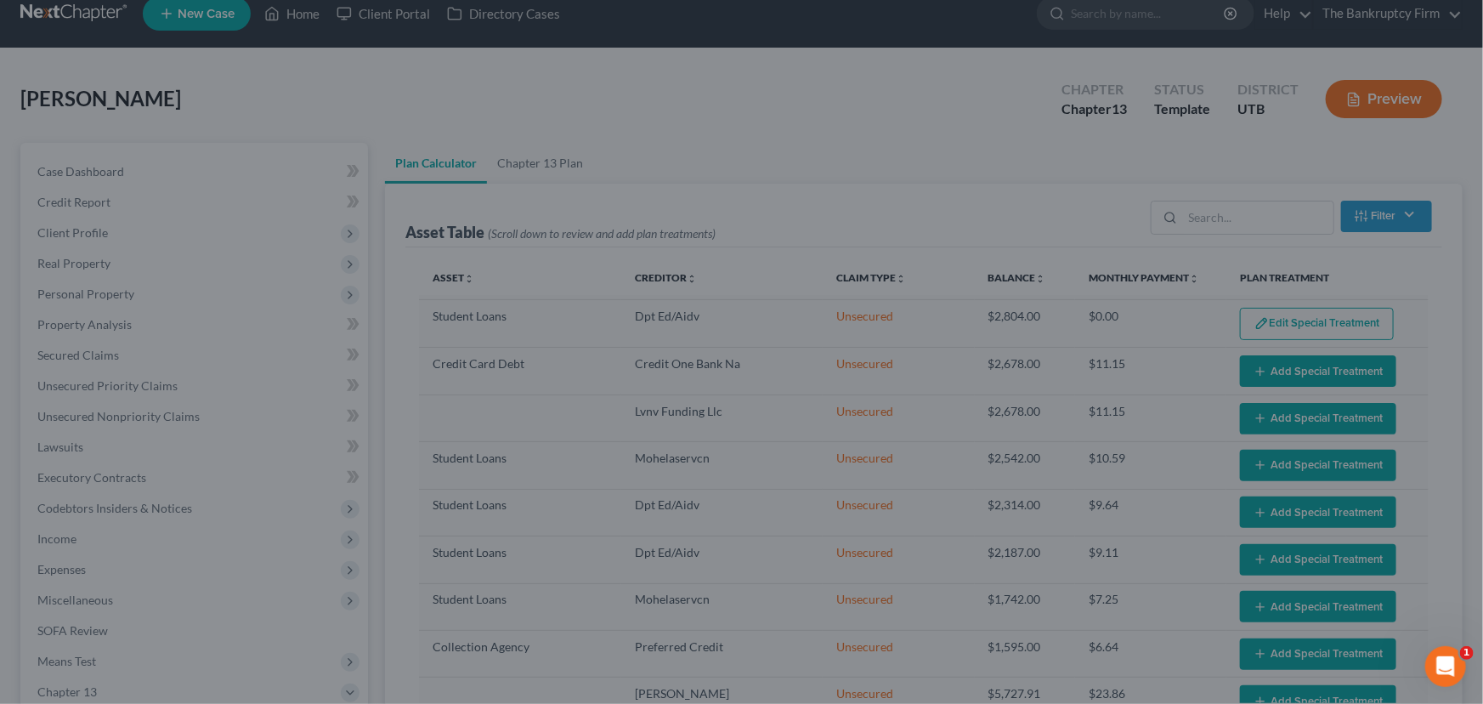
select select "59"
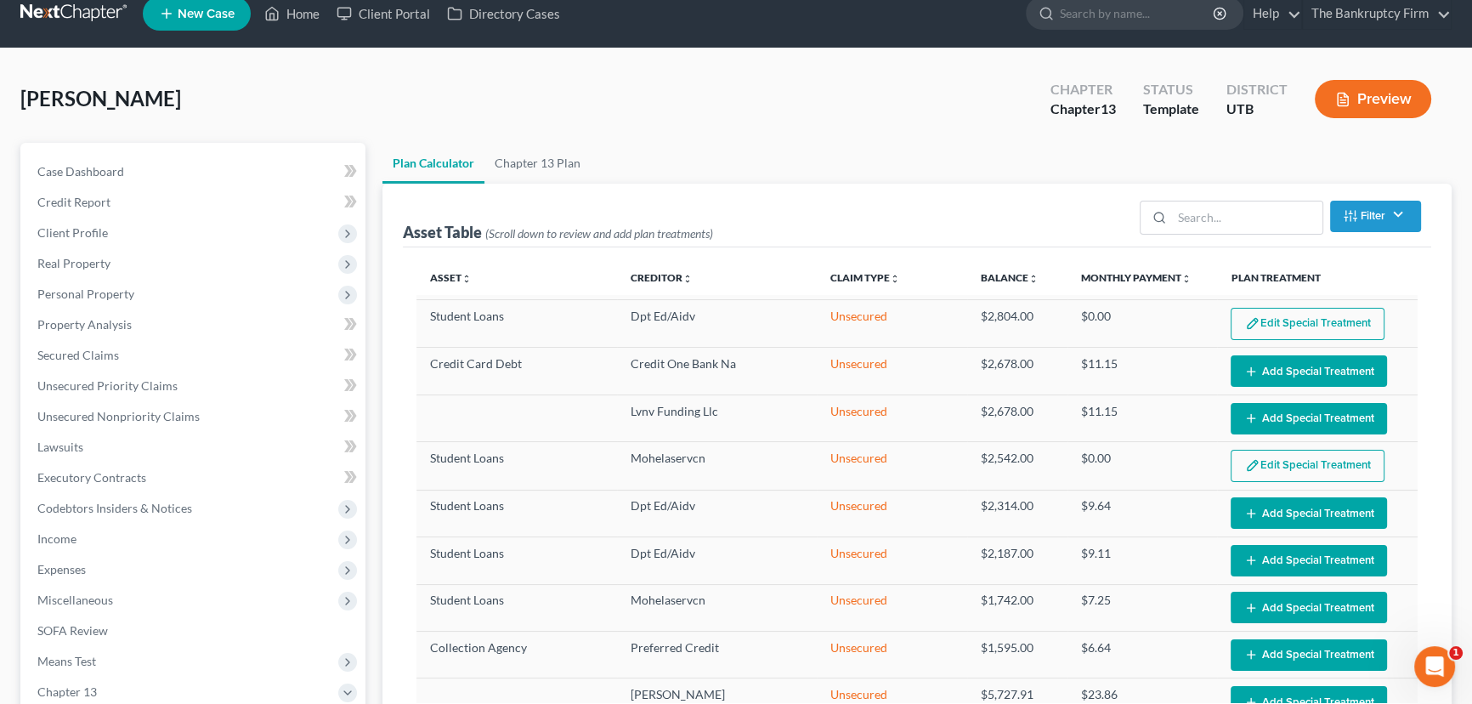
scroll to position [695, 0]
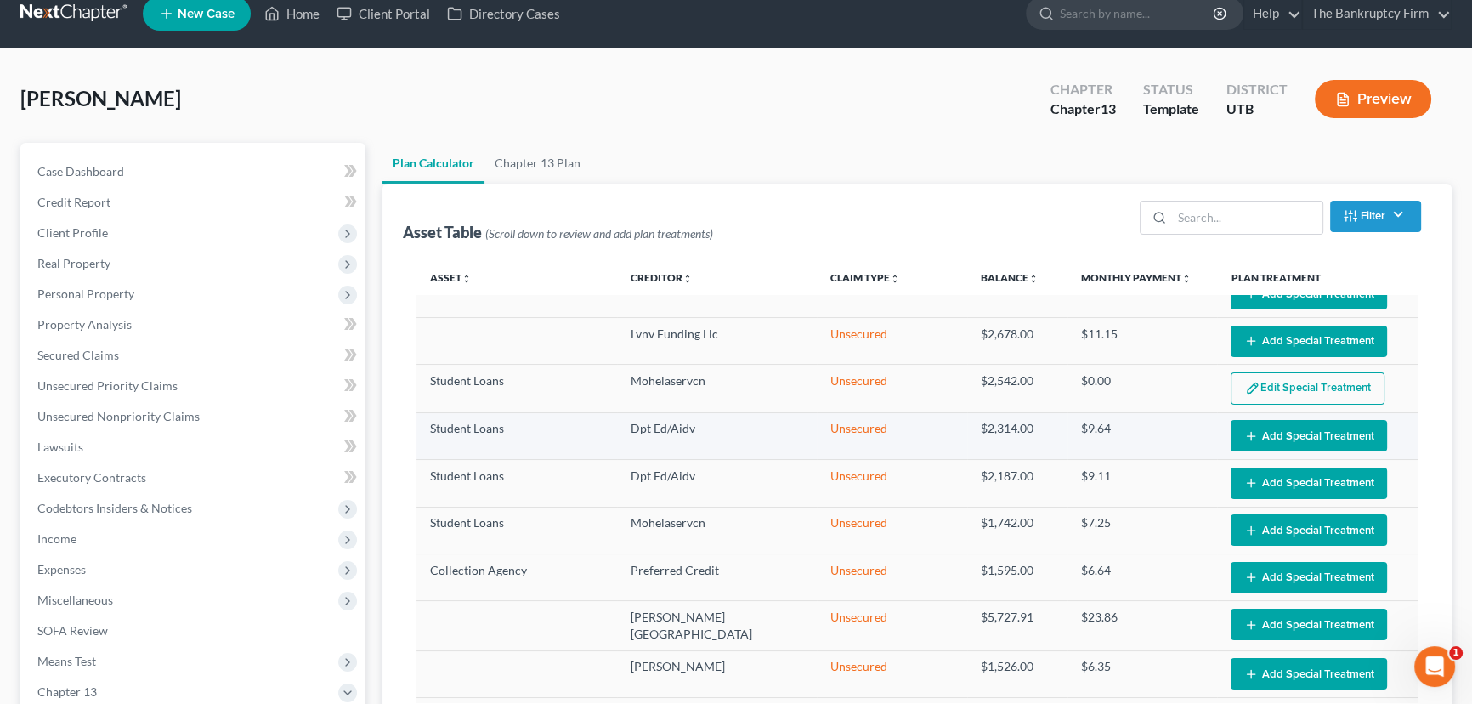
click at [1261, 422] on button "Add Special Treatment" at bounding box center [1309, 435] width 156 height 31
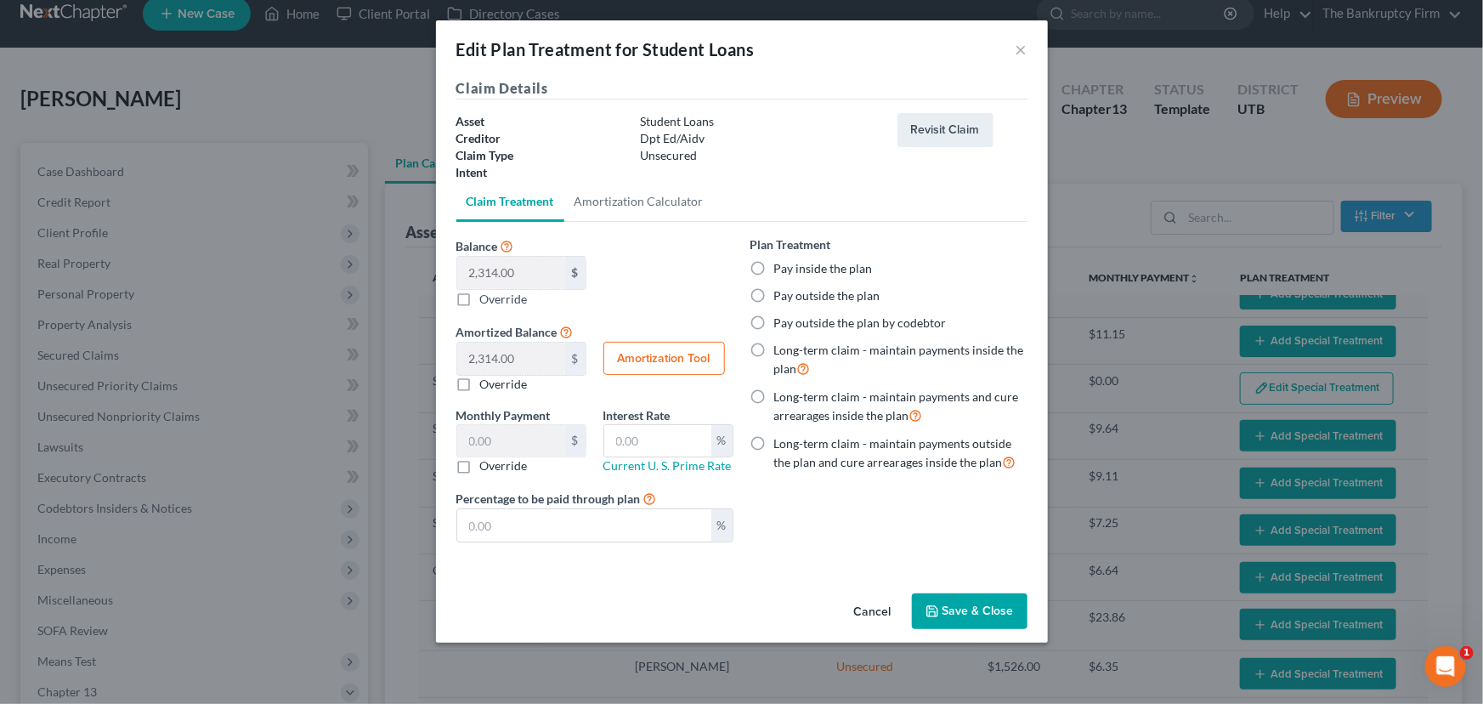
click at [774, 293] on label "Pay outside the plan" at bounding box center [827, 295] width 106 height 17
click at [781, 293] on input "Pay outside the plan" at bounding box center [786, 292] width 11 height 11
radio input "true"
click at [967, 610] on button "Save & Close" at bounding box center [970, 611] width 116 height 36
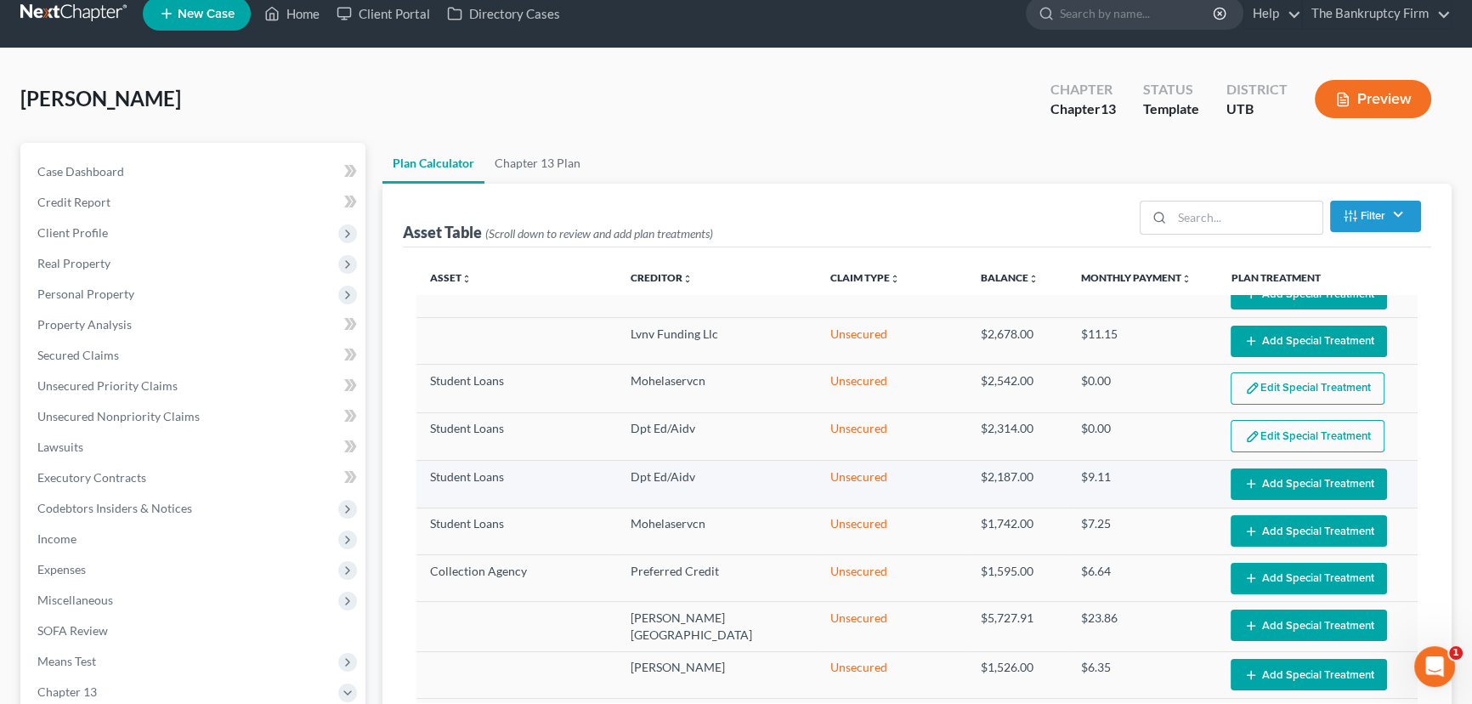
select select "59"
click at [1270, 476] on button "Add Special Treatment" at bounding box center [1309, 483] width 156 height 31
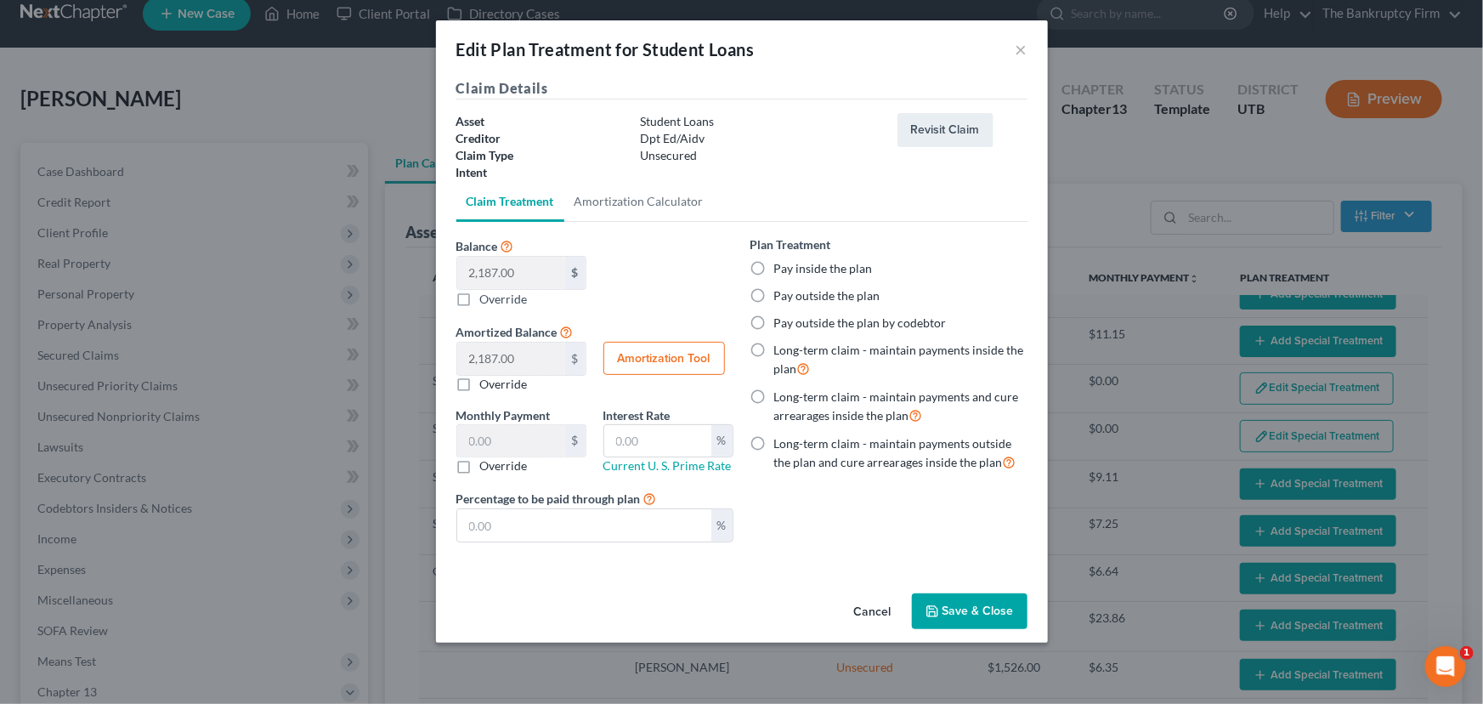
click at [774, 296] on label "Pay outside the plan" at bounding box center [827, 295] width 106 height 17
click at [781, 296] on input "Pay outside the plan" at bounding box center [786, 292] width 11 height 11
radio input "true"
click at [966, 612] on button "Save & Close" at bounding box center [970, 611] width 116 height 36
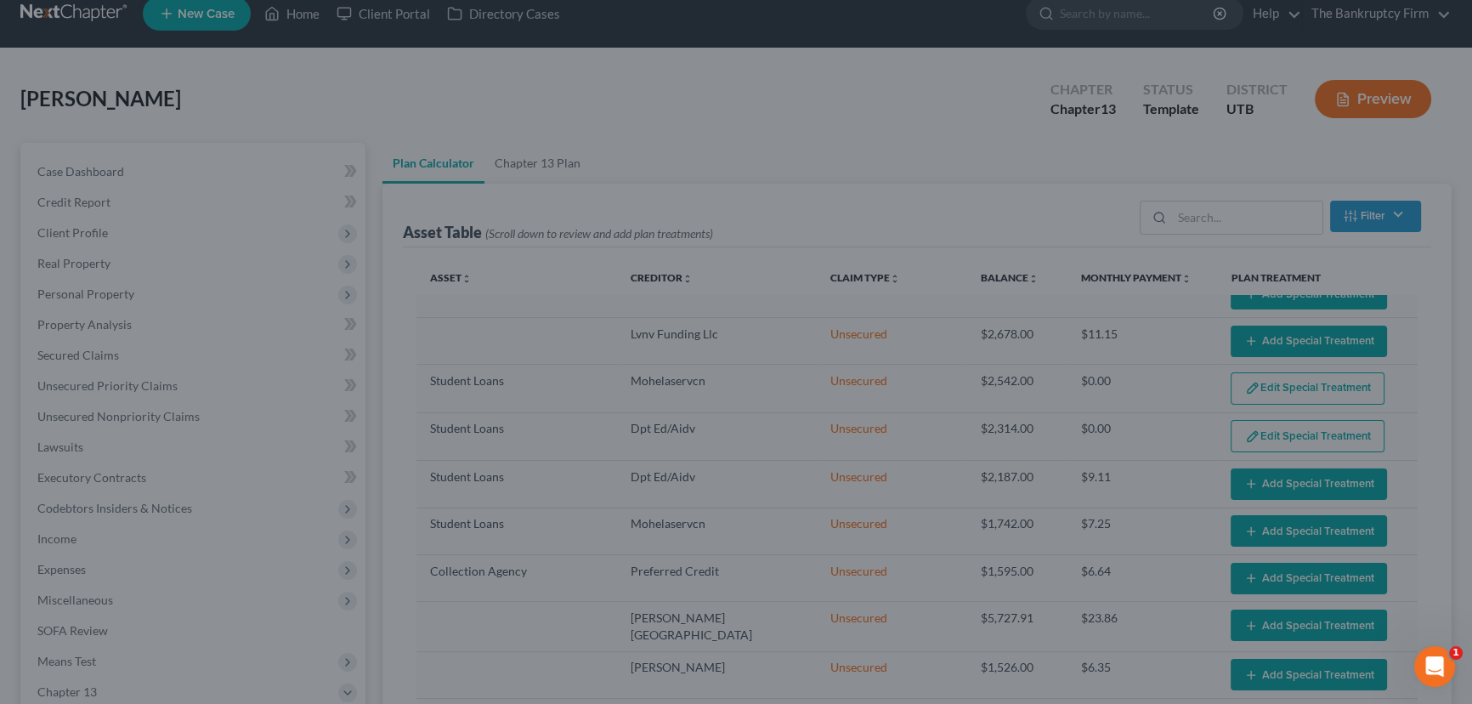
select select "59"
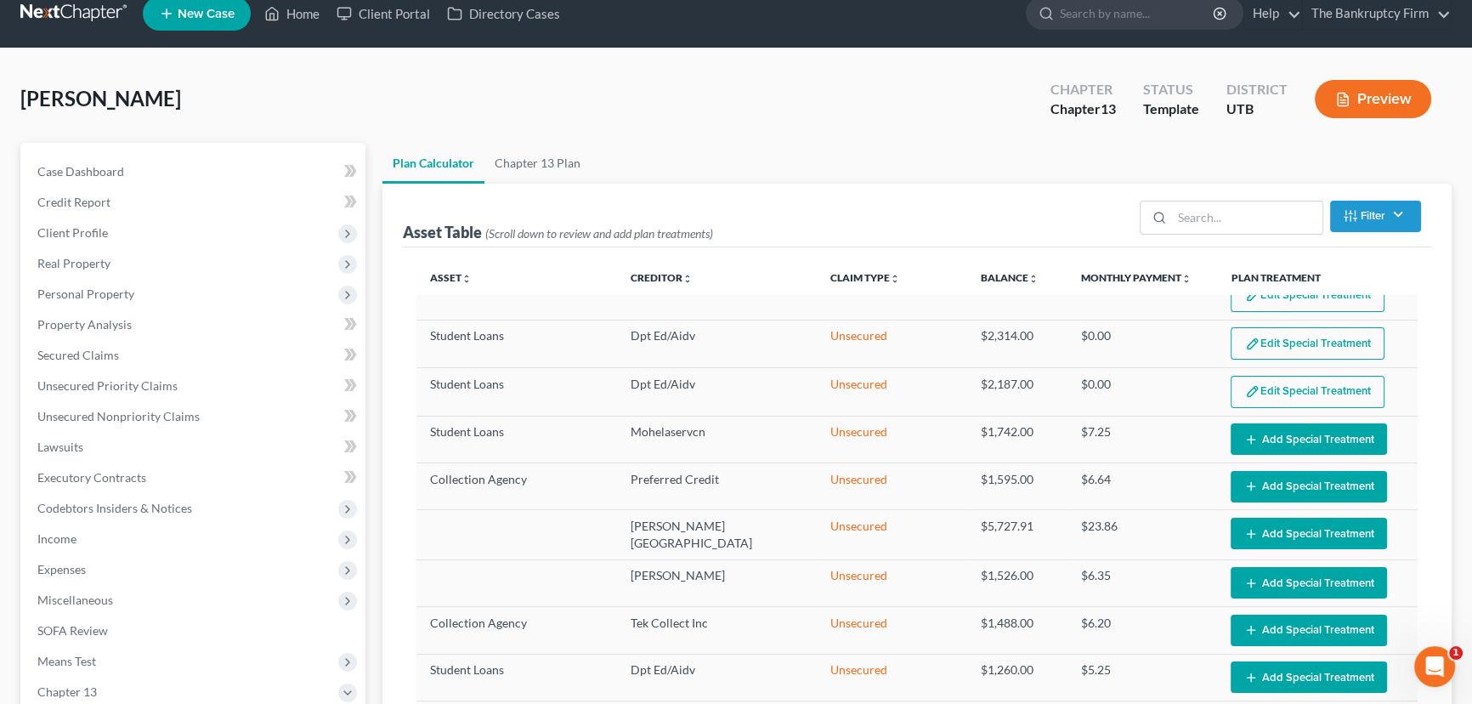
scroll to position [850, 0]
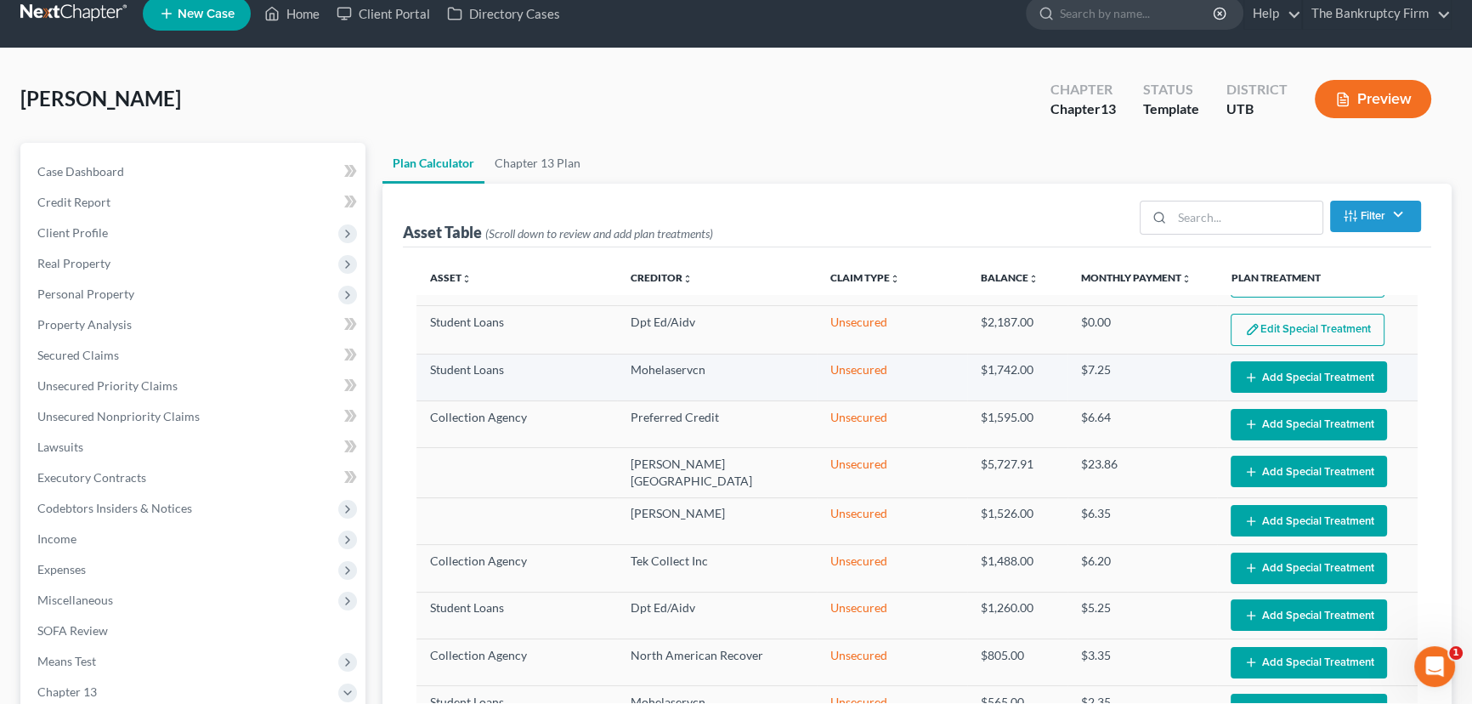
click at [1244, 371] on icon "button" at bounding box center [1251, 378] width 14 height 14
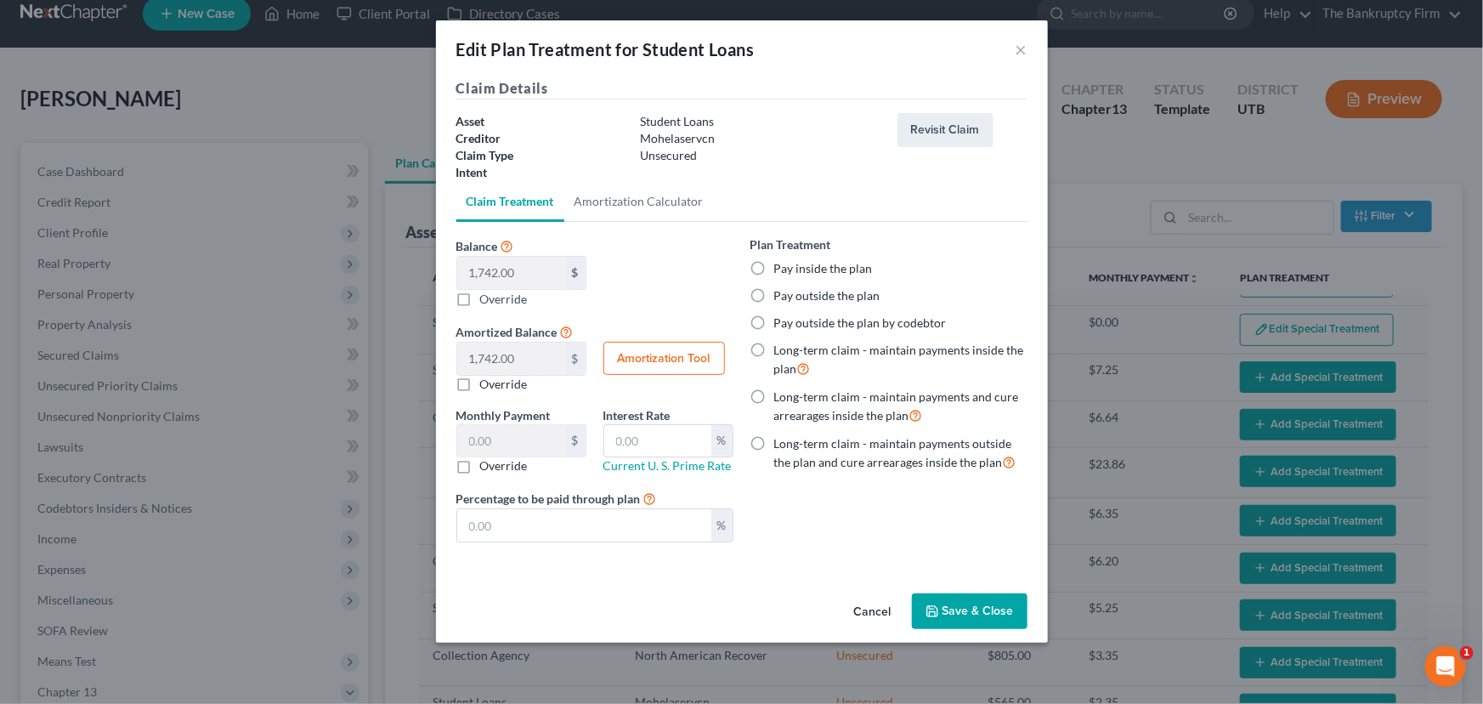
click at [774, 297] on label "Pay outside the plan" at bounding box center [827, 295] width 106 height 17
click at [781, 297] on input "Pay outside the plan" at bounding box center [786, 292] width 11 height 11
radio input "true"
click at [942, 602] on button "Save & Close" at bounding box center [970, 611] width 116 height 36
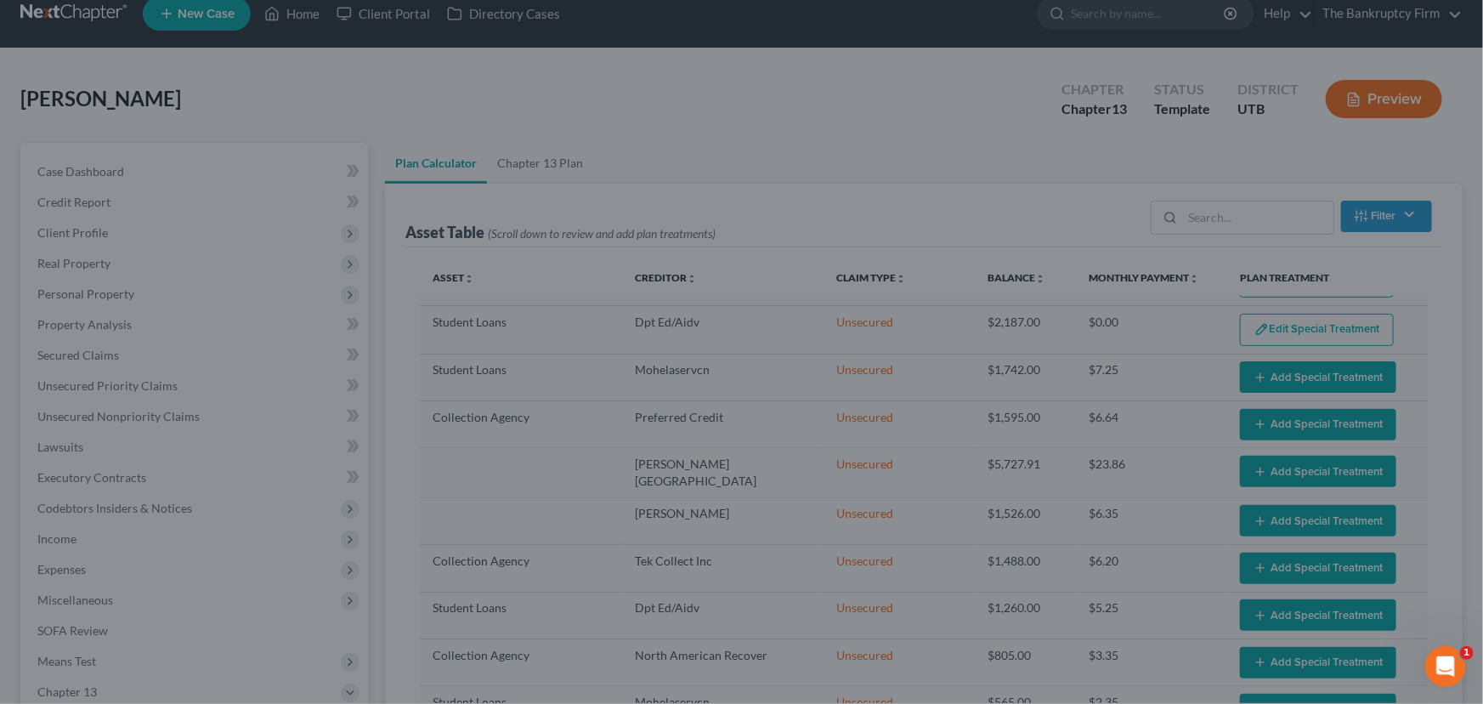
select select "59"
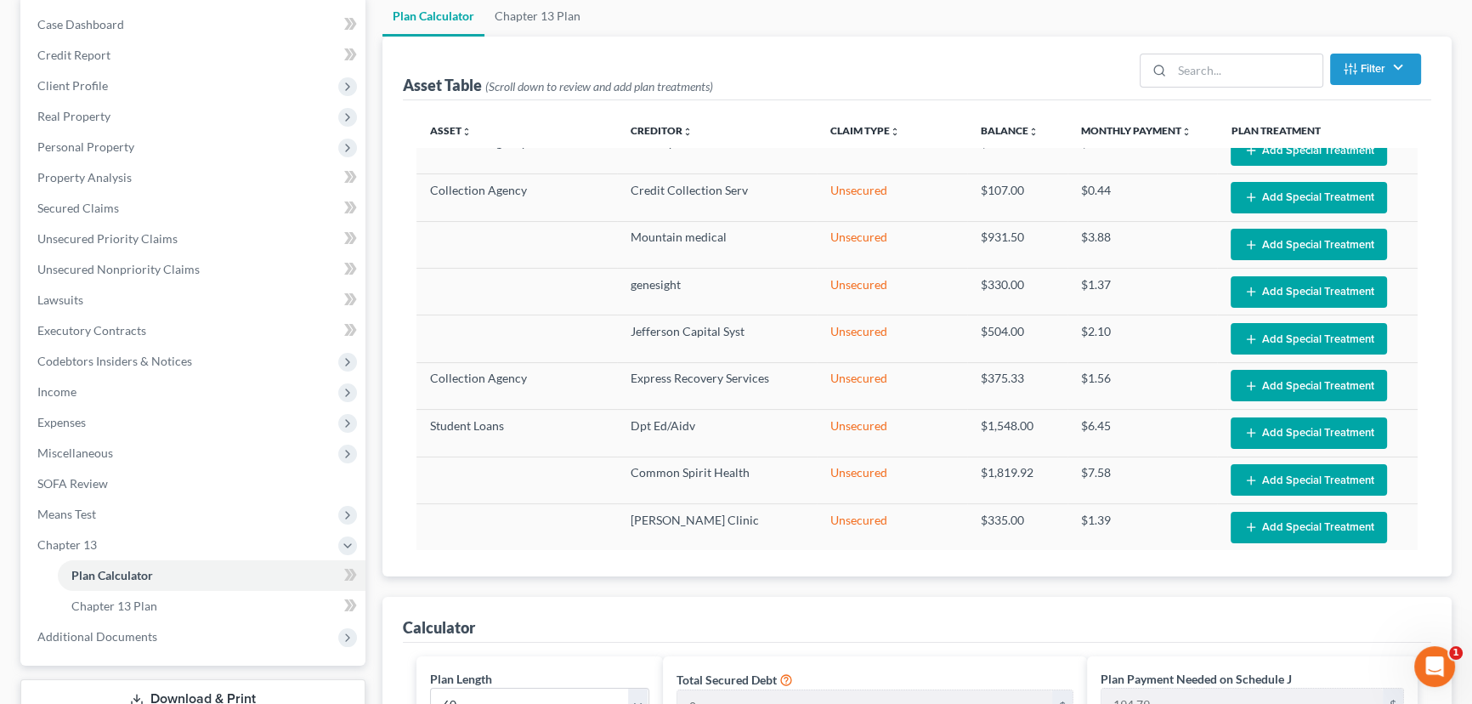
scroll to position [175, 0]
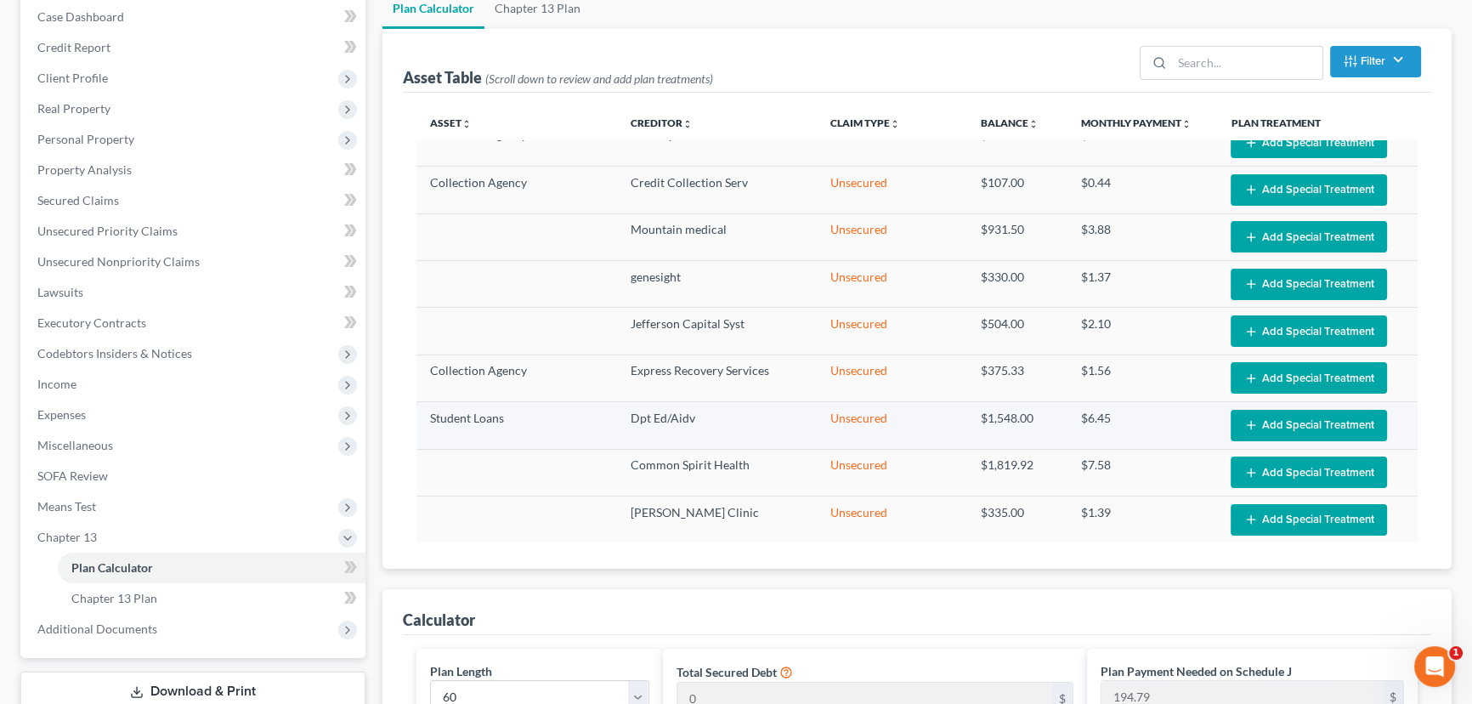
click at [1276, 416] on button "Add Special Treatment" at bounding box center [1309, 425] width 156 height 31
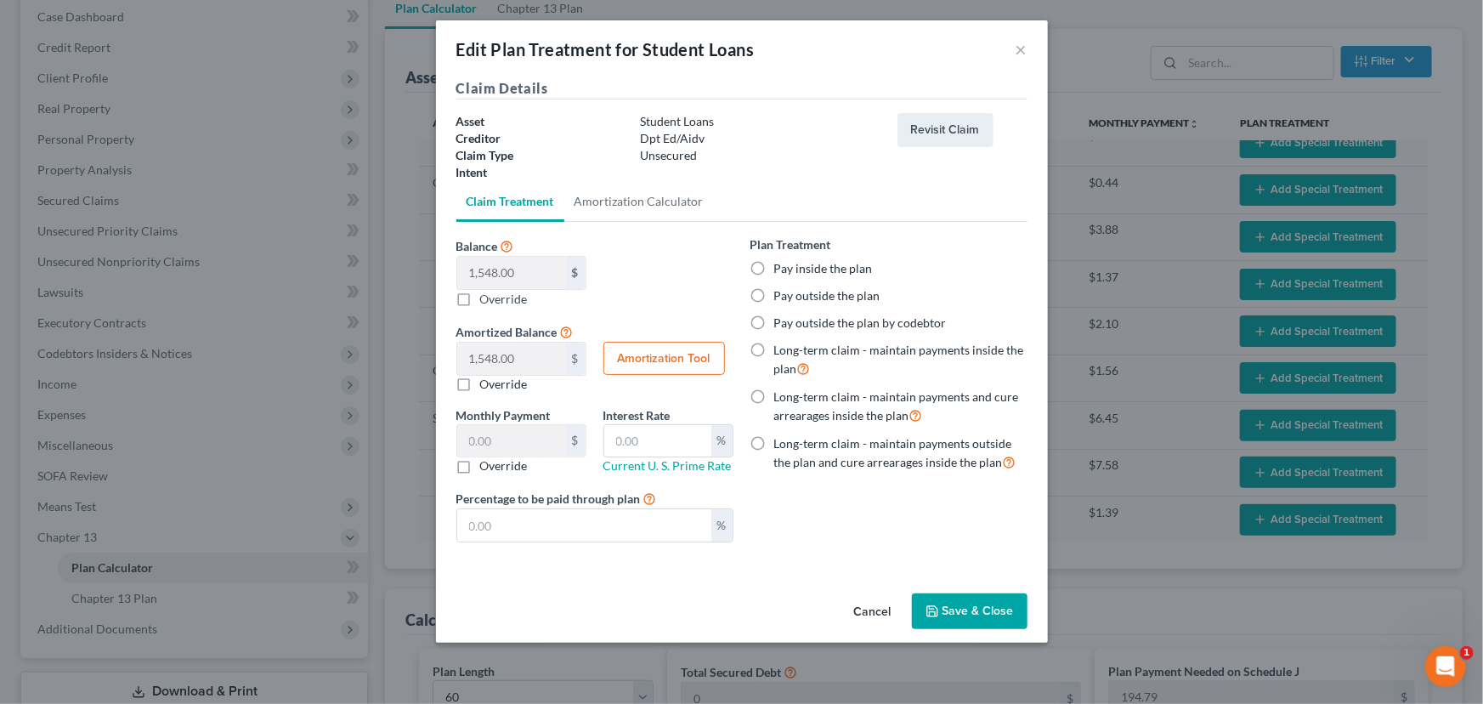
click at [774, 292] on label "Pay outside the plan" at bounding box center [827, 295] width 106 height 17
click at [781, 292] on input "Pay outside the plan" at bounding box center [786, 292] width 11 height 11
radio input "true"
click at [978, 607] on button "Save & Close" at bounding box center [970, 611] width 116 height 36
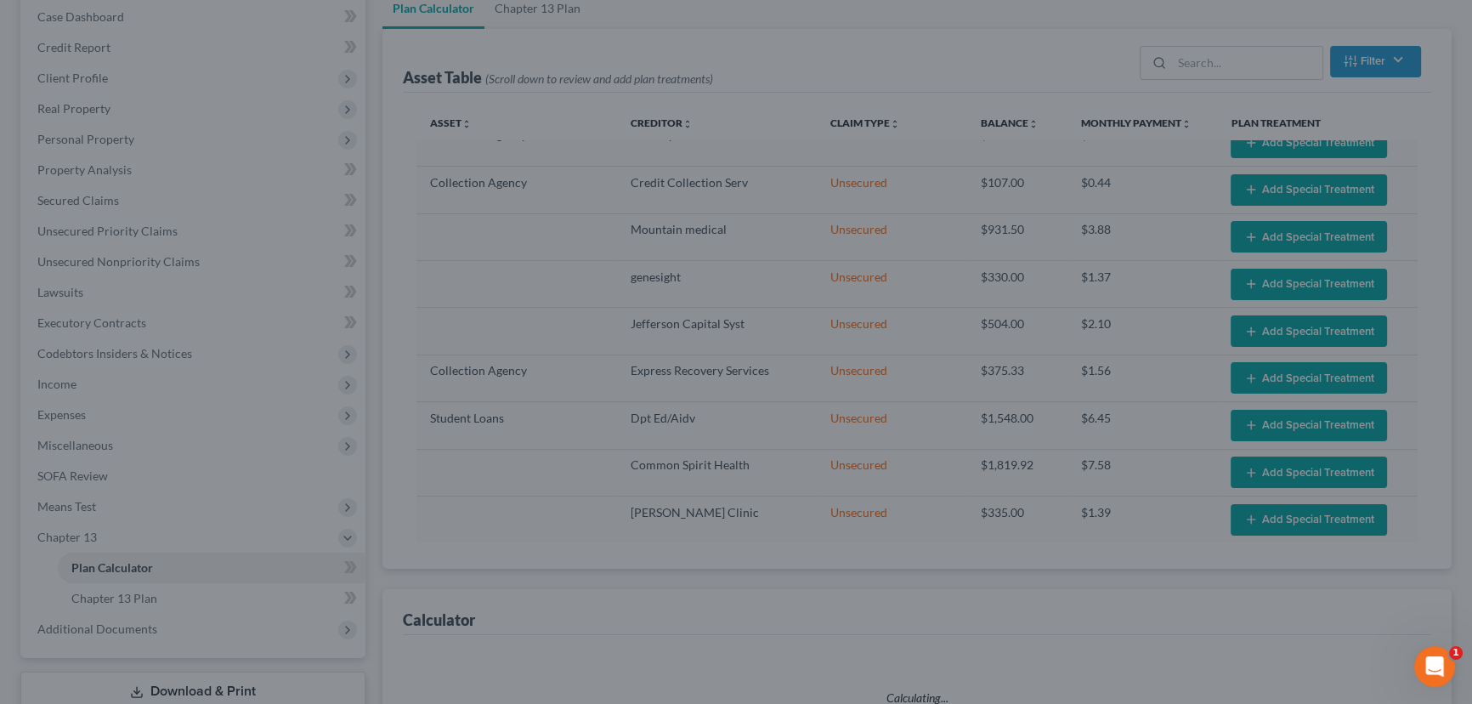
select select "59"
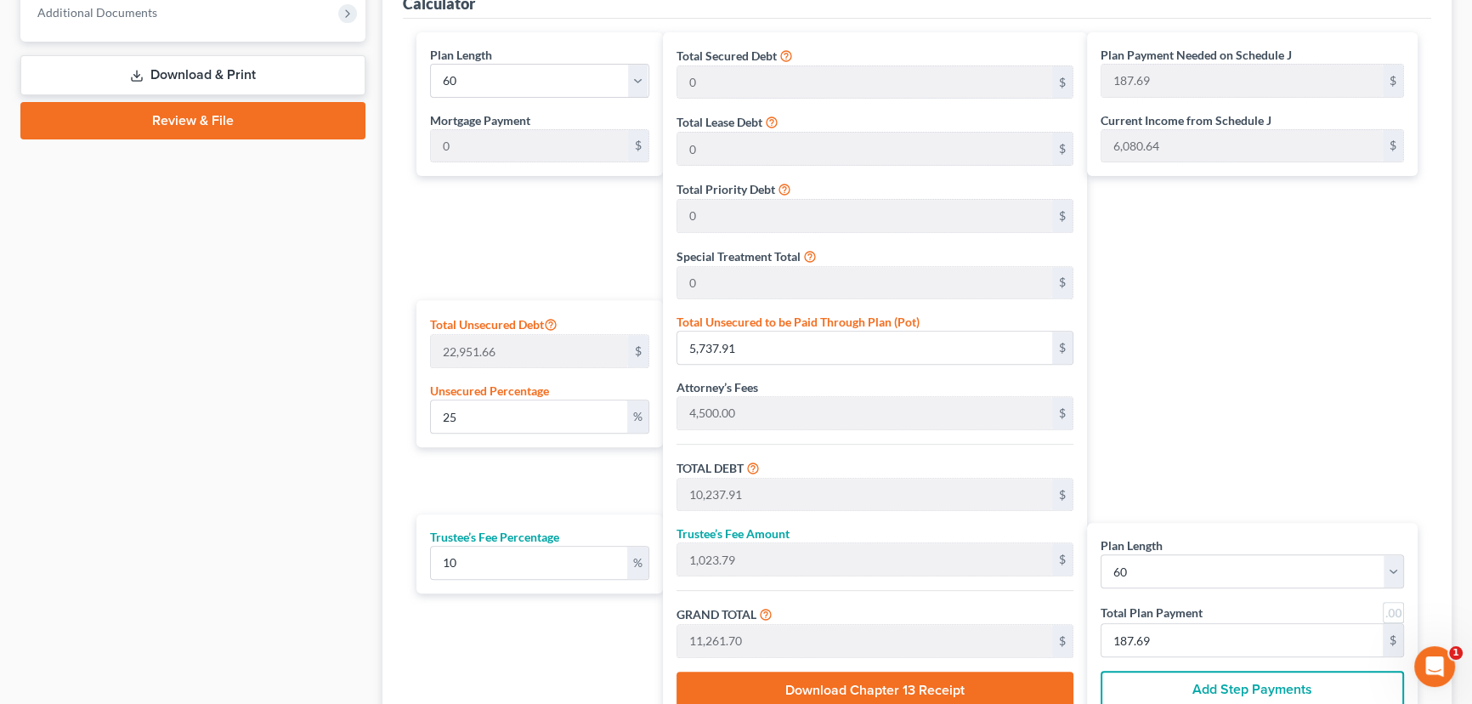
scroll to position [793, 0]
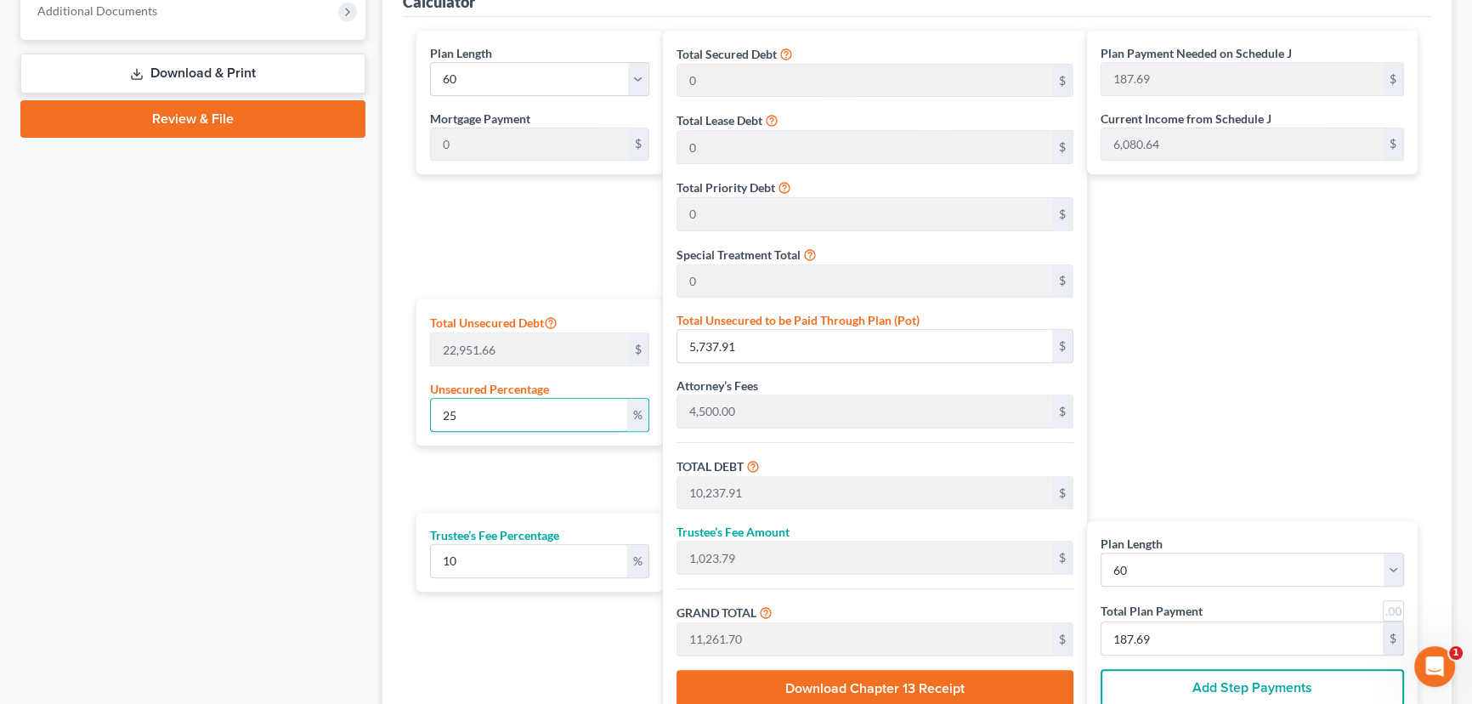
drag, startPoint x: 477, startPoint y: 416, endPoint x: 422, endPoint y: 414, distance: 54.4
click at [422, 414] on div "Total Unsecured Debt 22,951.66 $ Unsecured Percentage 25 %" at bounding box center [539, 371] width 246 height 147
type input "1"
type input "229.51"
type input "4,729.51"
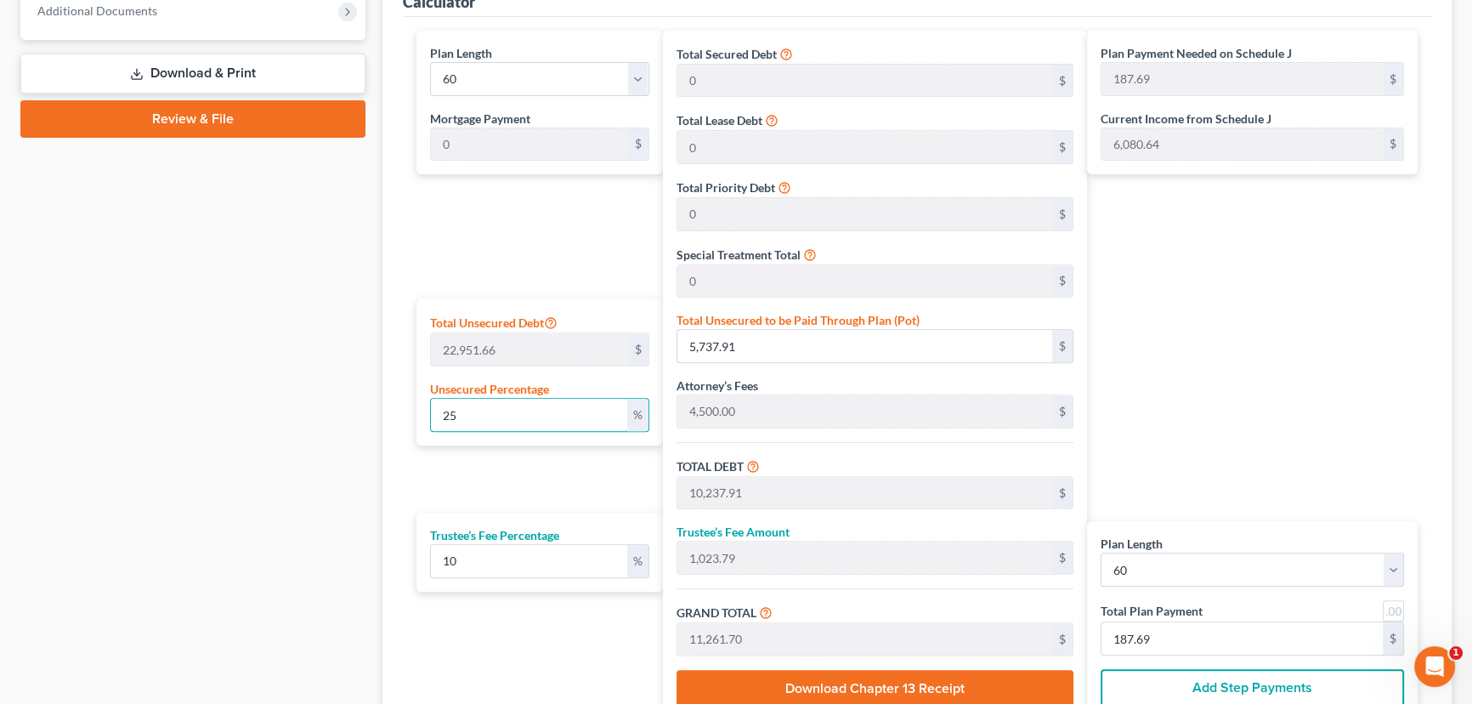
type input "472.95"
type input "5,202.46"
type input "86.70"
type input "10"
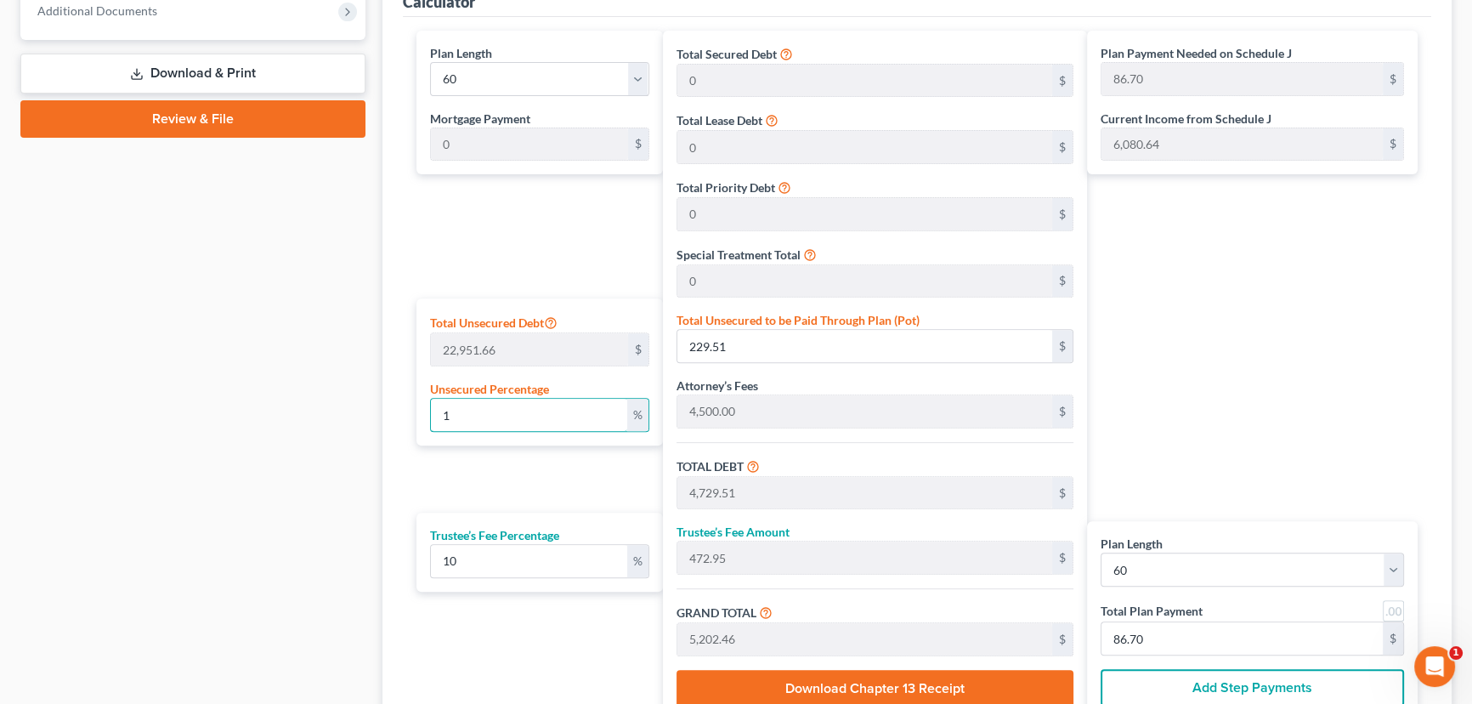
type input "2,295.16"
type input "6,795.16"
type input "679.51"
type input "7,474.68"
type input "124.57"
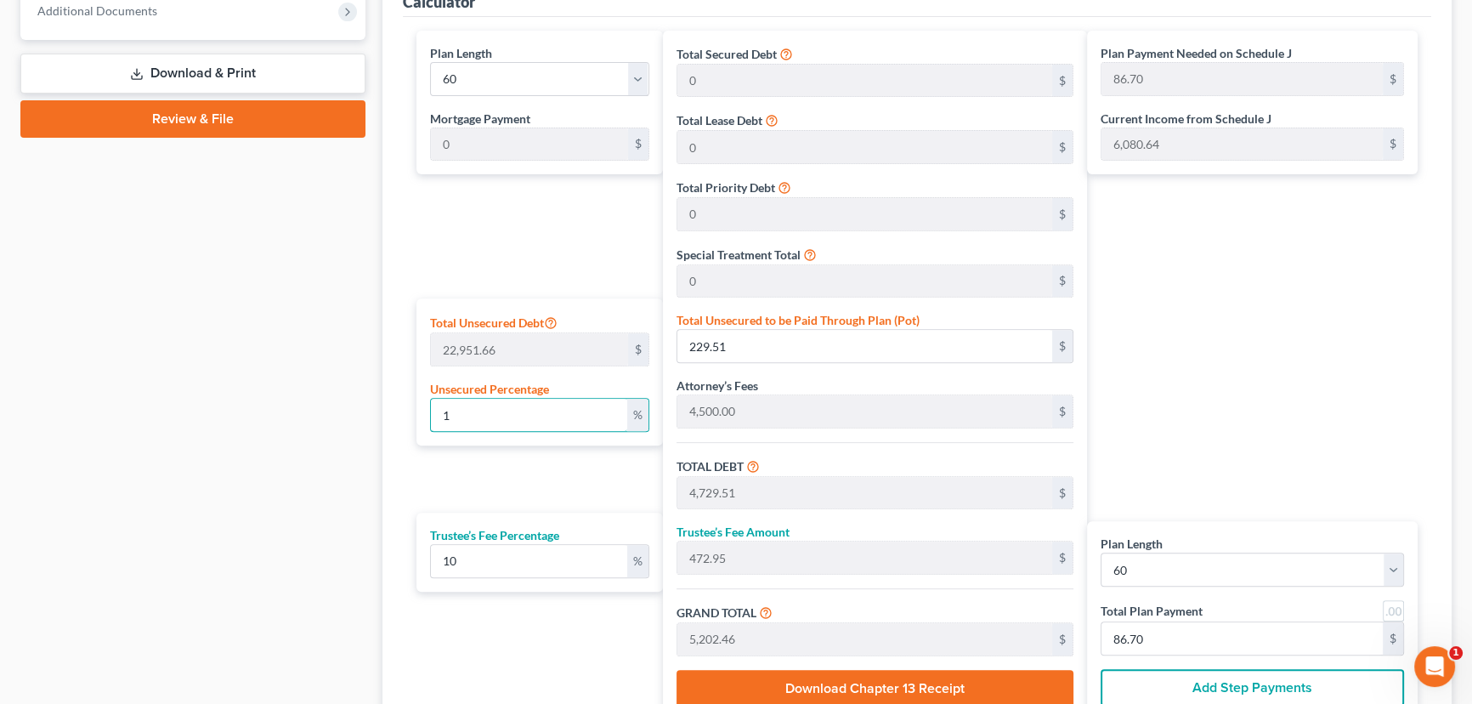
type input "124.57"
type input "100"
type input "22,951.66"
type input "27,451.66"
type input "2,745.16"
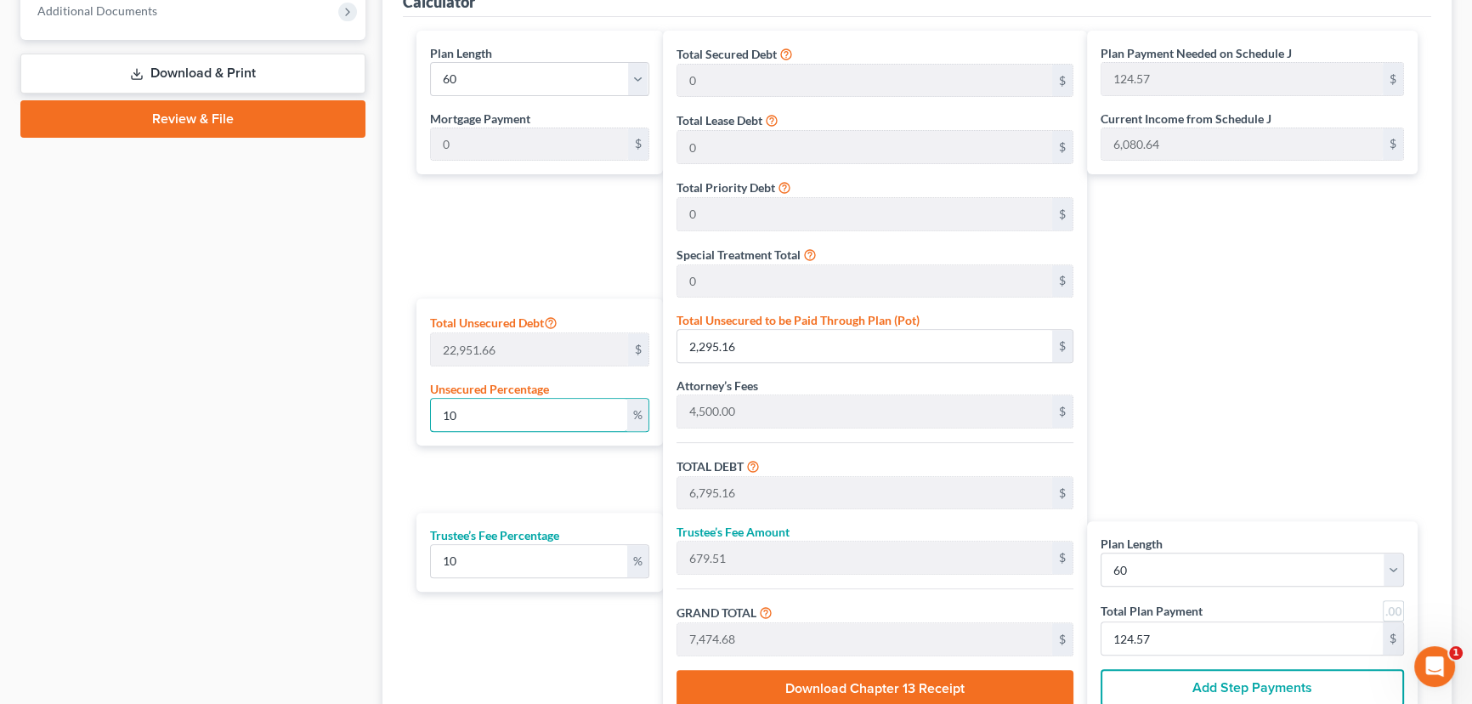
type input "30,196.82"
type input "503.28"
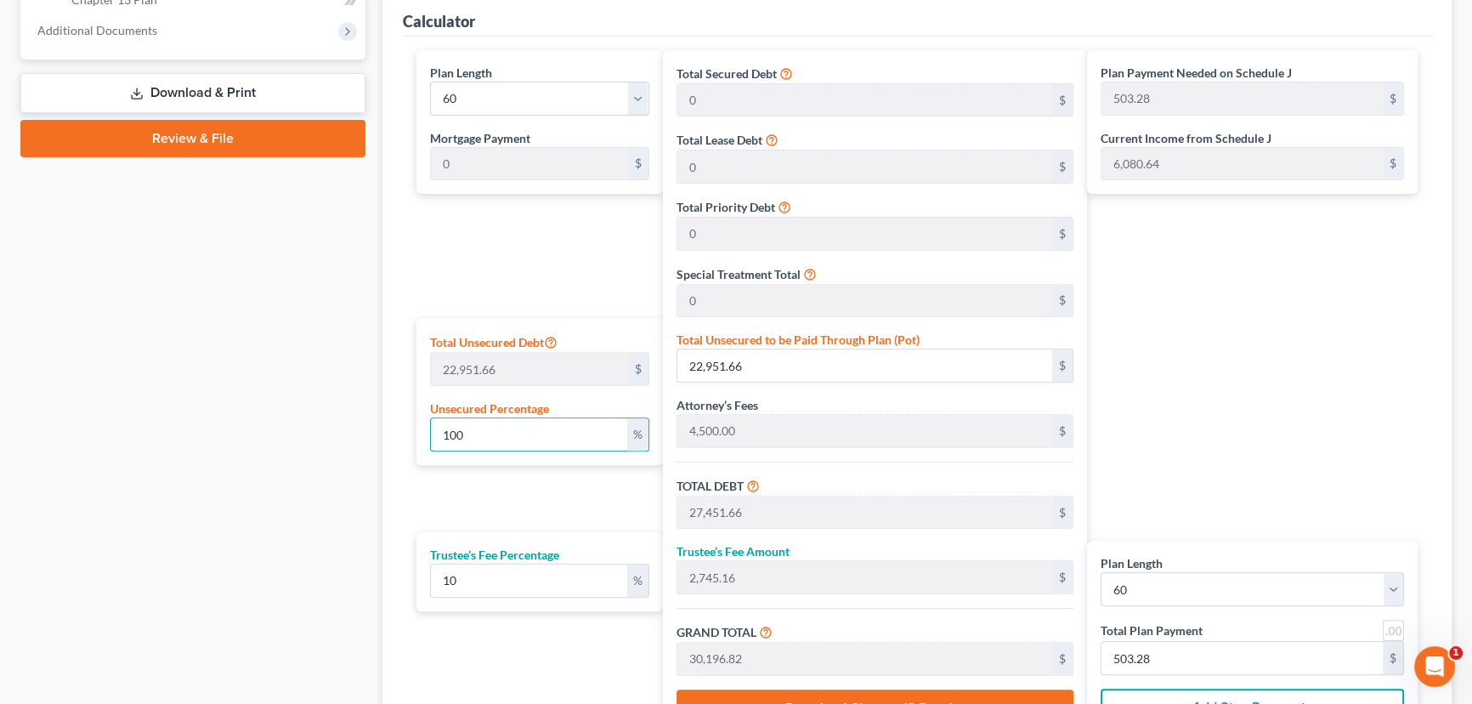
scroll to position [638, 0]
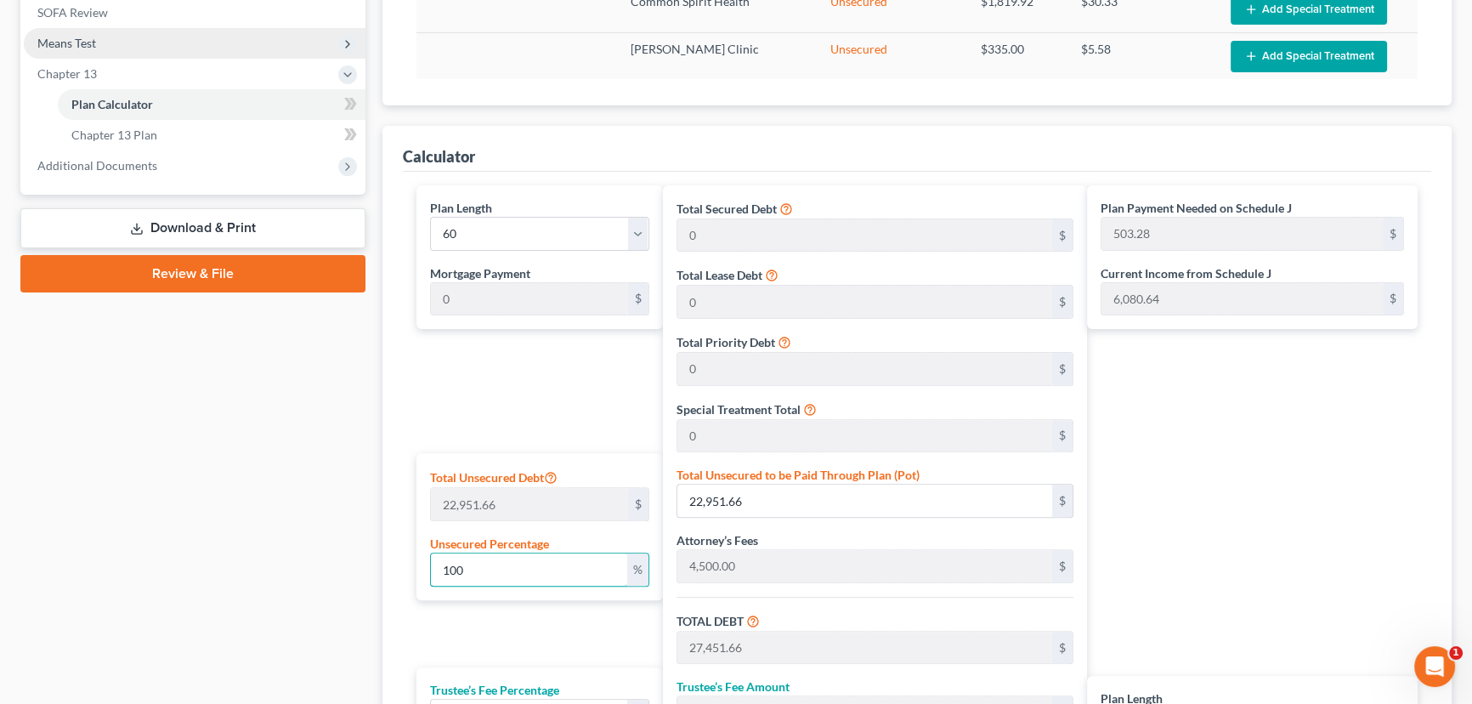
type input "100"
click at [93, 47] on span "Means Test" at bounding box center [66, 43] width 59 height 14
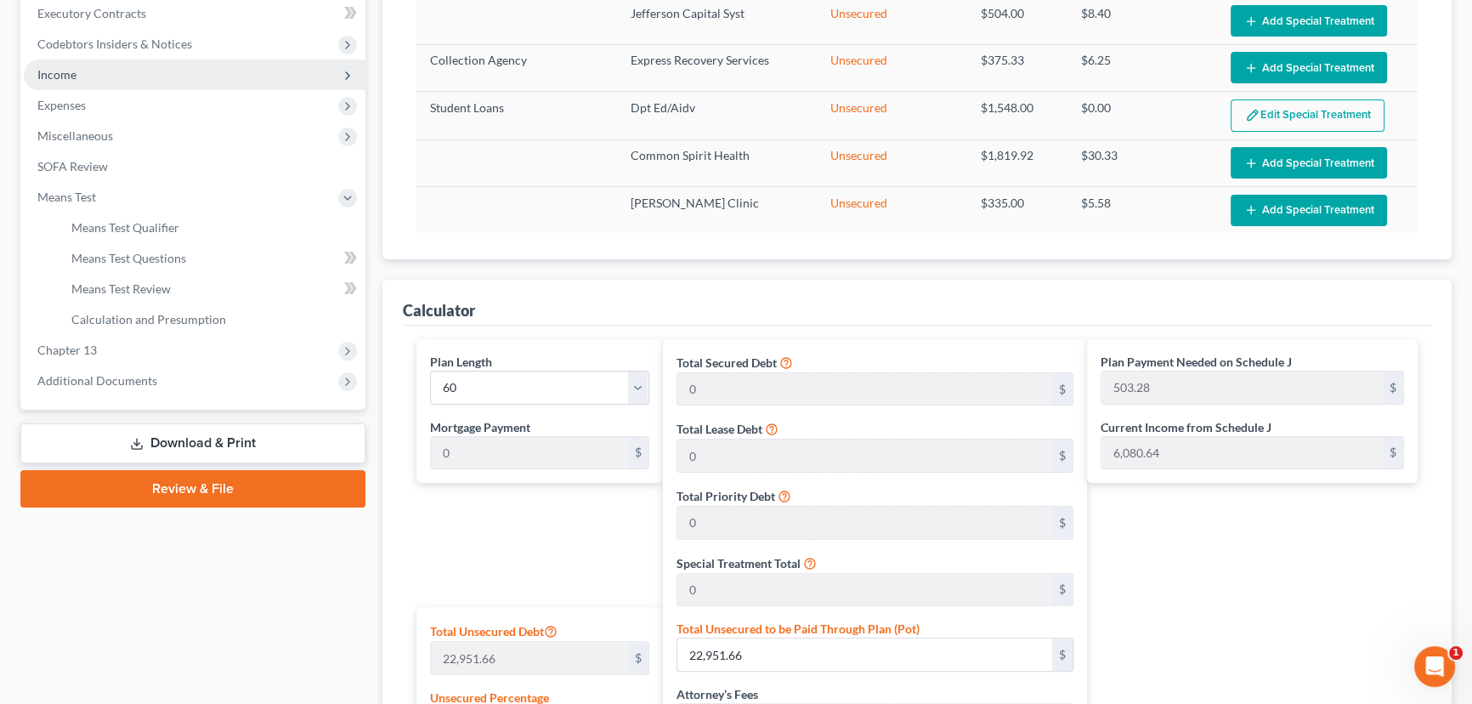
scroll to position [484, 0]
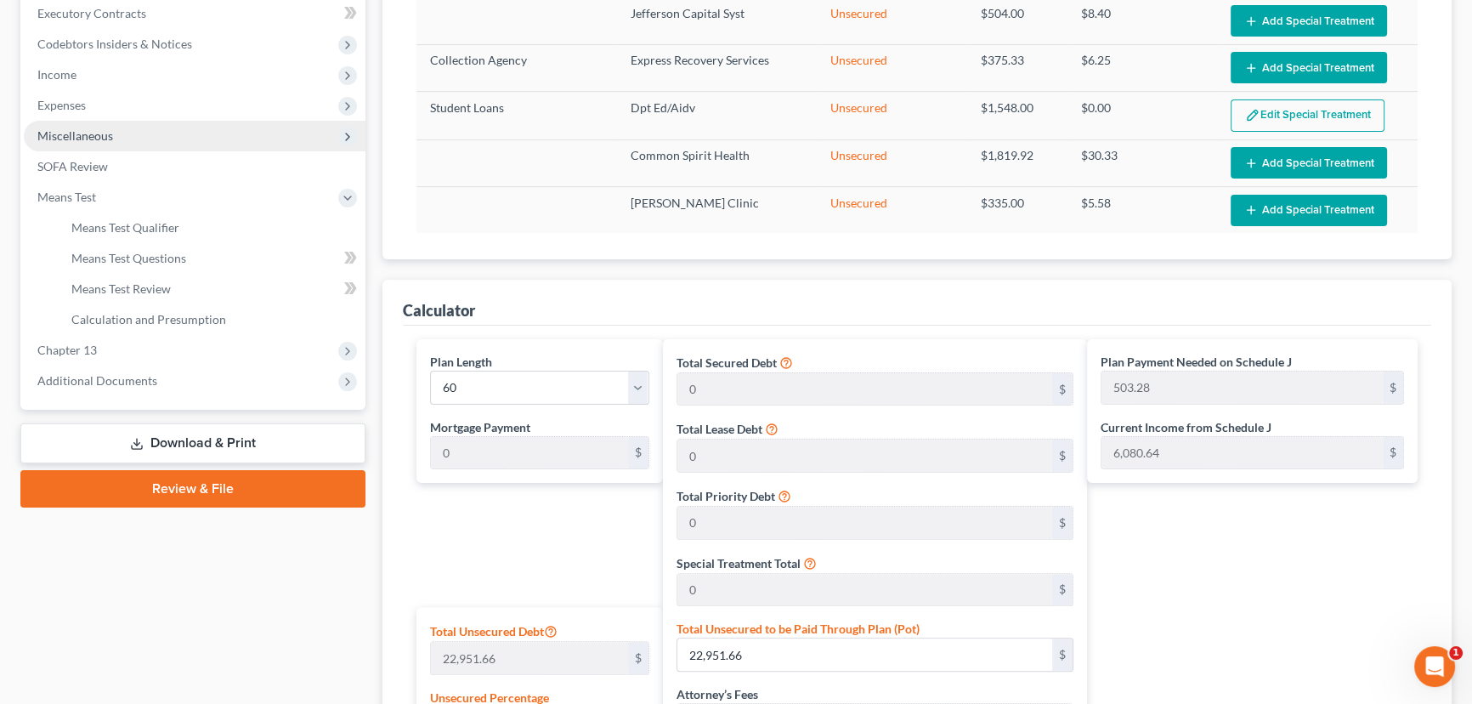
click at [87, 134] on span "Miscellaneous" at bounding box center [75, 135] width 76 height 14
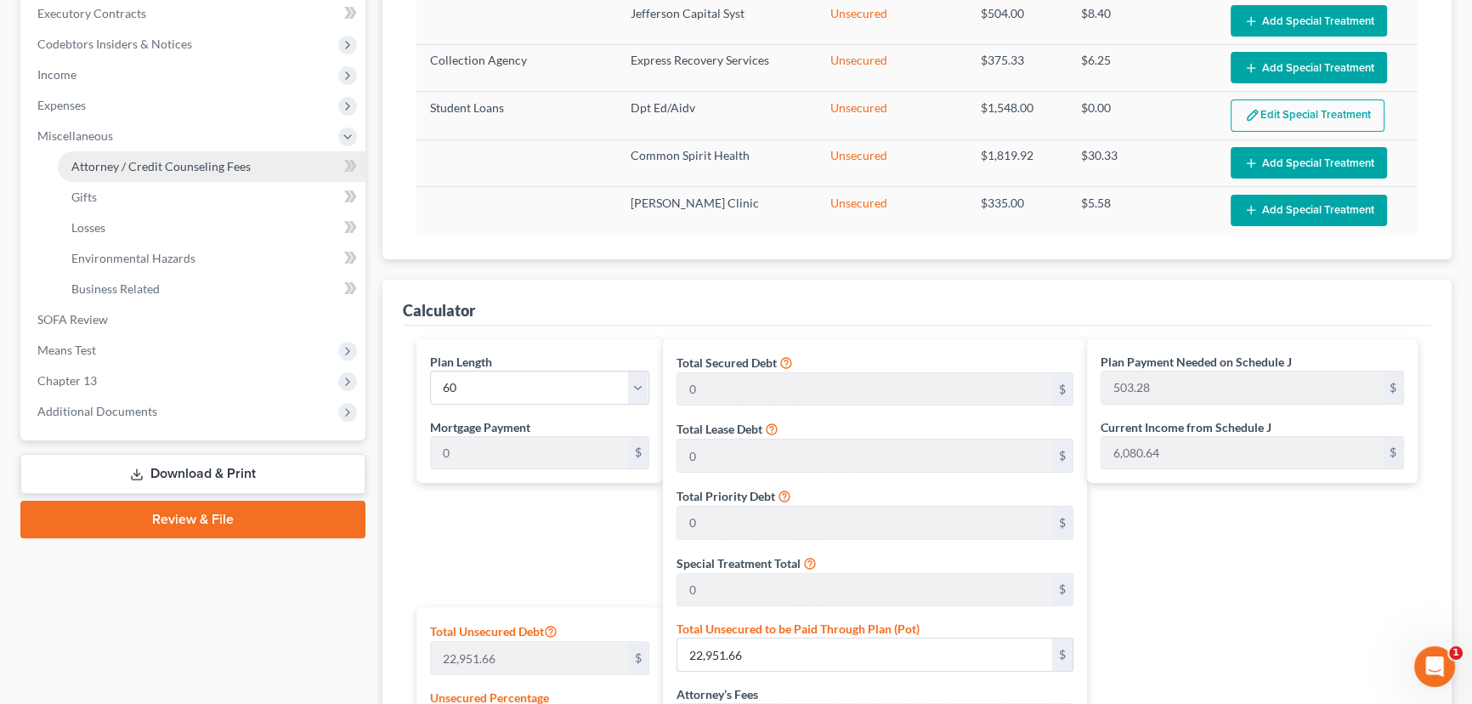
click at [178, 171] on span "Attorney / Credit Counseling Fees" at bounding box center [160, 166] width 179 height 14
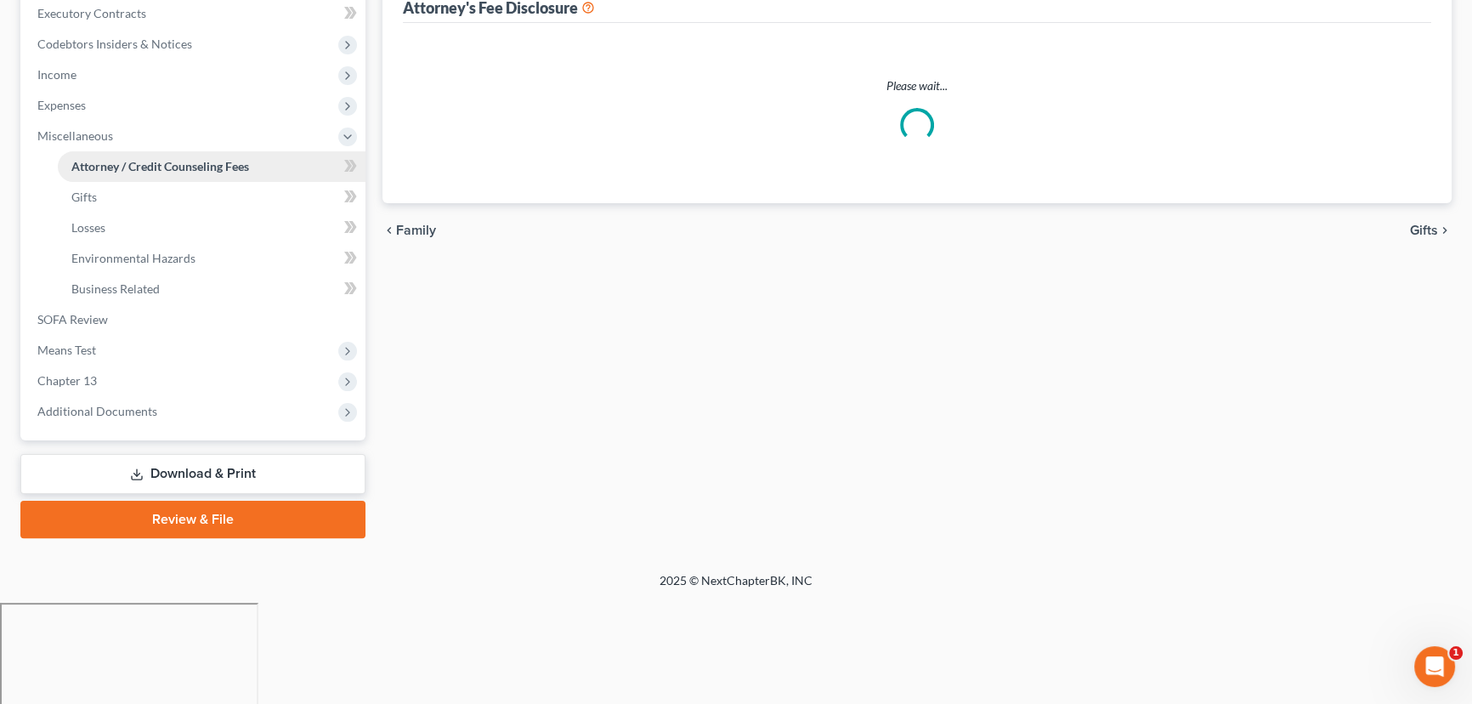
scroll to position [264, 0]
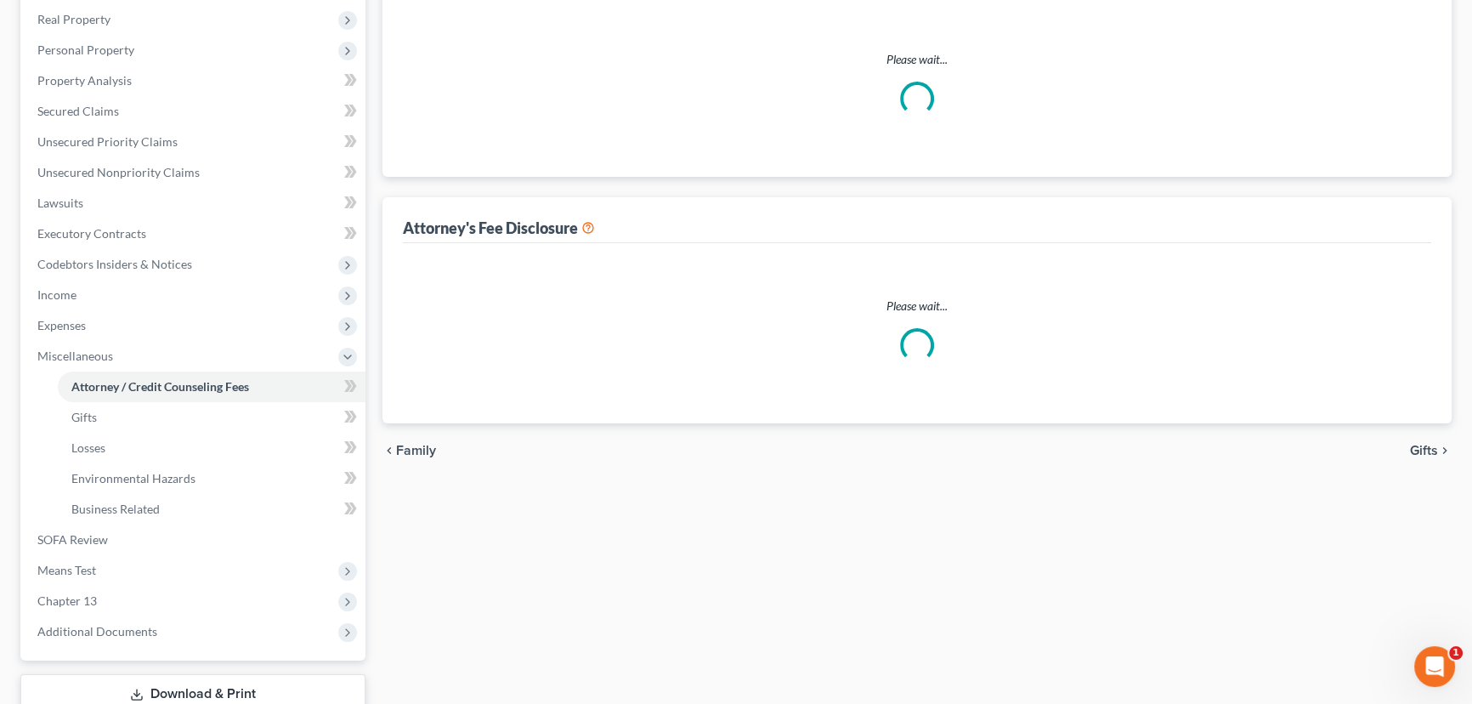
select select "0"
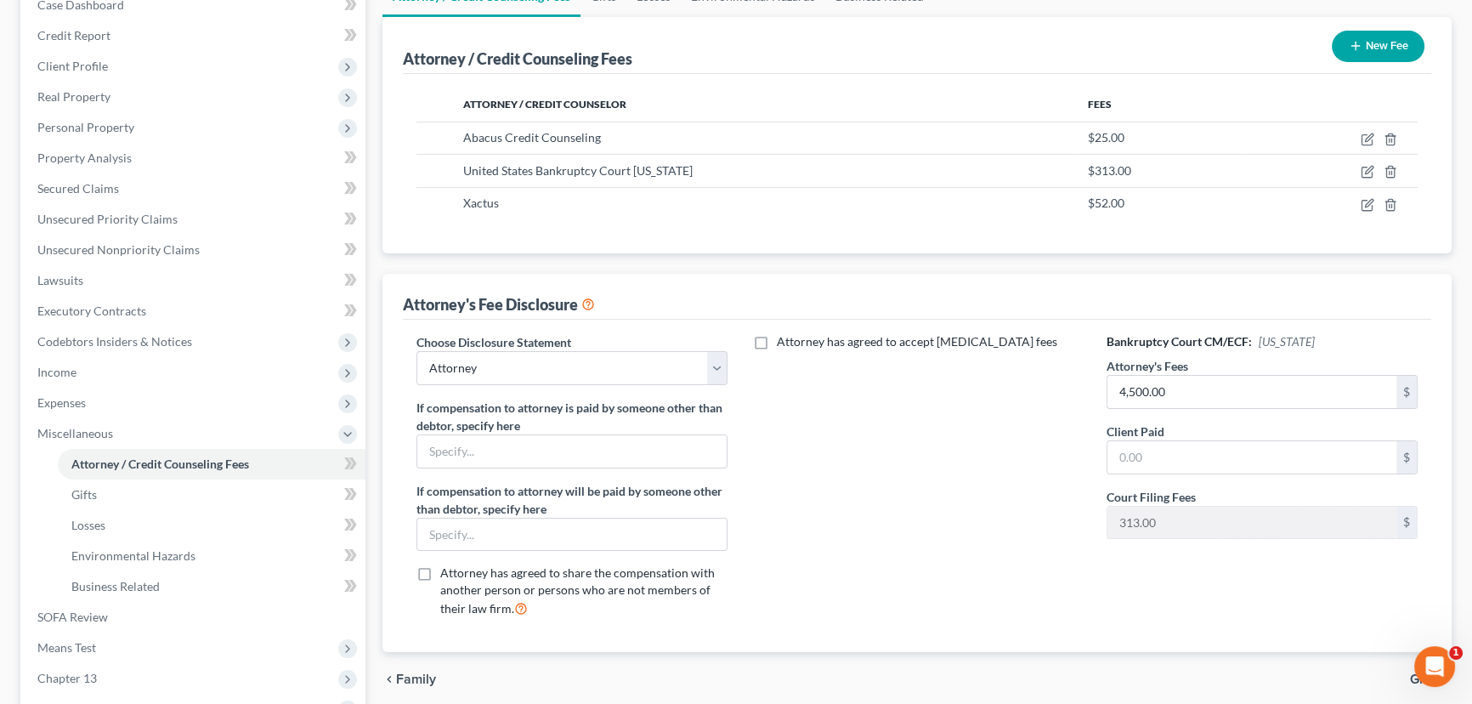
scroll to position [308, 0]
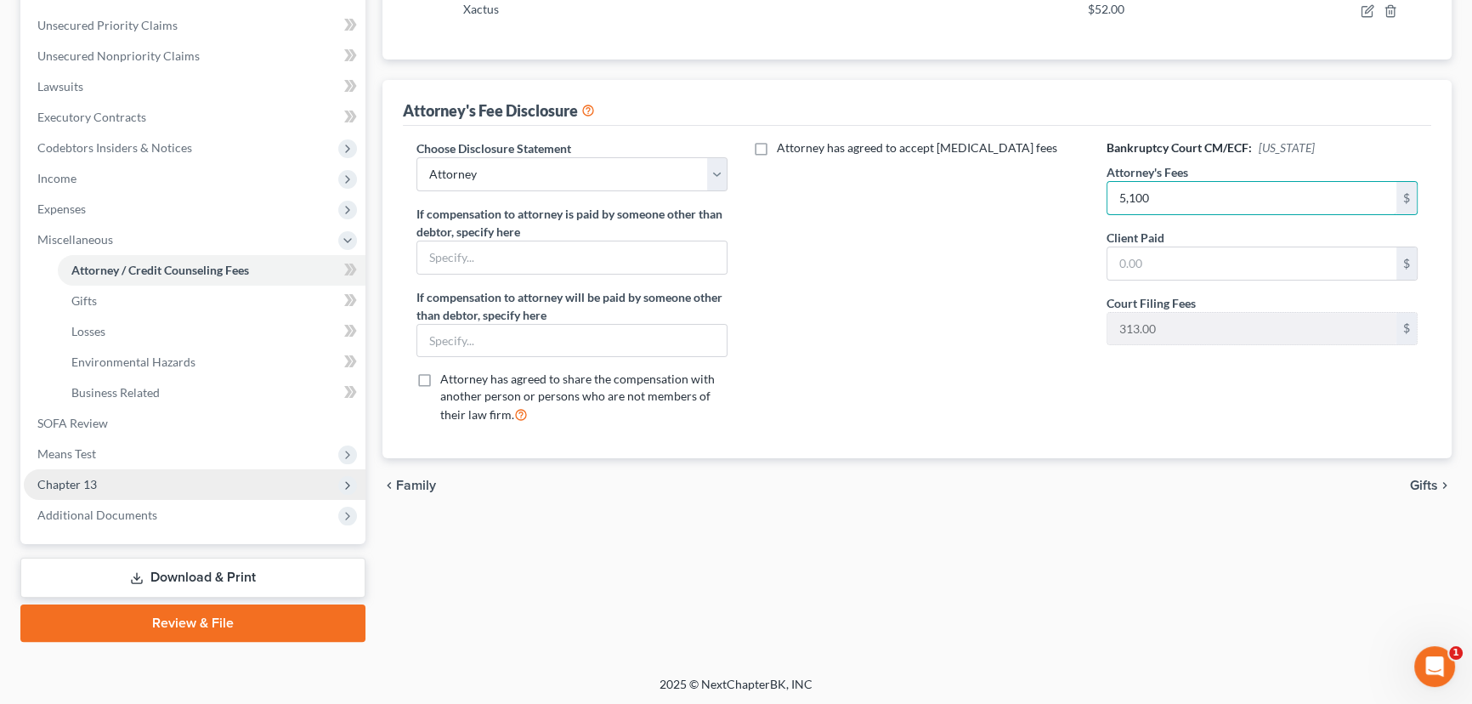
type input "5,100"
click at [82, 489] on span "Chapter 13" at bounding box center [66, 484] width 59 height 14
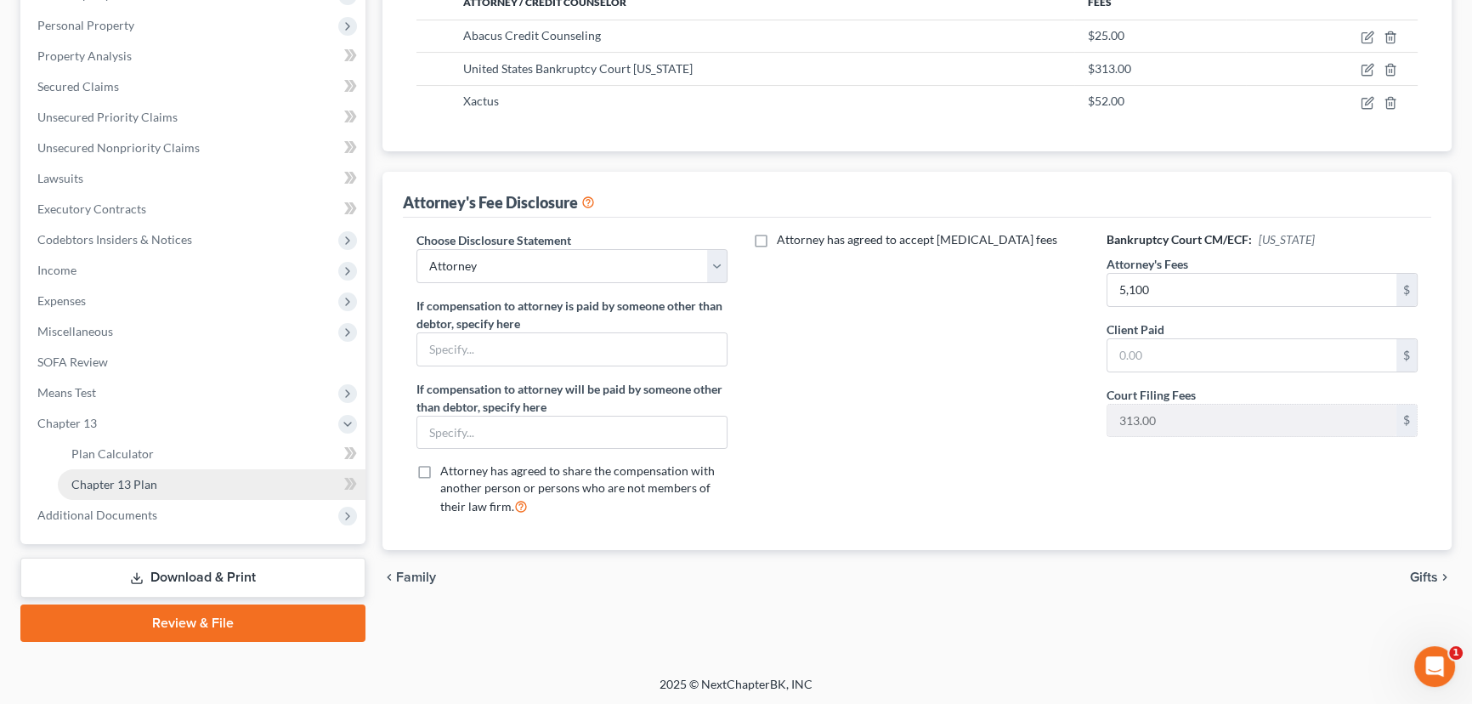
click at [135, 484] on span "Chapter 13 Plan" at bounding box center [114, 484] width 86 height 14
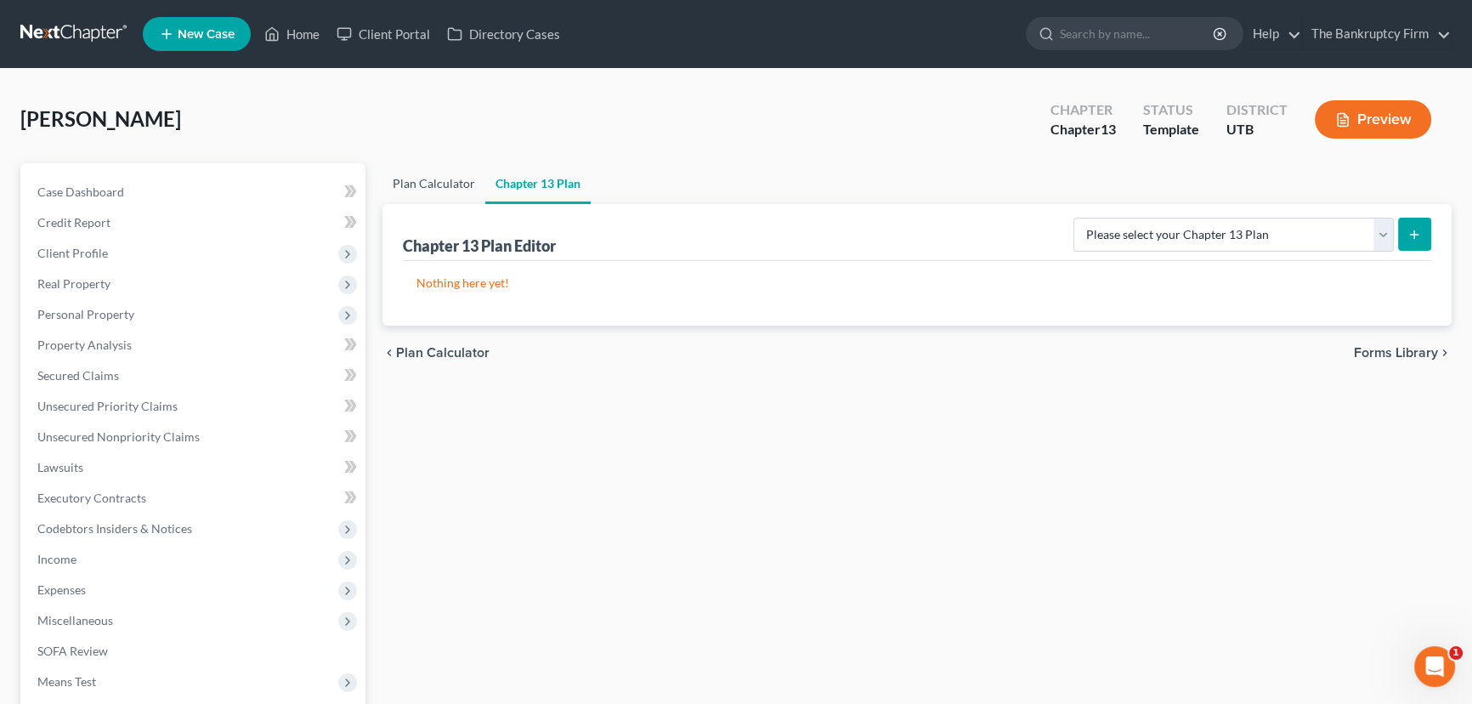
click at [444, 188] on link "Plan Calculator" at bounding box center [433, 183] width 103 height 41
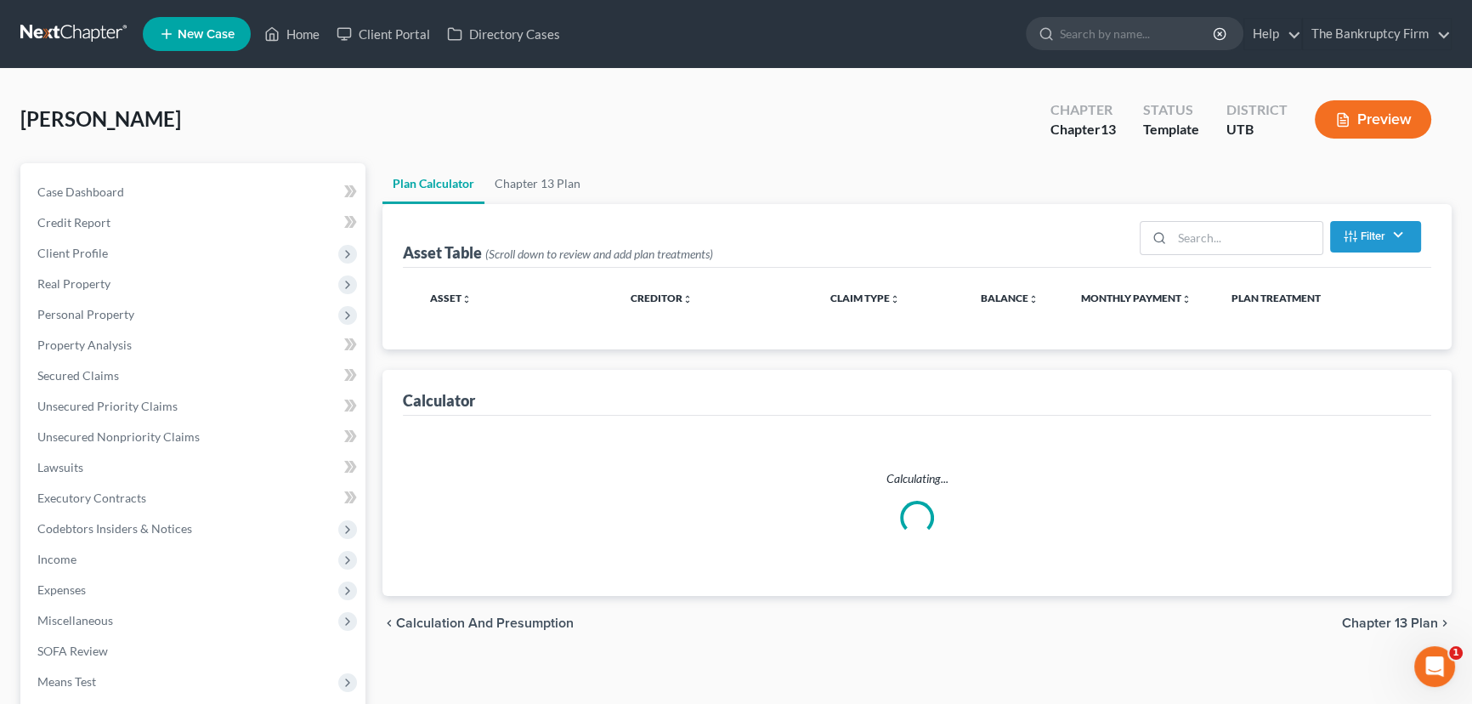
select select "59"
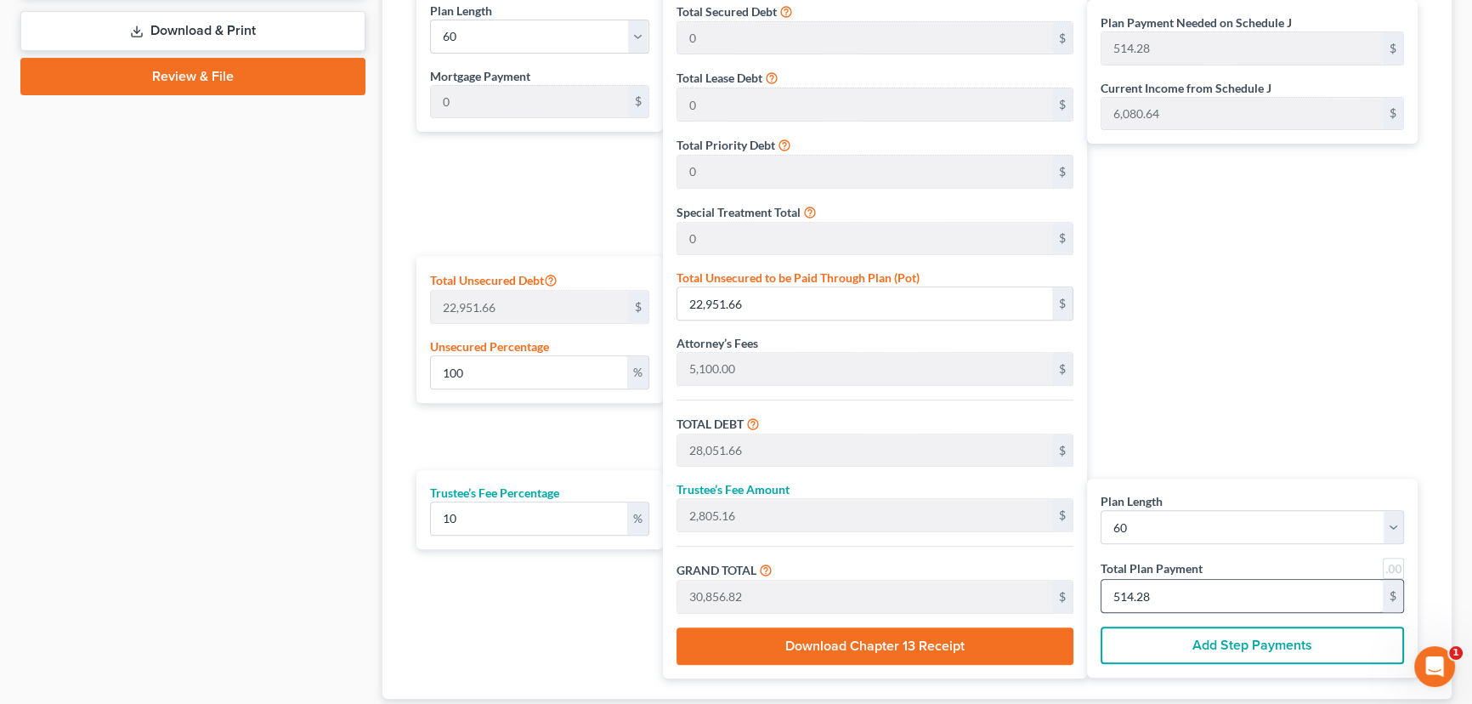
scroll to position [926, 0]
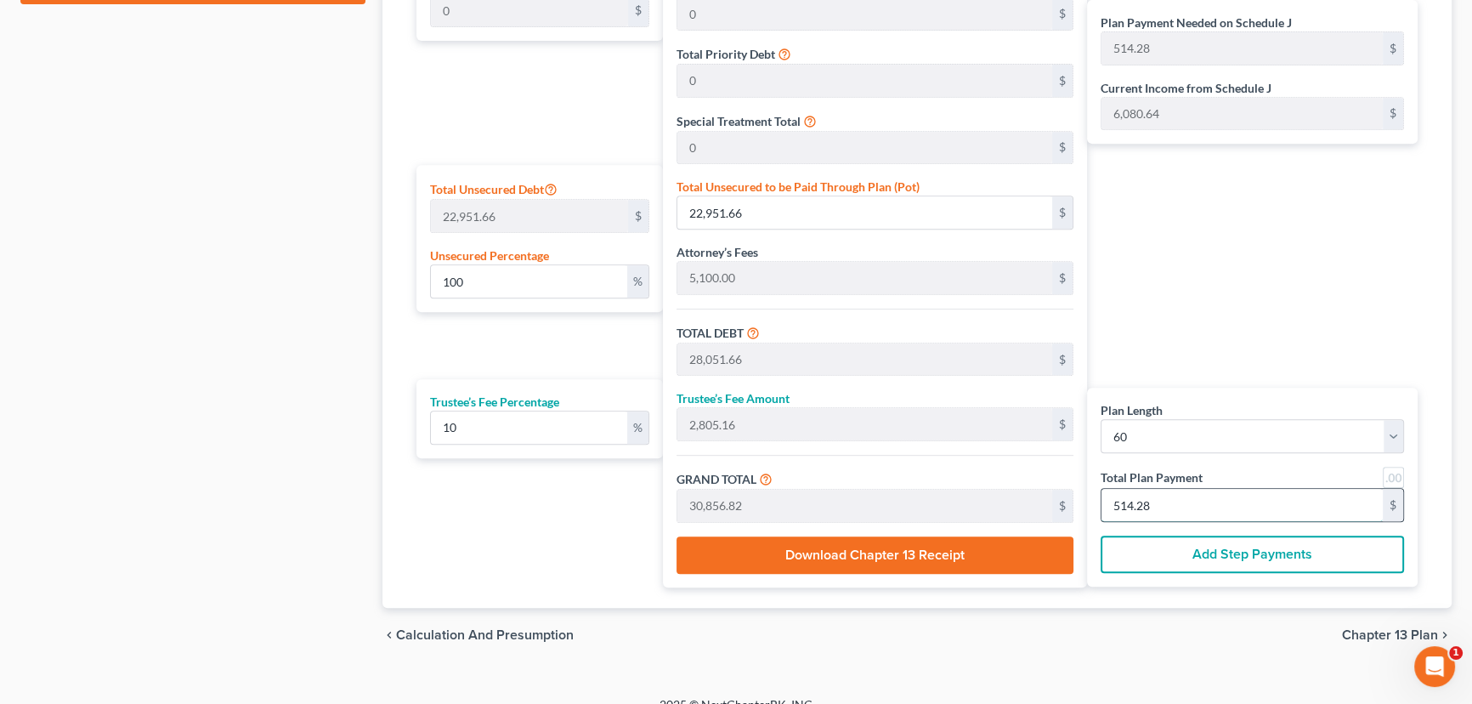
click at [1180, 502] on input "514.28" at bounding box center [1241, 505] width 281 height 32
type input "0"
type input "272.72"
type input "27.27"
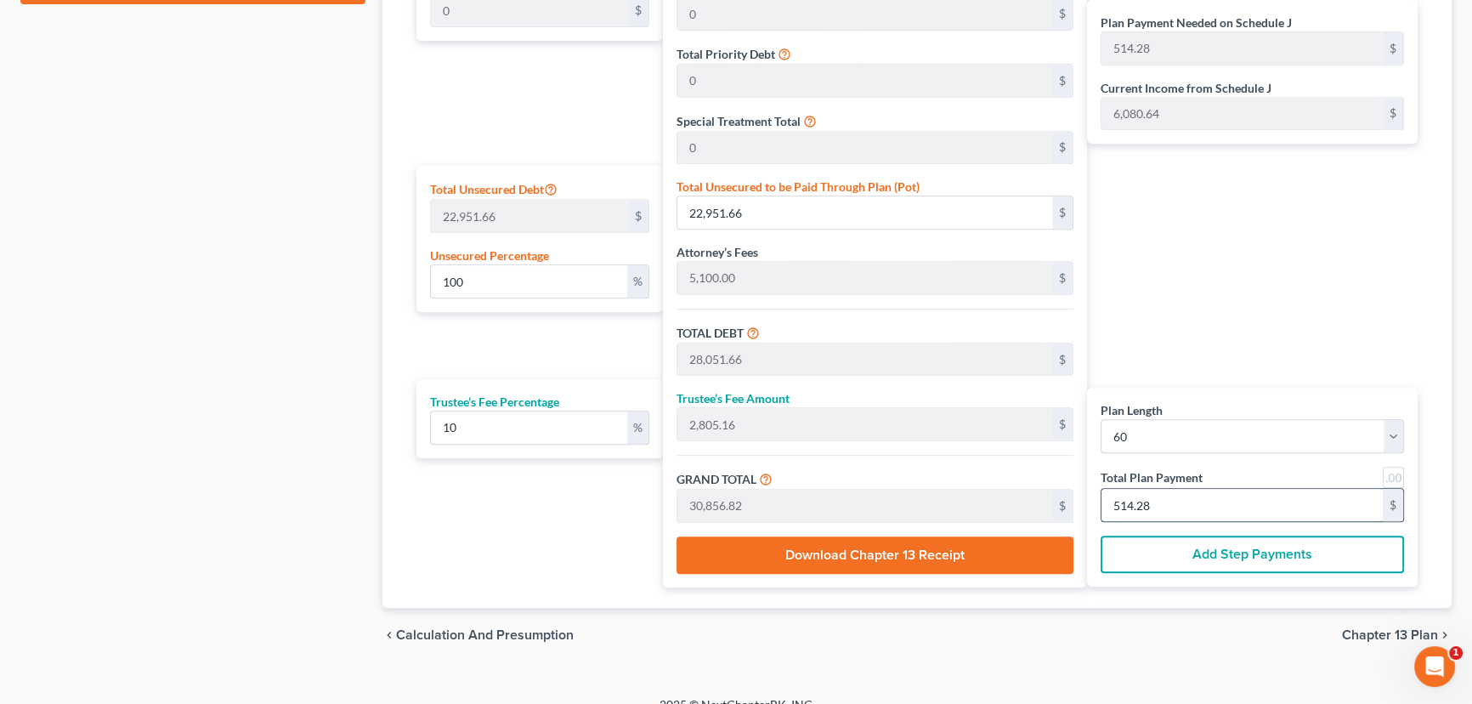
type input "300.00"
type input "5"
type input "2,781.81"
type input "278.18"
type input "3,060.00"
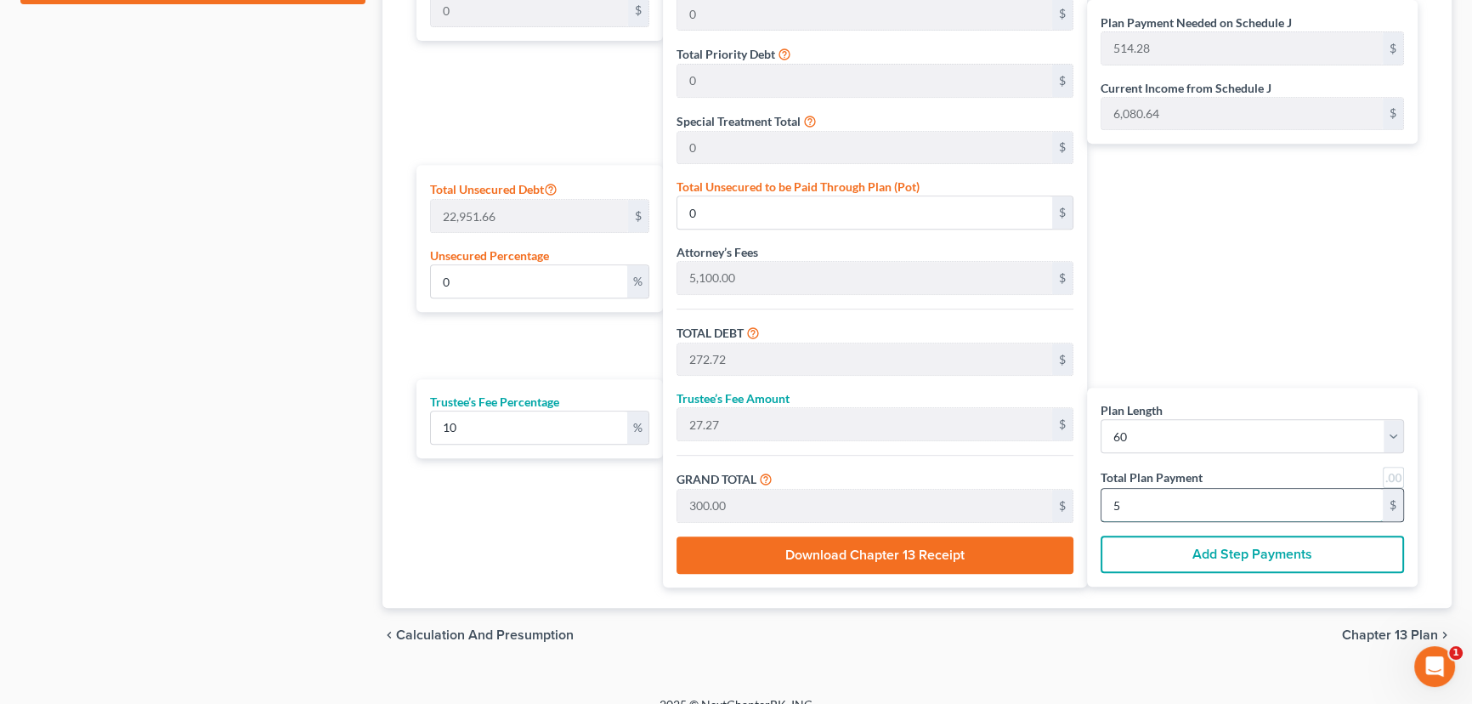
type input "51"
type input "100.17"
type input "22,990.90"
type input "28,090.90"
type input "2,809.09"
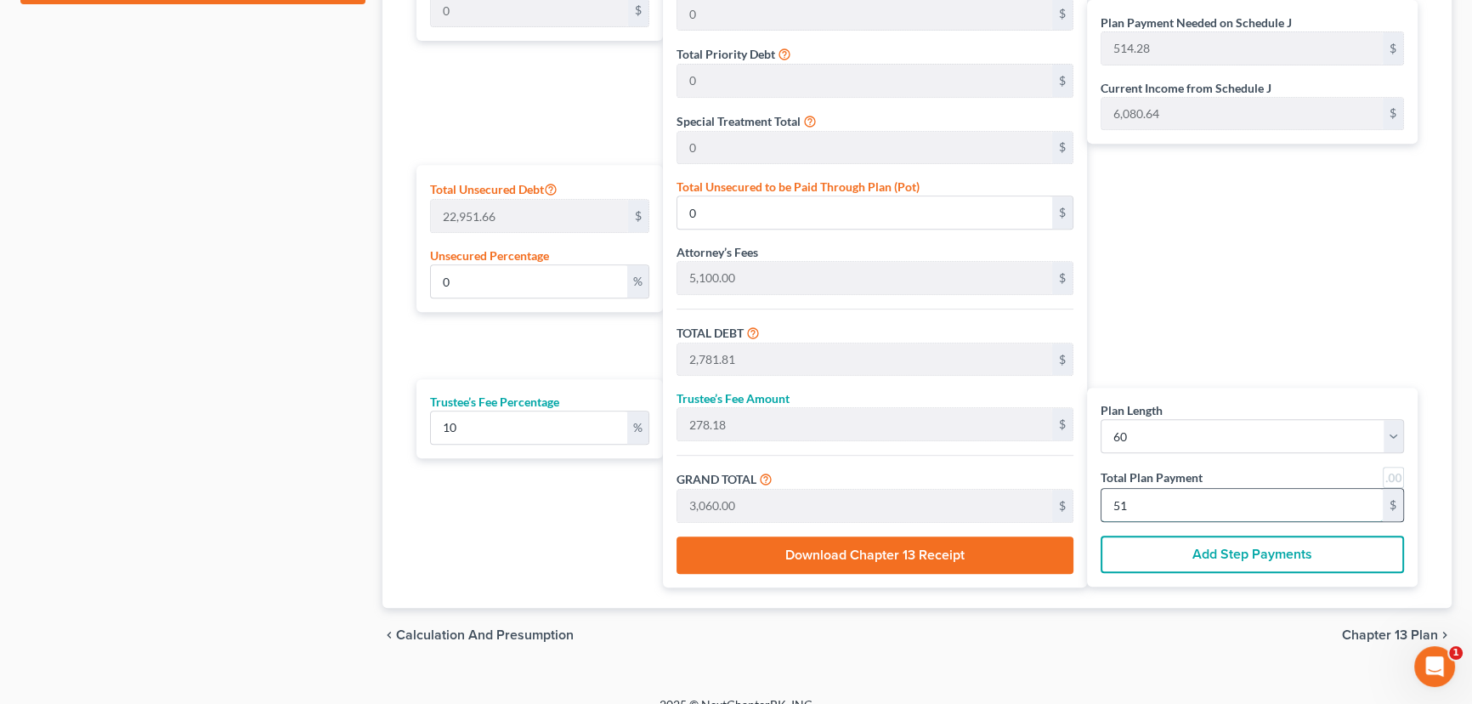
type input "30,900.00"
type input "515"
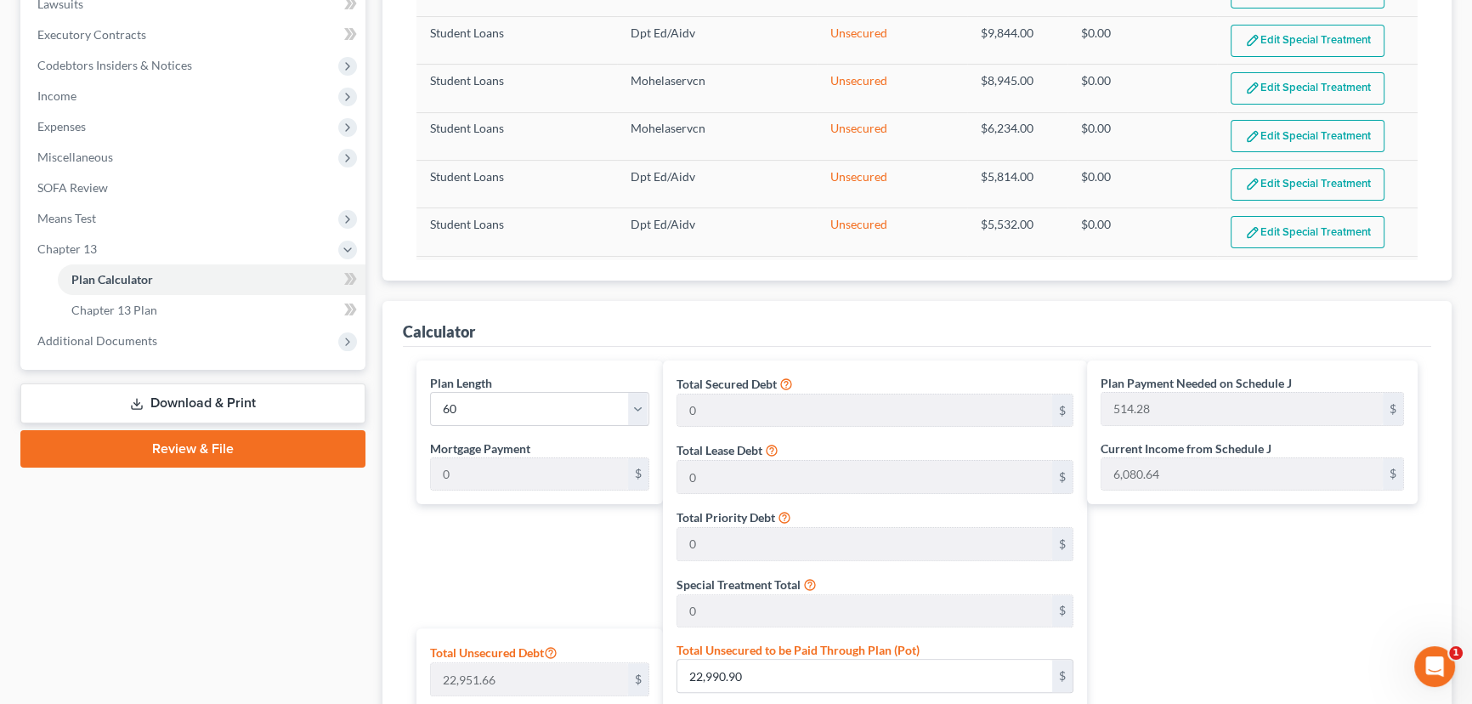
scroll to position [0, 0]
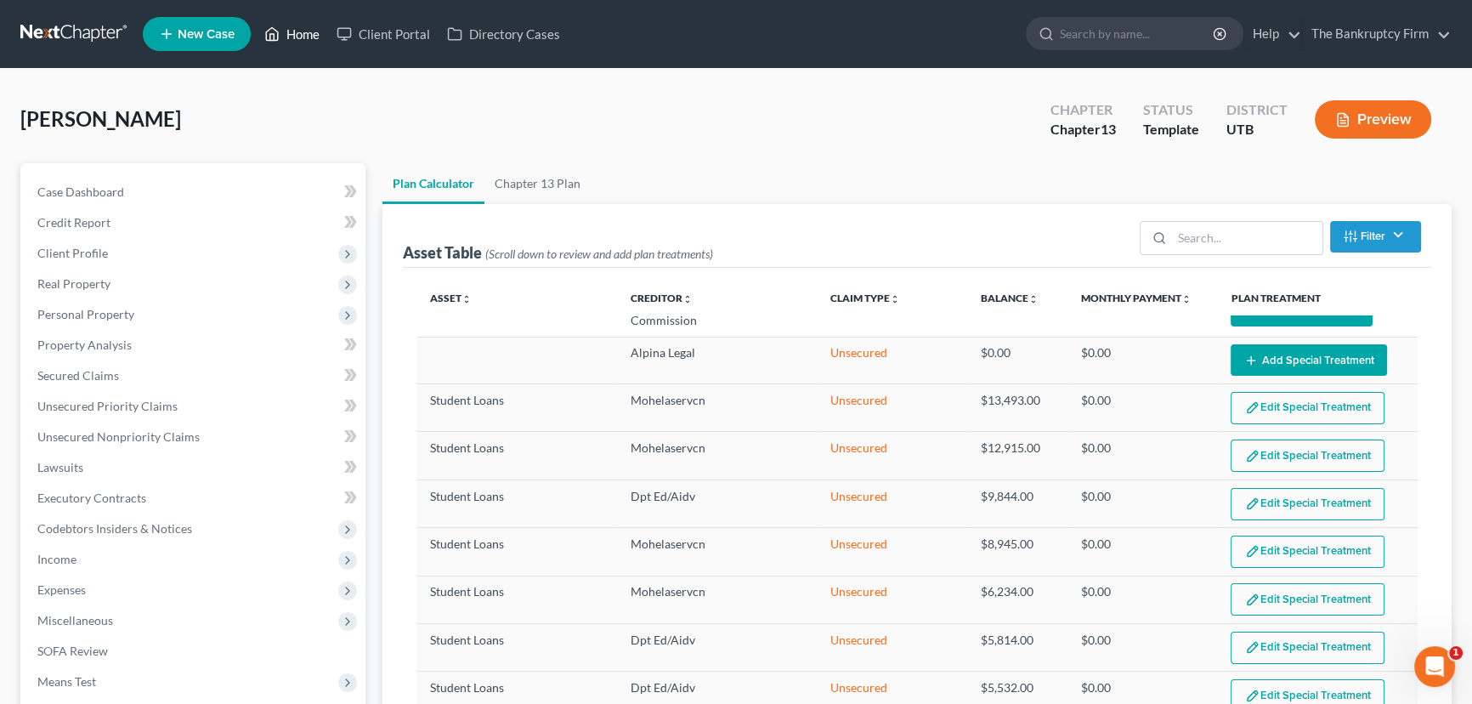
click at [302, 39] on link "Home" at bounding box center [292, 34] width 72 height 31
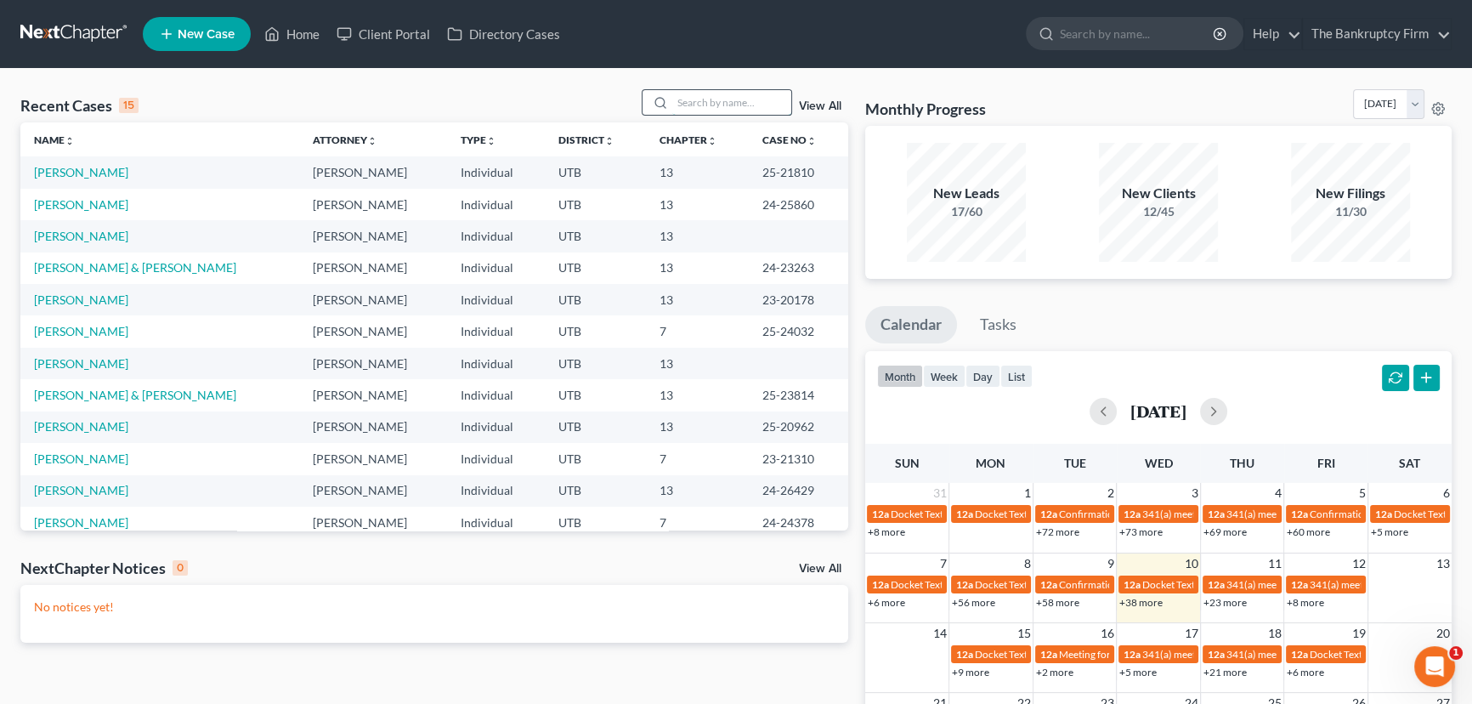
click at [691, 105] on input "search" at bounding box center [731, 102] width 119 height 25
type input "Mynor"
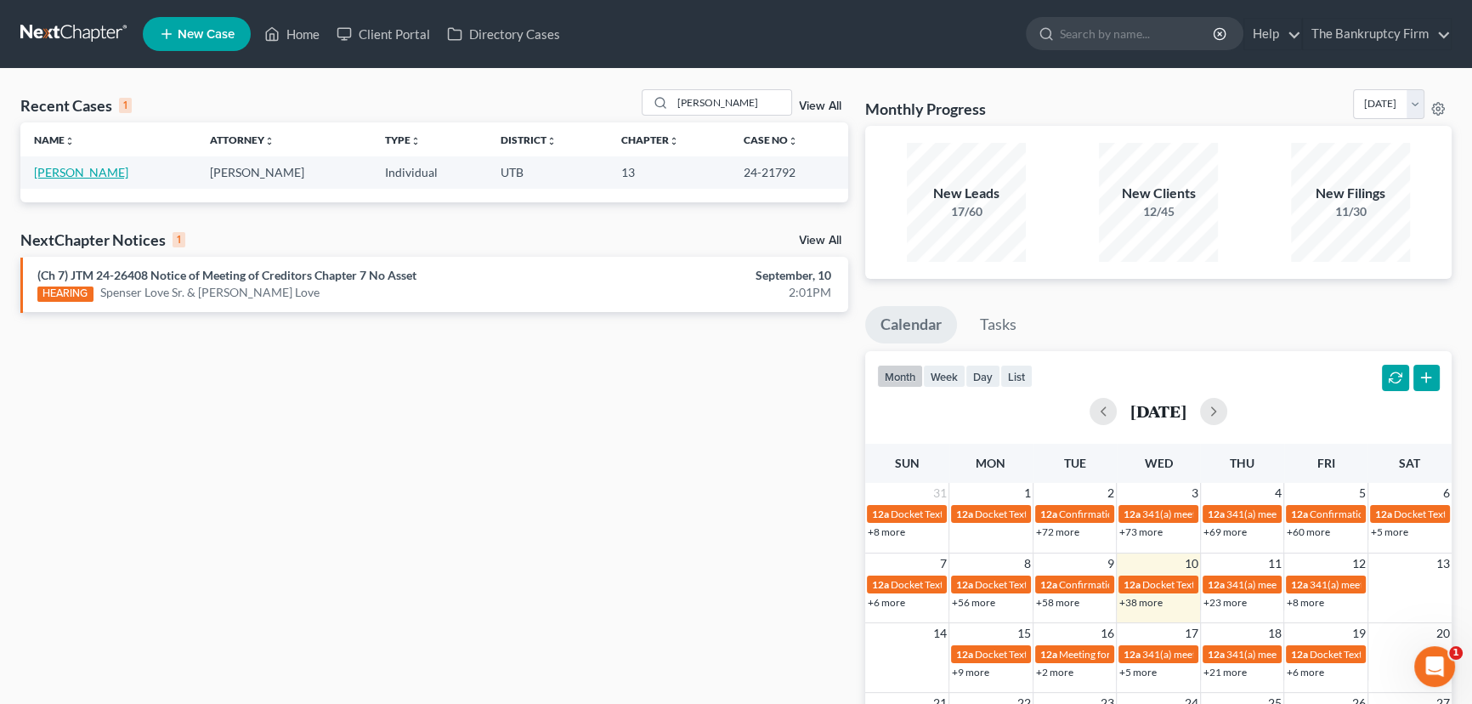
click at [89, 171] on link "Robinson, Mynor" at bounding box center [81, 172] width 94 height 14
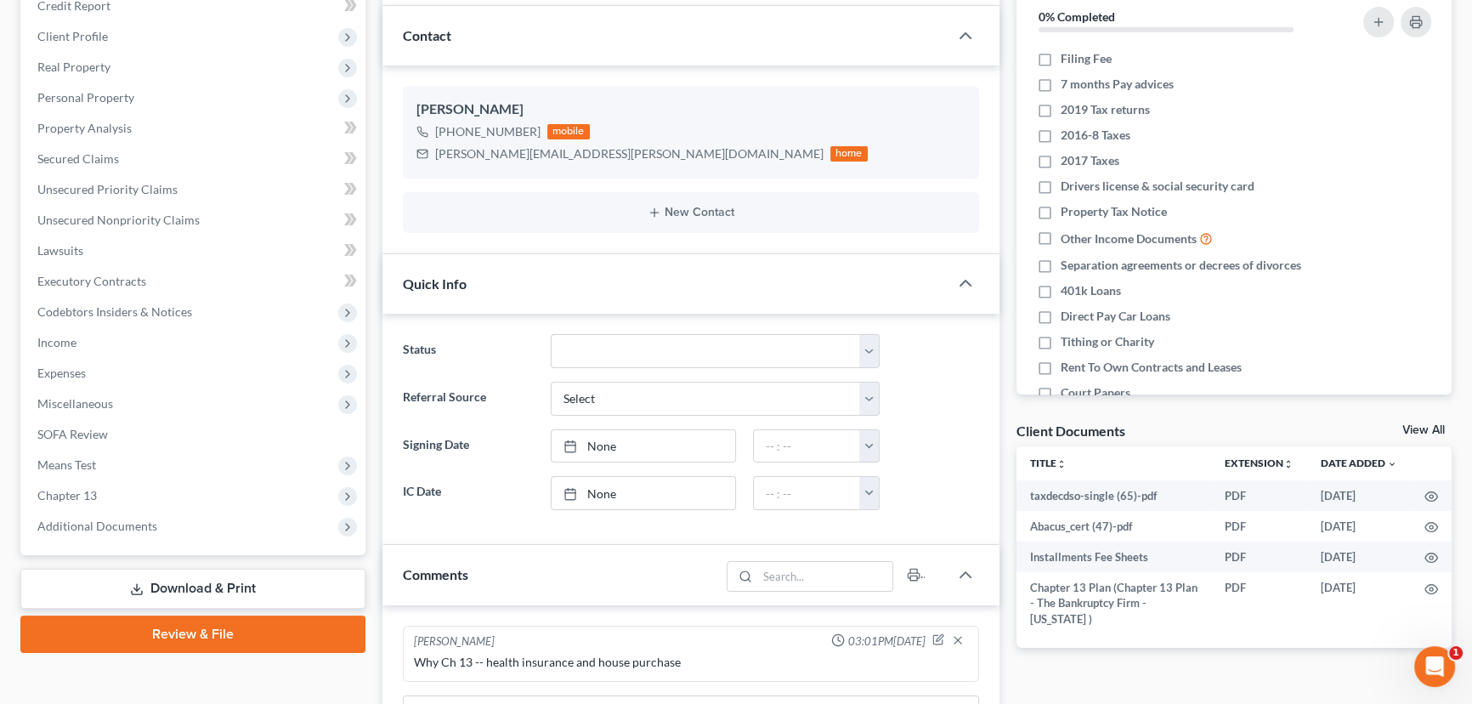
scroll to position [231, 0]
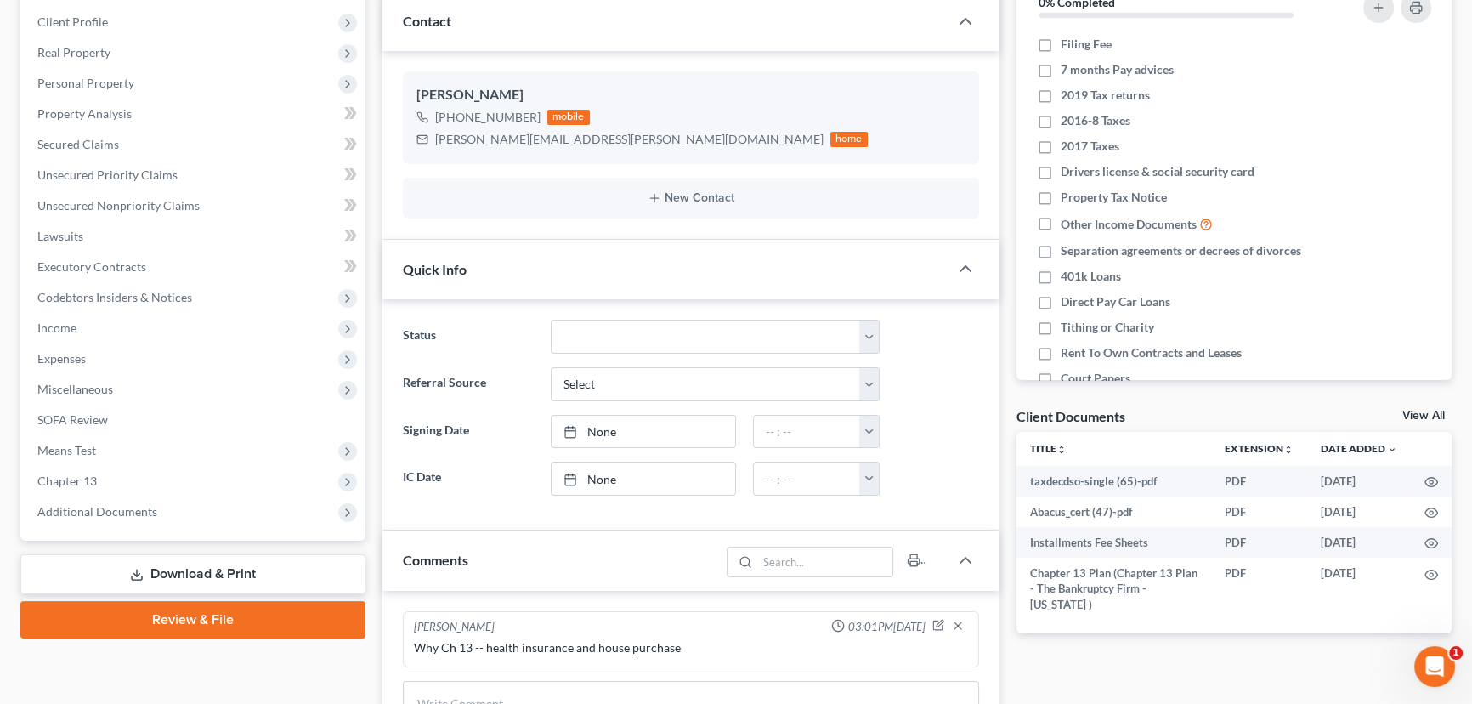
click at [1403, 410] on link "View All" at bounding box center [1423, 416] width 42 height 12
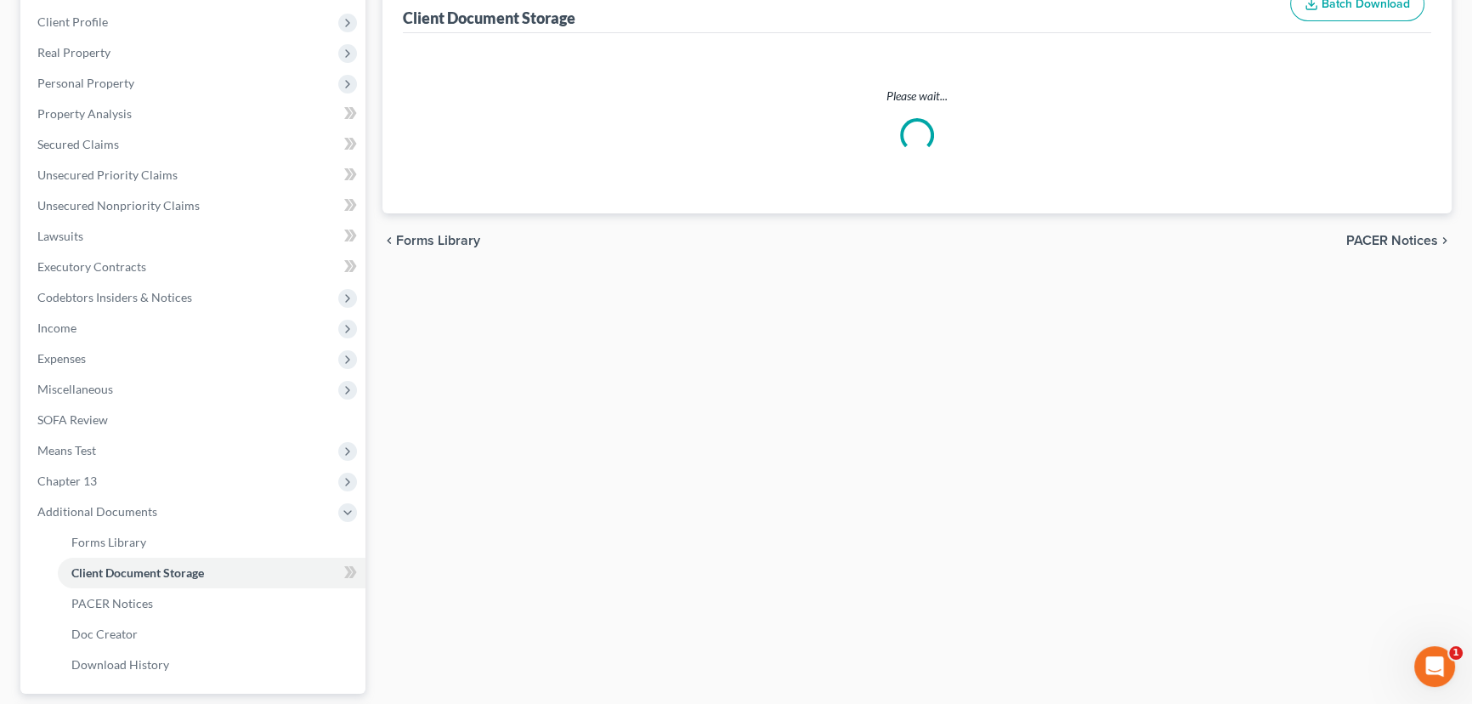
scroll to position [71, 0]
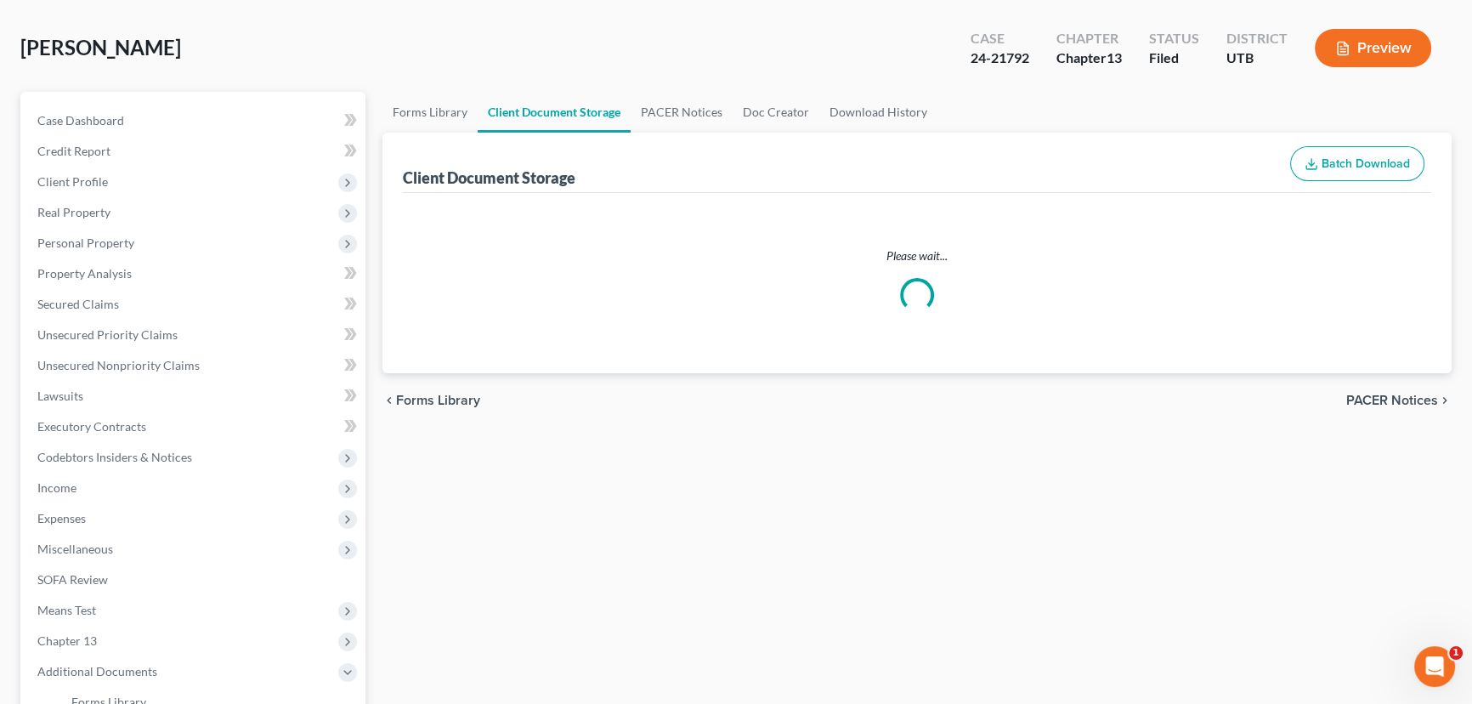
select select "26"
select select "53"
select select "30"
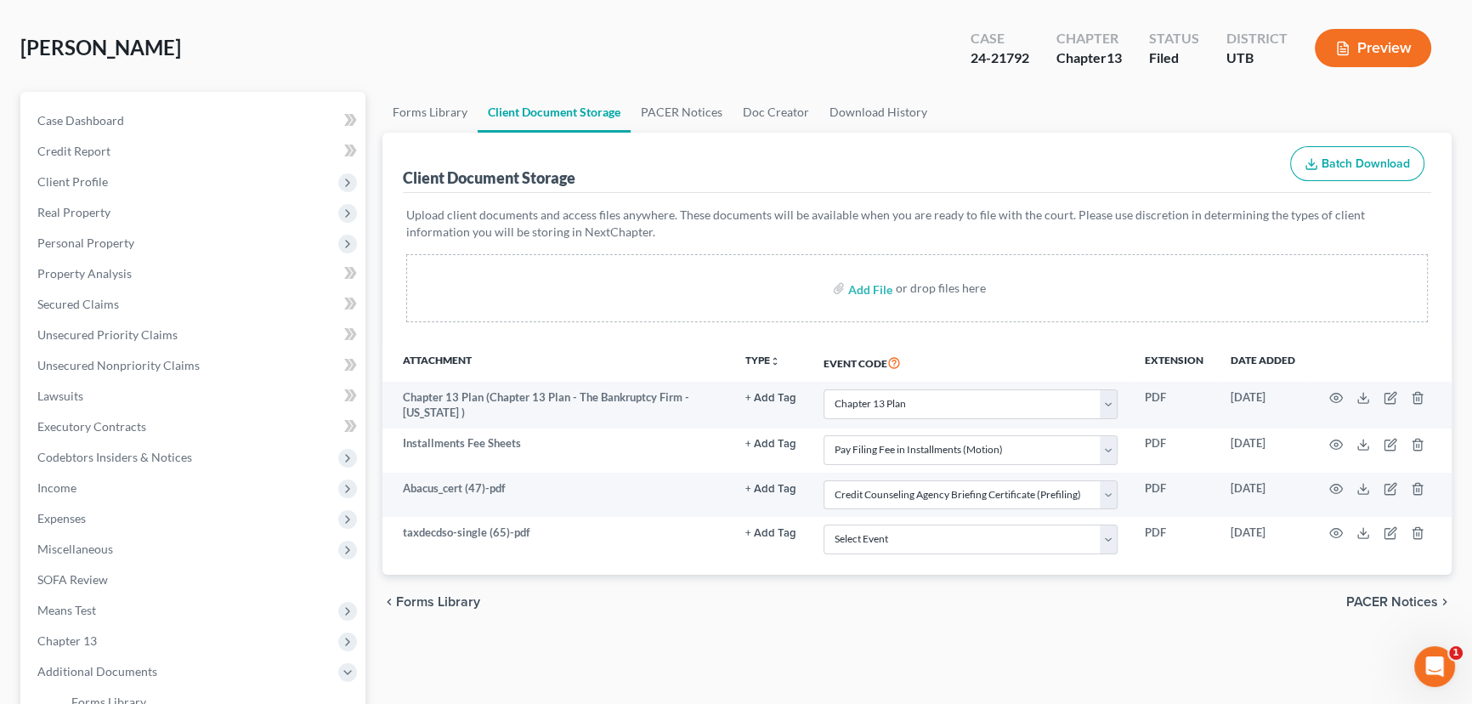
scroll to position [0, 0]
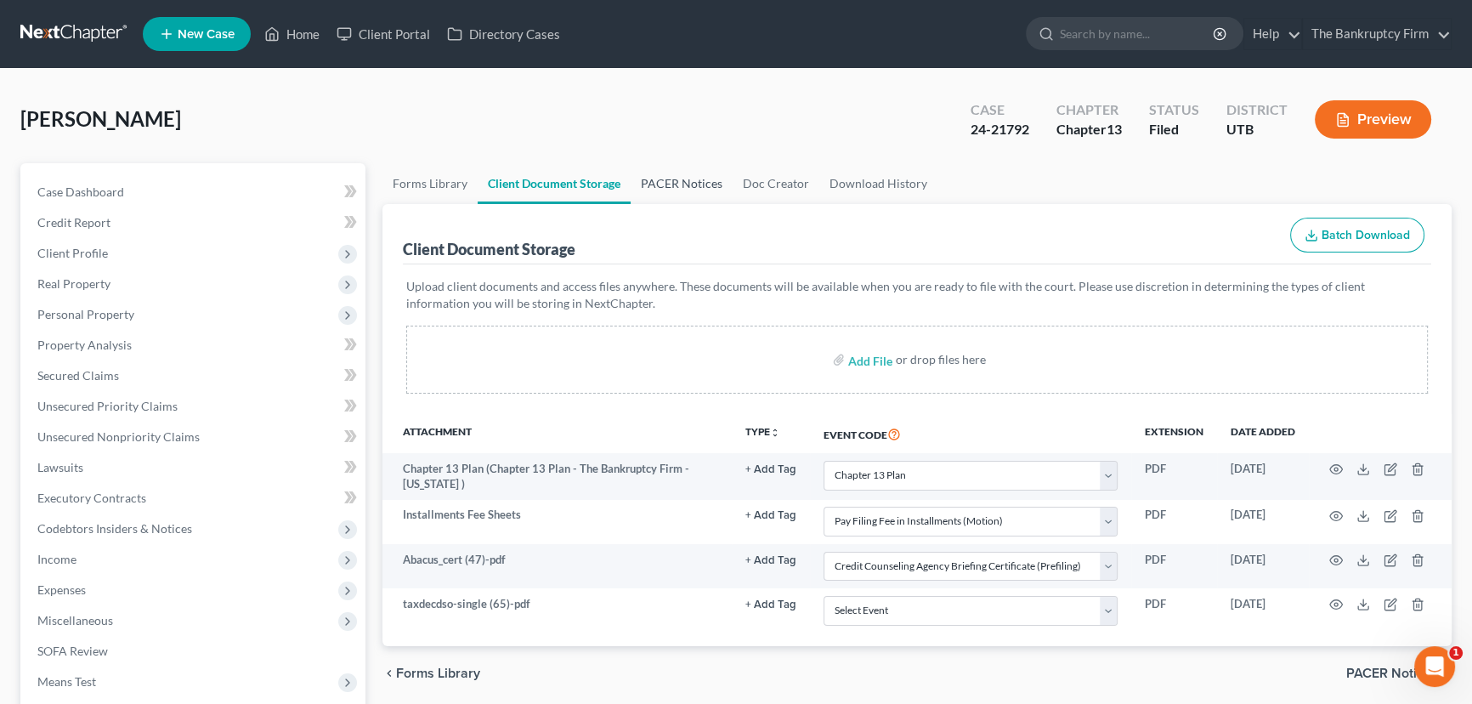
click at [663, 183] on link "PACER Notices" at bounding box center [682, 183] width 102 height 41
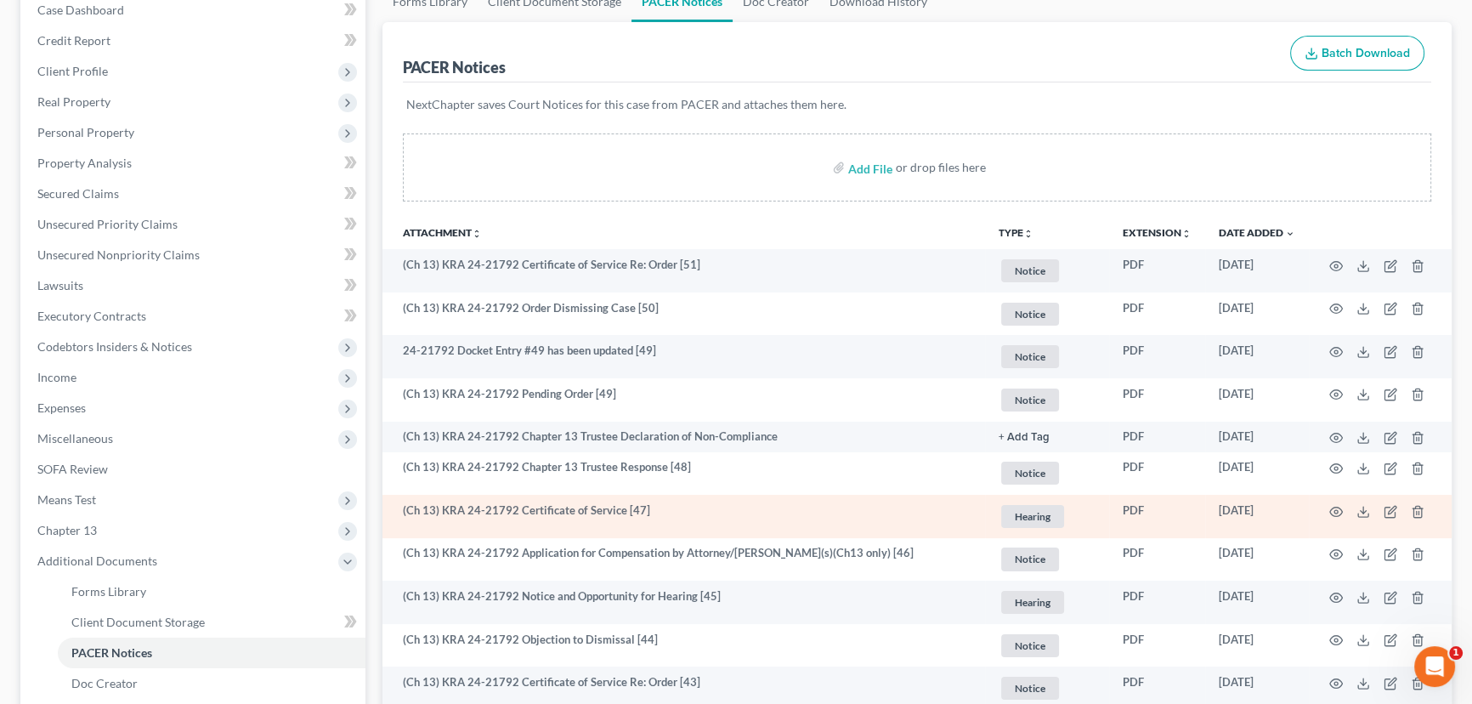
scroll to position [231, 0]
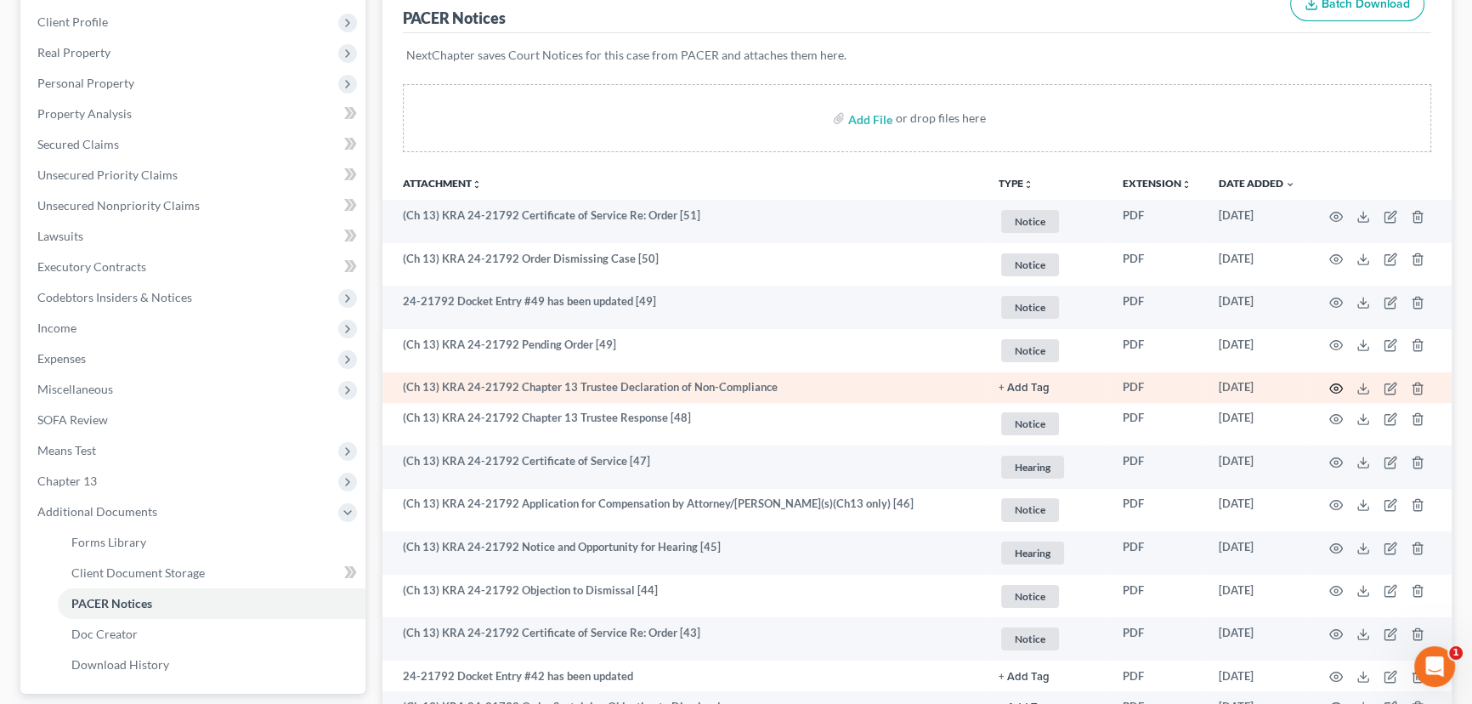
click at [1338, 382] on icon "button" at bounding box center [1336, 389] width 14 height 14
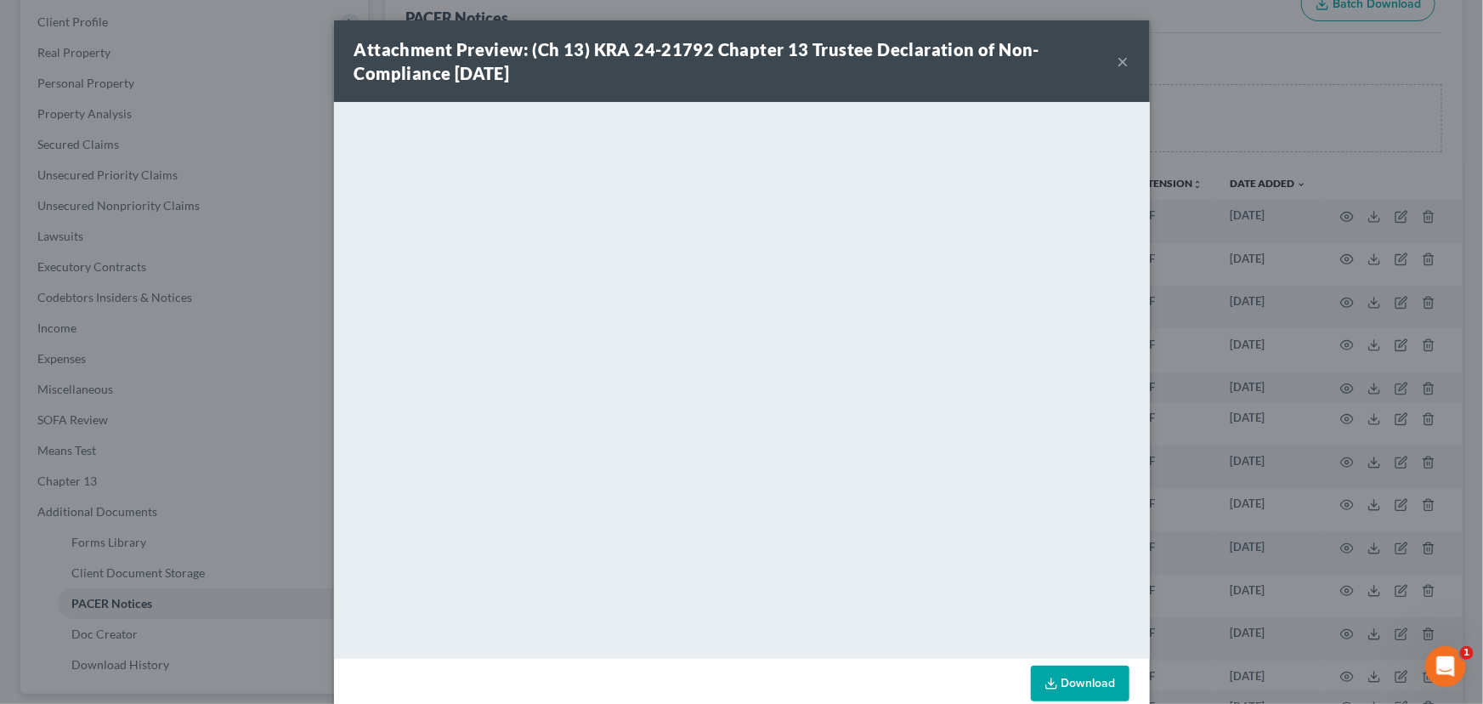
click at [1118, 59] on button "×" at bounding box center [1124, 61] width 12 height 20
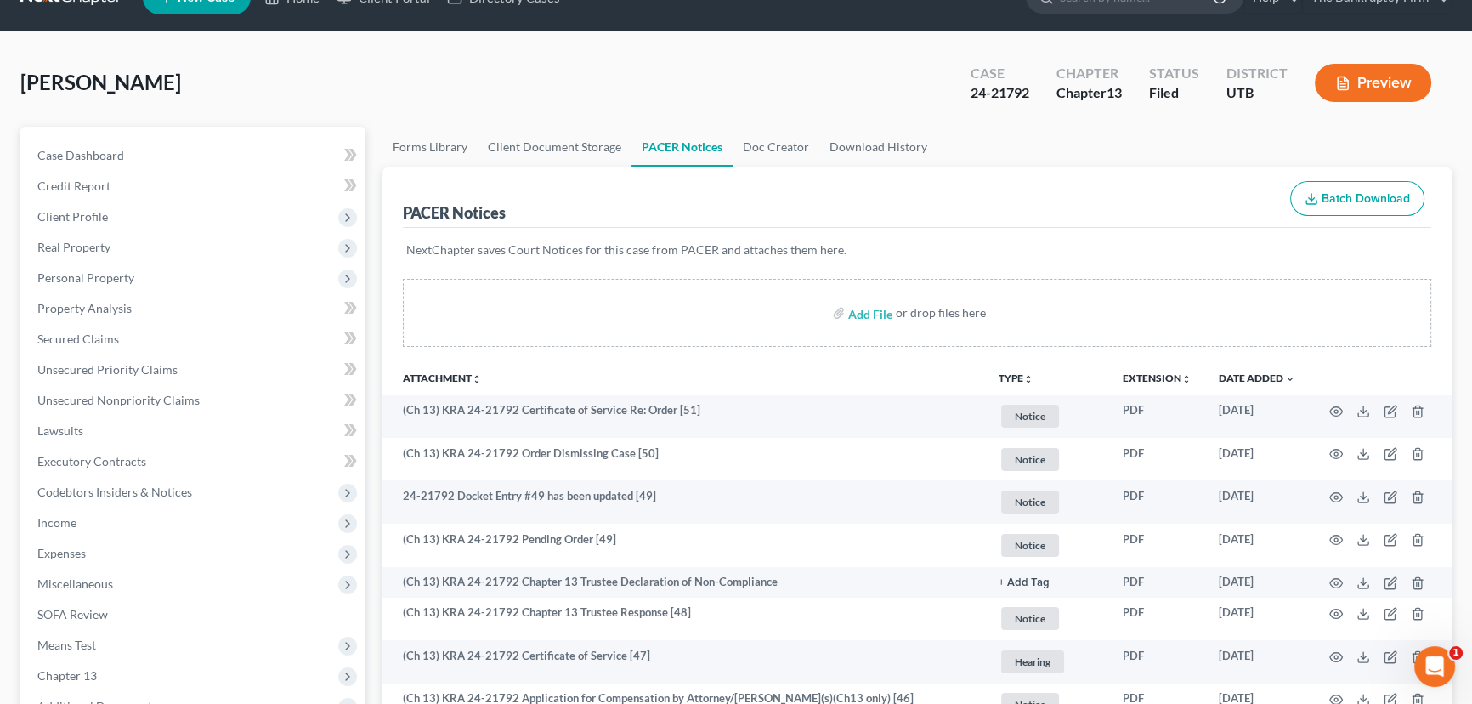
scroll to position [0, 0]
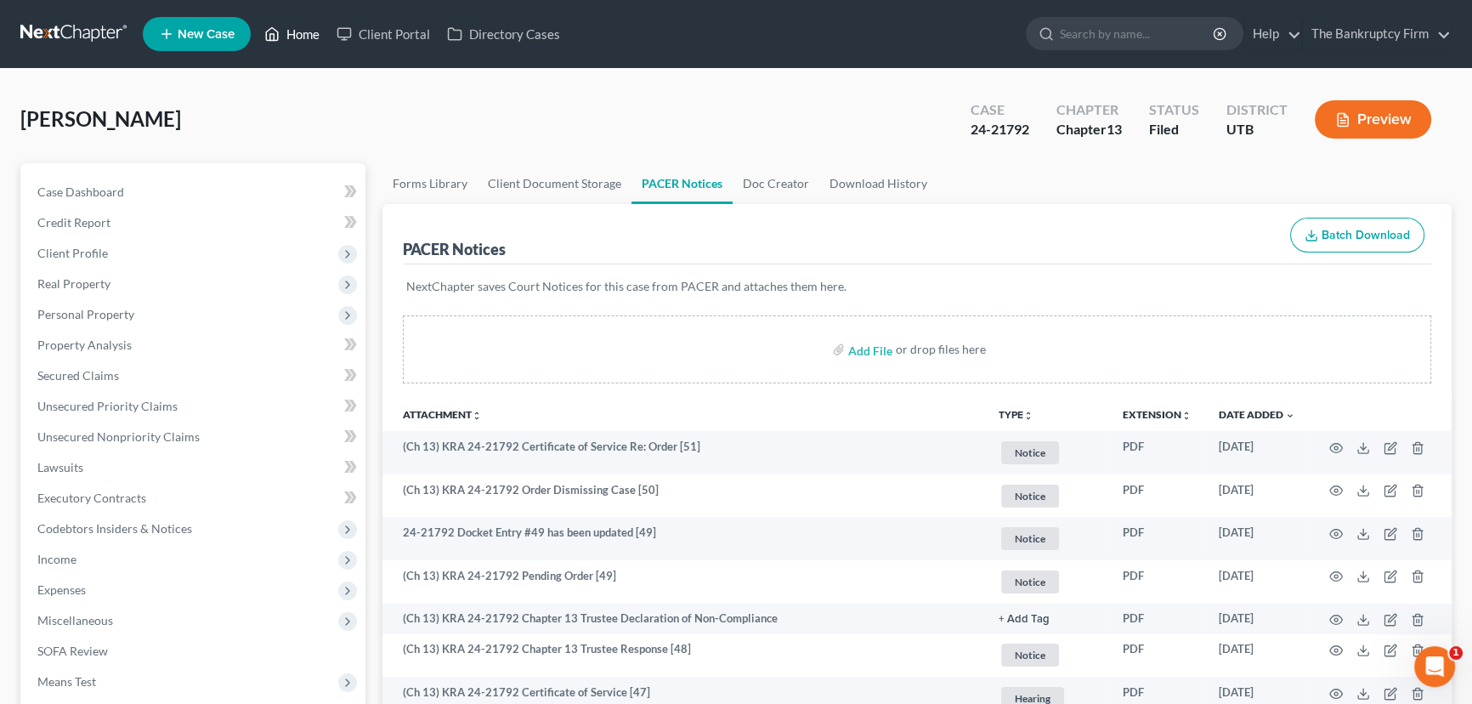
click at [307, 37] on link "Home" at bounding box center [292, 34] width 72 height 31
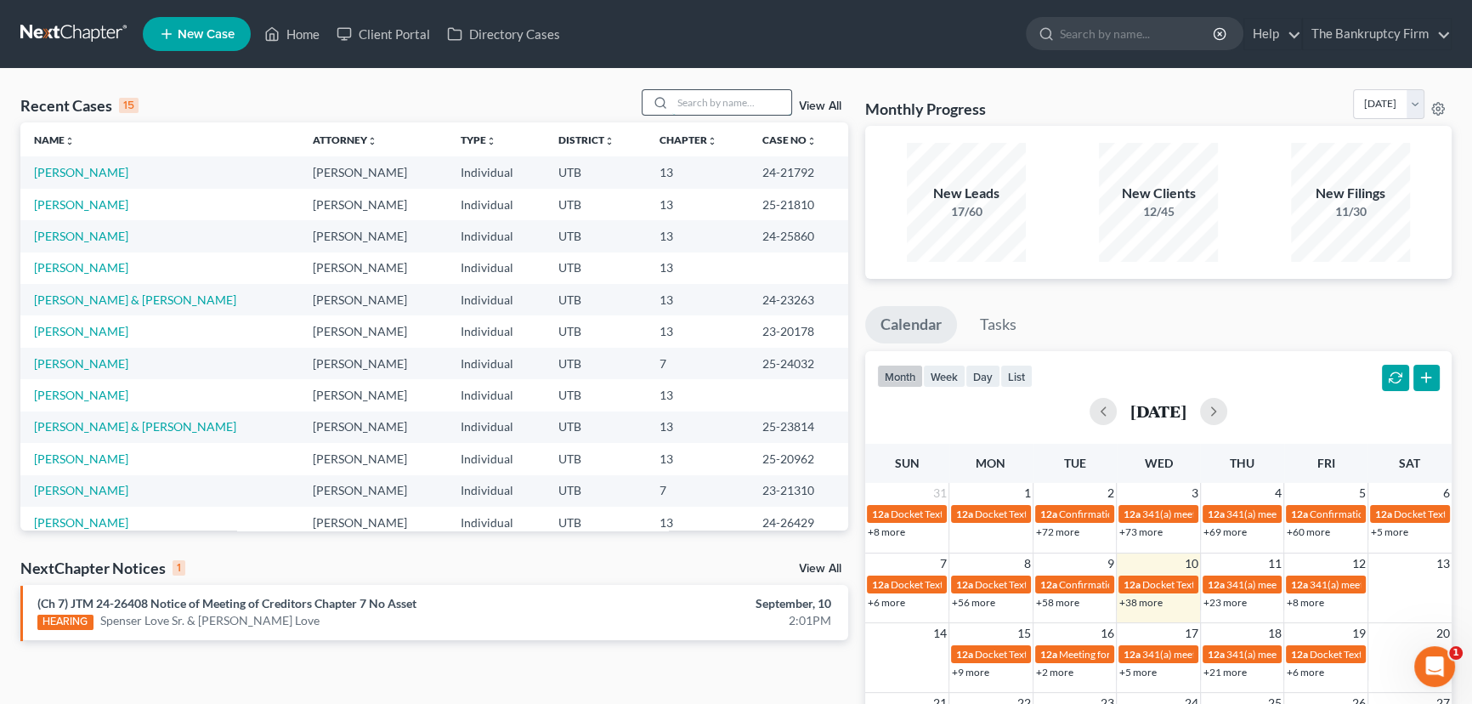
click at [707, 107] on input "search" at bounding box center [731, 102] width 119 height 25
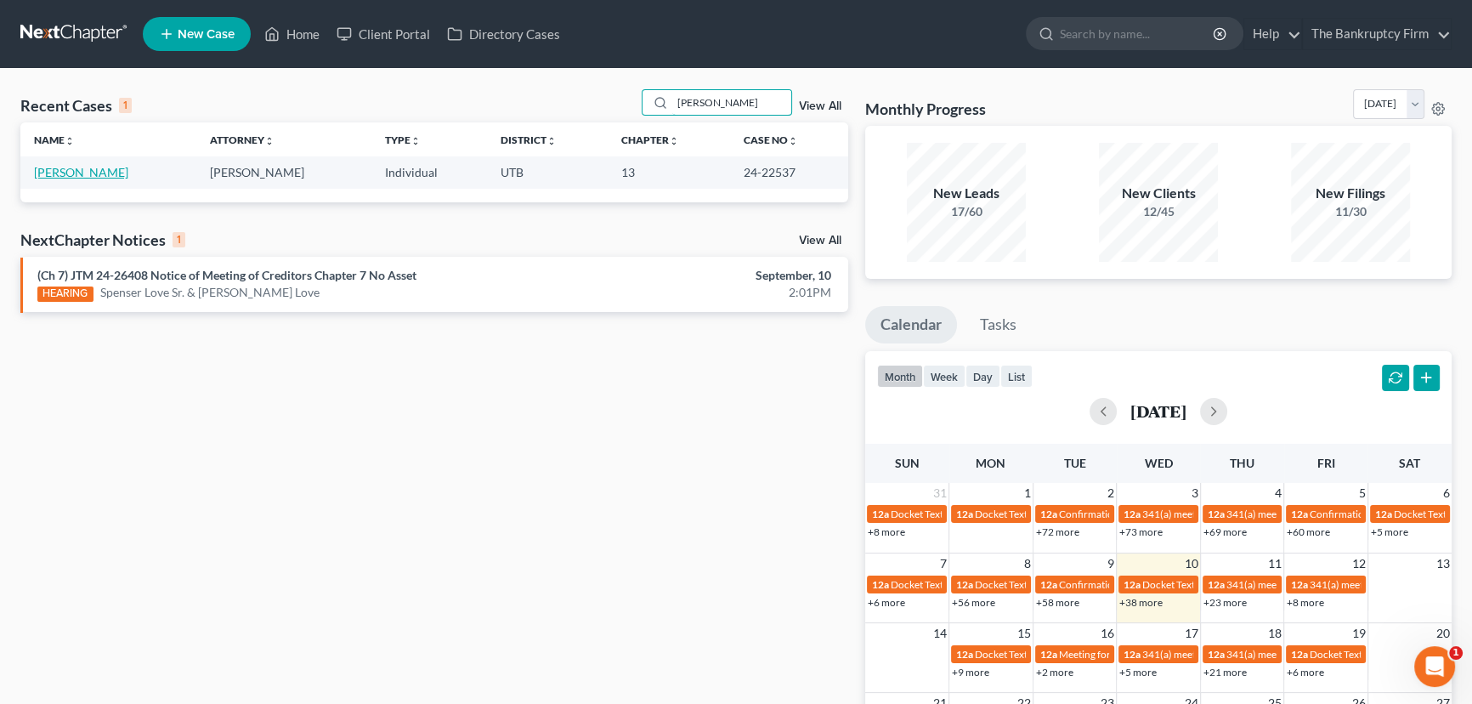
type input "Clark-Harri"
click at [52, 172] on link "Clark-Harrison, Blake" at bounding box center [81, 172] width 94 height 14
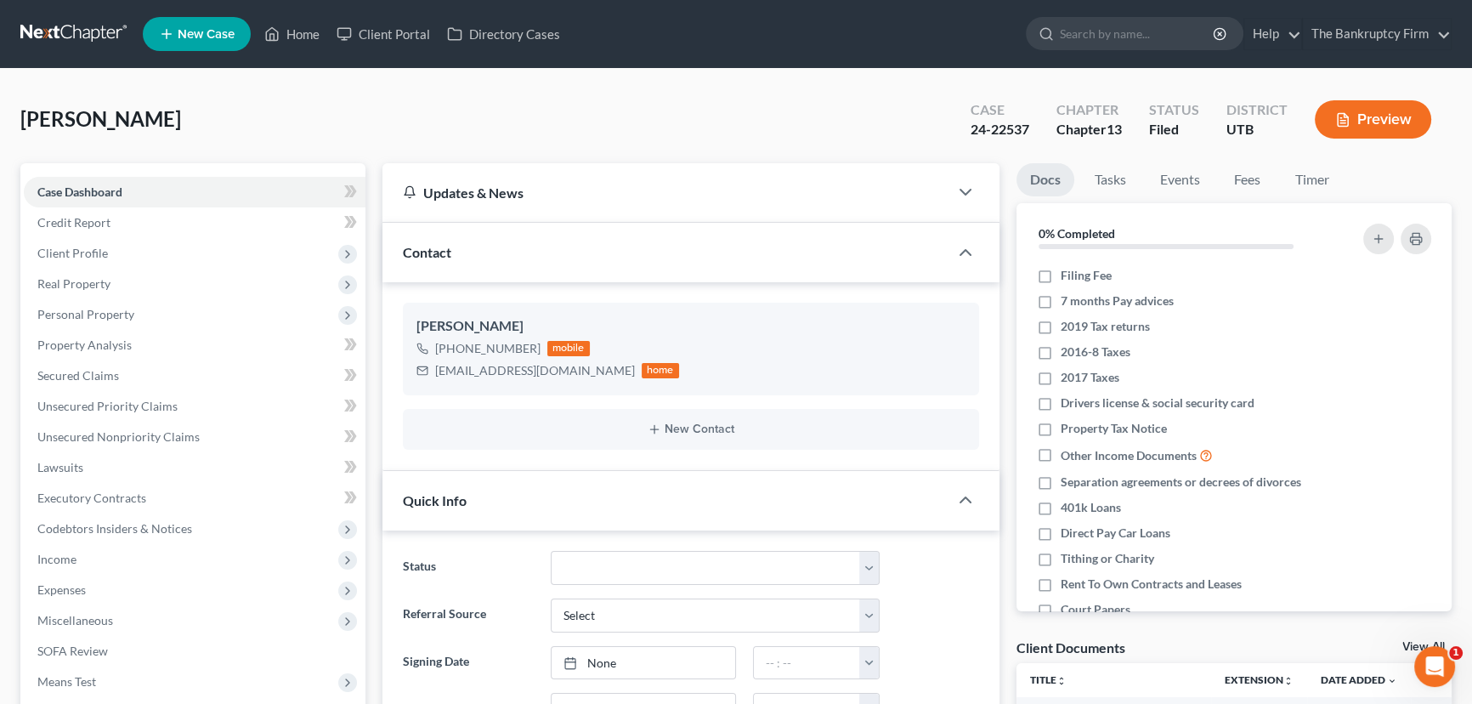
click at [1407, 643] on link "View All" at bounding box center [1423, 647] width 42 height 12
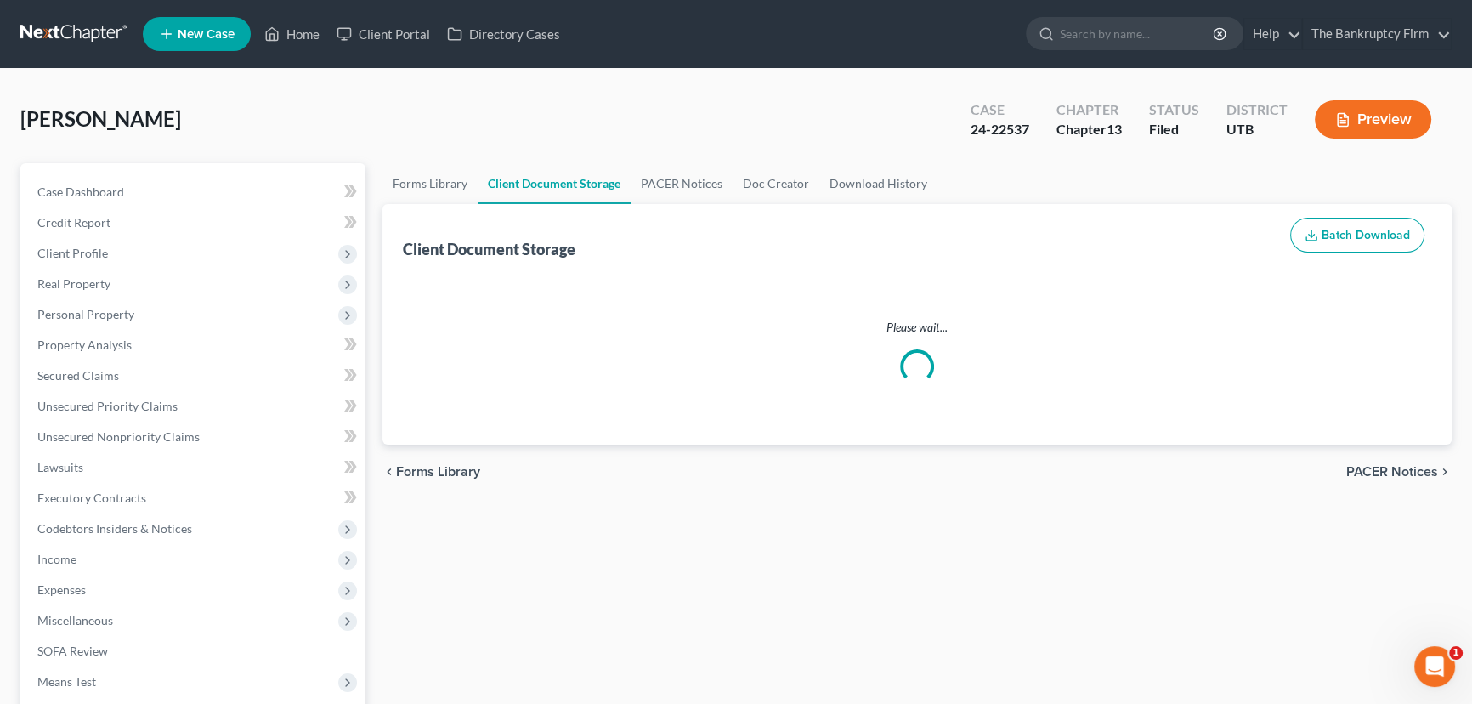
select select "30"
select select "26"
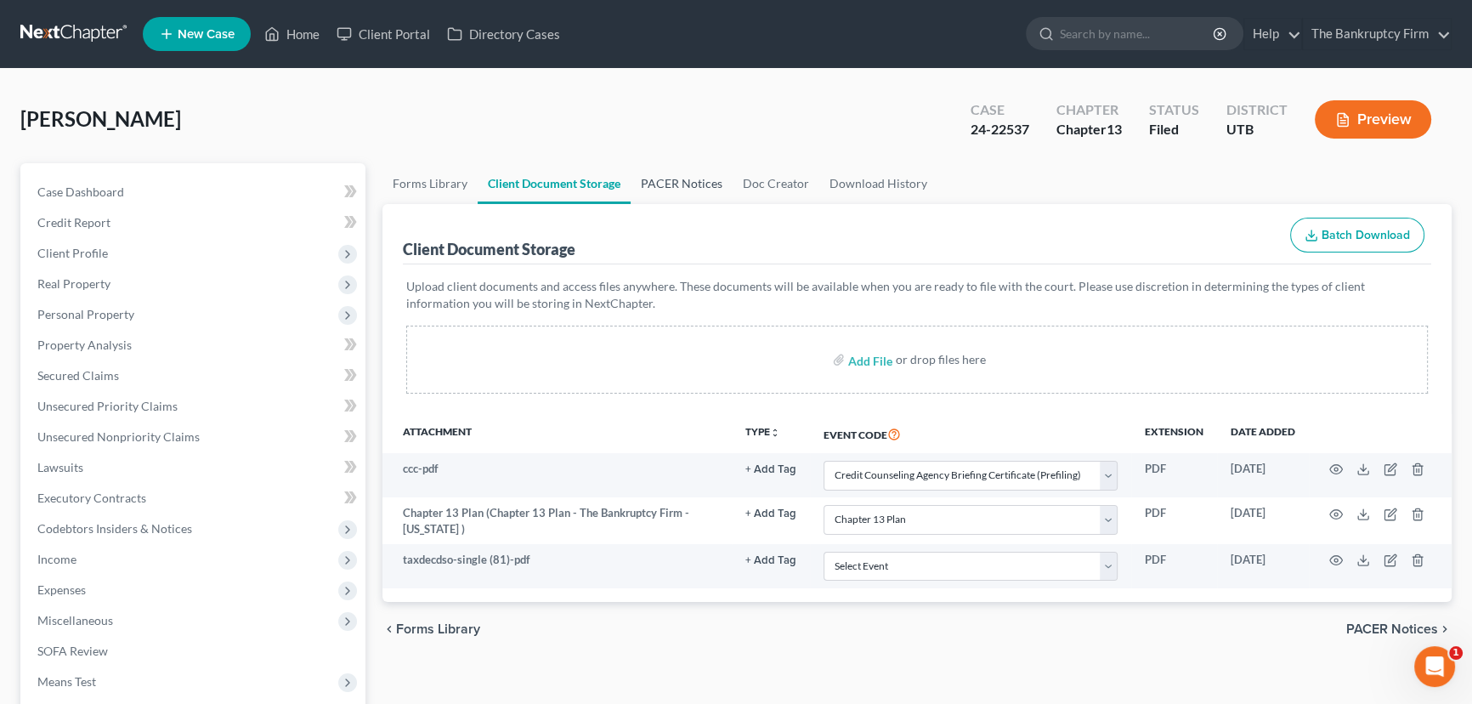
click at [675, 178] on link "PACER Notices" at bounding box center [682, 183] width 102 height 41
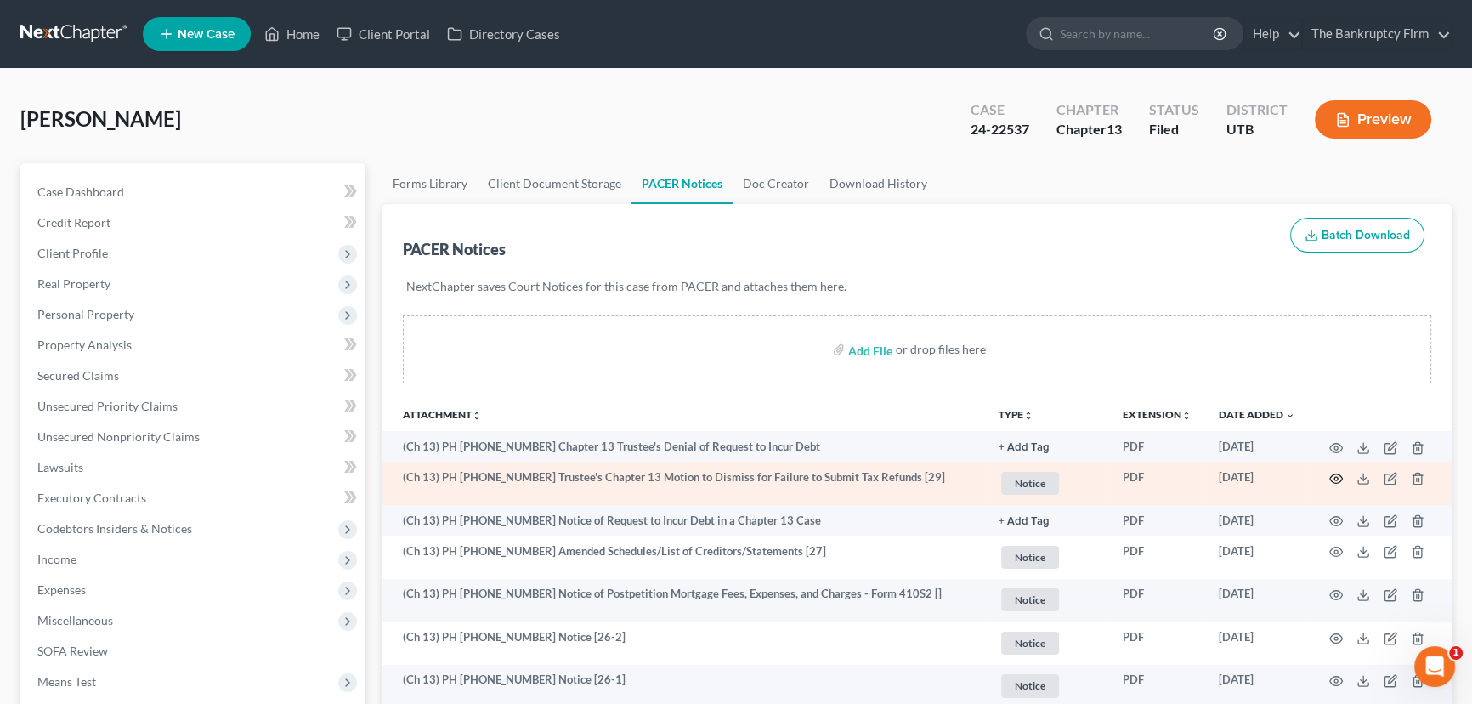
click at [1330, 475] on icon "button" at bounding box center [1336, 477] width 13 height 9
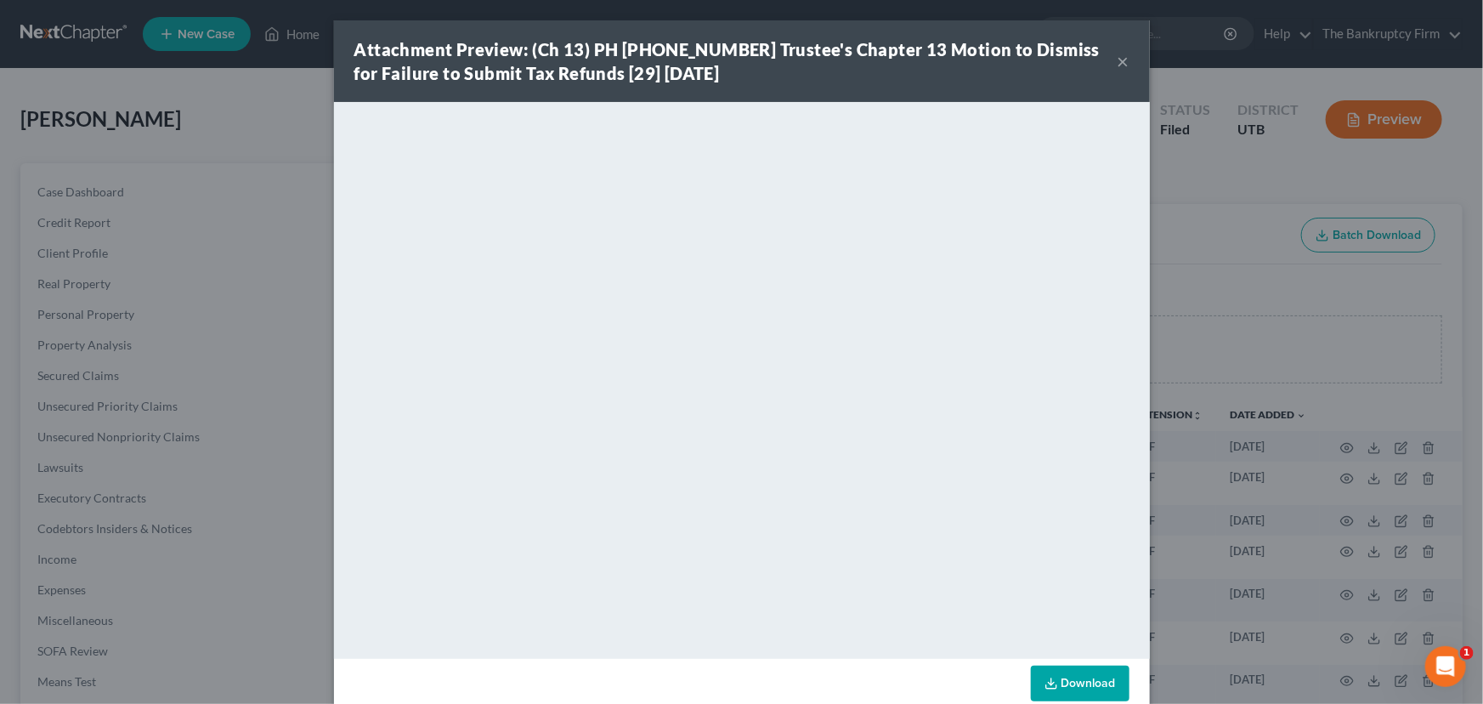
click at [1118, 61] on button "×" at bounding box center [1124, 61] width 12 height 20
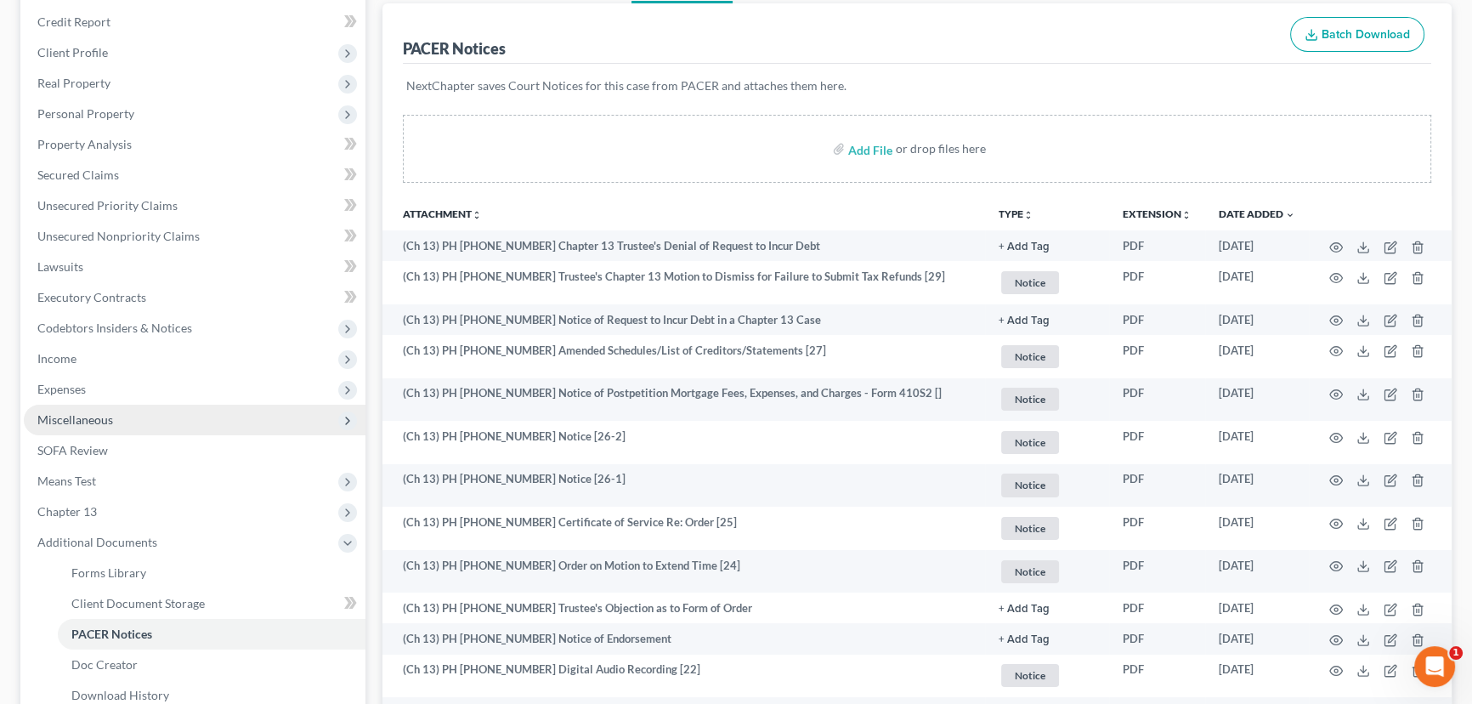
scroll to position [231, 0]
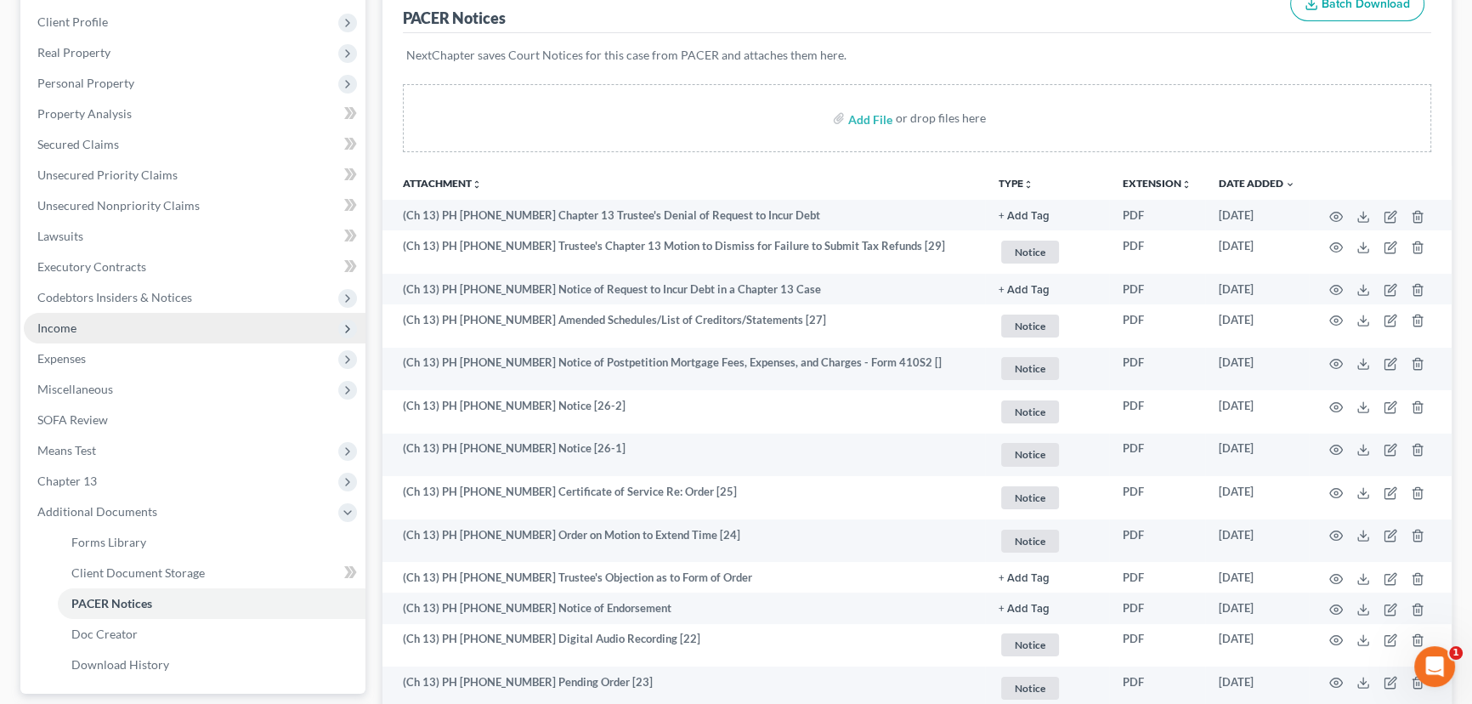
click at [68, 324] on span "Income" at bounding box center [56, 327] width 39 height 14
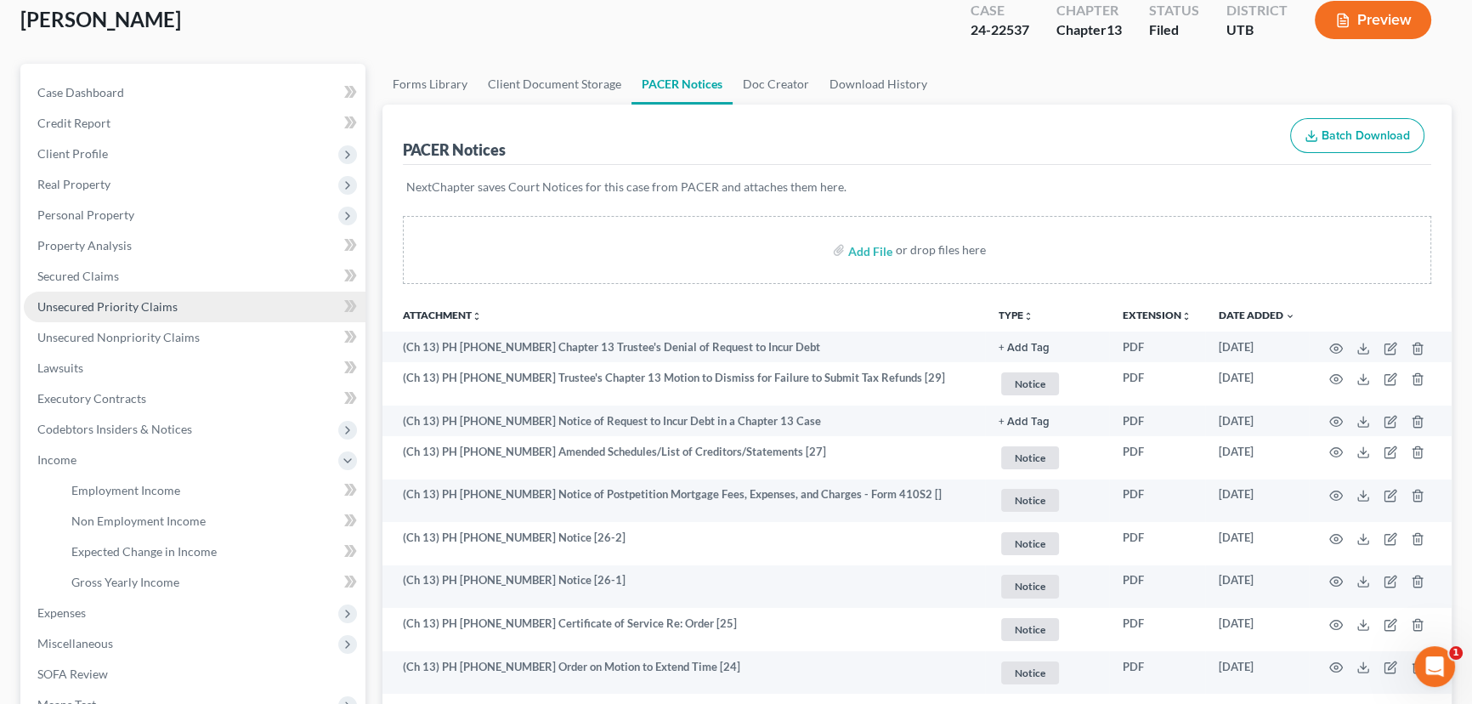
scroll to position [0, 0]
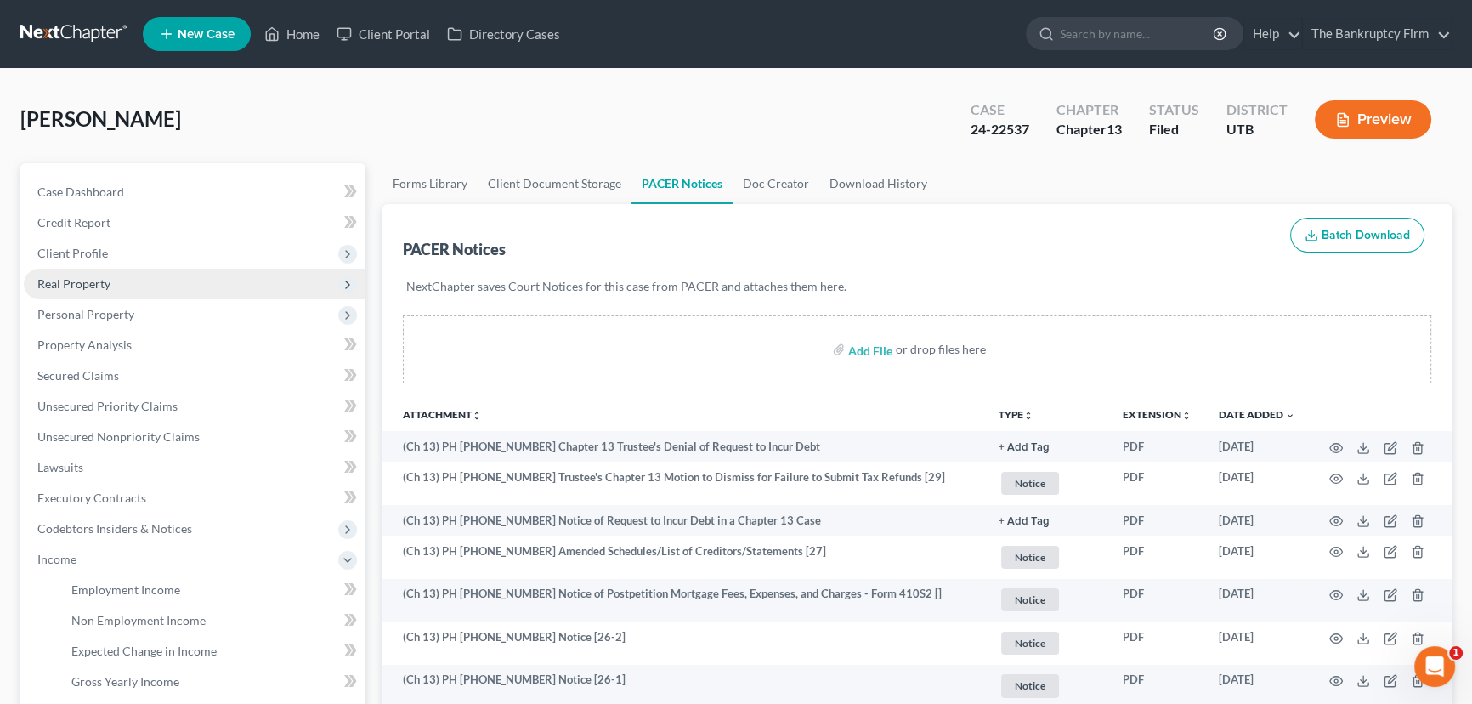
click at [77, 286] on span "Real Property" at bounding box center [73, 283] width 73 height 14
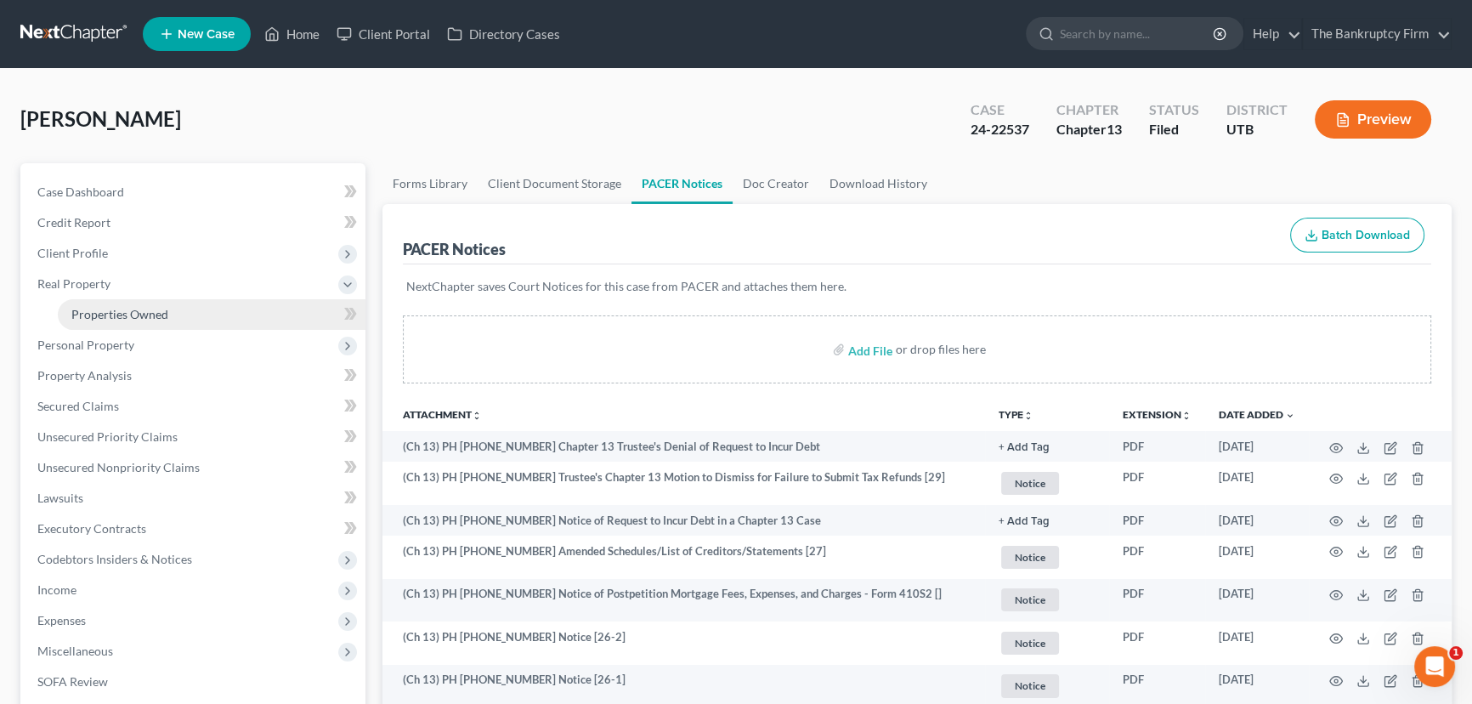
click at [122, 319] on span "Properties Owned" at bounding box center [119, 314] width 97 height 14
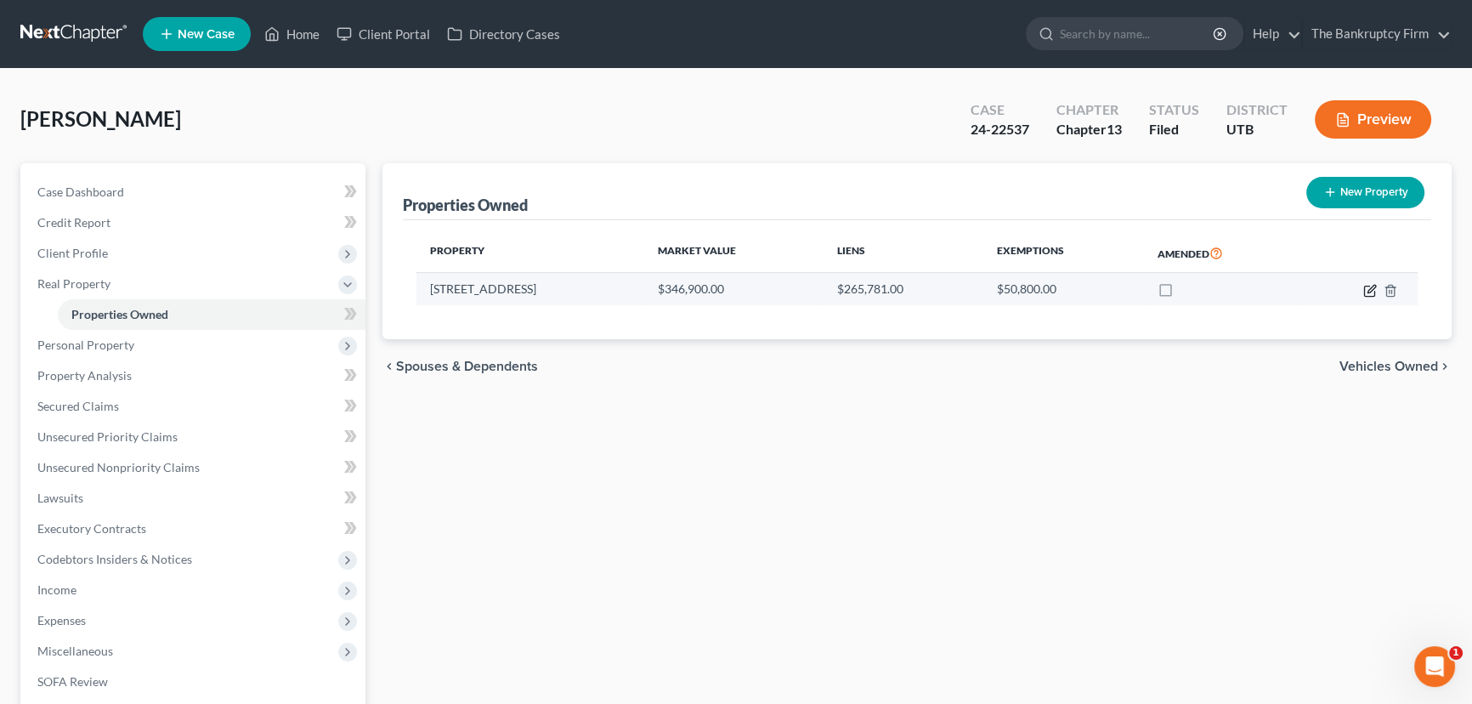
click at [1367, 289] on icon "button" at bounding box center [1370, 291] width 14 height 14
select select "46"
select select "0"
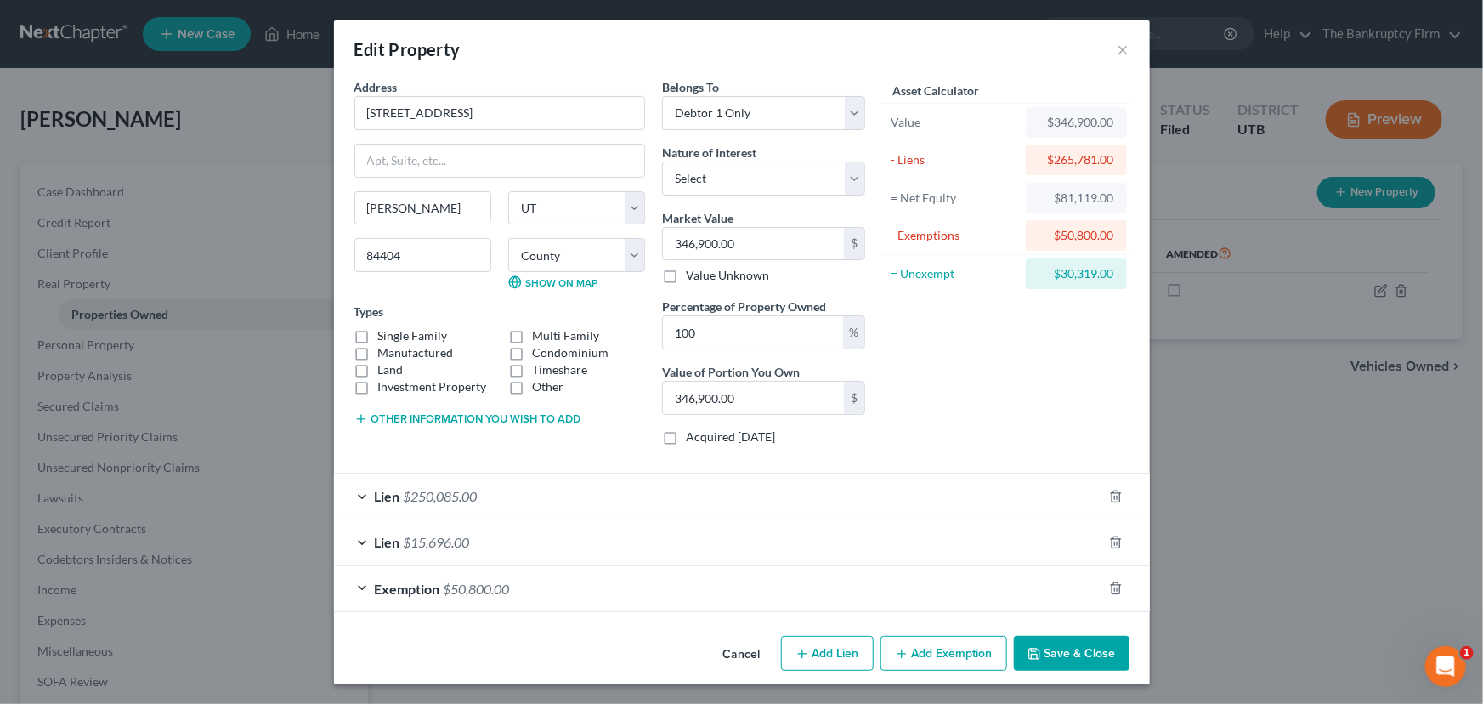
click at [378, 332] on label "Single Family" at bounding box center [413, 335] width 70 height 17
click at [385, 332] on input "Single Family" at bounding box center [390, 332] width 11 height 11
checkbox input "true"
click at [1081, 655] on button "Save & Close" at bounding box center [1072, 654] width 116 height 36
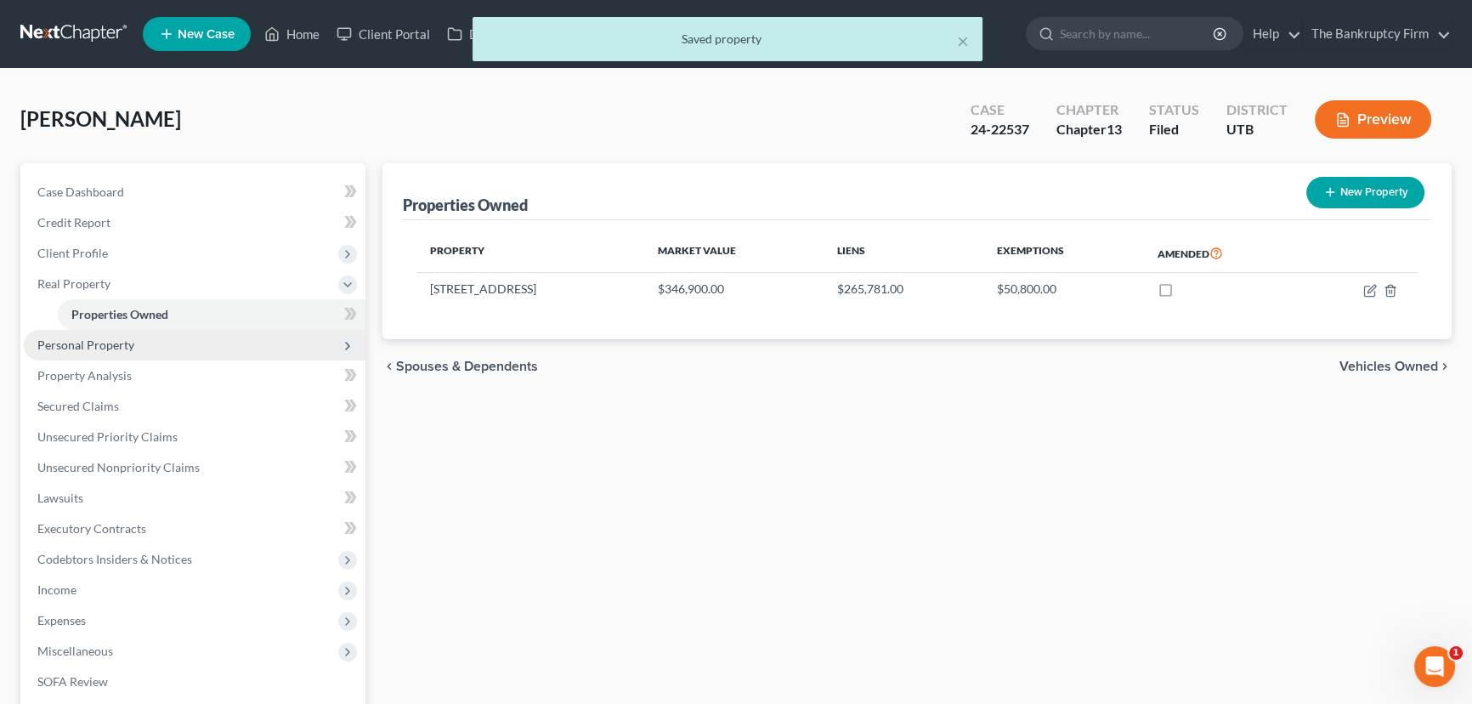
click at [93, 345] on span "Personal Property" at bounding box center [85, 344] width 97 height 14
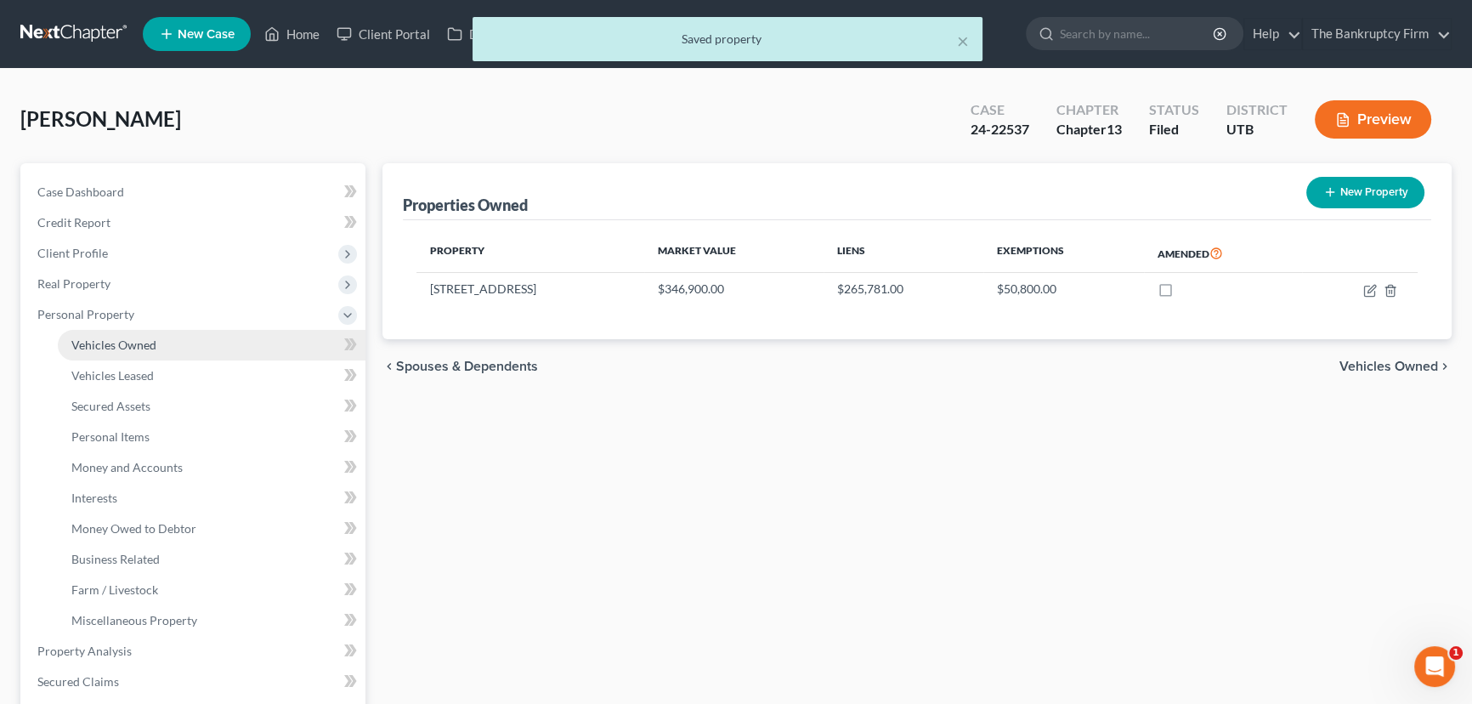
click at [118, 348] on span "Vehicles Owned" at bounding box center [113, 344] width 85 height 14
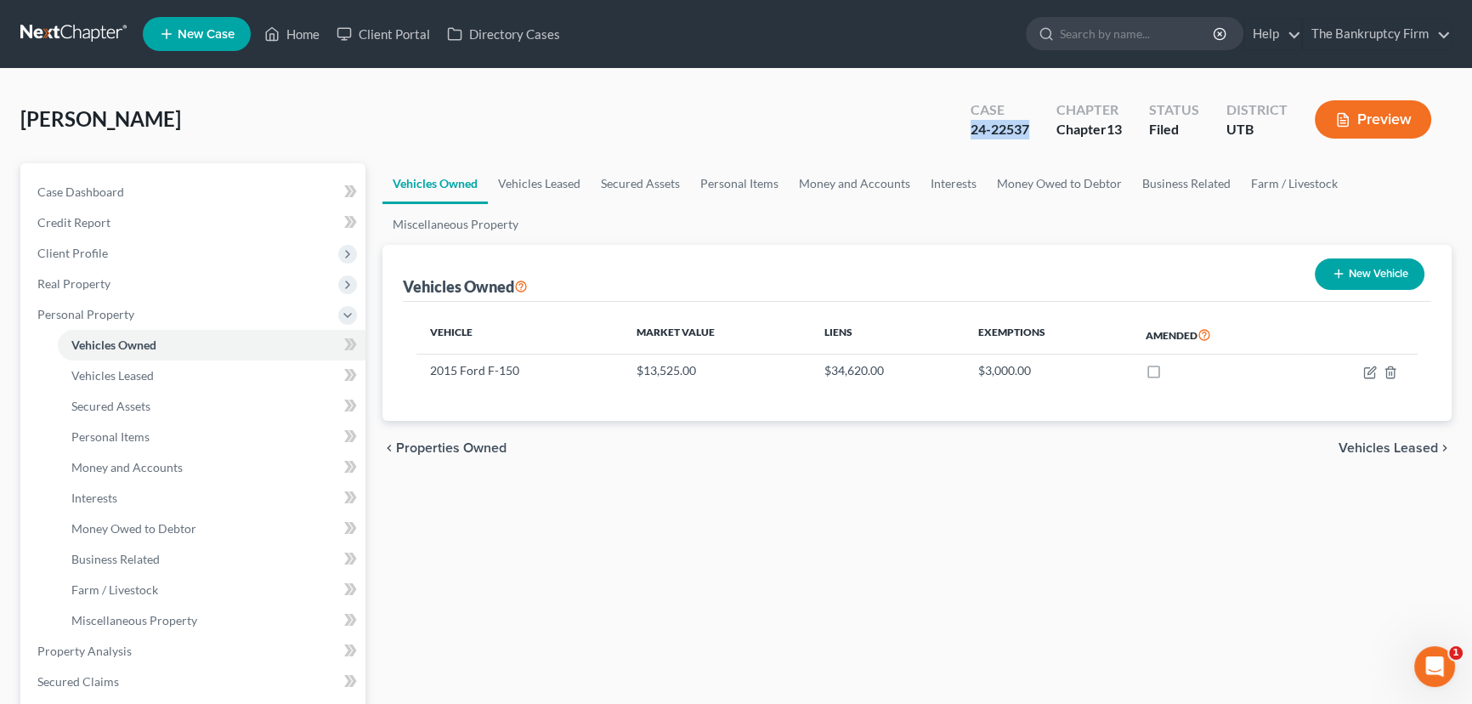
drag, startPoint x: 1028, startPoint y: 127, endPoint x: 966, endPoint y: 125, distance: 62.1
click at [966, 125] on div "Case 24-22537" at bounding box center [1000, 121] width 86 height 50
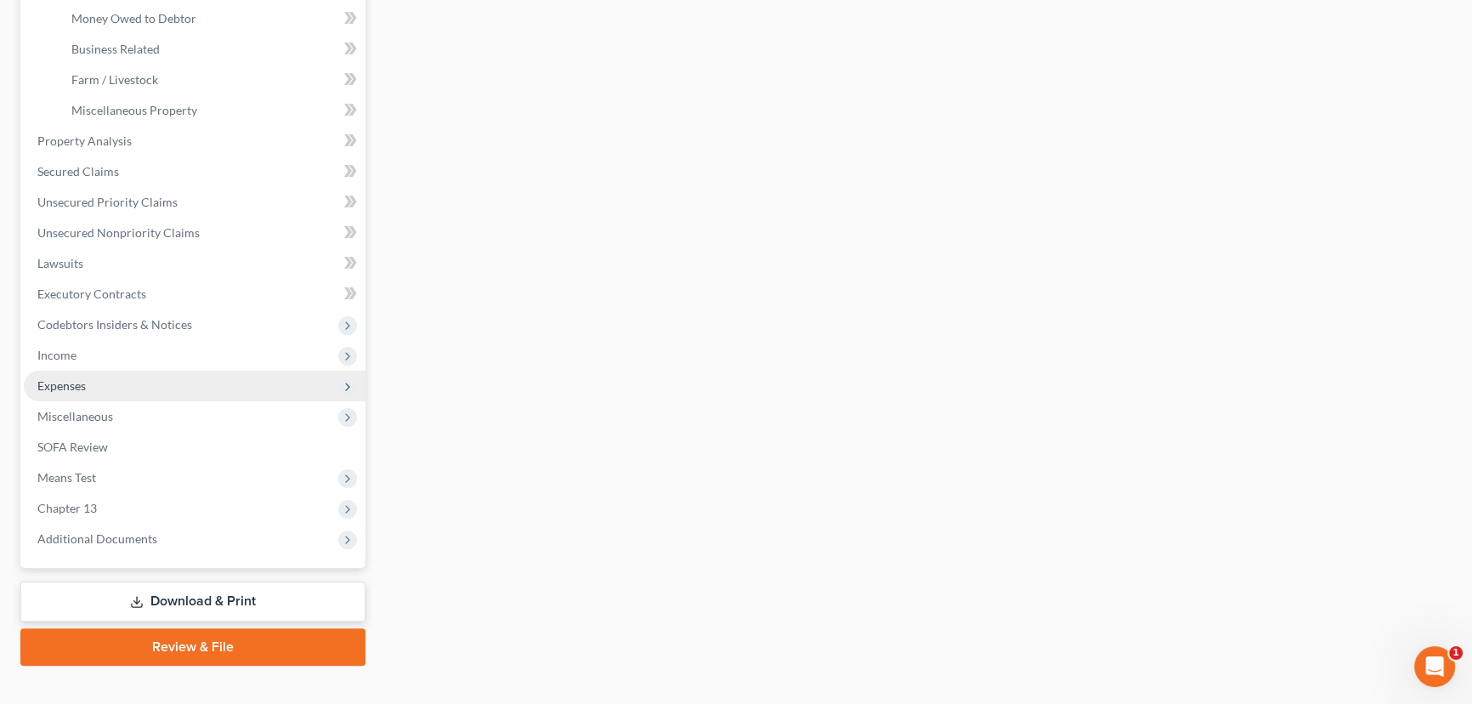
scroll to position [534, 0]
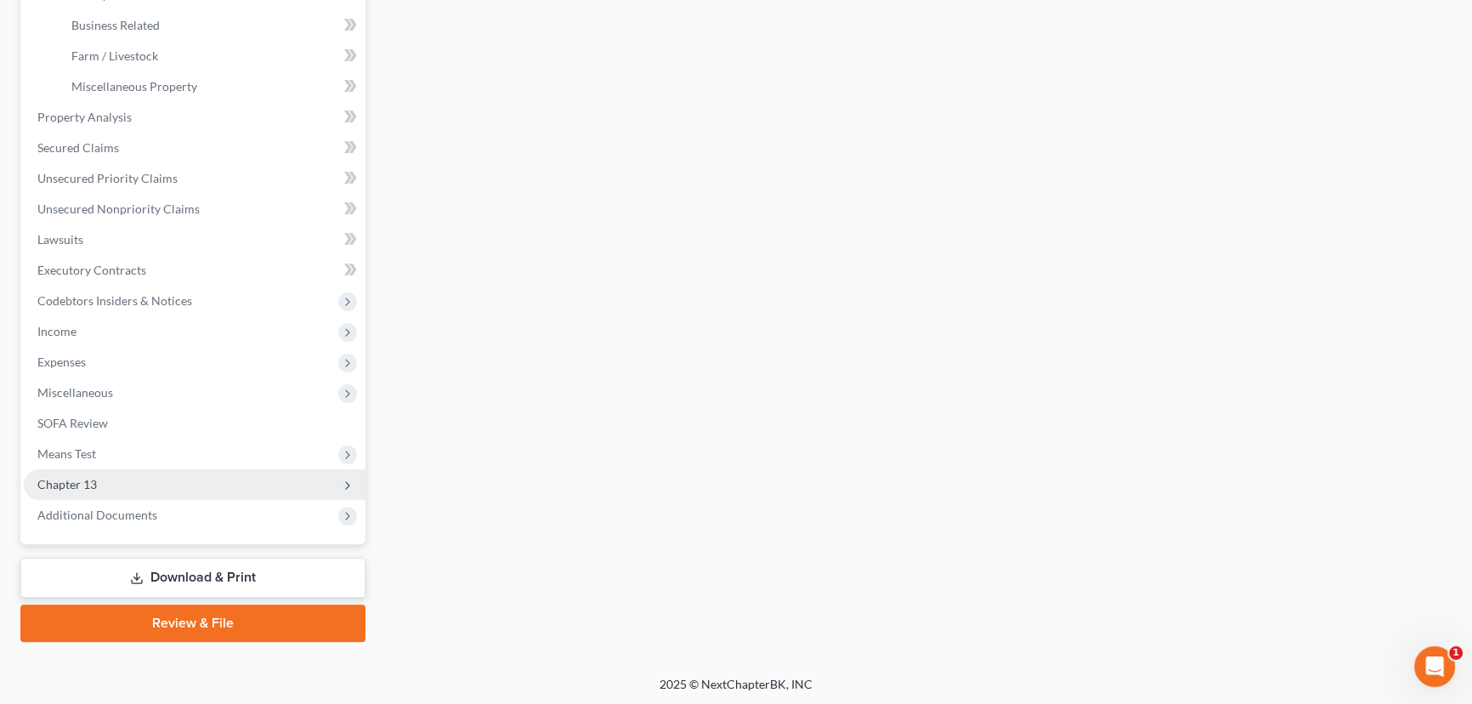
click at [112, 486] on span "Chapter 13" at bounding box center [195, 484] width 342 height 31
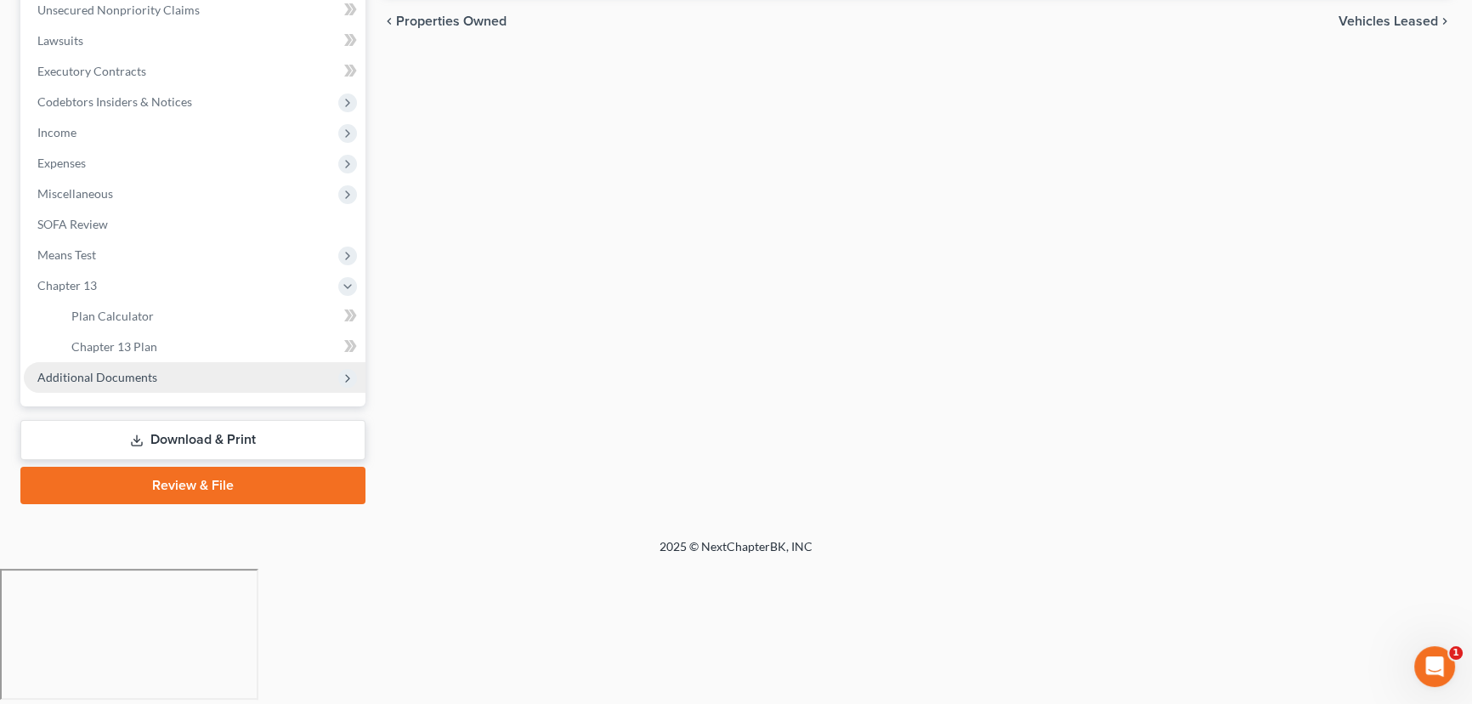
scroll to position [289, 0]
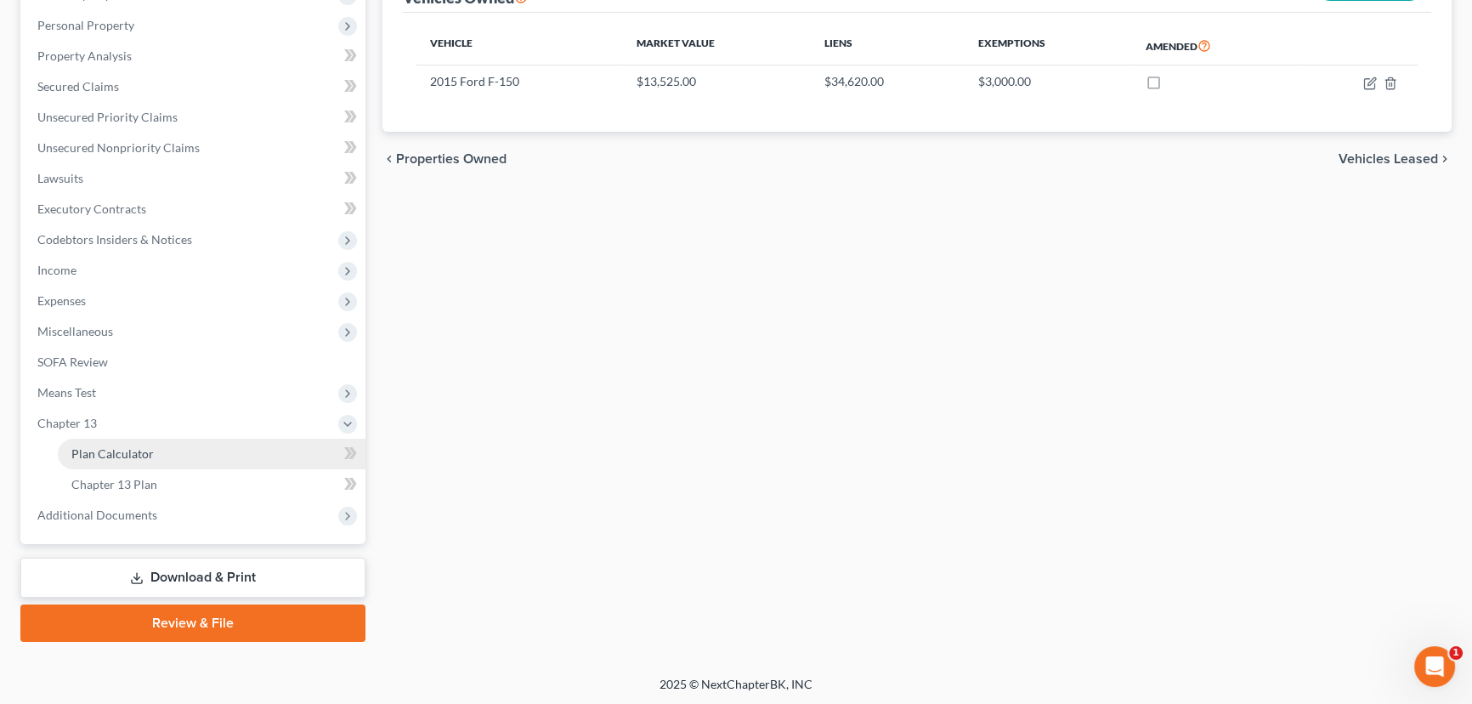
click at [134, 450] on span "Plan Calculator" at bounding box center [112, 453] width 82 height 14
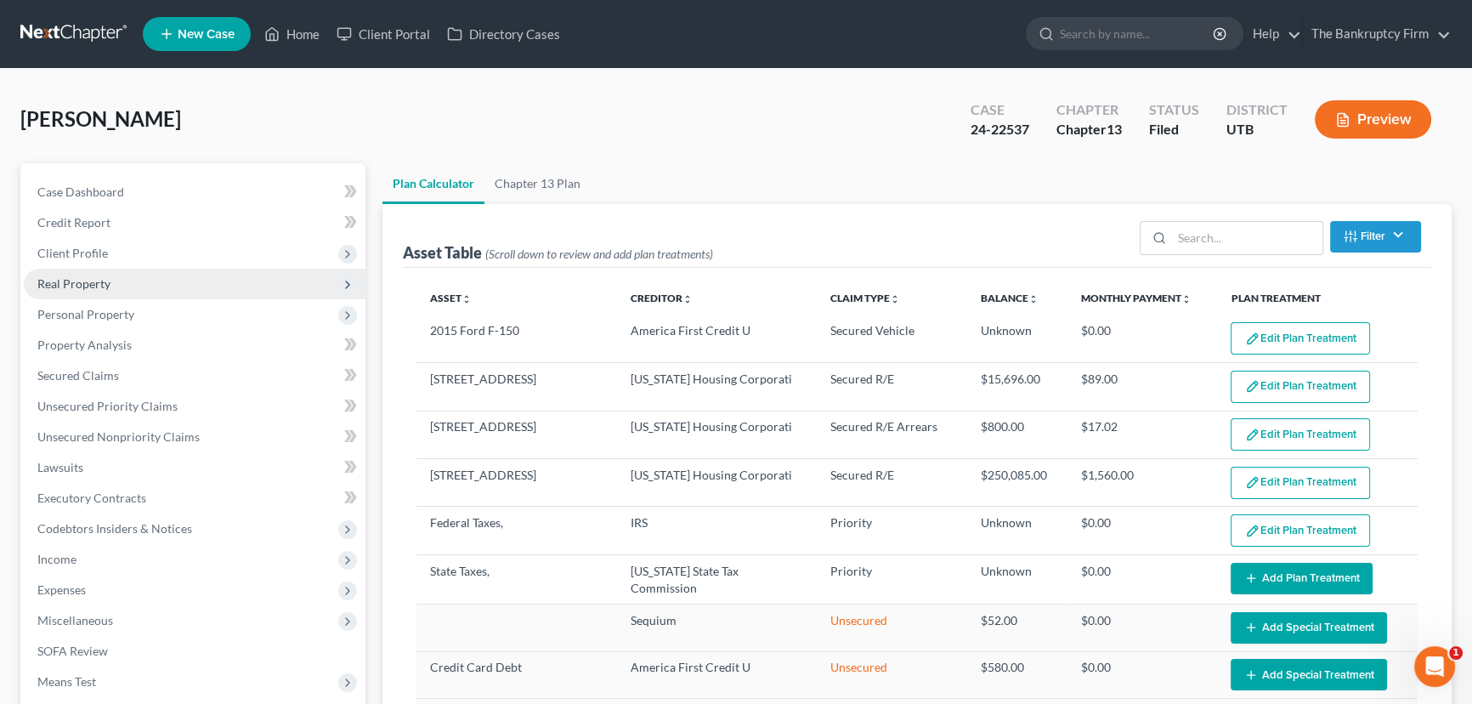
select select "46"
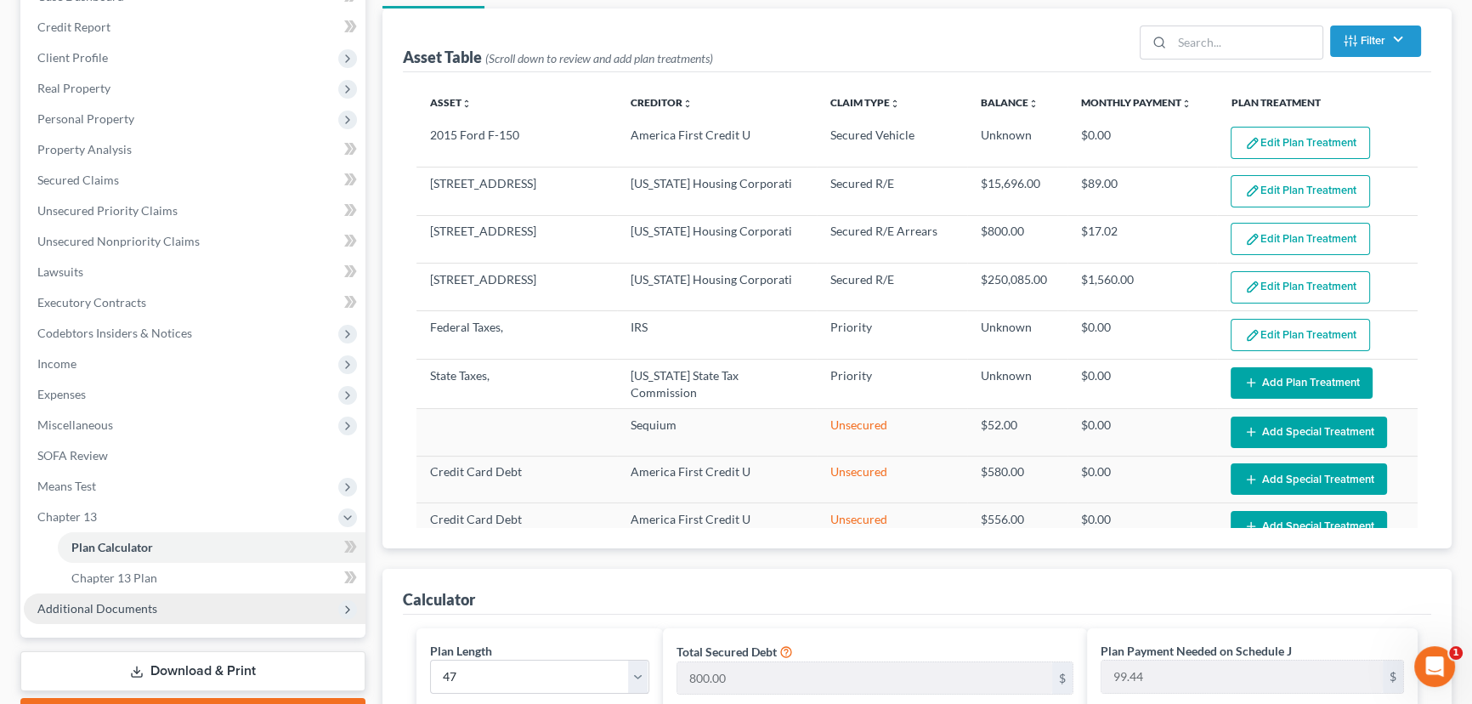
scroll to position [386, 0]
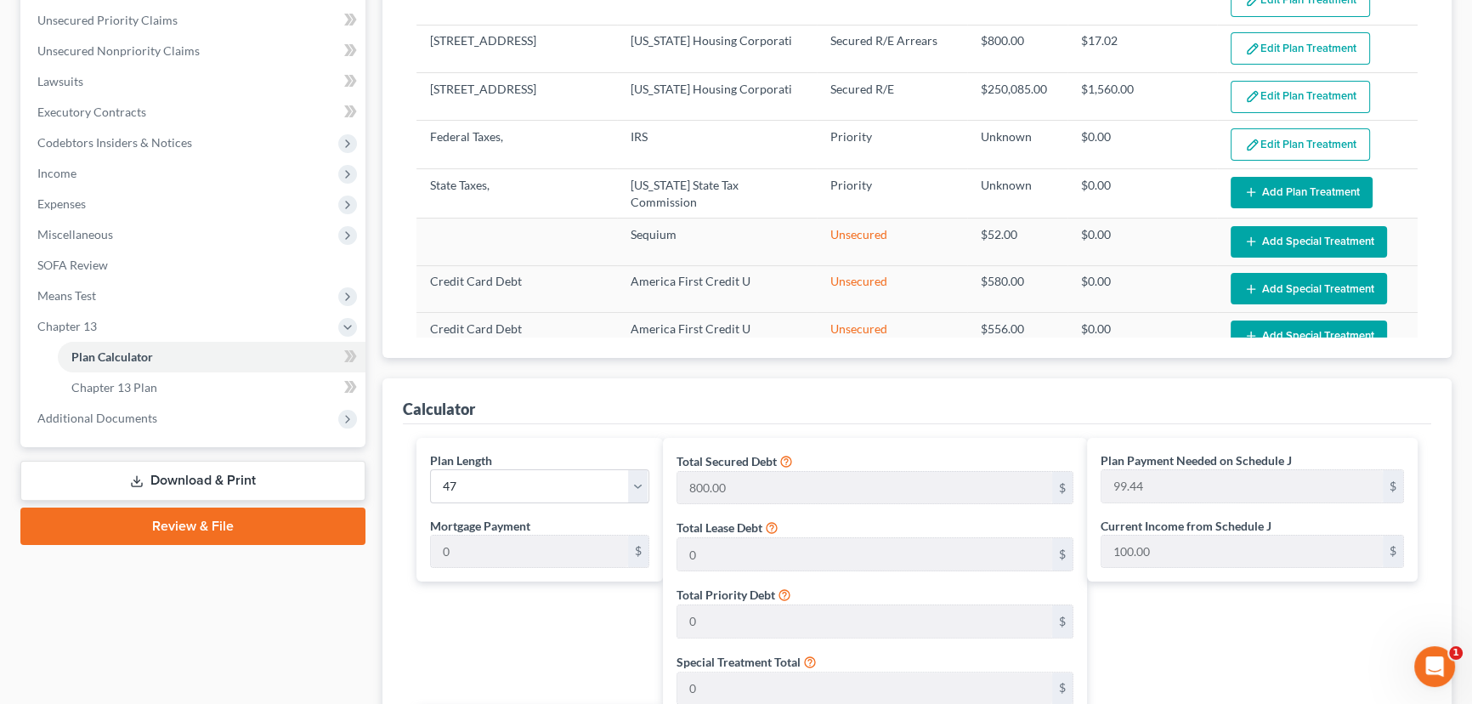
drag, startPoint x: 97, startPoint y: 422, endPoint x: 164, endPoint y: 456, distance: 75.6
click at [99, 422] on span "Additional Documents" at bounding box center [97, 417] width 120 height 14
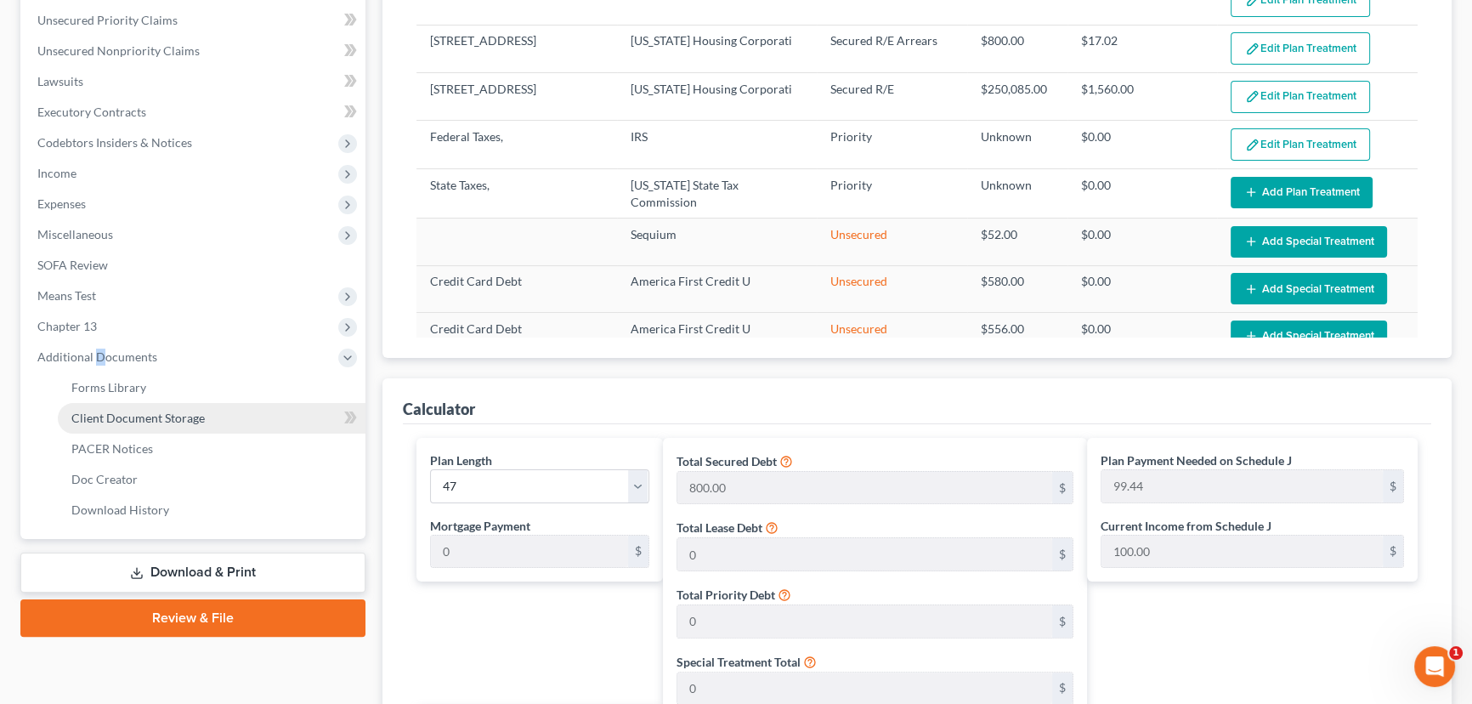
drag, startPoint x: 143, startPoint y: 419, endPoint x: 198, endPoint y: 422, distance: 55.3
click at [143, 418] on span "Client Document Storage" at bounding box center [137, 417] width 133 height 14
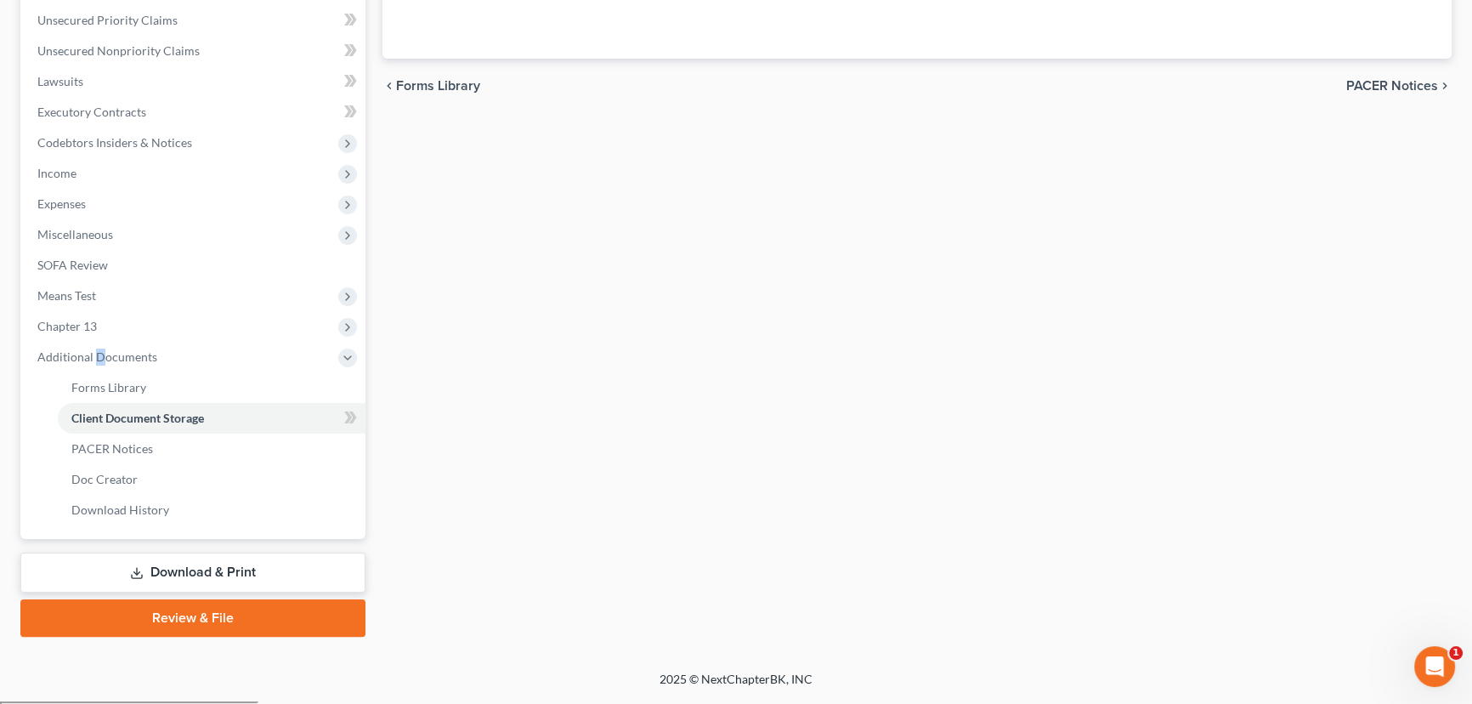
scroll to position [68, 0]
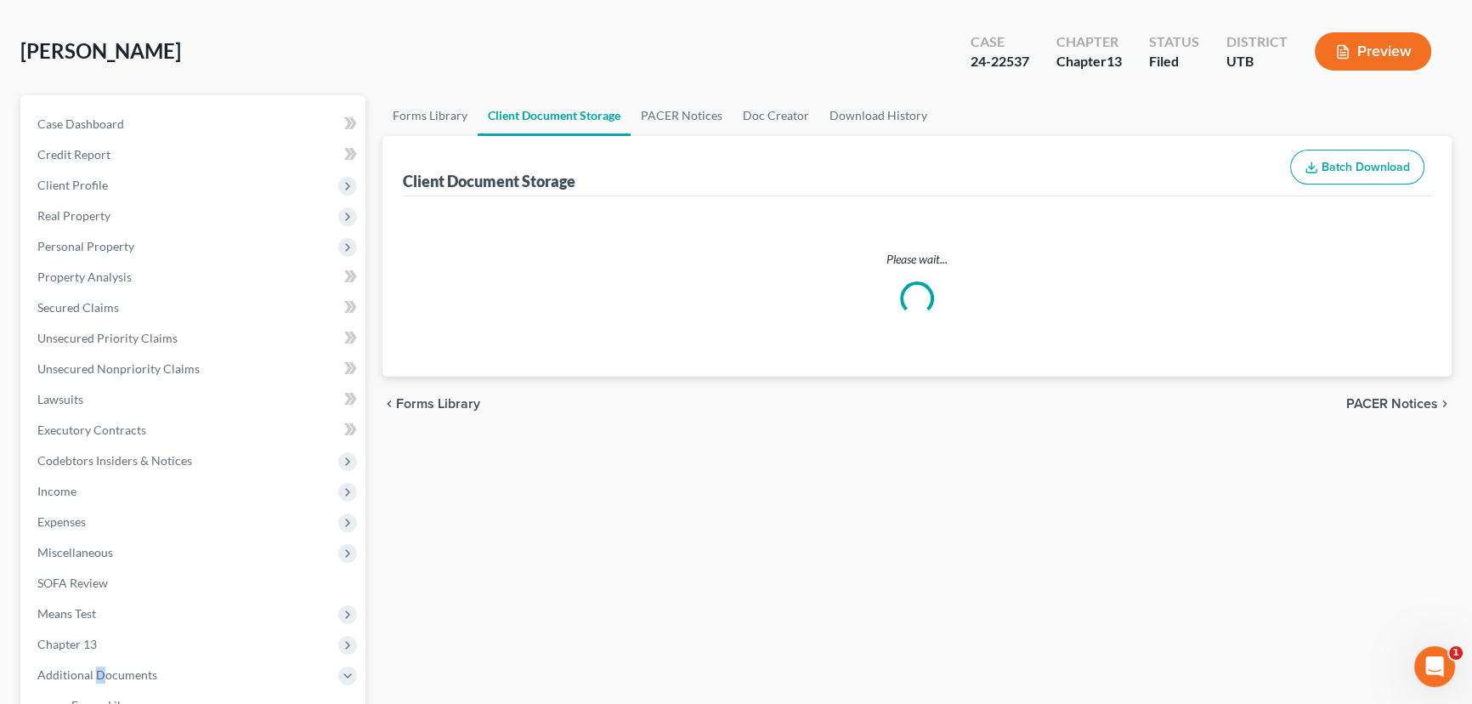
select select "30"
select select "26"
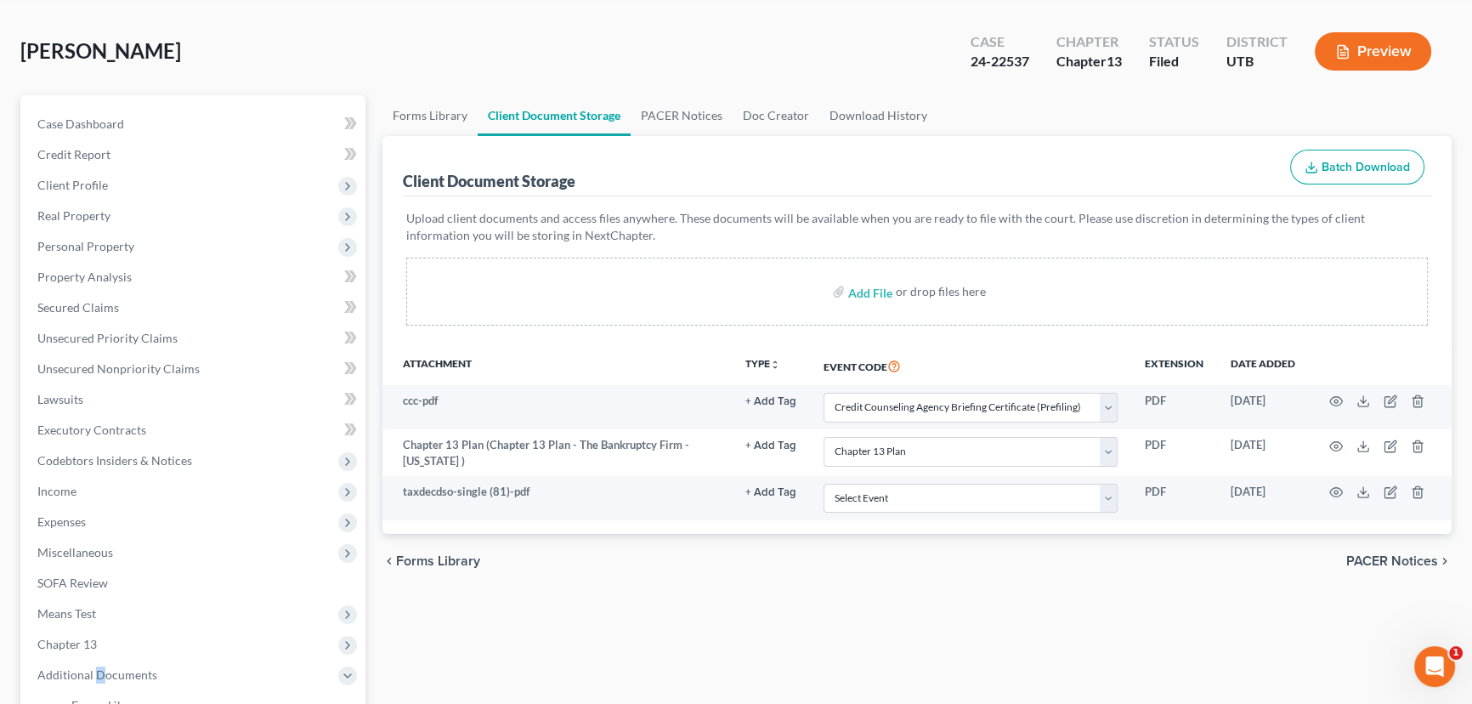
scroll to position [0, 0]
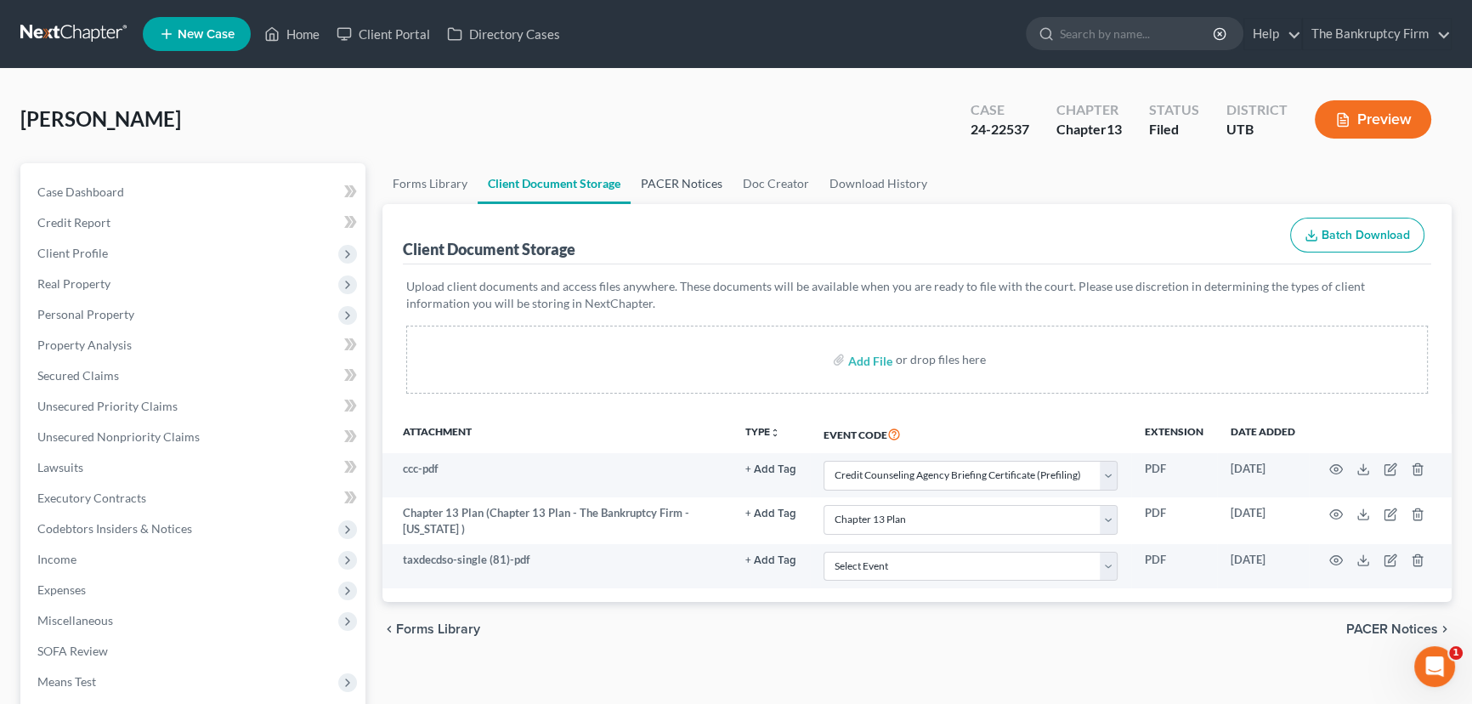
click at [660, 178] on link "PACER Notices" at bounding box center [682, 183] width 102 height 41
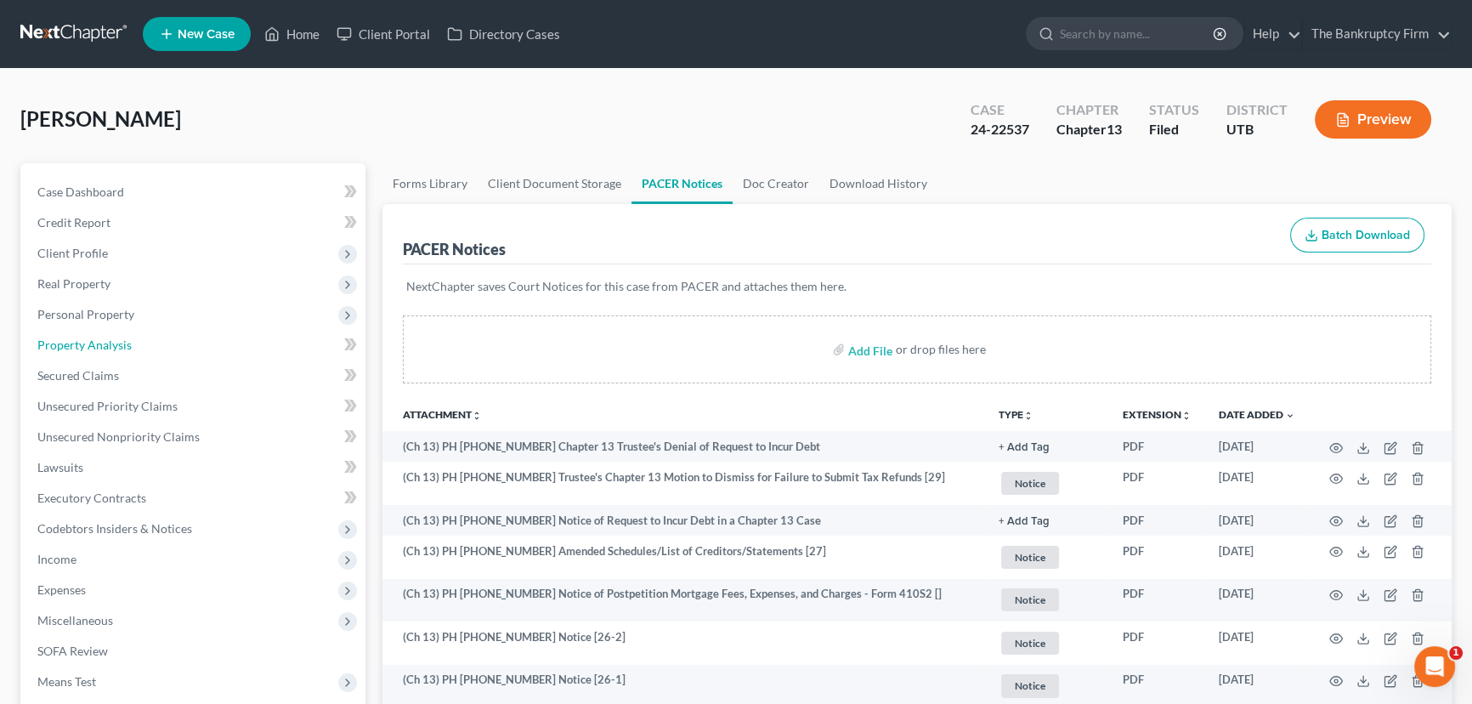
drag, startPoint x: 99, startPoint y: 346, endPoint x: 372, endPoint y: 368, distance: 273.7
click at [99, 346] on span "Property Analysis" at bounding box center [84, 344] width 94 height 14
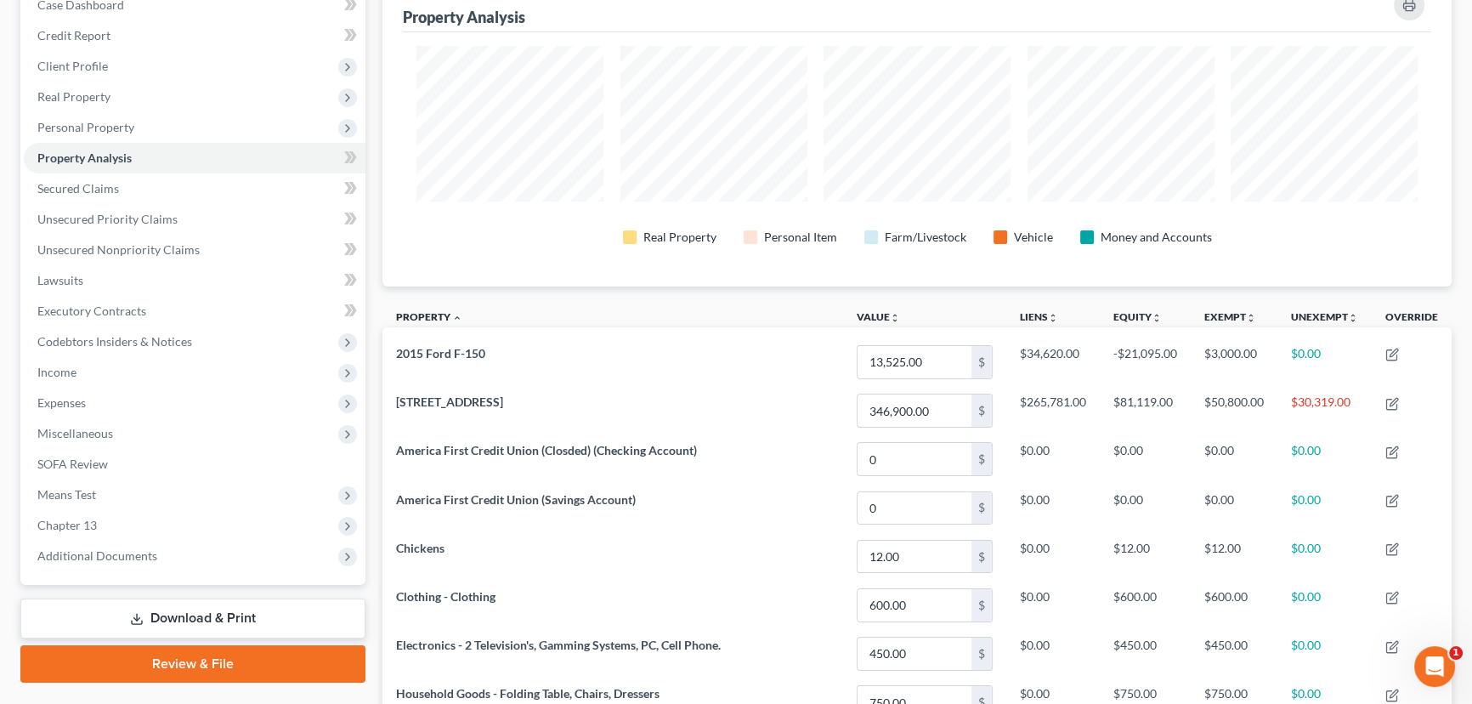
scroll to position [231, 0]
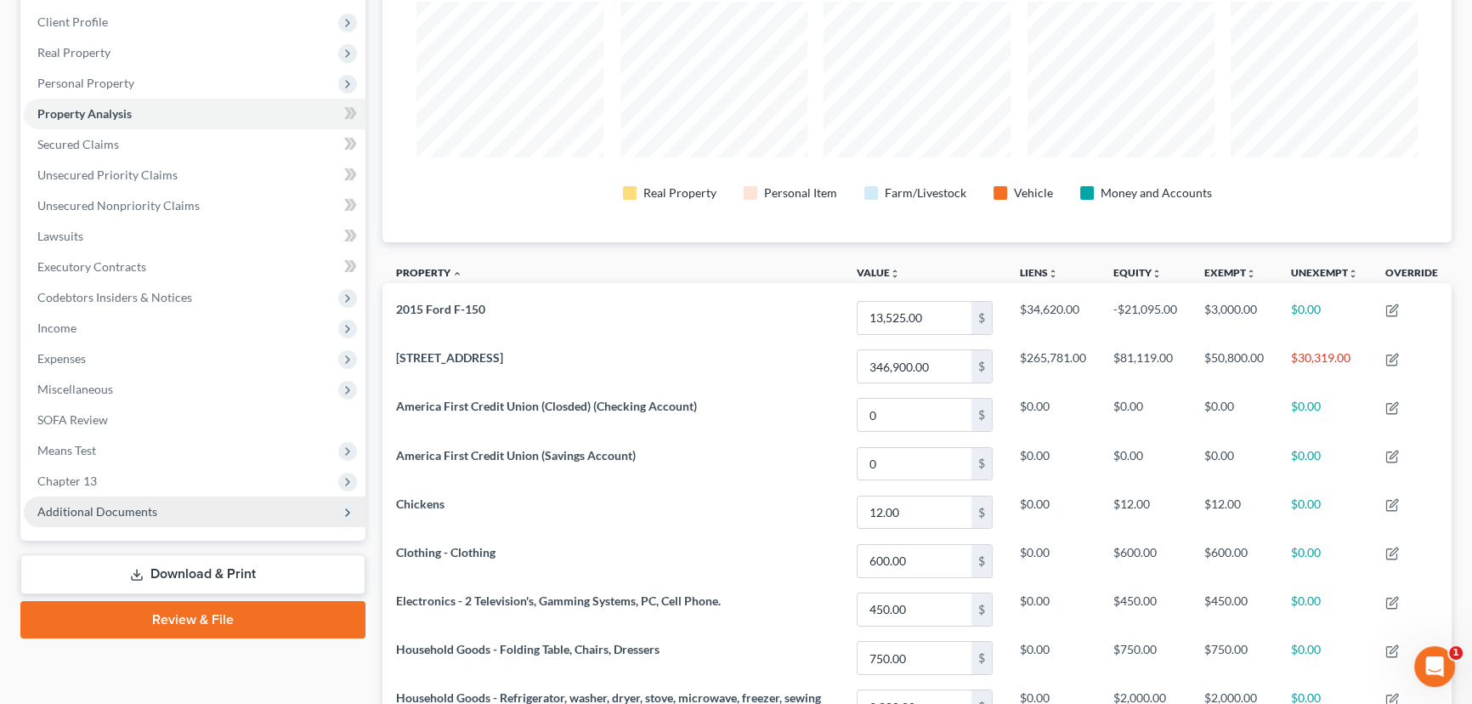
click at [93, 510] on span "Additional Documents" at bounding box center [97, 511] width 120 height 14
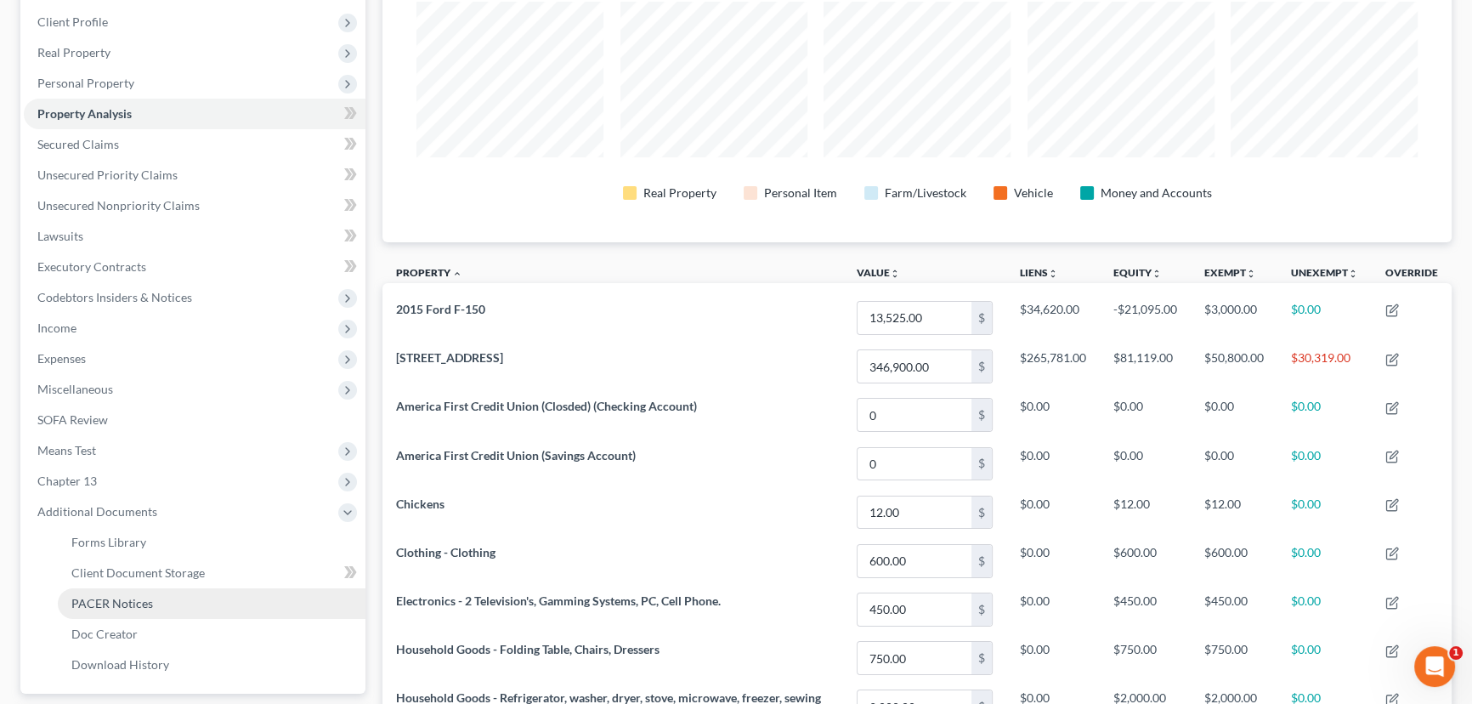
click at [112, 602] on span "PACER Notices" at bounding box center [112, 603] width 82 height 14
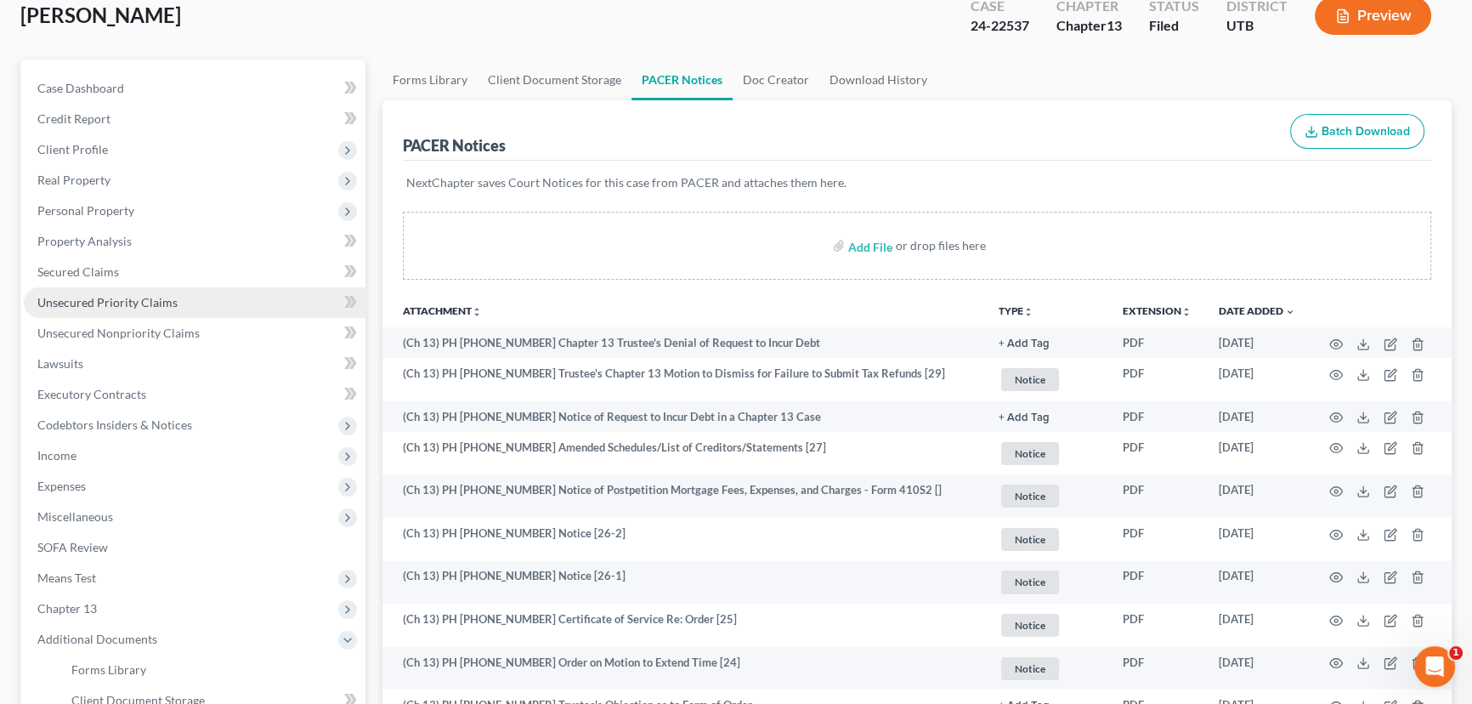
scroll to position [76, 0]
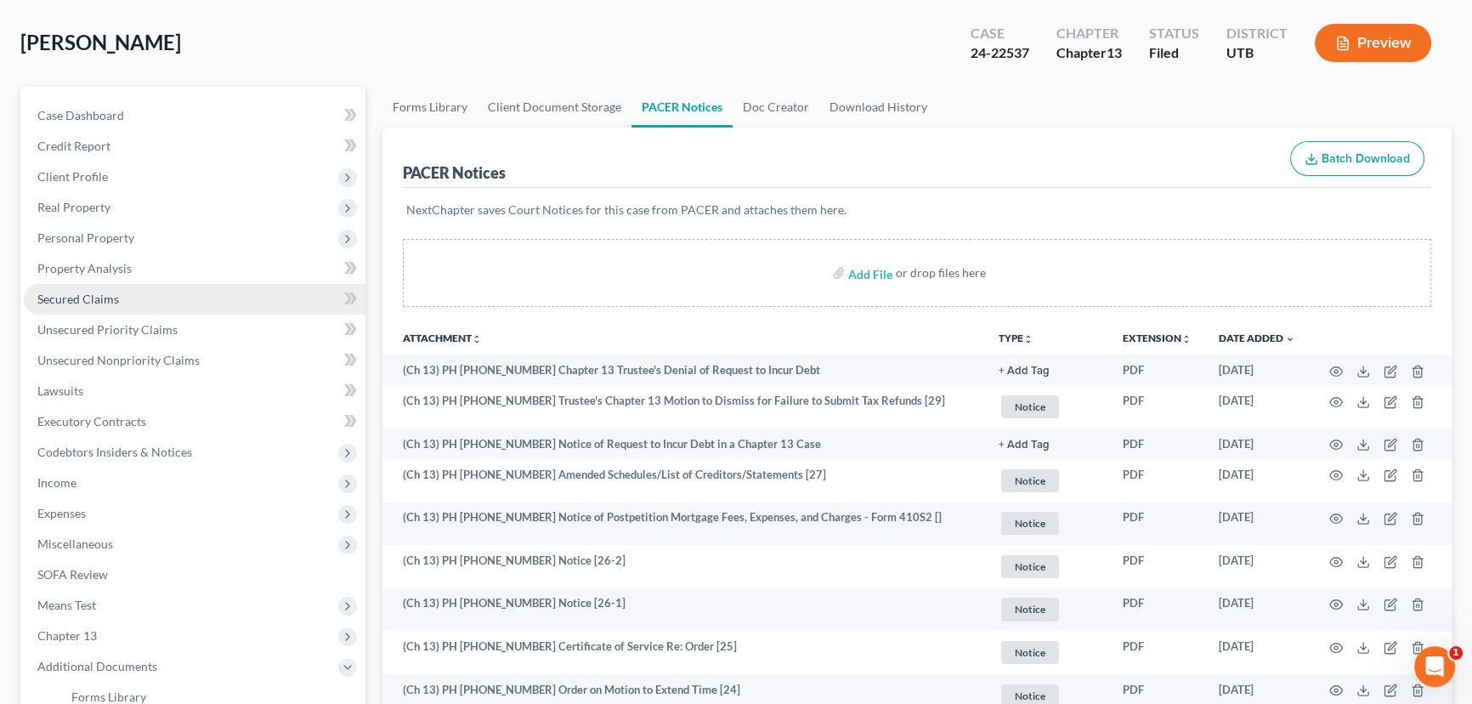
drag, startPoint x: 93, startPoint y: 297, endPoint x: 179, endPoint y: 310, distance: 87.6
click at [93, 297] on span "Secured Claims" at bounding box center [78, 298] width 82 height 14
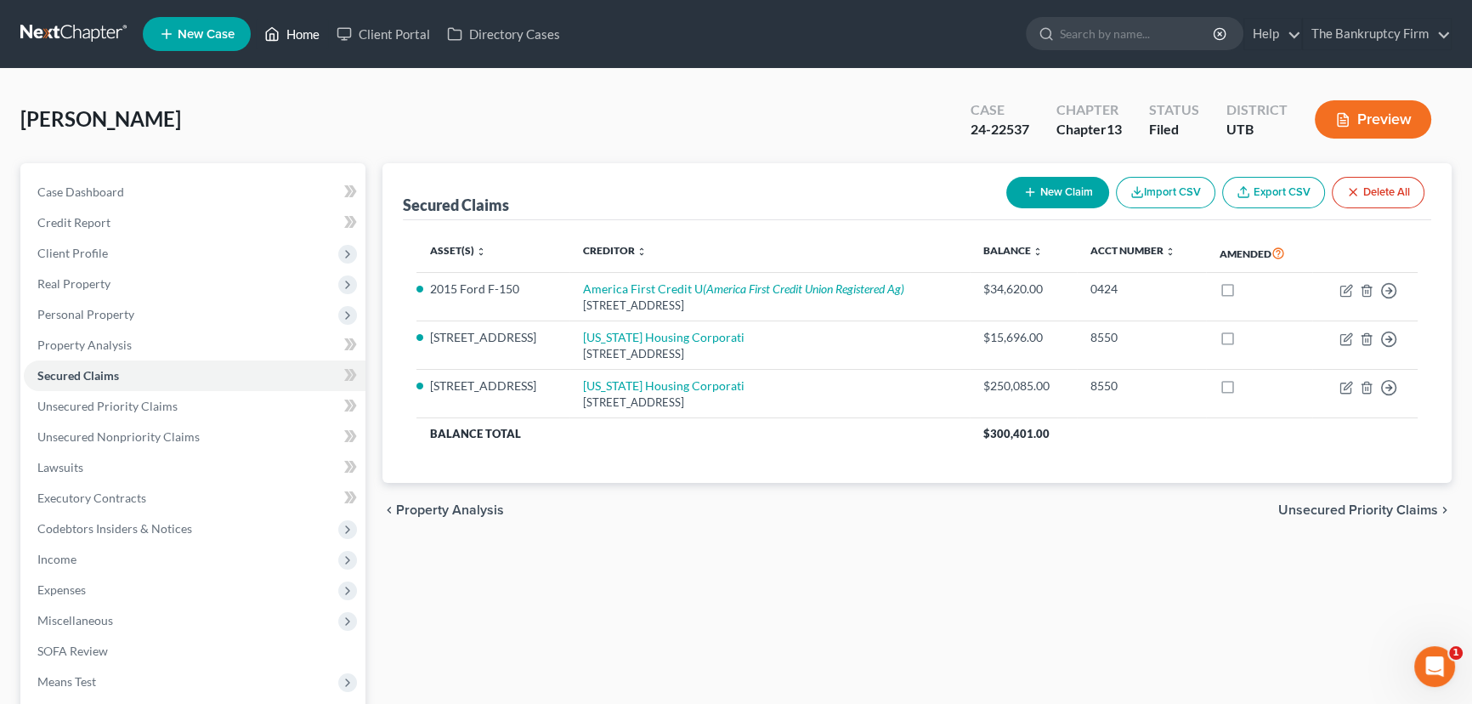
click at [304, 36] on link "Home" at bounding box center [292, 34] width 72 height 31
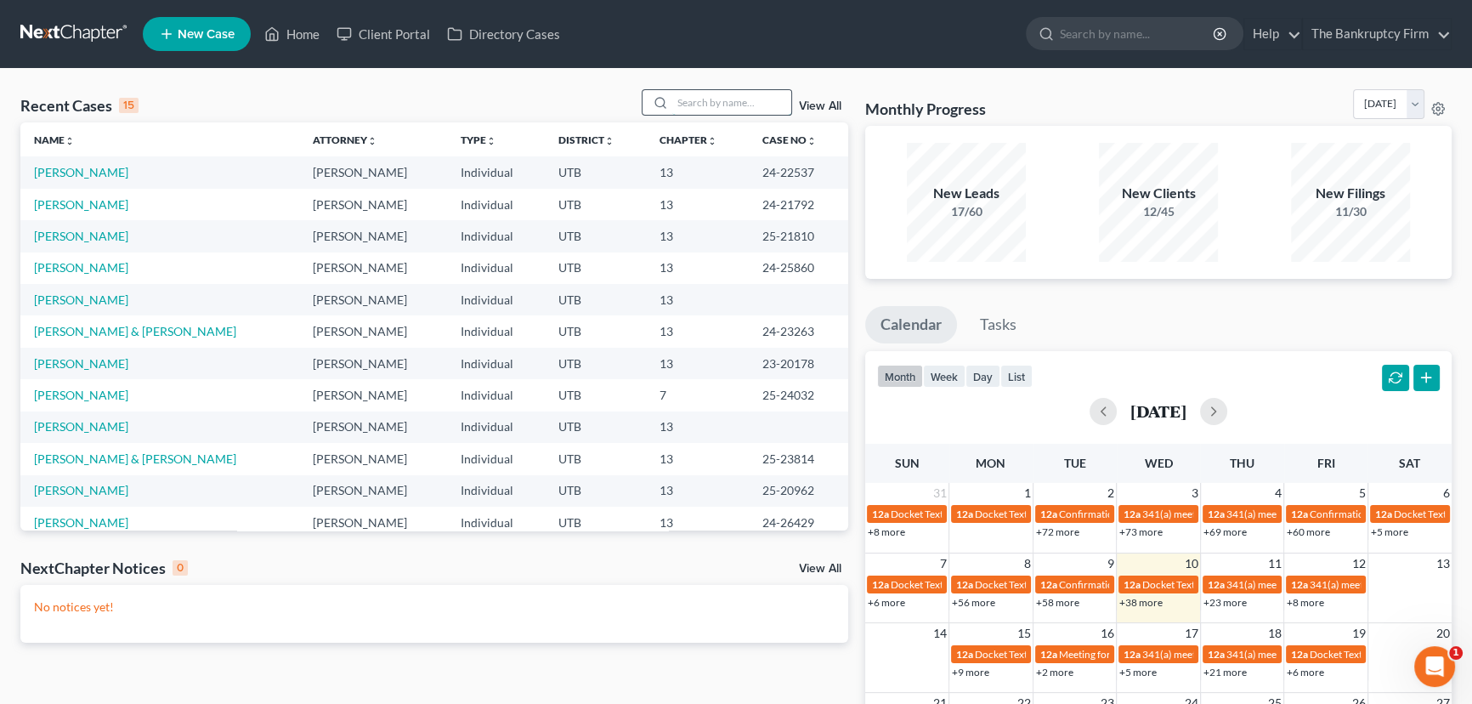
click at [691, 101] on input "search" at bounding box center [731, 102] width 119 height 25
type input "Alonso"
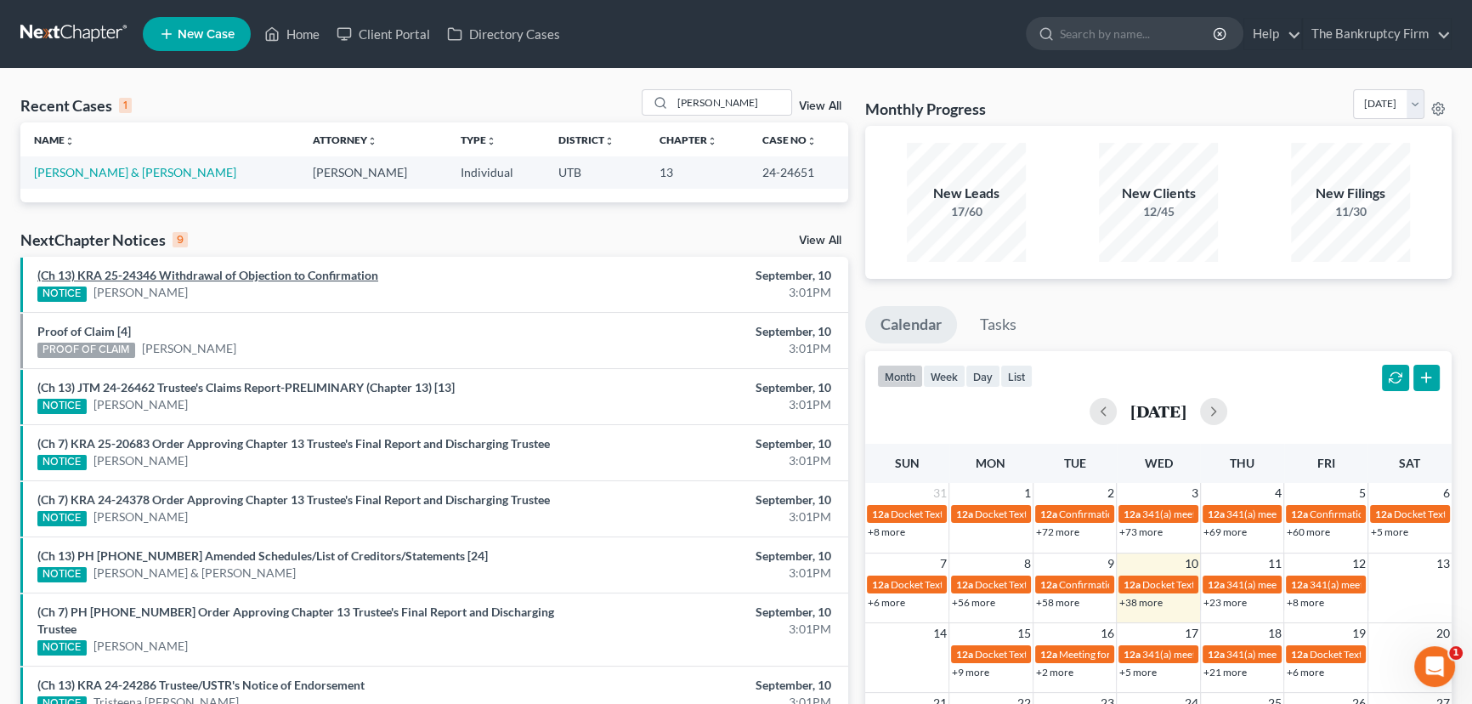
click at [266, 277] on link "(Ch 13) KRA 25-24346 Withdrawal of Objection to Confirmation" at bounding box center [207, 275] width 341 height 14
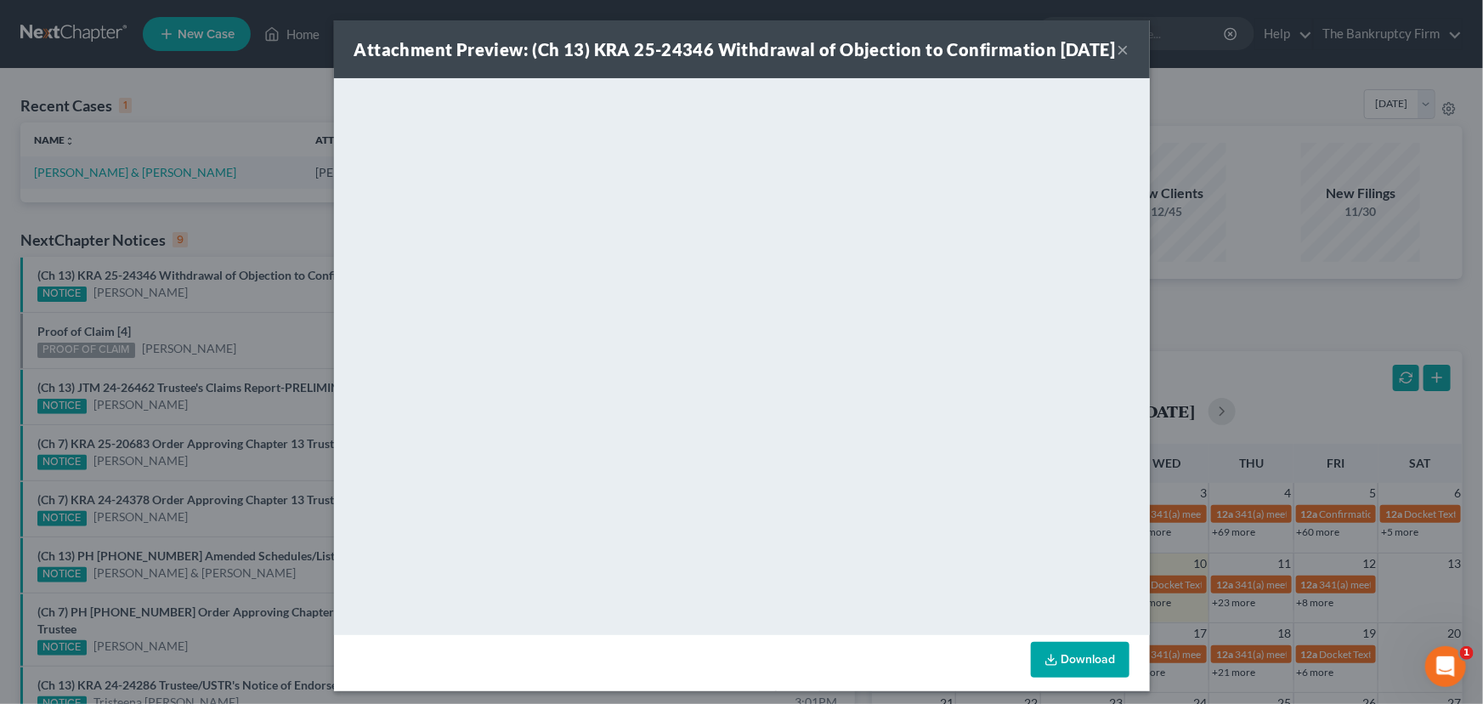
click at [274, 298] on div "Attachment Preview: (Ch 13) KRA 25-24346 Withdrawal of Objection to Confirmatio…" at bounding box center [741, 352] width 1483 height 704
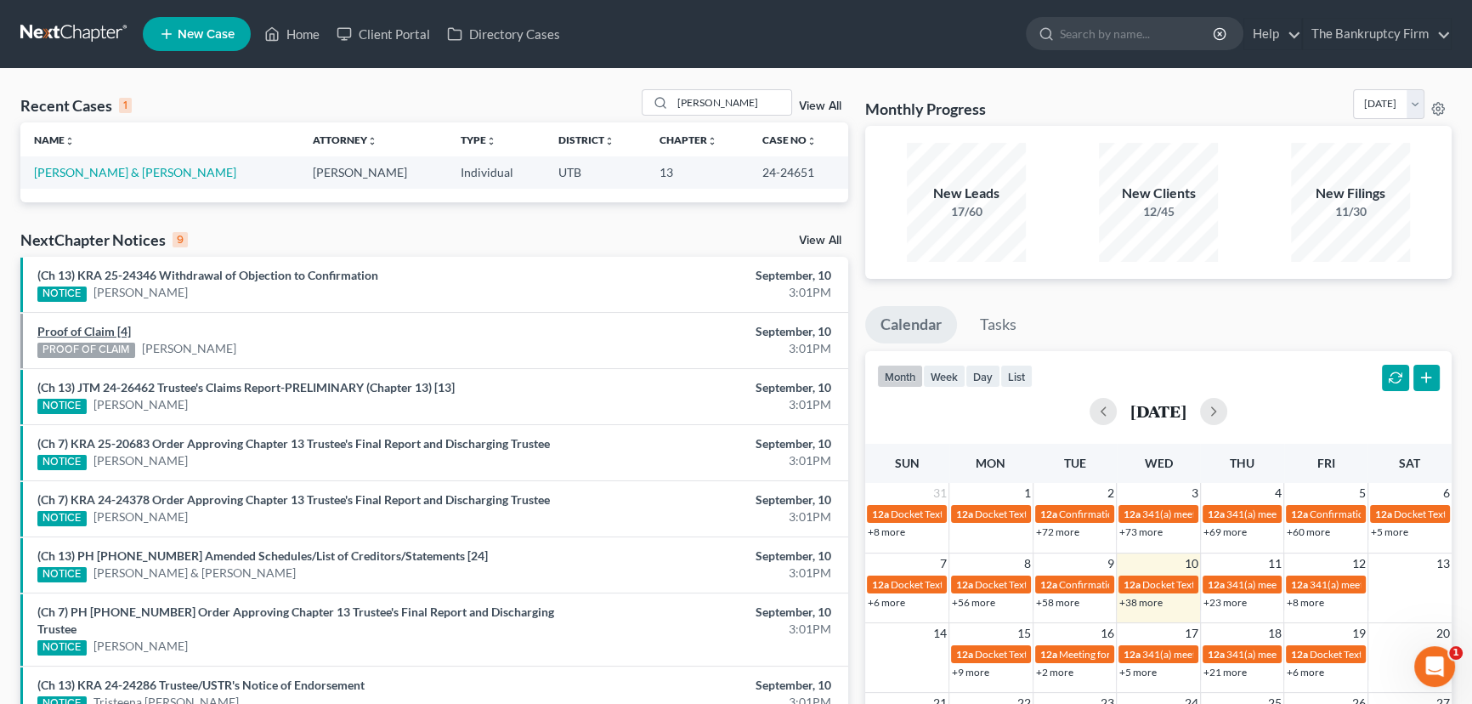
click at [85, 331] on link "Proof of Claim [4]" at bounding box center [83, 331] width 93 height 14
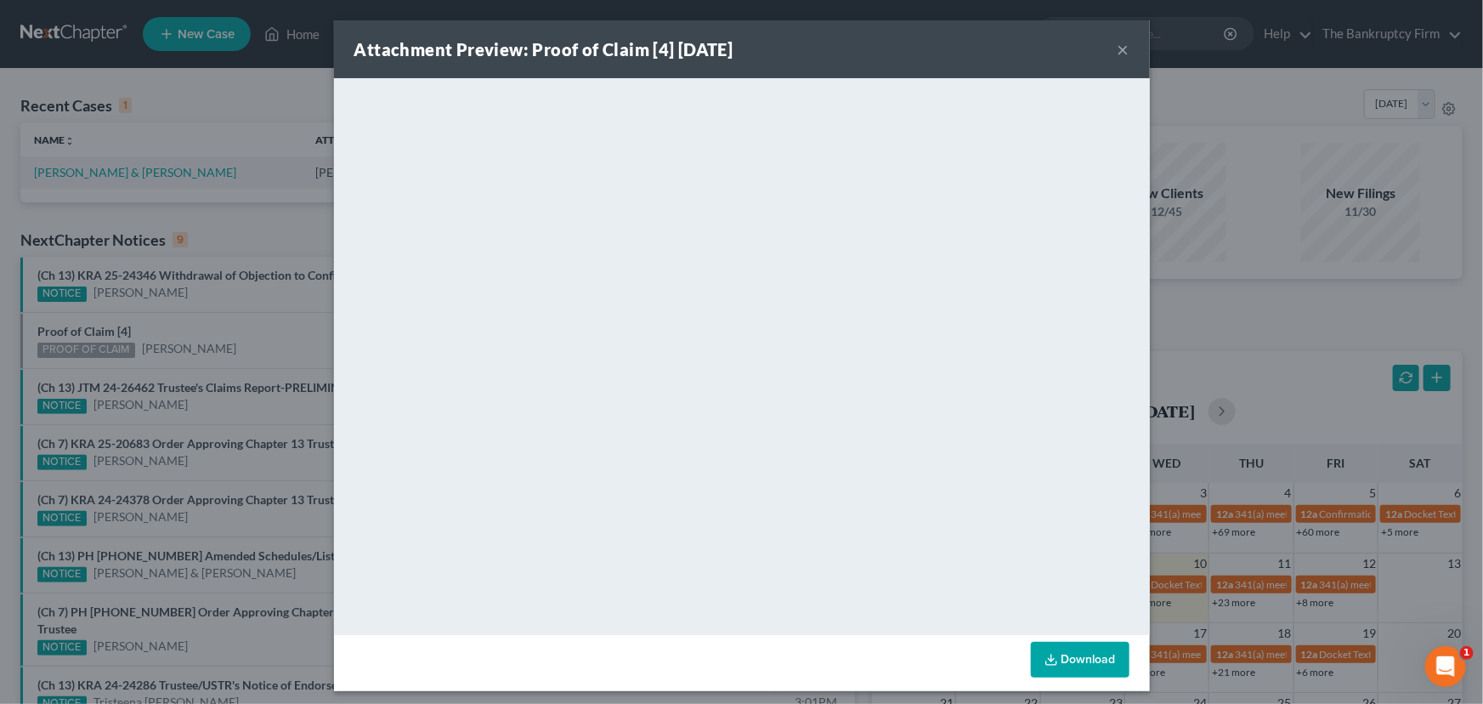
click at [196, 321] on div "Attachment Preview: Proof of Claim [4] 09/10/2025 × <object ng-attr-data='https…" at bounding box center [741, 352] width 1483 height 704
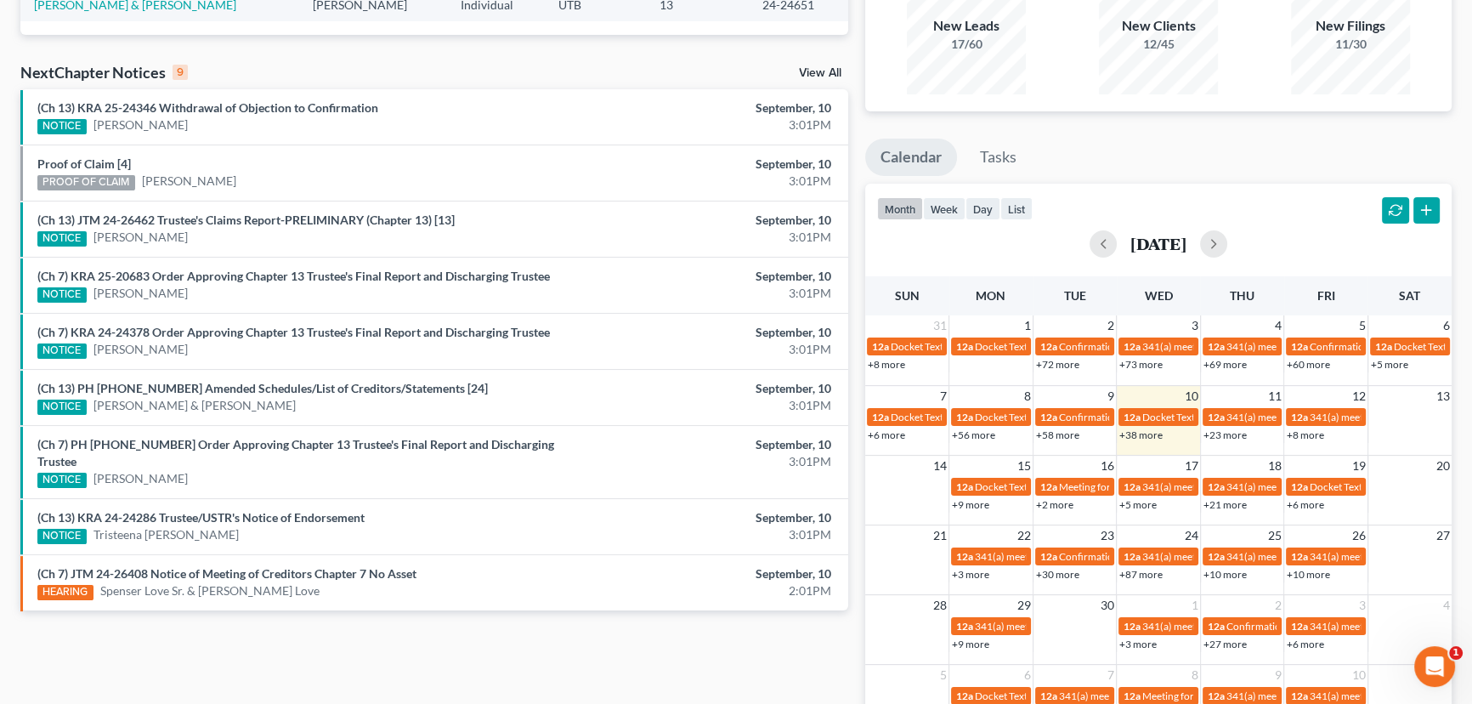
scroll to position [231, 0]
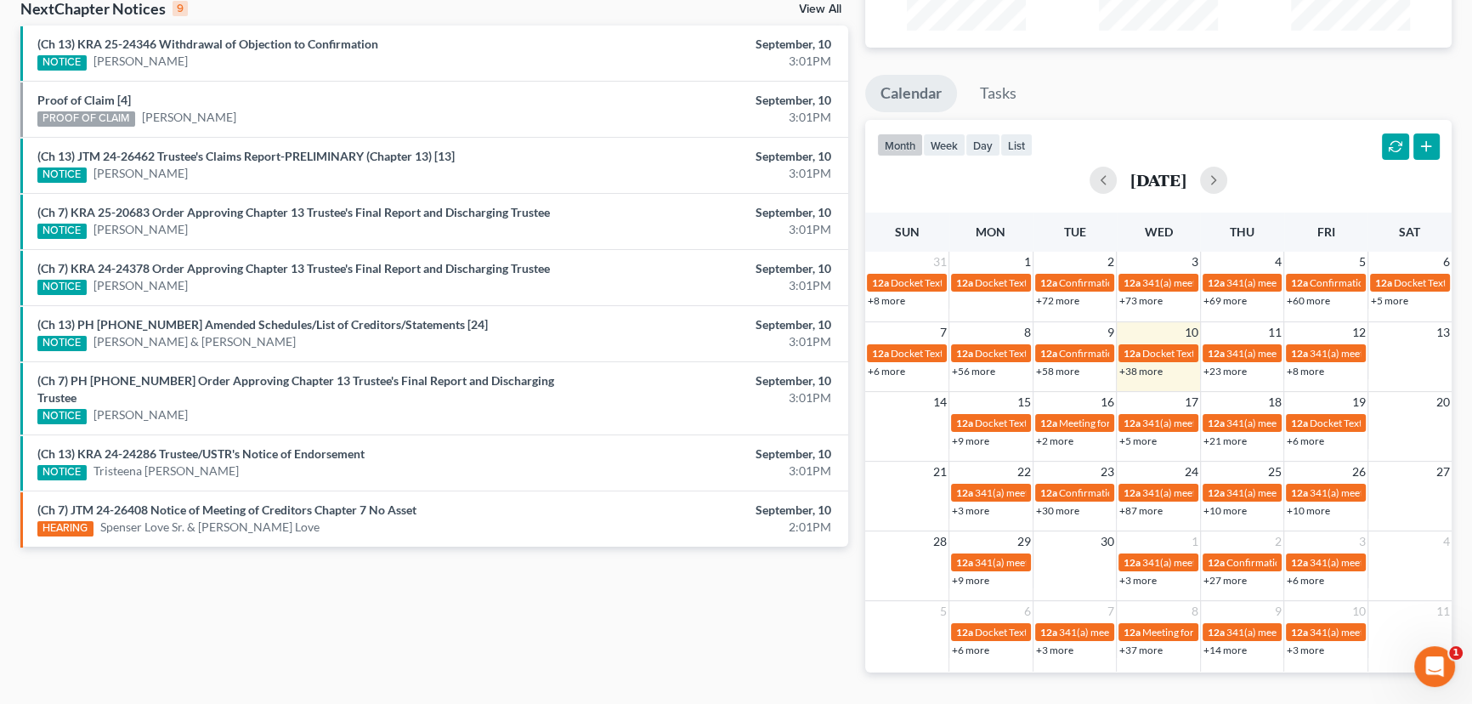
click at [331, 221] on div "NOTICE Derrick Baca" at bounding box center [298, 230] width 523 height 18
click at [278, 213] on link "(Ch 7) KRA 25-20683 Order Approving Chapter 13 Trustee's Final Report and Disch…" at bounding box center [293, 212] width 512 height 14
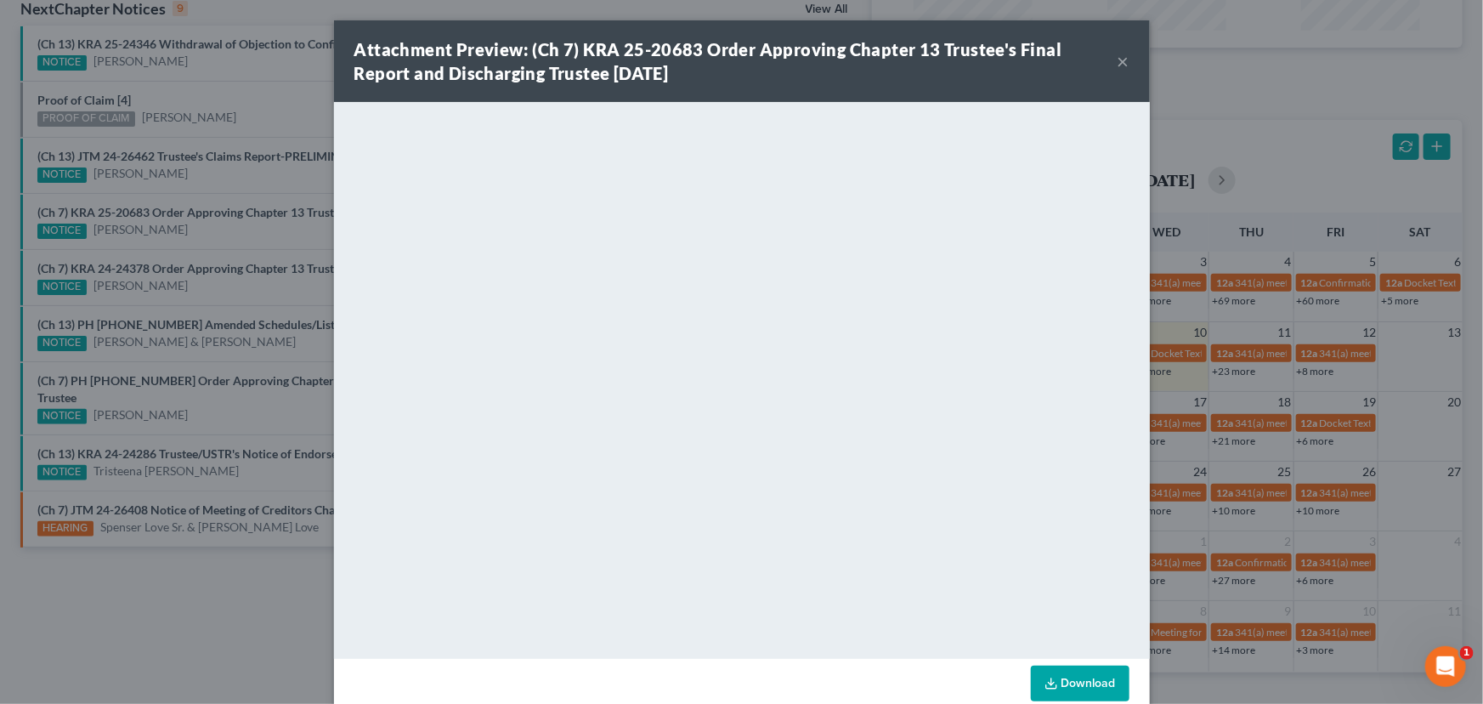
click at [254, 233] on div "Attachment Preview: (Ch 7) KRA 25-20683 Order Approving Chapter 13 Trustee's Fi…" at bounding box center [741, 352] width 1483 height 704
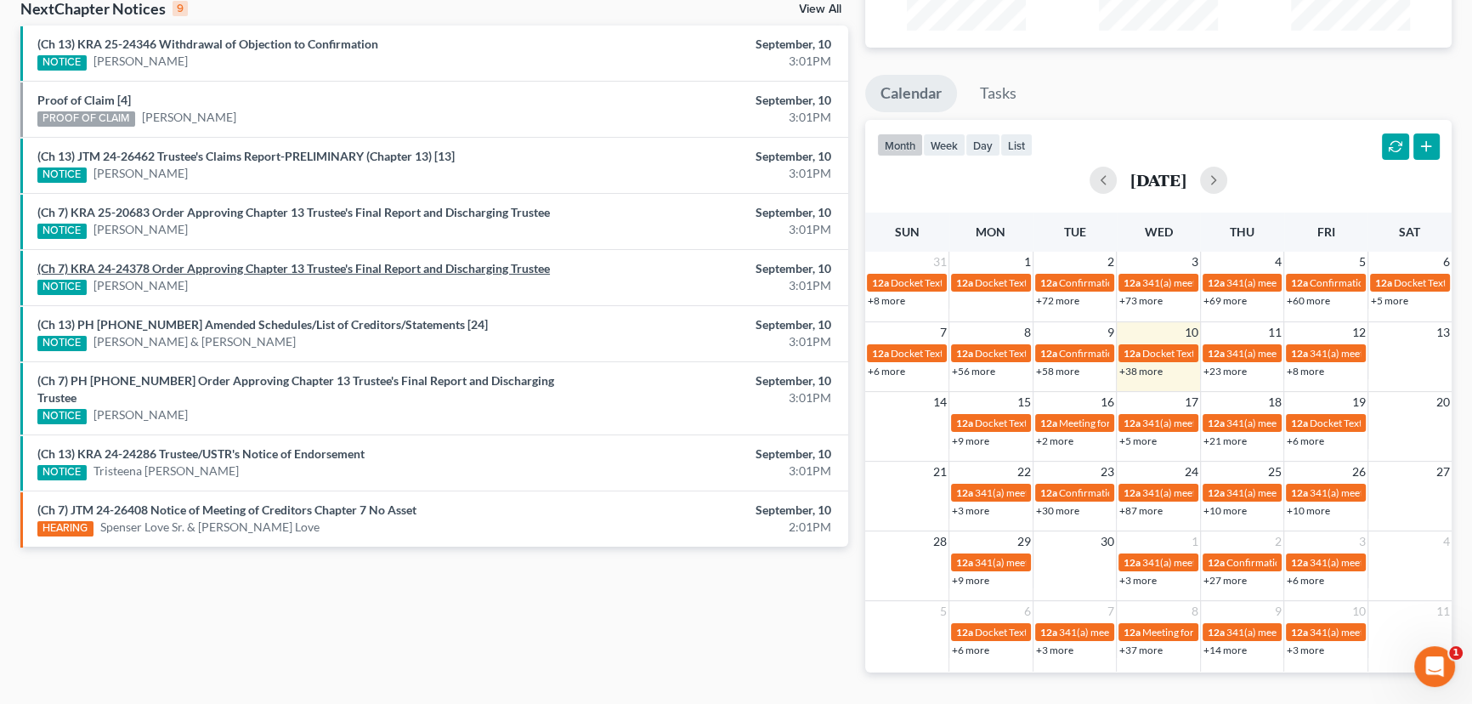
click at [238, 269] on link "(Ch 7) KRA 24-24378 Order Approving Chapter 13 Trustee's Final Report and Disch…" at bounding box center [293, 268] width 512 height 14
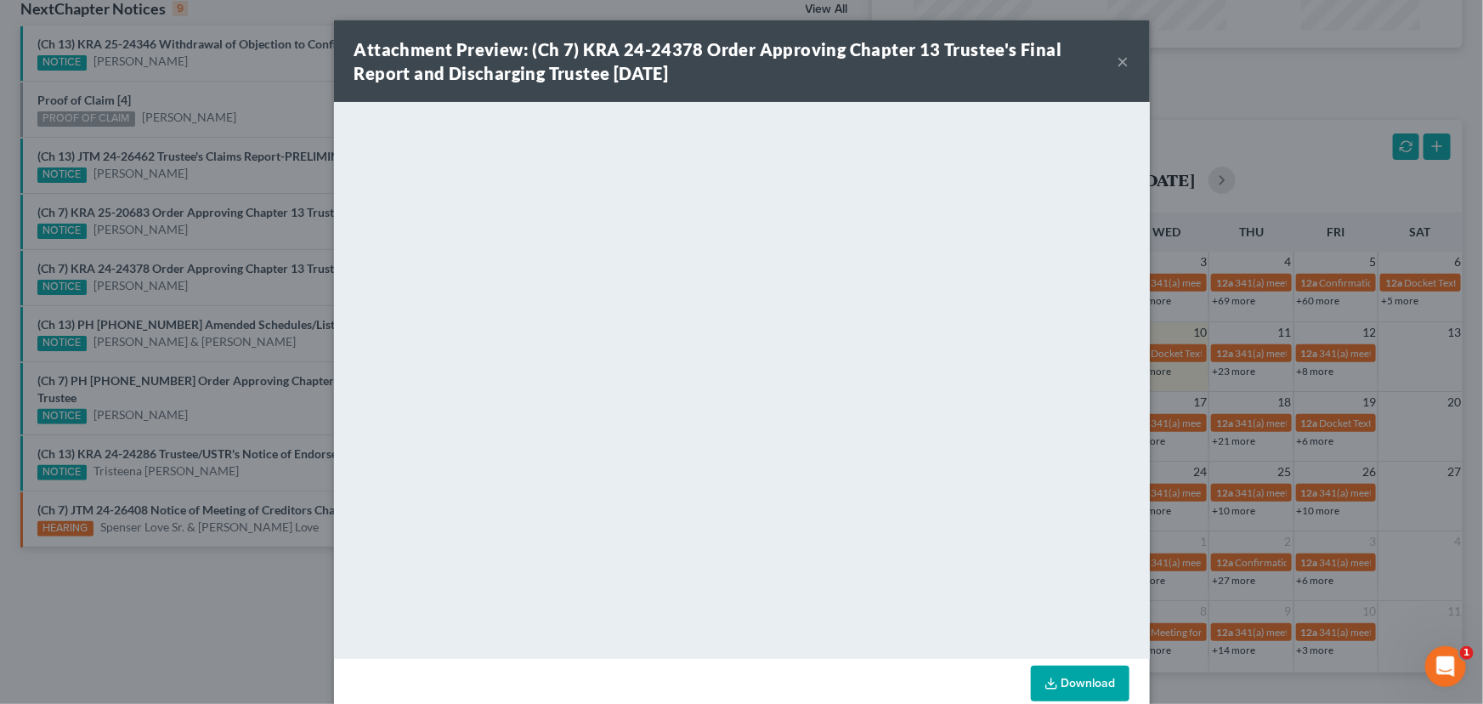
click at [235, 292] on div "Attachment Preview: (Ch 7) KRA 24-24378 Order Approving Chapter 13 Trustee's Fi…" at bounding box center [741, 352] width 1483 height 704
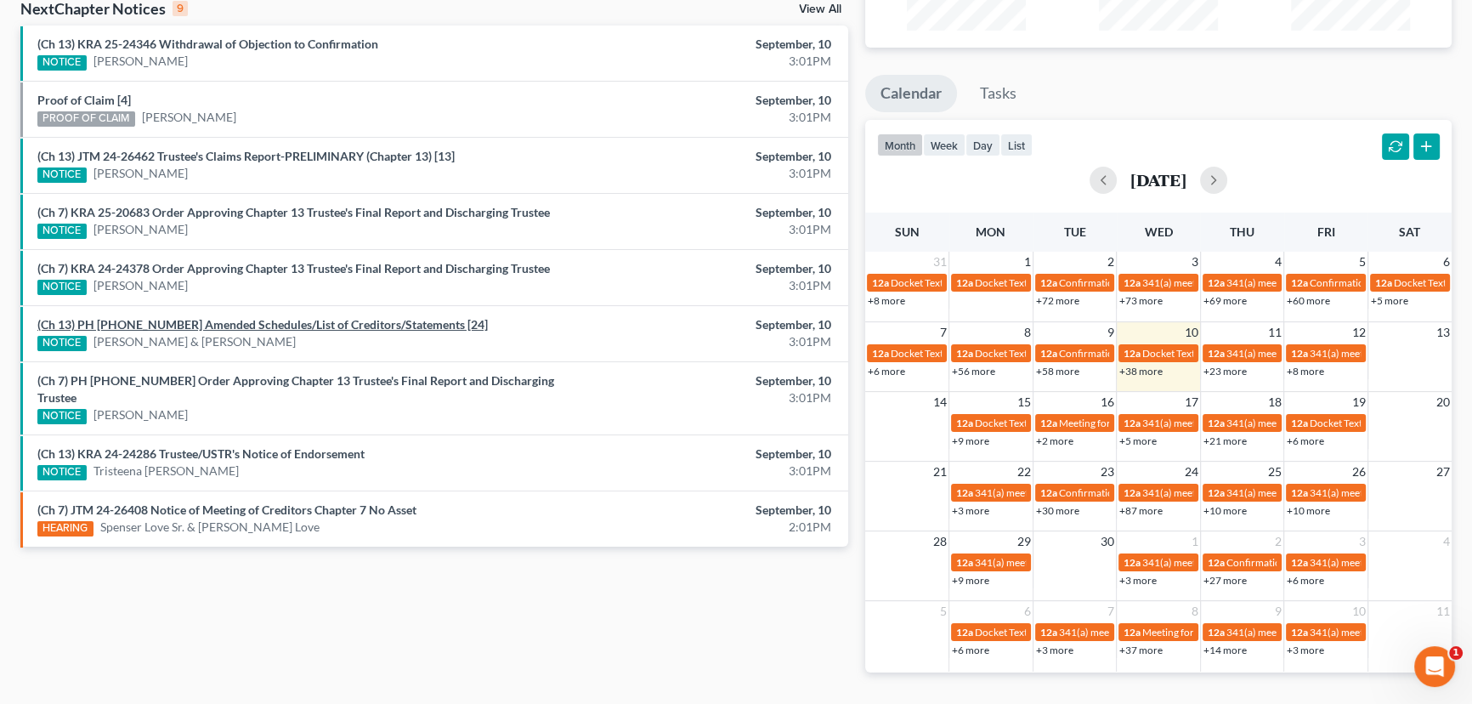
click at [257, 323] on link "(Ch 13) PH 25-23814 Amended Schedules/List of Creditors/Statements [24]" at bounding box center [262, 324] width 450 height 14
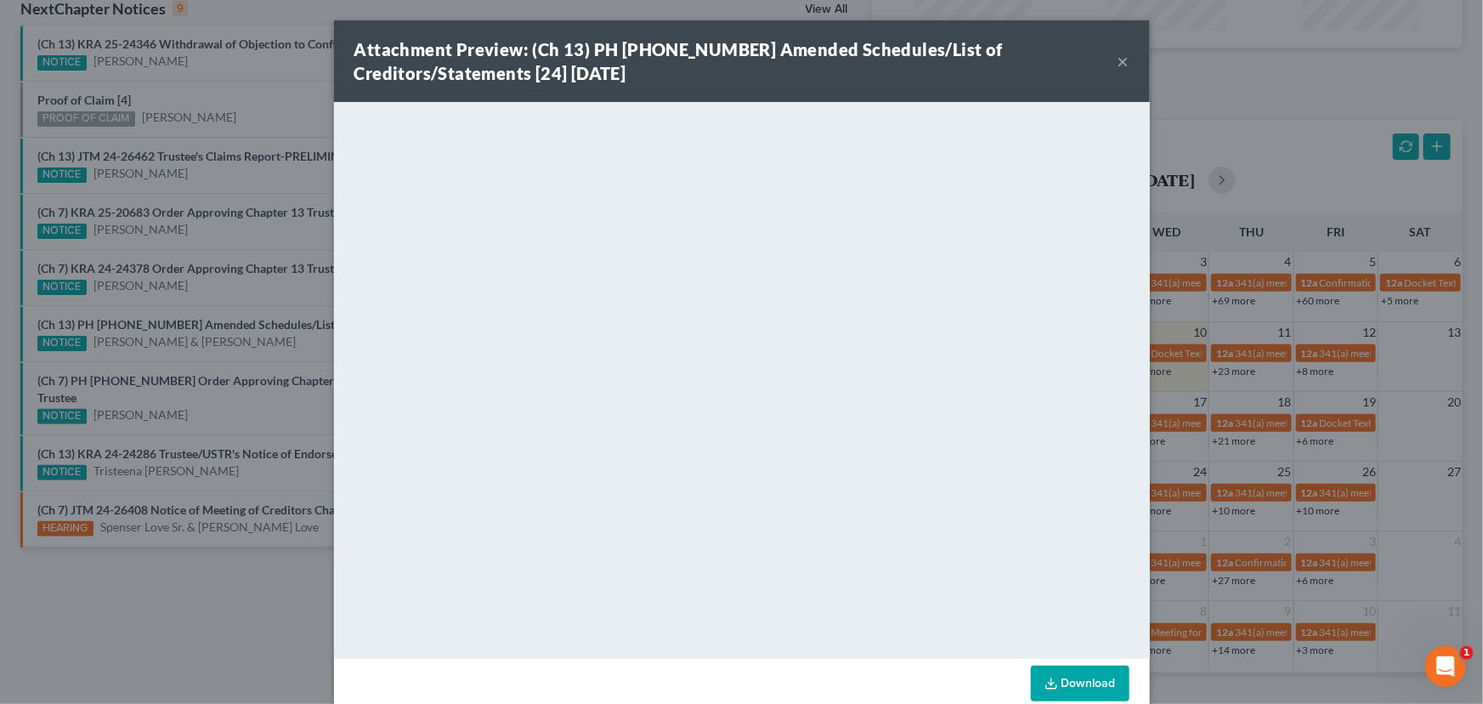
click at [269, 348] on div "Attachment Preview: (Ch 13) PH 25-23814 Amended Schedules/List of Creditors/Sta…" at bounding box center [741, 352] width 1483 height 704
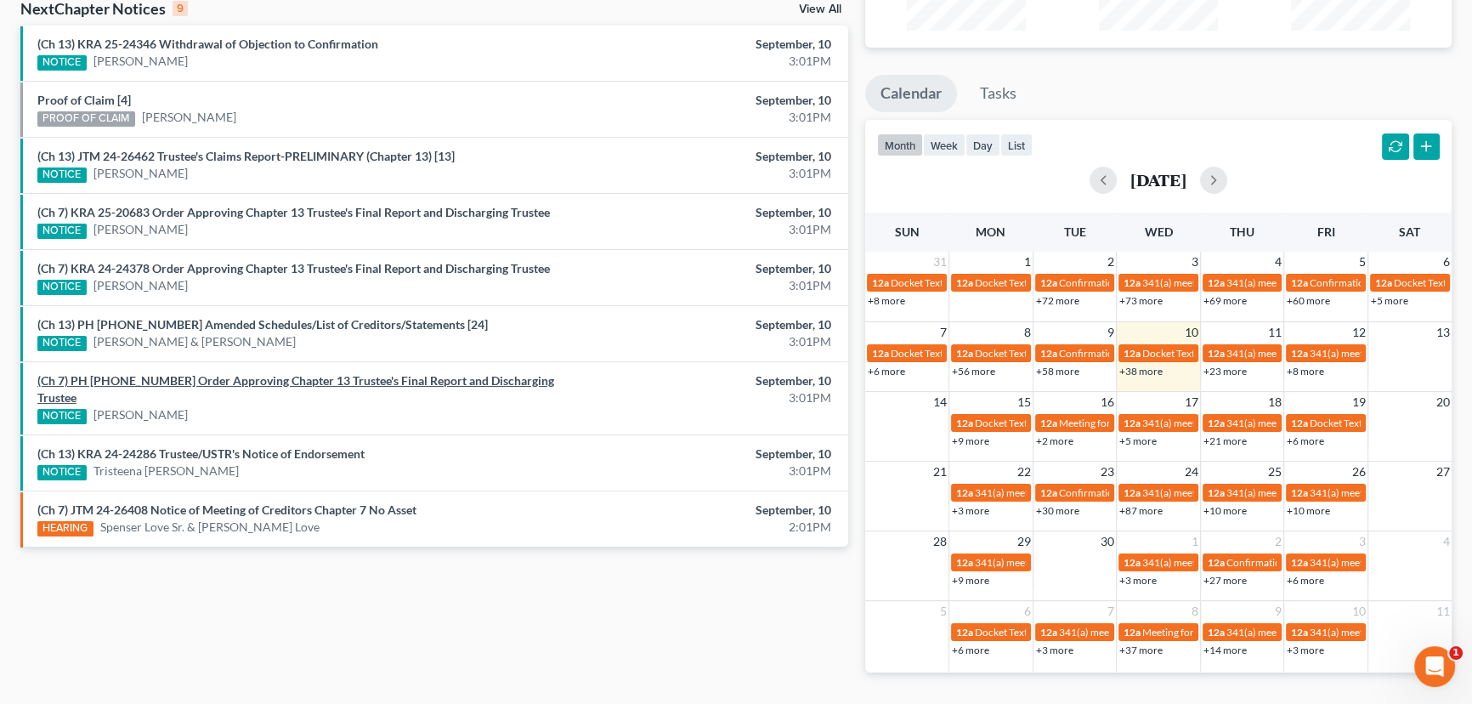
click at [271, 382] on link "(Ch 7) PH 23-21310 Order Approving Chapter 13 Trustee's Final Report and Discha…" at bounding box center [295, 388] width 517 height 31
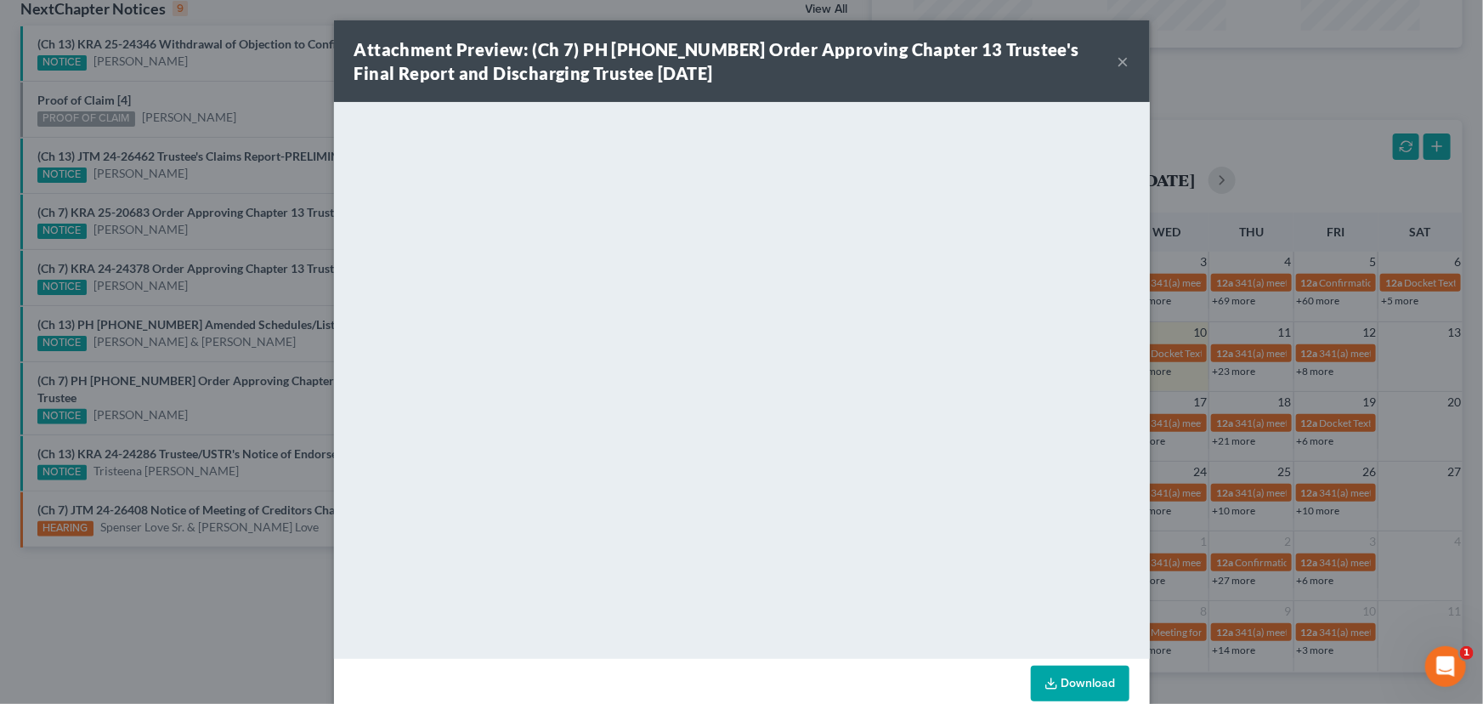
click at [256, 397] on div "Attachment Preview: (Ch 7) PH 23-21310 Order Approving Chapter 13 Trustee's Fin…" at bounding box center [741, 352] width 1483 height 704
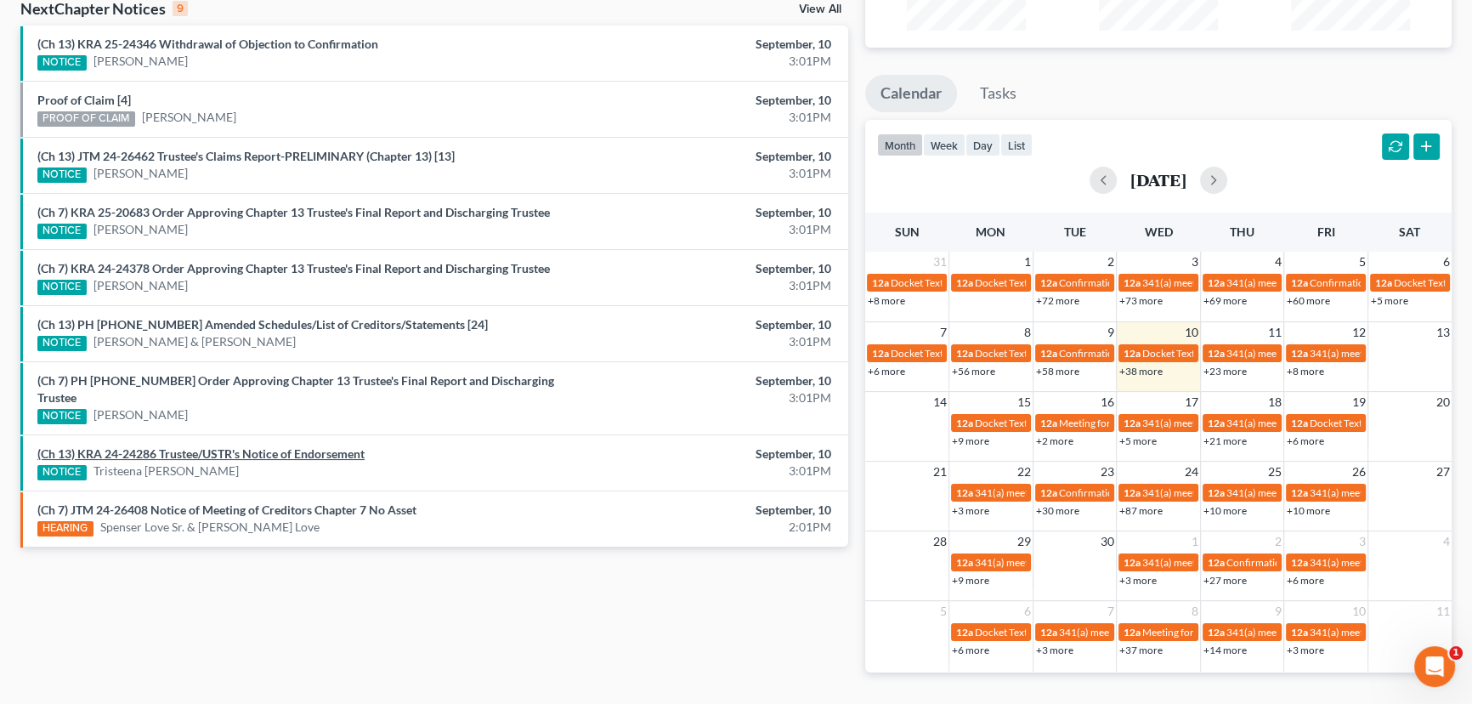
click at [246, 446] on link "(Ch 13) KRA 24-24286 Trustee/USTR's Notice of Endorsement" at bounding box center [200, 453] width 327 height 14
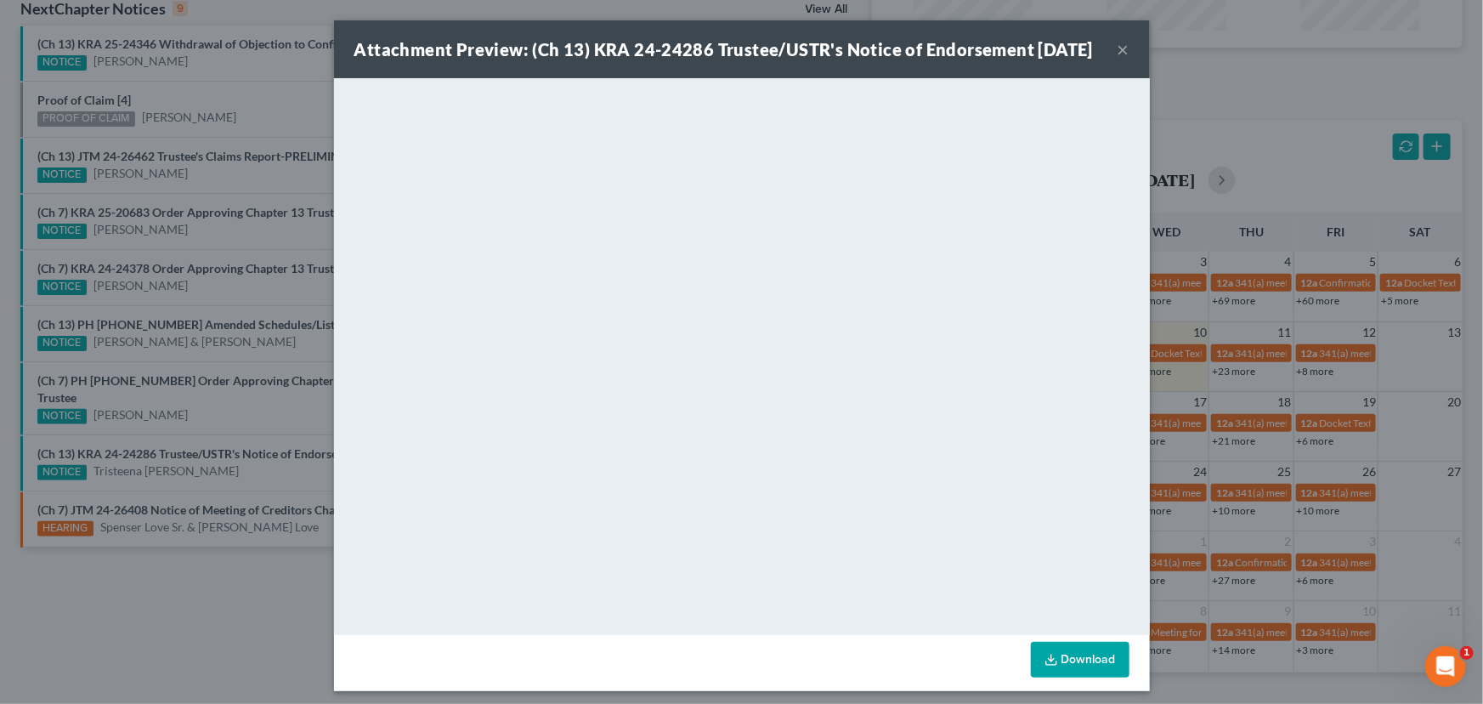
click at [250, 390] on div "Attachment Preview: (Ch 13) KRA 24-24286 Trustee/USTR's Notice of Endorsement 0…" at bounding box center [741, 352] width 1483 height 704
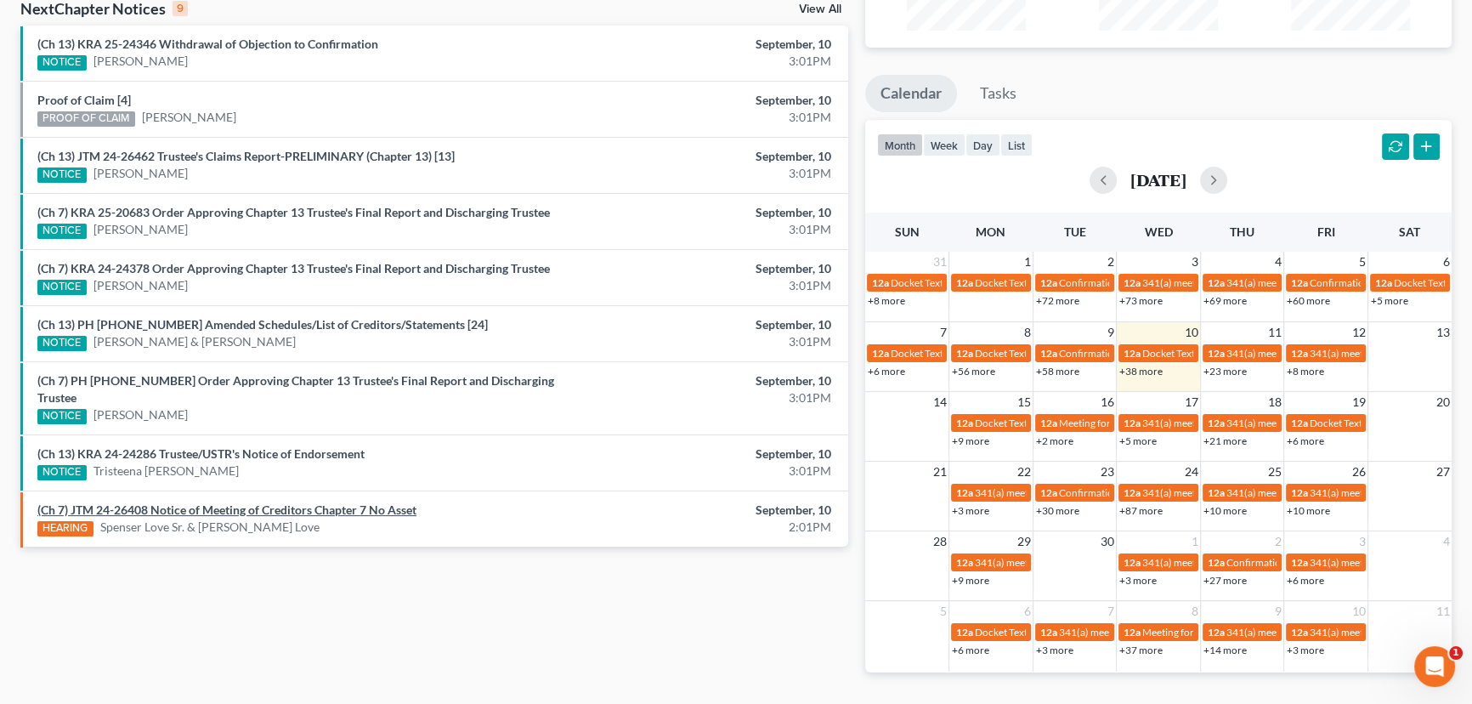
click at [250, 502] on link "(Ch 7) JTM 24-26408 Notice of Meeting of Creditors Chapter 7 No Asset" at bounding box center [226, 509] width 379 height 14
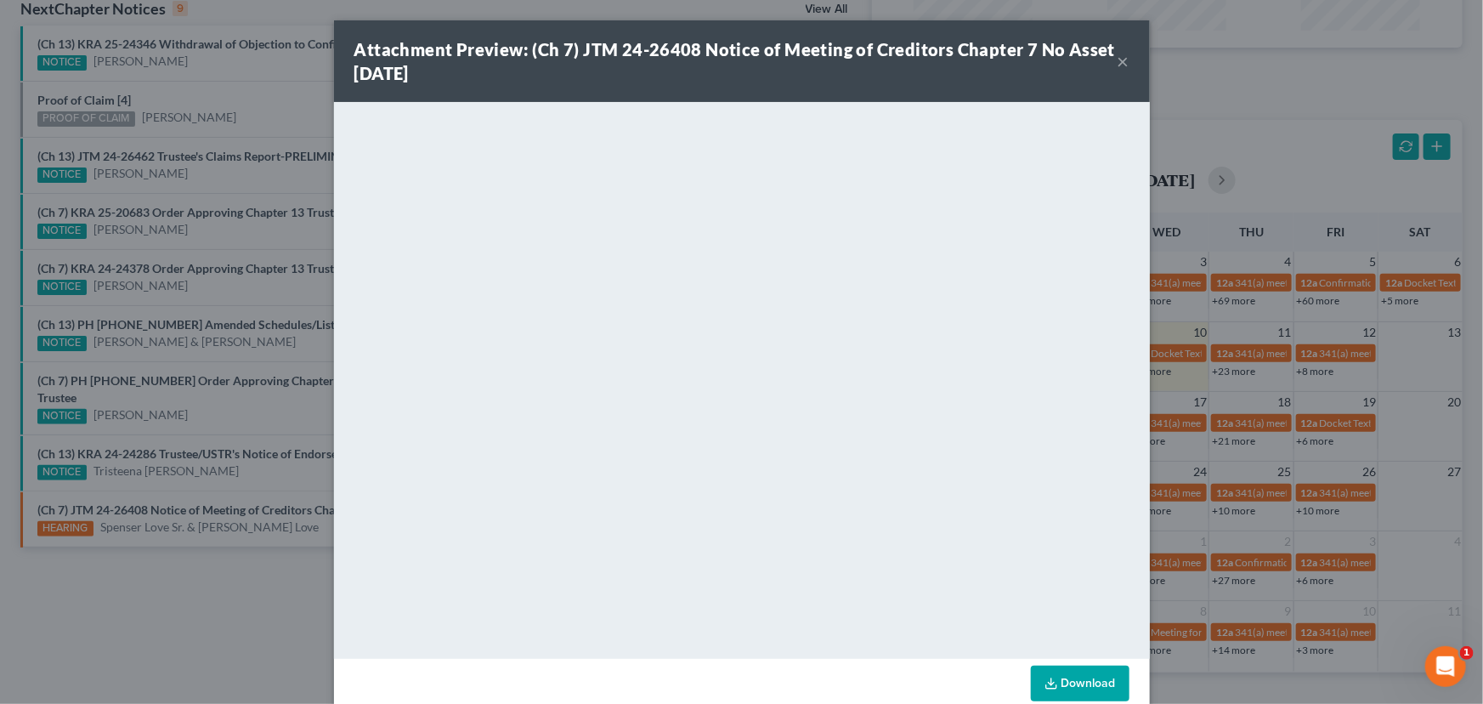
click at [231, 459] on div "Attachment Preview: (Ch 7) JTM 24-26408 Notice of Meeting of Creditors Chapter …" at bounding box center [741, 352] width 1483 height 704
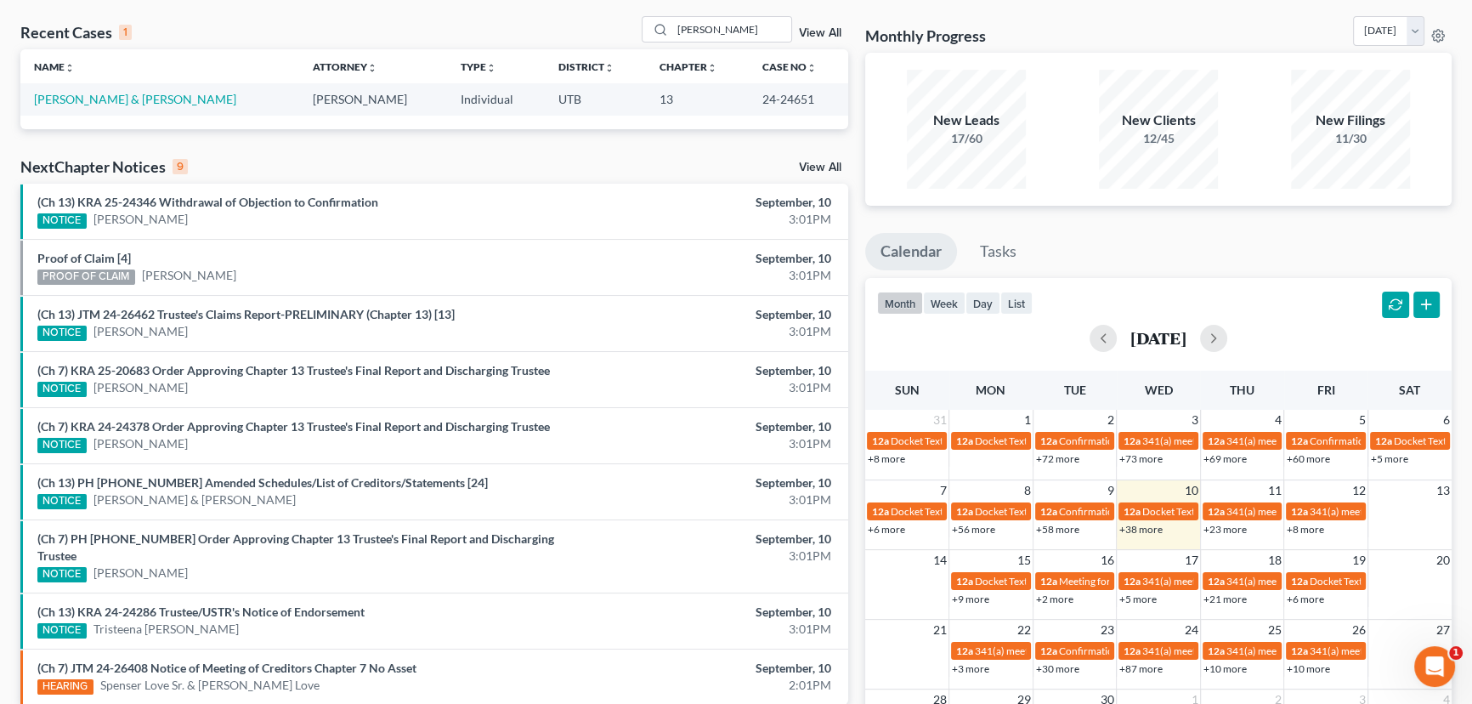
scroll to position [0, 0]
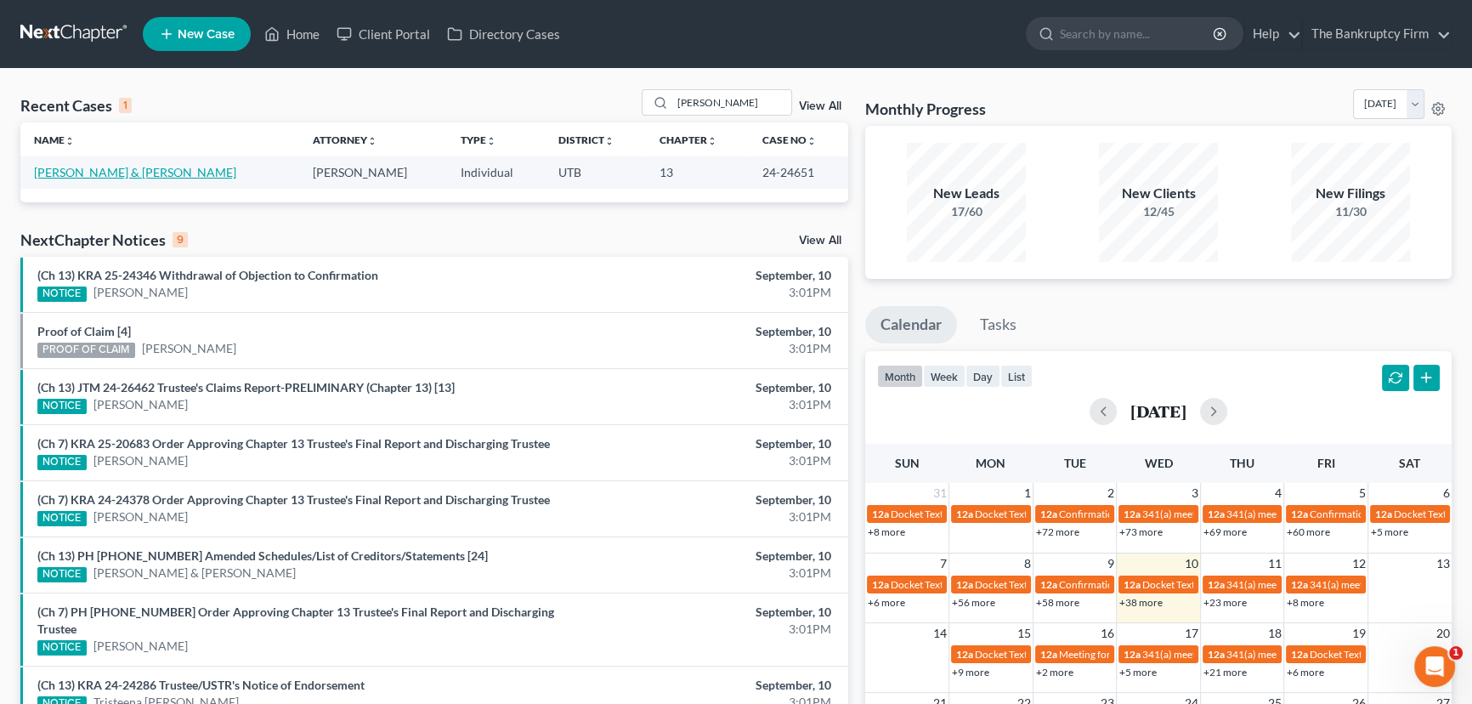
click at [82, 176] on link "Alonso, Jose & Sara" at bounding box center [135, 172] width 202 height 14
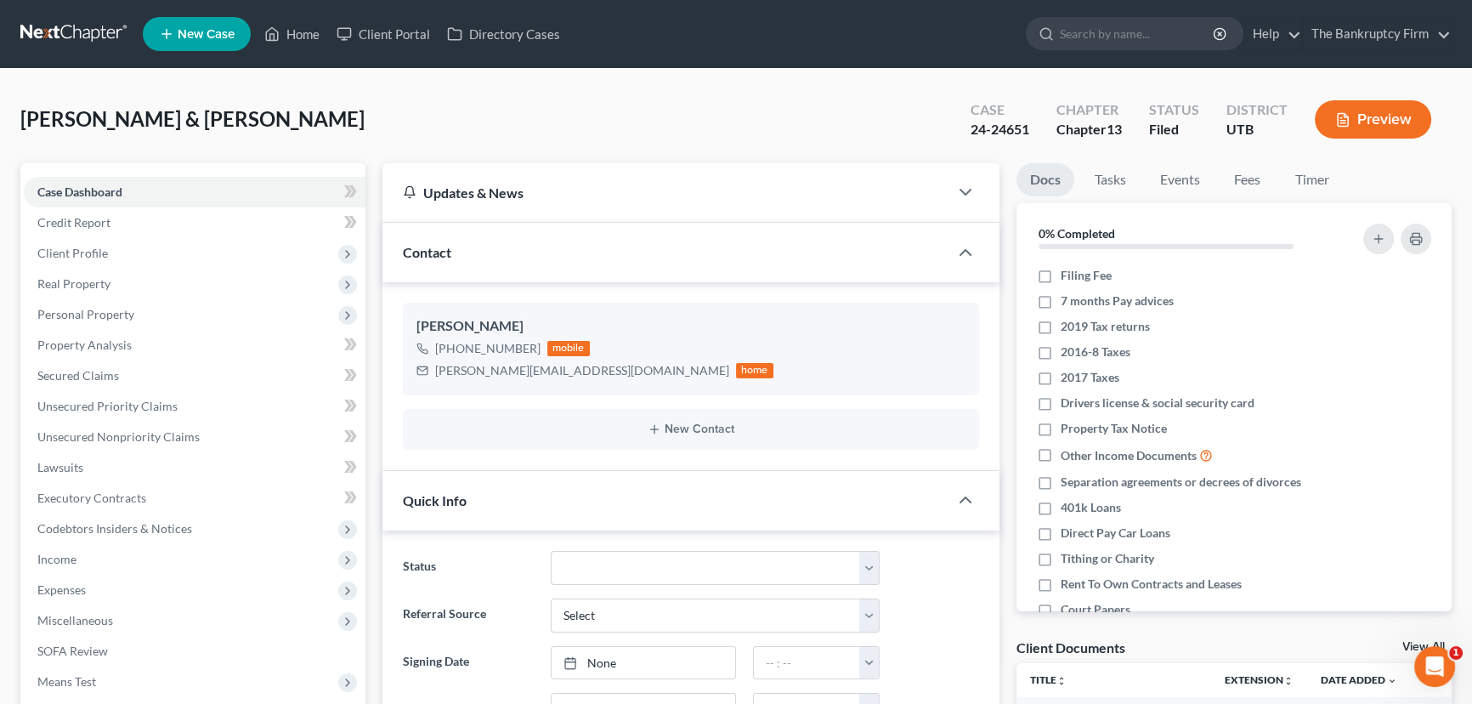
scroll to position [134, 0]
click at [1409, 644] on link "View All" at bounding box center [1423, 647] width 42 height 12
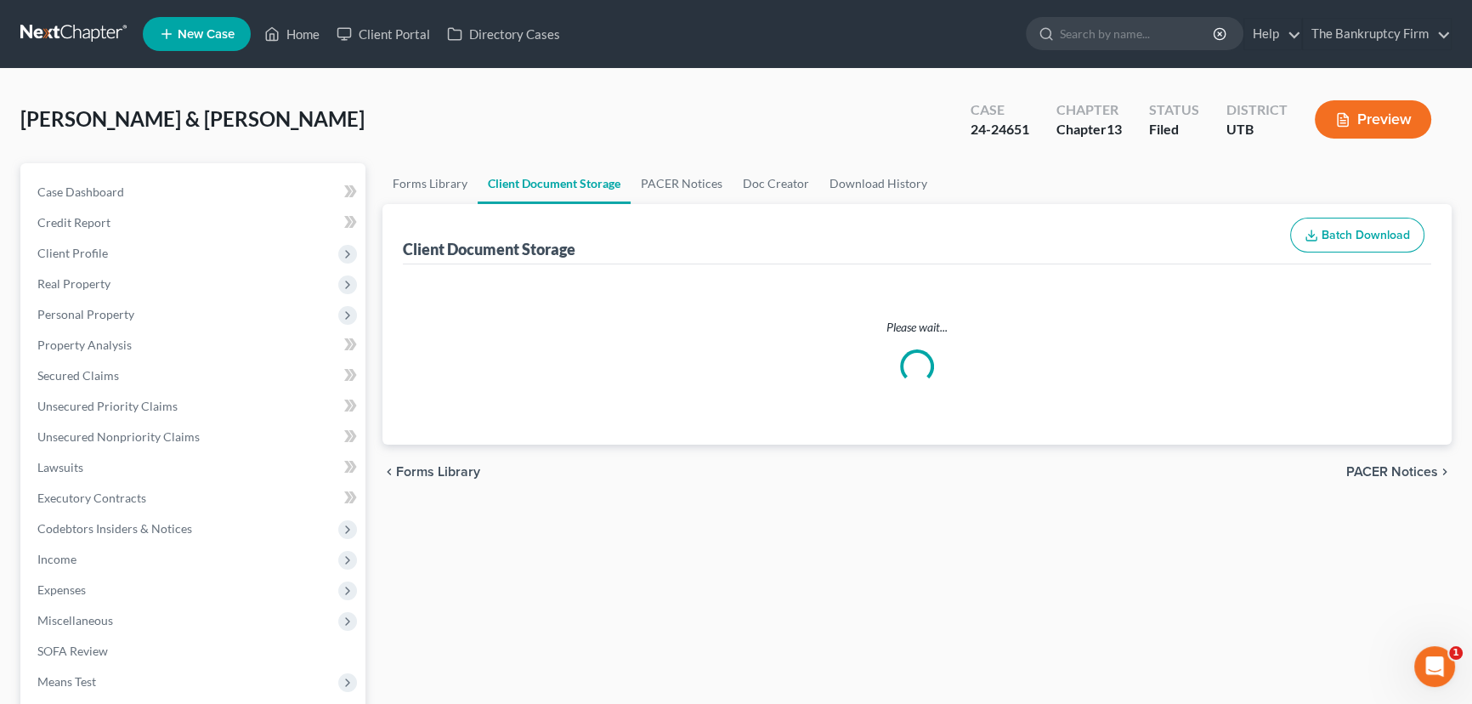
select select "30"
select select "26"
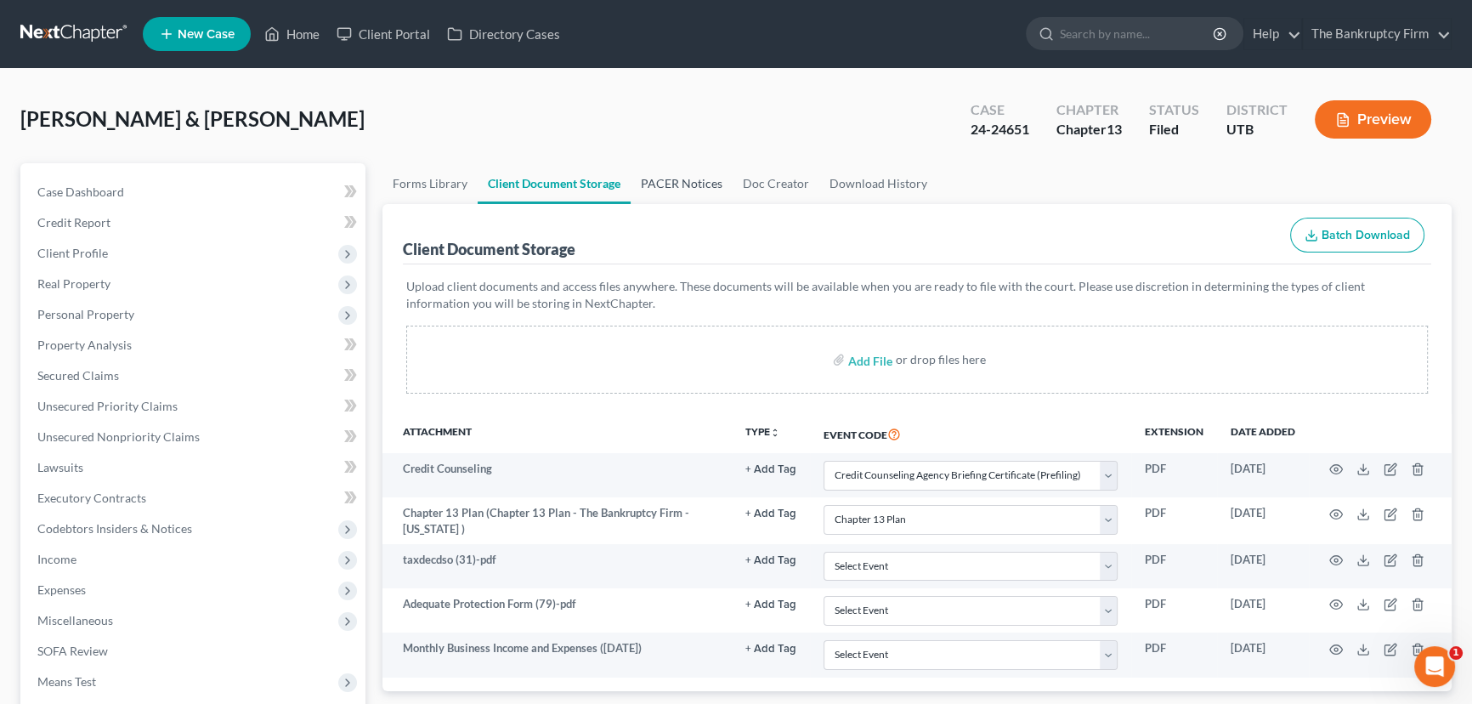
click at [682, 184] on link "PACER Notices" at bounding box center [682, 183] width 102 height 41
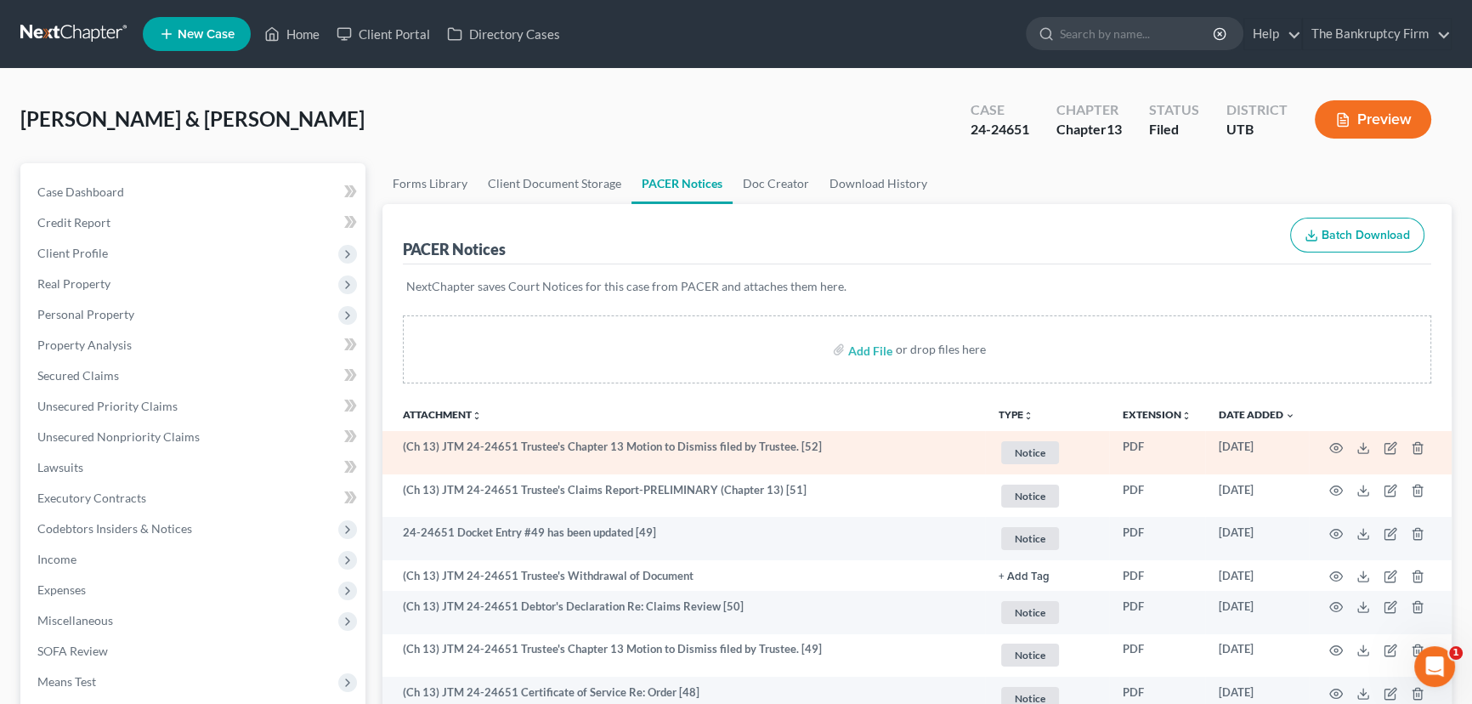
click at [1340, 452] on td at bounding box center [1380, 452] width 143 height 43
click at [1340, 447] on icon "button" at bounding box center [1336, 448] width 14 height 14
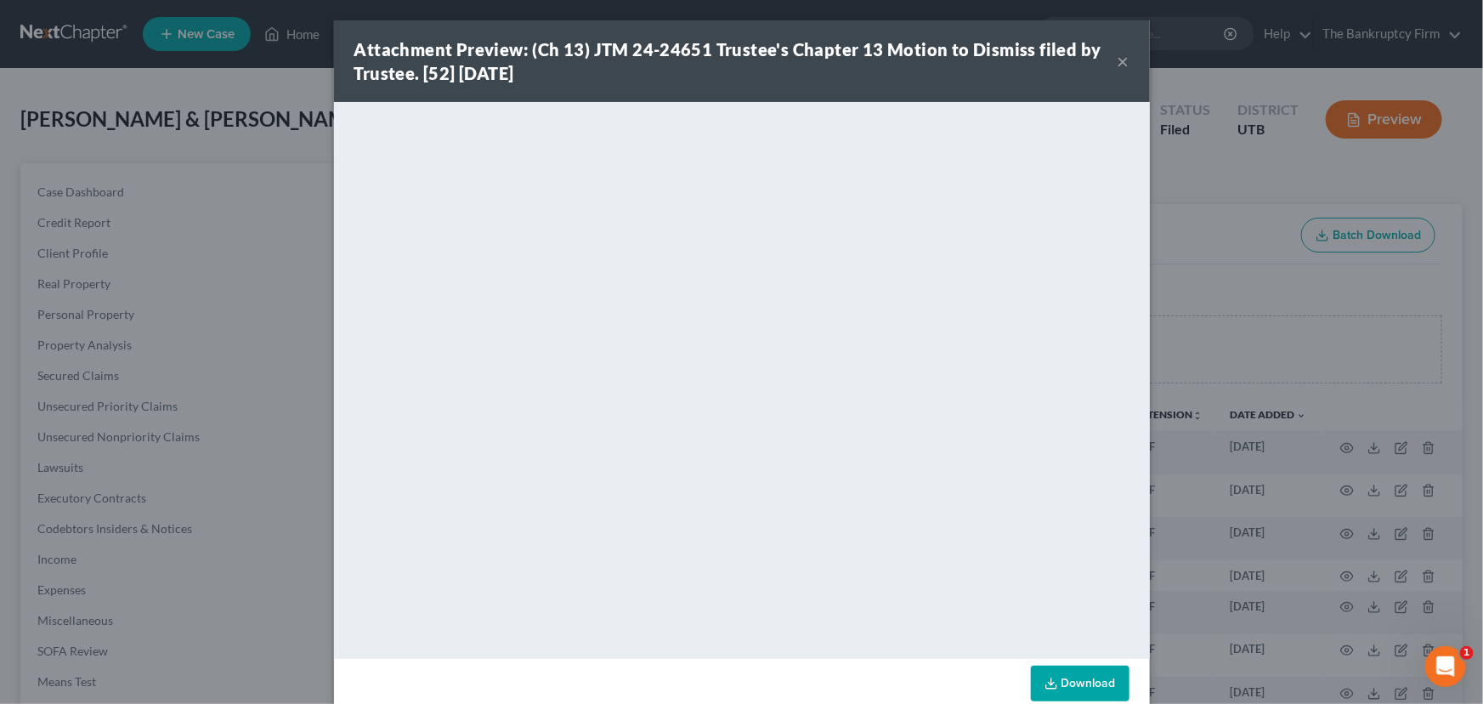
click at [1125, 63] on div "Attachment Preview: (Ch 13) JTM 24-24651 Trustee's Chapter 13 Motion to Dismiss…" at bounding box center [742, 61] width 816 height 82
click at [1118, 61] on button "×" at bounding box center [1124, 61] width 12 height 20
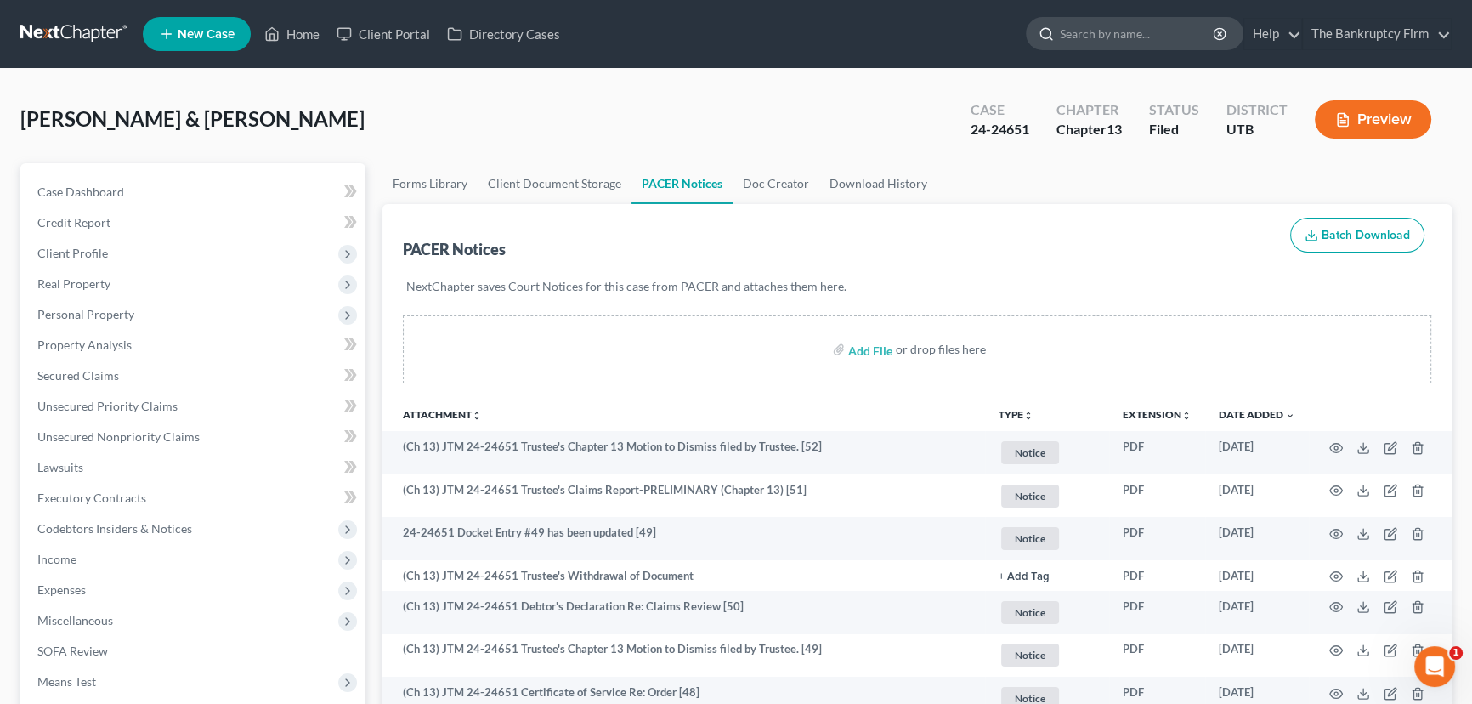
click at [1089, 37] on input "search" at bounding box center [1138, 33] width 156 height 31
type input "Watts"
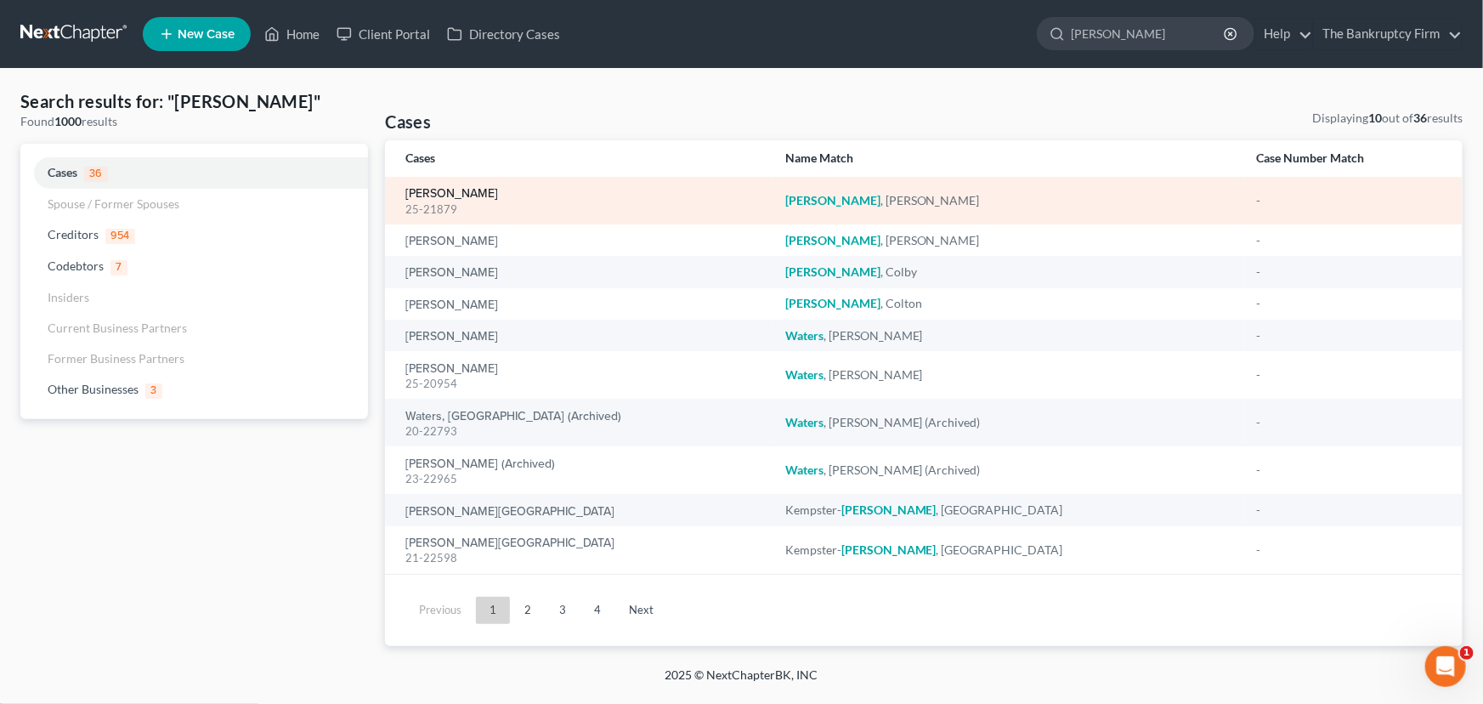
click at [450, 195] on link "Watts, Blaine" at bounding box center [451, 194] width 93 height 12
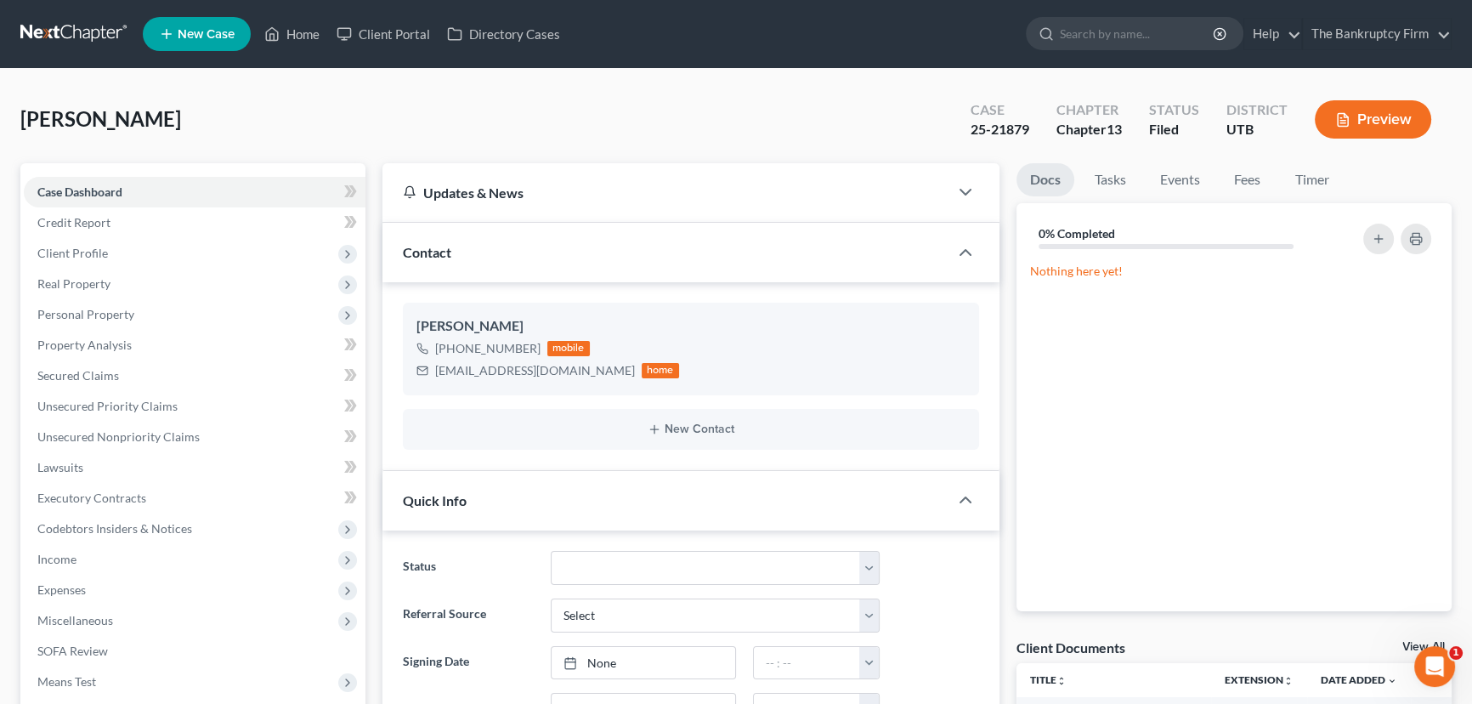
scroll to position [212, 0]
click at [1405, 645] on link "View All" at bounding box center [1423, 647] width 42 height 12
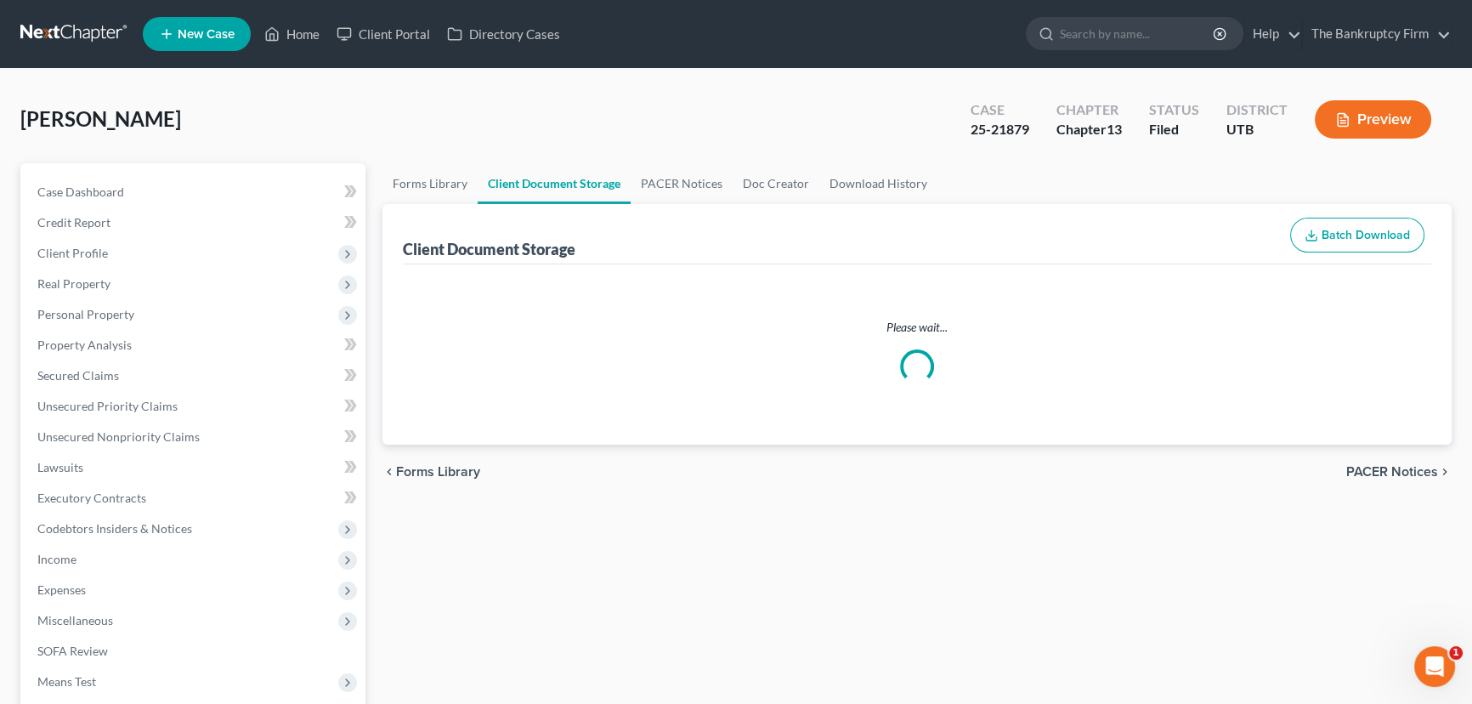
select select "26"
select select "30"
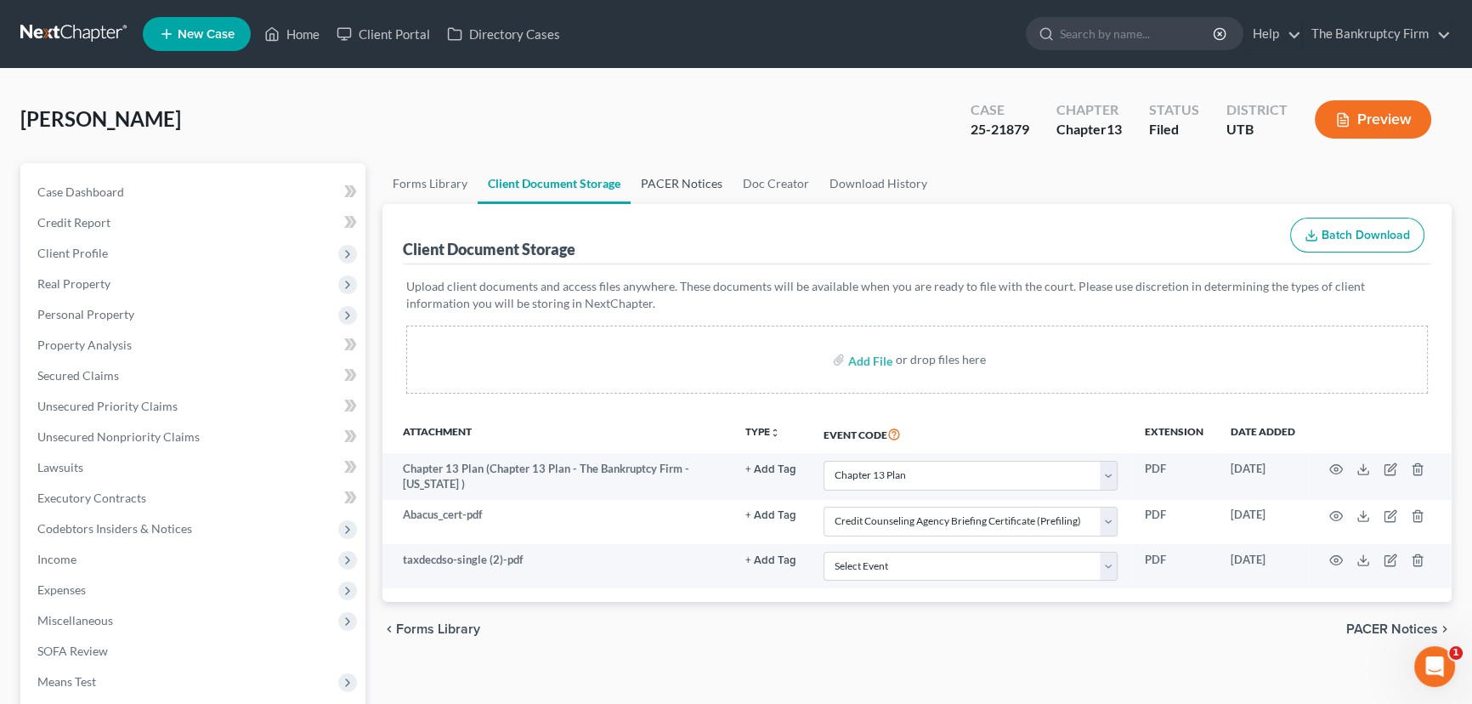
click at [671, 177] on link "PACER Notices" at bounding box center [682, 183] width 102 height 41
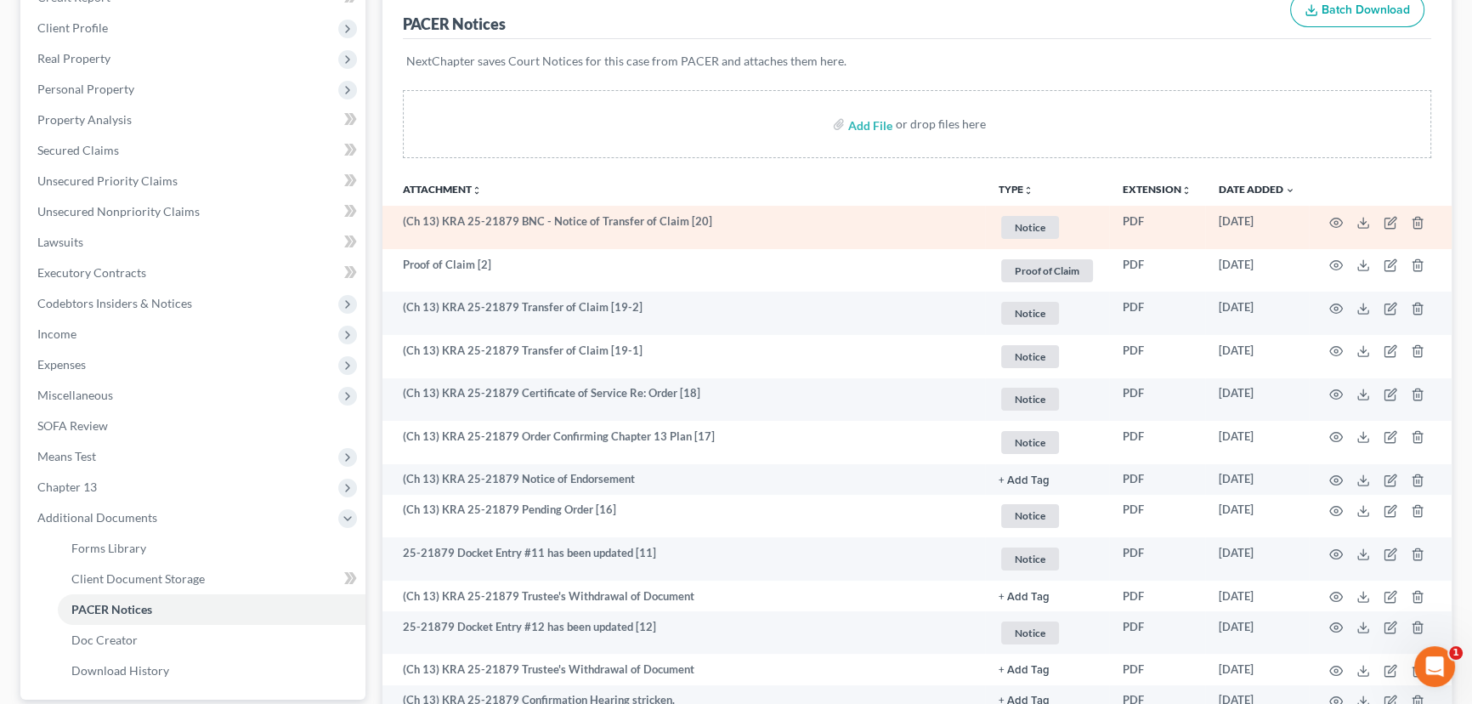
scroll to position [231, 0]
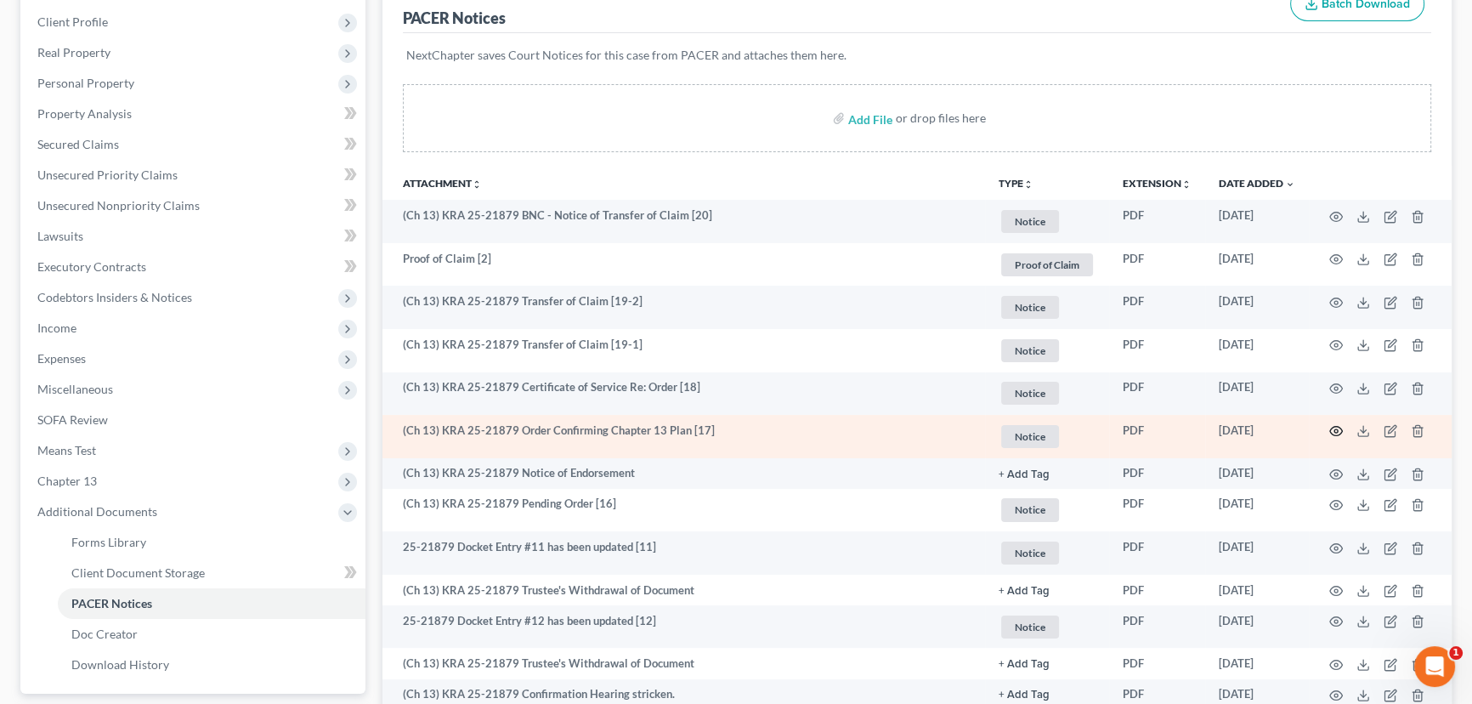
click at [1334, 429] on circle "button" at bounding box center [1335, 430] width 3 height 3
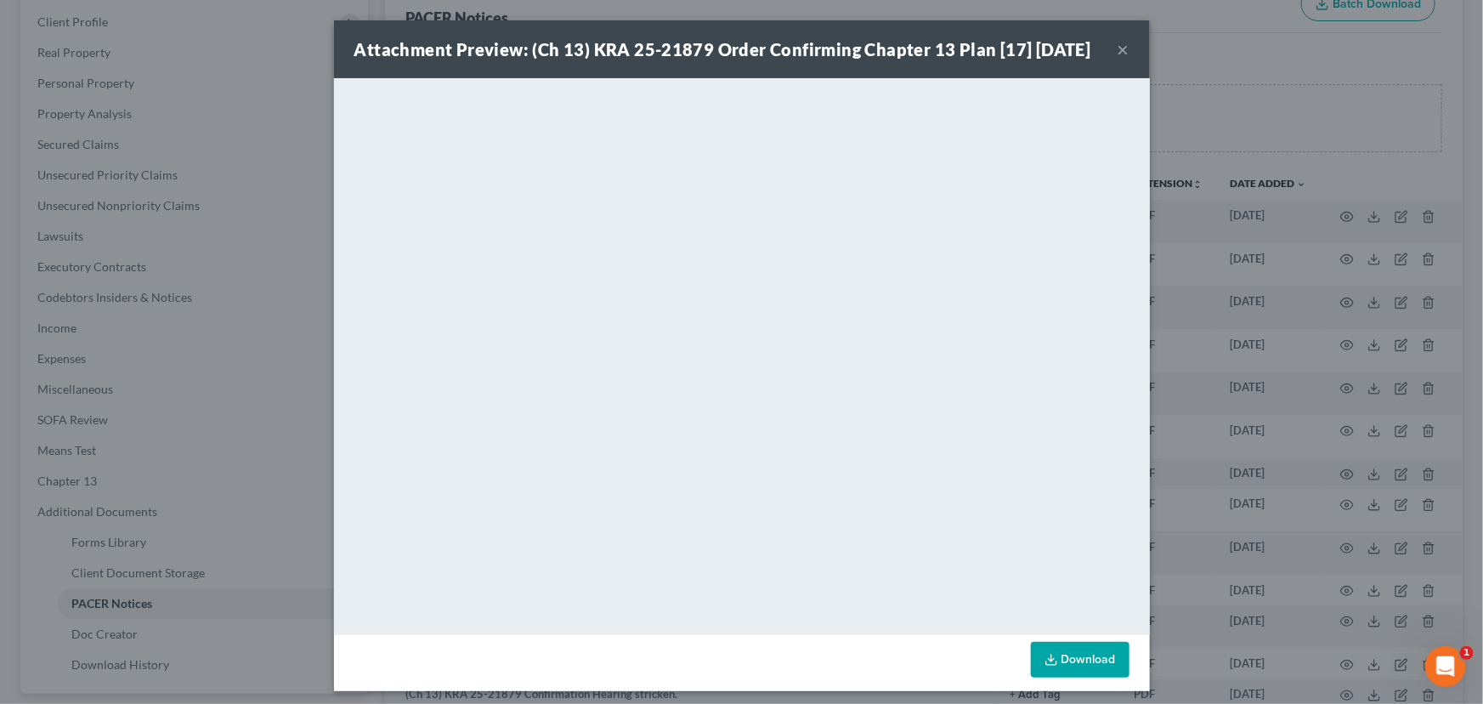
click at [1118, 59] on button "×" at bounding box center [1124, 49] width 12 height 20
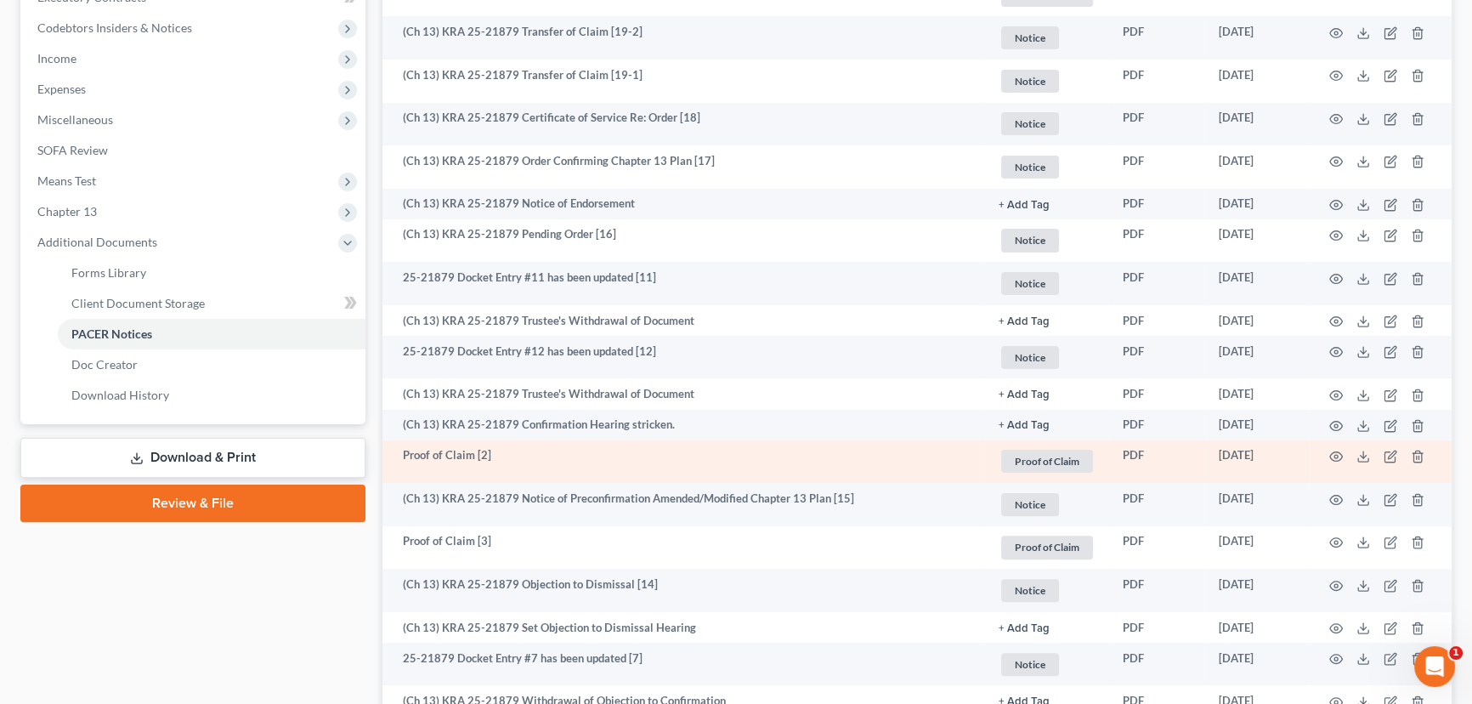
scroll to position [540, 0]
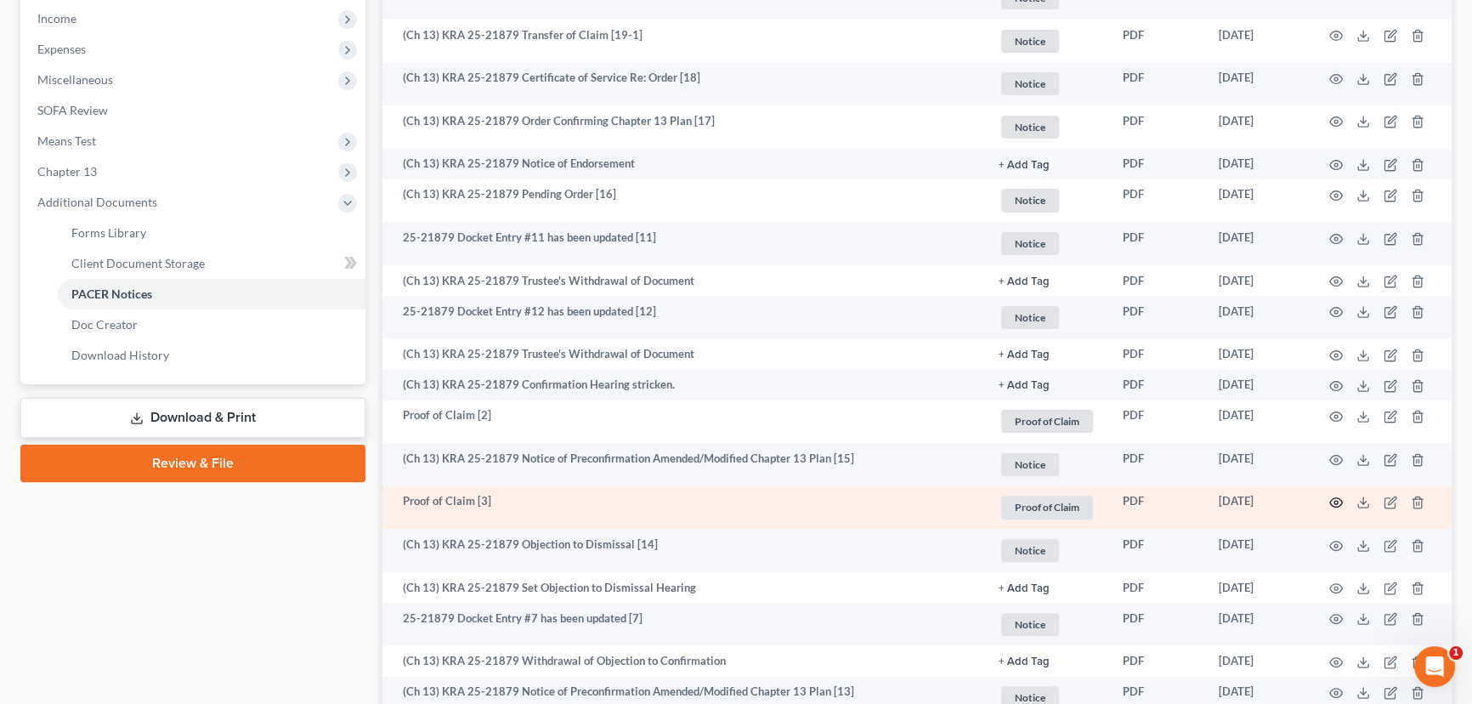
click at [1338, 498] on icon "button" at bounding box center [1336, 502] width 13 height 9
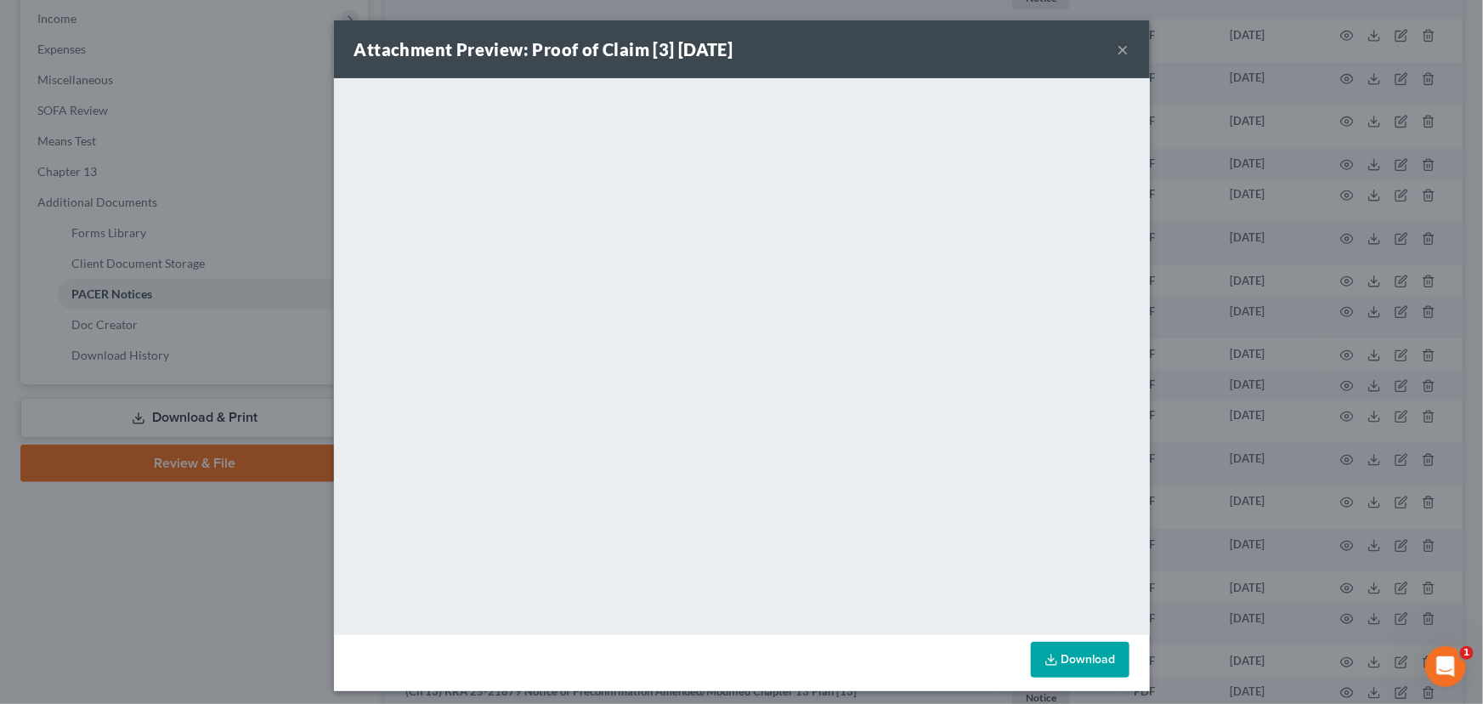
click at [1118, 49] on button "×" at bounding box center [1124, 49] width 12 height 20
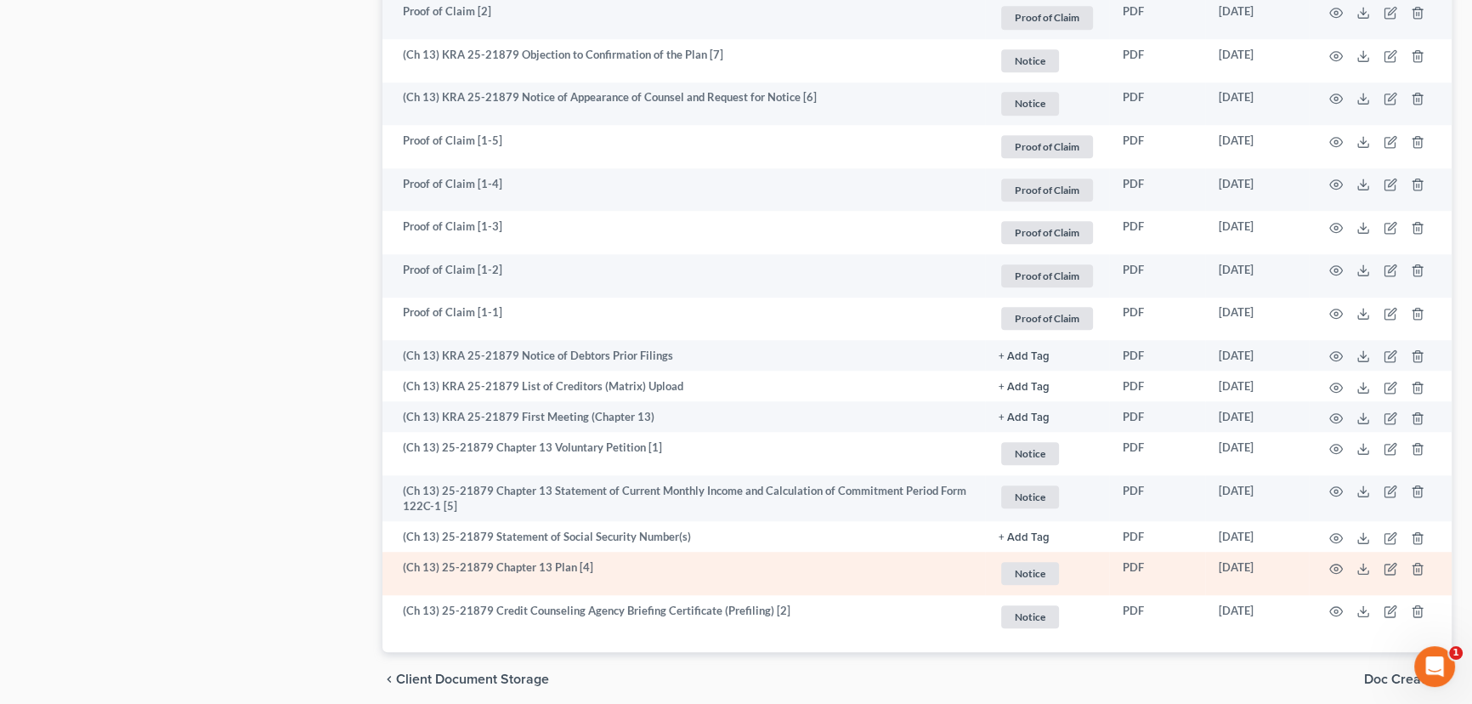
scroll to position [1873, 0]
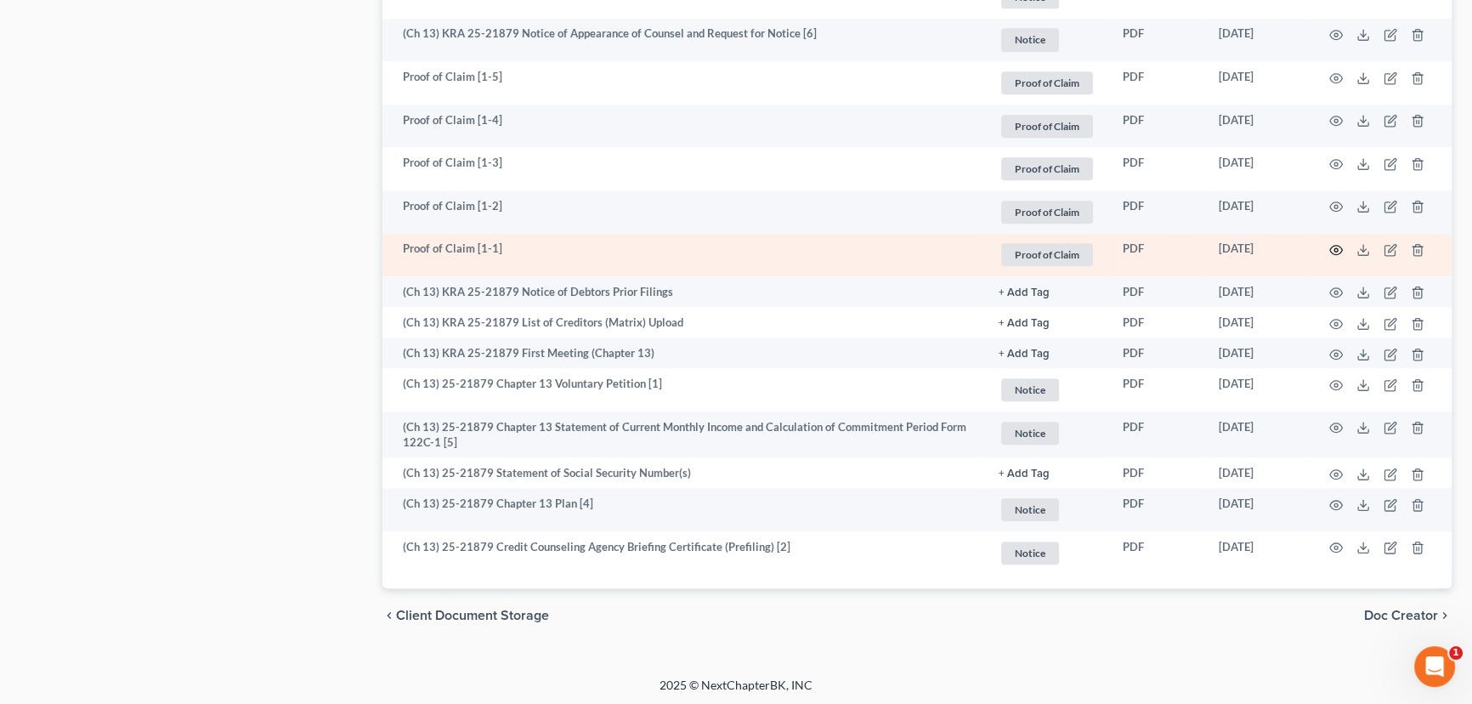
click at [1338, 245] on icon "button" at bounding box center [1336, 250] width 14 height 14
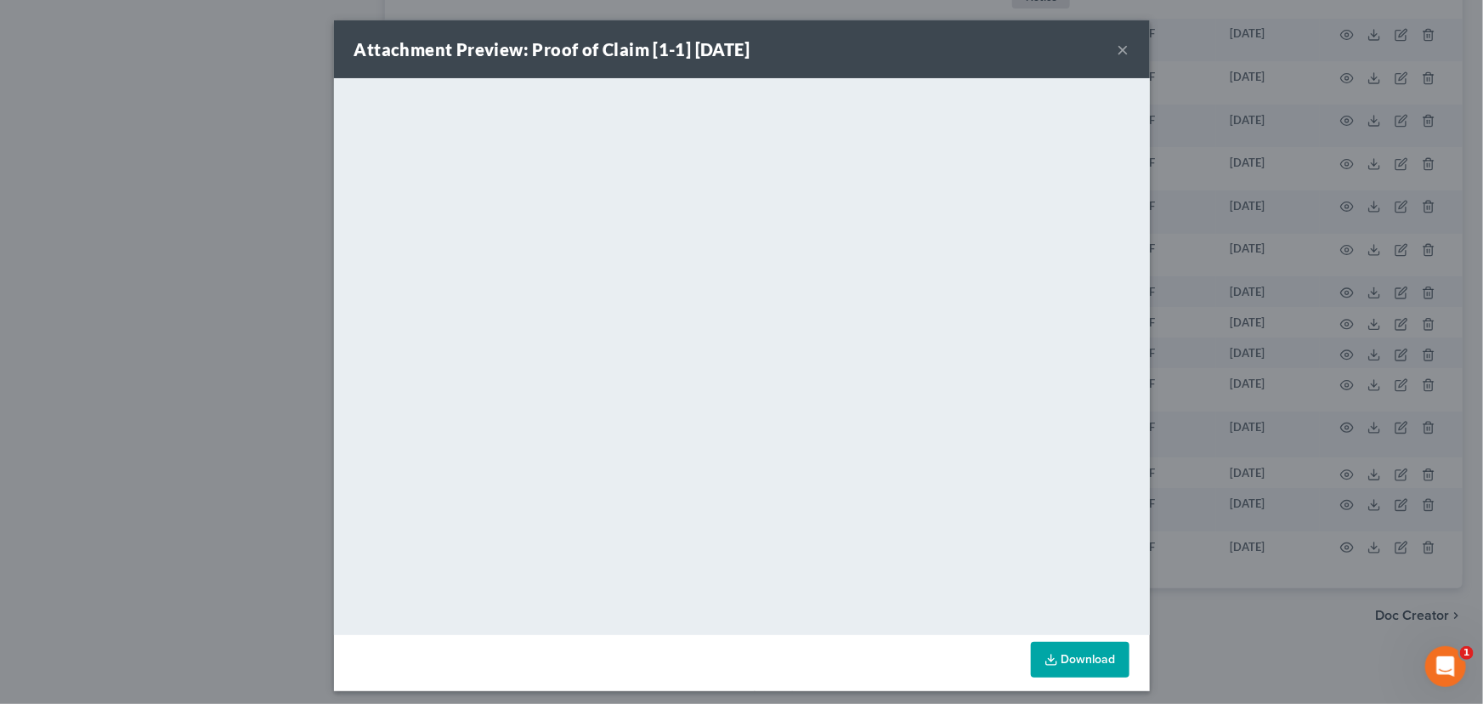
drag, startPoint x: 1121, startPoint y: 52, endPoint x: 1079, endPoint y: 77, distance: 48.8
click at [1121, 53] on button "×" at bounding box center [1124, 49] width 12 height 20
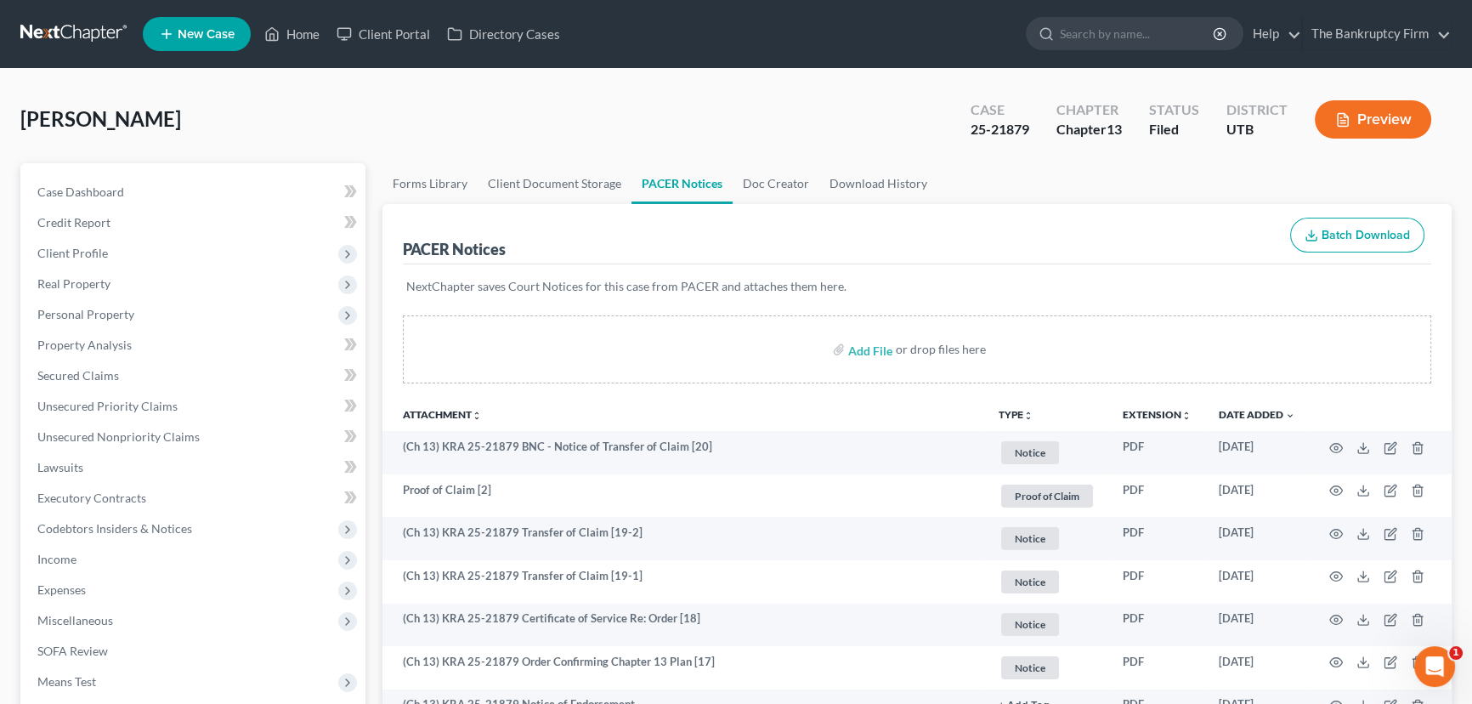
scroll to position [0, 0]
click at [305, 29] on link "Home" at bounding box center [292, 34] width 72 height 31
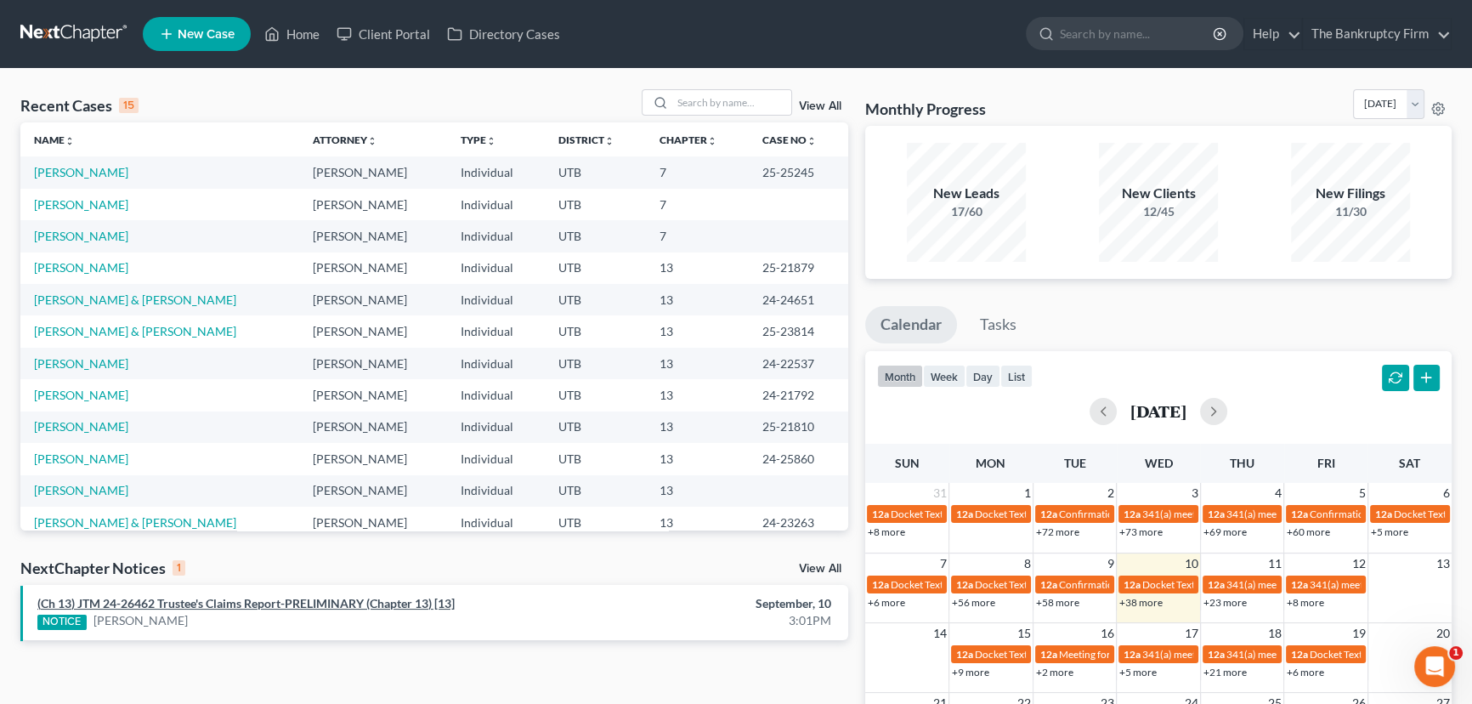
click at [260, 601] on link "(Ch 13) JTM 24-26462 Trustee's Claims Report-PRELIMINARY (Chapter 13) [13]" at bounding box center [245, 603] width 417 height 14
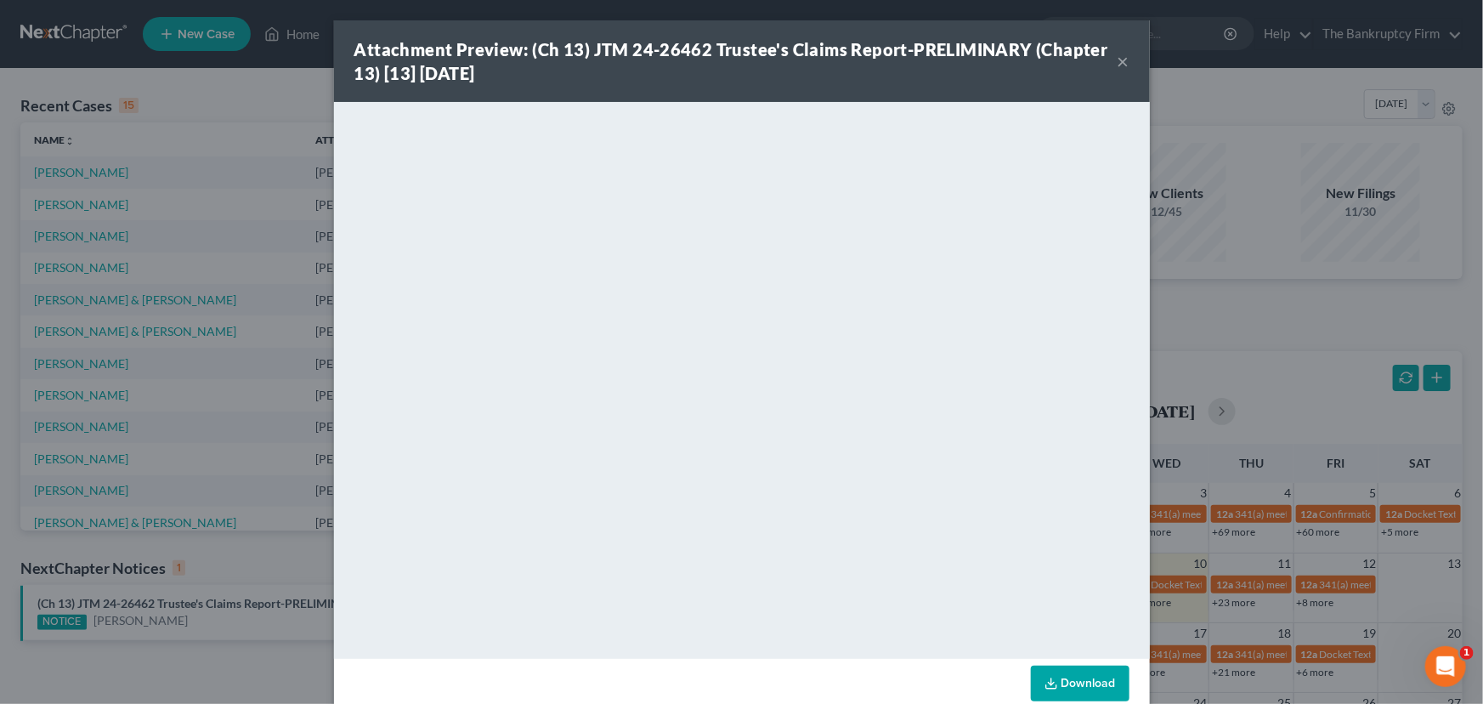
click at [1119, 63] on button "×" at bounding box center [1124, 61] width 12 height 20
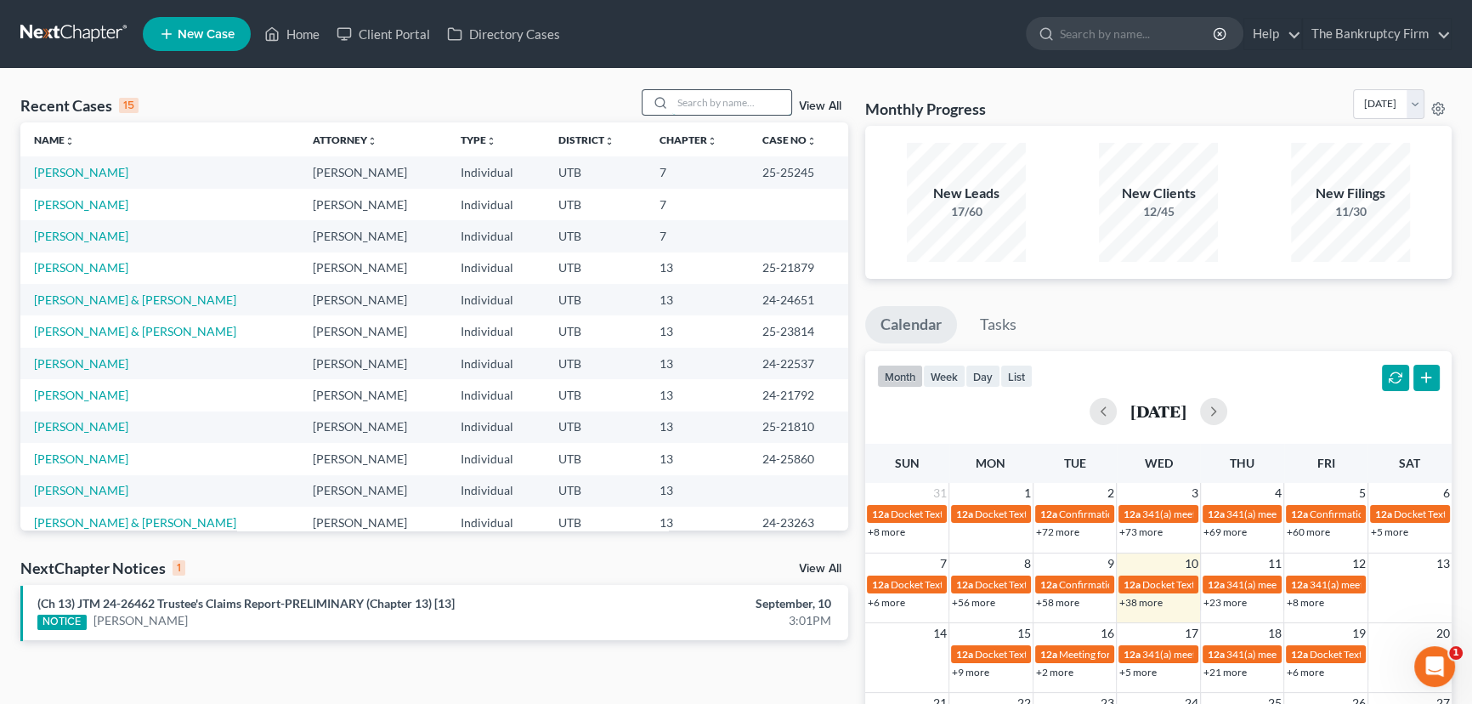
click at [713, 104] on input "search" at bounding box center [731, 102] width 119 height 25
type input "Rooney"
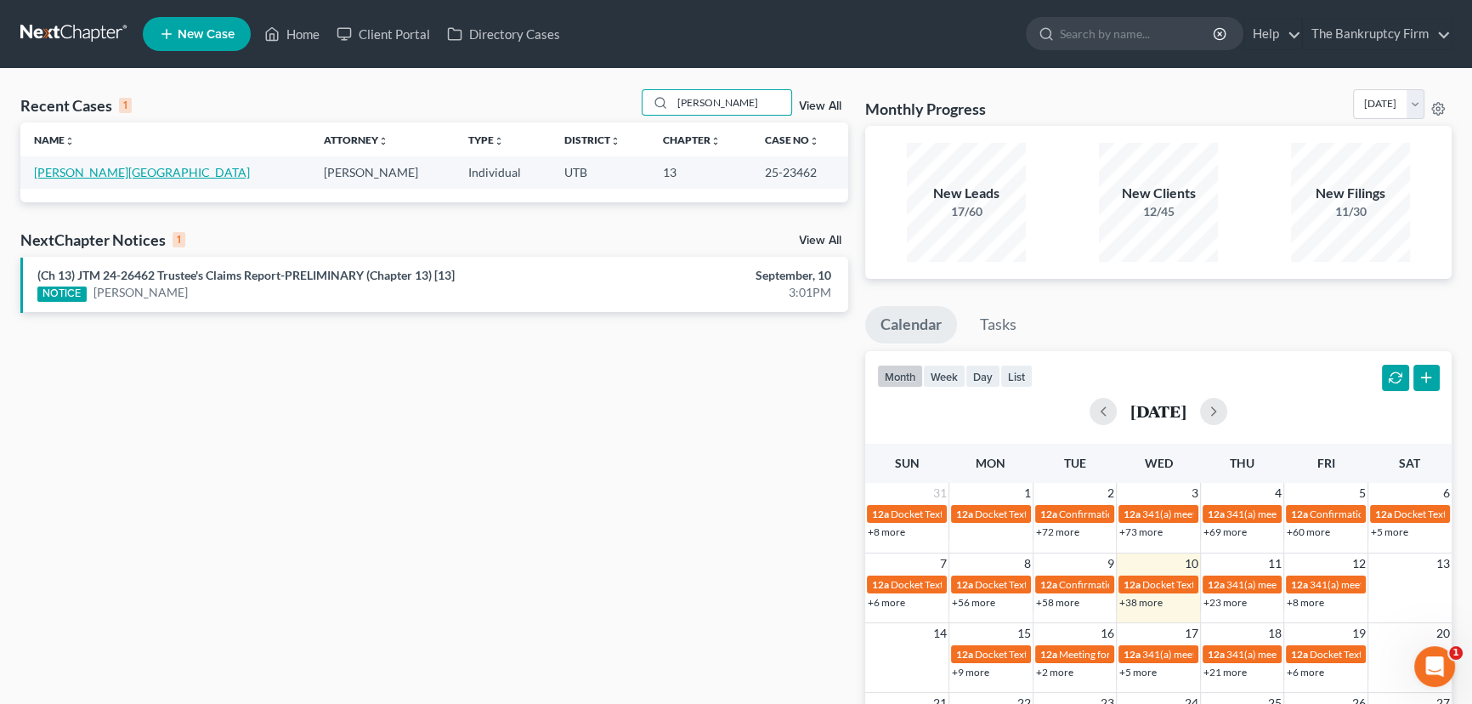
click at [63, 170] on link "Rooney, Chad" at bounding box center [142, 172] width 216 height 14
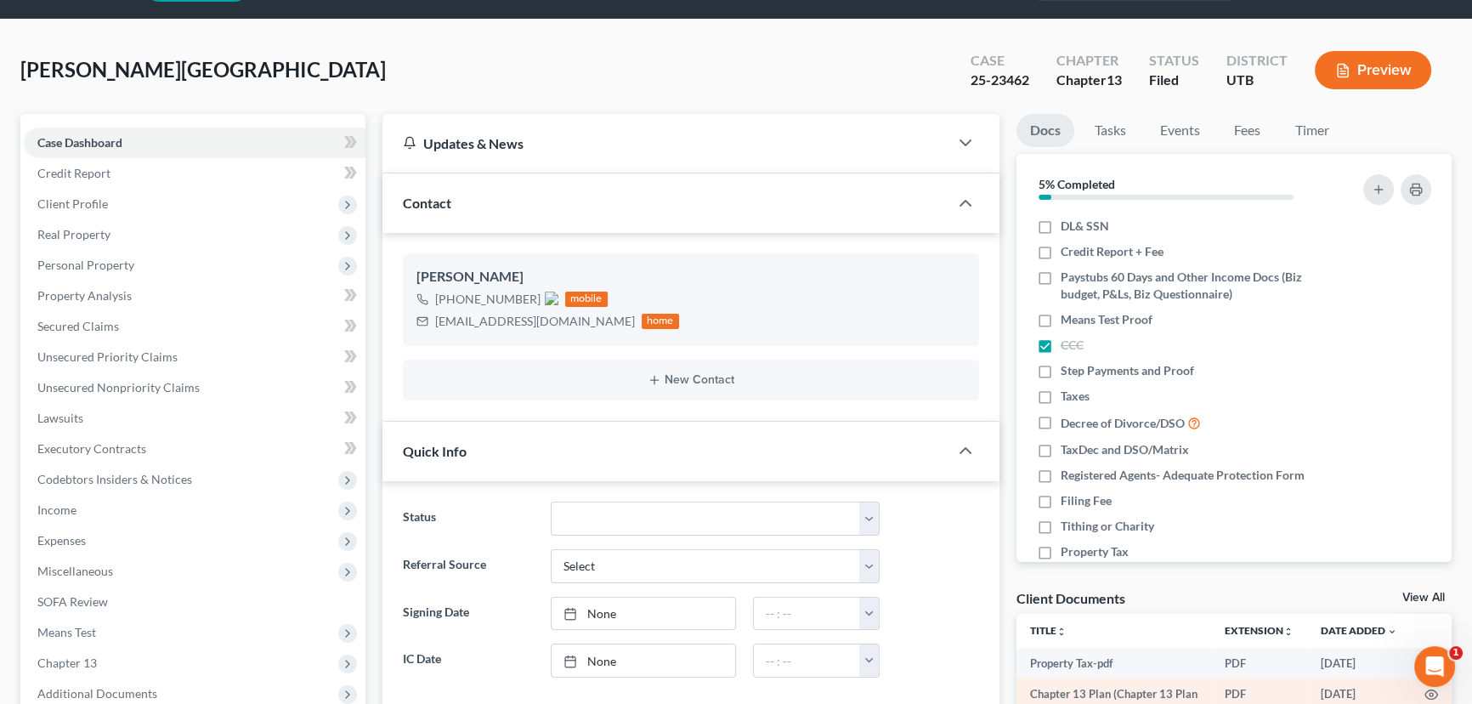
scroll to position [231, 0]
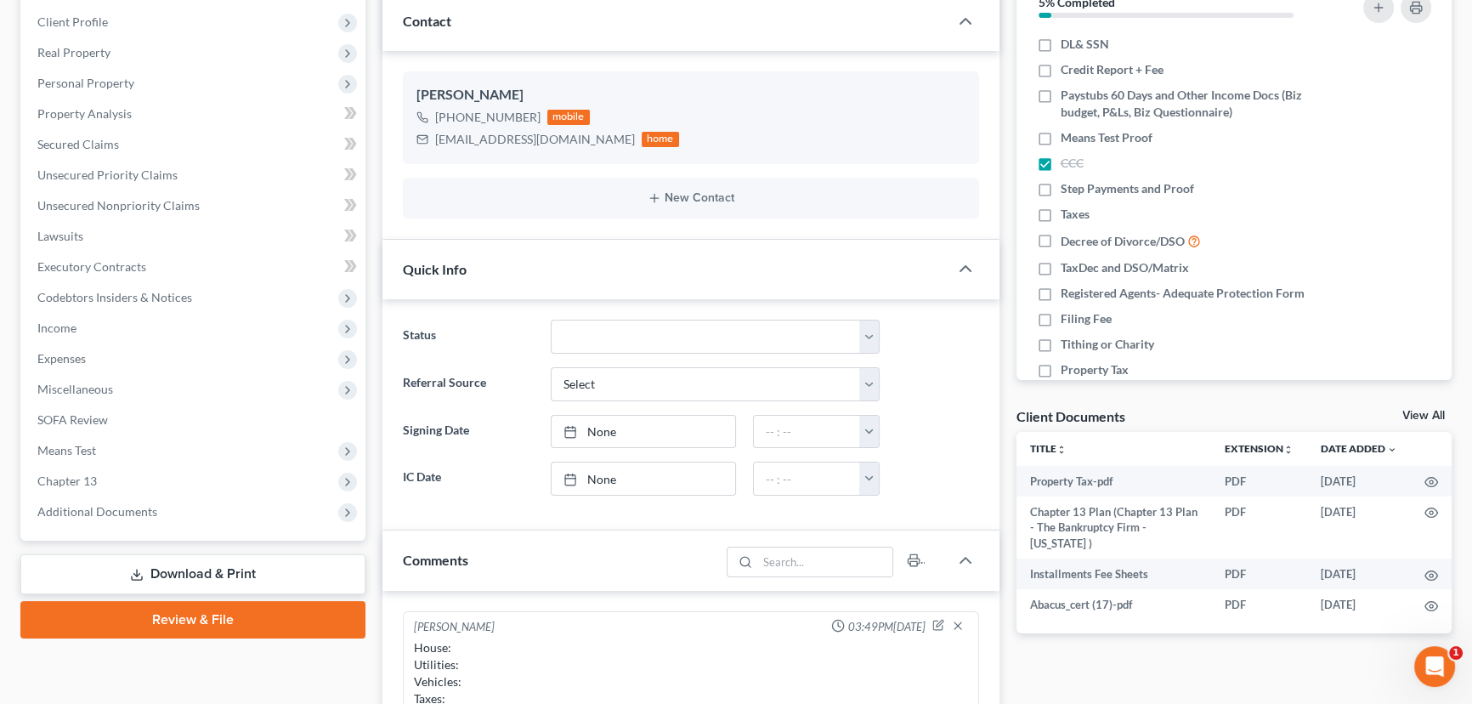
click at [1422, 412] on link "View All" at bounding box center [1423, 416] width 42 height 12
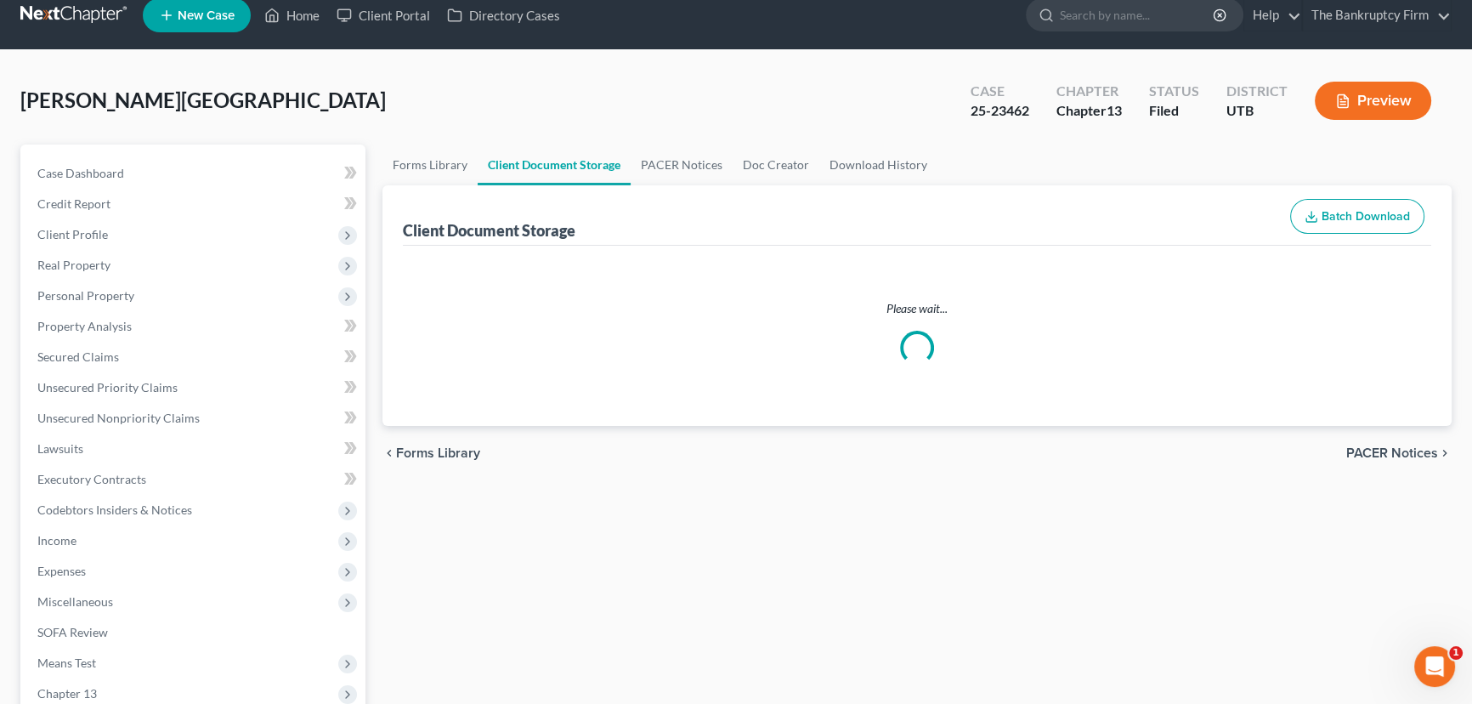
scroll to position [3, 0]
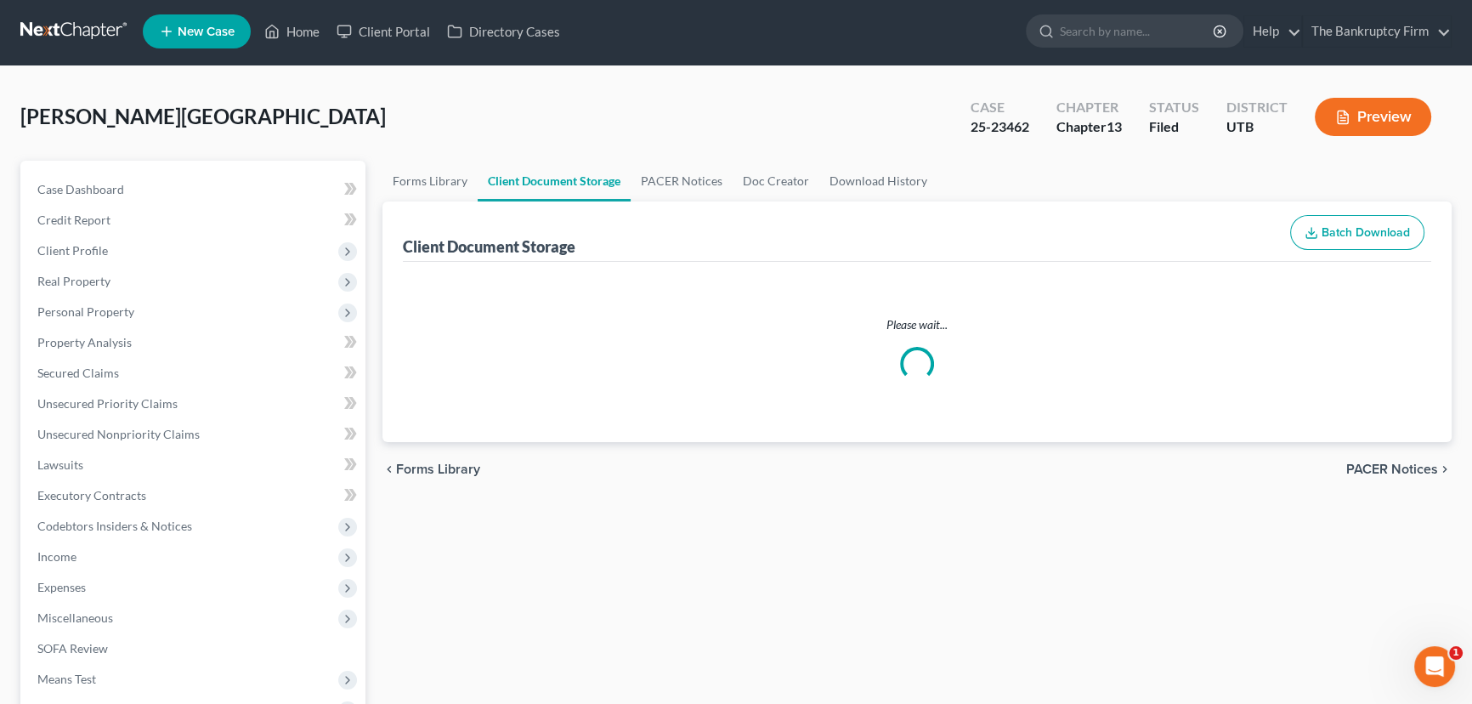
select select "30"
select select "26"
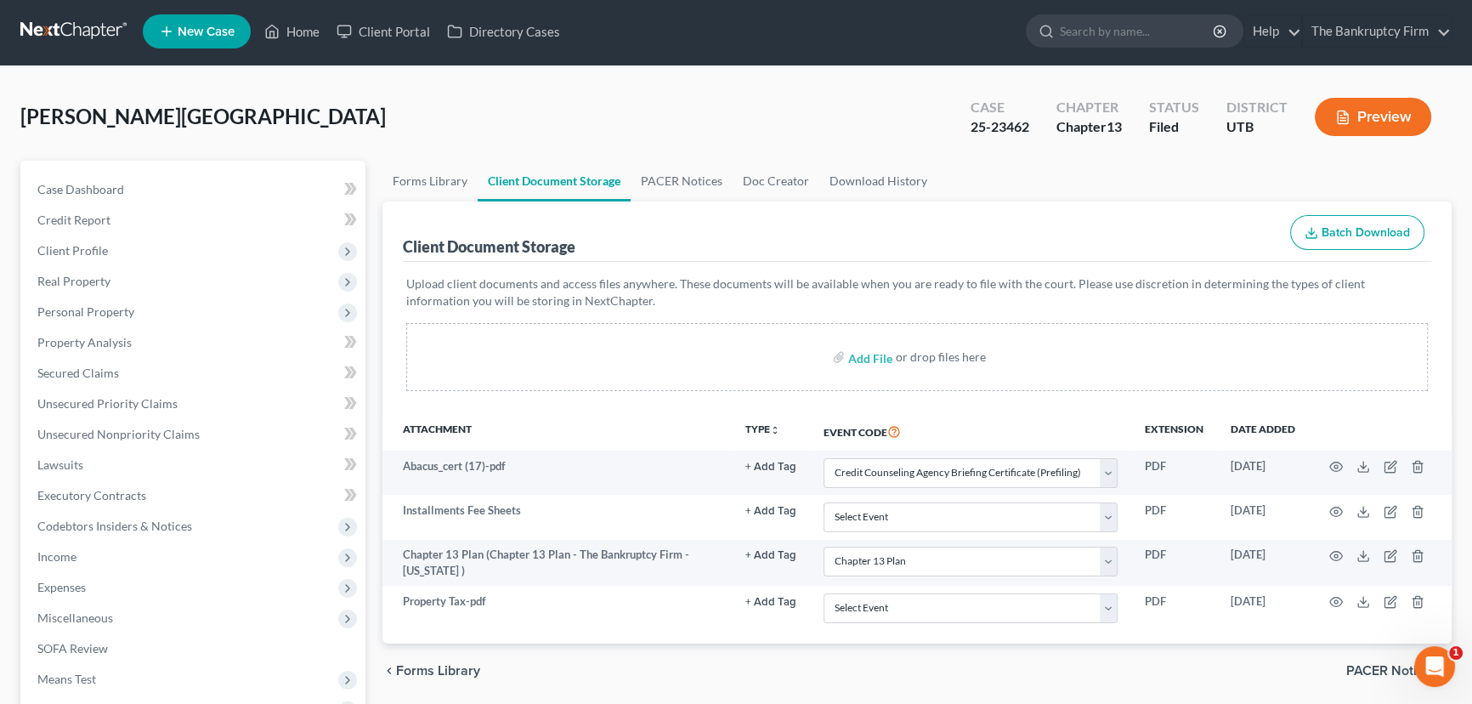
scroll to position [0, 0]
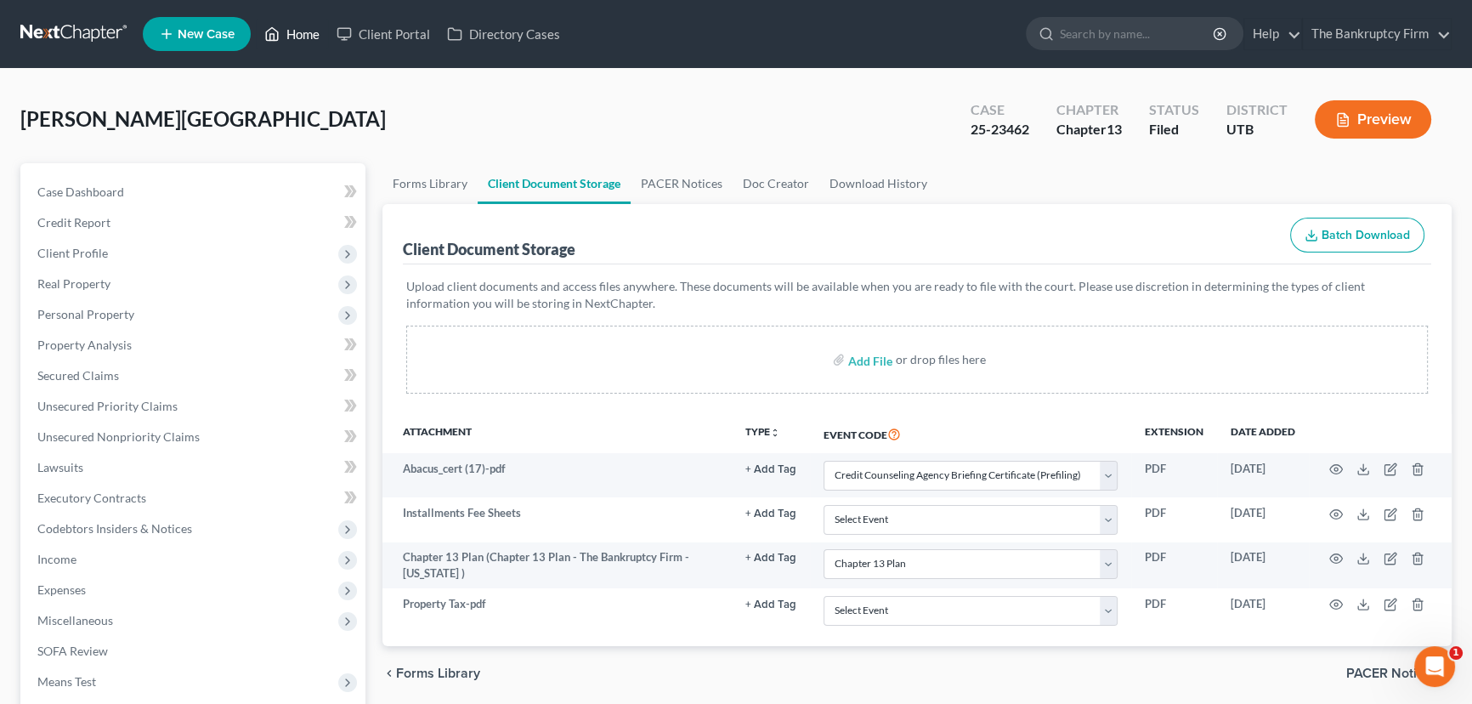
drag, startPoint x: 297, startPoint y: 30, endPoint x: 442, endPoint y: 100, distance: 161.5
click at [297, 30] on link "Home" at bounding box center [292, 34] width 72 height 31
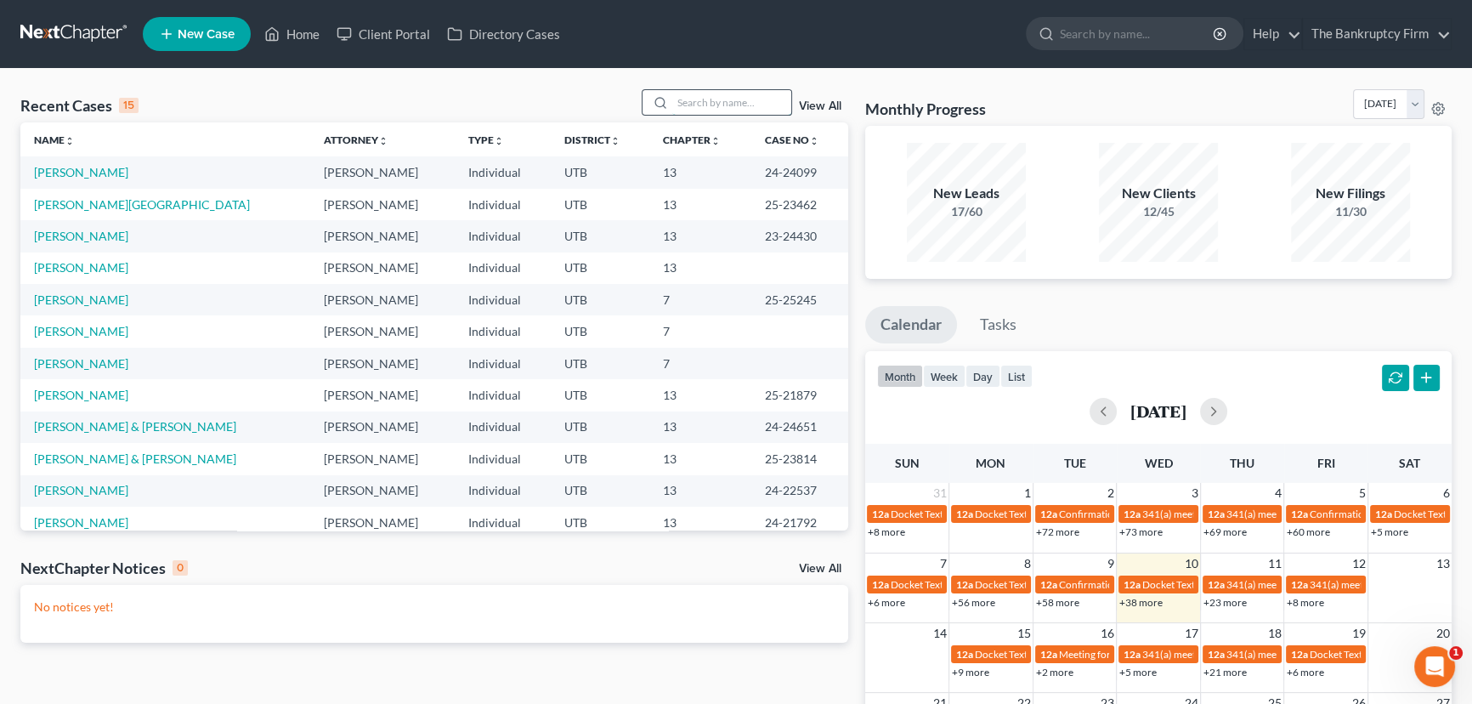
click at [696, 101] on input "search" at bounding box center [731, 102] width 119 height 25
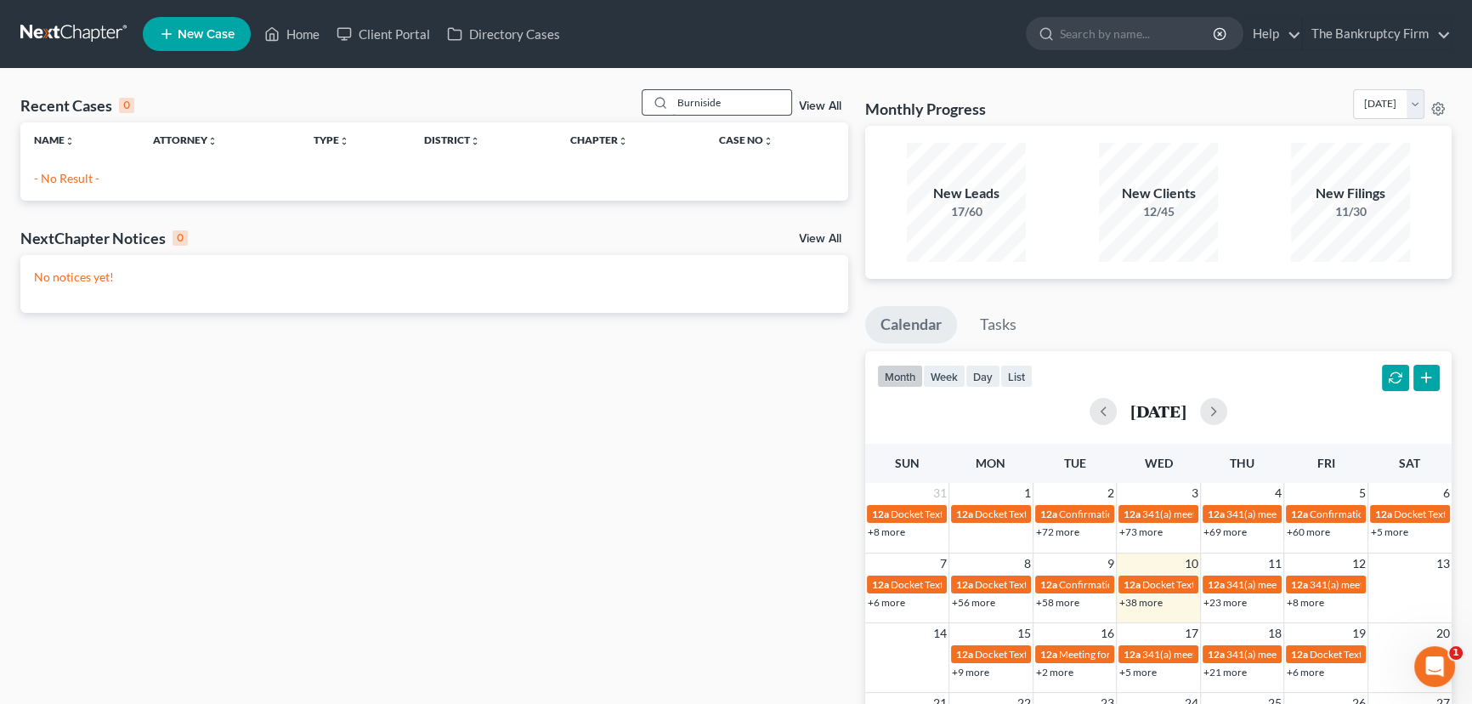
drag, startPoint x: 722, startPoint y: 103, endPoint x: 663, endPoint y: 105, distance: 59.5
click at [663, 105] on div "Burniside" at bounding box center [717, 102] width 151 height 26
type input "Burnsides"
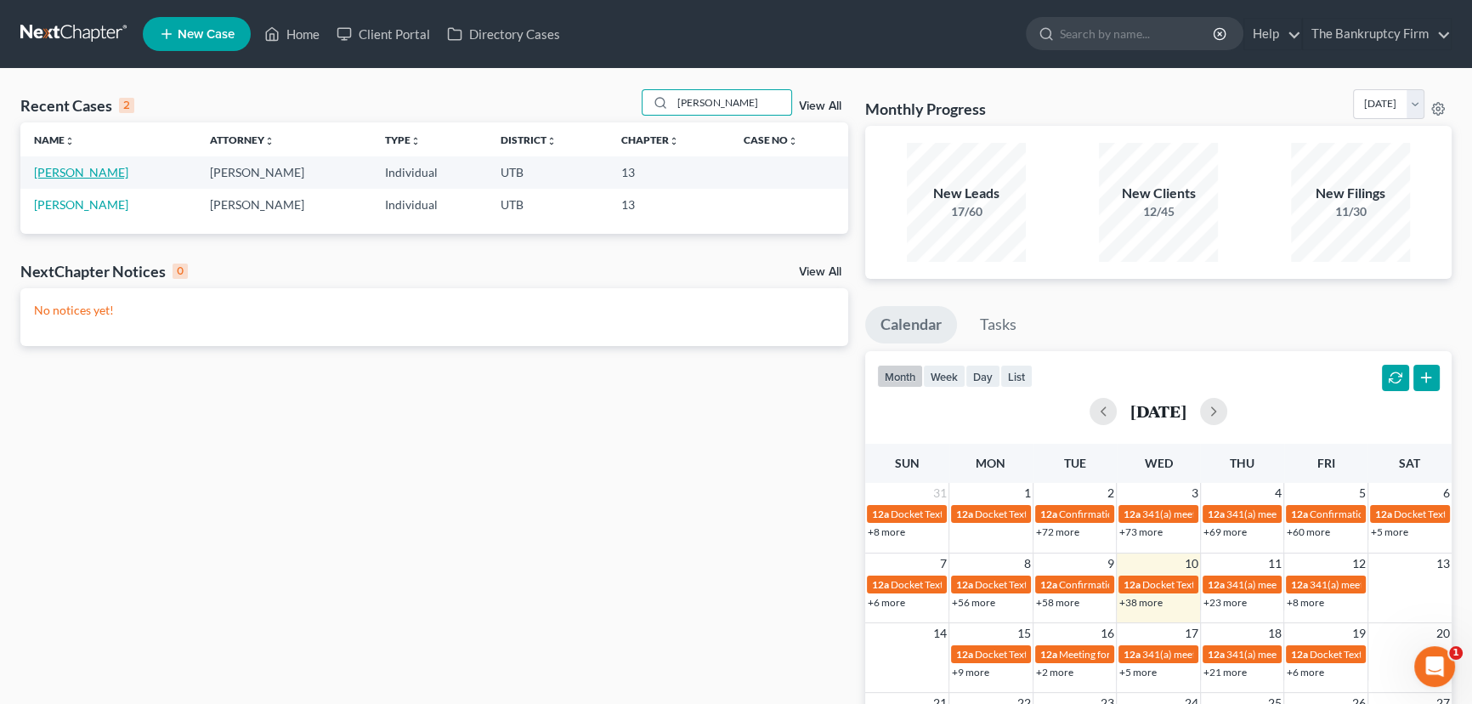
click at [82, 173] on link "[PERSON_NAME]" at bounding box center [81, 172] width 94 height 14
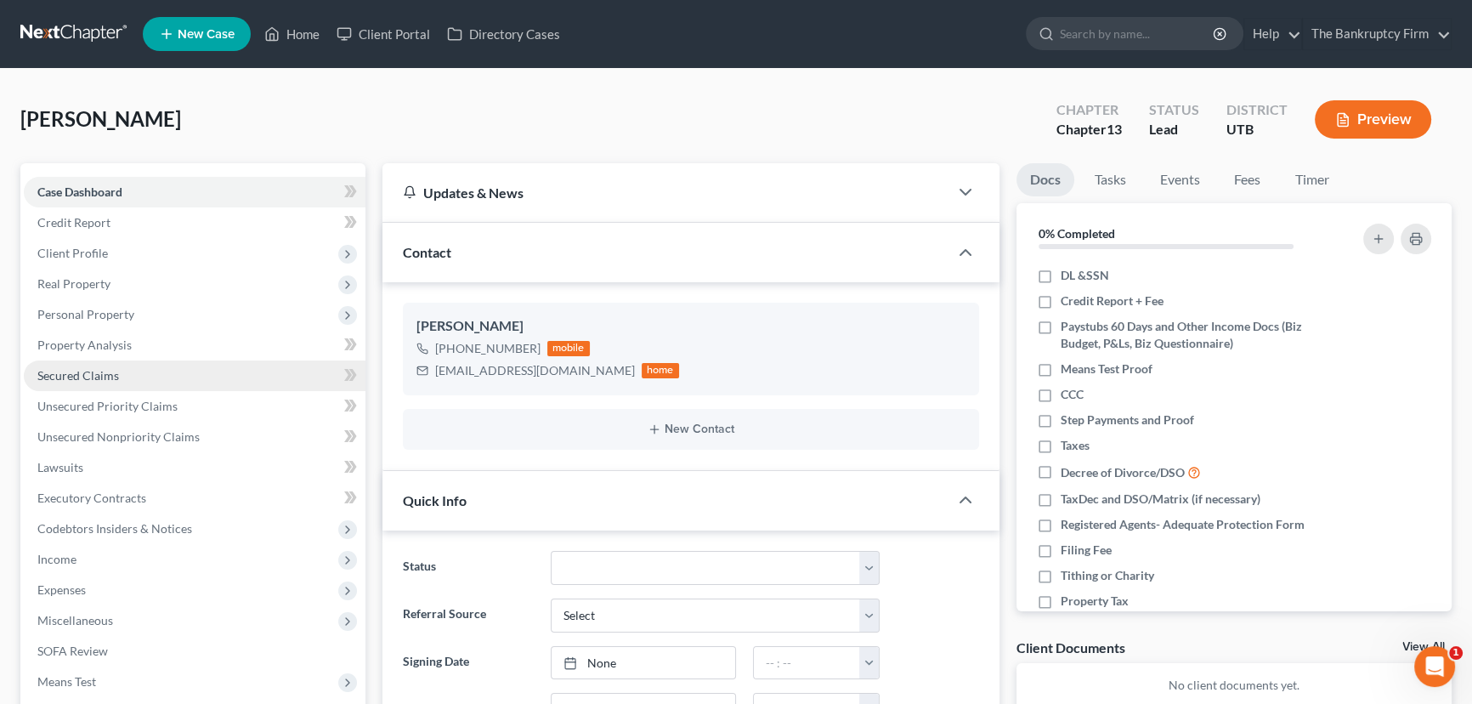
click at [96, 373] on span "Secured Claims" at bounding box center [78, 375] width 82 height 14
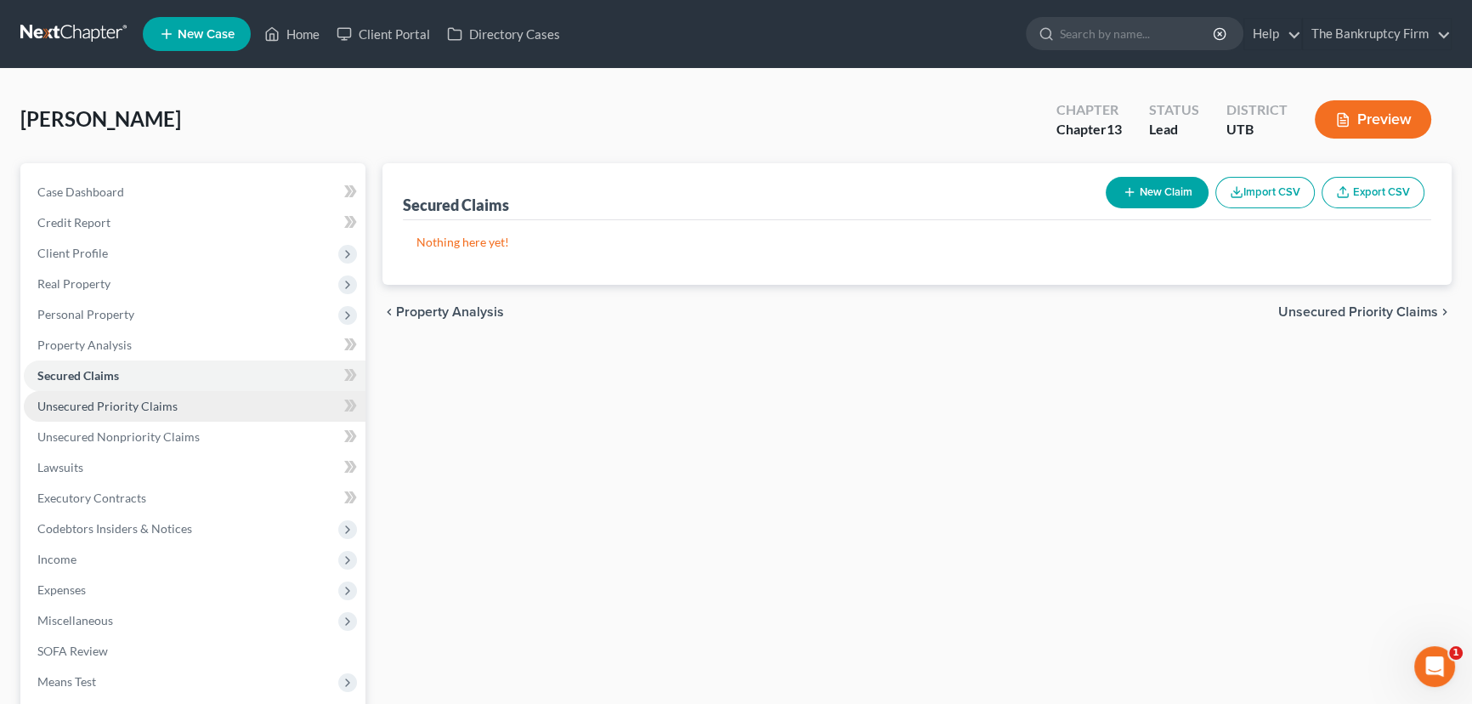
click at [98, 409] on span "Unsecured Priority Claims" at bounding box center [107, 406] width 140 height 14
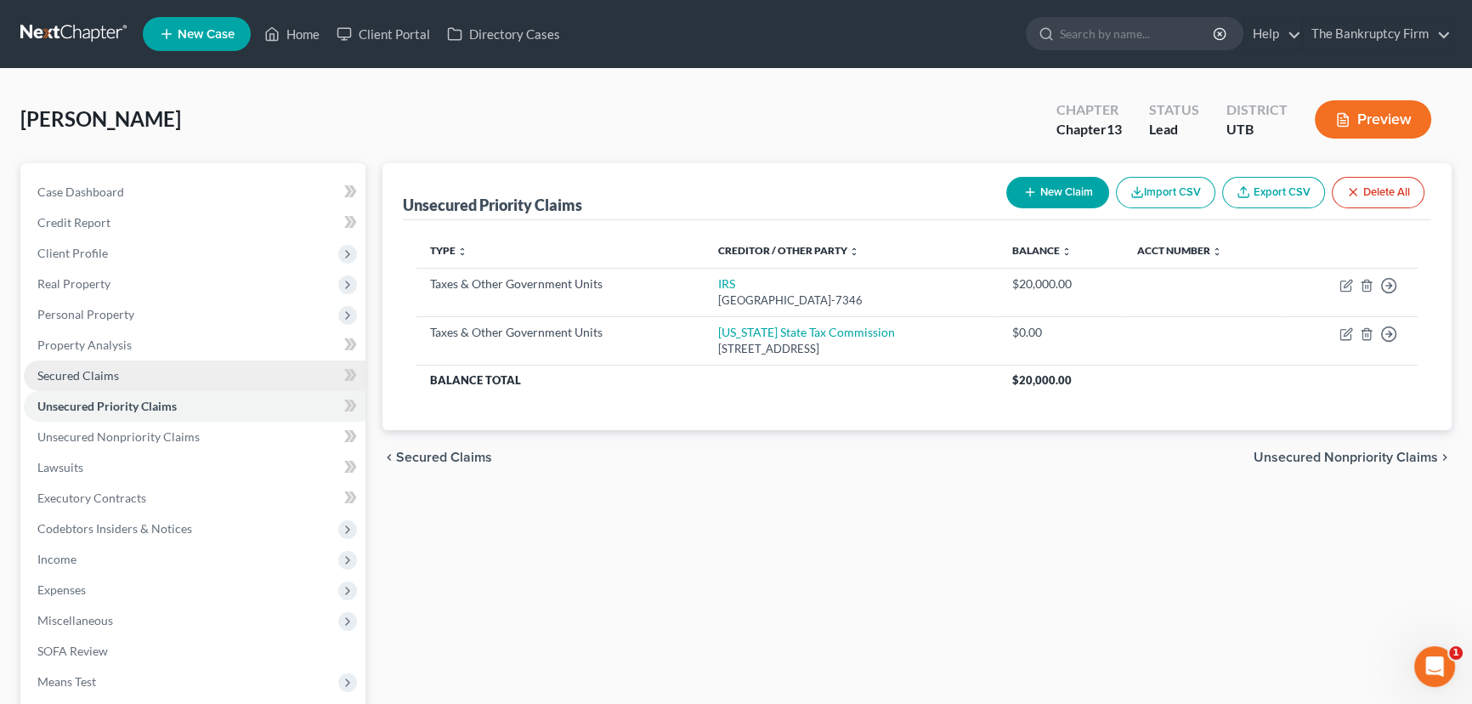
click at [88, 376] on span "Secured Claims" at bounding box center [78, 375] width 82 height 14
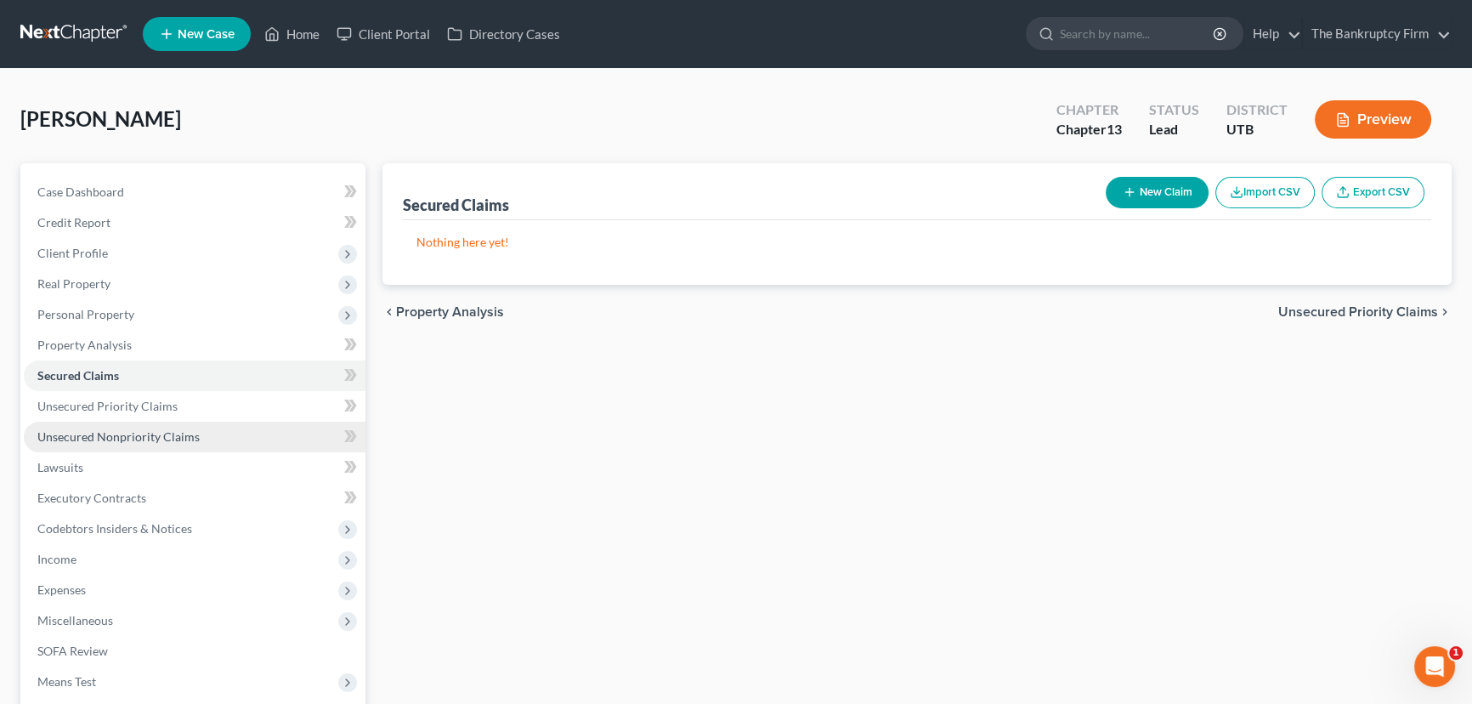
click at [136, 435] on span "Unsecured Nonpriority Claims" at bounding box center [118, 436] width 162 height 14
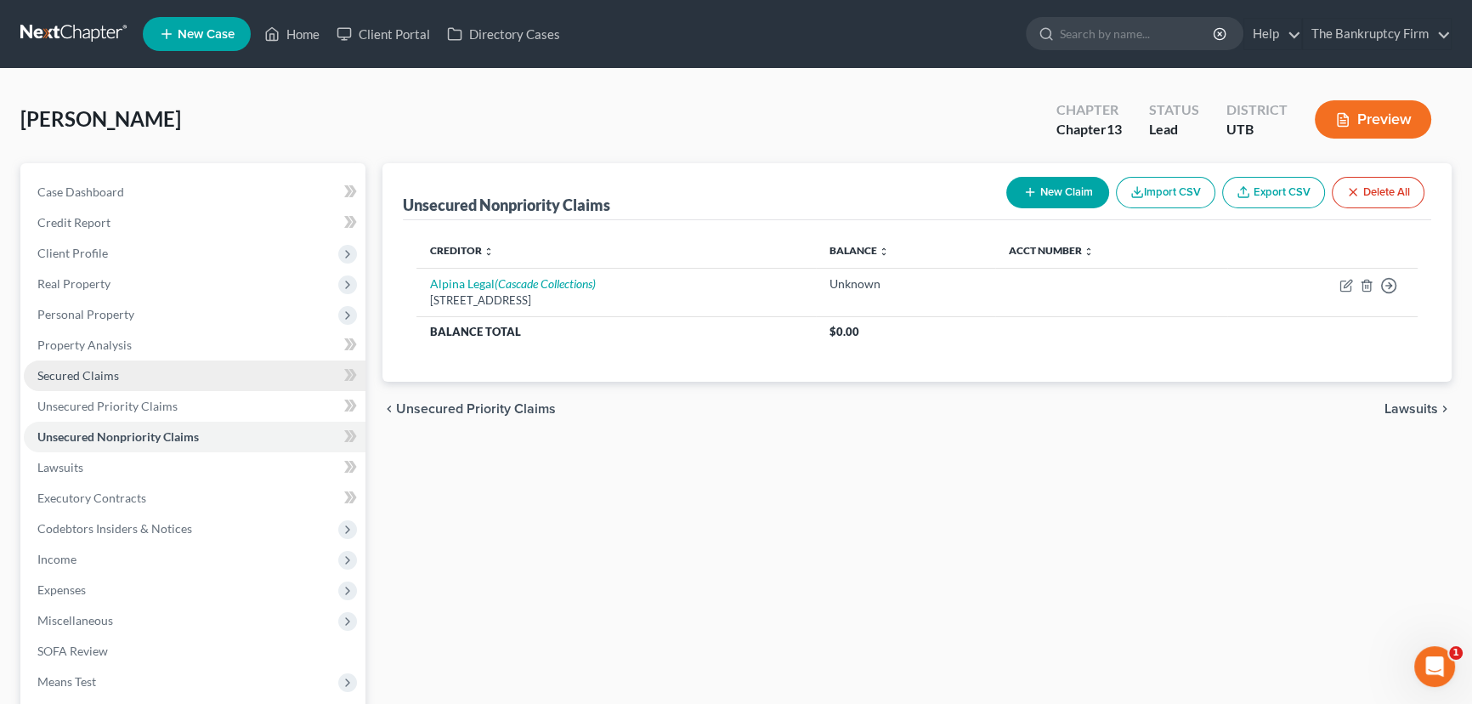
click at [78, 378] on span "Secured Claims" at bounding box center [78, 375] width 82 height 14
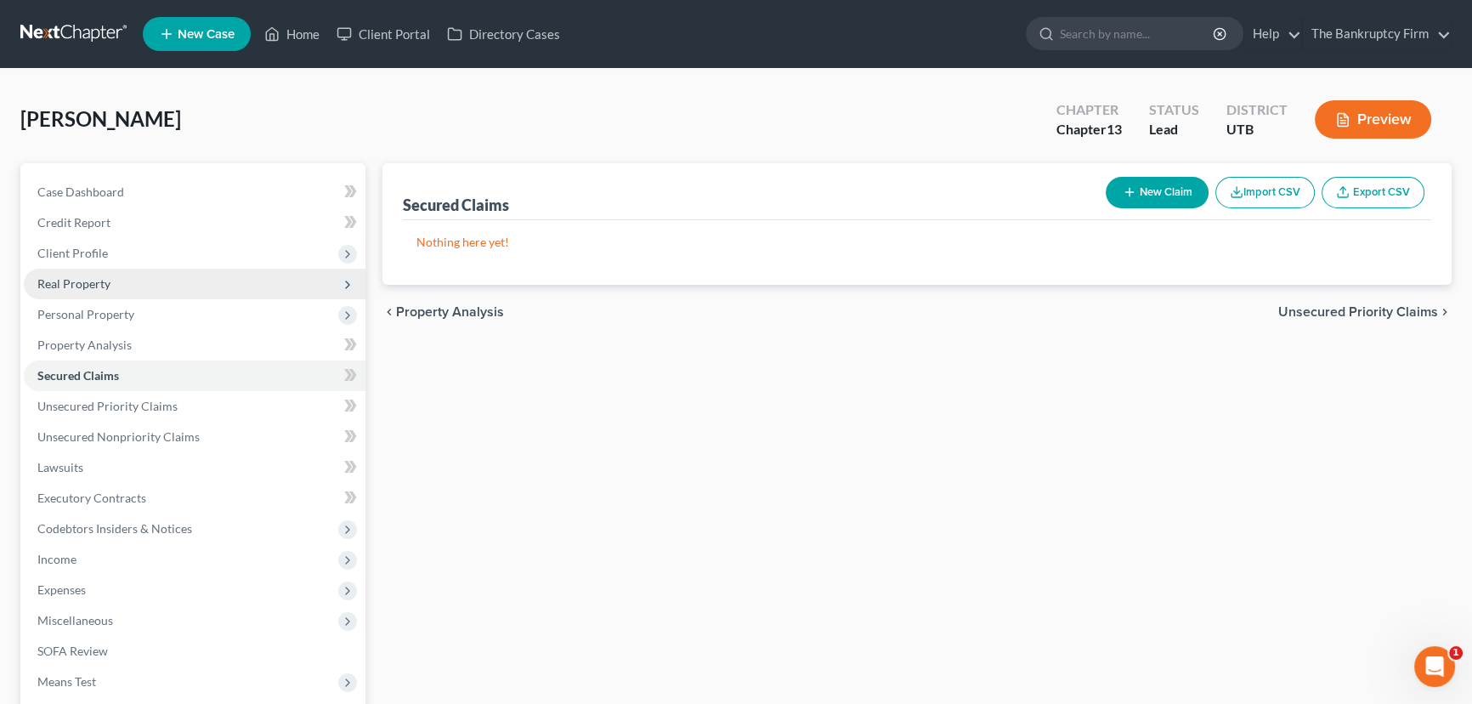
click at [82, 283] on span "Real Property" at bounding box center [73, 283] width 73 height 14
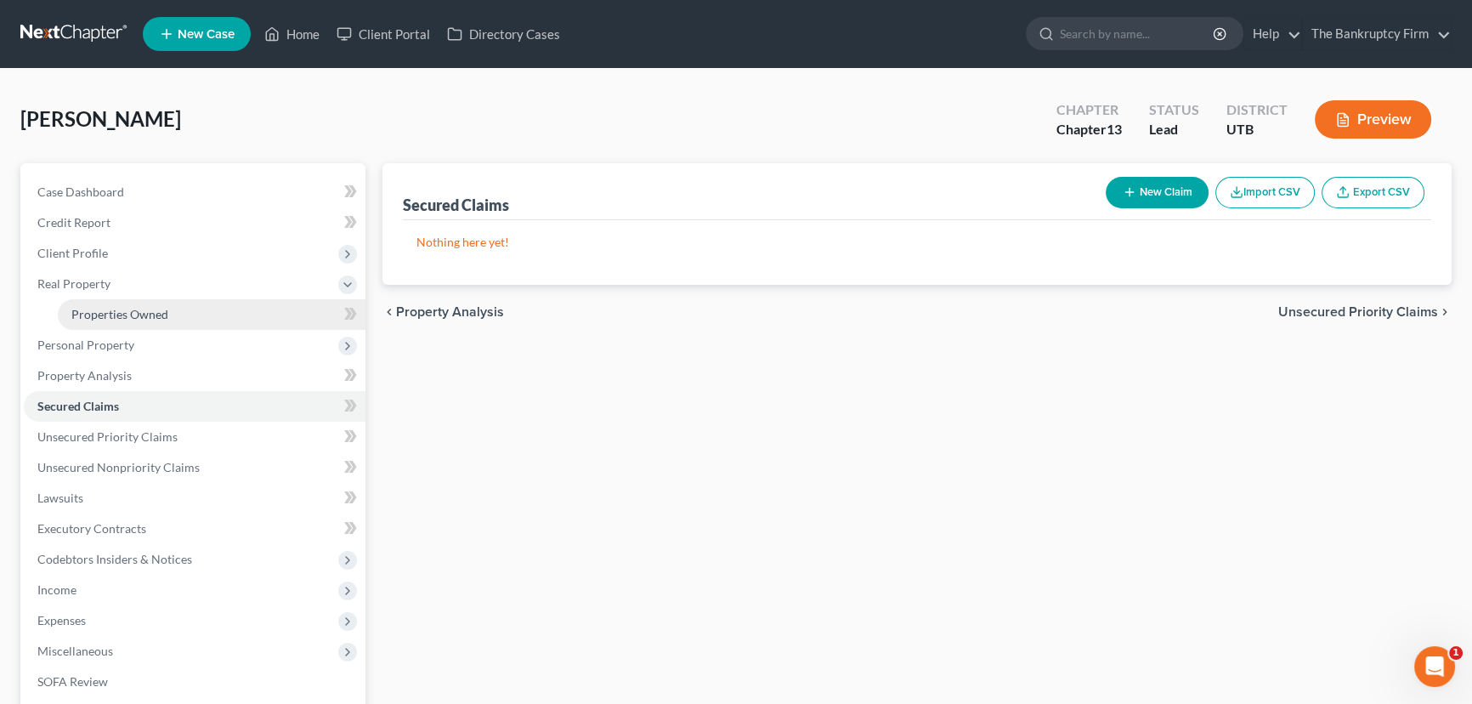
click at [130, 313] on span "Properties Owned" at bounding box center [119, 314] width 97 height 14
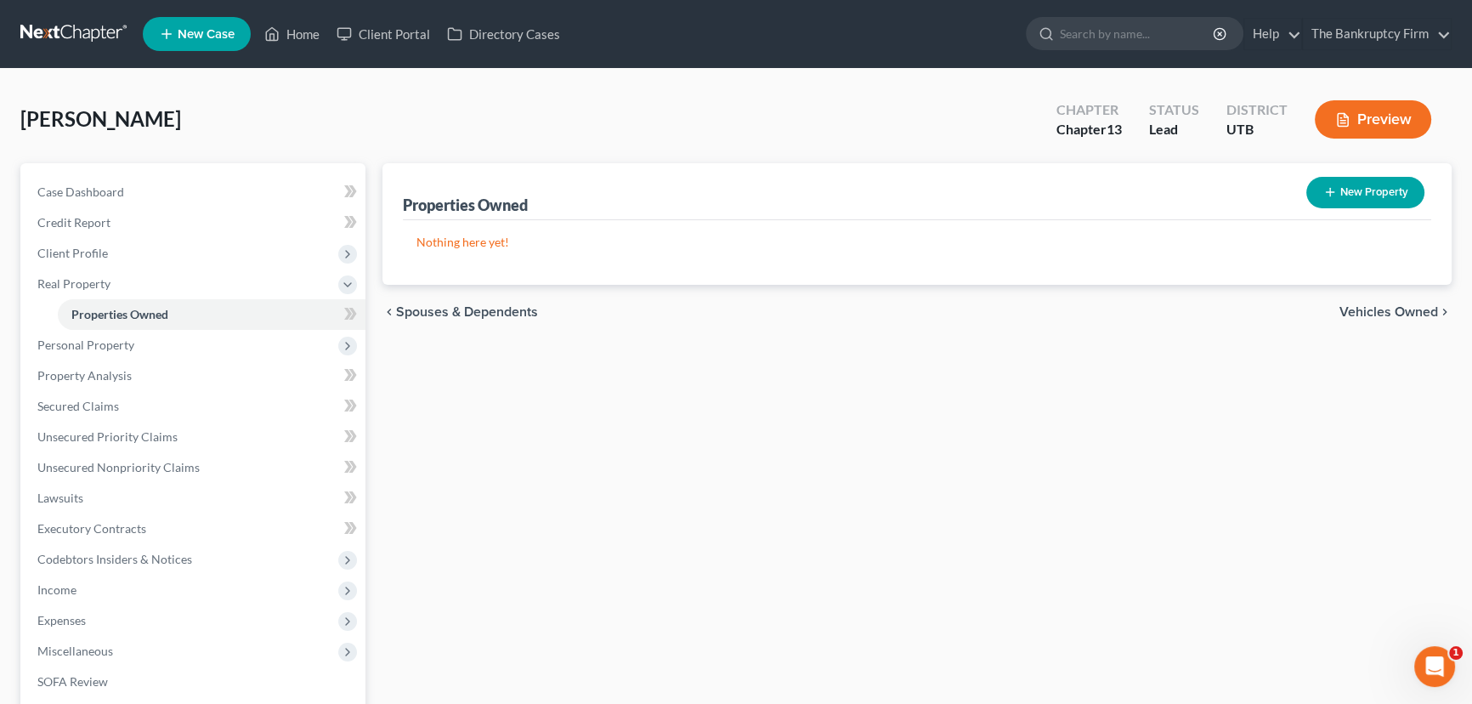
drag, startPoint x: 496, startPoint y: 411, endPoint x: 605, endPoint y: 422, distance: 109.3
click at [496, 411] on div "Properties Owned New Property Nothing here yet! Property Market Value Liens Exe…" at bounding box center [917, 531] width 1086 height 737
click at [82, 221] on span "Credit Report" at bounding box center [73, 222] width 73 height 14
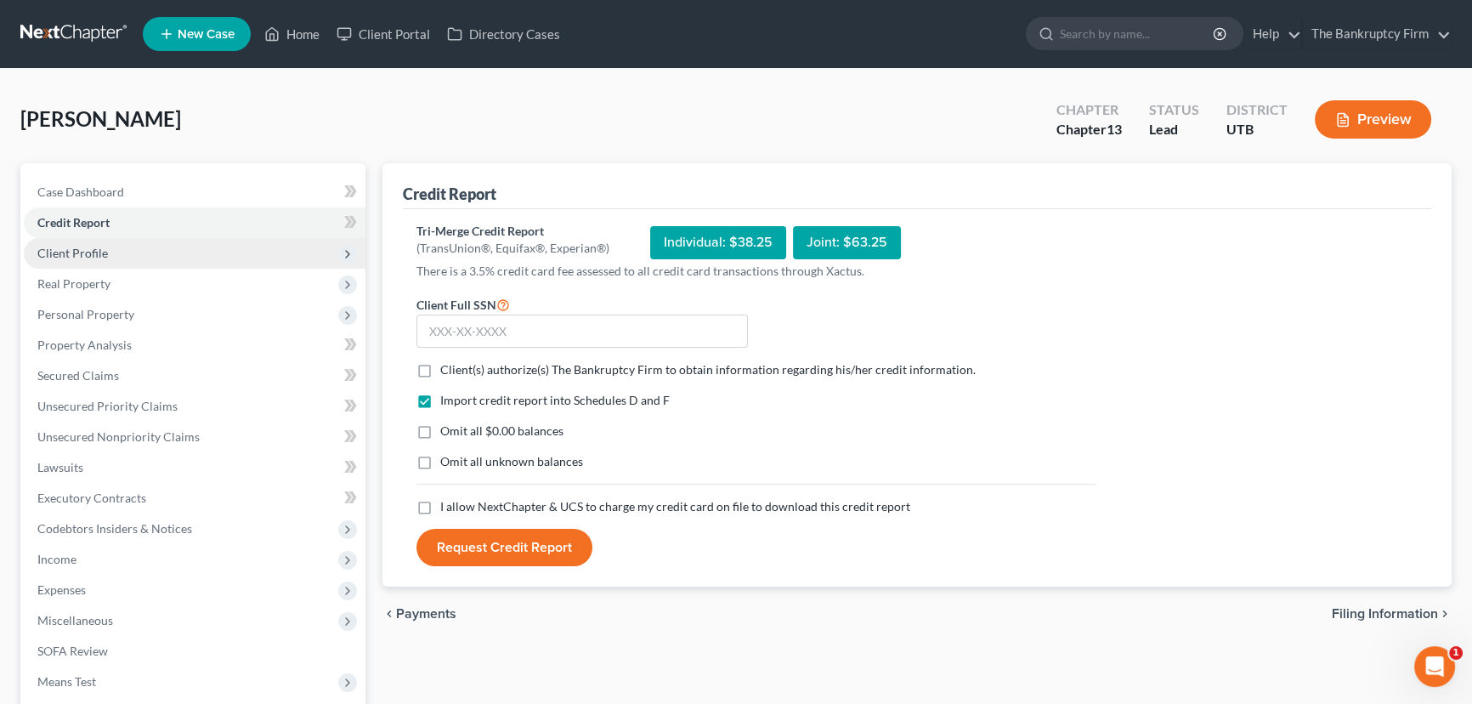
click at [93, 250] on span "Client Profile" at bounding box center [72, 253] width 71 height 14
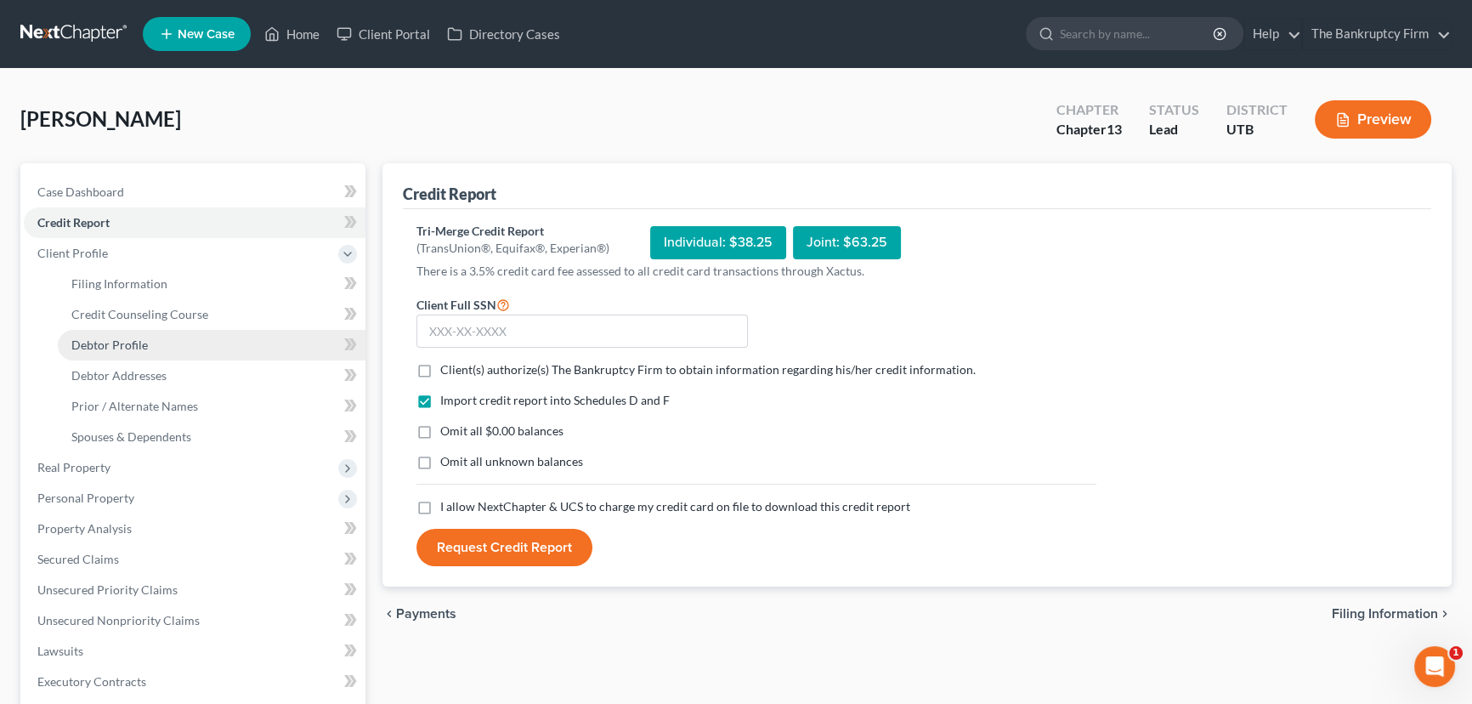
click at [106, 342] on span "Debtor Profile" at bounding box center [109, 344] width 76 height 14
select select "3"
select select "0"
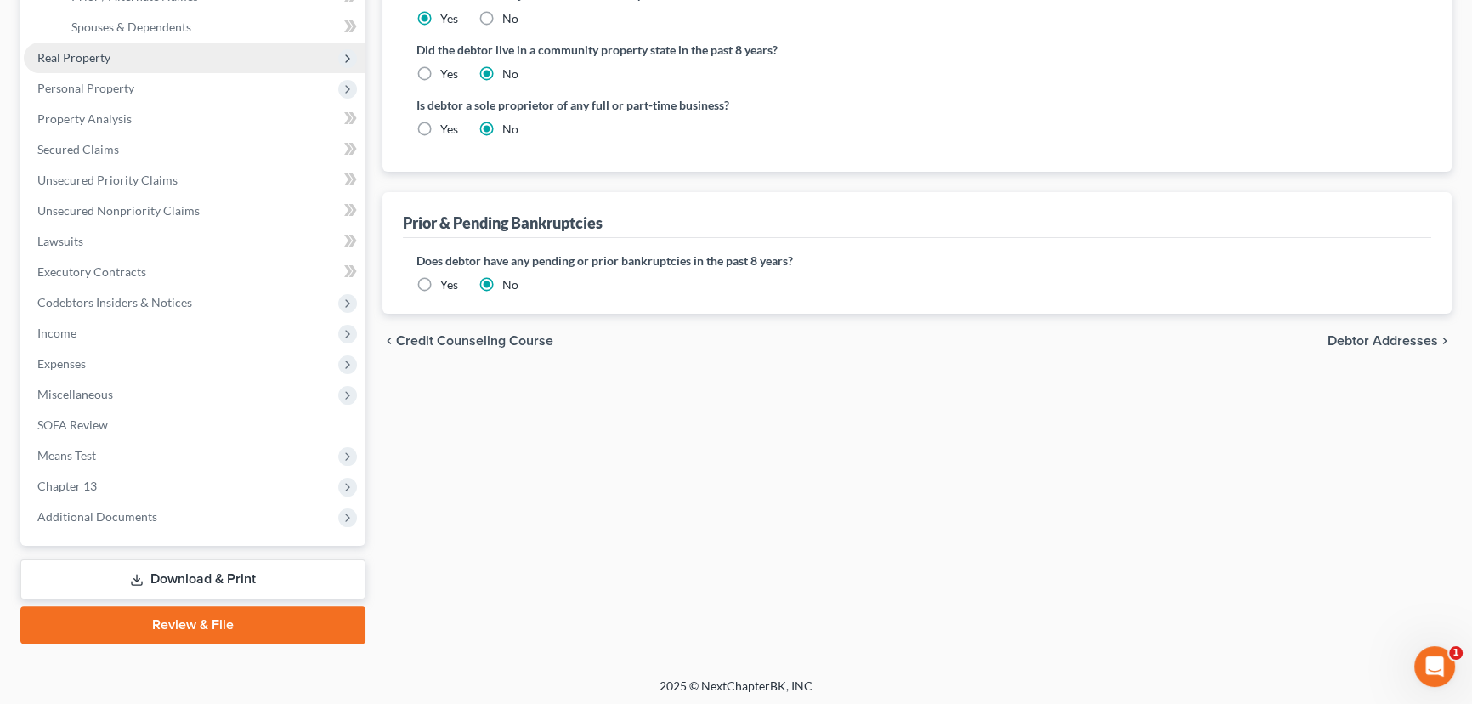
scroll to position [411, 0]
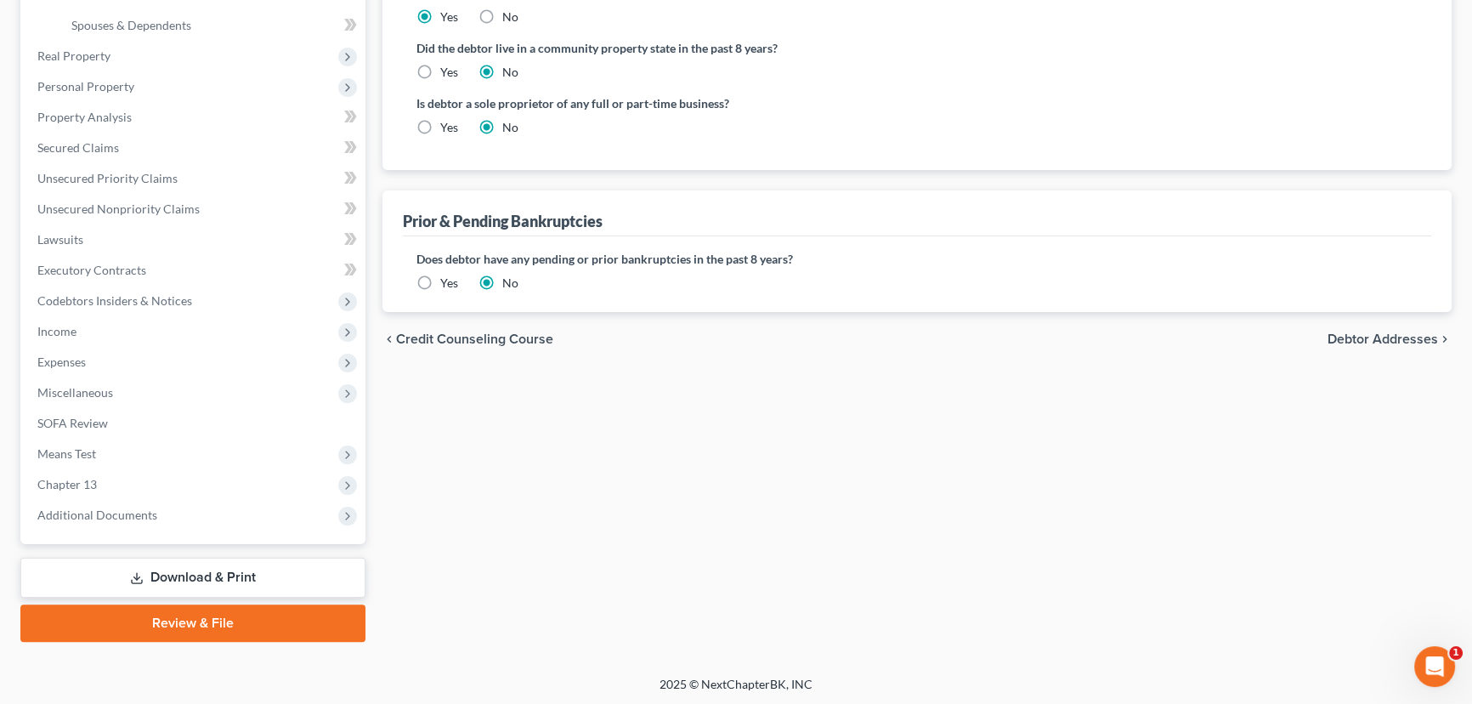
click at [440, 278] on label "Yes" at bounding box center [449, 282] width 18 height 17
click at [447, 278] on input "Yes" at bounding box center [452, 279] width 11 height 11
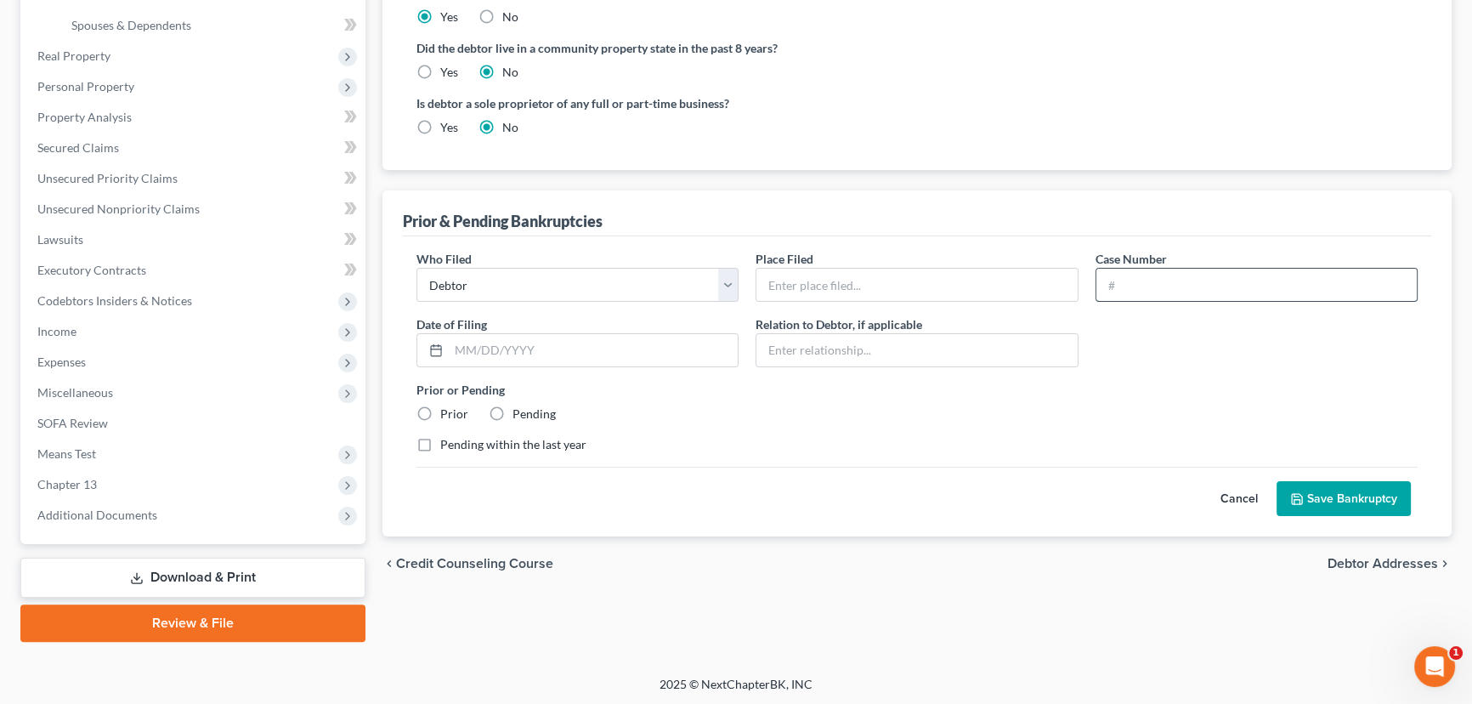
drag, startPoint x: 1117, startPoint y: 280, endPoint x: 1156, endPoint y: 290, distance: 40.4
click at [1117, 280] on input "text" at bounding box center [1256, 285] width 320 height 32
paste input "20-21988"
type input "20-21988"
click at [784, 289] on input "text" at bounding box center [916, 285] width 320 height 32
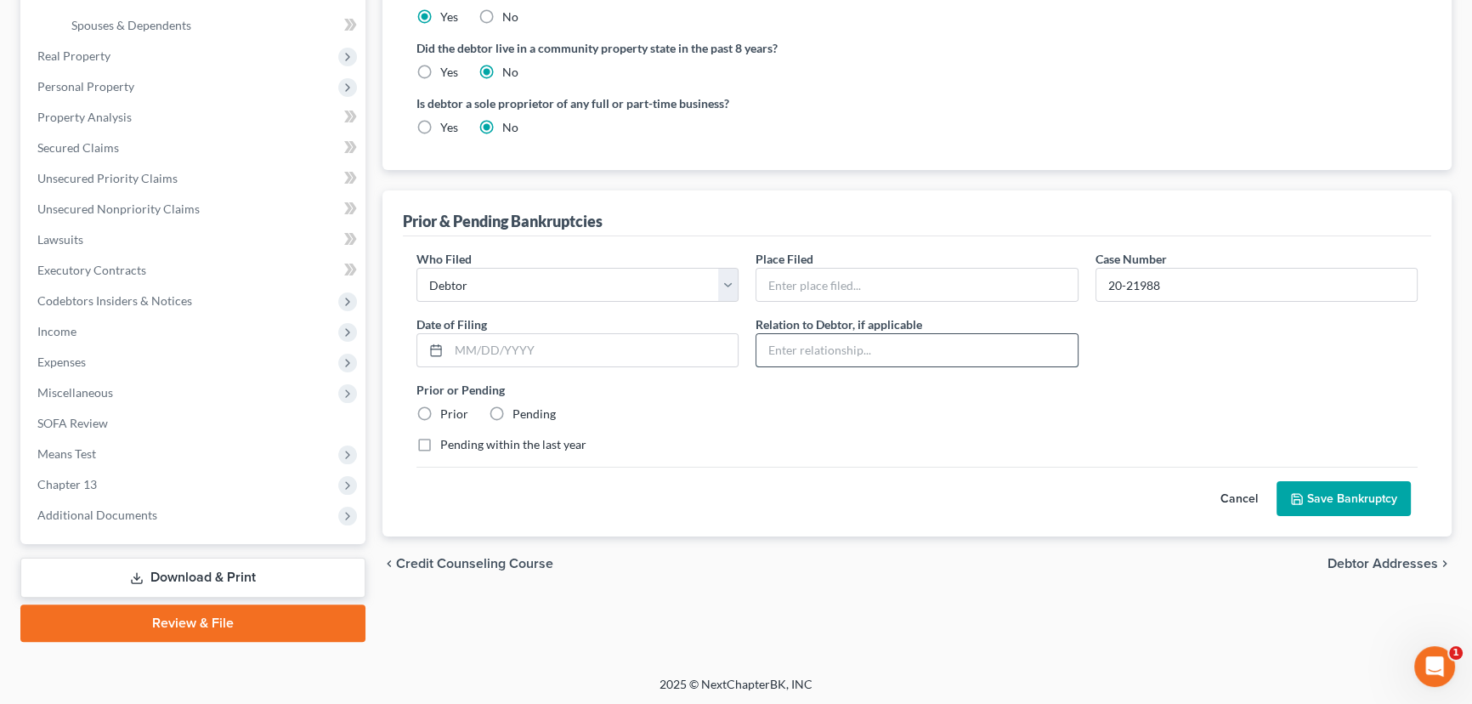
click at [779, 348] on input "text" at bounding box center [916, 350] width 320 height 32
click at [440, 408] on label "Prior" at bounding box center [454, 413] width 28 height 17
click at [447, 408] on input "Prior" at bounding box center [452, 410] width 11 height 11
radio input "true"
drag, startPoint x: 464, startPoint y: 347, endPoint x: 490, endPoint y: 354, distance: 27.4
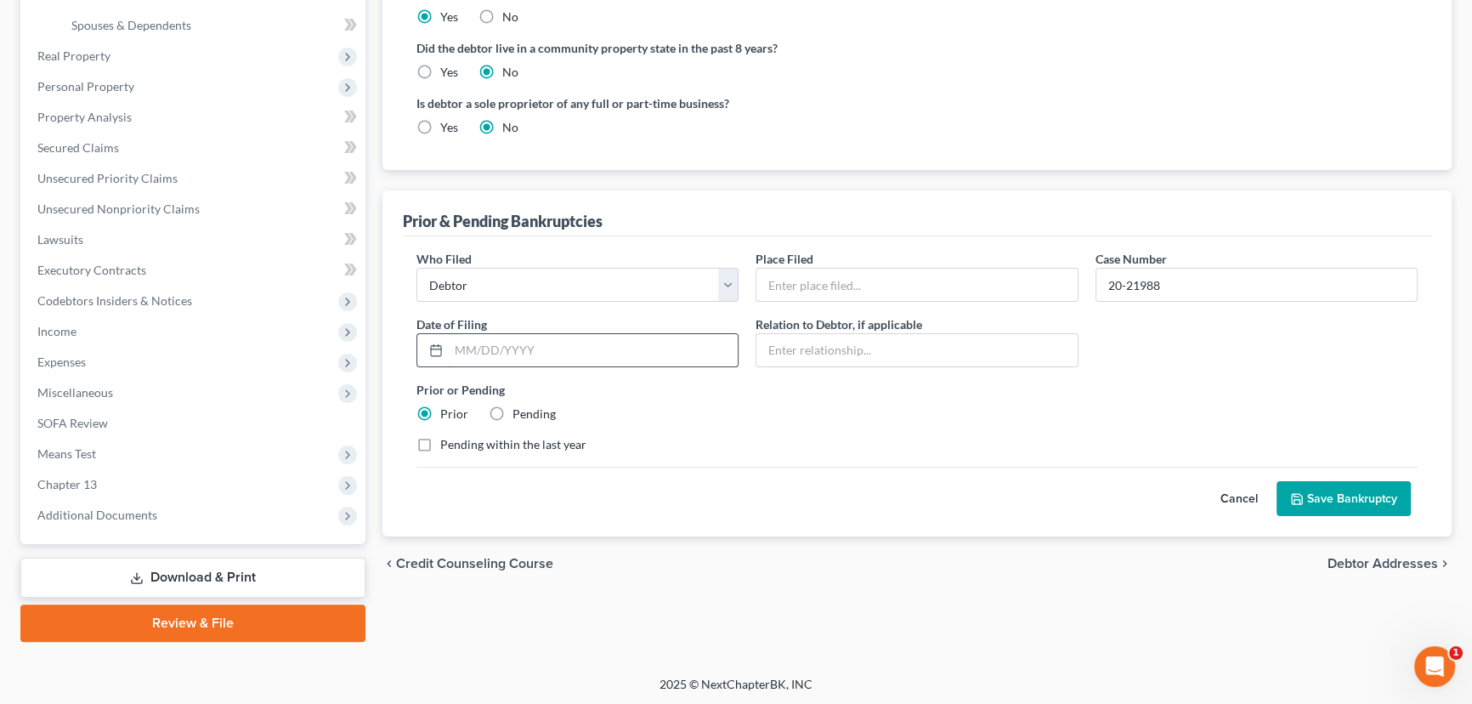
click at [464, 347] on input "text" at bounding box center [593, 350] width 289 height 32
paste input "03/26/20"
type input "03/26/20"
click at [784, 286] on input "text" at bounding box center [916, 285] width 320 height 32
type input "Utah"
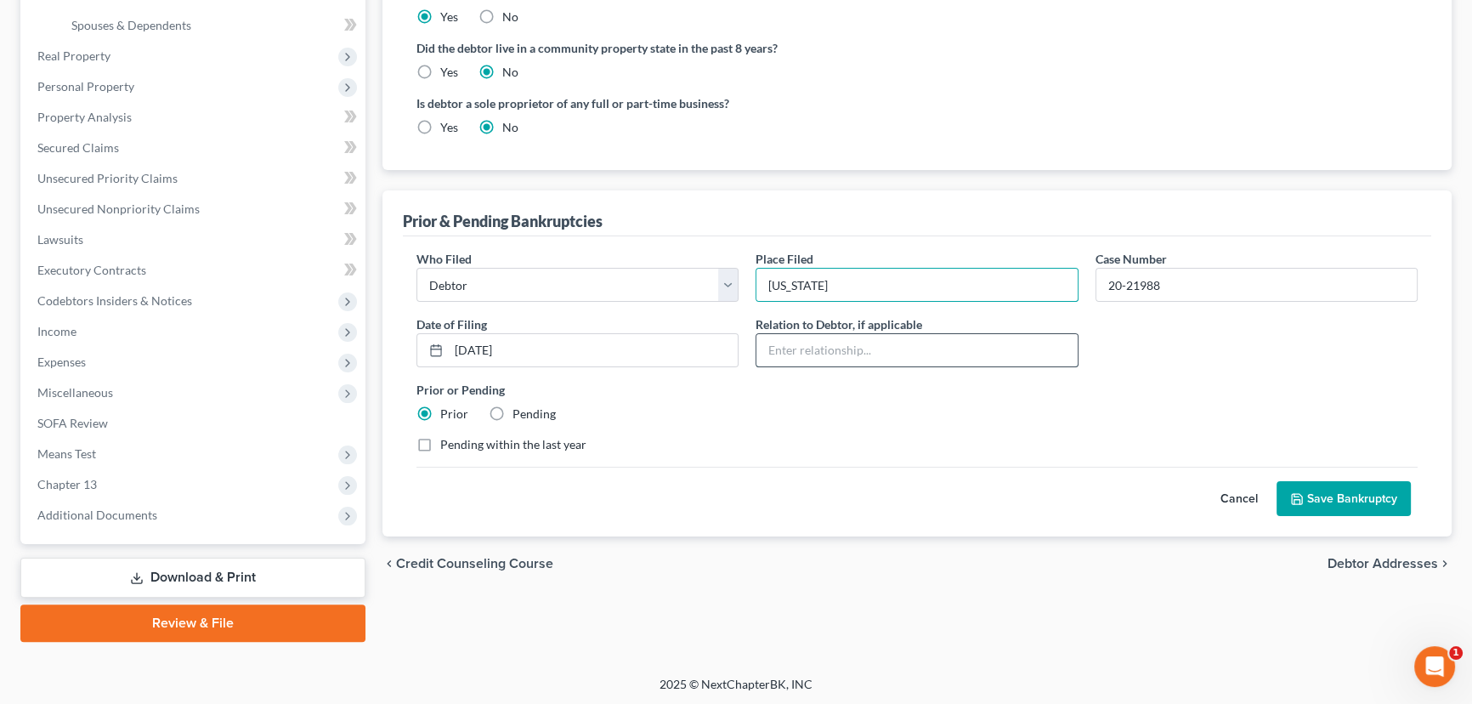
click at [789, 352] on input "text" at bounding box center [916, 350] width 320 height 32
click at [1338, 491] on button "Save Bankruptcy" at bounding box center [1343, 499] width 134 height 36
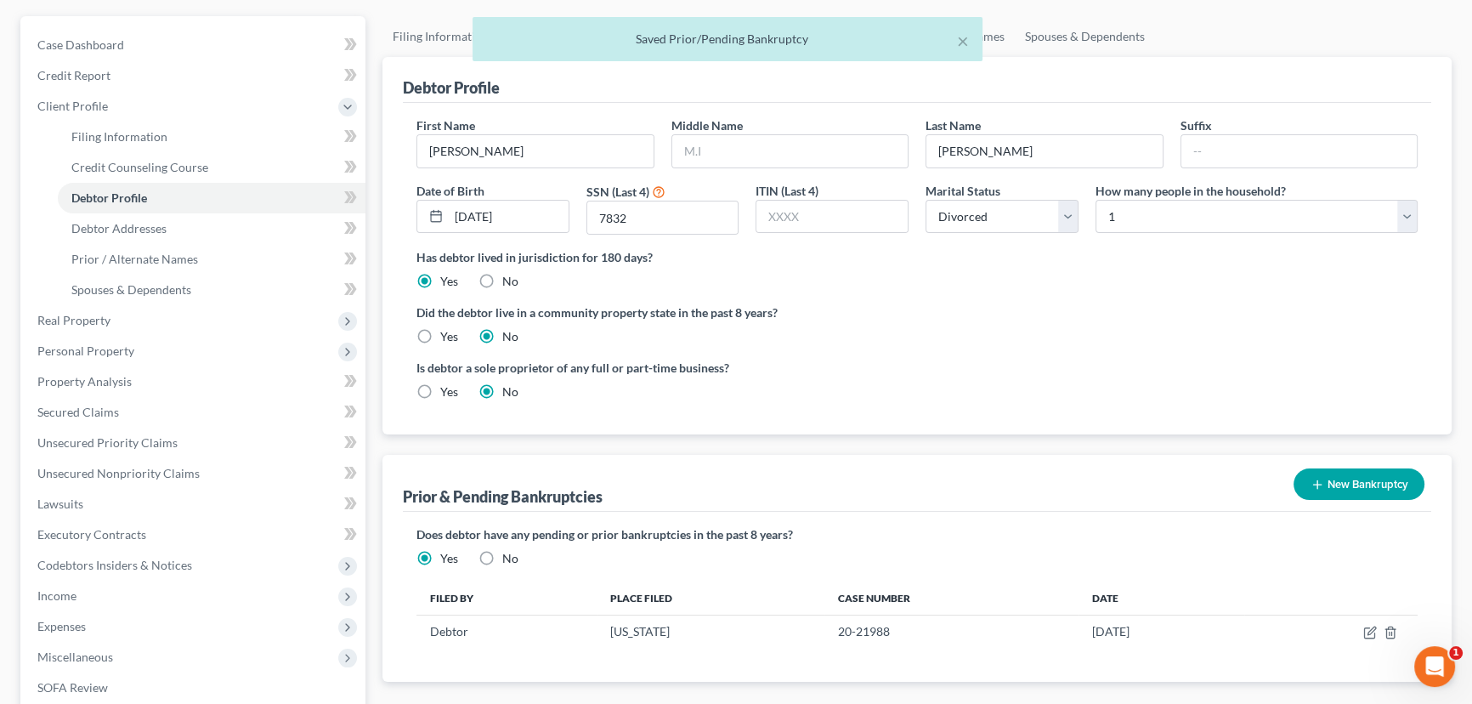
scroll to position [102, 0]
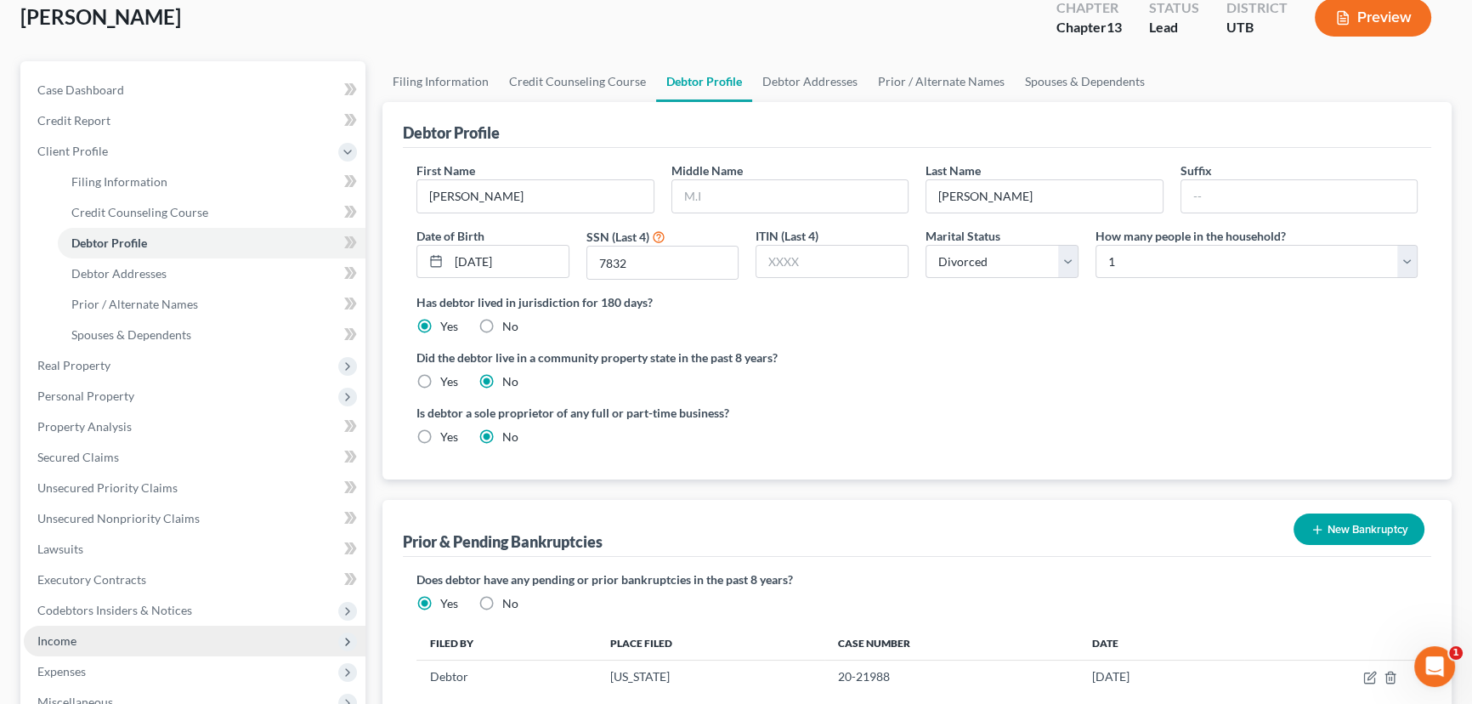
click at [74, 645] on span "Income" at bounding box center [56, 640] width 39 height 14
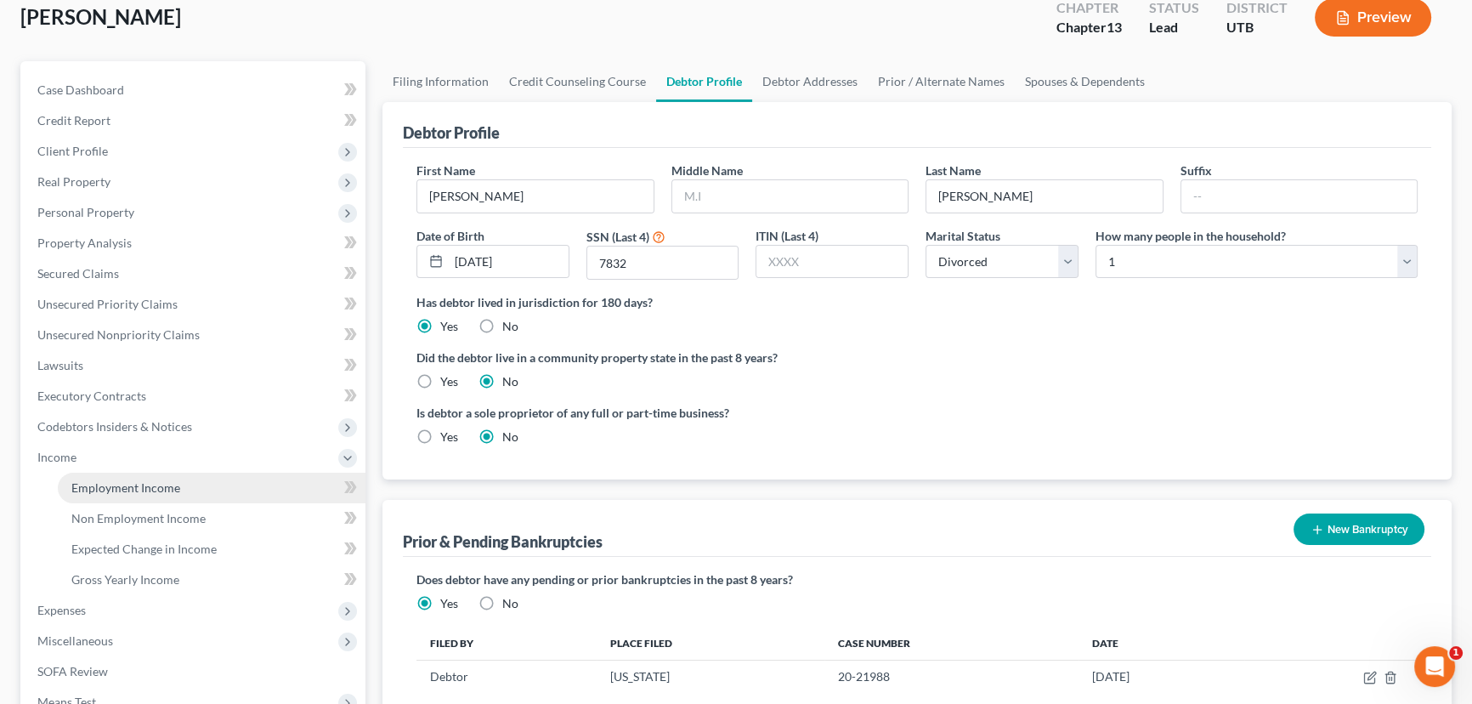
click at [105, 491] on span "Employment Income" at bounding box center [125, 487] width 109 height 14
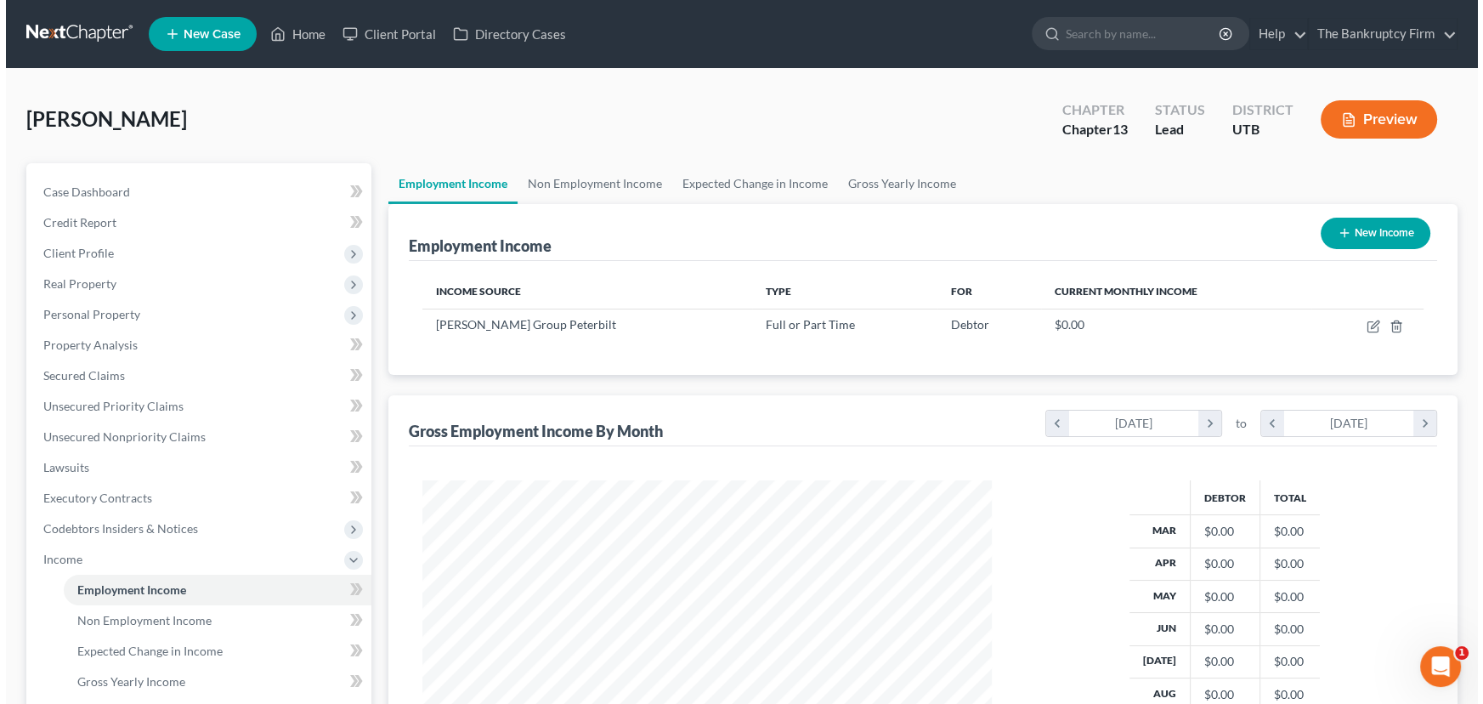
scroll to position [304, 603]
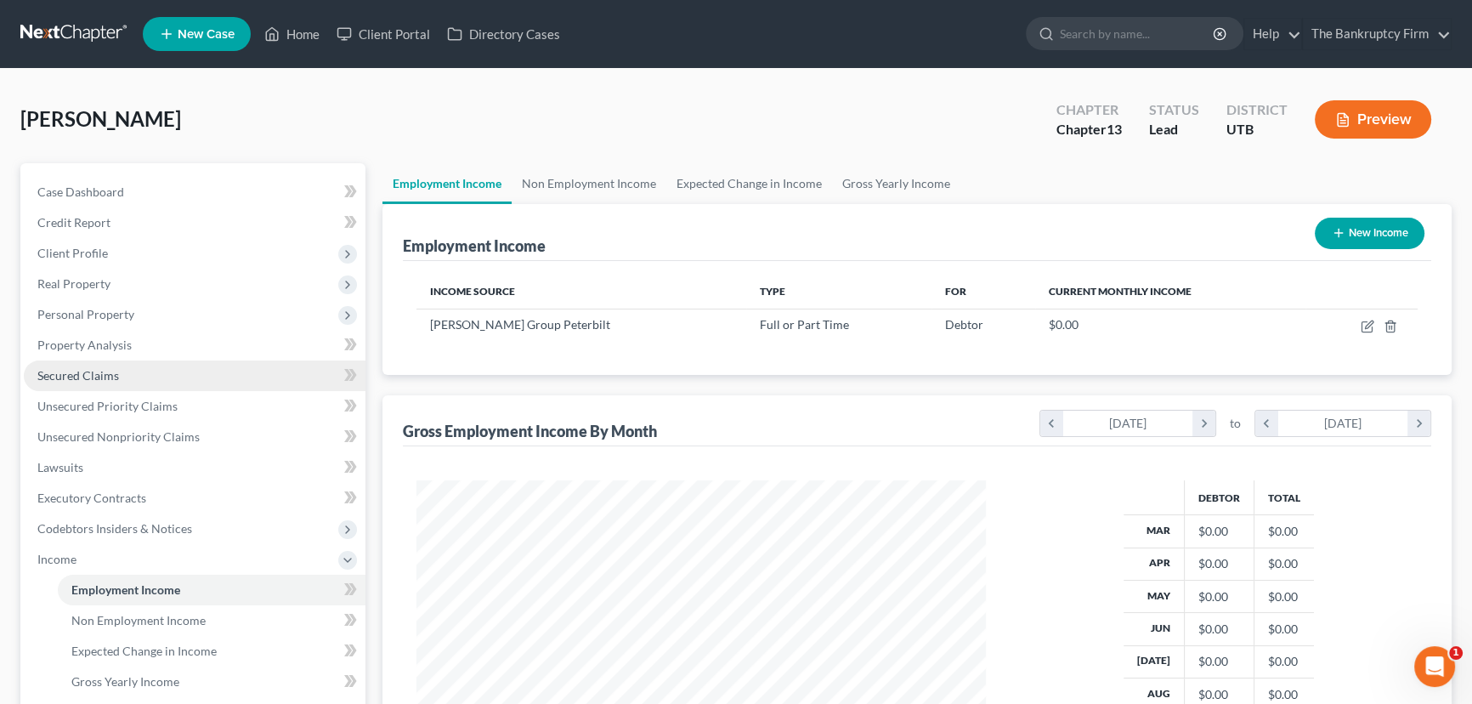
click at [101, 375] on span "Secured Claims" at bounding box center [78, 375] width 82 height 14
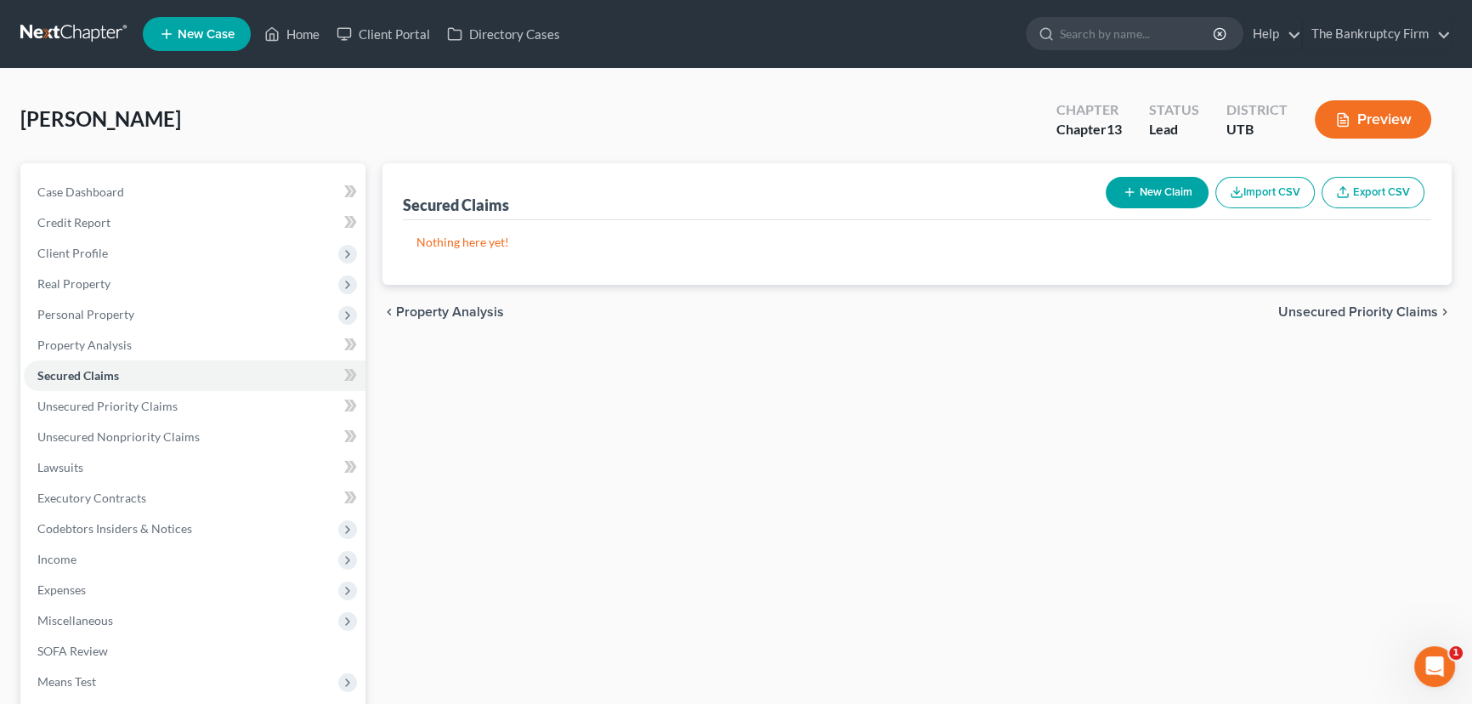
click at [1155, 195] on button "New Claim" at bounding box center [1157, 192] width 103 height 31
select select "0"
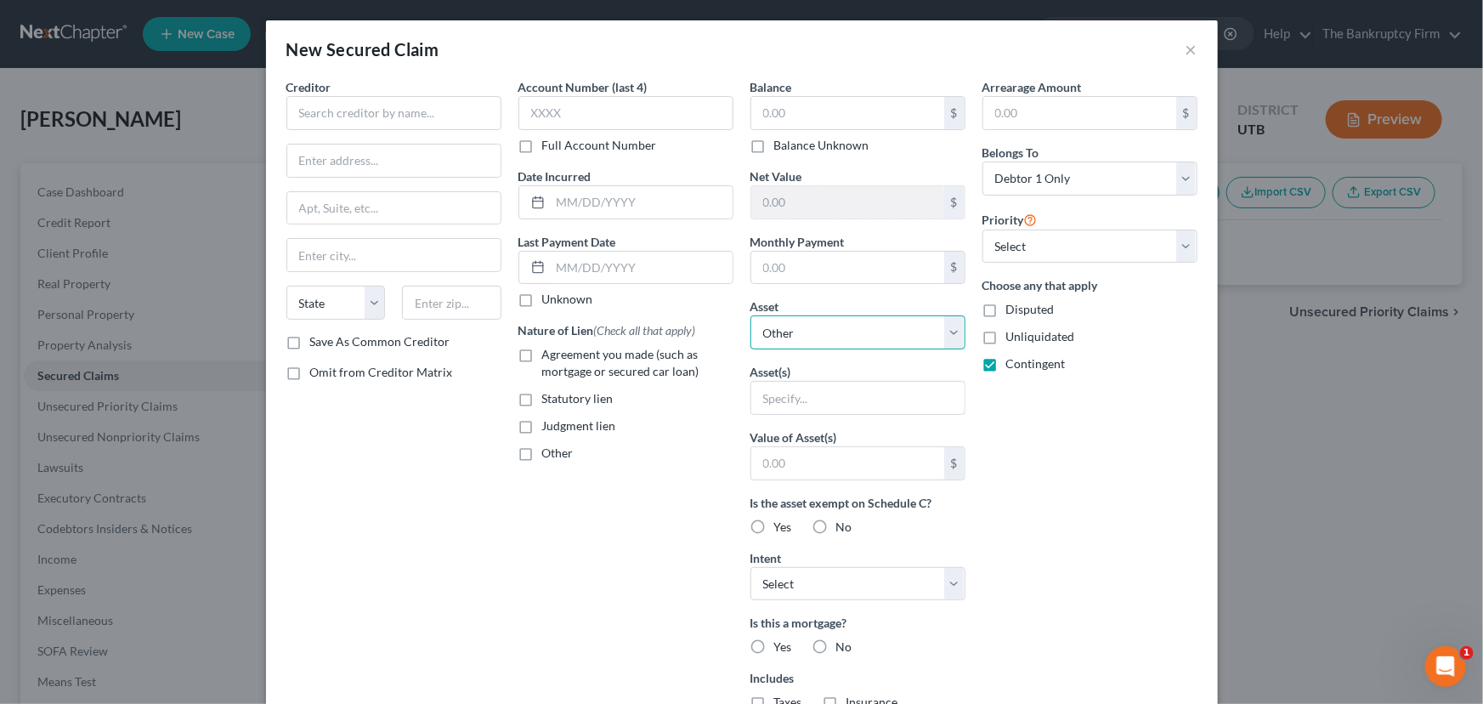
click at [787, 334] on select "Select Other Multiple Assets 2025 Jeep Grand Cherokee - $30000.0 Clothing - Clo…" at bounding box center [857, 332] width 215 height 34
select select "2"
click at [750, 315] on select "Select Other Multiple Assets 2025 Jeep Grand Cherokee - $30000.0 Clothing - Clo…" at bounding box center [857, 332] width 215 height 34
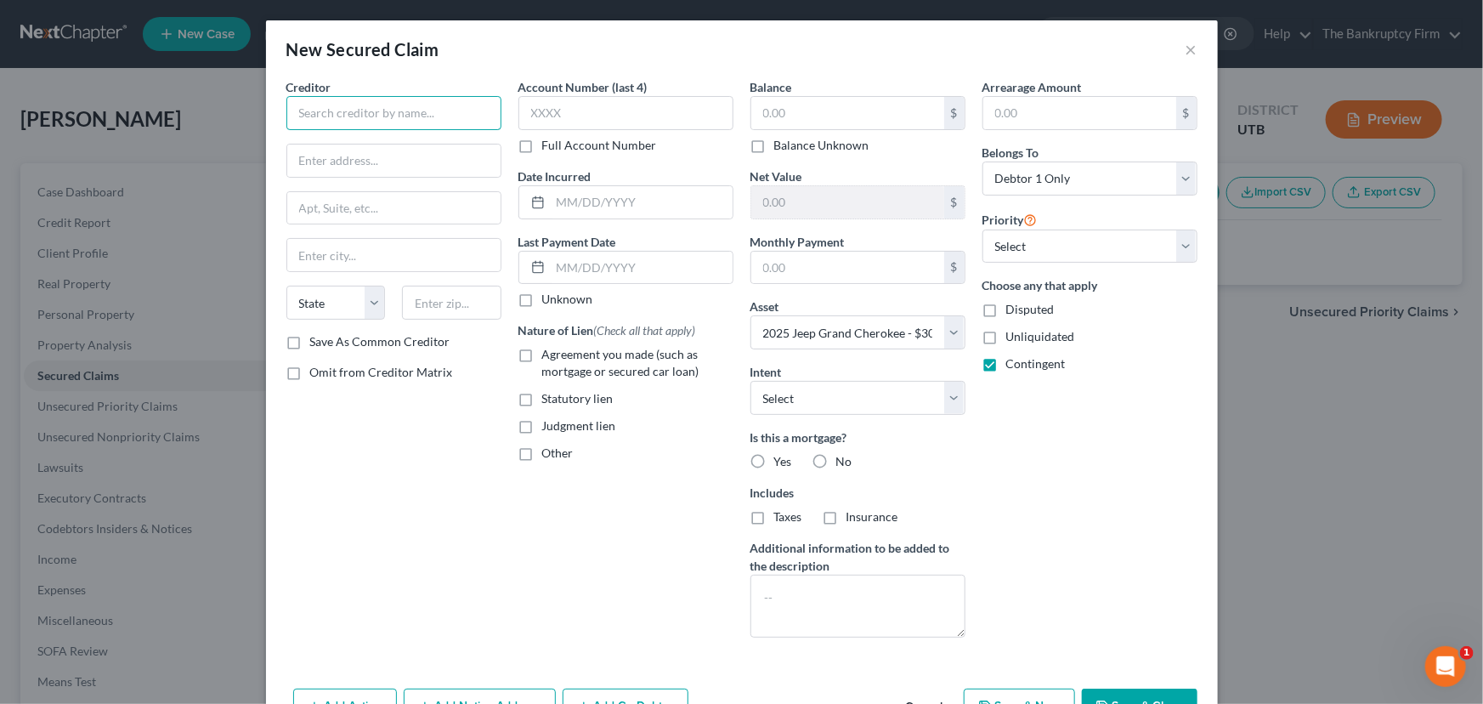
click at [330, 111] on input "text" at bounding box center [393, 113] width 215 height 34
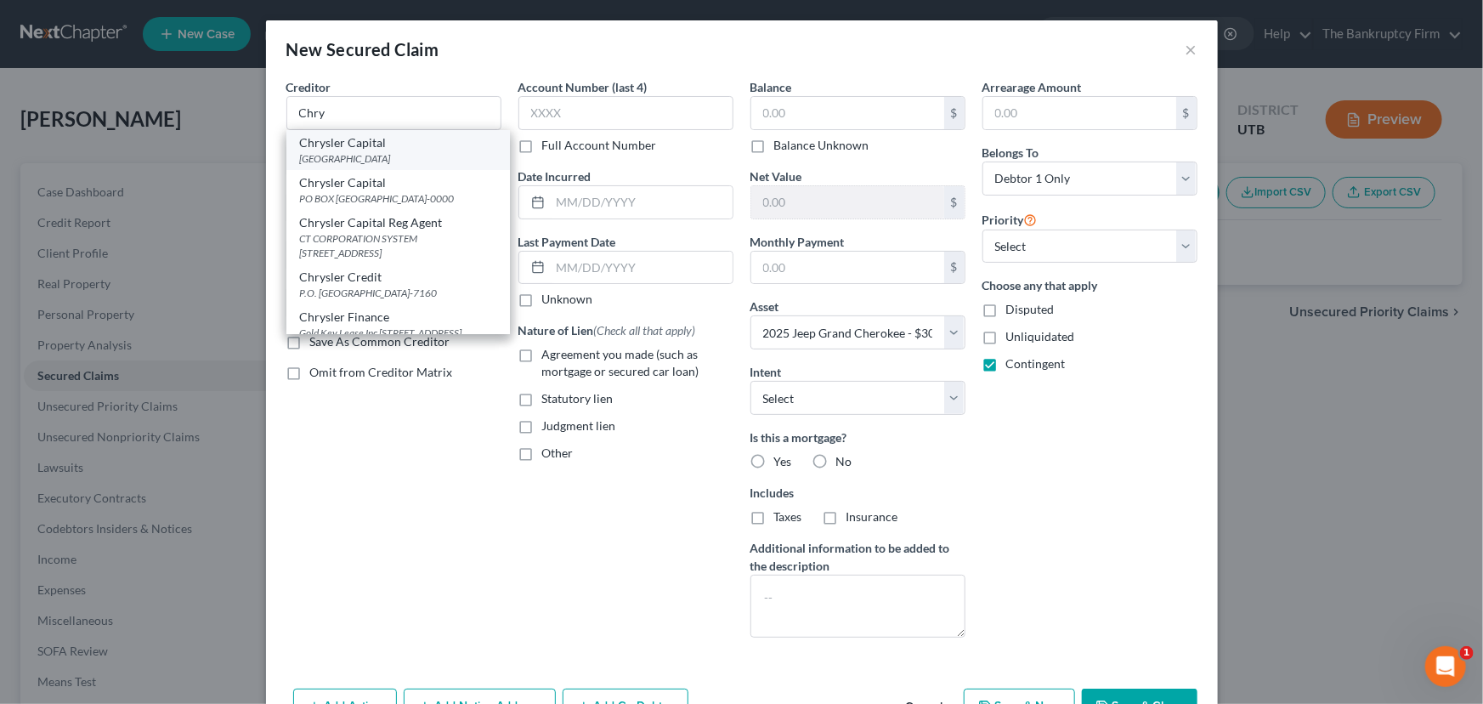
click at [329, 147] on div "Chrysler Capital" at bounding box center [398, 142] width 196 height 17
type input "Chrysler Capital"
type input "PO Box 660335"
type input "Dallas"
select select "45"
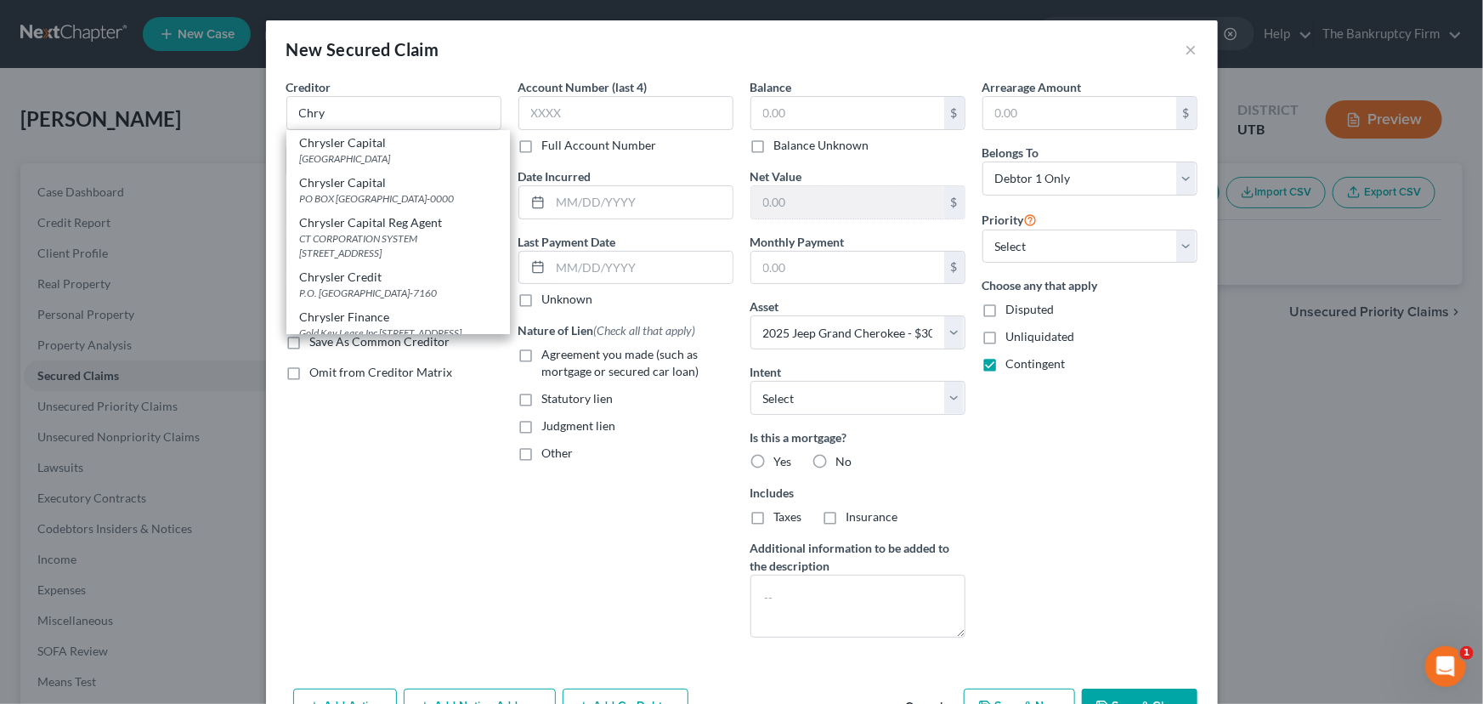
type input "75266"
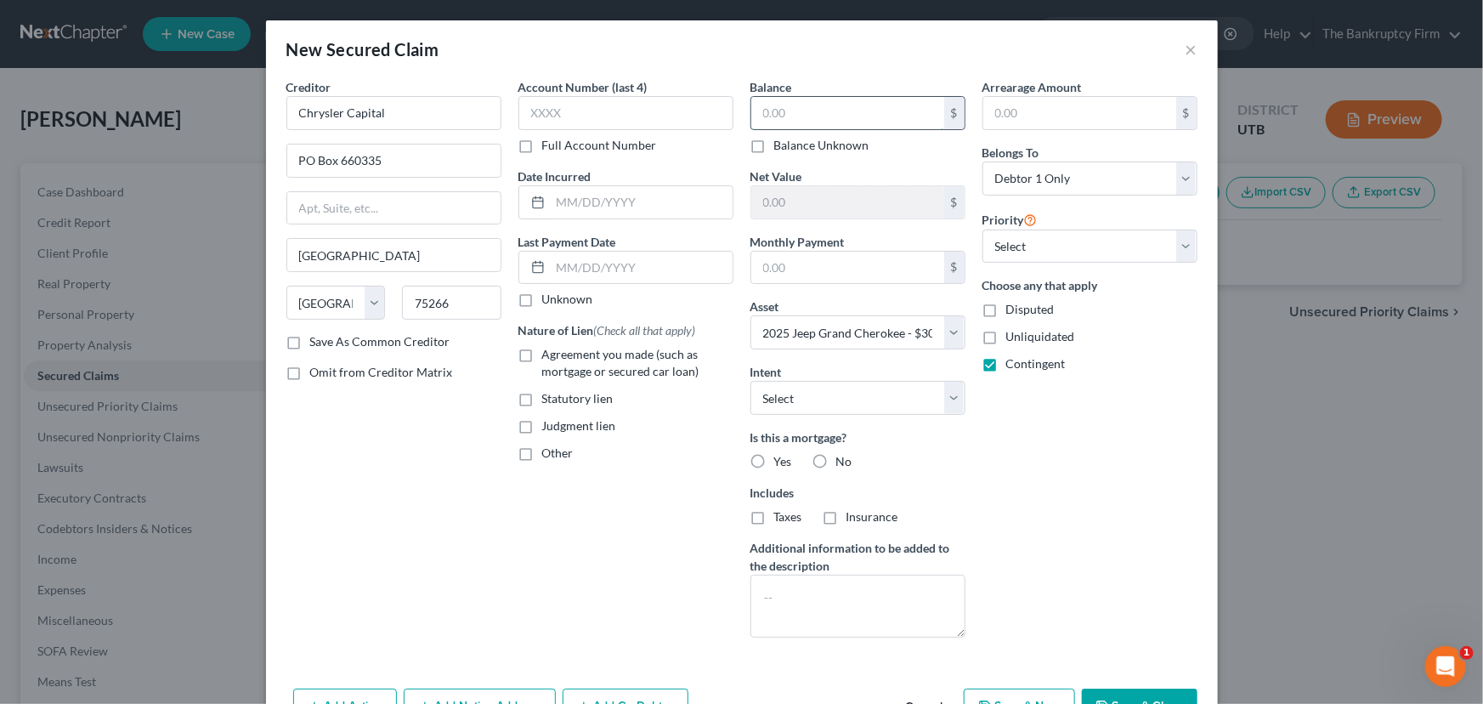
click at [757, 112] on input "text" at bounding box center [847, 113] width 193 height 32
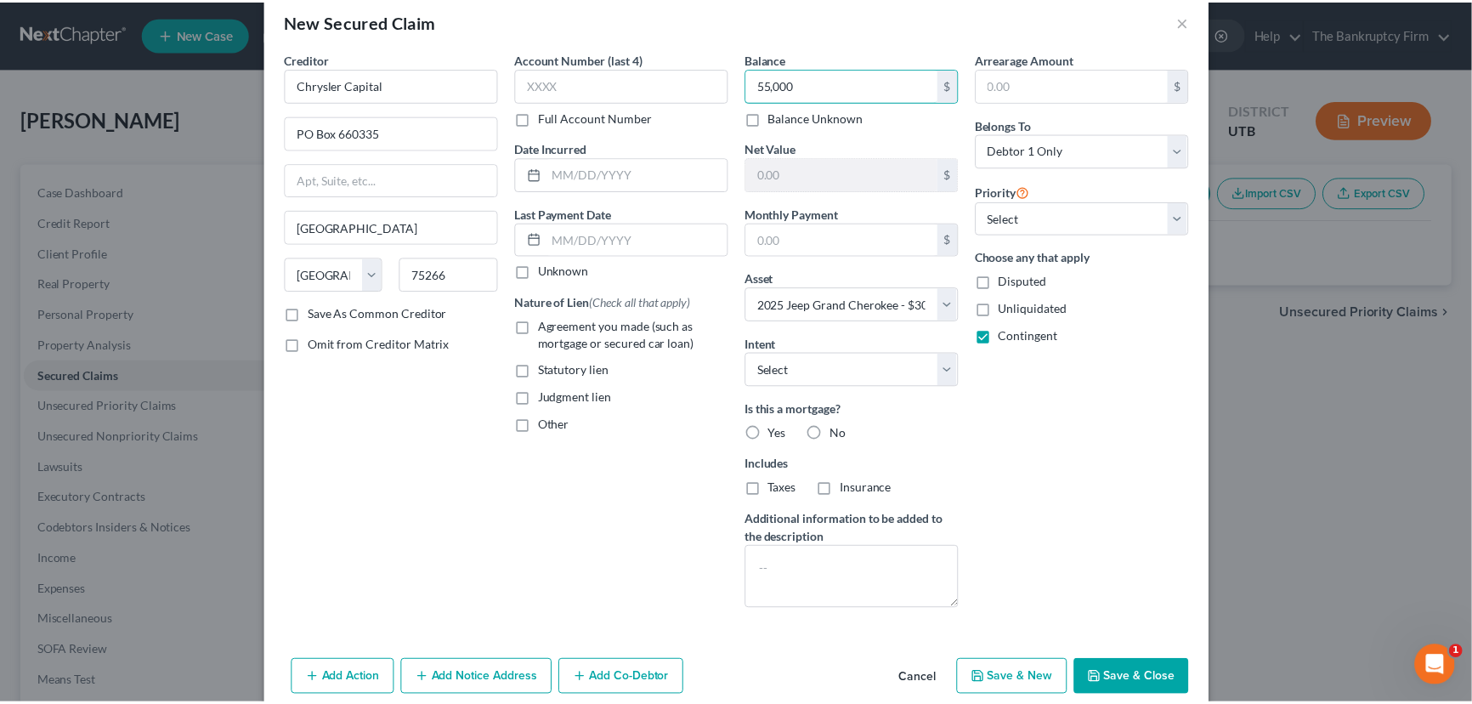
scroll to position [52, 0]
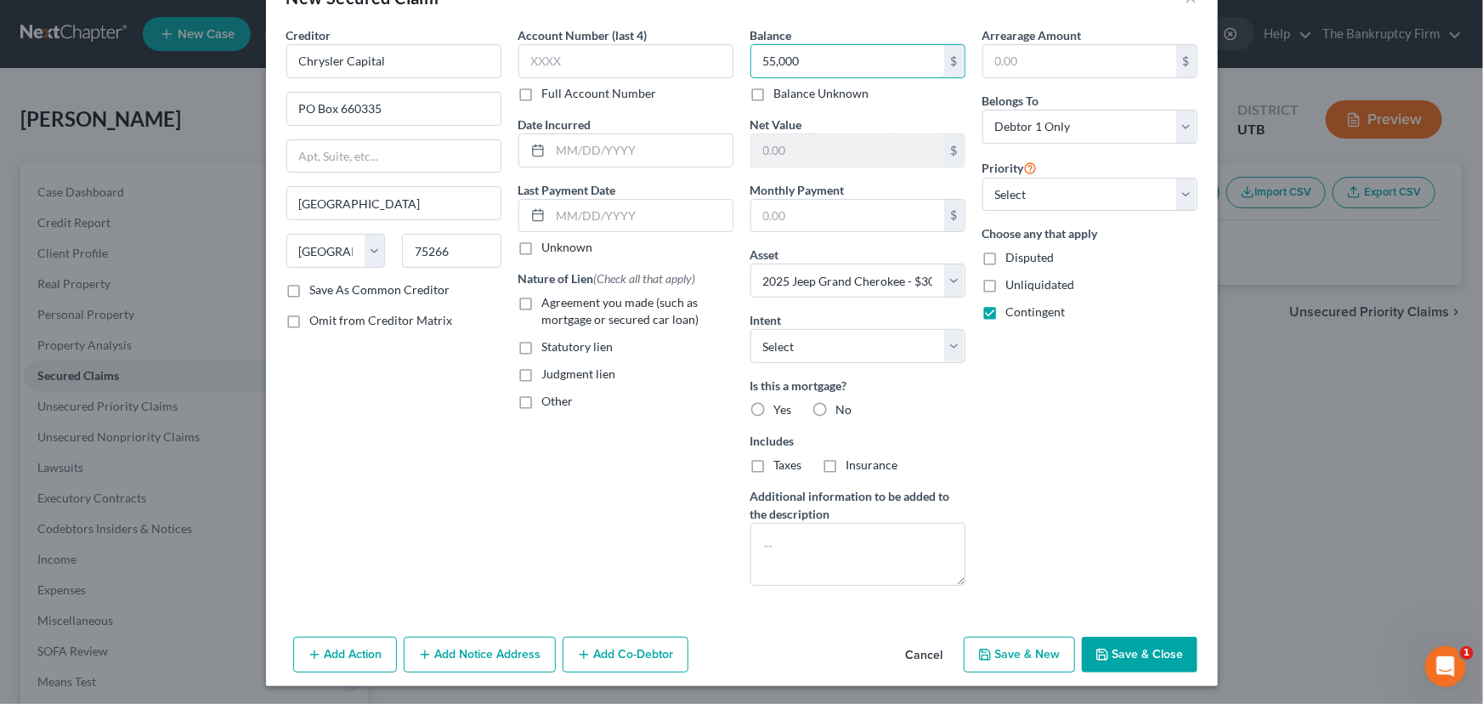
type input "55,000"
click at [1129, 658] on button "Save & Close" at bounding box center [1140, 655] width 116 height 36
select select
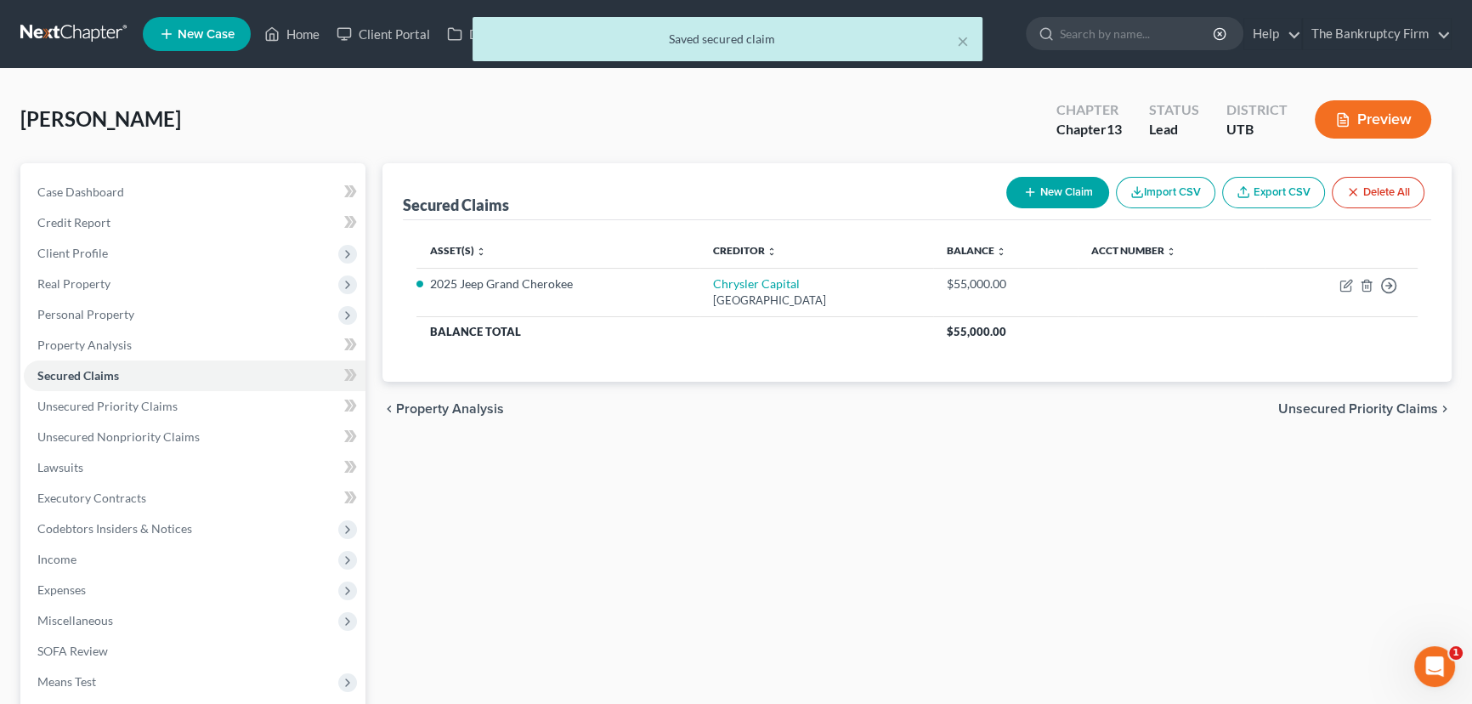
drag, startPoint x: 306, startPoint y: 33, endPoint x: 368, endPoint y: 41, distance: 62.5
click at [306, 33] on div "× Saved secured claim" at bounding box center [728, 43] width 1472 height 53
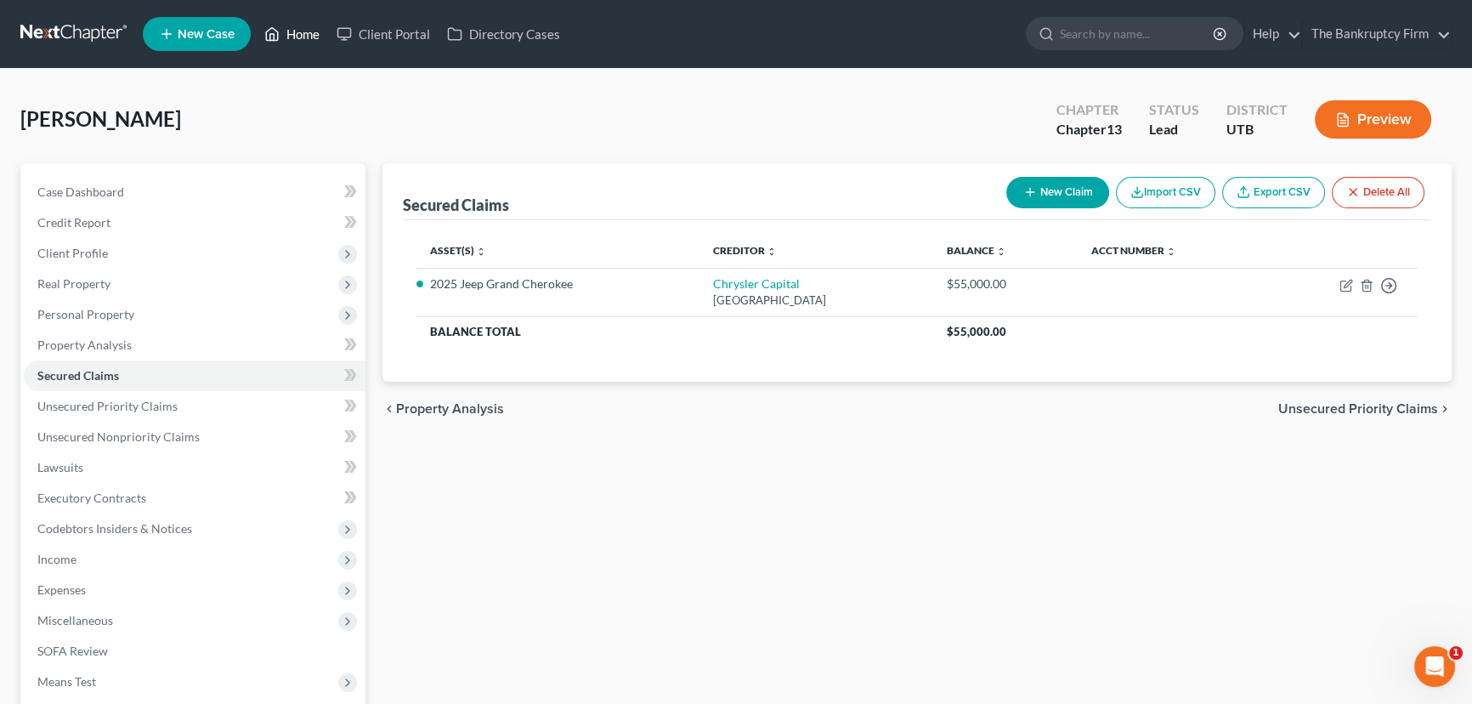
click at [299, 37] on link "Home" at bounding box center [292, 34] width 72 height 31
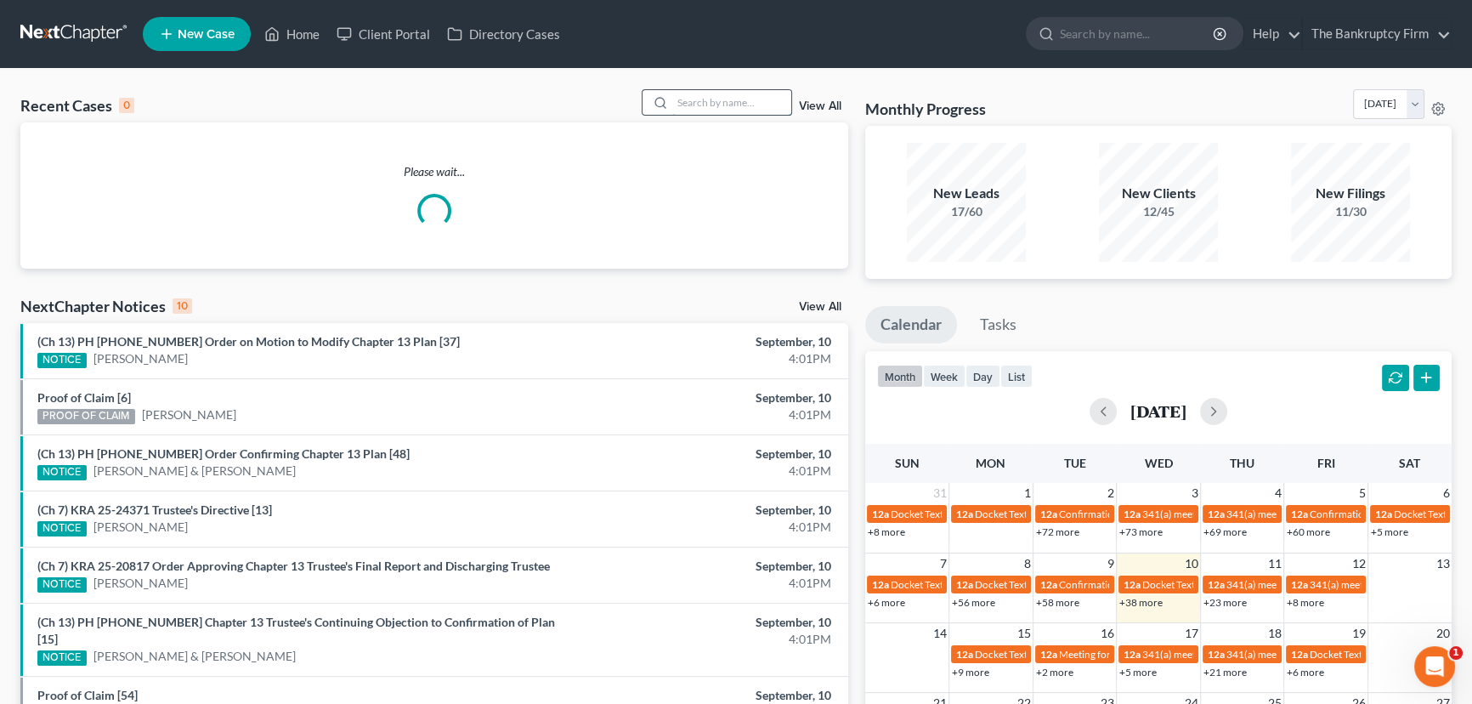
click at [703, 99] on input "search" at bounding box center [731, 102] width 119 height 25
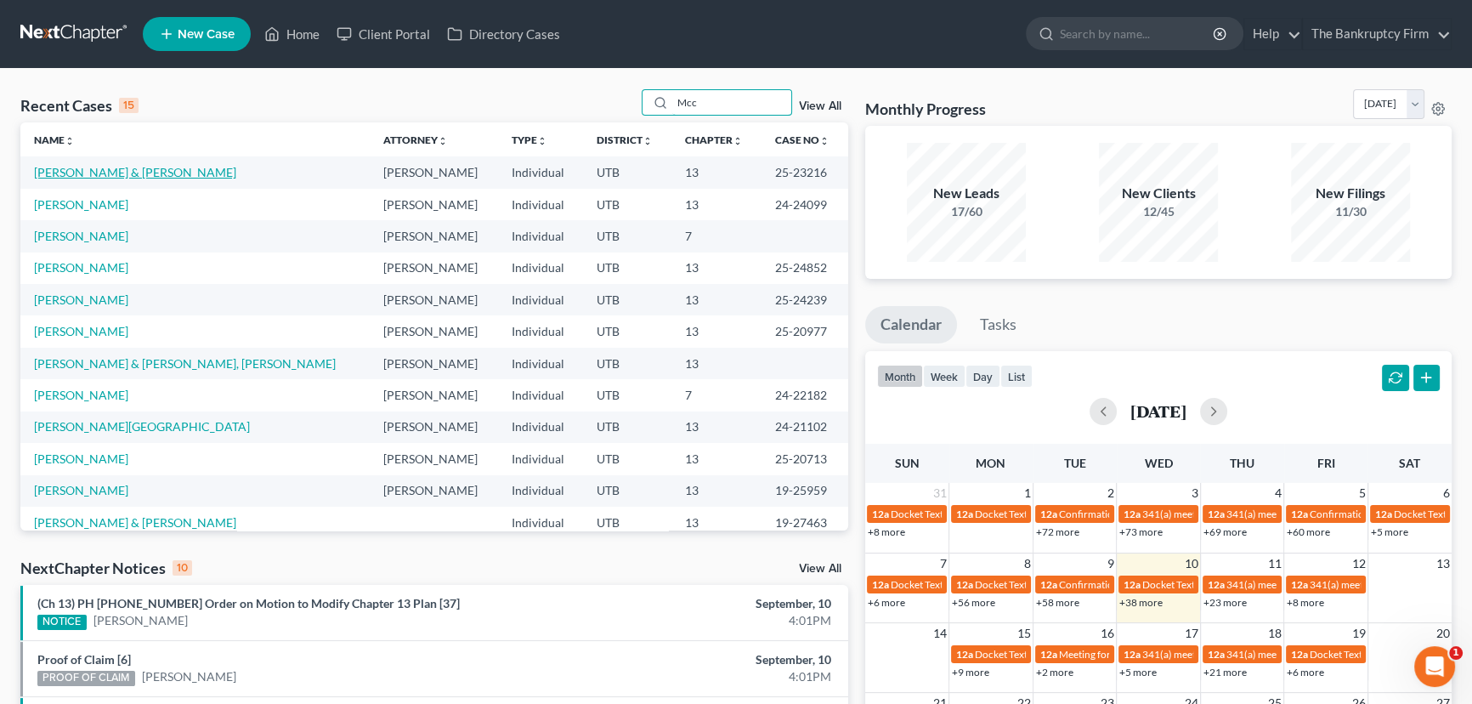
type input "Mcc"
click at [110, 173] on link "[PERSON_NAME] & [PERSON_NAME]" at bounding box center [135, 172] width 202 height 14
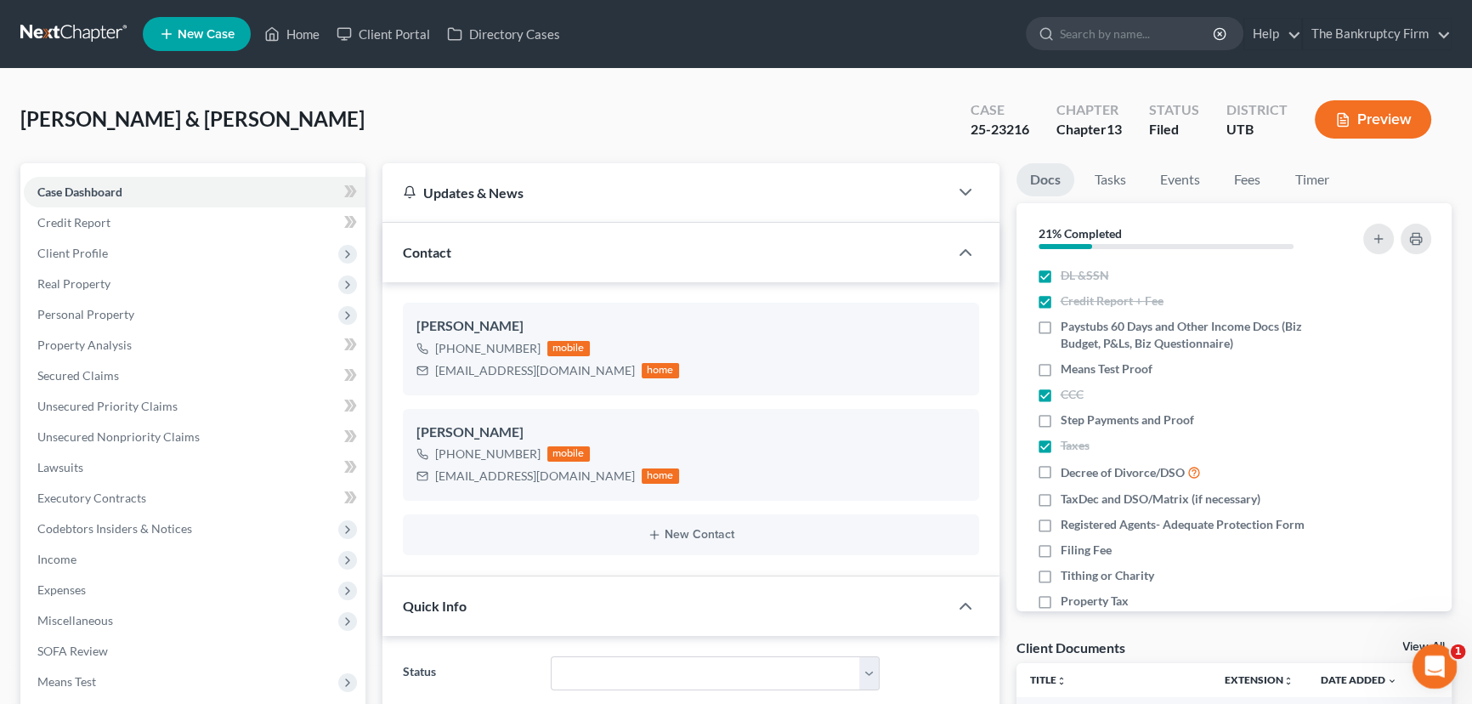
scroll to position [134, 0]
click at [1408, 643] on link "View All" at bounding box center [1423, 647] width 42 height 12
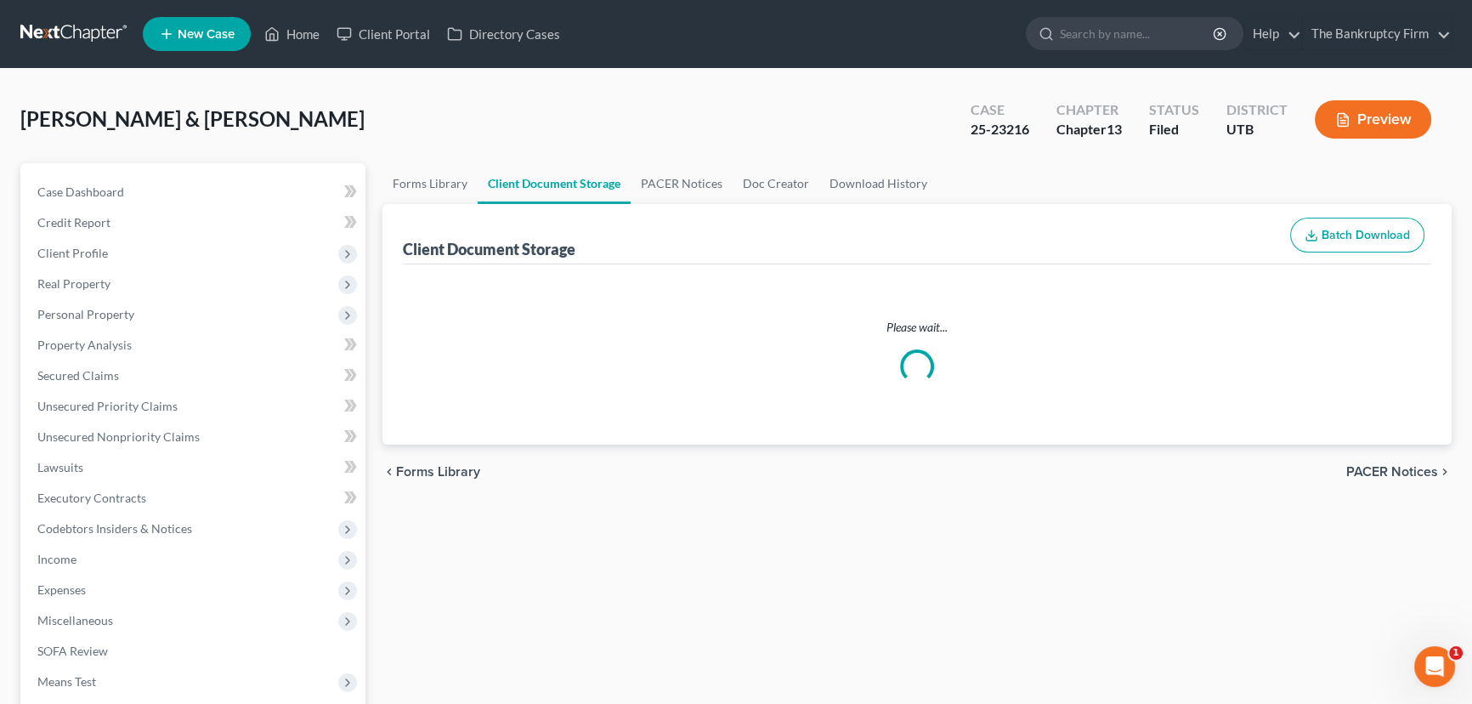
select select "30"
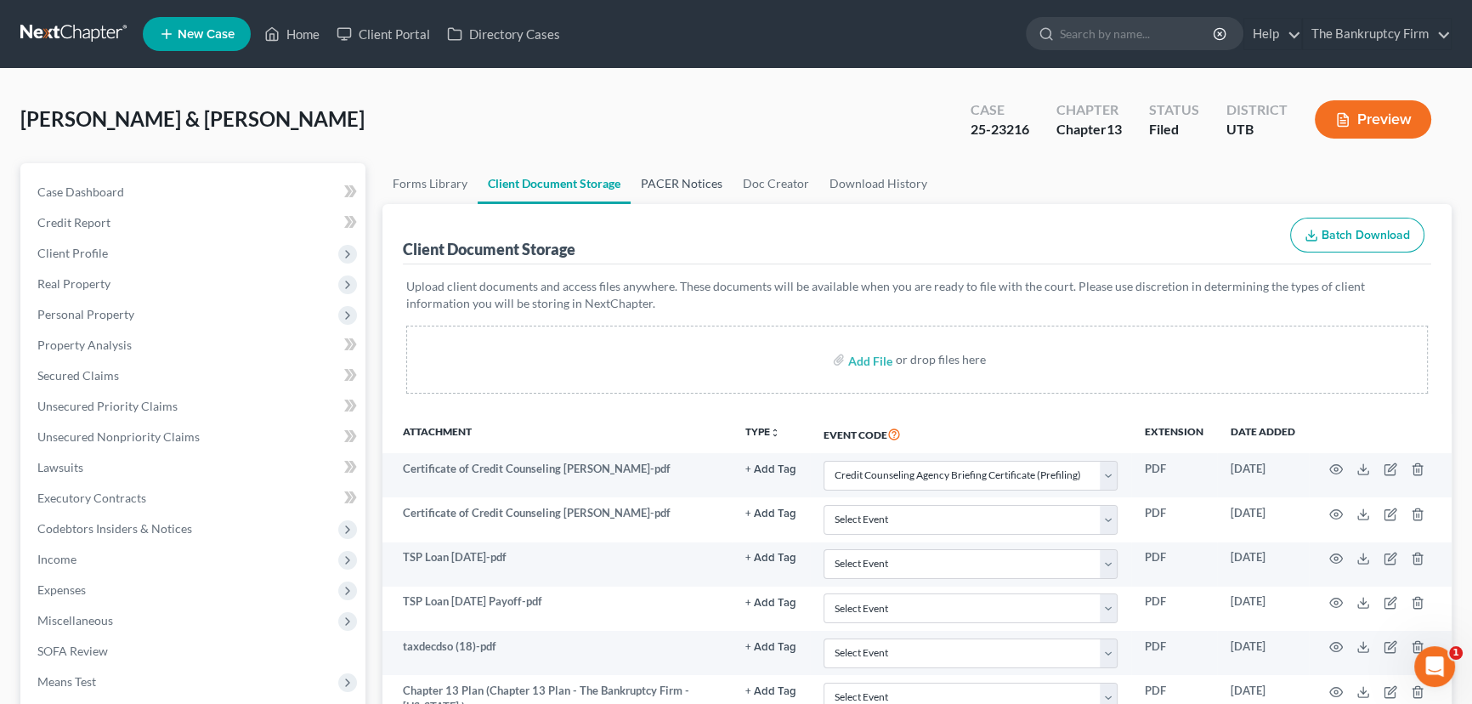
click at [683, 185] on link "PACER Notices" at bounding box center [682, 183] width 102 height 41
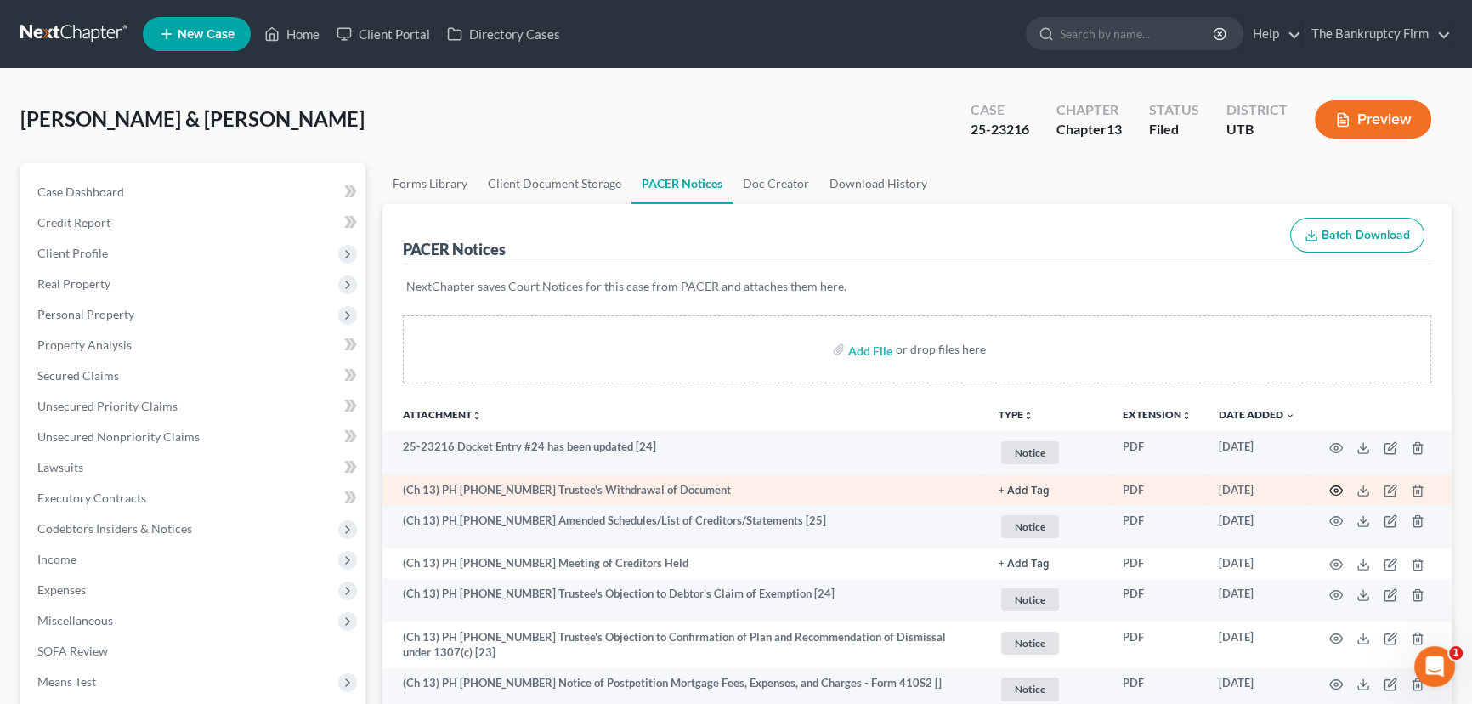
click at [1332, 486] on icon "button" at bounding box center [1336, 491] width 14 height 14
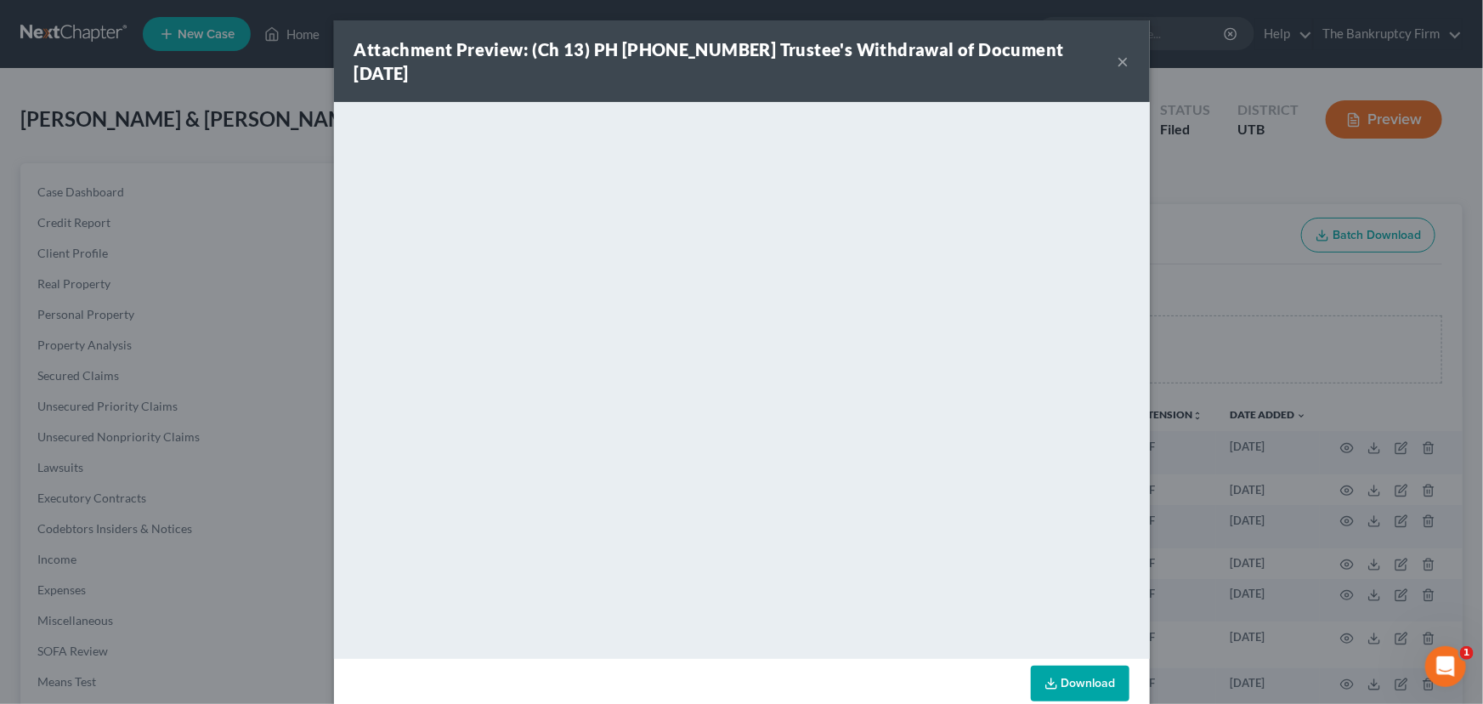
click at [1118, 58] on button "×" at bounding box center [1124, 61] width 12 height 20
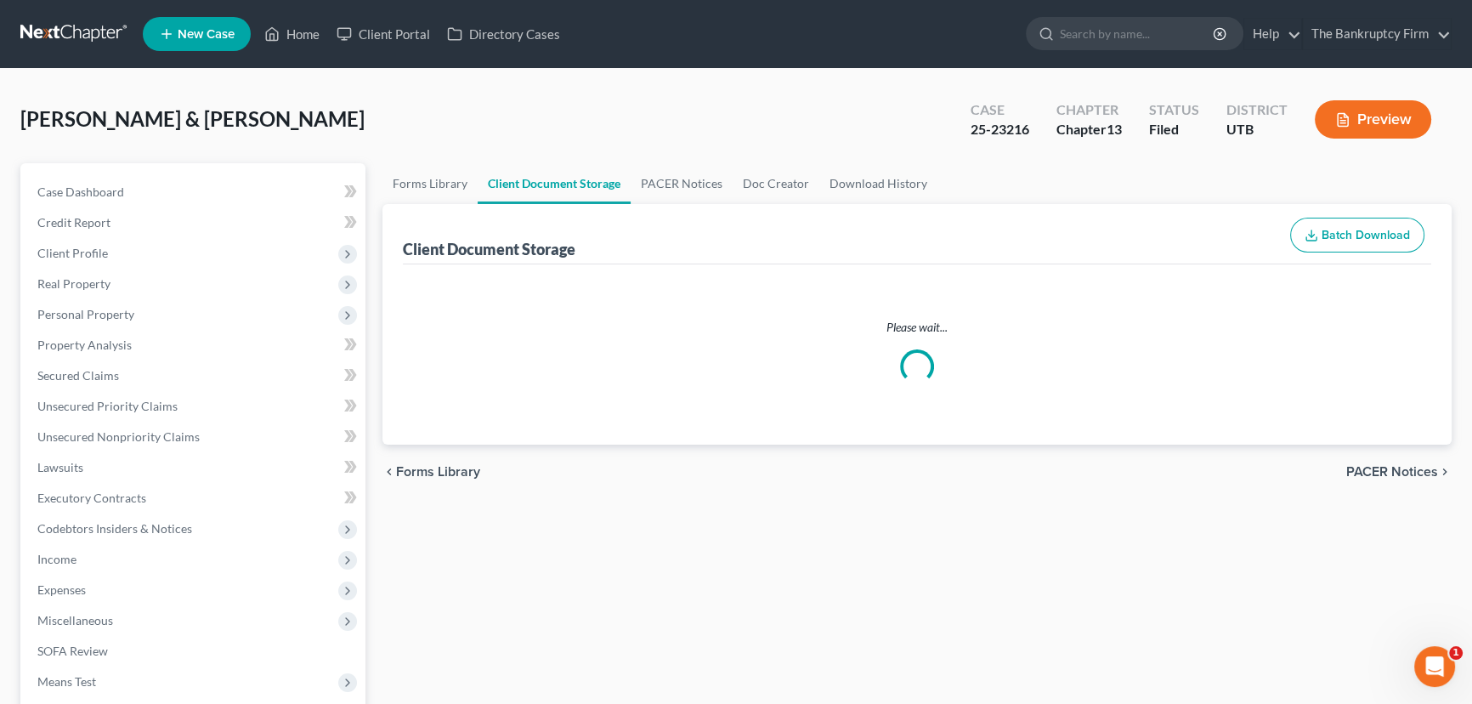
select select "30"
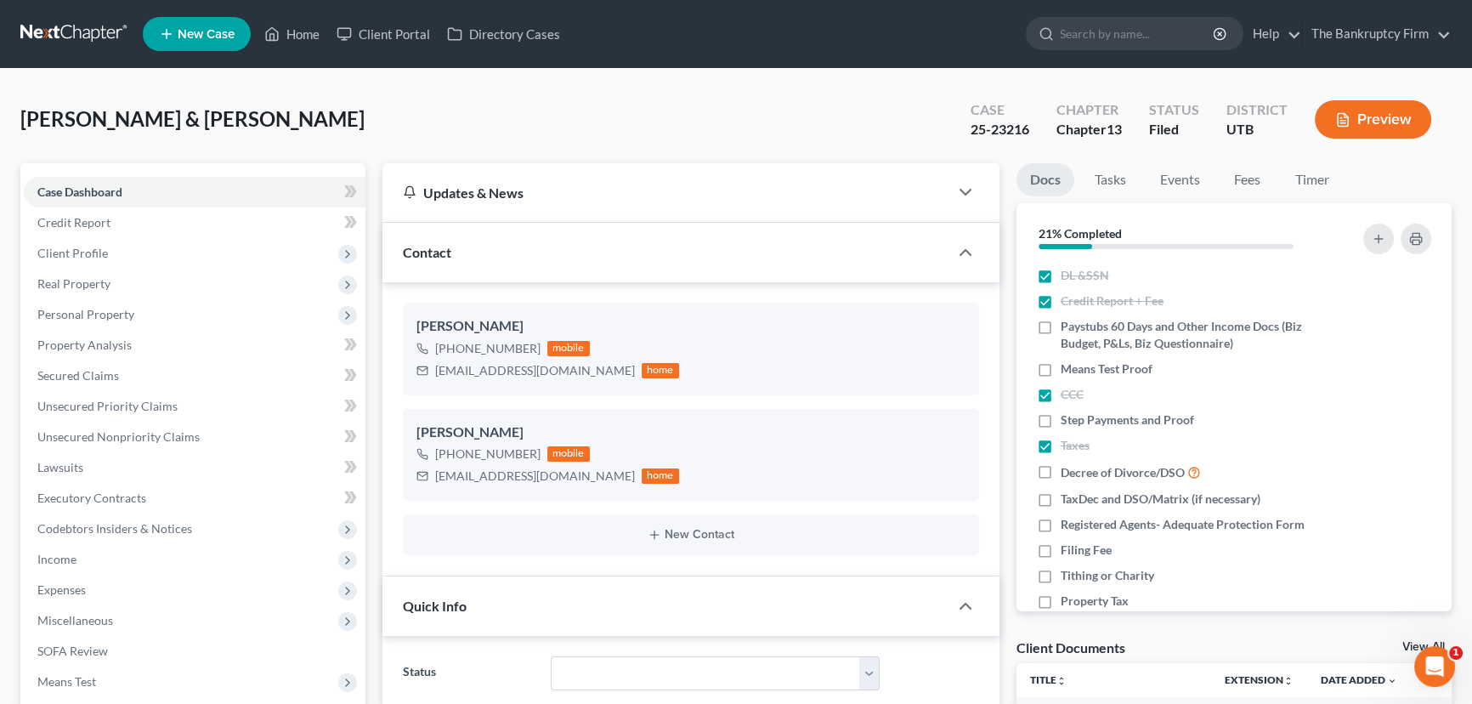
scroll to position [134, 0]
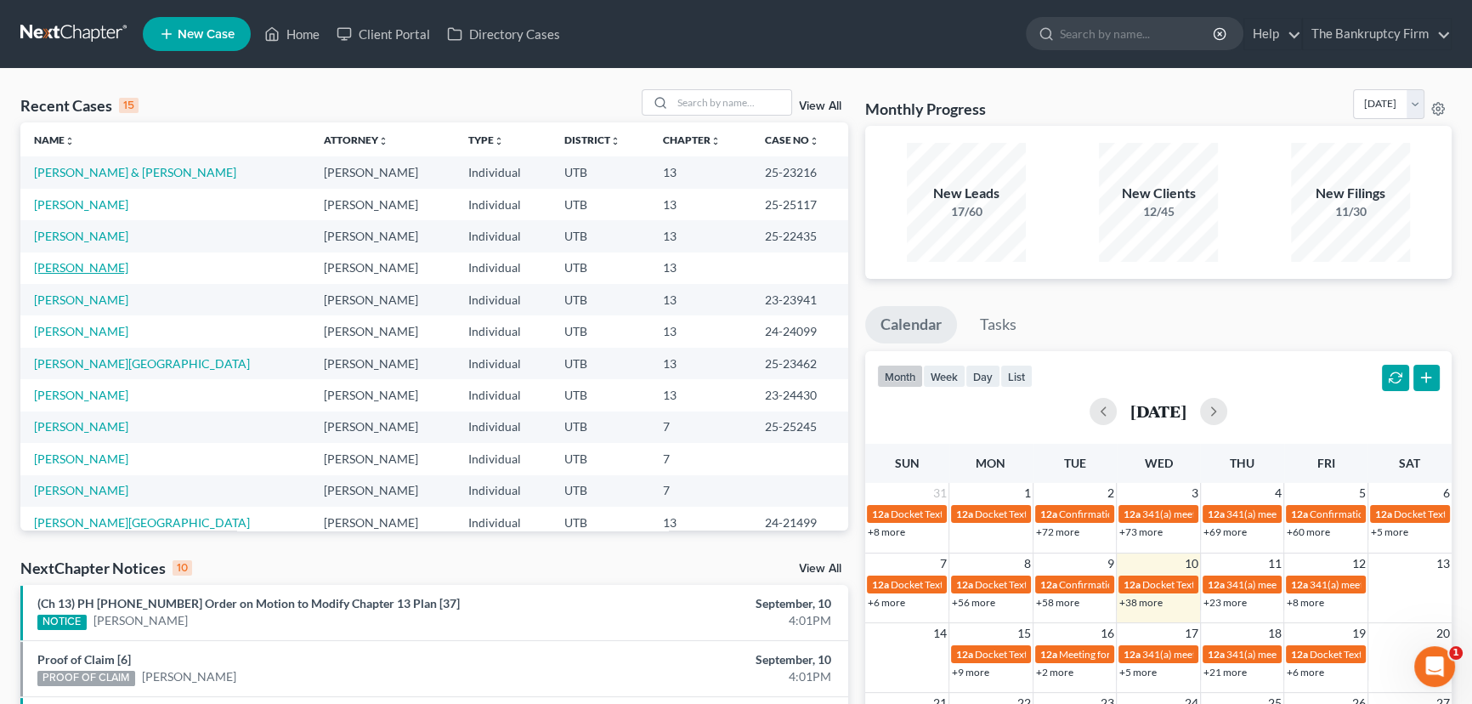
click at [93, 270] on link "[PERSON_NAME]" at bounding box center [81, 267] width 94 height 14
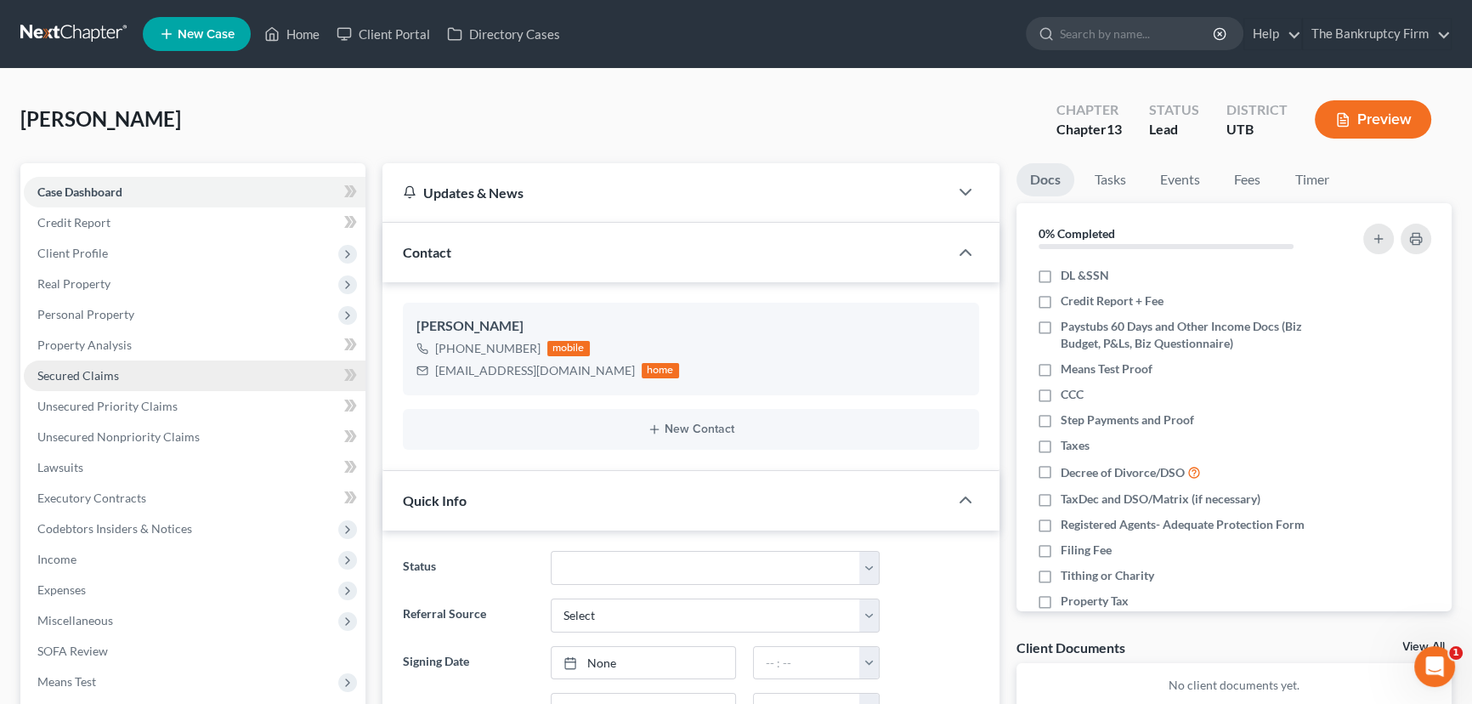
click at [115, 376] on span "Secured Claims" at bounding box center [78, 375] width 82 height 14
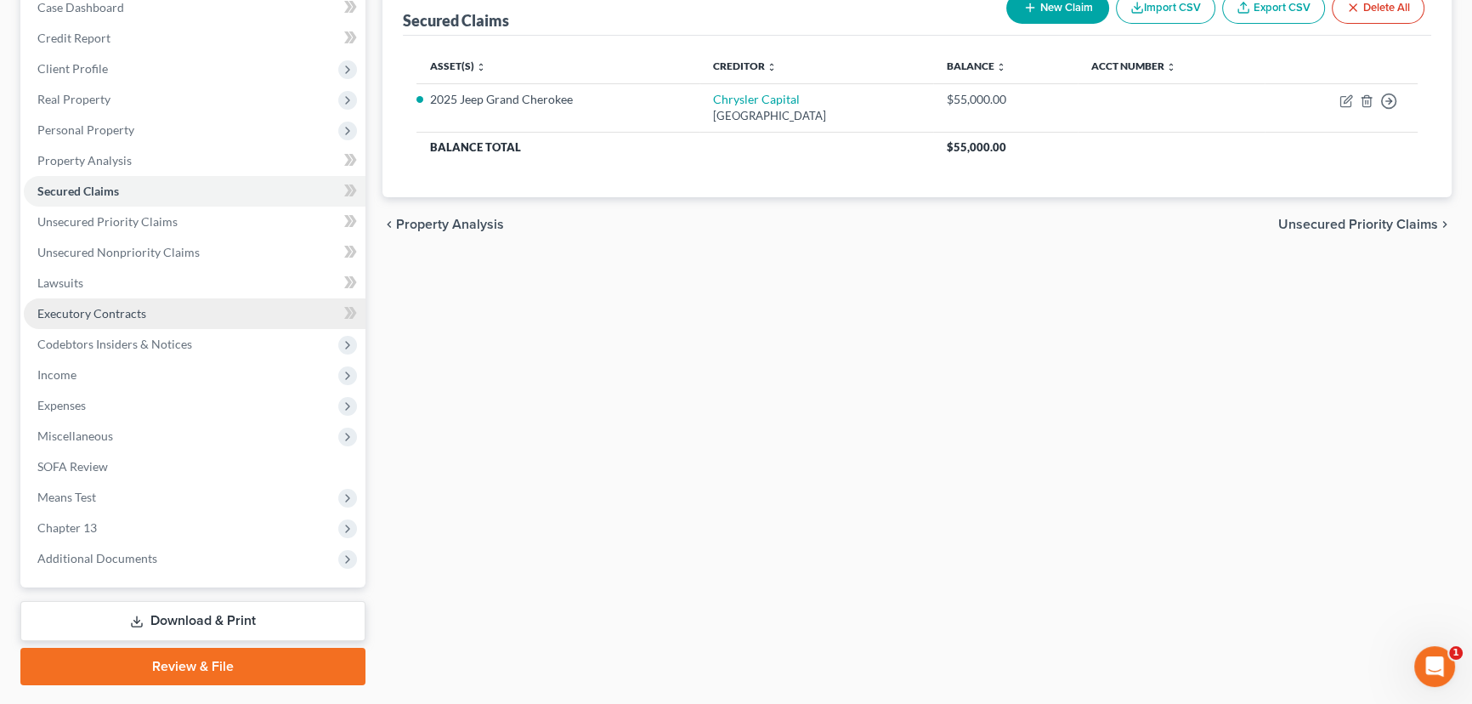
scroll to position [228, 0]
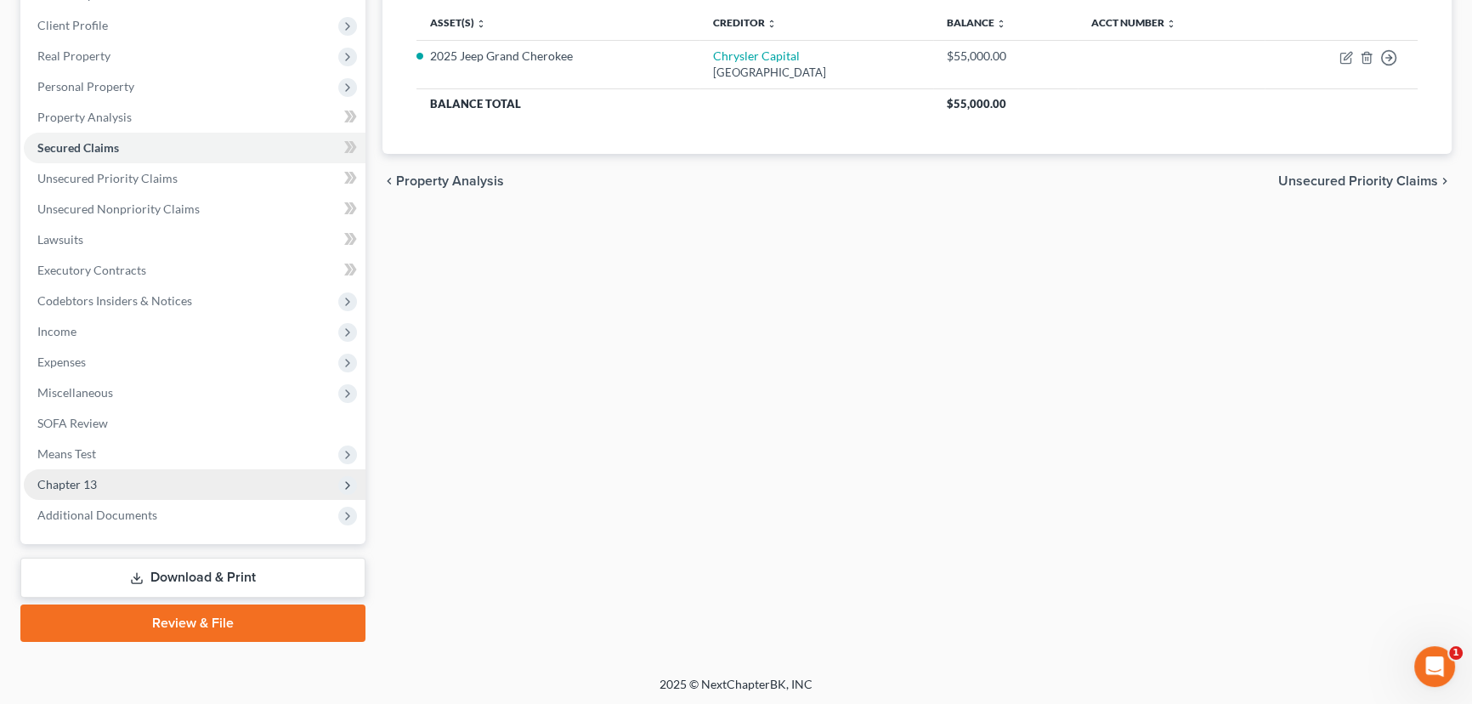
click at [99, 484] on span "Chapter 13" at bounding box center [195, 484] width 342 height 31
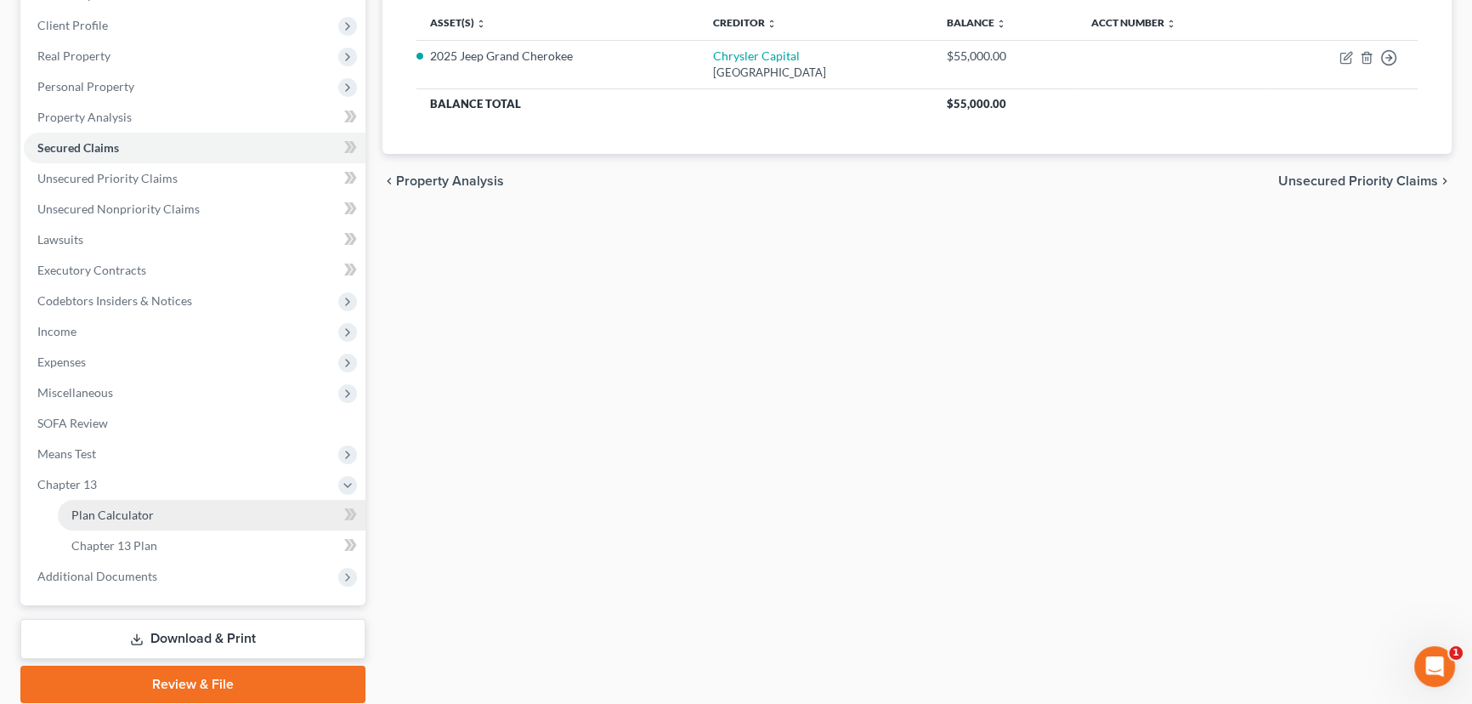
click at [142, 510] on span "Plan Calculator" at bounding box center [112, 514] width 82 height 14
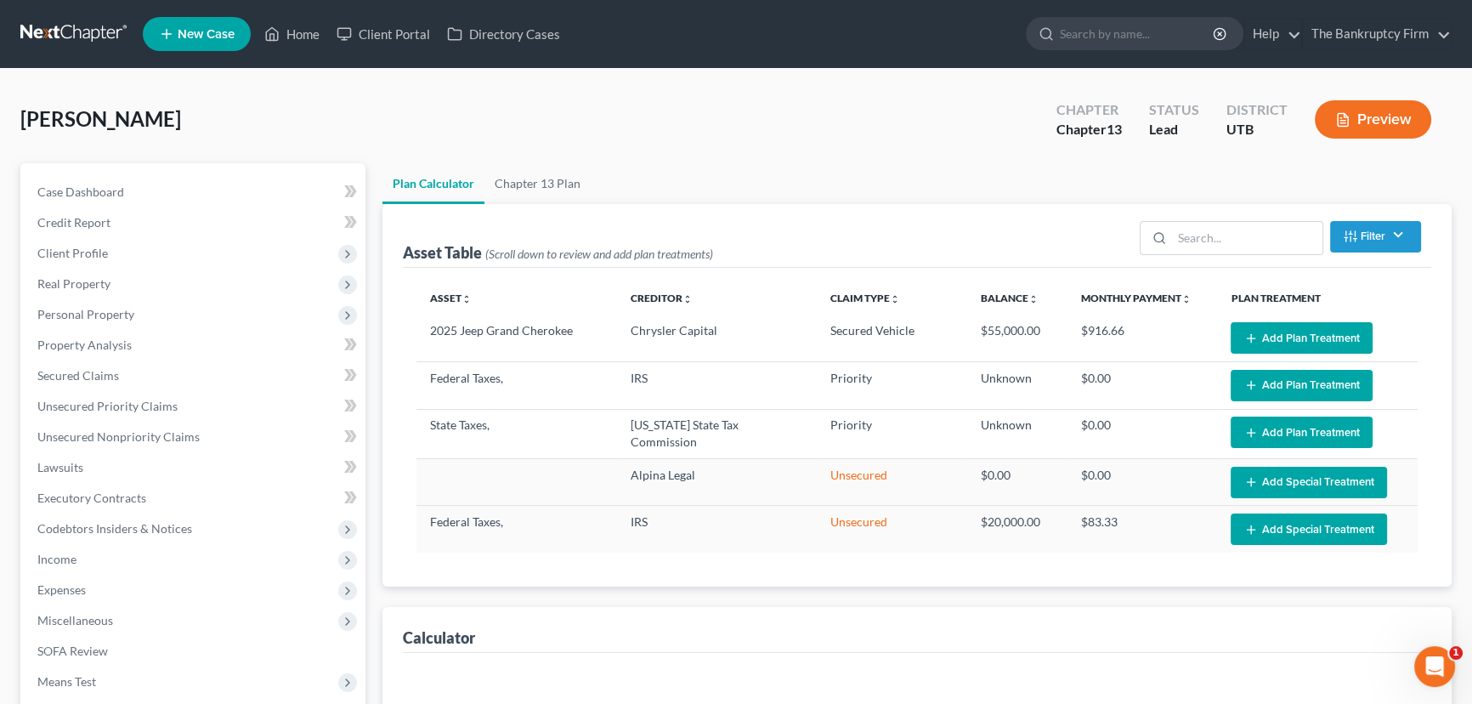
select select "59"
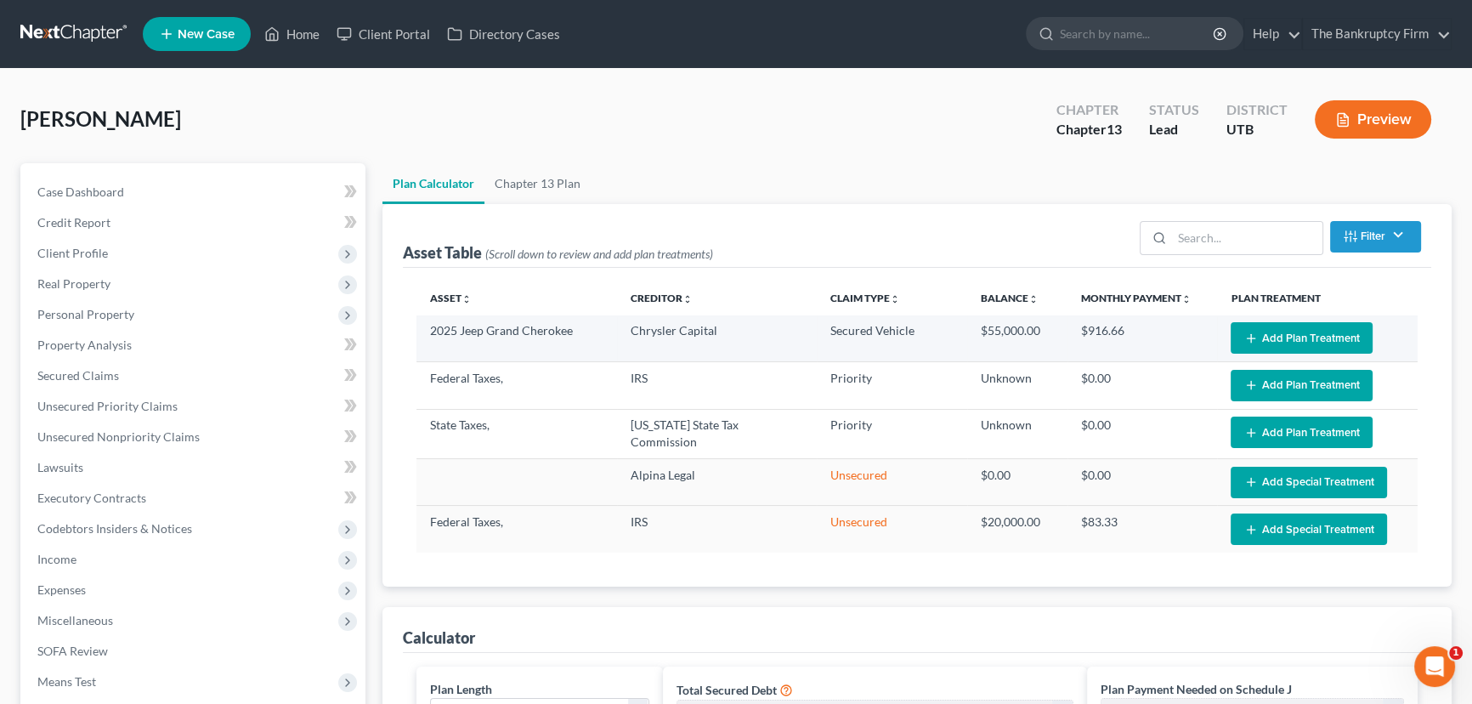
click at [1316, 333] on button "Add Plan Treatment" at bounding box center [1302, 337] width 142 height 31
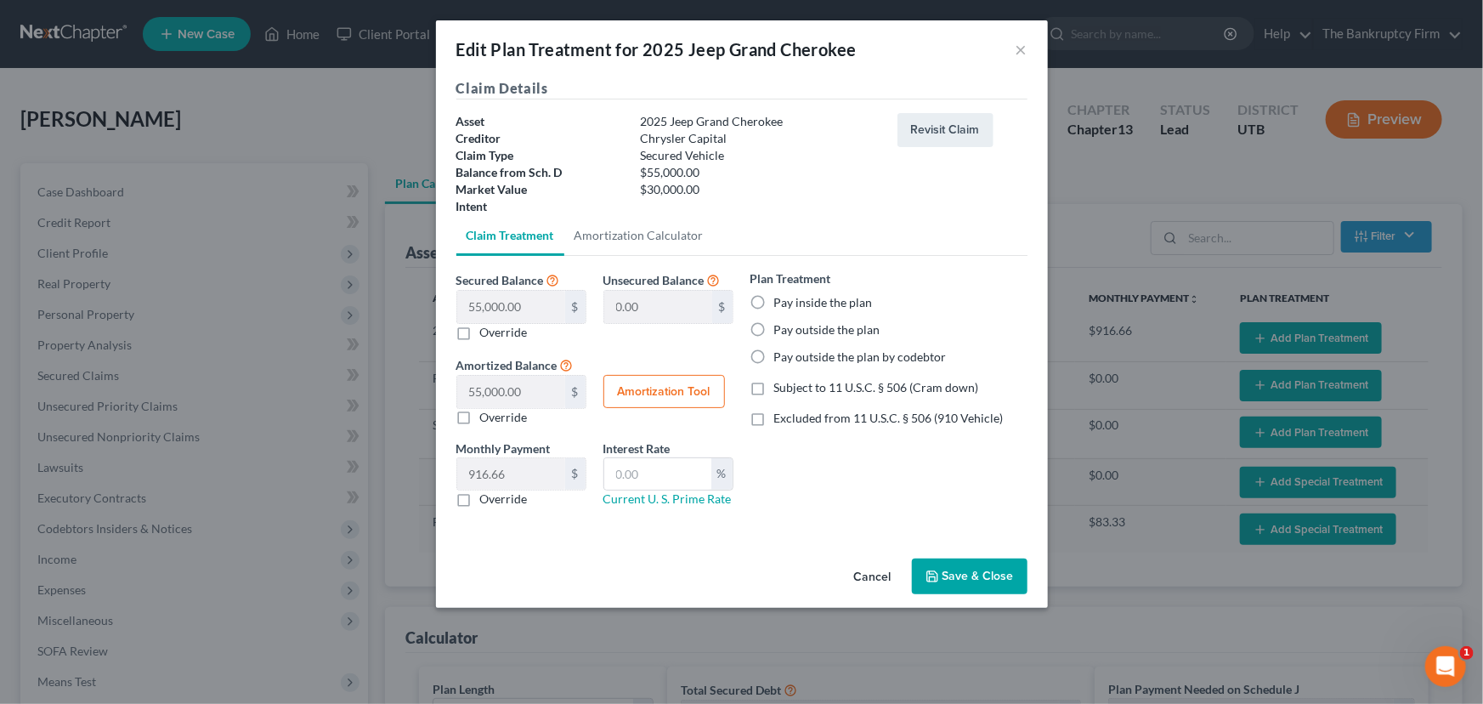
click at [774, 300] on label "Pay inside the plan" at bounding box center [823, 302] width 99 height 17
click at [781, 300] on input "Pay inside the plan" at bounding box center [786, 299] width 11 height 11
radio input "true"
click at [774, 418] on label "Excluded from 11 U.S.C. § 506 (910 Vehicle)" at bounding box center [888, 418] width 229 height 17
click at [781, 418] on input "Excluded from 11 U.S.C. § 506 (910 Vehicle)" at bounding box center [786, 415] width 11 height 11
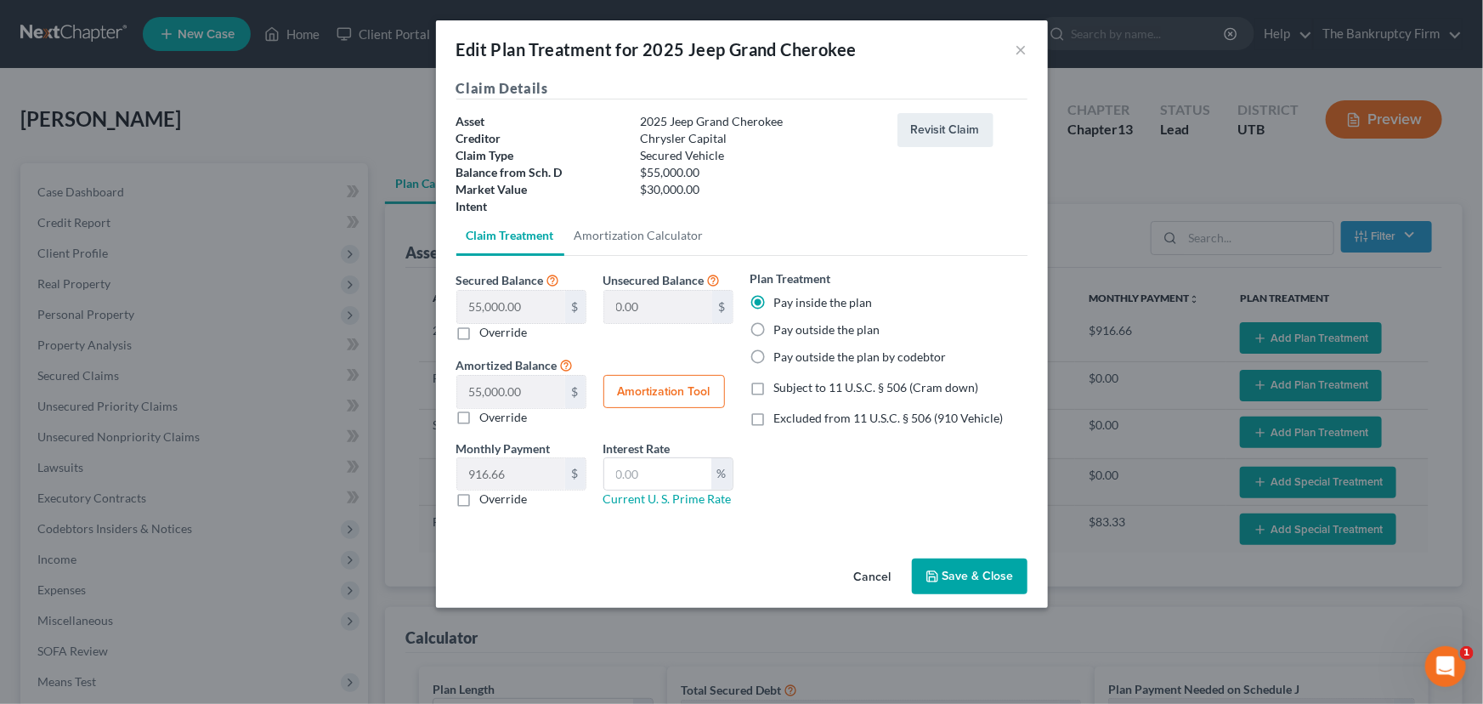
checkbox input "true"
click at [661, 399] on button "Amortization Tool" at bounding box center [664, 392] width 122 height 34
type input "55,000.00"
type input "60"
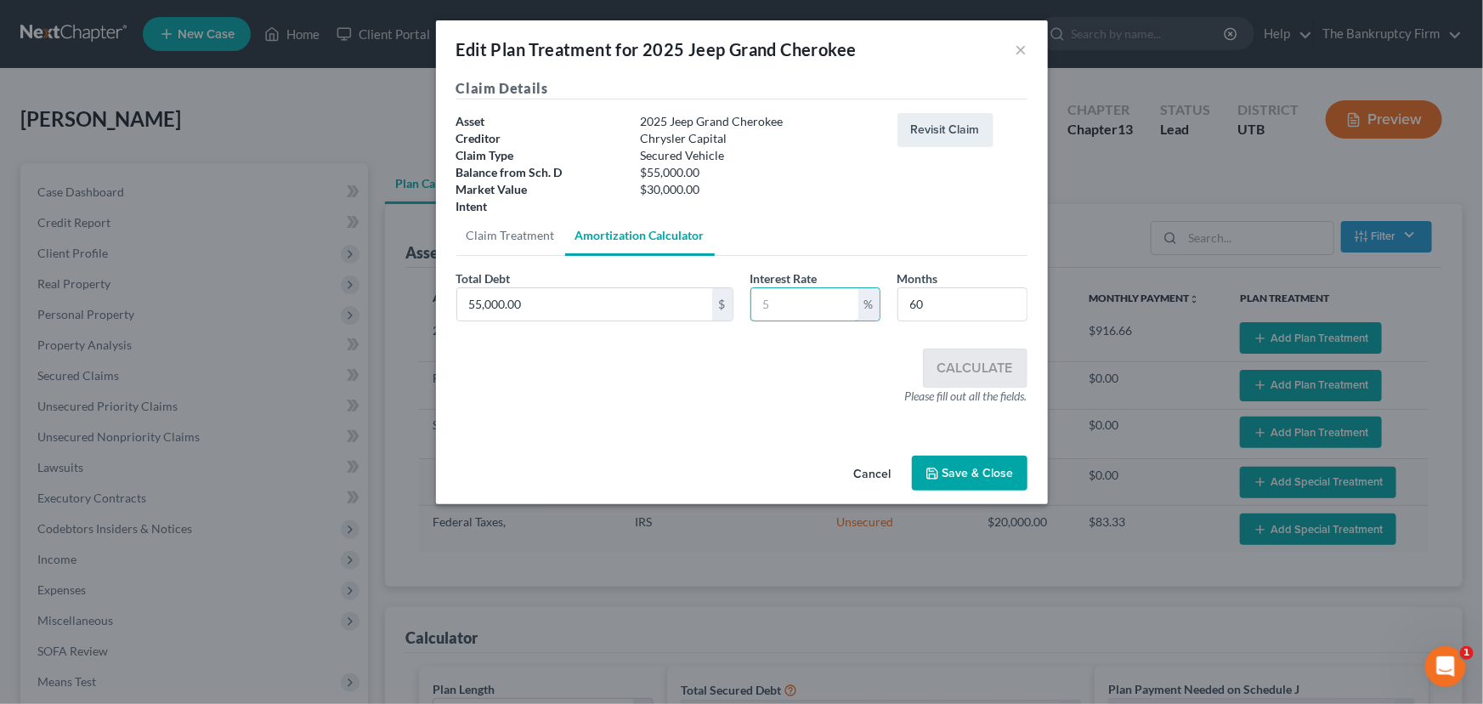
drag, startPoint x: 761, startPoint y: 300, endPoint x: 811, endPoint y: 323, distance: 55.1
click at [767, 301] on input "text" at bounding box center [804, 304] width 107 height 32
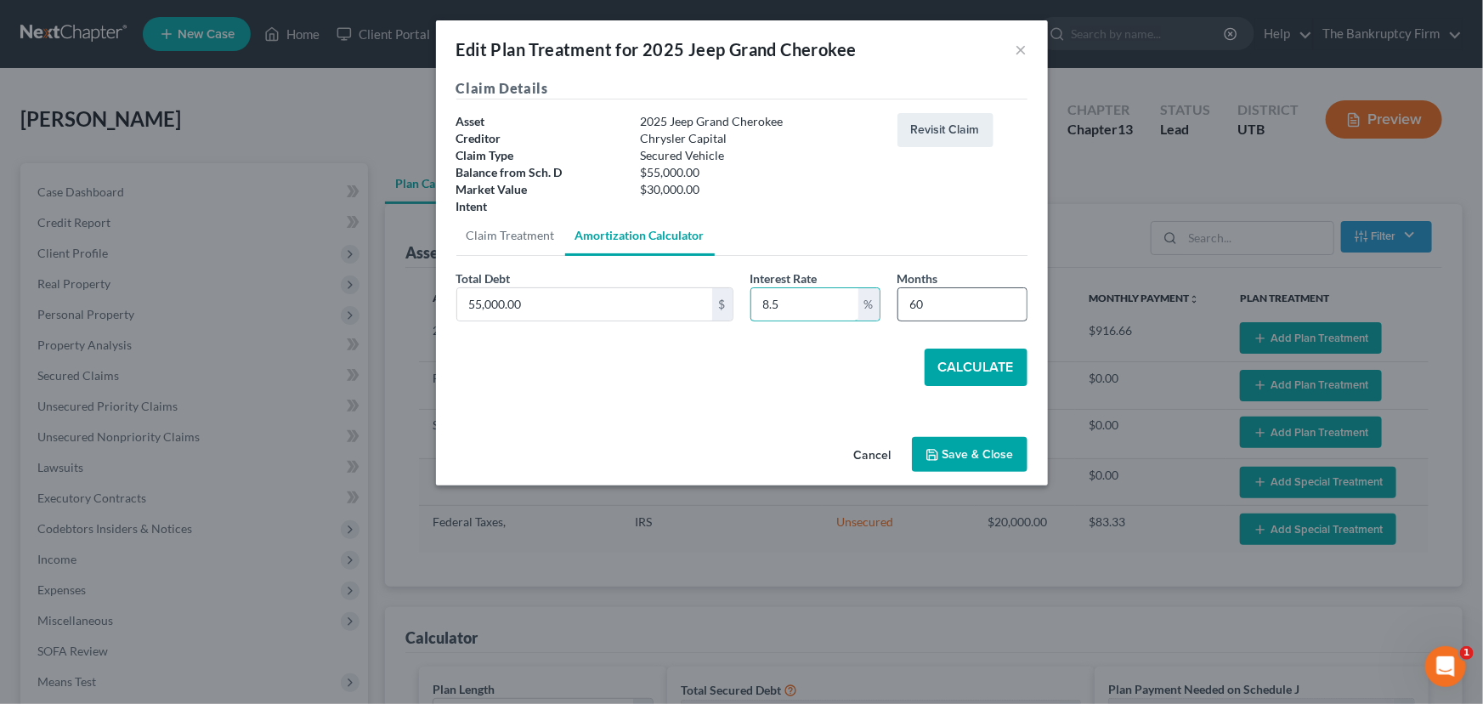
type input "8.5"
drag, startPoint x: 929, startPoint y: 303, endPoint x: 902, endPoint y: 308, distance: 27.7
click at [902, 308] on input "60" at bounding box center [962, 304] width 128 height 32
type input "54"
click at [971, 365] on button "Calculate" at bounding box center [976, 366] width 103 height 37
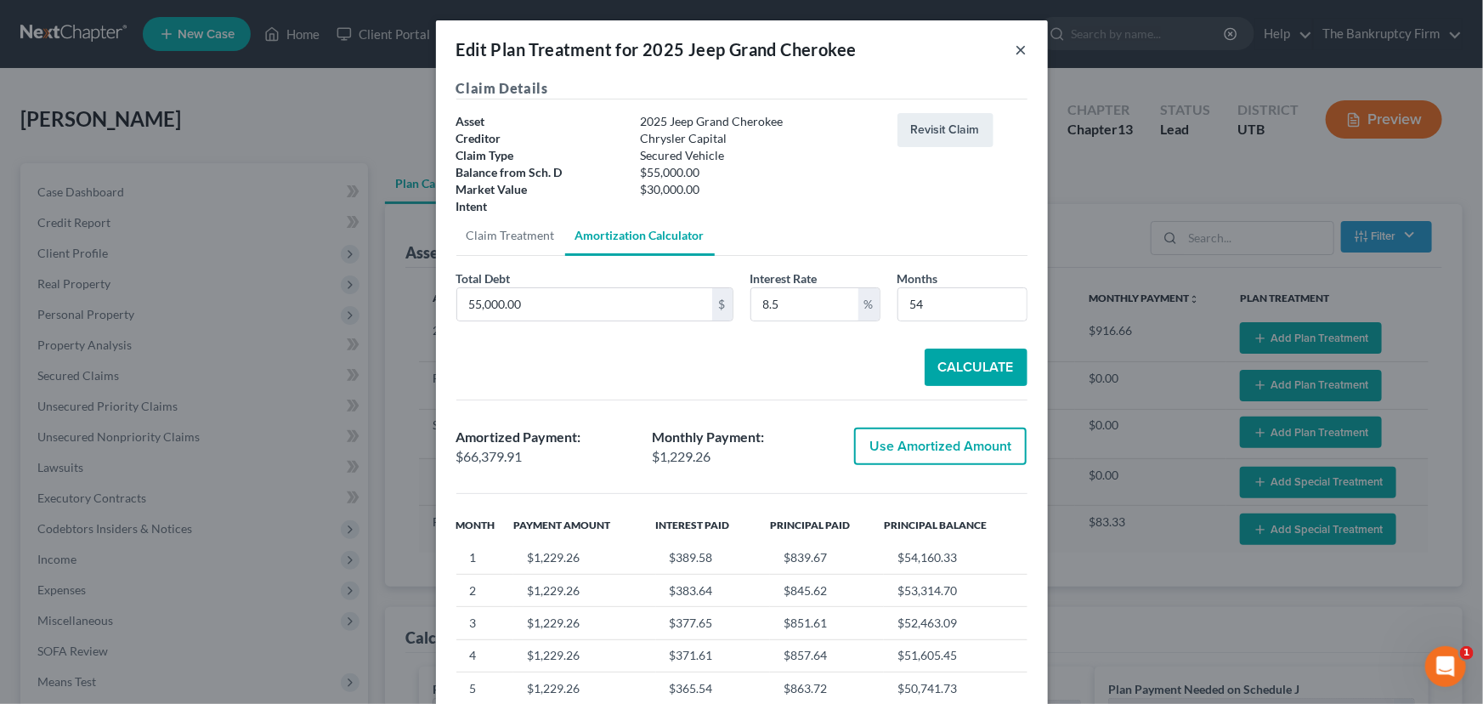
click at [1018, 49] on button "×" at bounding box center [1022, 49] width 12 height 20
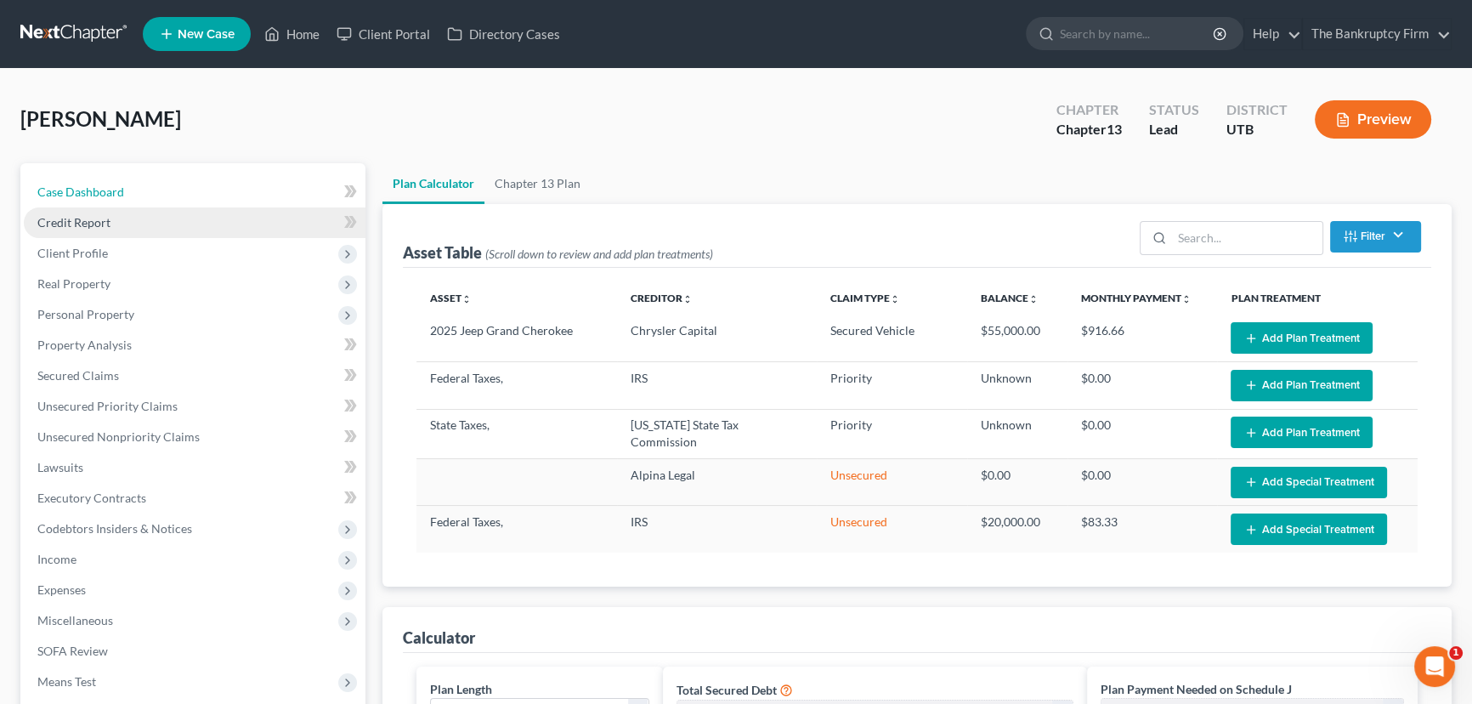
drag, startPoint x: 85, startPoint y: 189, endPoint x: 239, endPoint y: 232, distance: 159.8
click at [85, 189] on span "Case Dashboard" at bounding box center [80, 191] width 87 height 14
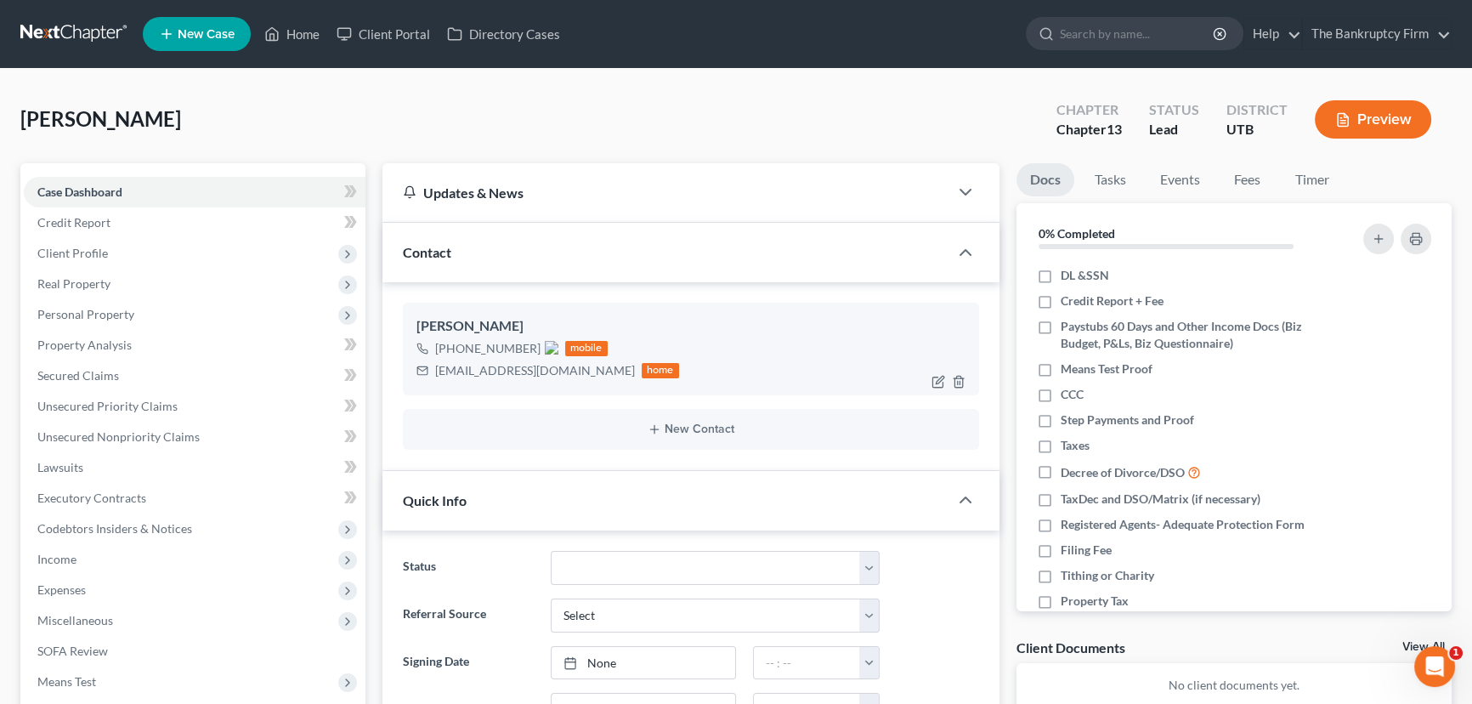
click at [552, 343] on img at bounding box center [552, 348] width 14 height 14
click at [70, 375] on span "Secured Claims" at bounding box center [78, 375] width 82 height 14
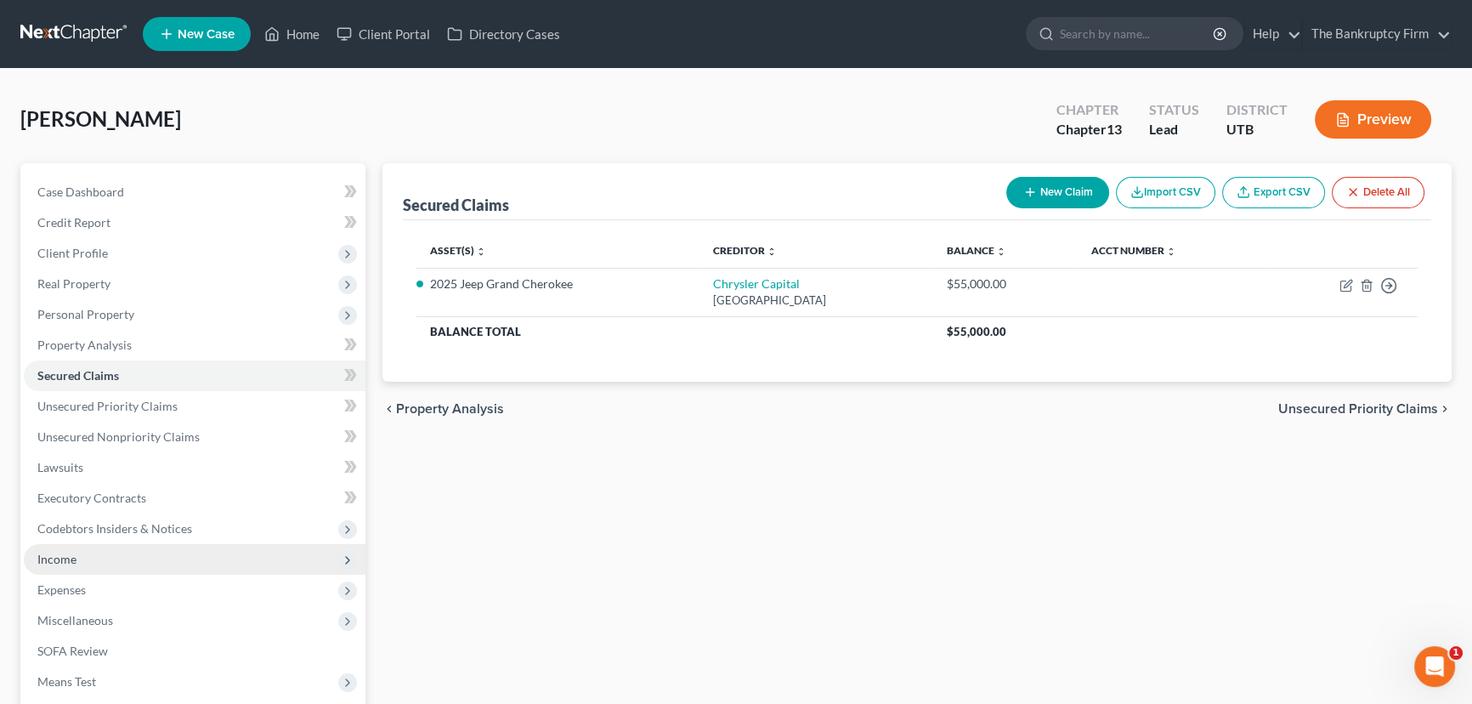
click at [65, 559] on span "Income" at bounding box center [56, 559] width 39 height 14
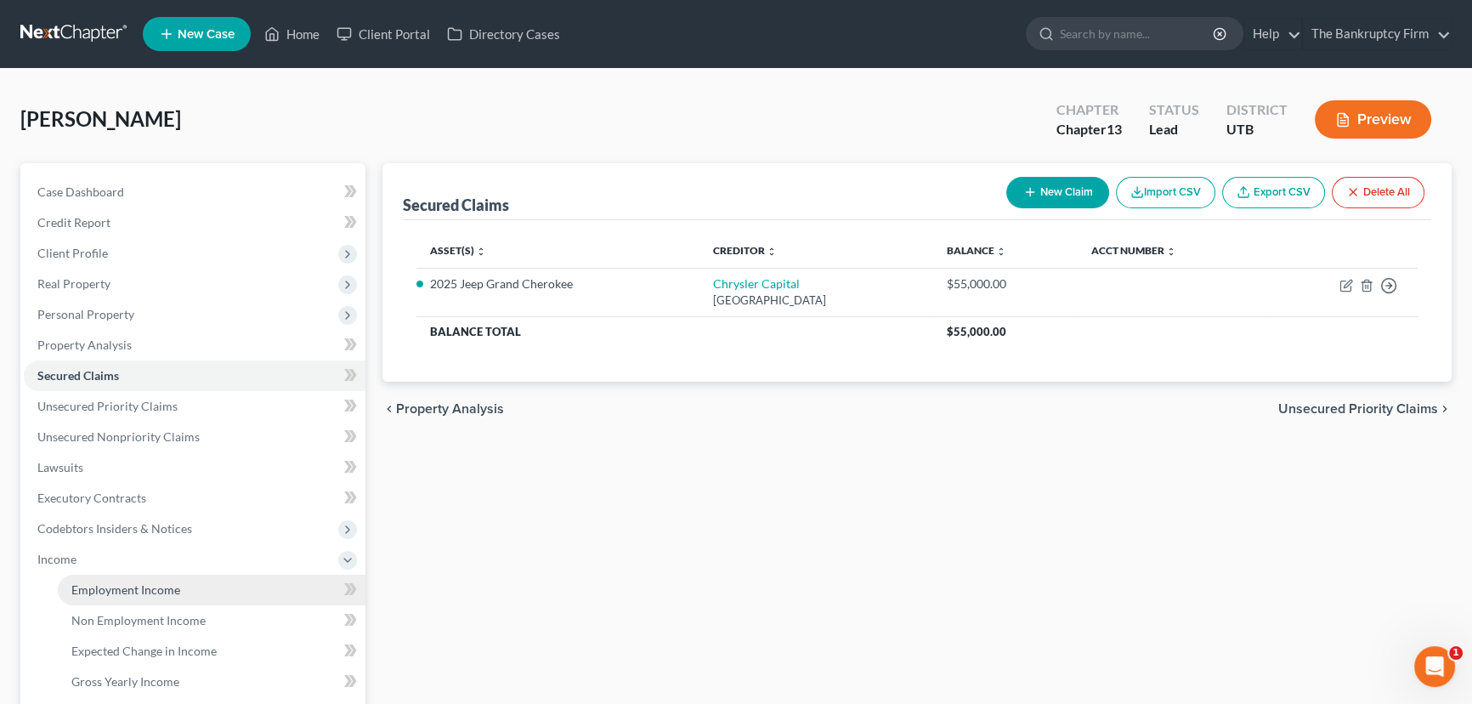
click at [156, 586] on span "Employment Income" at bounding box center [125, 589] width 109 height 14
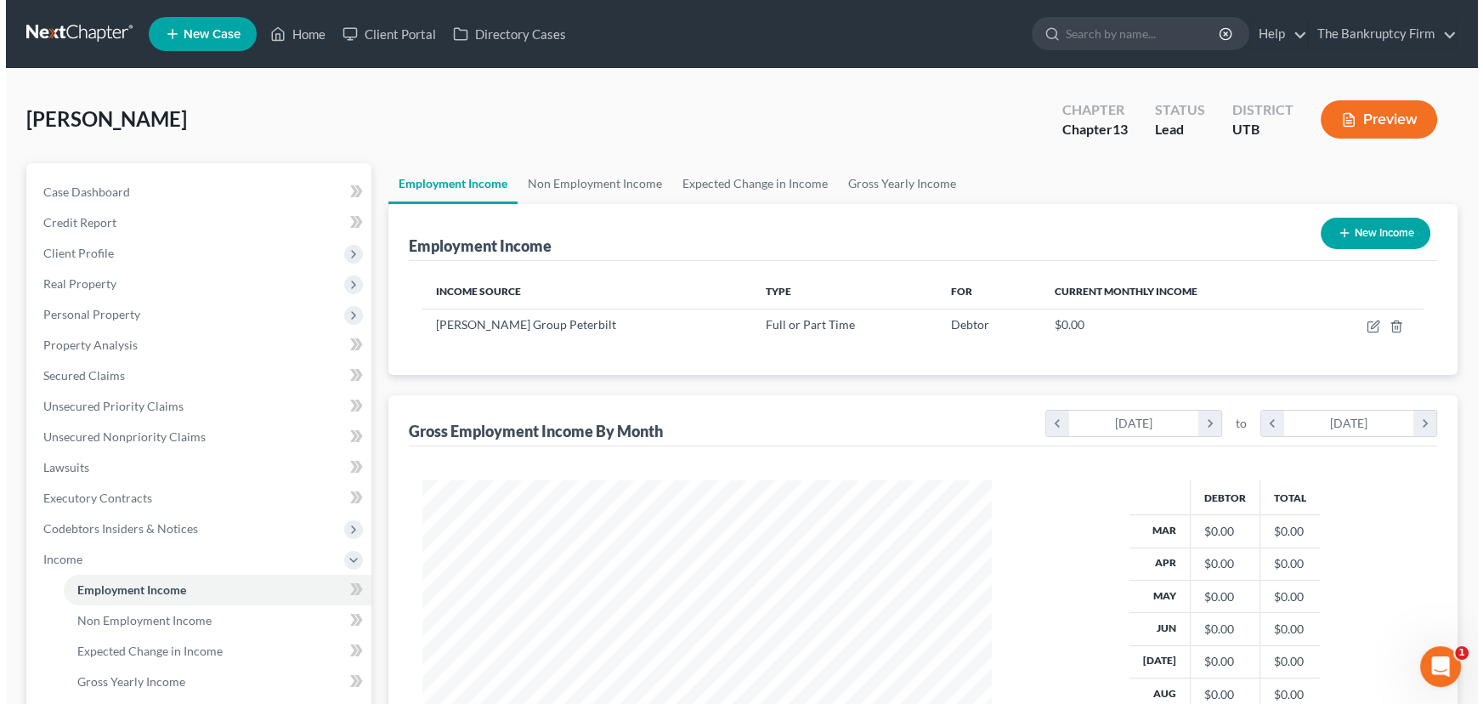
scroll to position [304, 603]
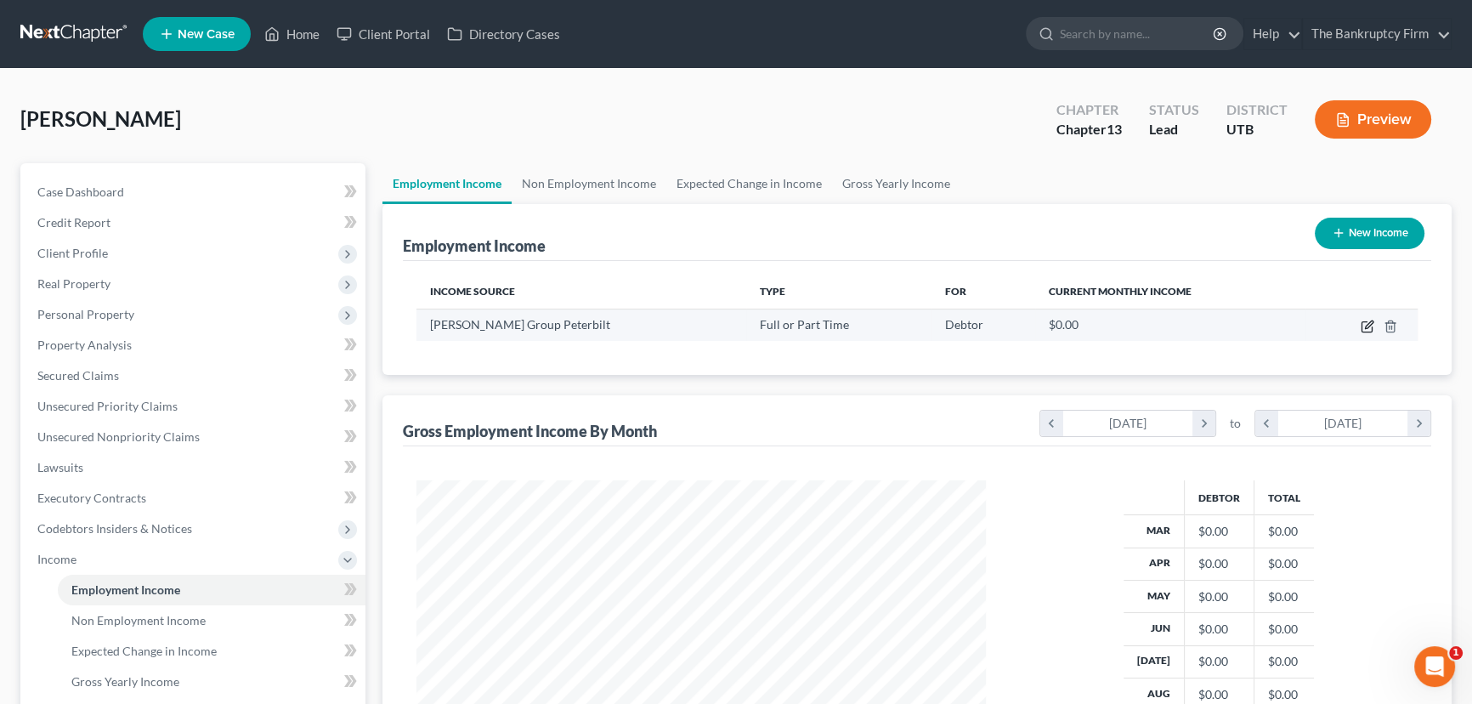
click at [1371, 320] on icon "button" at bounding box center [1369, 324] width 8 height 8
select select "0"
select select "1"
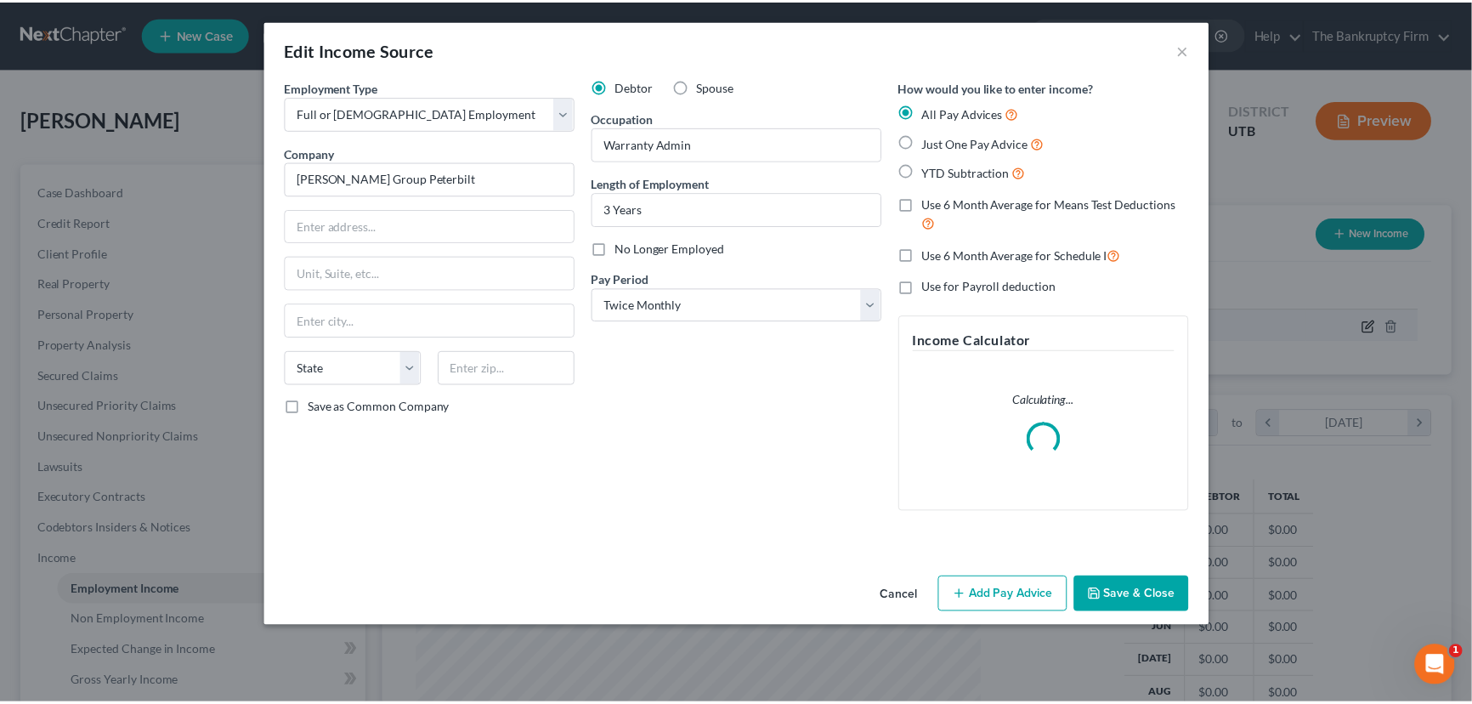
scroll to position [304, 608]
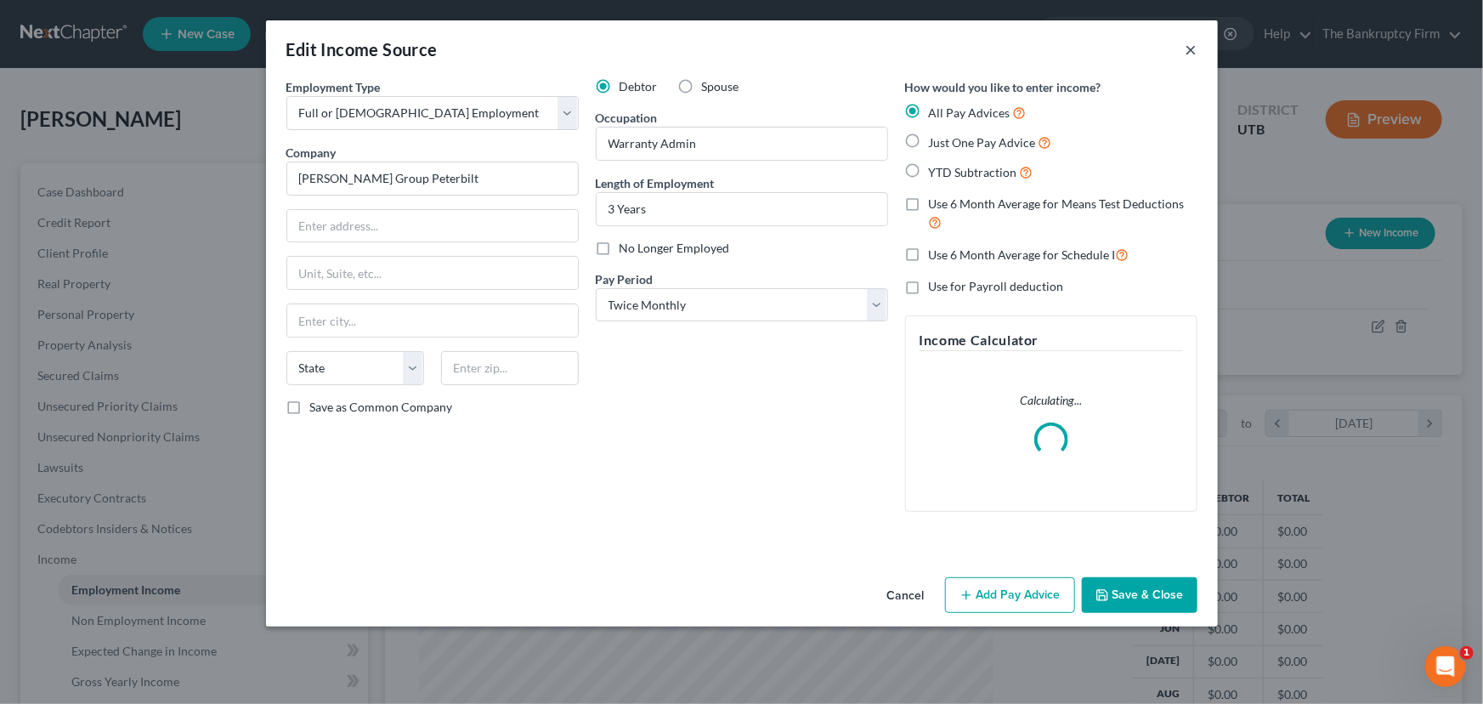
click at [1190, 47] on button "×" at bounding box center [1192, 49] width 12 height 20
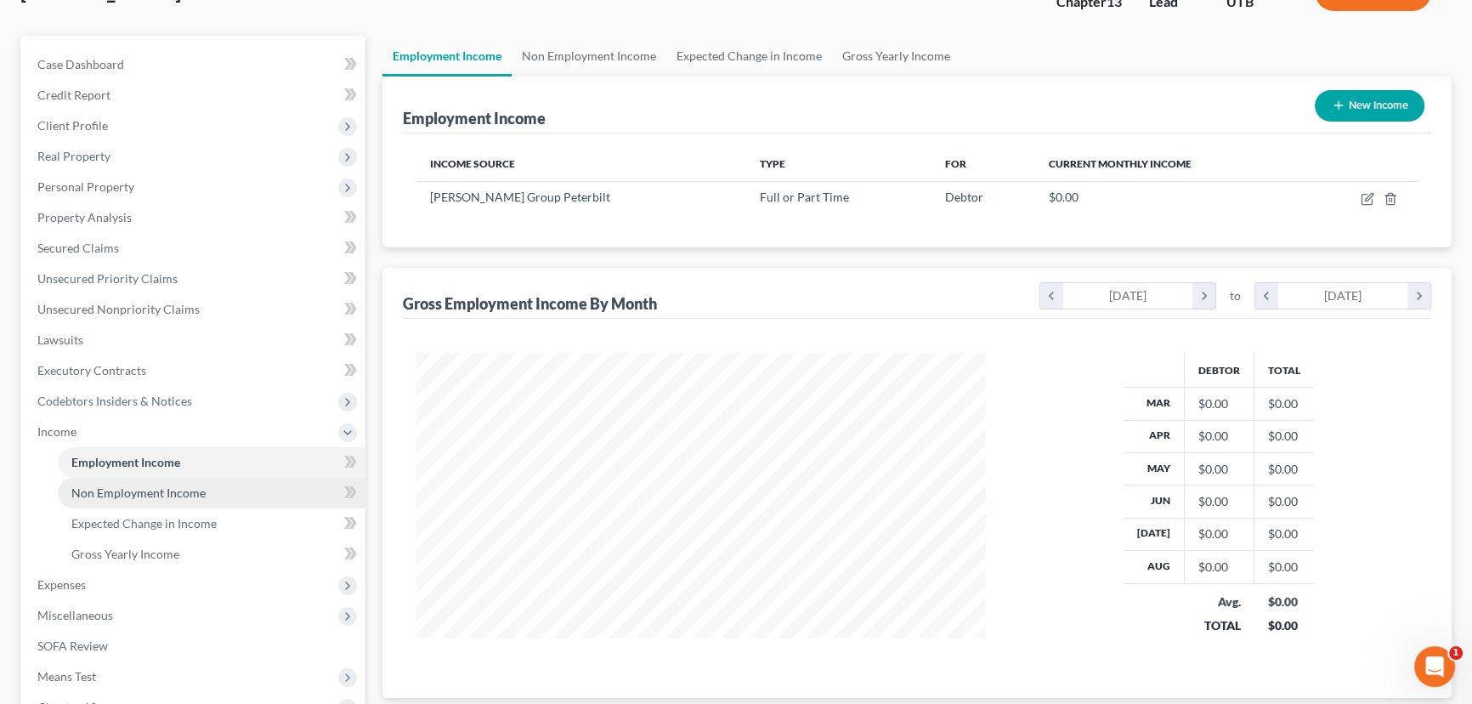
scroll to position [154, 0]
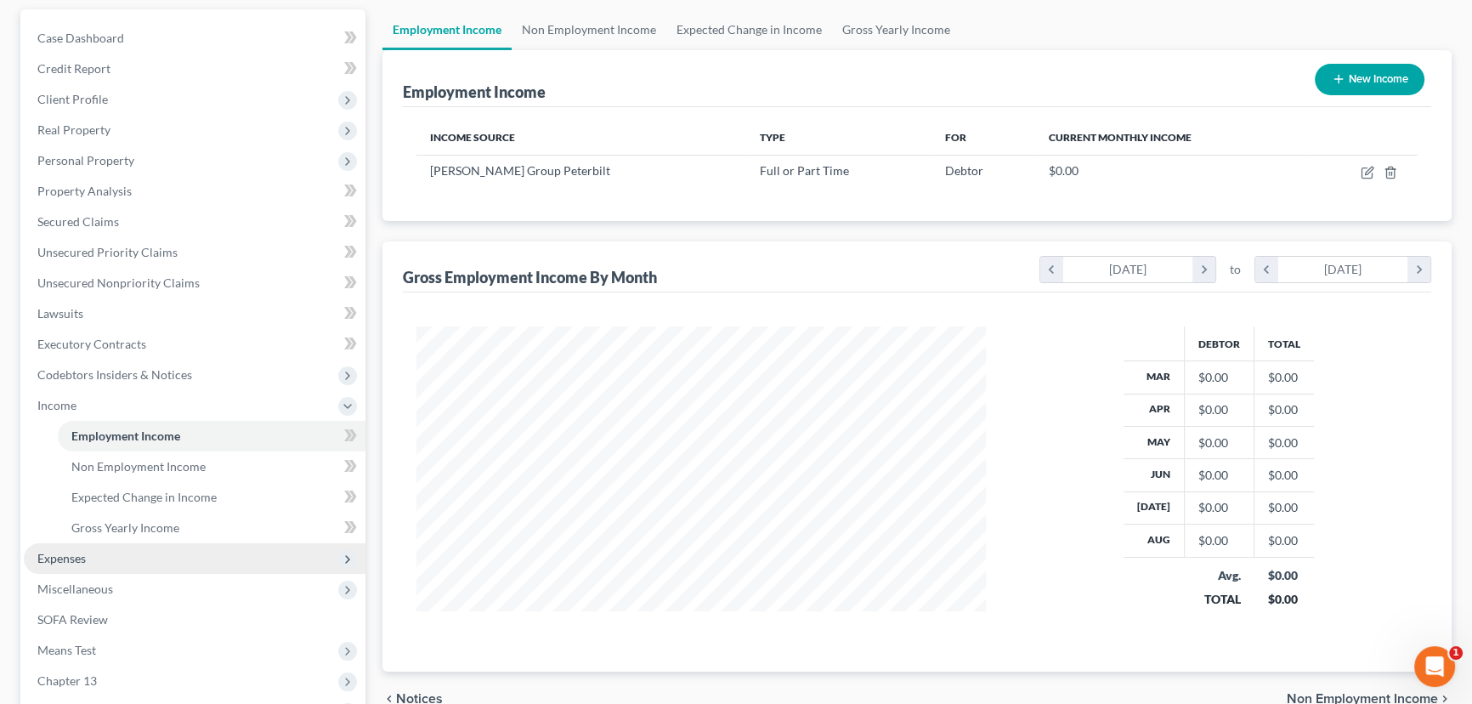
click at [64, 553] on span "Expenses" at bounding box center [61, 558] width 48 height 14
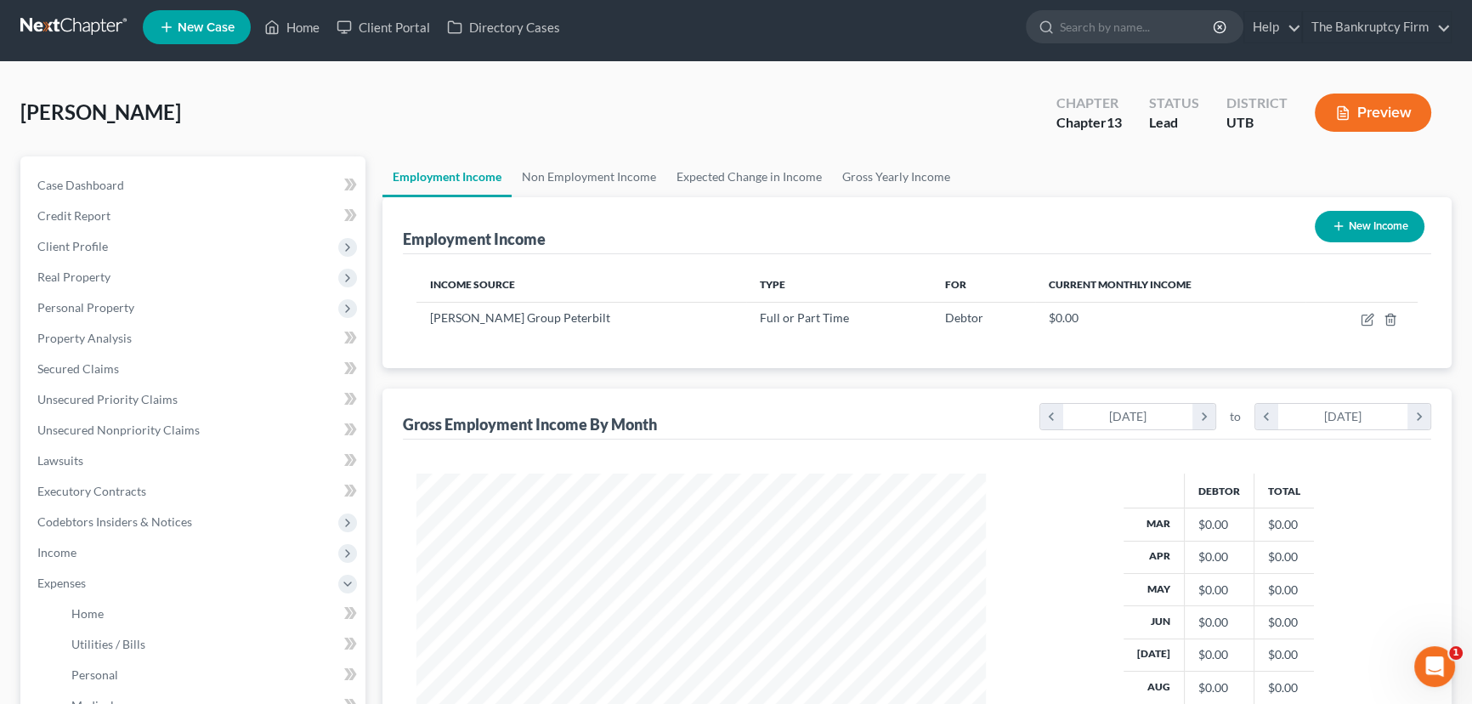
scroll to position [0, 0]
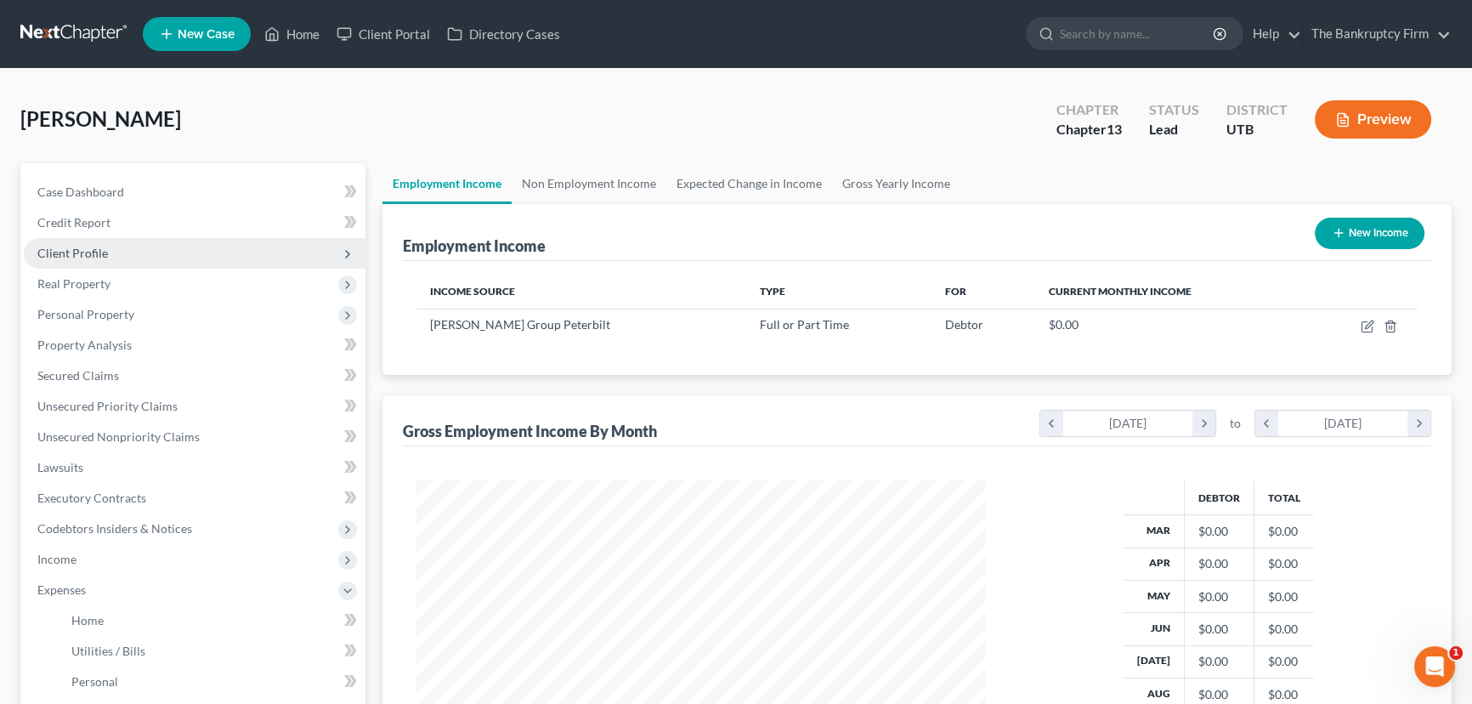
click at [65, 252] on span "Client Profile" at bounding box center [72, 253] width 71 height 14
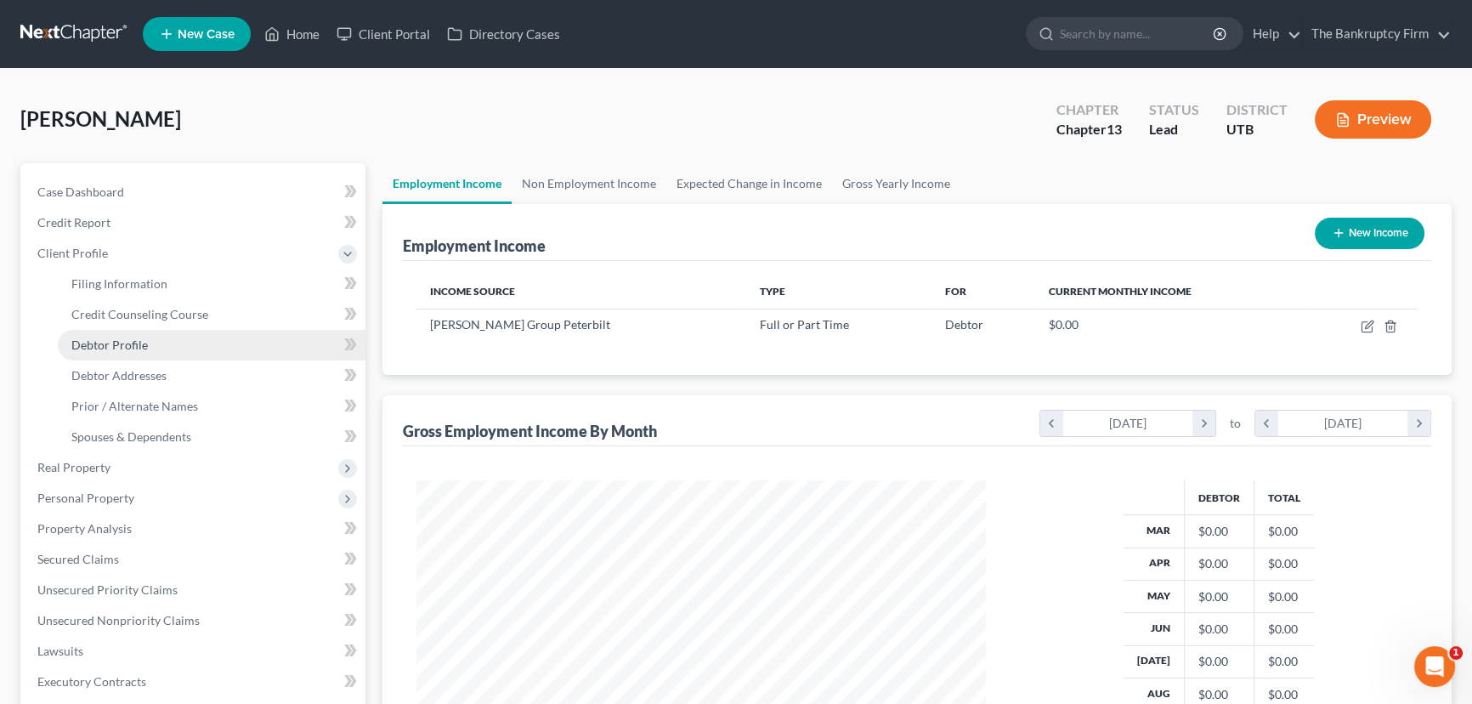
click at [119, 344] on span "Debtor Profile" at bounding box center [109, 344] width 76 height 14
select select "3"
select select "0"
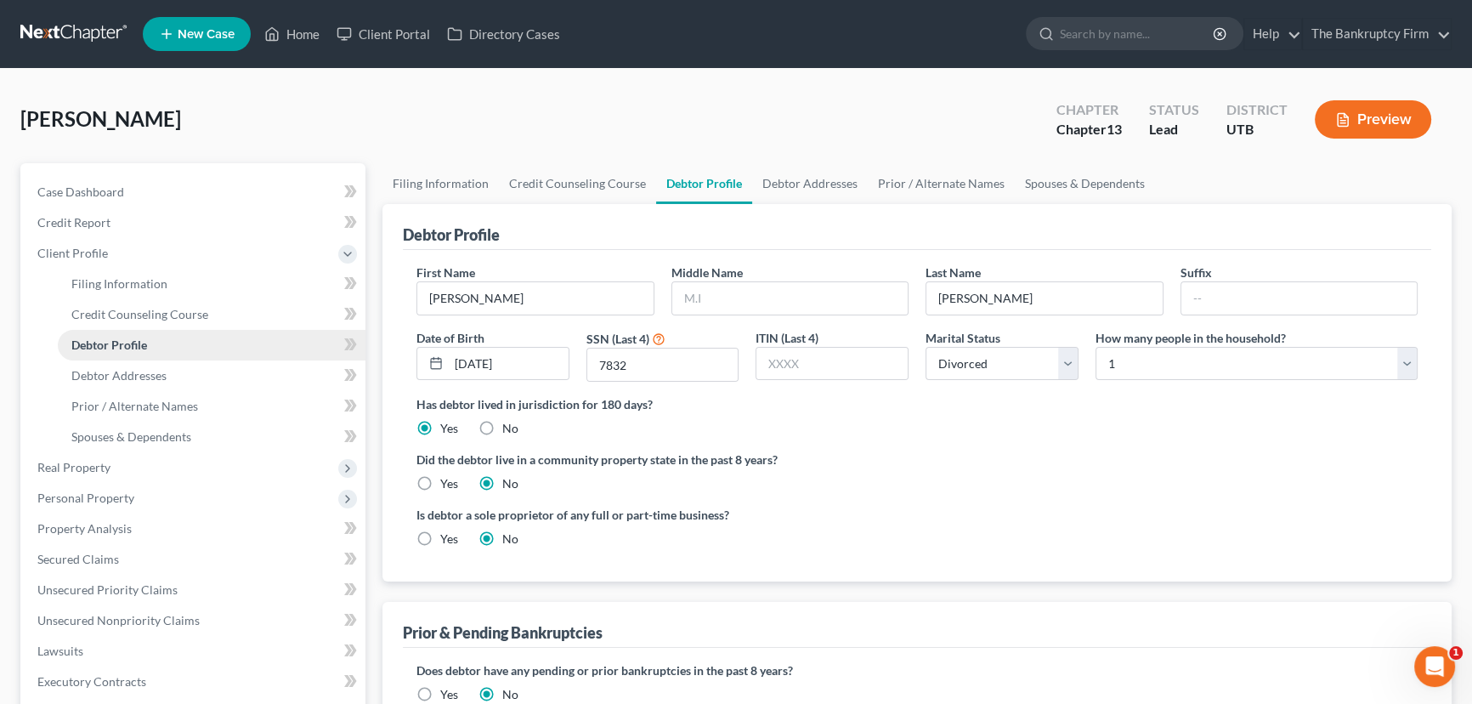
radio input "true"
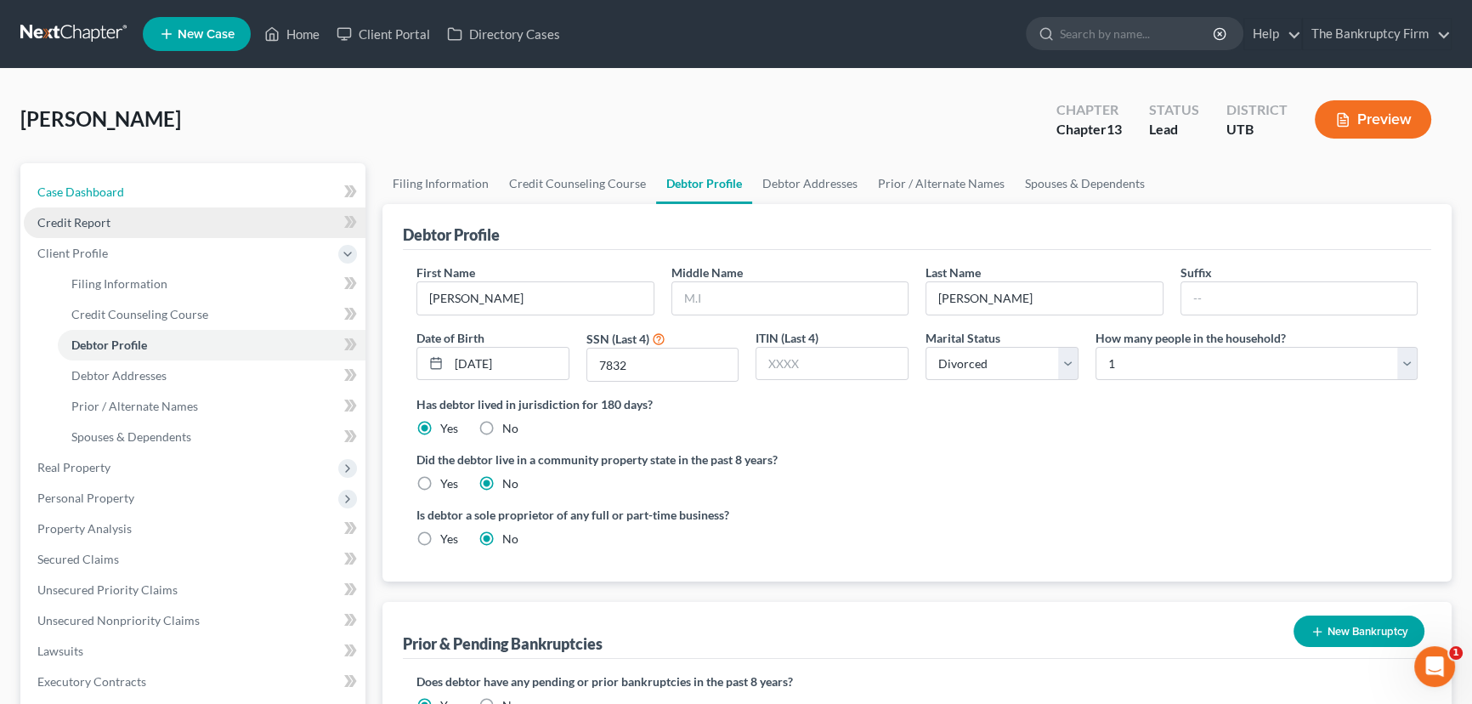
drag, startPoint x: 101, startPoint y: 194, endPoint x: 274, endPoint y: 224, distance: 176.0
click at [101, 193] on span "Case Dashboard" at bounding box center [80, 191] width 87 height 14
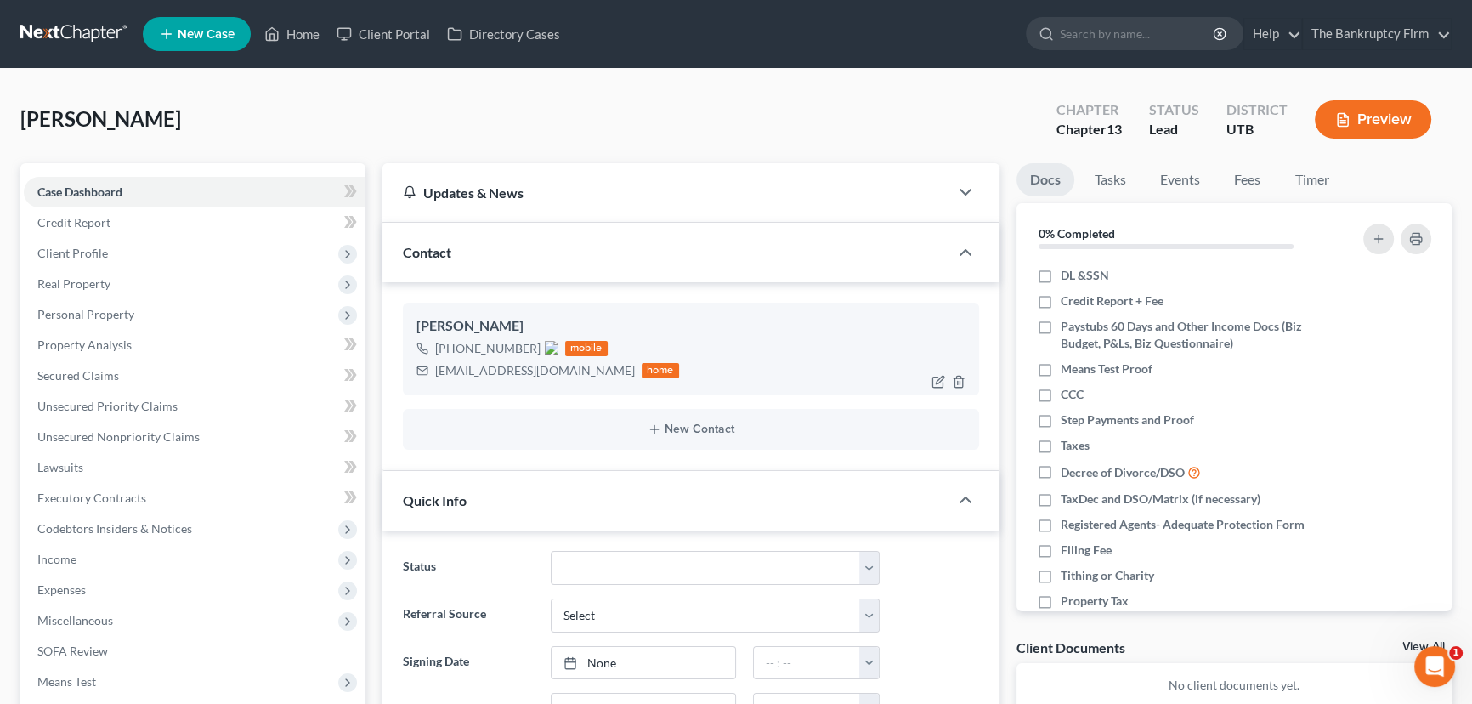
click at [552, 348] on img at bounding box center [552, 348] width 14 height 14
click at [101, 188] on span "Case Dashboard" at bounding box center [79, 191] width 85 height 14
click at [85, 253] on span "Client Profile" at bounding box center [72, 253] width 71 height 14
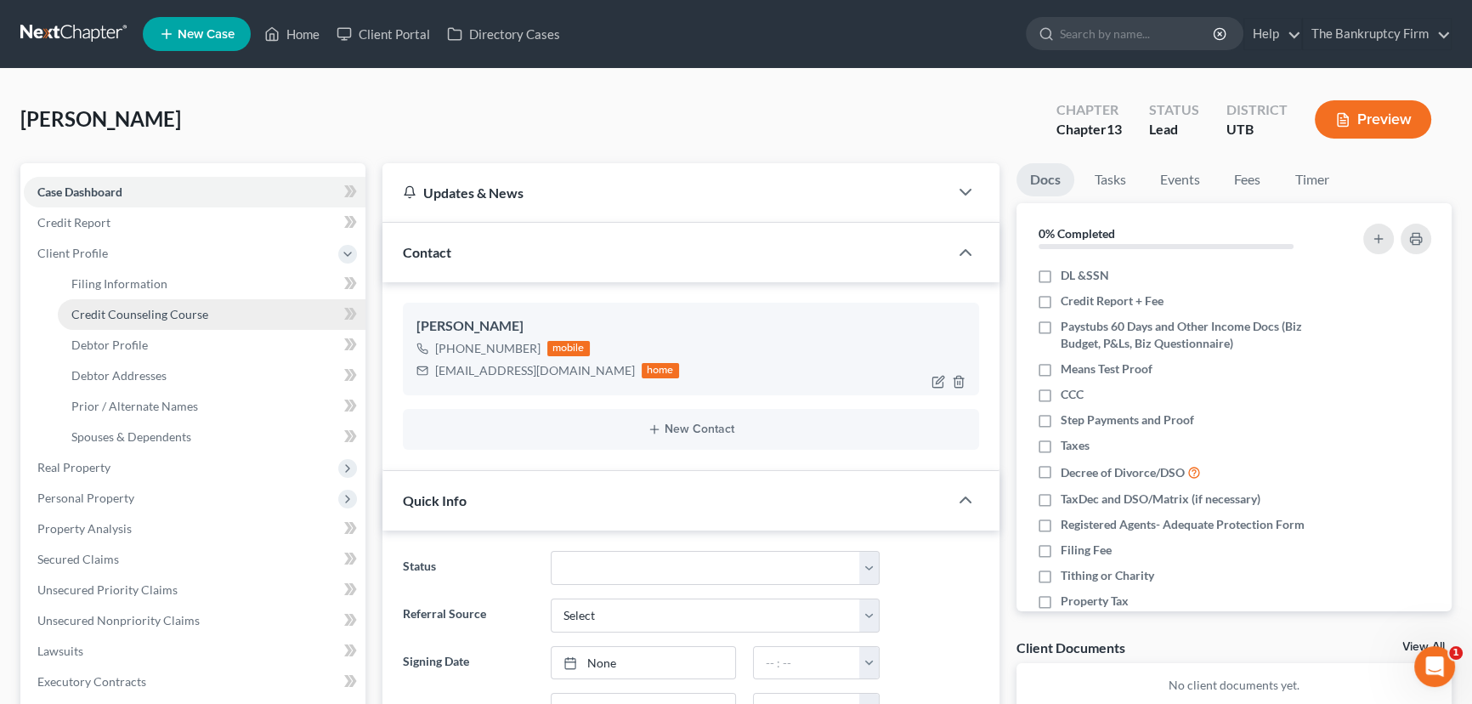
click at [172, 314] on span "Credit Counseling Course" at bounding box center [139, 314] width 137 height 14
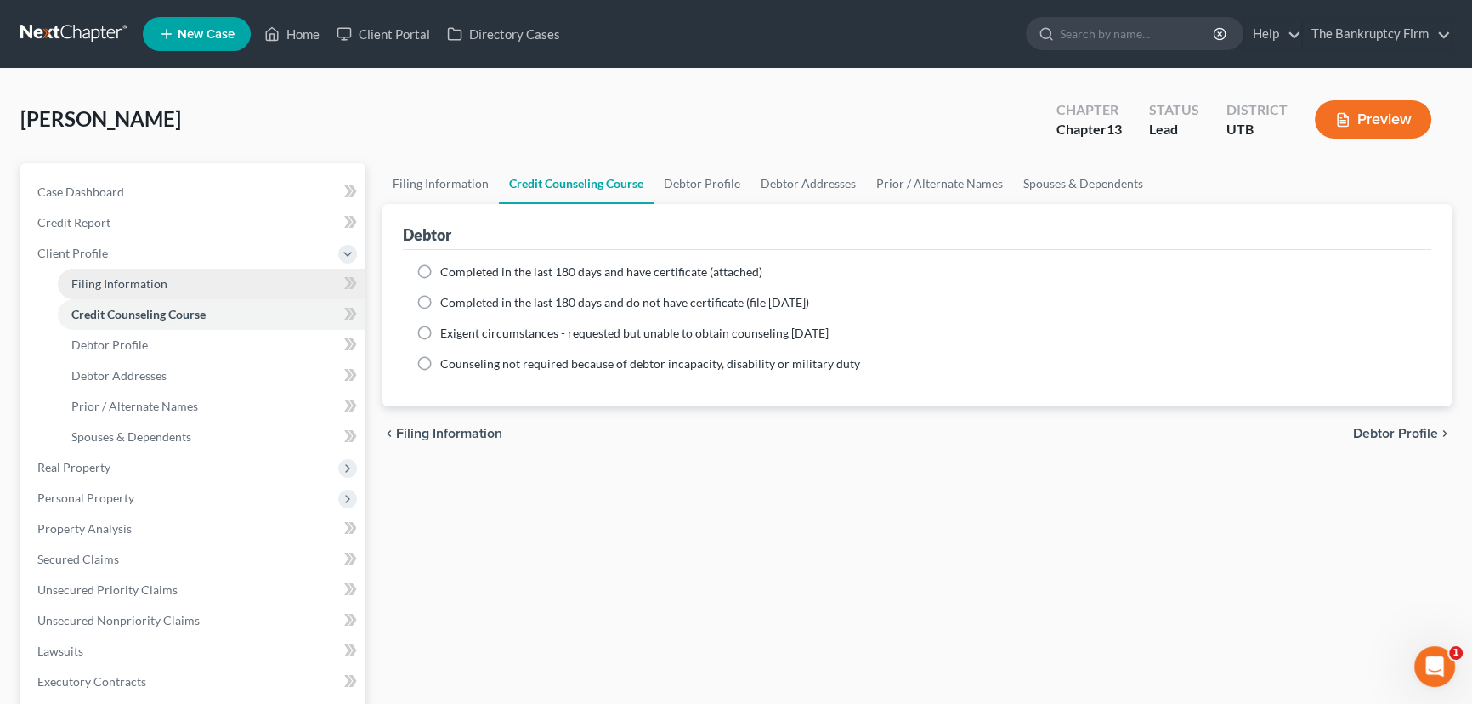
click at [144, 280] on span "Filing Information" at bounding box center [119, 283] width 96 height 14
select select "1"
select select "0"
select select "3"
select select "46"
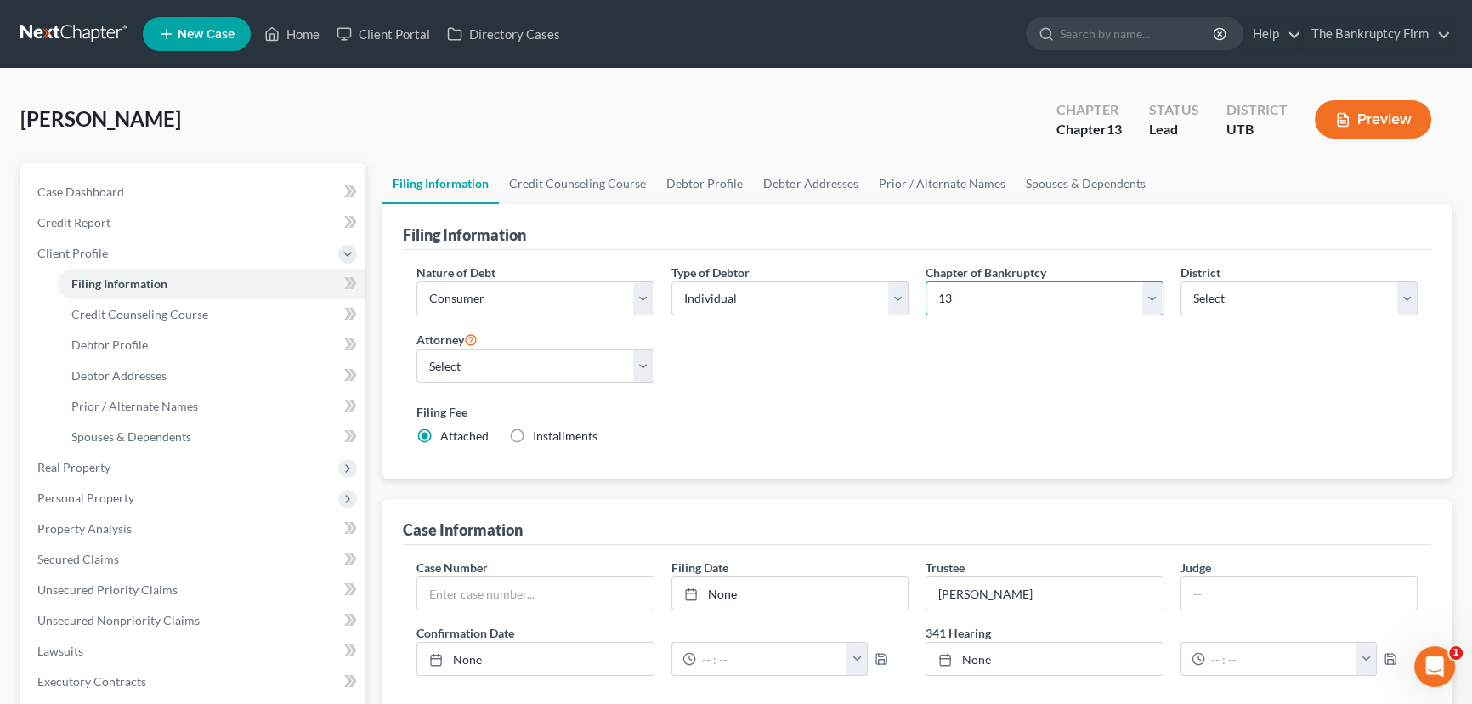
click at [982, 295] on select "Select 7 11 12 13" at bounding box center [1044, 298] width 238 height 34
select select "0"
click at [925, 281] on select "Select 7 11 12 13" at bounding box center [1044, 298] width 238 height 34
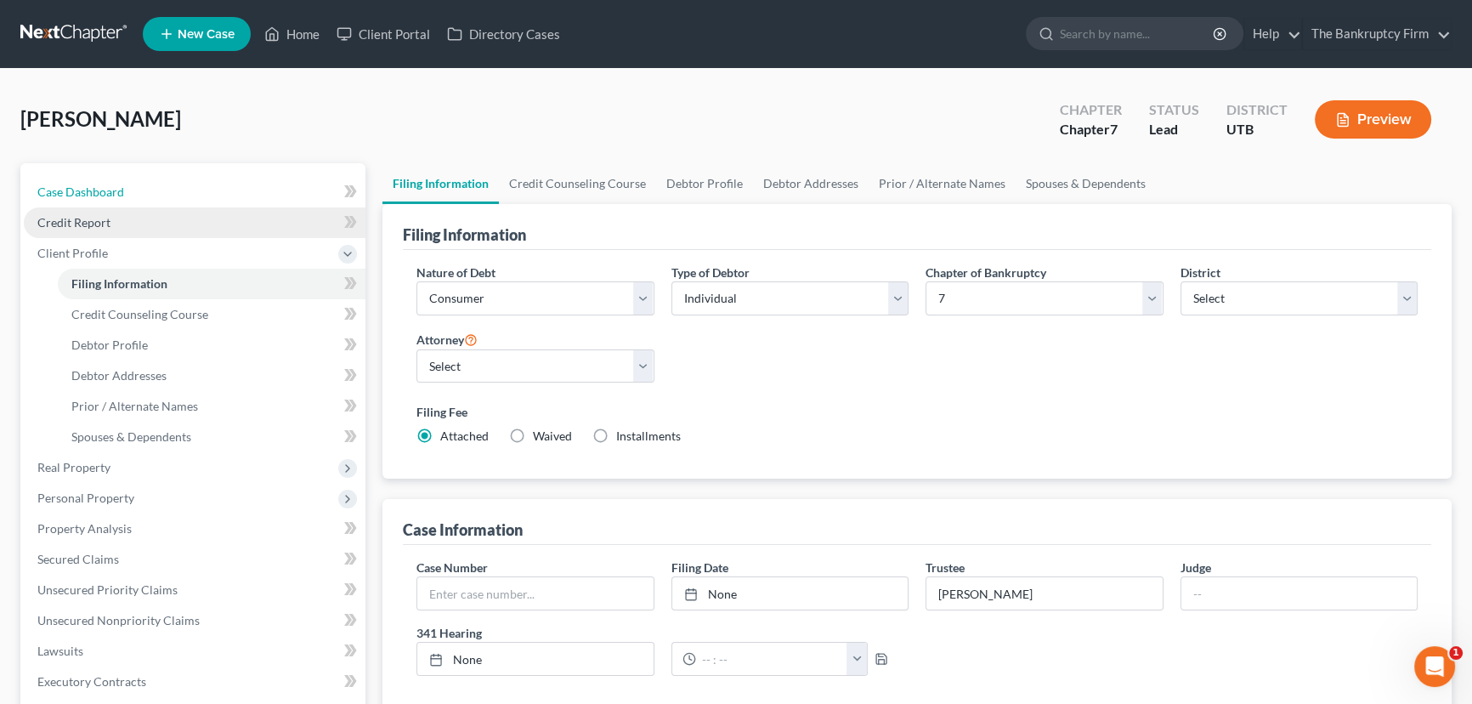
drag, startPoint x: 92, startPoint y: 188, endPoint x: 216, endPoint y: 206, distance: 125.4
click at [92, 188] on span "Case Dashboard" at bounding box center [80, 191] width 87 height 14
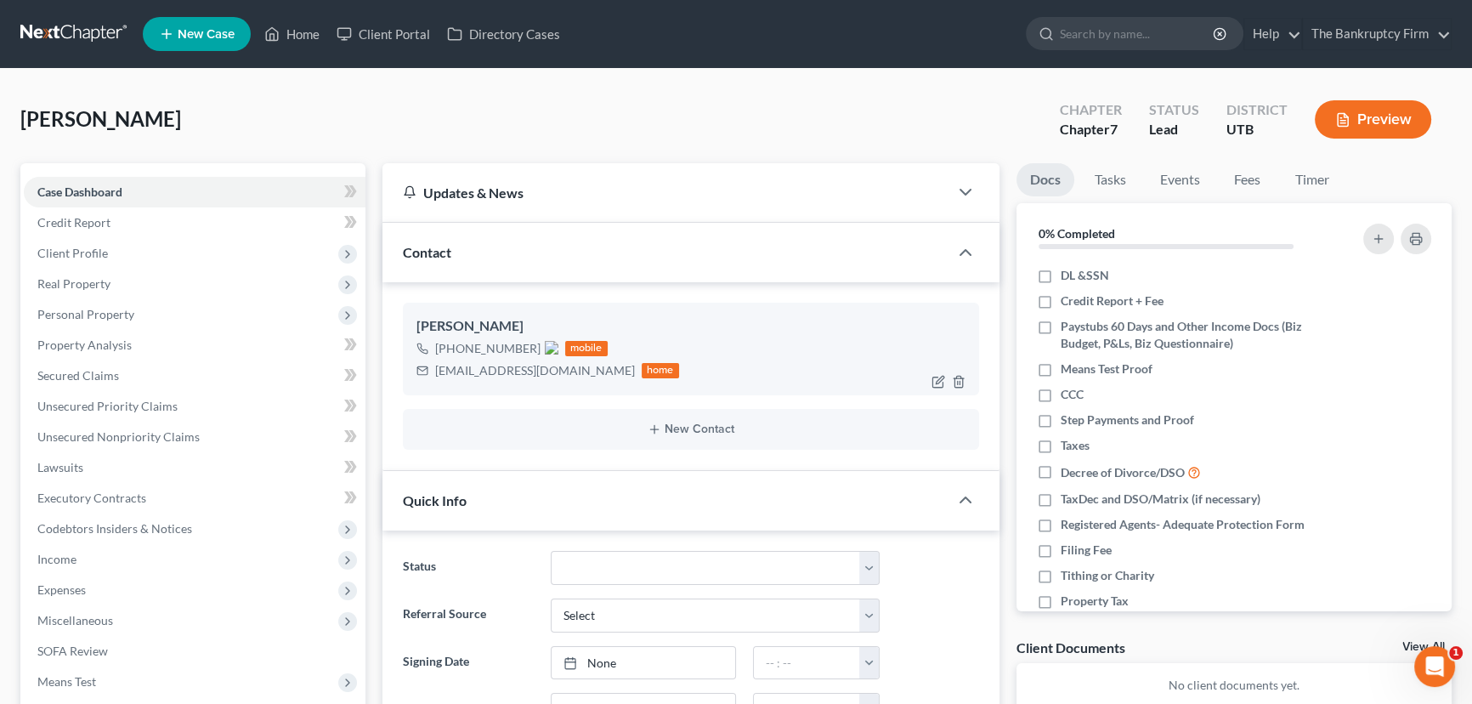
click at [550, 349] on img at bounding box center [552, 348] width 14 height 14
drag, startPoint x: 75, startPoint y: 222, endPoint x: 141, endPoint y: 288, distance: 93.7
click at [75, 222] on span "Credit Report" at bounding box center [73, 222] width 73 height 14
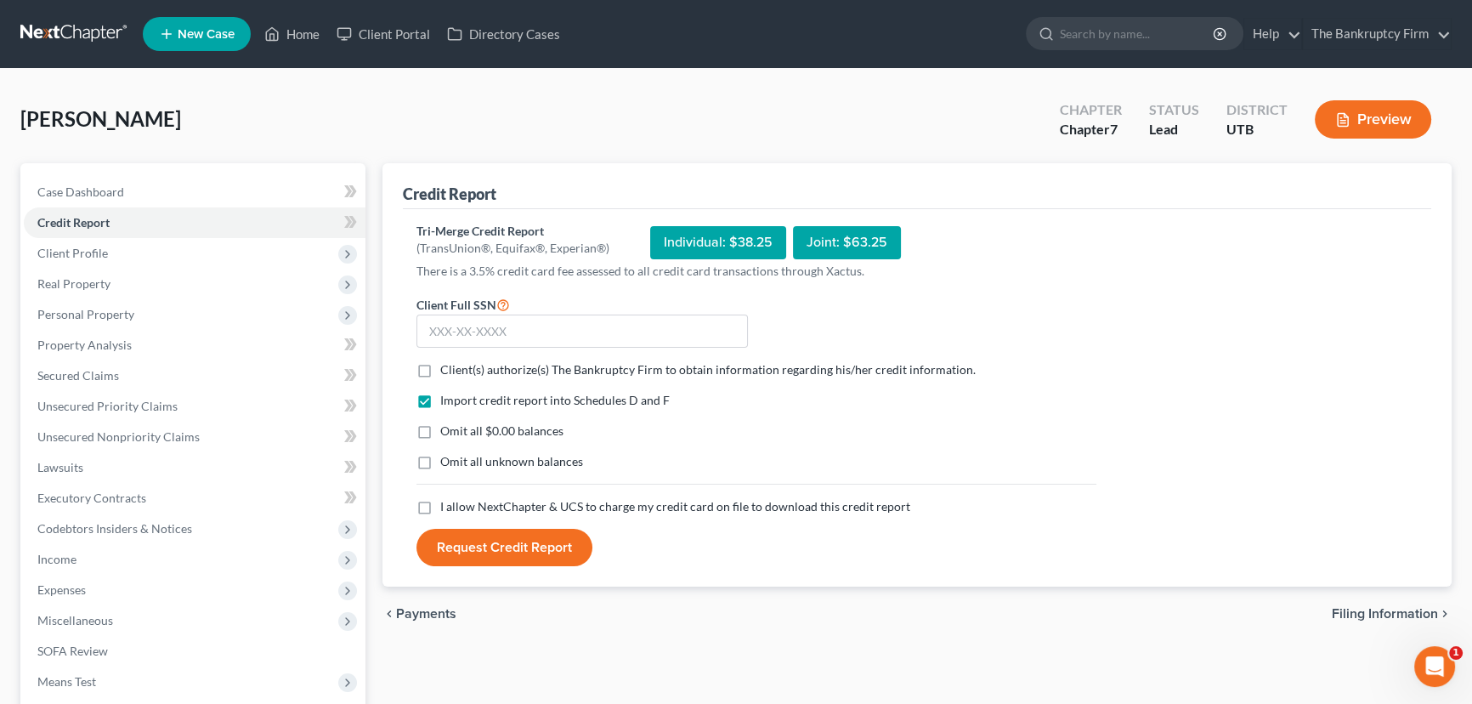
click at [440, 365] on label "Client(s) authorize(s) The Bankruptcy Firm to obtain information regarding his/…" at bounding box center [707, 369] width 535 height 17
click at [447, 365] on input "Client(s) authorize(s) The Bankruptcy Firm to obtain information regarding his/…" at bounding box center [452, 366] width 11 height 11
checkbox input "true"
click at [440, 503] on label "I allow NextChapter & UCS to charge my credit card on file to download this cre…" at bounding box center [675, 506] width 470 height 17
click at [447, 503] on input "I allow NextChapter & UCS to charge my credit card on file to download this cre…" at bounding box center [452, 503] width 11 height 11
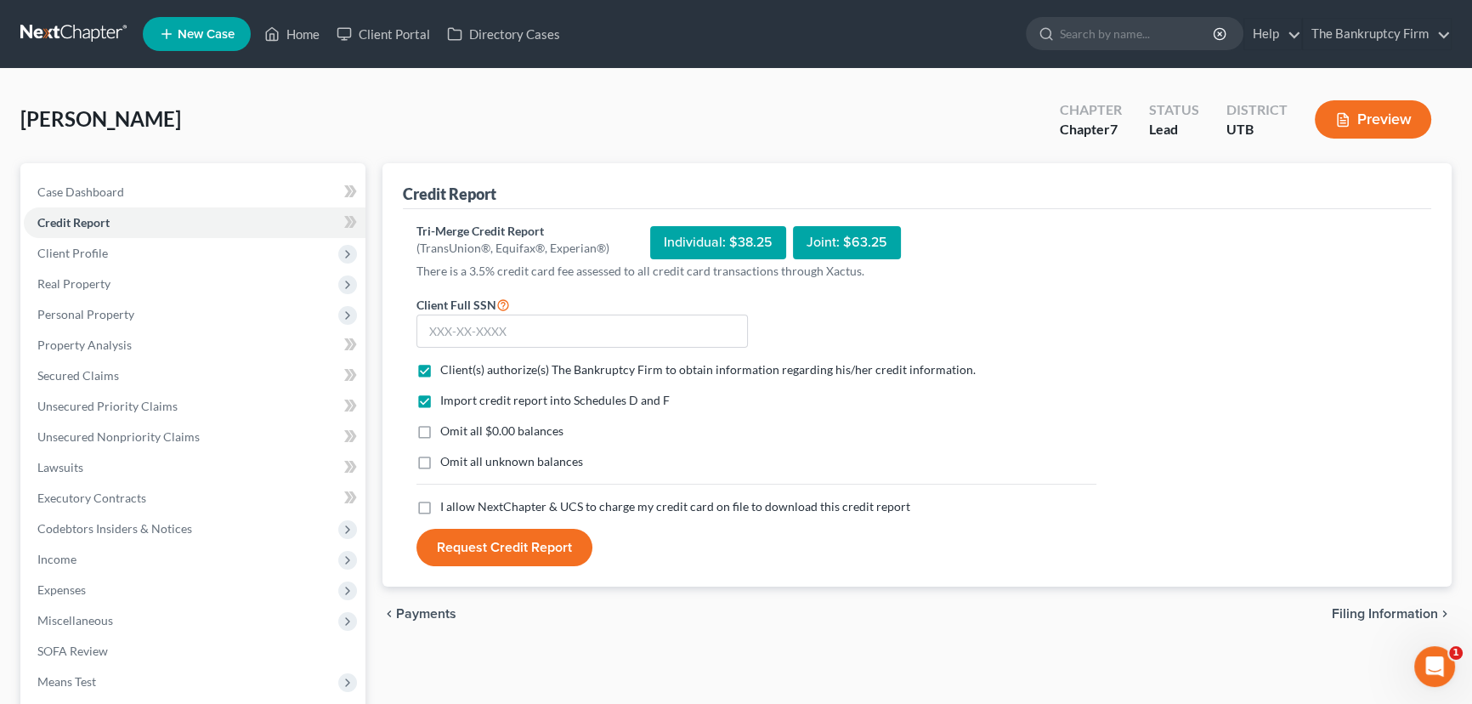
checkbox input "true"
drag, startPoint x: 433, startPoint y: 325, endPoint x: 487, endPoint y: 345, distance: 57.8
click at [433, 325] on input "text" at bounding box center [581, 331] width 331 height 34
paste input "528-59-7832"
type input "528-59-7832"
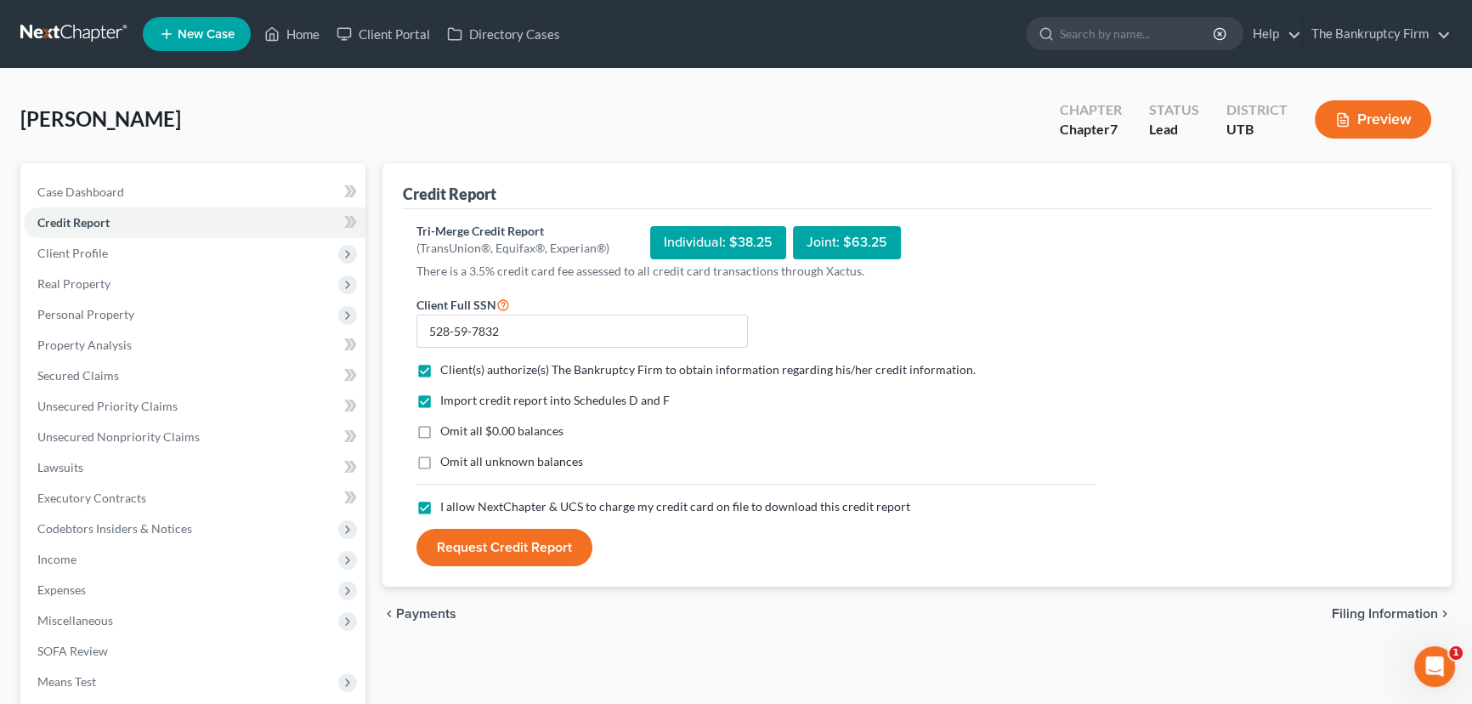
click at [487, 543] on button "Request Credit Report" at bounding box center [504, 547] width 176 height 37
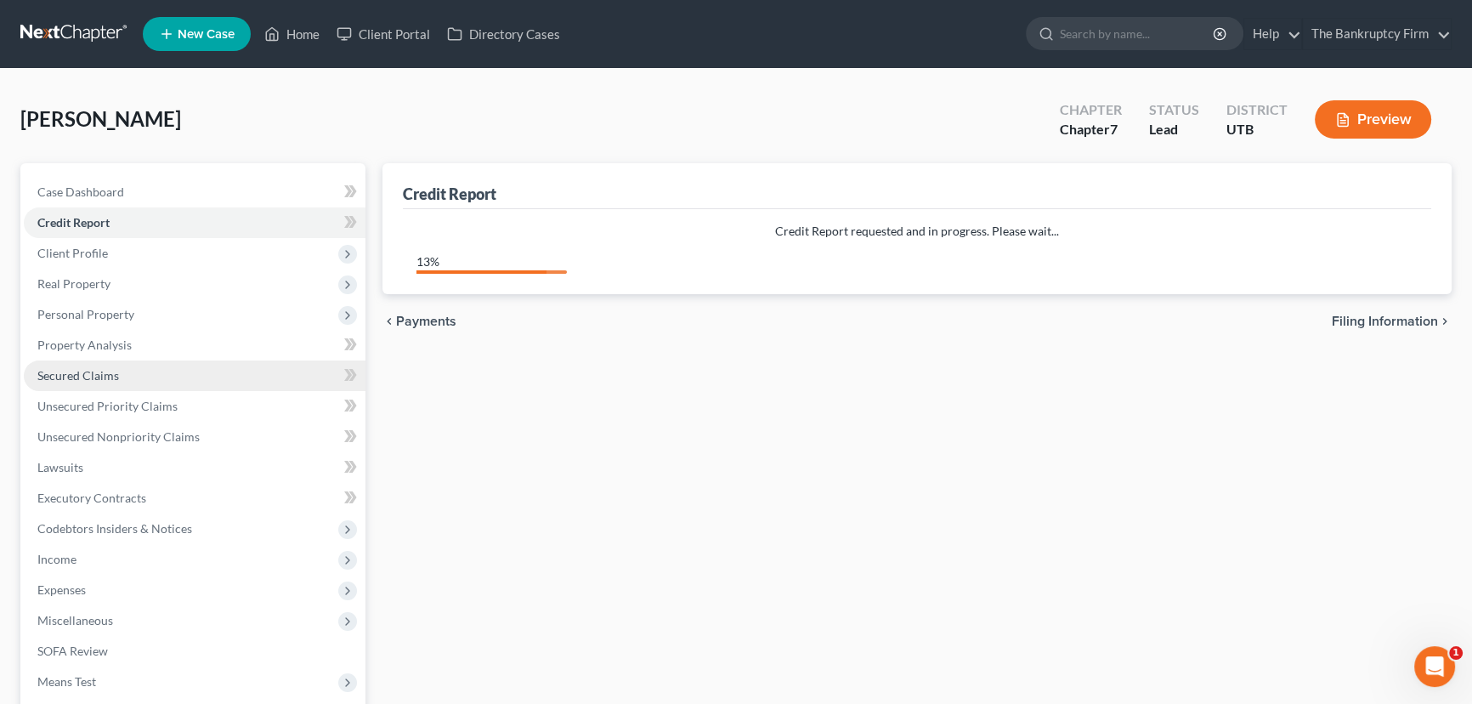
click at [86, 373] on span "Secured Claims" at bounding box center [78, 375] width 82 height 14
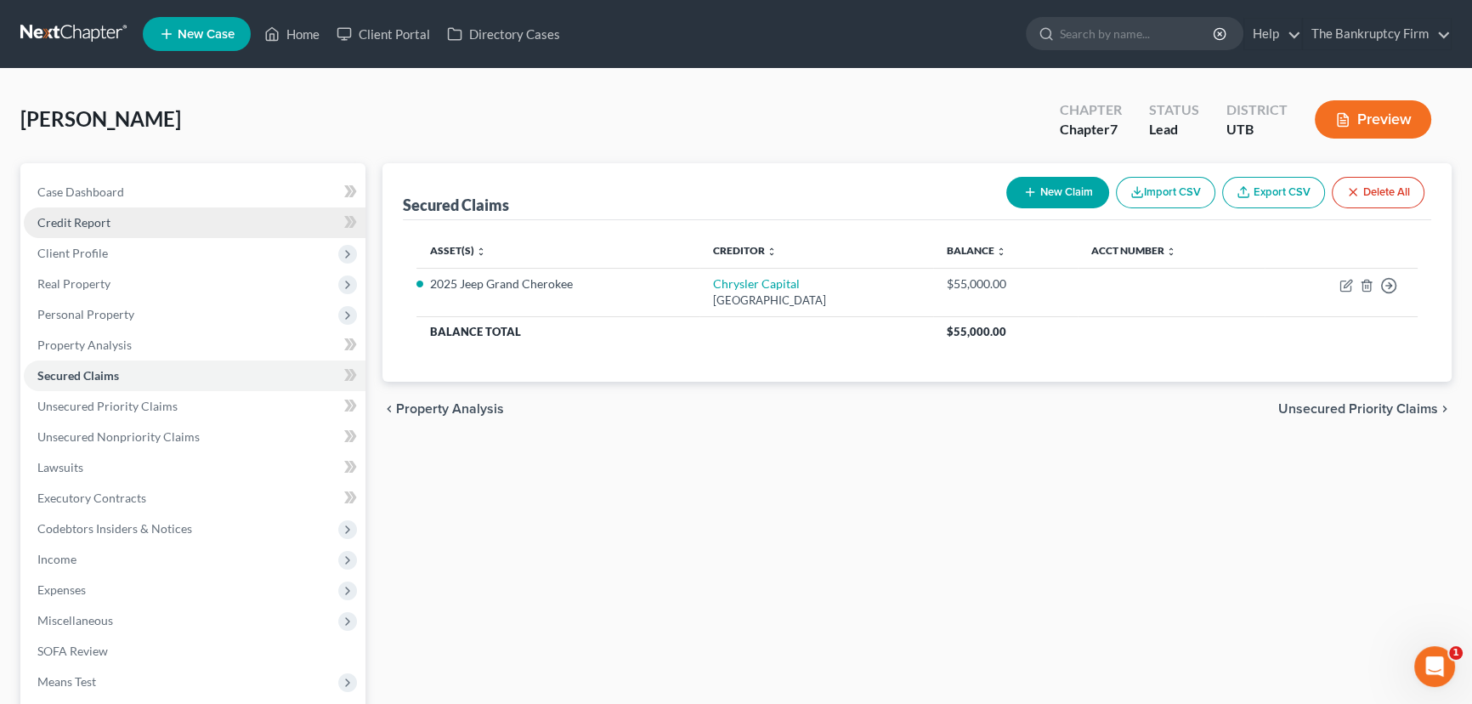
click at [82, 221] on span "Credit Report" at bounding box center [73, 222] width 73 height 14
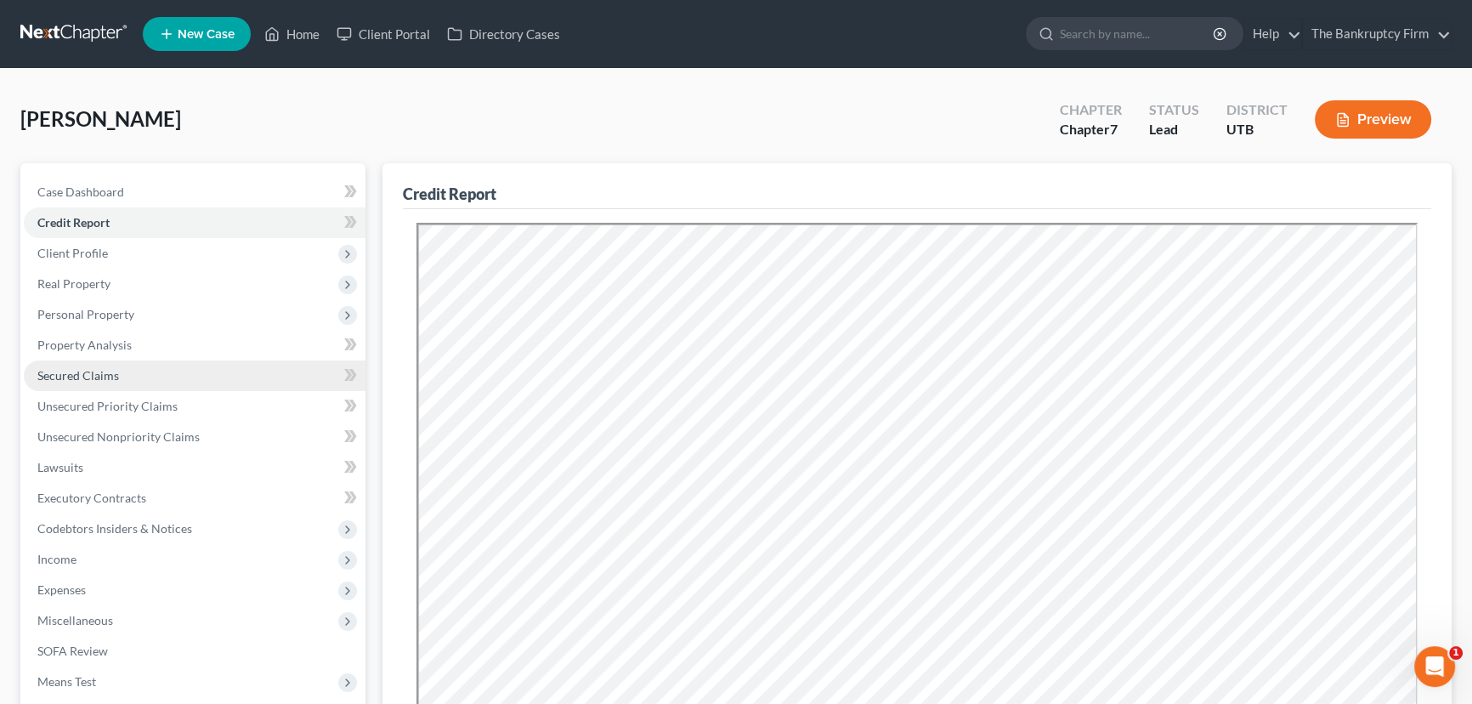
drag, startPoint x: 72, startPoint y: 373, endPoint x: 88, endPoint y: 374, distance: 16.2
click at [72, 374] on span "Secured Claims" at bounding box center [78, 375] width 82 height 14
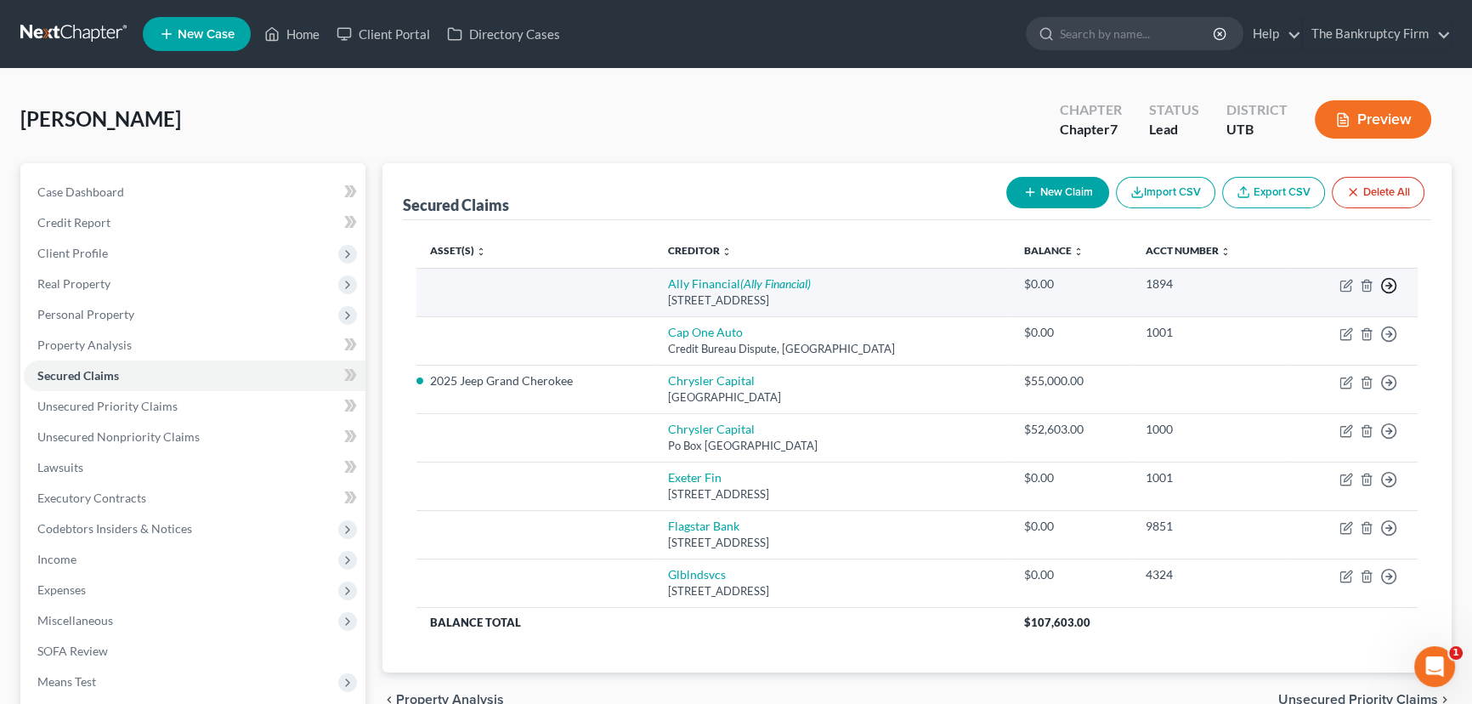
click at [1389, 280] on icon "button" at bounding box center [1388, 285] width 17 height 17
click at [1292, 325] on link "Move to F" at bounding box center [1311, 327] width 142 height 29
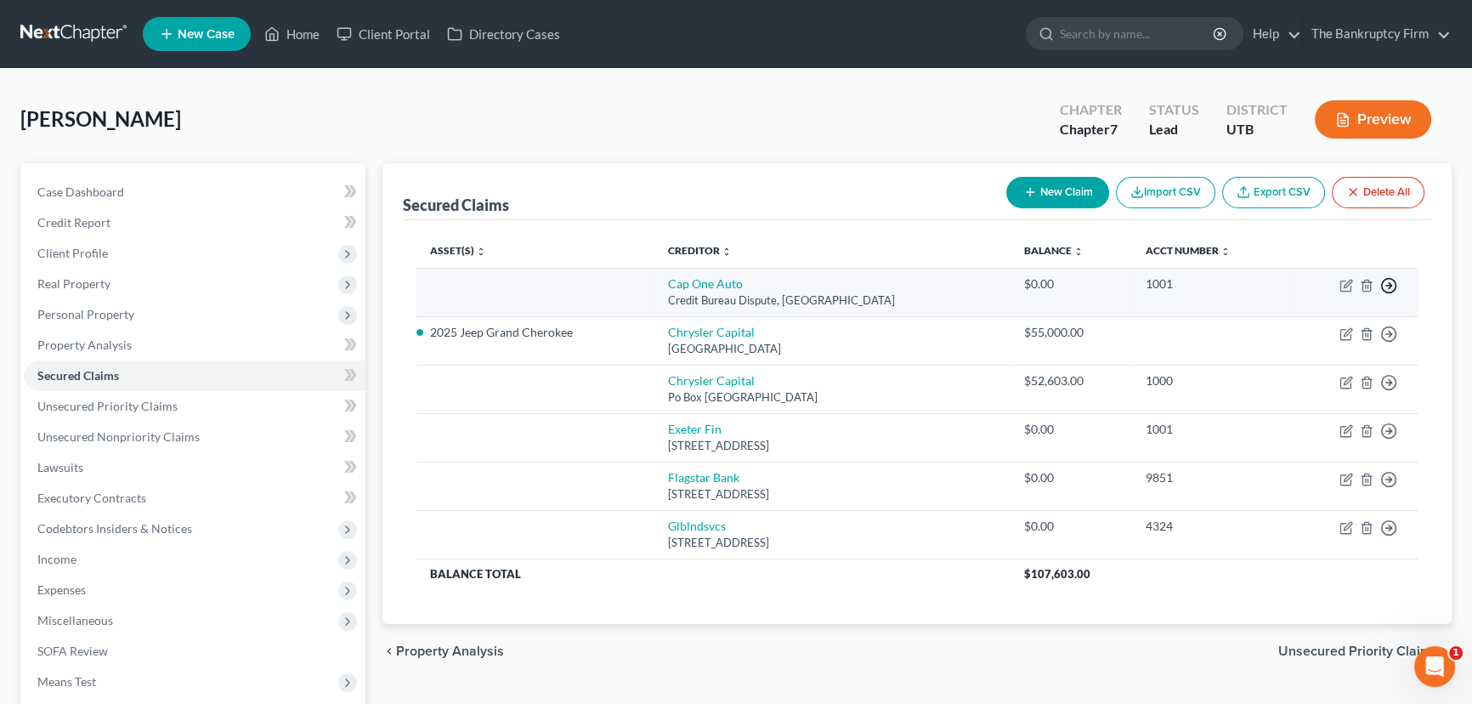
click at [1388, 283] on icon "button" at bounding box center [1388, 285] width 17 height 17
click at [1284, 328] on link "Move to F" at bounding box center [1311, 327] width 142 height 29
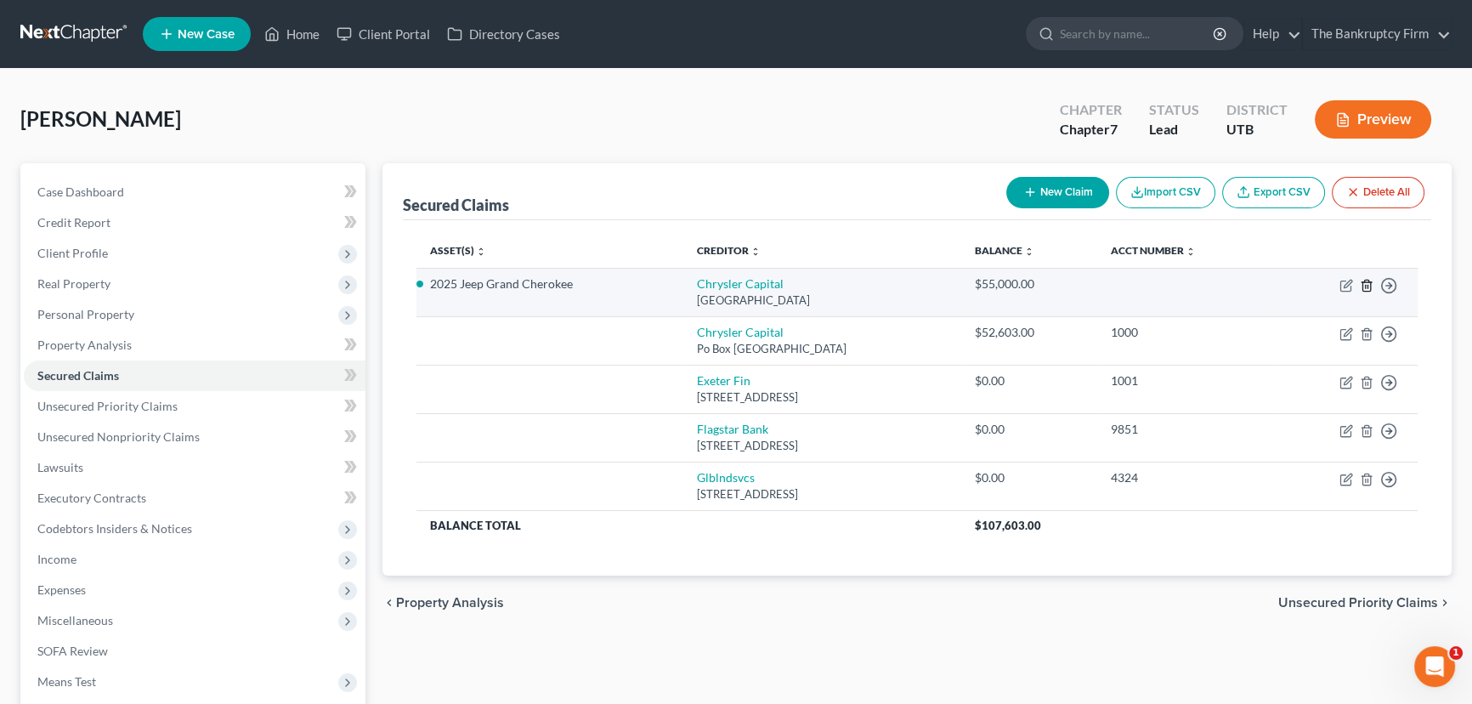
click at [1367, 285] on line "button" at bounding box center [1367, 286] width 0 height 3
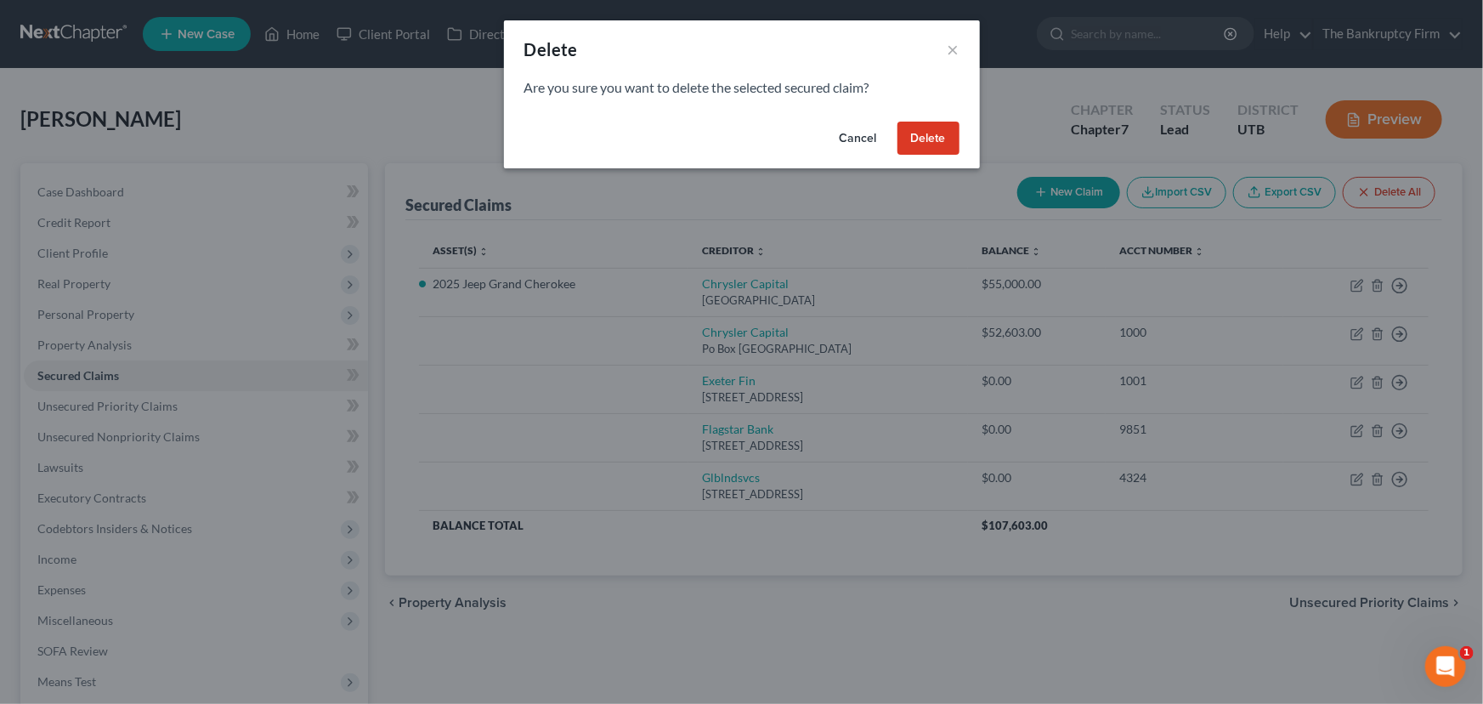
click at [935, 133] on button "Delete" at bounding box center [928, 139] width 62 height 34
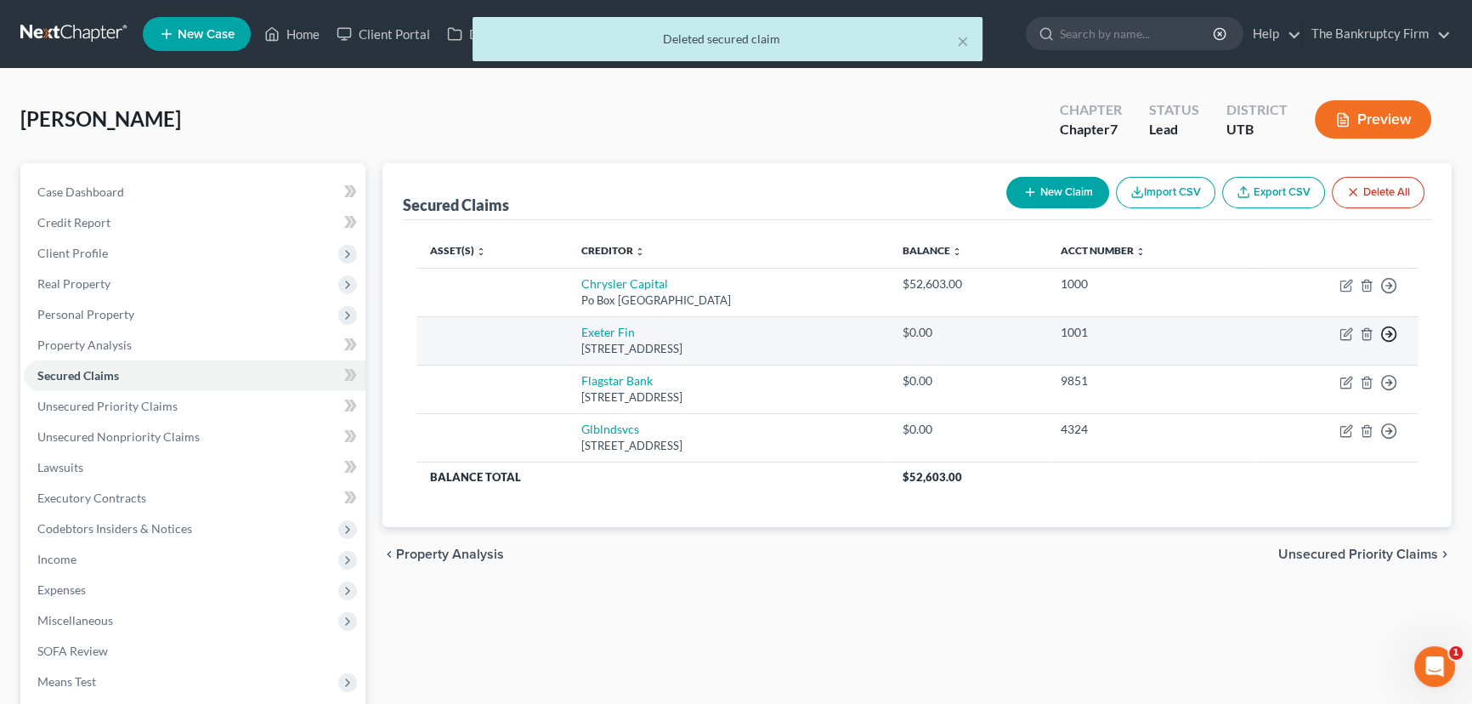
click at [1386, 334] on line "button" at bounding box center [1389, 334] width 6 height 0
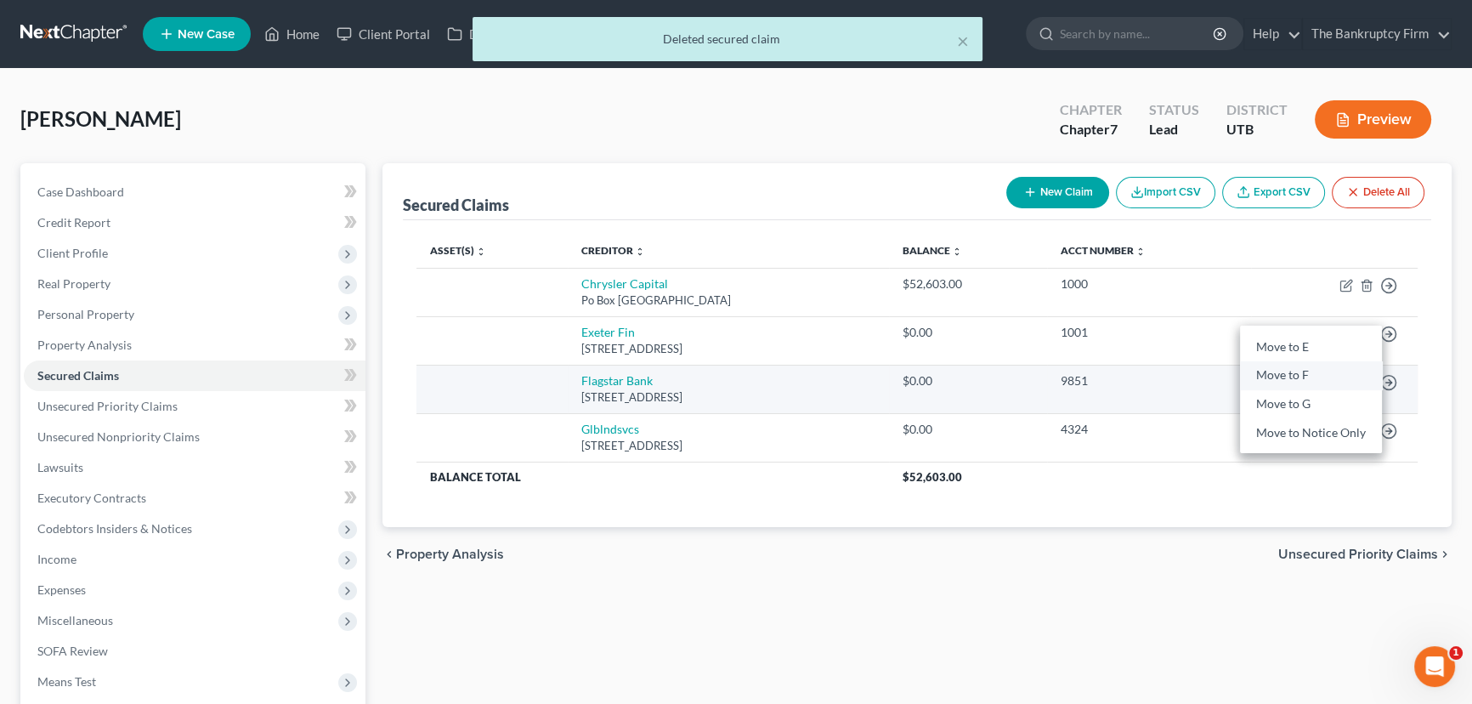
drag, startPoint x: 1293, startPoint y: 374, endPoint x: 1344, endPoint y: 375, distance: 51.8
click at [1293, 374] on link "Move to F" at bounding box center [1311, 375] width 142 height 29
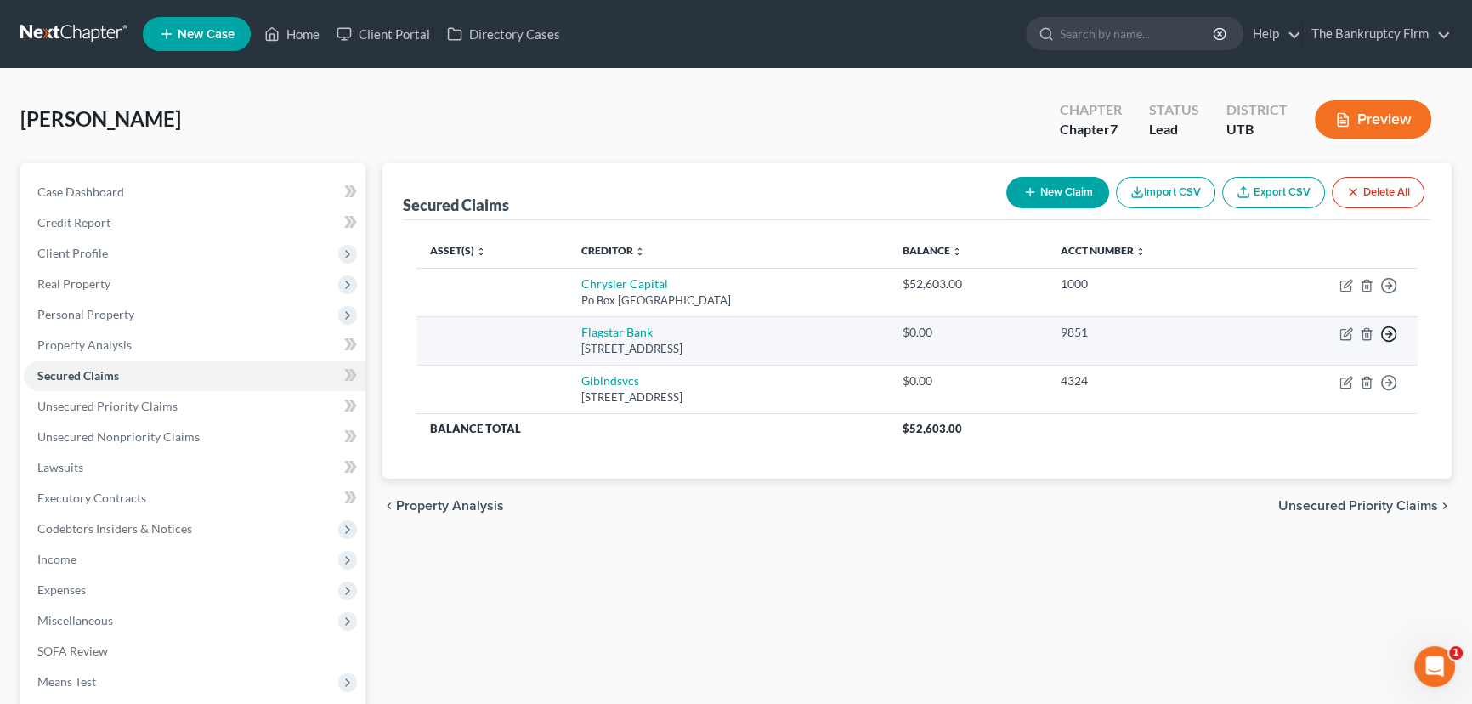
click at [1387, 334] on line "button" at bounding box center [1389, 334] width 6 height 0
click at [1287, 373] on link "Move to F" at bounding box center [1311, 375] width 142 height 29
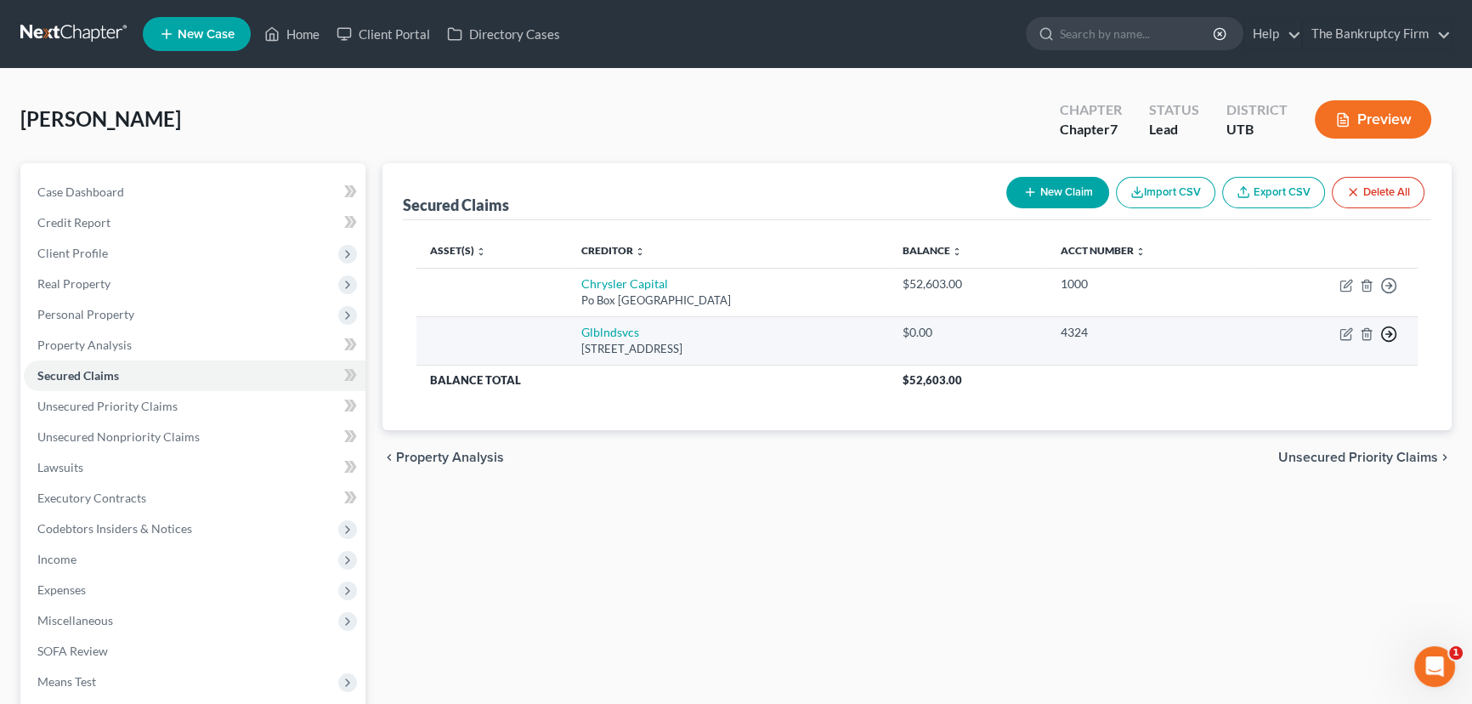
click at [1389, 331] on polyline "button" at bounding box center [1390, 334] width 3 height 6
click at [1292, 380] on link "Move to F" at bounding box center [1311, 375] width 142 height 29
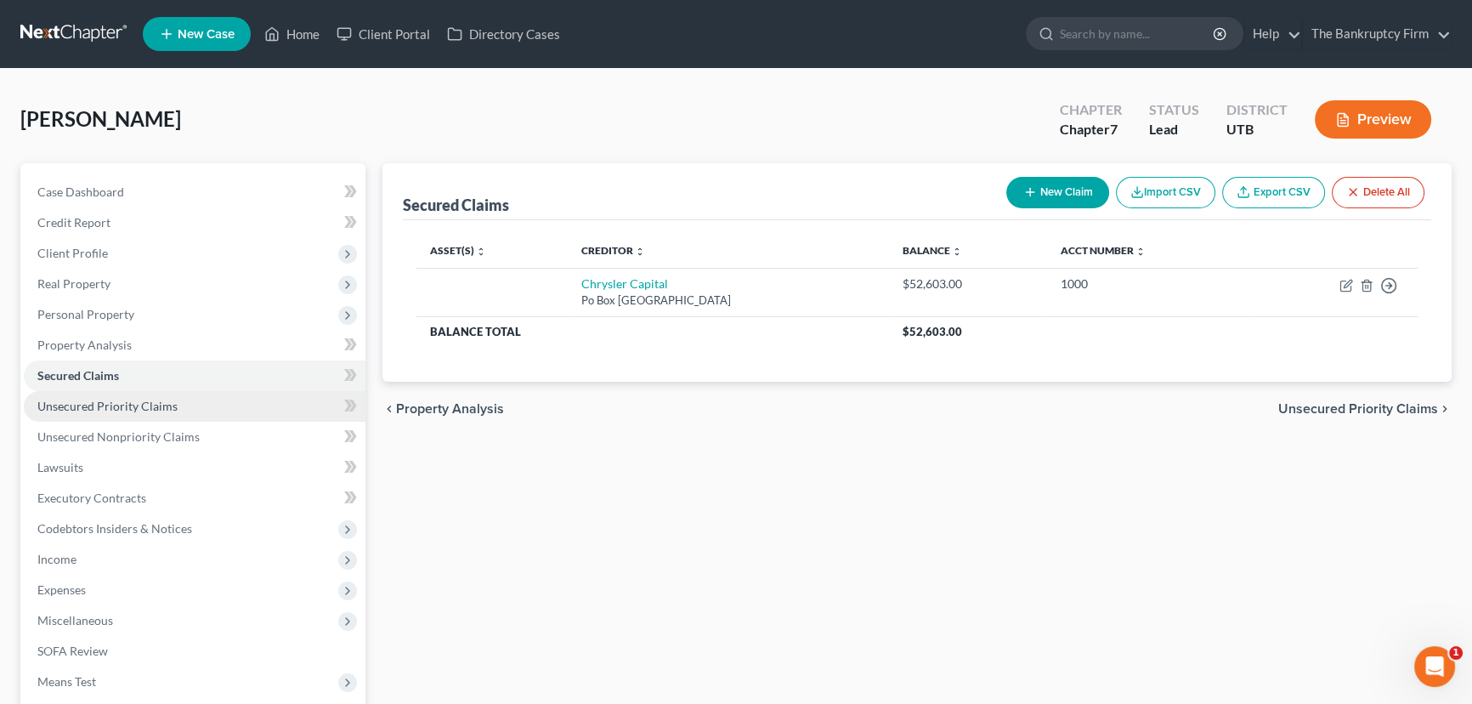
click at [116, 401] on span "Unsecured Priority Claims" at bounding box center [107, 406] width 140 height 14
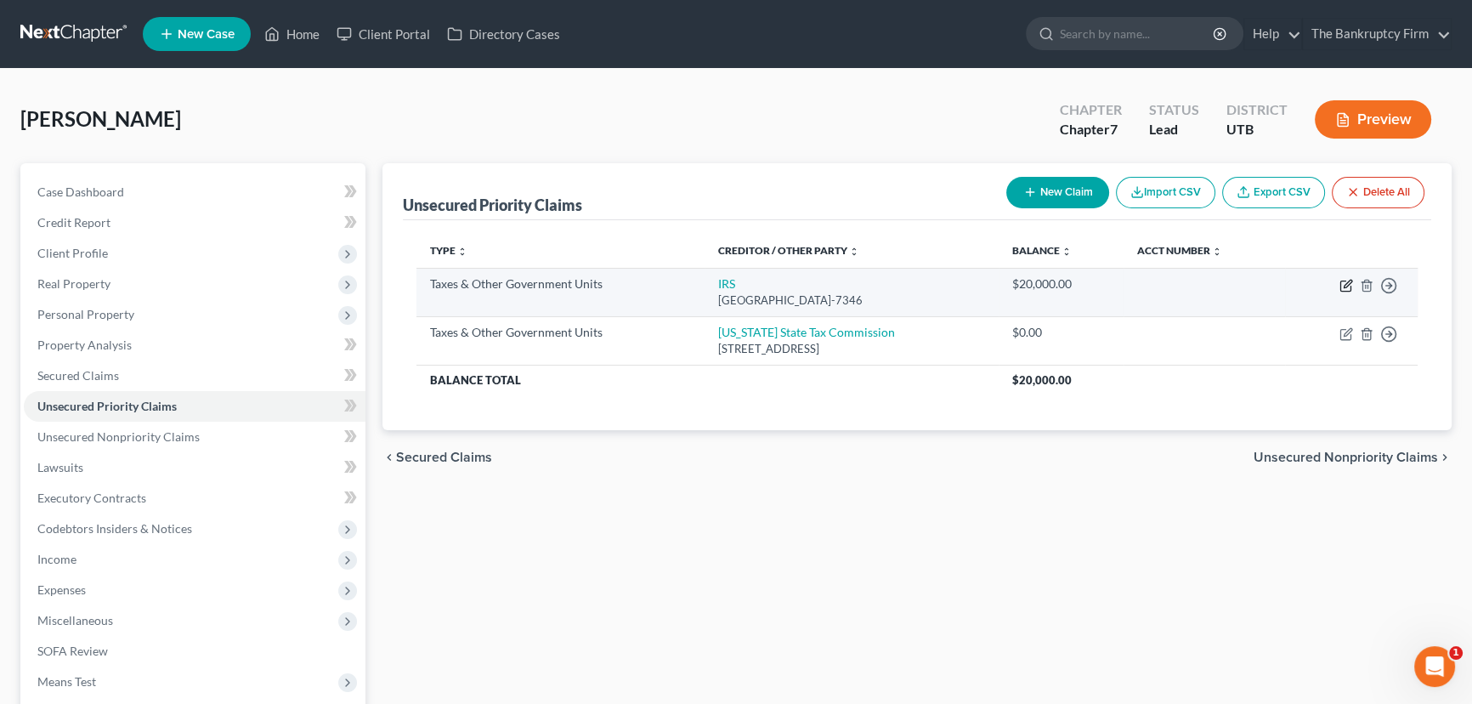
click at [1347, 282] on icon "button" at bounding box center [1346, 286] width 14 height 14
select select "0"
select select "39"
select select "0"
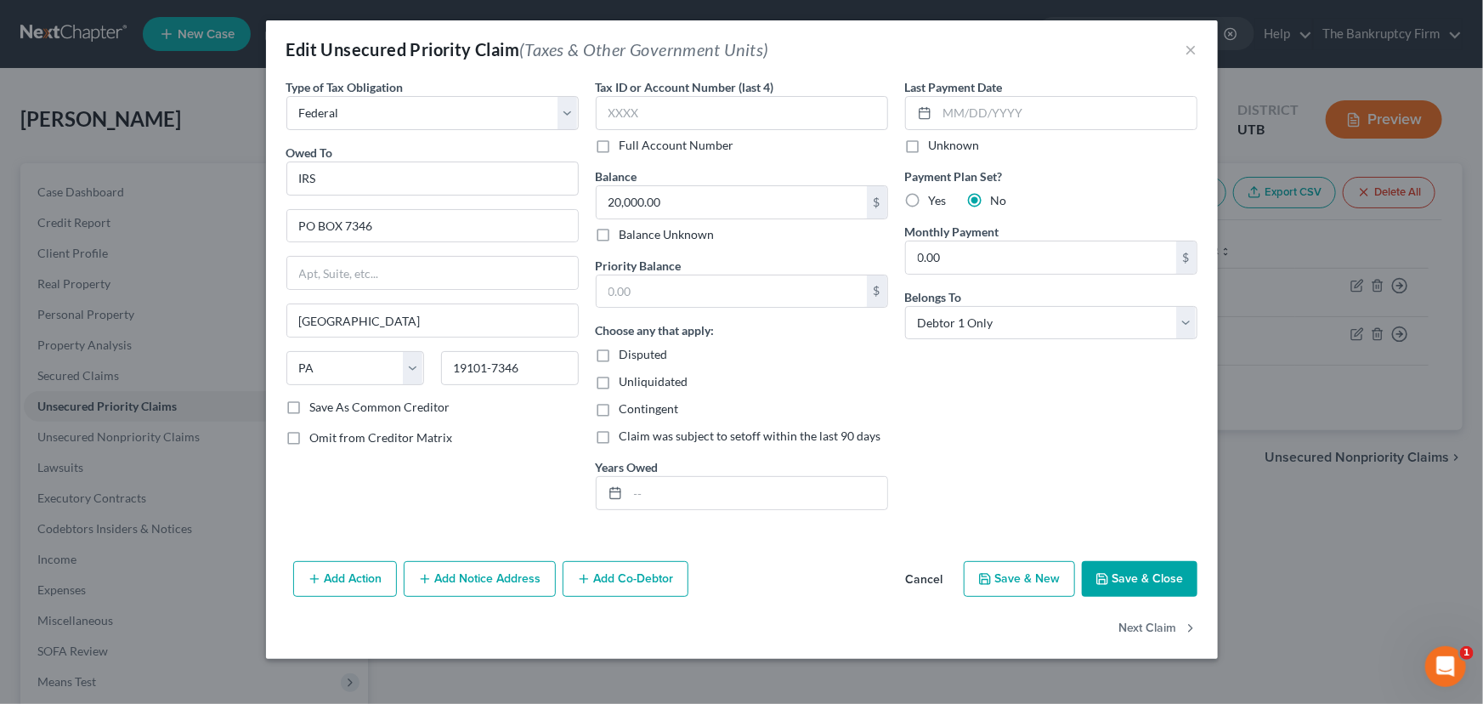
click at [620, 348] on label "Disputed" at bounding box center [644, 354] width 48 height 17
click at [626, 348] on input "Disputed" at bounding box center [631, 351] width 11 height 11
checkbox input "true"
click at [1147, 573] on button "Save & Close" at bounding box center [1140, 579] width 116 height 36
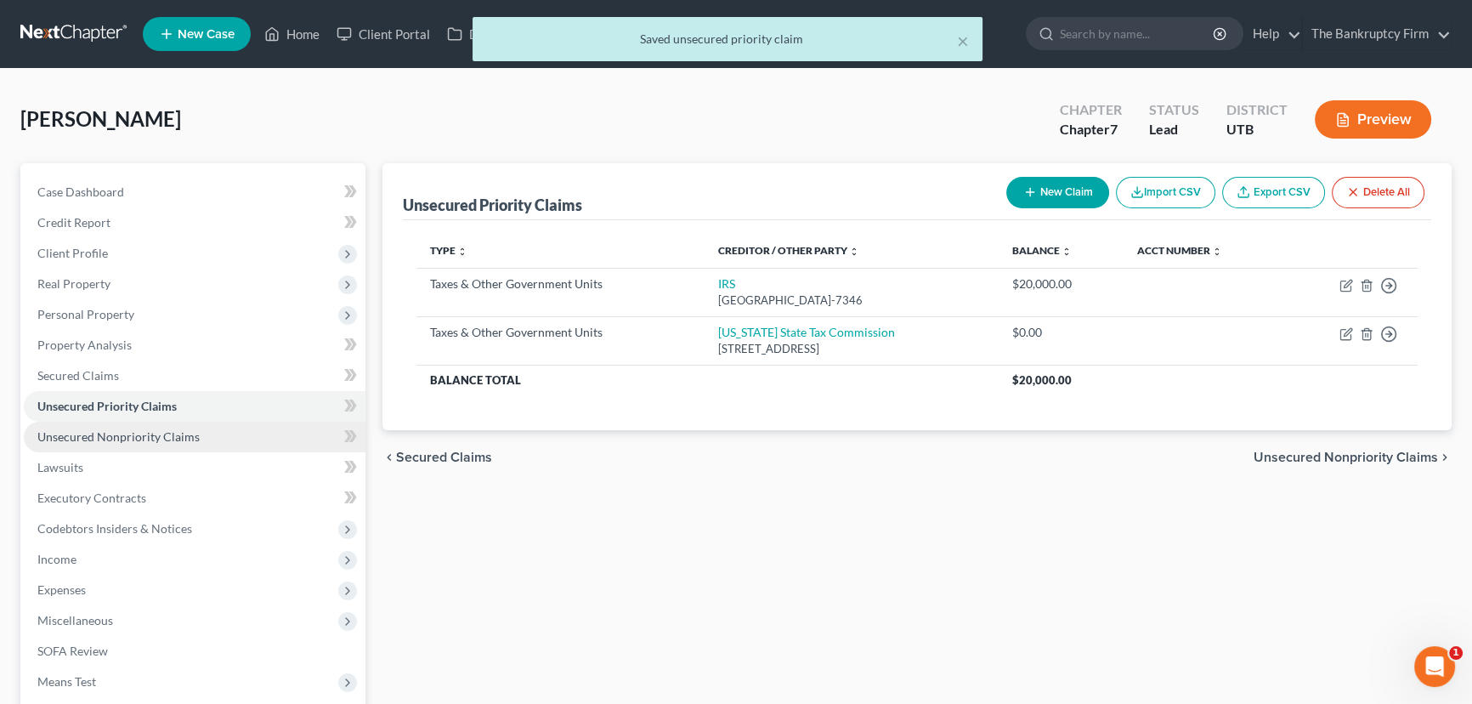
click at [128, 437] on span "Unsecured Nonpriority Claims" at bounding box center [118, 436] width 162 height 14
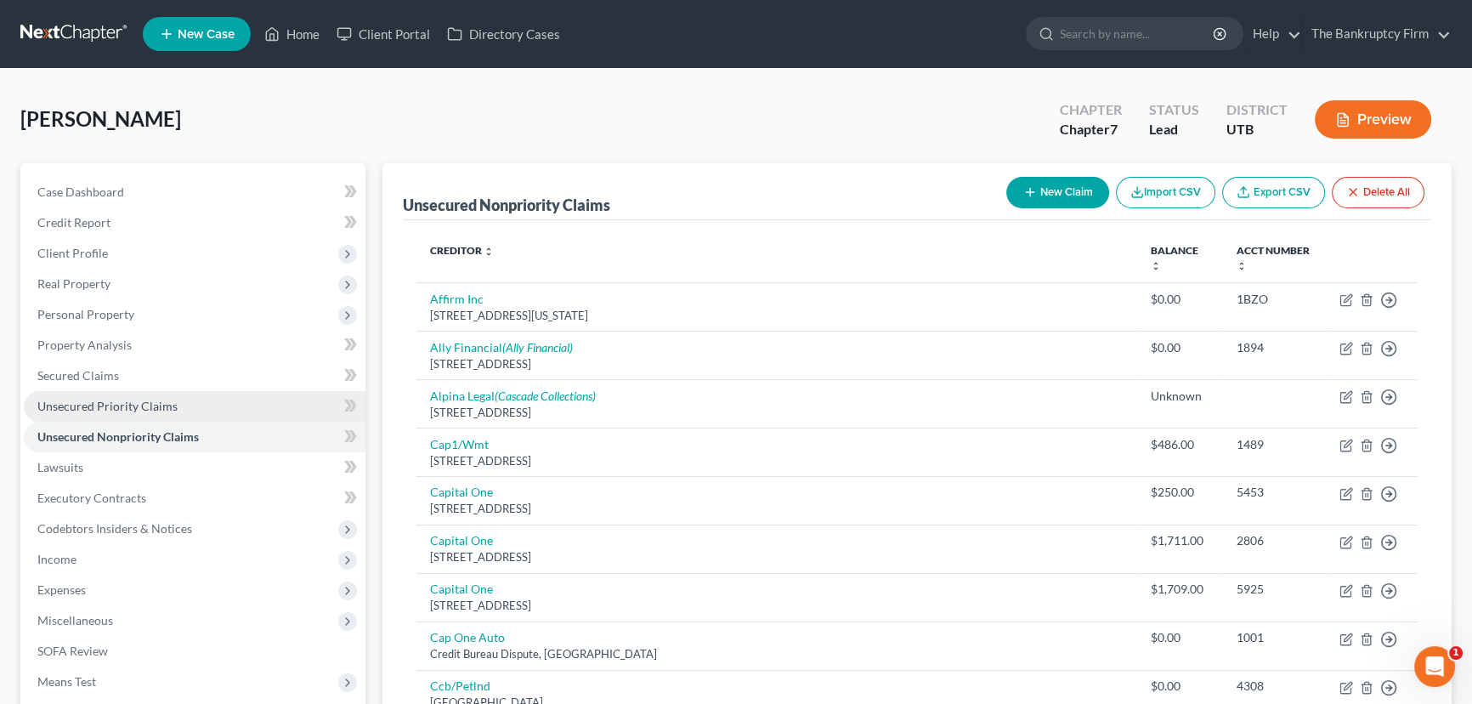
click at [116, 402] on span "Unsecured Priority Claims" at bounding box center [107, 406] width 140 height 14
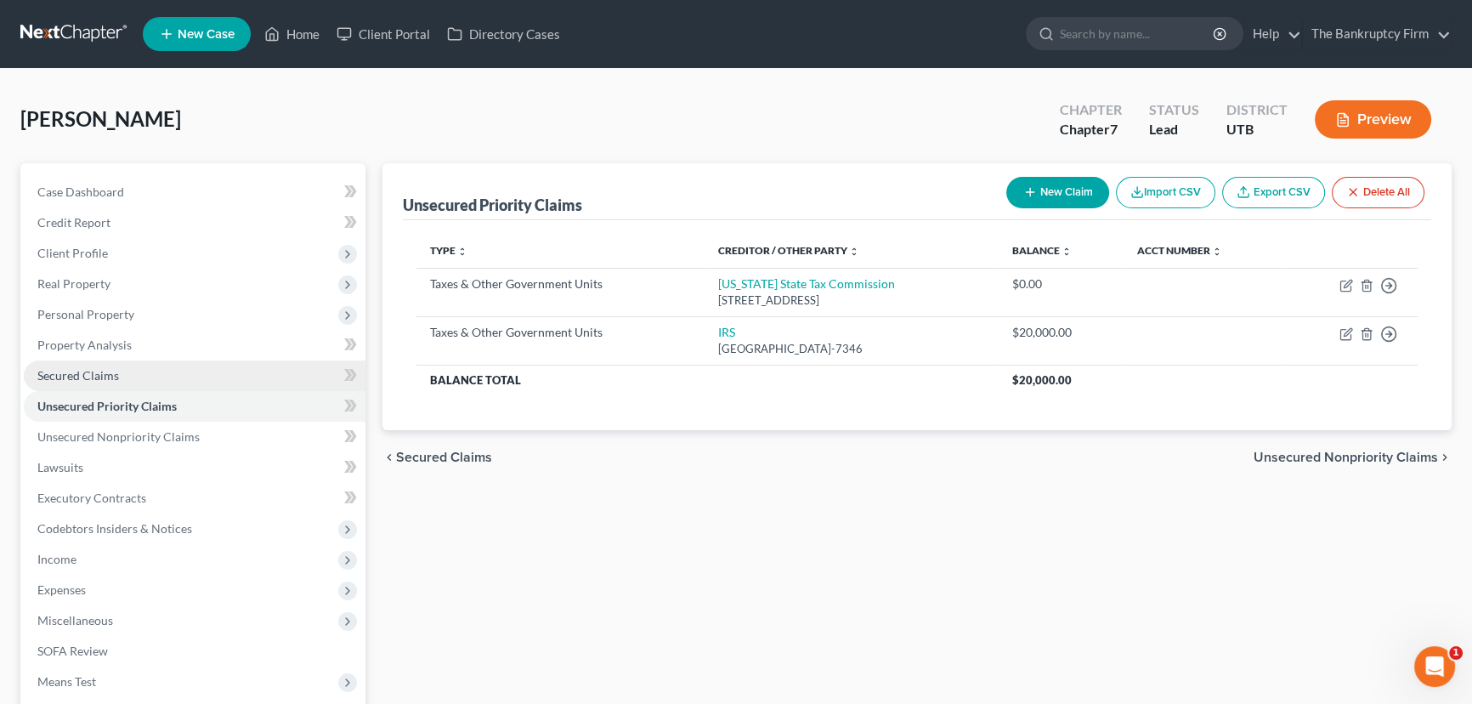
click at [77, 376] on span "Secured Claims" at bounding box center [78, 375] width 82 height 14
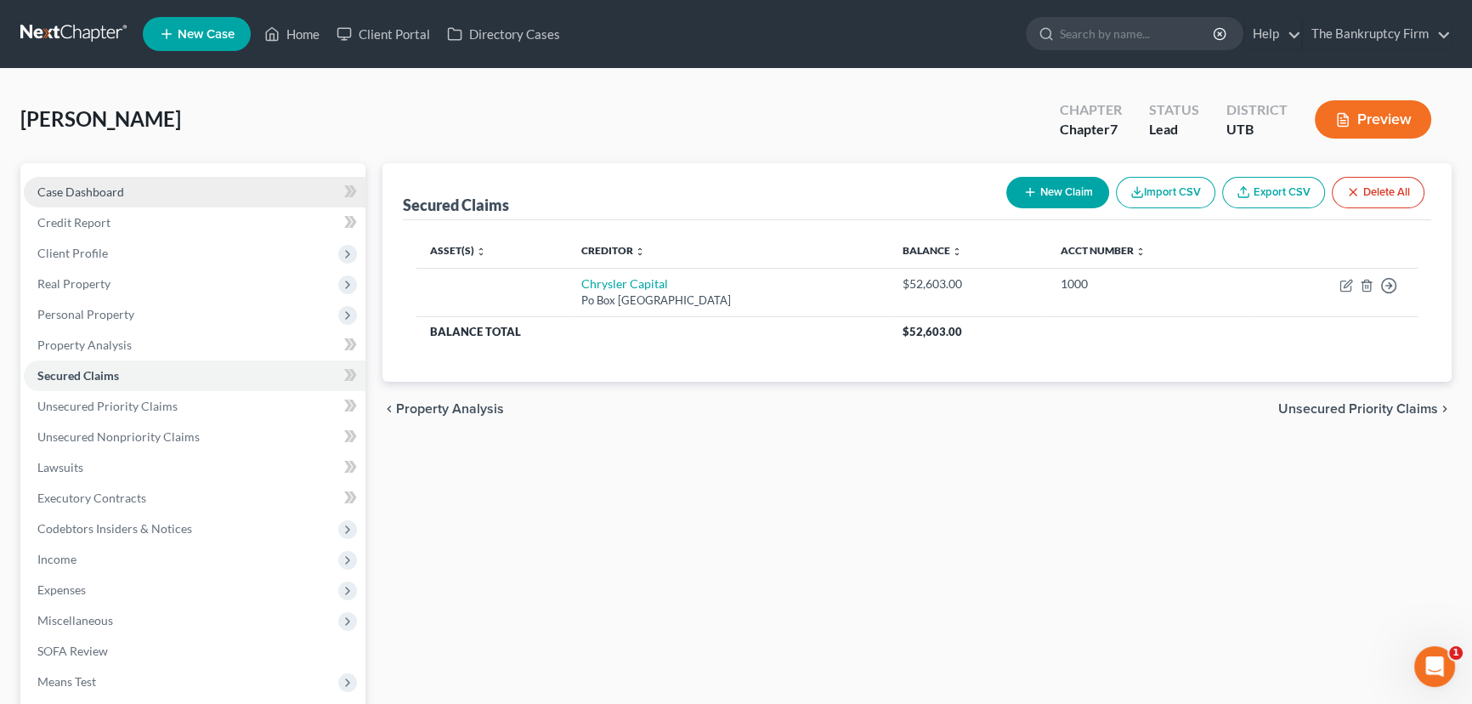
click at [95, 191] on span "Case Dashboard" at bounding box center [80, 191] width 87 height 14
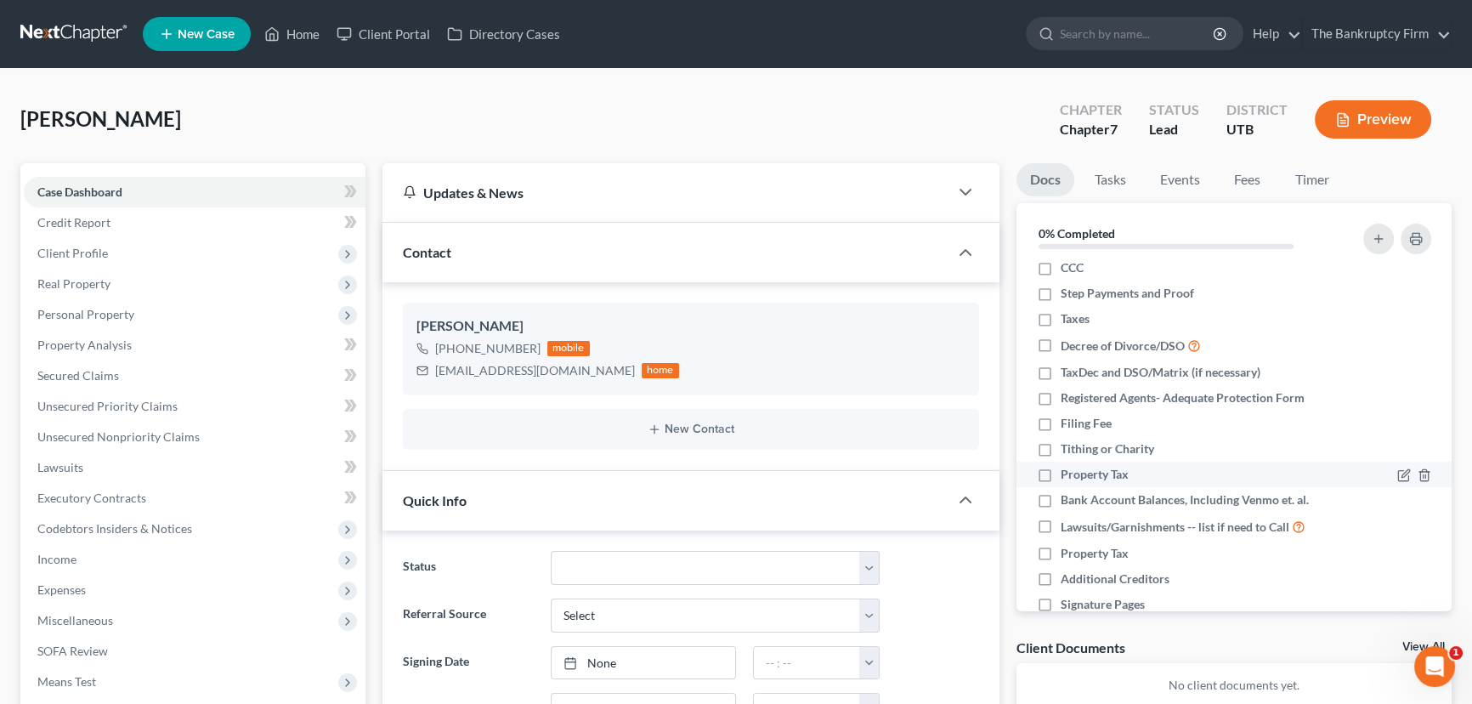
scroll to position [154, 0]
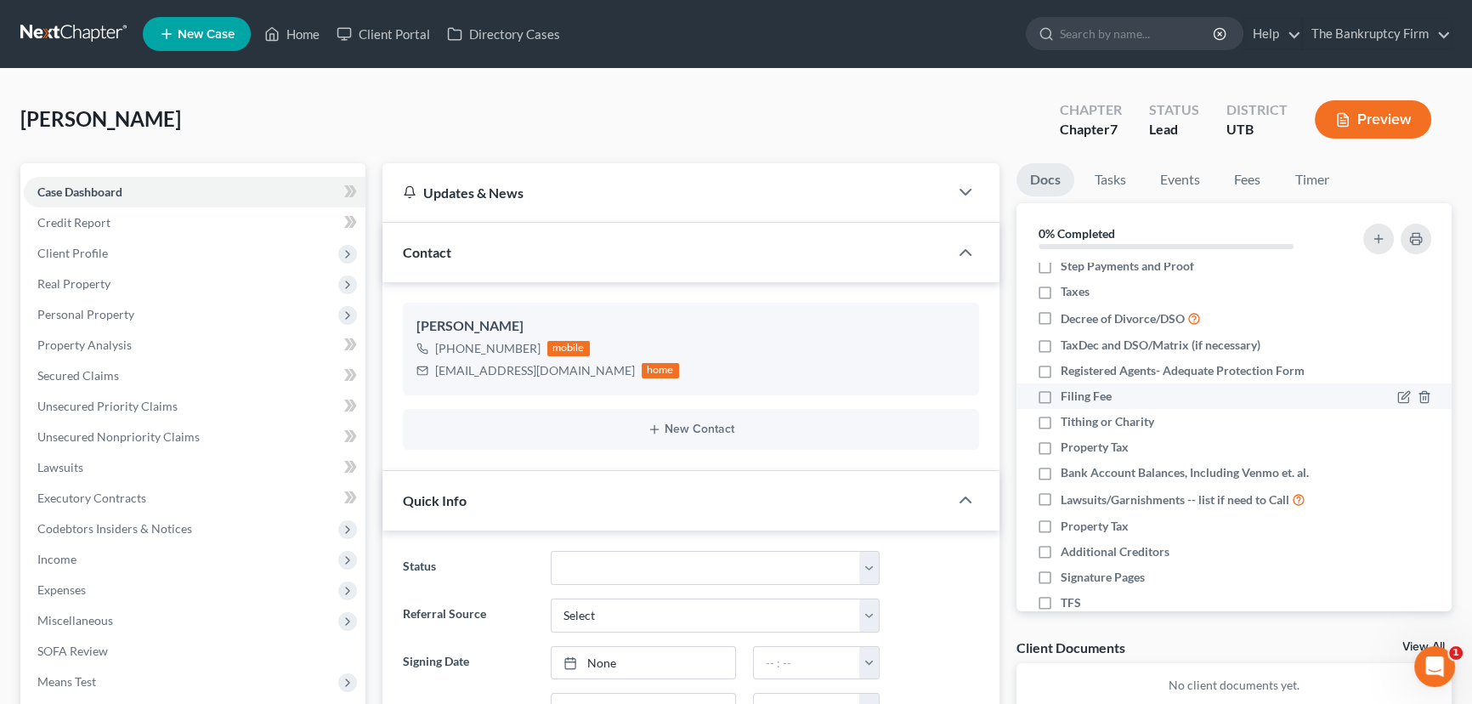
click at [1061, 390] on label "Filing Fee" at bounding box center [1086, 396] width 51 height 17
click at [1067, 390] on input "Filing Fee" at bounding box center [1072, 393] width 11 height 11
checkbox input "true"
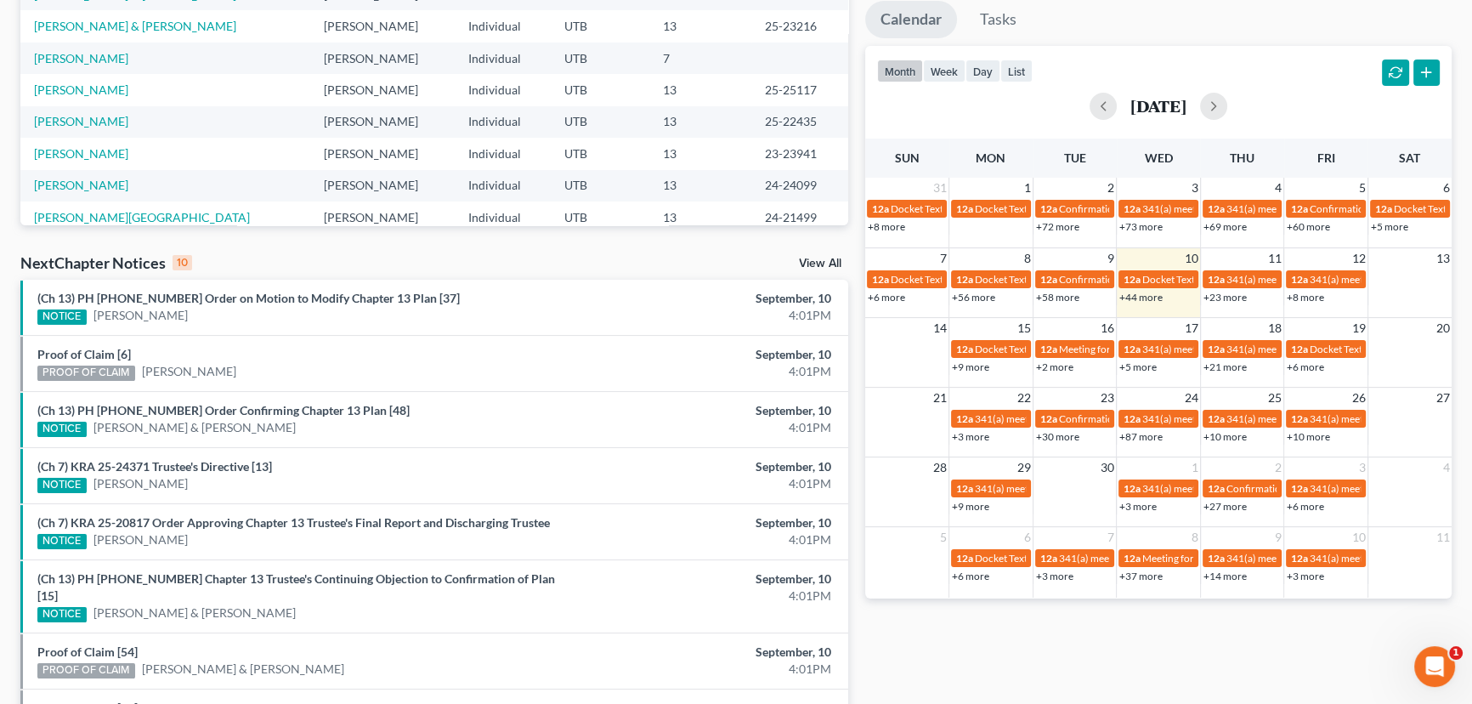
scroll to position [308, 0]
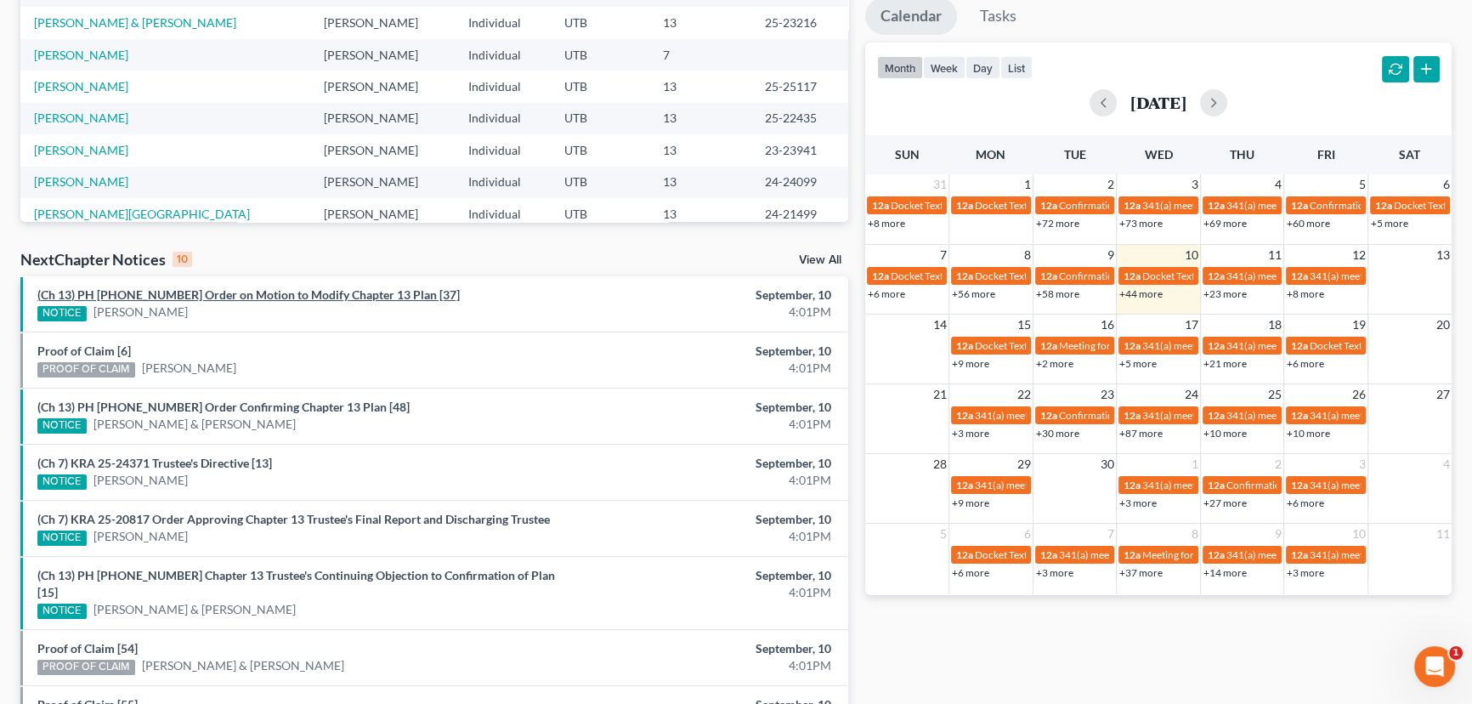
click at [206, 297] on link "(Ch 13) PH [PHONE_NUMBER] Order on Motion to Modify Chapter 13 Plan [37]" at bounding box center [248, 294] width 422 height 14
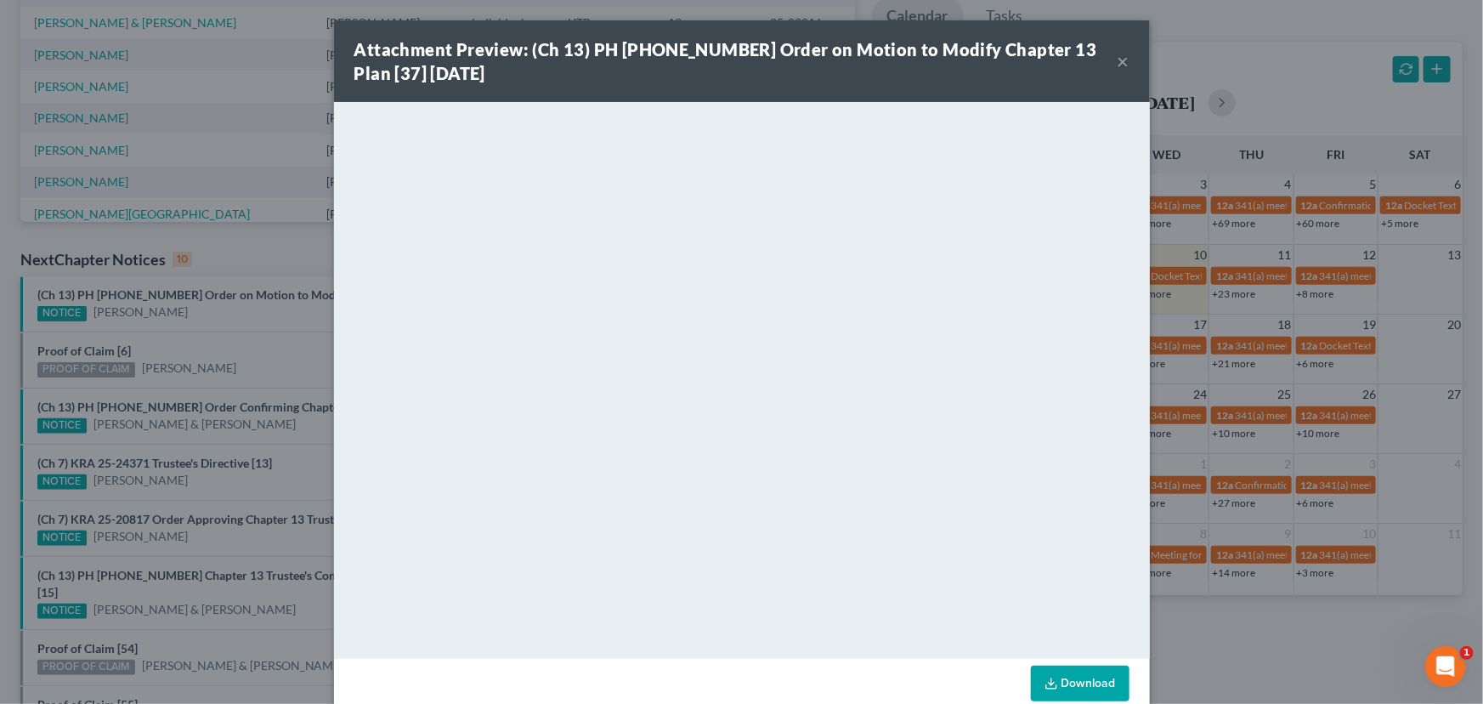
click at [178, 336] on div "Attachment Preview: (Ch 13) PH [PHONE_NUMBER] Order on Motion to Modify Chapter…" at bounding box center [741, 352] width 1483 height 704
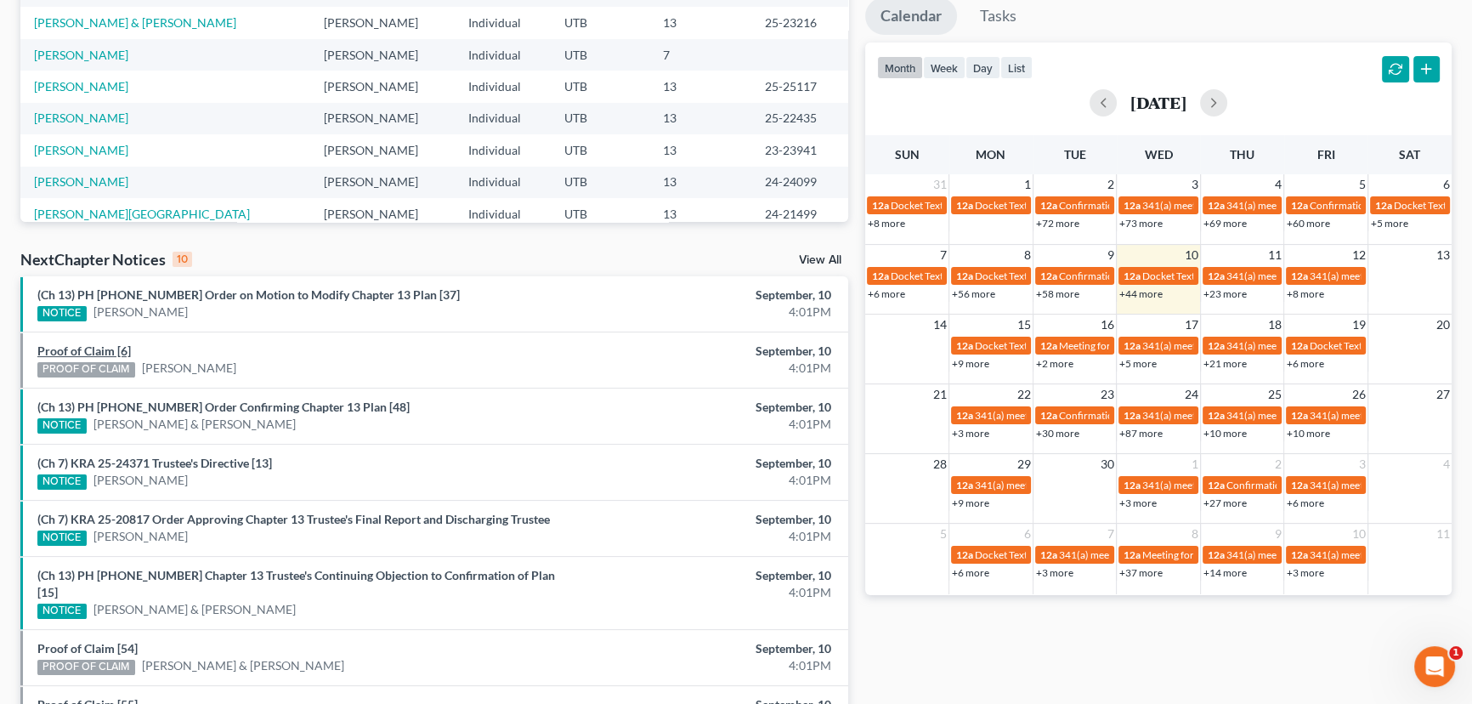
click at [99, 350] on link "Proof of Claim [6]" at bounding box center [83, 350] width 93 height 14
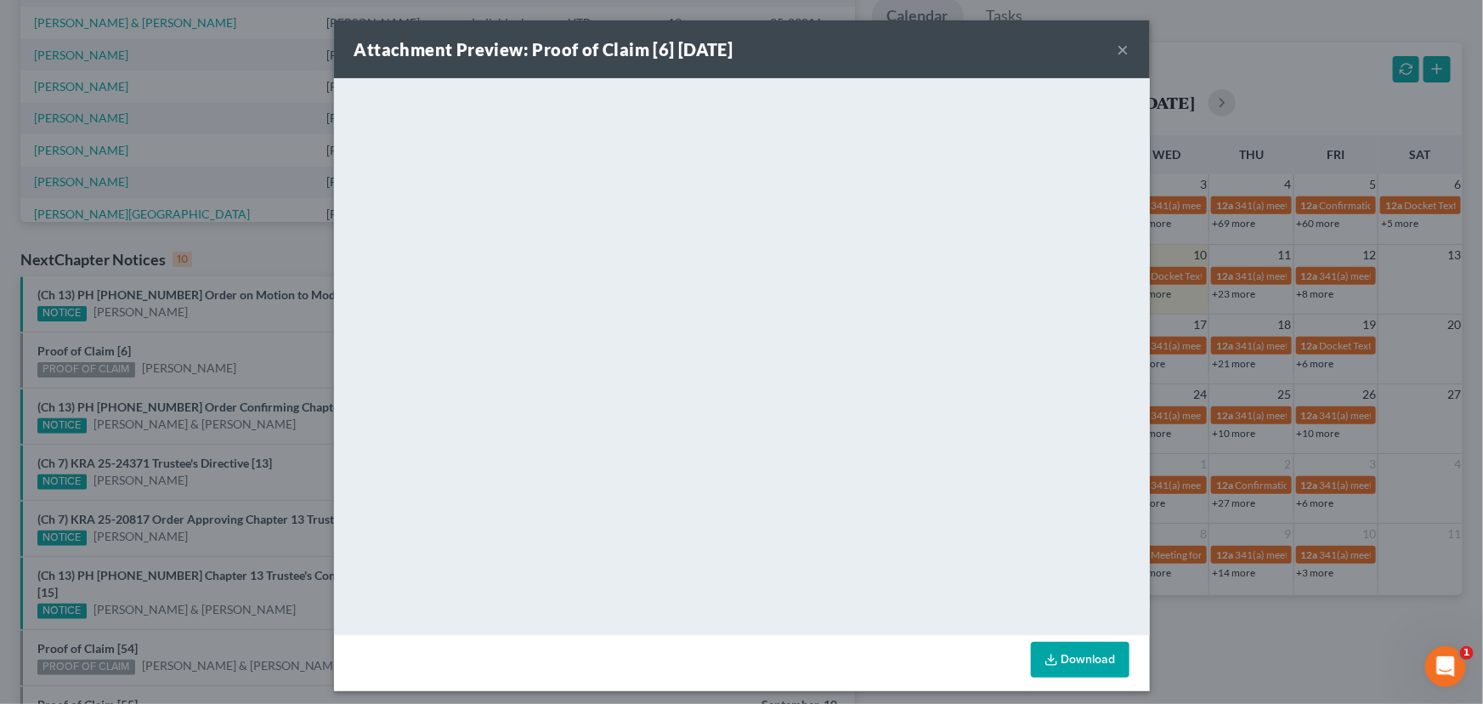
click at [190, 338] on div "Attachment Preview: Proof of Claim [6] [DATE] × <object ng-attr-data='[URL][DOM…" at bounding box center [741, 352] width 1483 height 704
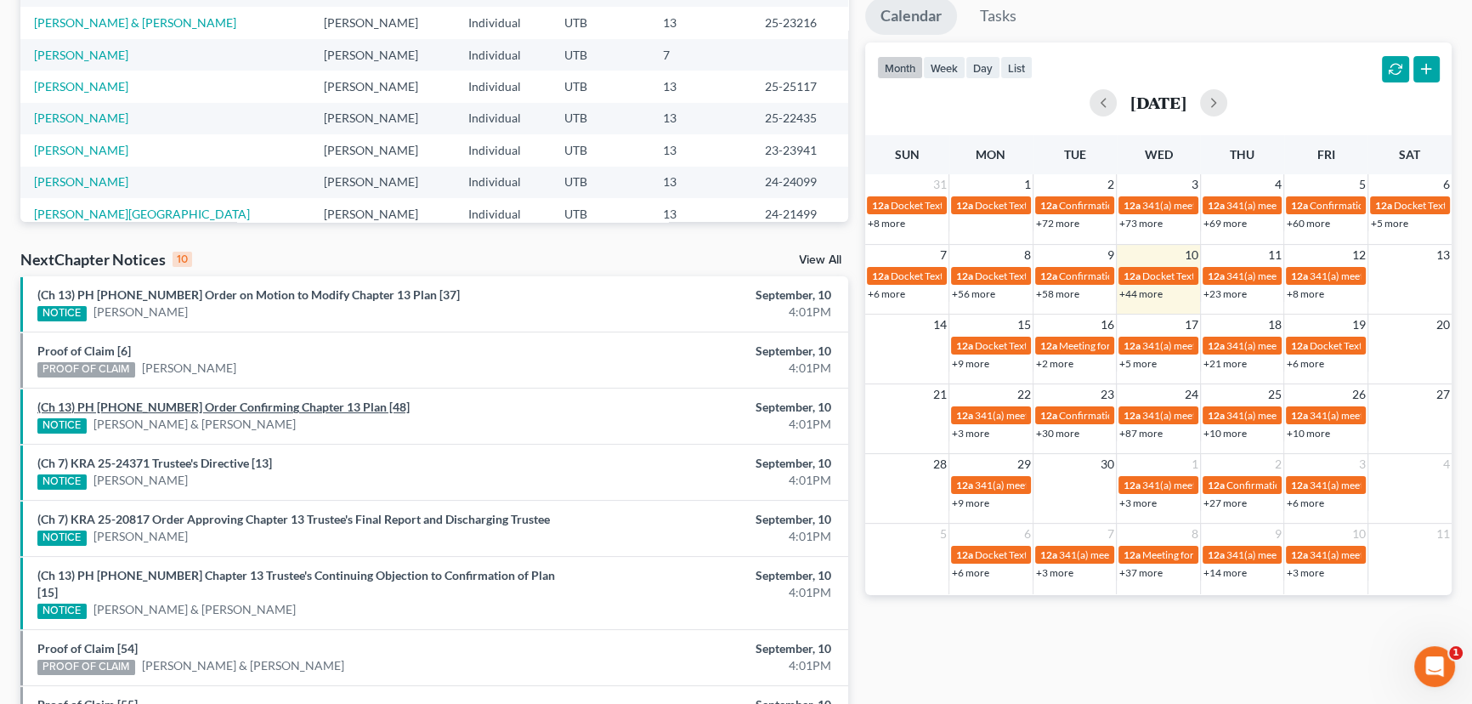
click at [212, 406] on link "(Ch 13) PH [PHONE_NUMBER] Order Confirming Chapter 13 Plan [48]" at bounding box center [223, 406] width 372 height 14
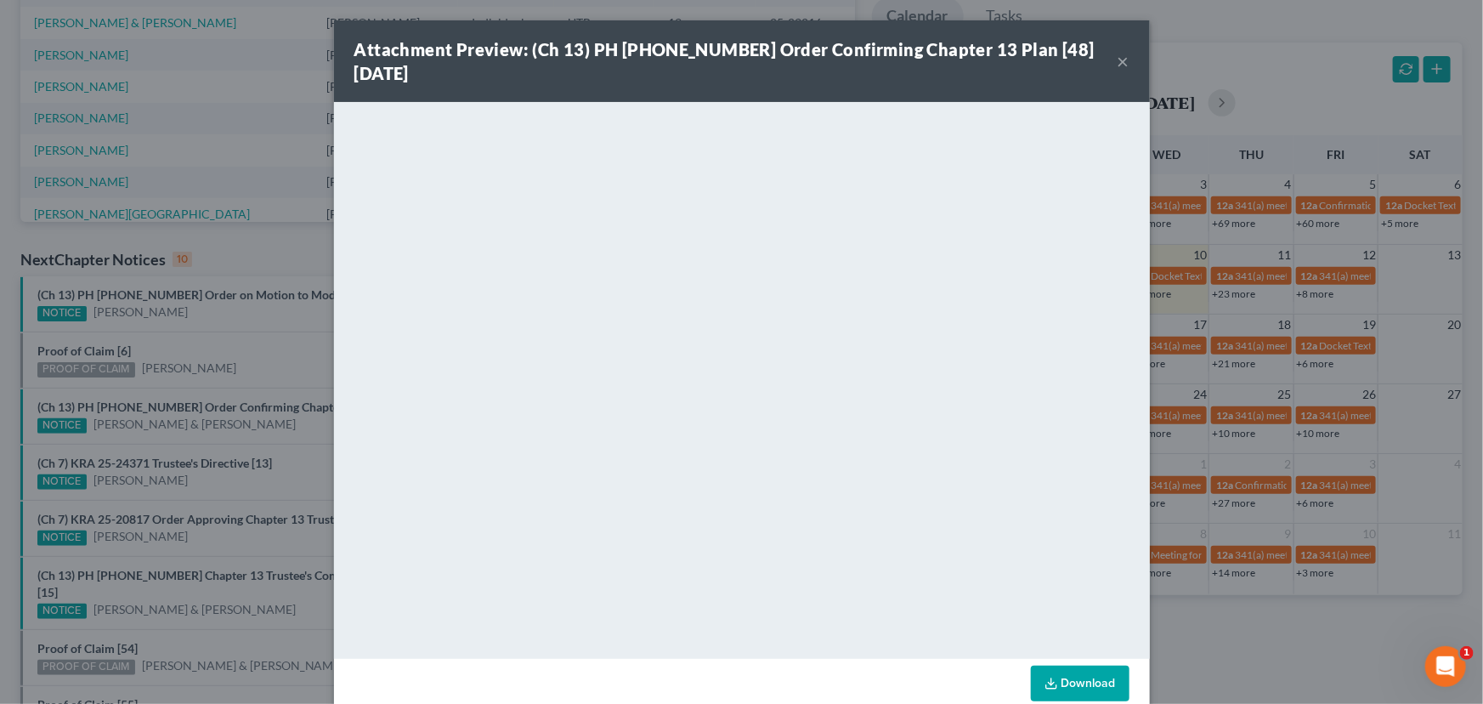
click at [206, 444] on div "Attachment Preview: (Ch 13) PH 25-21036 Order Confirming Chapter 13 Plan [48] 0…" at bounding box center [741, 352] width 1483 height 704
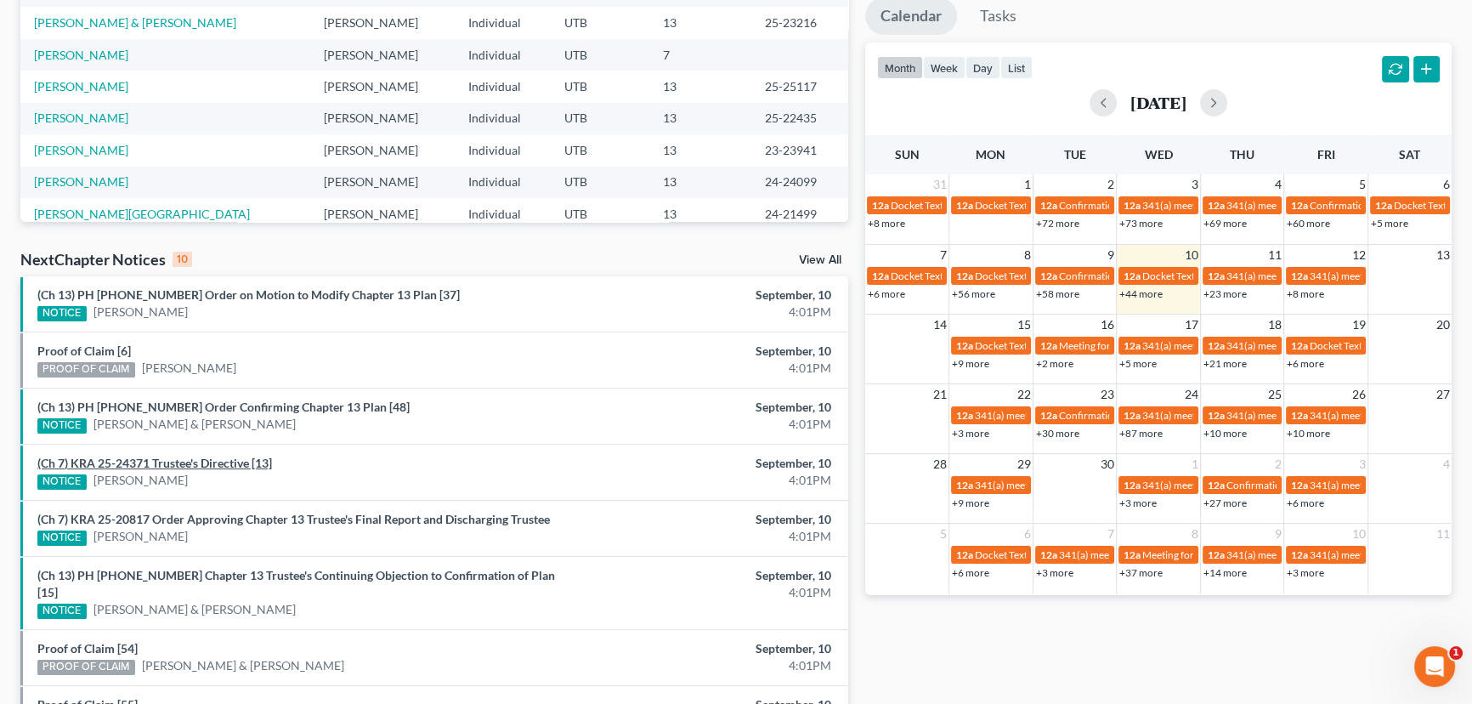
click at [197, 464] on link "(Ch 7) KRA 25-24371 Trustee's Directive [13]" at bounding box center [154, 463] width 235 height 14
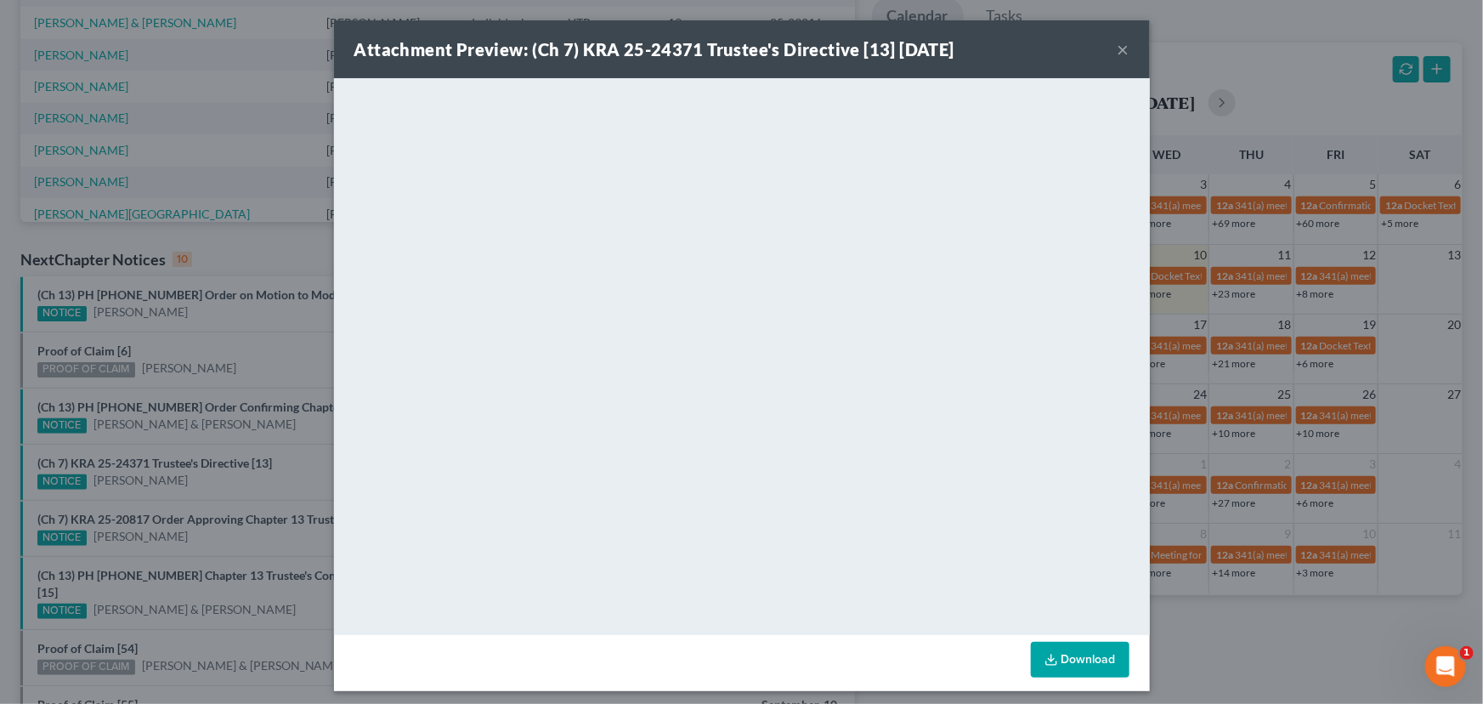
drag, startPoint x: 203, startPoint y: 484, endPoint x: 219, endPoint y: 512, distance: 31.6
click at [205, 489] on div "Attachment Preview: (Ch 7) KRA 25-24371 Trustee's Directive [13] 09/10/2025 × <…" at bounding box center [741, 352] width 1483 height 704
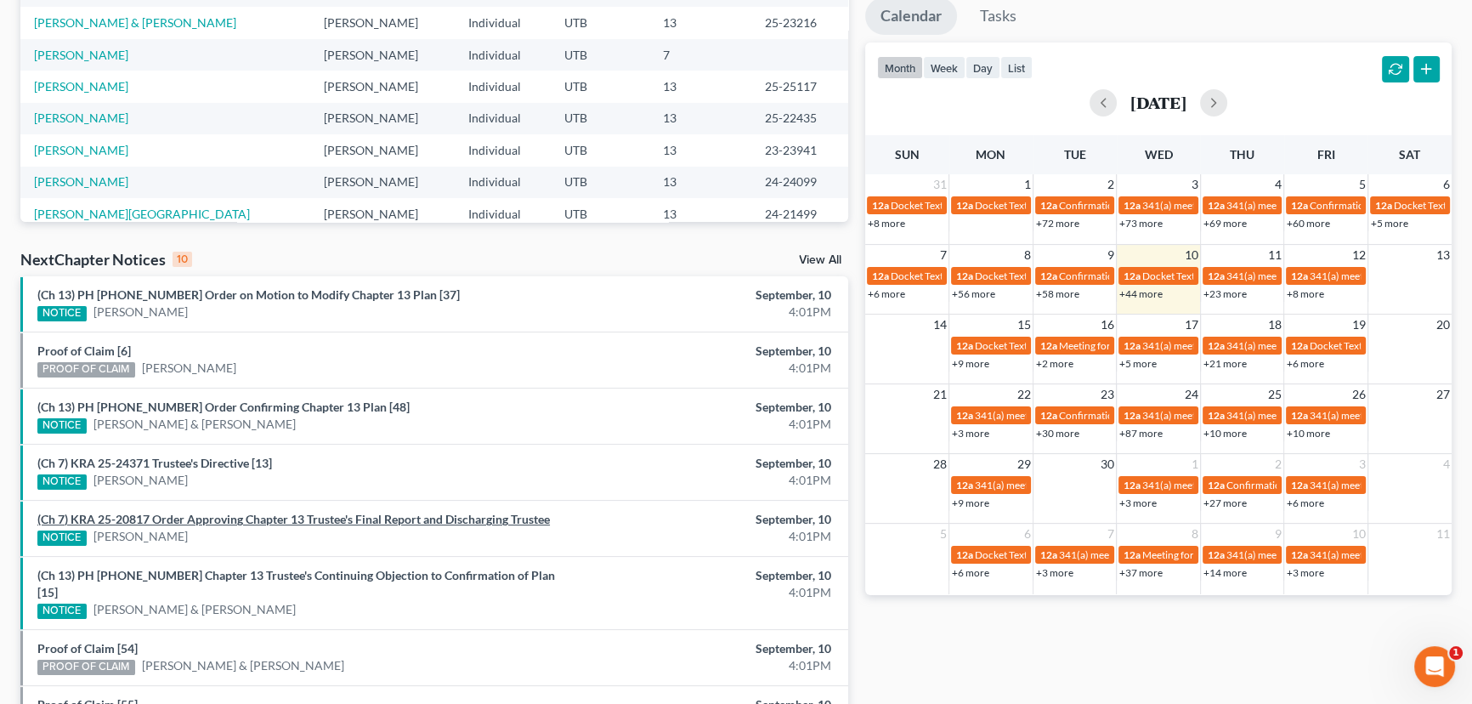
click at [221, 520] on link "(Ch 7) KRA 25-20817 Order Approving Chapter 13 Trustee's Final Report and Disch…" at bounding box center [293, 519] width 512 height 14
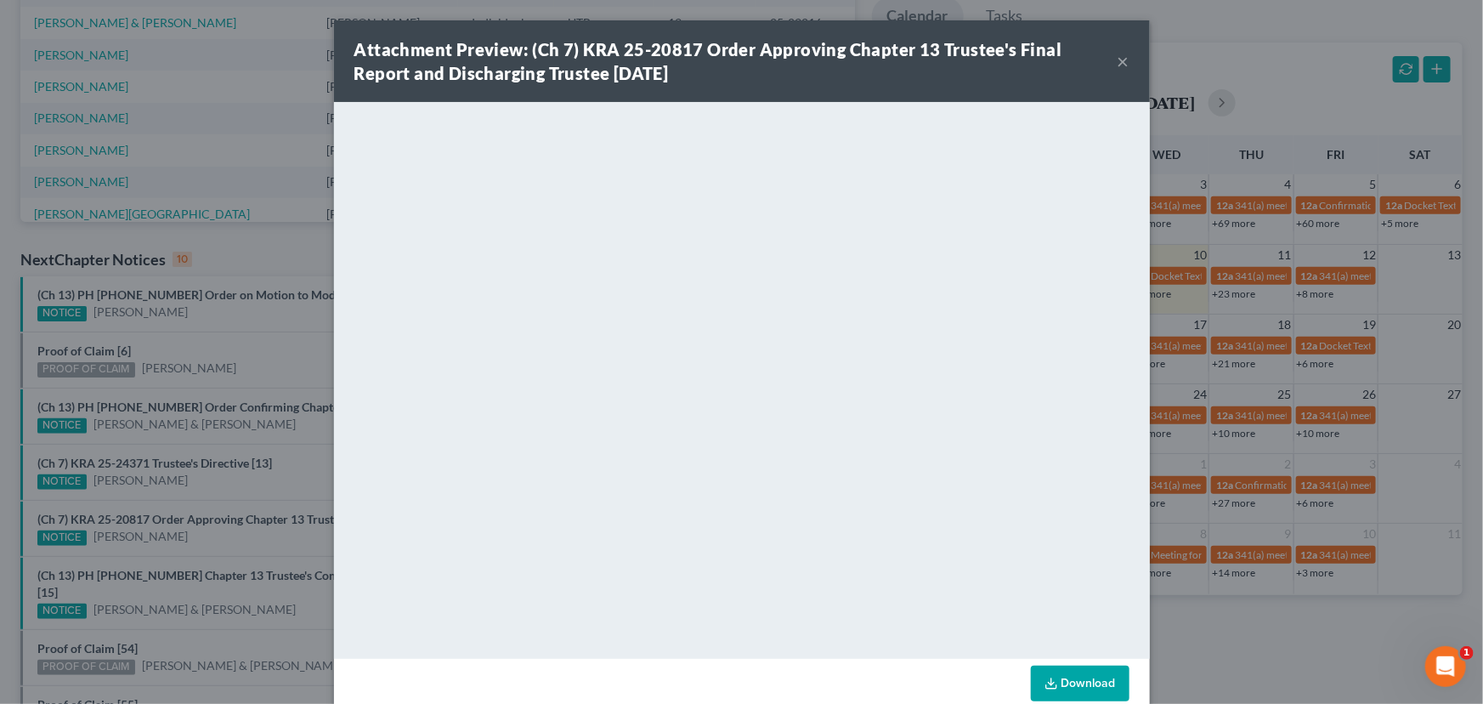
click at [222, 539] on div "Attachment Preview: (Ch 7) KRA 25-20817 Order Approving Chapter 13 Trustee's Fi…" at bounding box center [741, 352] width 1483 height 704
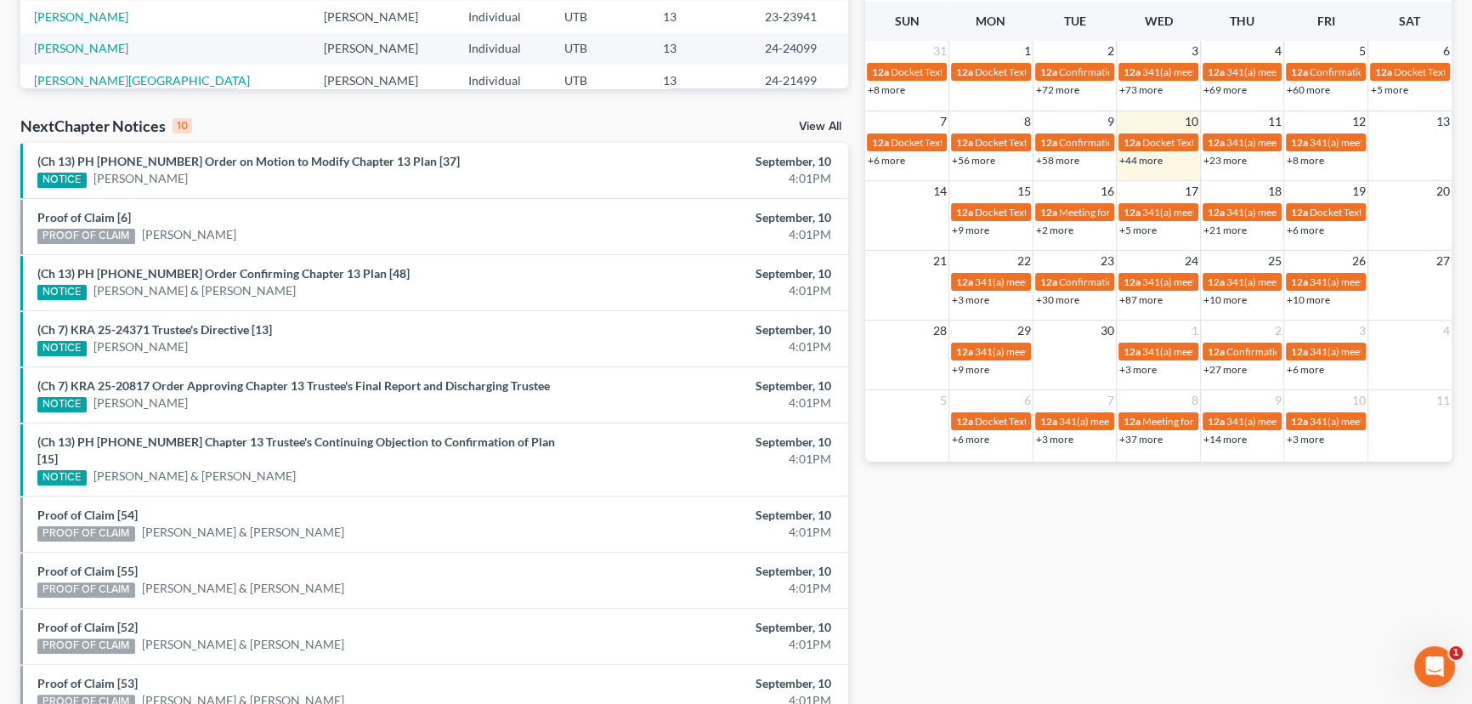
scroll to position [463, 0]
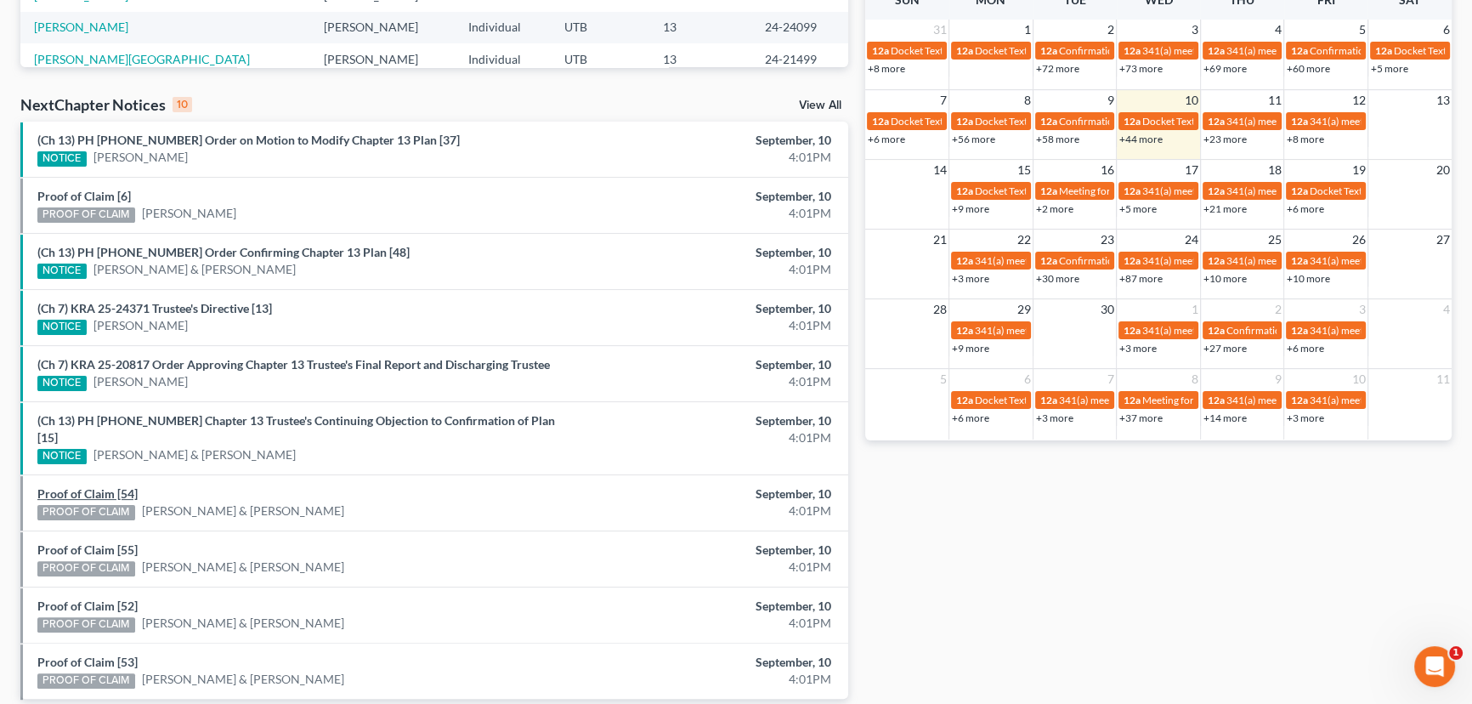
click at [93, 486] on link "Proof of Claim [54]" at bounding box center [87, 493] width 100 height 14
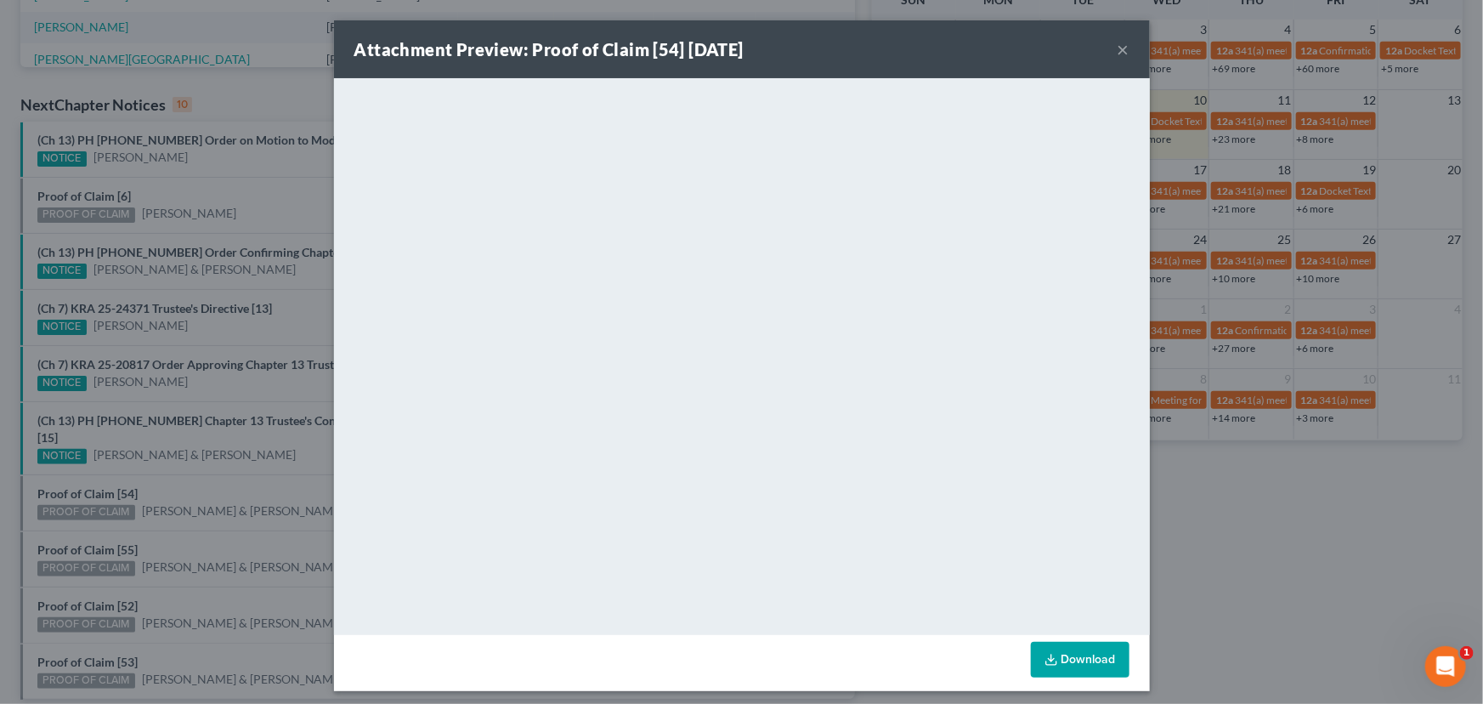
click at [101, 508] on div "Attachment Preview: Proof of Claim [54] 09/10/2025 × <object ng-attr-data='http…" at bounding box center [741, 352] width 1483 height 704
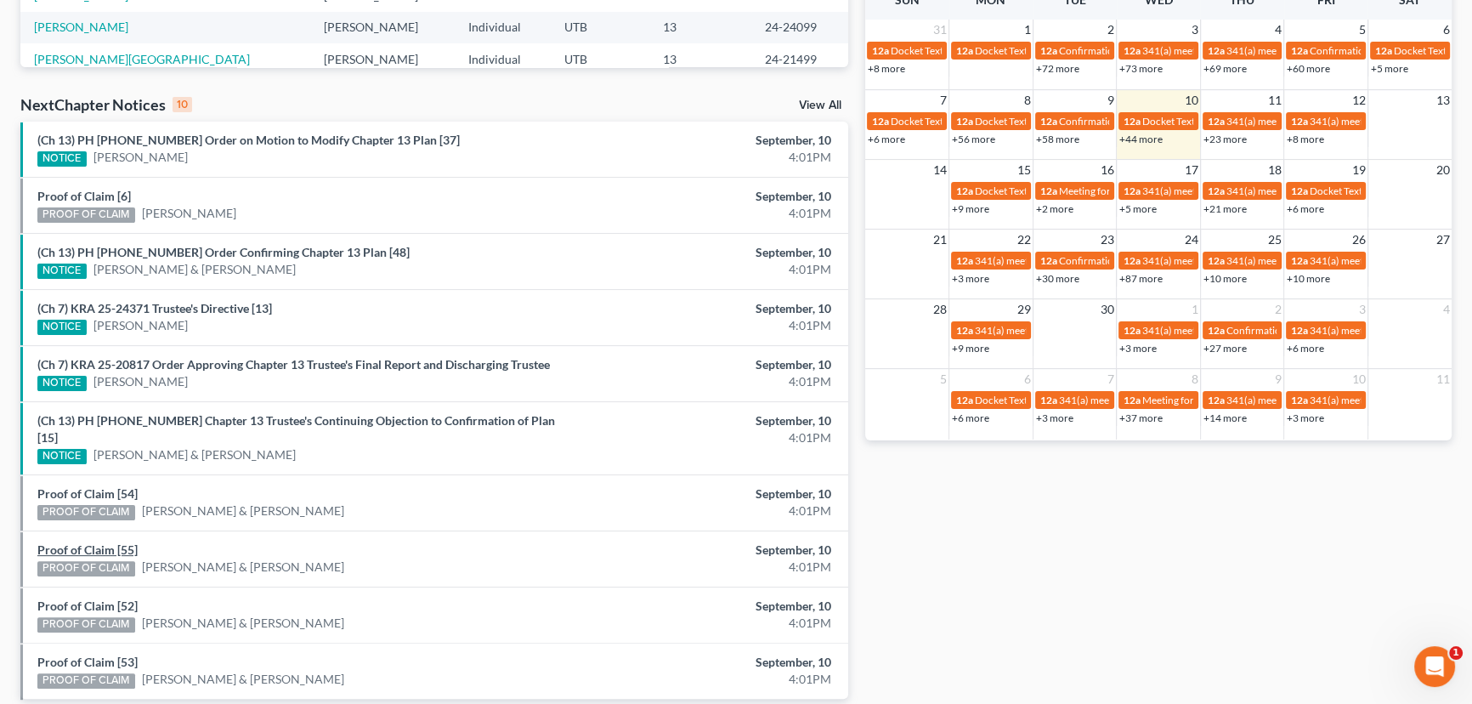
click at [90, 542] on link "Proof of Claim [55]" at bounding box center [87, 549] width 100 height 14
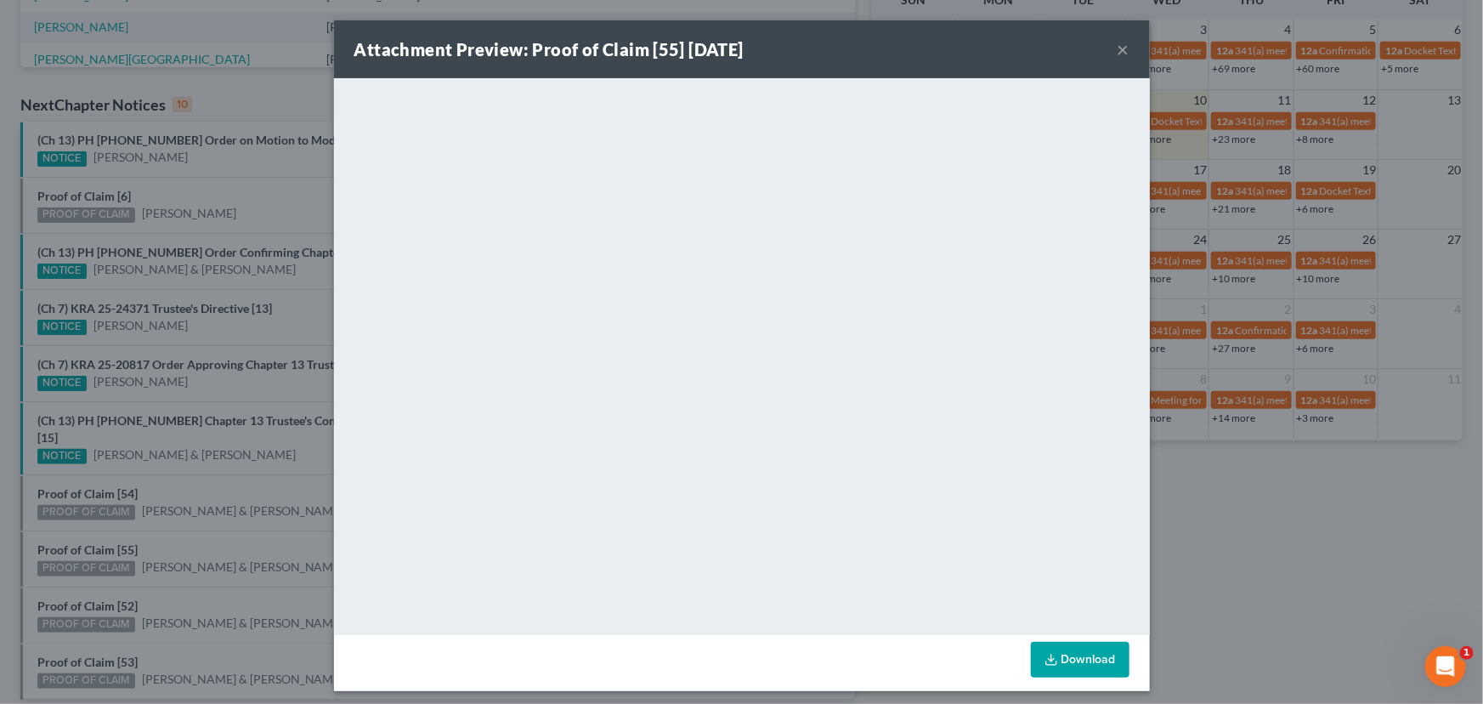
drag, startPoint x: 92, startPoint y: 552, endPoint x: 89, endPoint y: 565, distance: 13.0
click at [91, 556] on div "Attachment Preview: Proof of Claim [55] 09/10/2025 × <object ng-attr-data='http…" at bounding box center [741, 352] width 1483 height 704
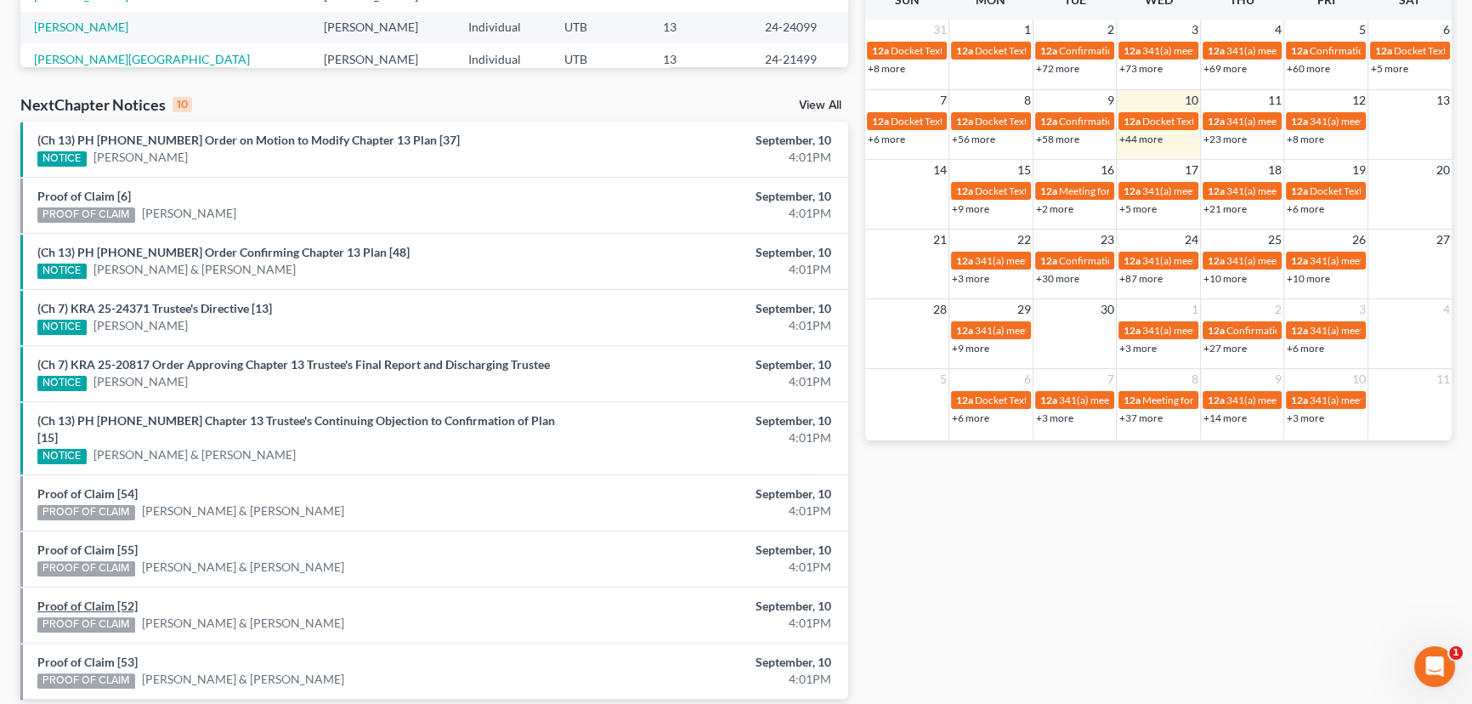
click at [94, 598] on link "Proof of Claim [52]" at bounding box center [87, 605] width 100 height 14
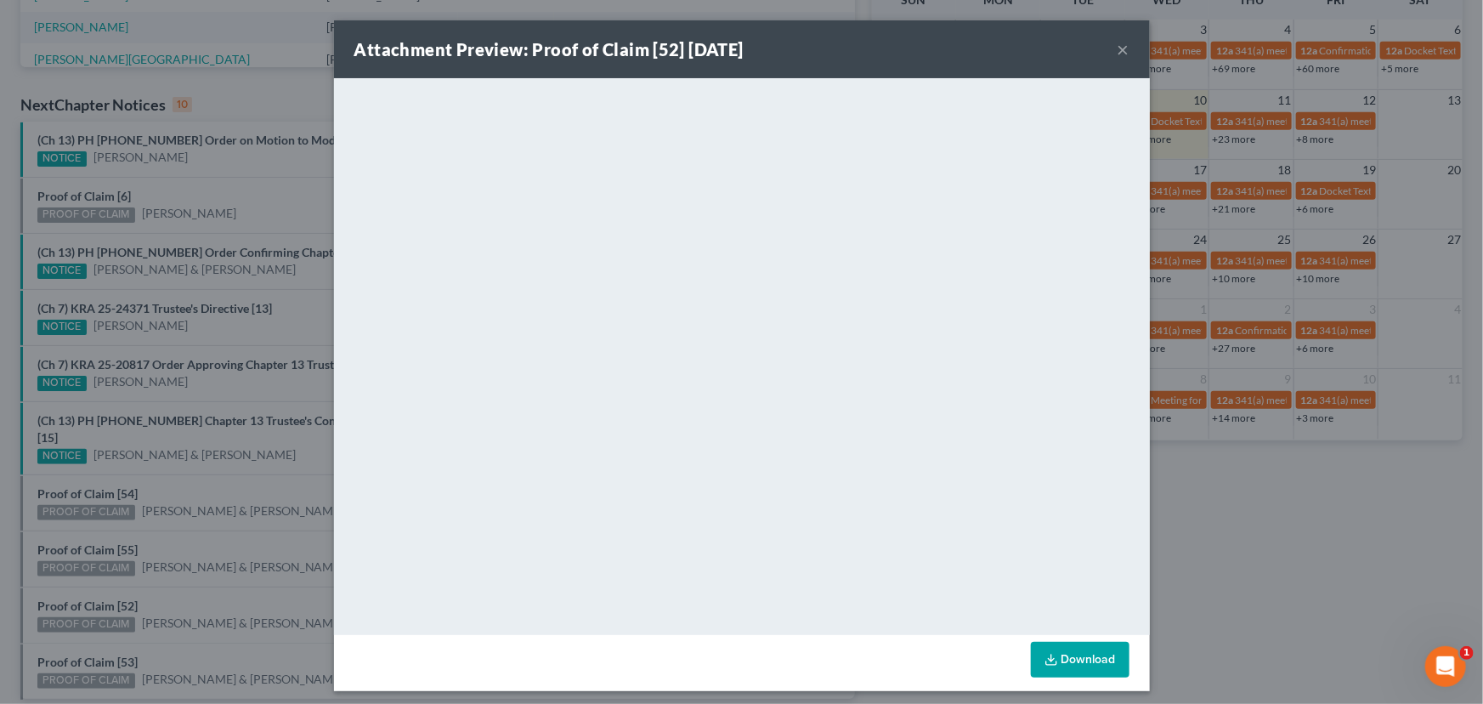
drag, startPoint x: 93, startPoint y: 608, endPoint x: 93, endPoint y: 624, distance: 16.1
click at [93, 613] on div "Attachment Preview: Proof of Claim [52] 09/10/2025 × <object ng-attr-data='http…" at bounding box center [741, 352] width 1483 height 704
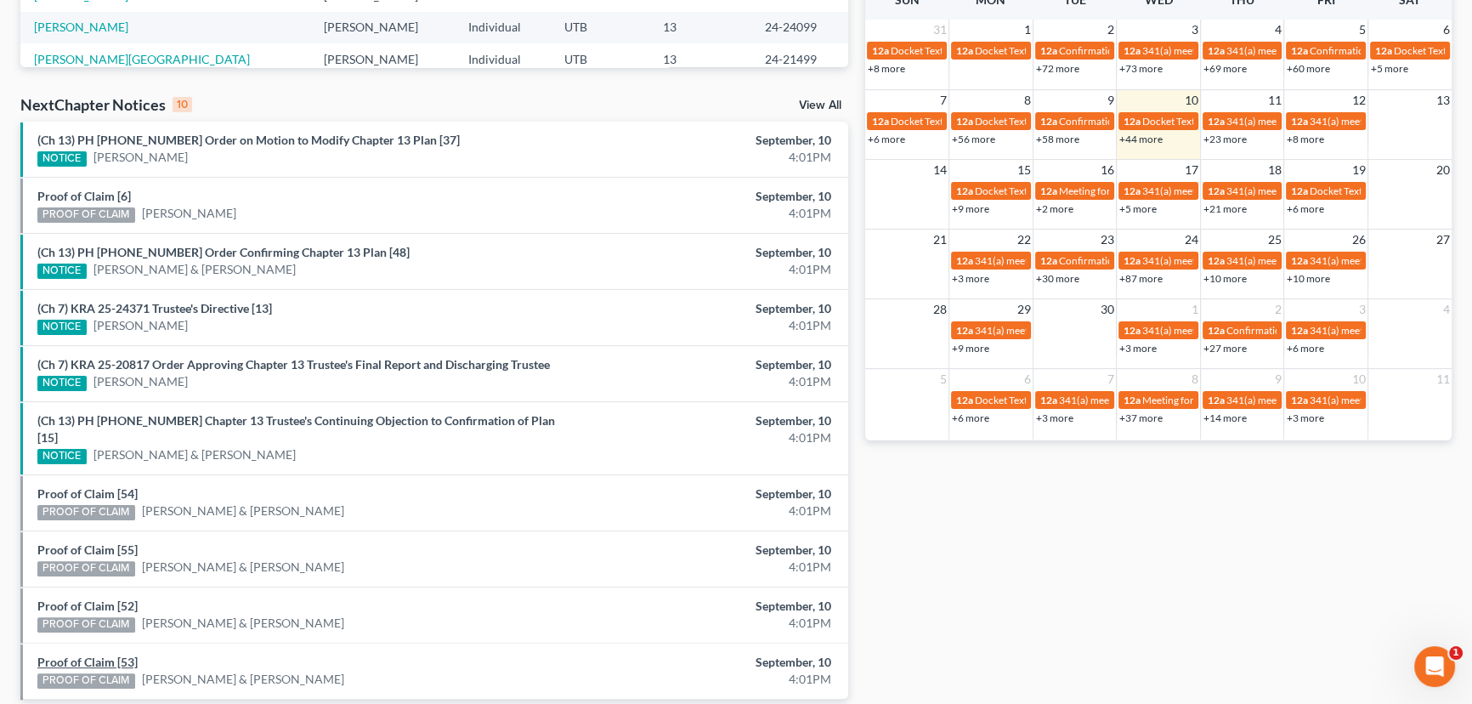
click at [90, 654] on link "Proof of Claim [53]" at bounding box center [87, 661] width 100 height 14
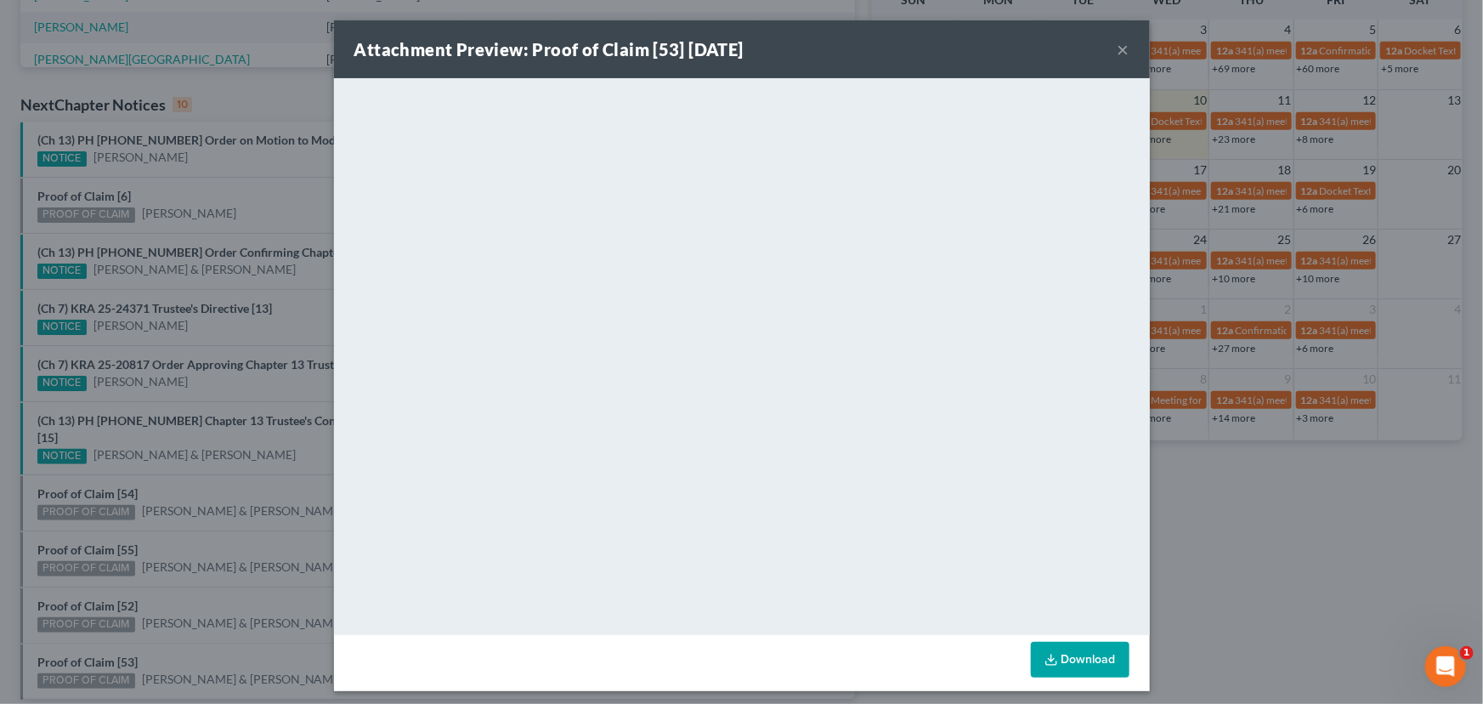
drag, startPoint x: 192, startPoint y: 635, endPoint x: 202, endPoint y: 619, distance: 19.1
click at [192, 634] on div "Attachment Preview: Proof of Claim [53] 09/10/2025 × <object ng-attr-data='http…" at bounding box center [741, 352] width 1483 height 704
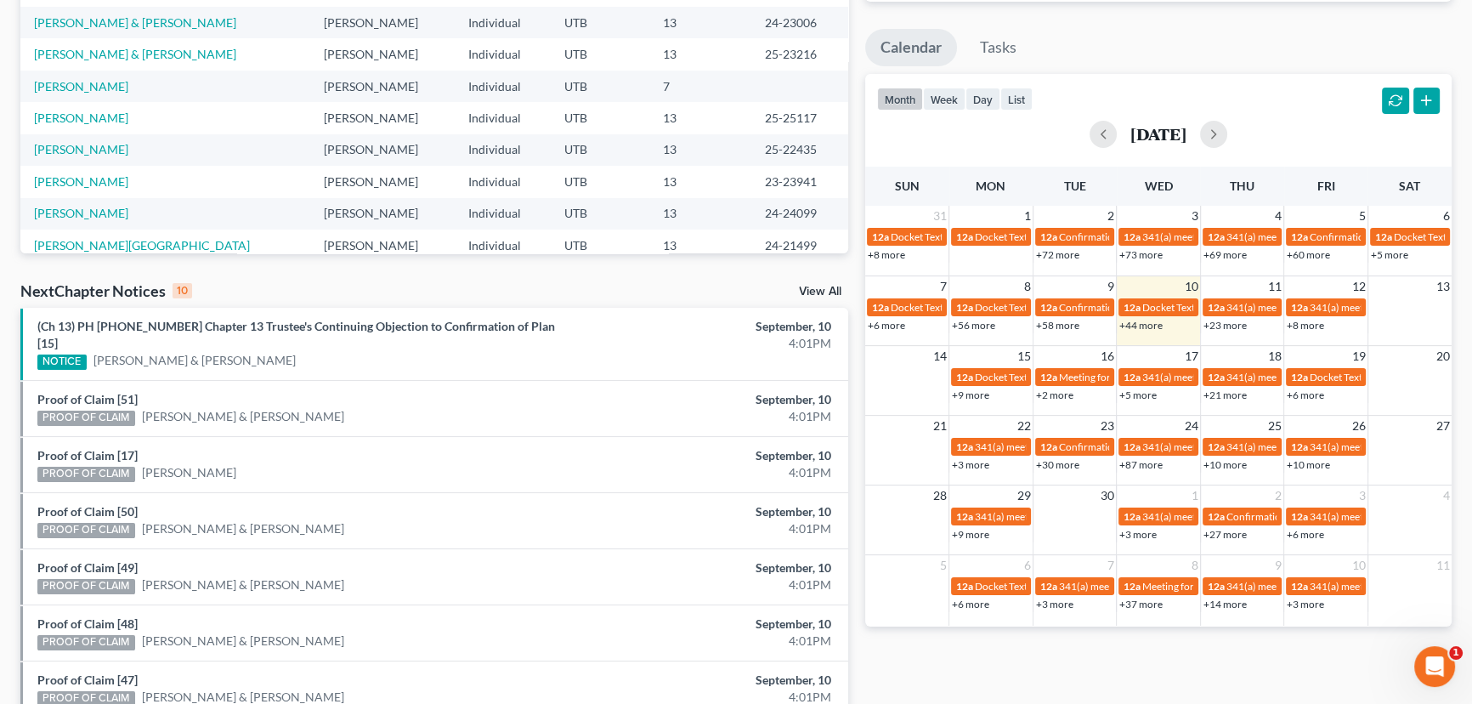
scroll to position [516, 0]
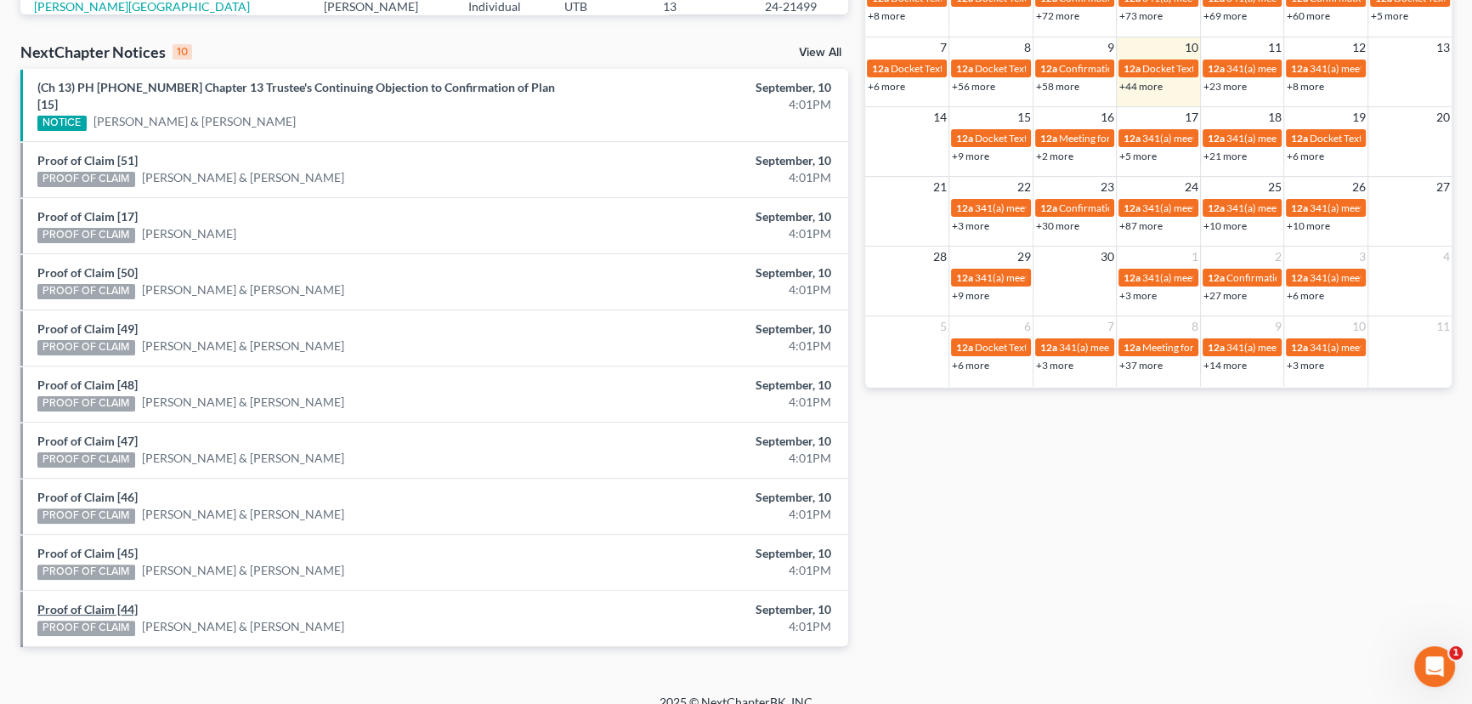
click at [76, 602] on link "Proof of Claim [44]" at bounding box center [87, 609] width 100 height 14
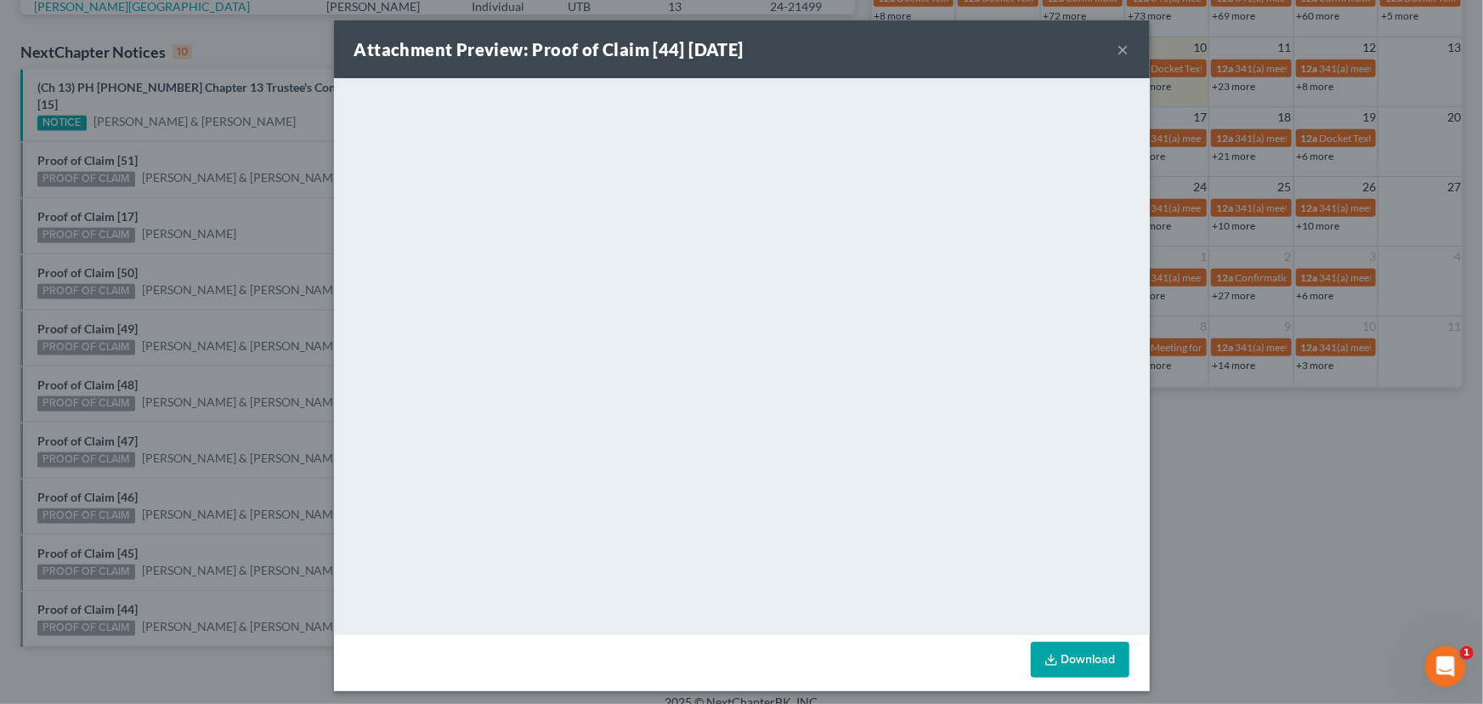
click at [94, 533] on div "Attachment Preview: Proof of Claim [44] [DATE] × <object ng-attr-data='[URL][DO…" at bounding box center [741, 352] width 1483 height 704
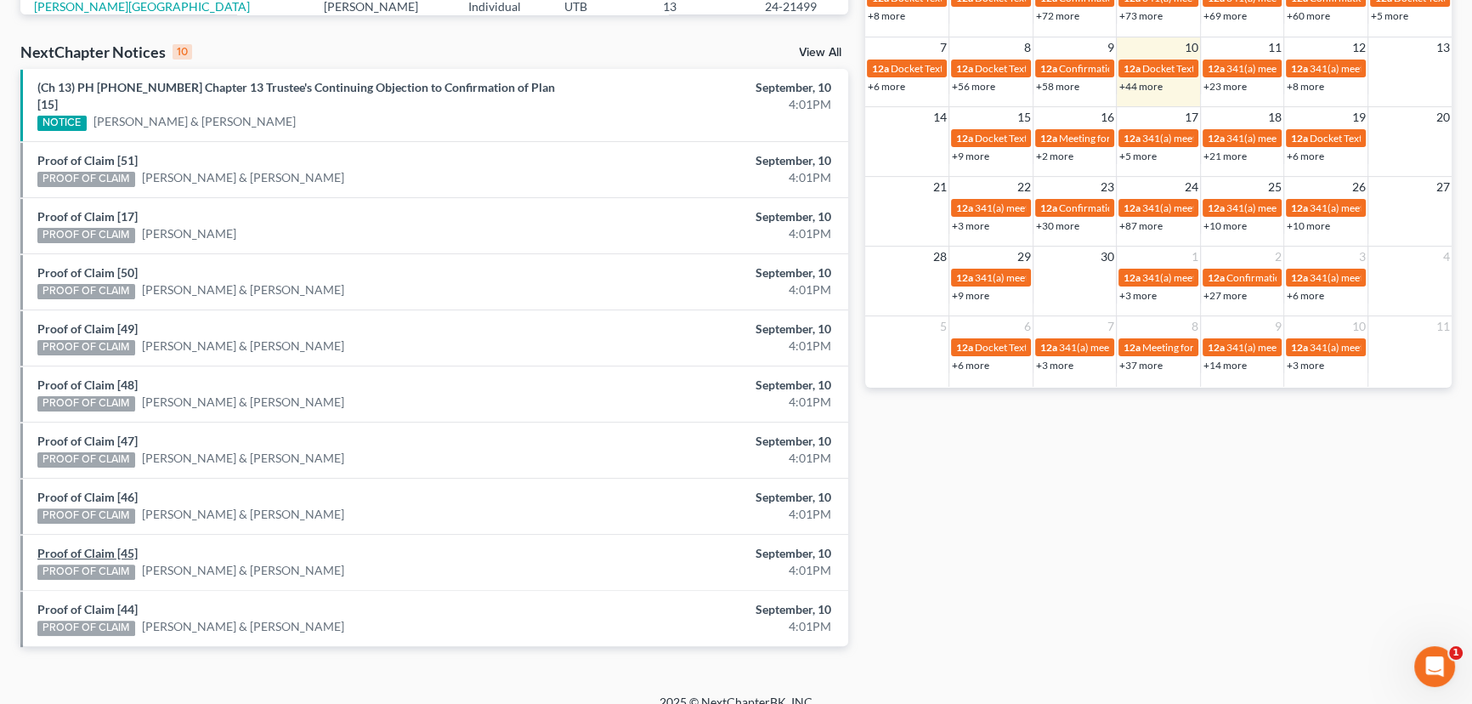
click at [94, 546] on link "Proof of Claim [45]" at bounding box center [87, 553] width 100 height 14
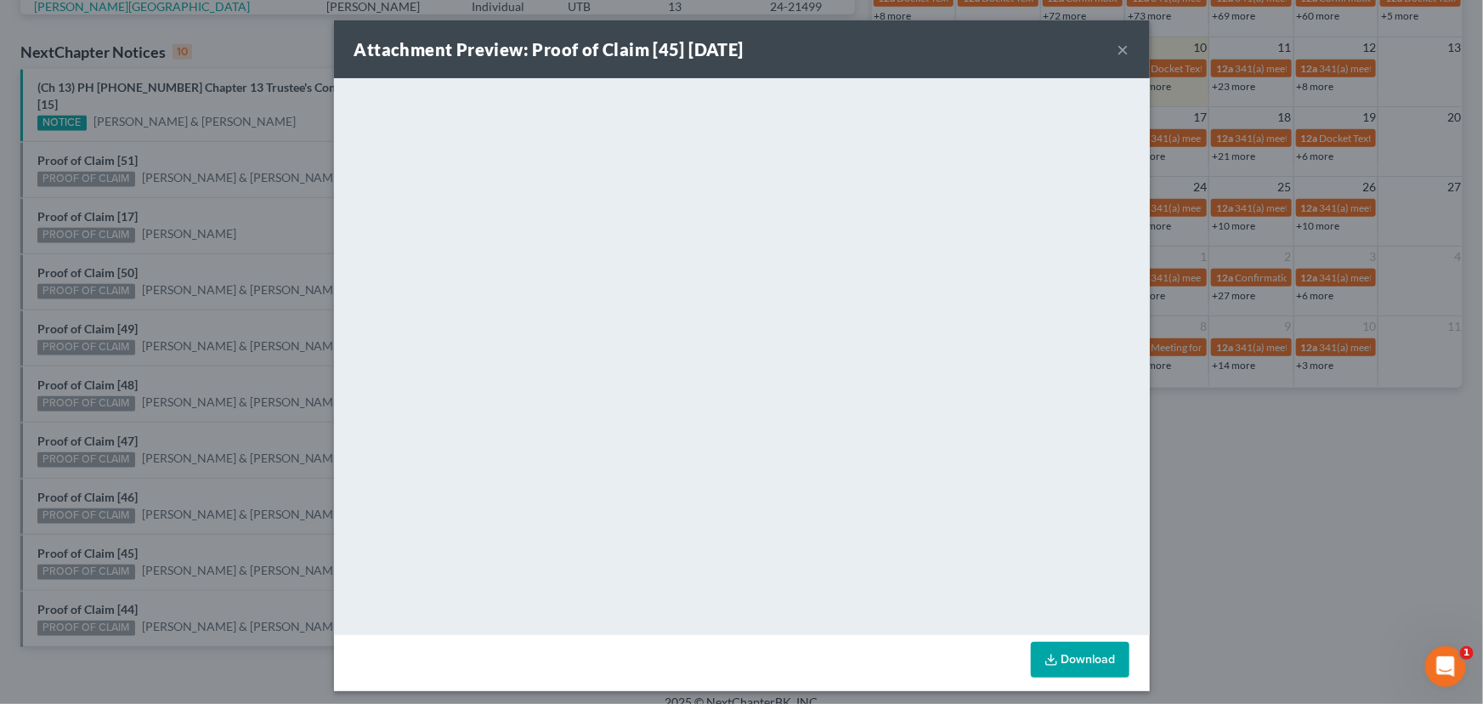
click at [93, 480] on div "Attachment Preview: Proof of Claim [45] 09/10/2025 × <object ng-attr-data='http…" at bounding box center [741, 352] width 1483 height 704
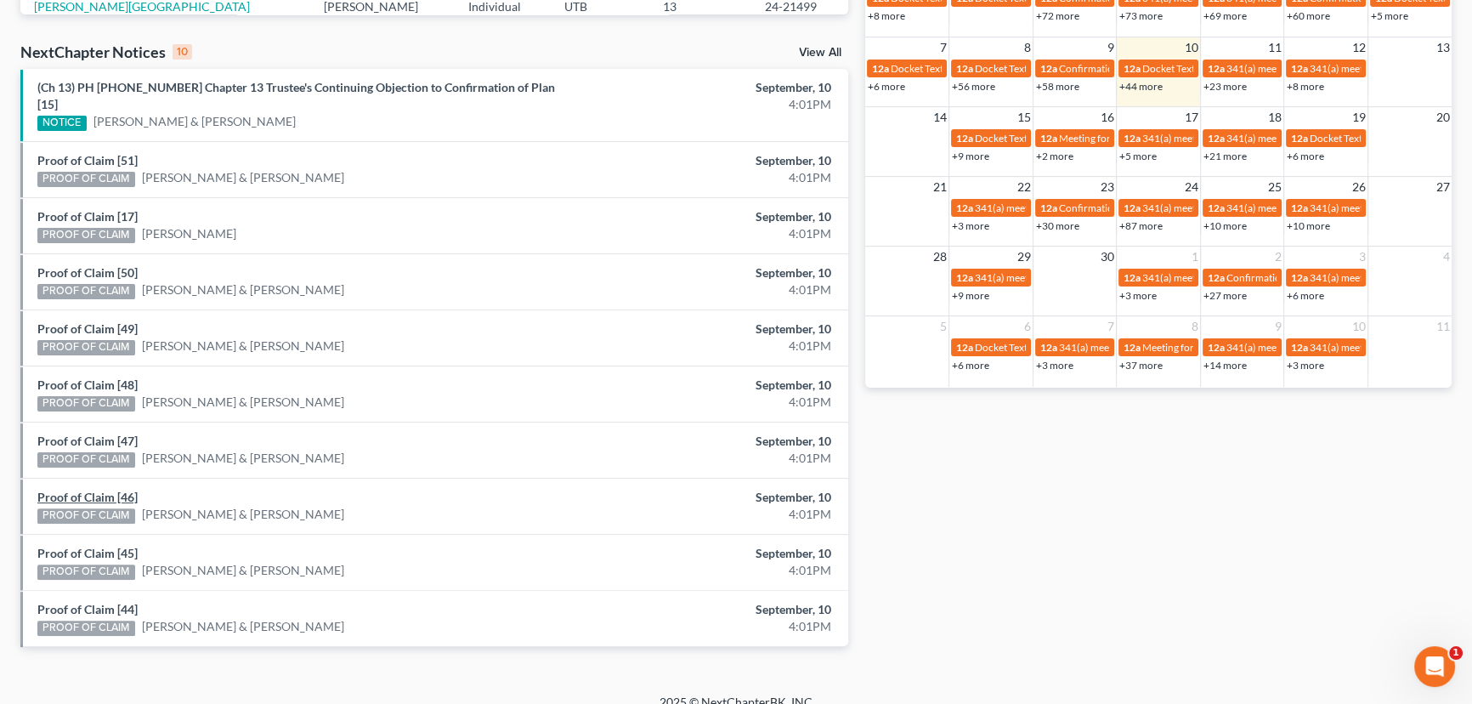
click at [93, 490] on link "Proof of Claim [46]" at bounding box center [87, 497] width 100 height 14
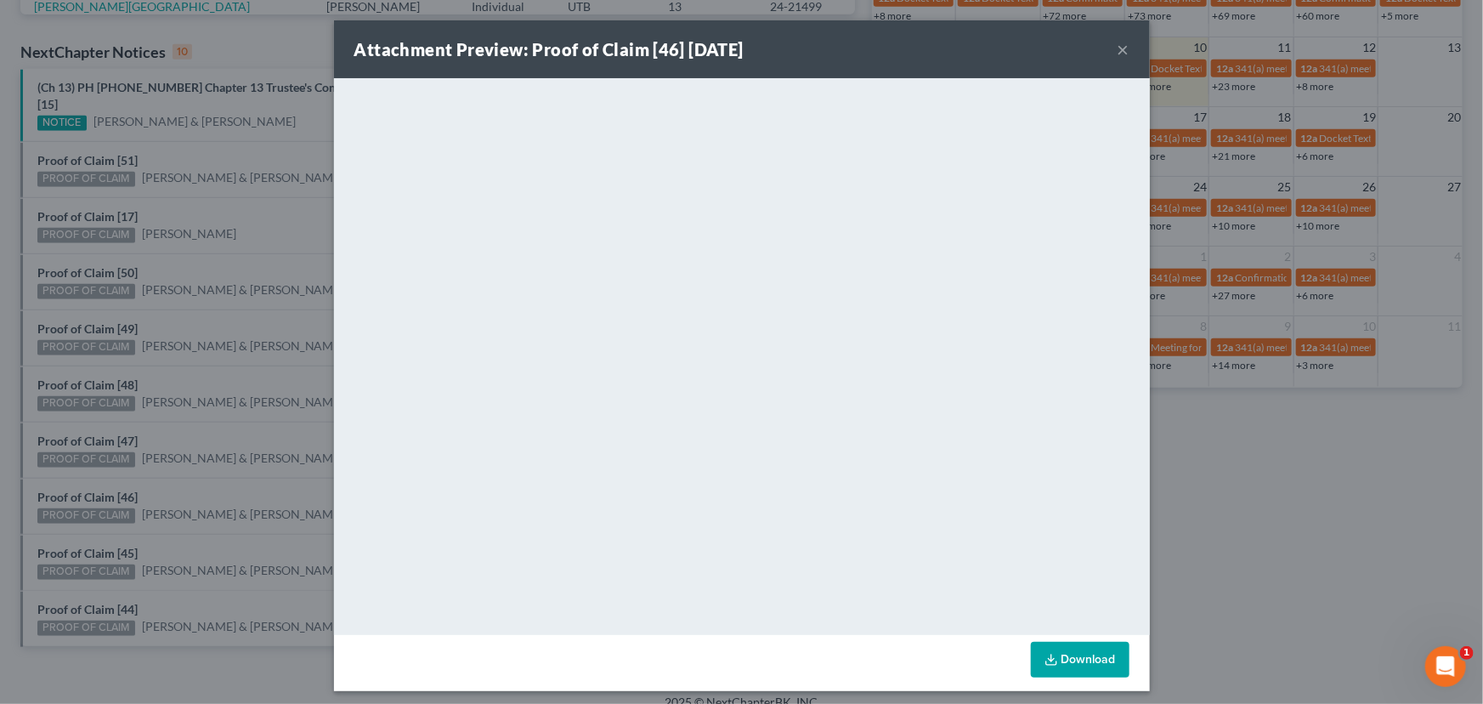
click at [93, 423] on div "Attachment Preview: Proof of Claim [46] 09/10/2025 × <object ng-attr-data='http…" at bounding box center [741, 352] width 1483 height 704
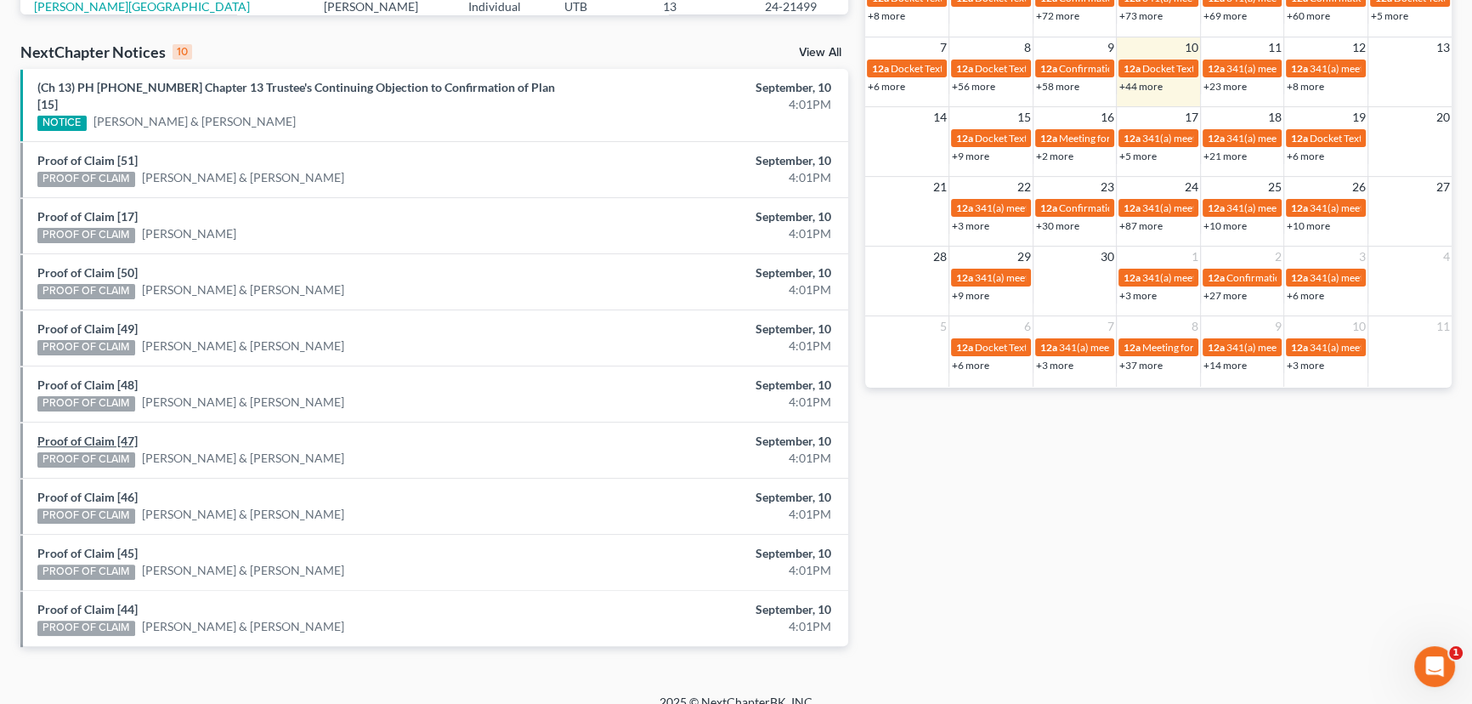
click at [93, 433] on link "Proof of Claim [47]" at bounding box center [87, 440] width 100 height 14
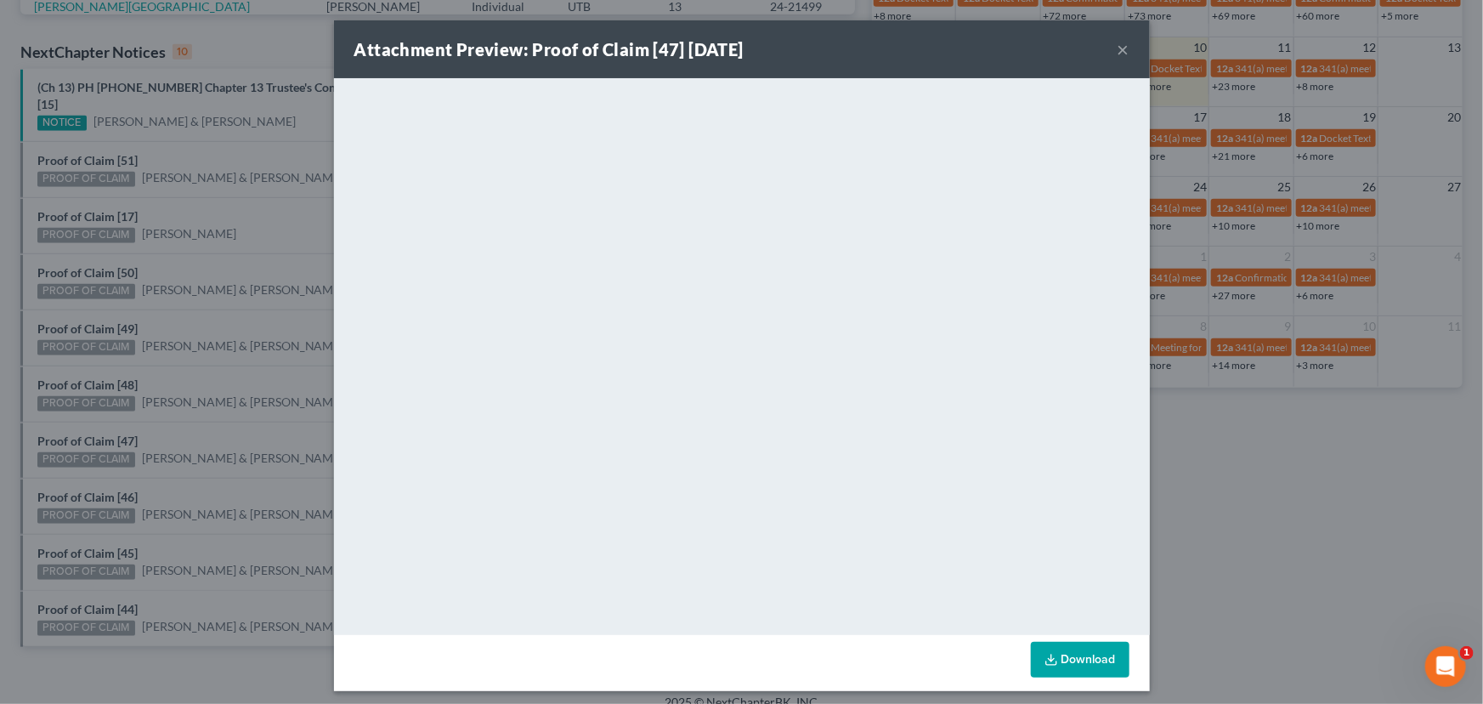
click at [99, 367] on div "Attachment Preview: Proof of Claim [47] 09/10/2025 × <object ng-attr-data='http…" at bounding box center [741, 352] width 1483 height 704
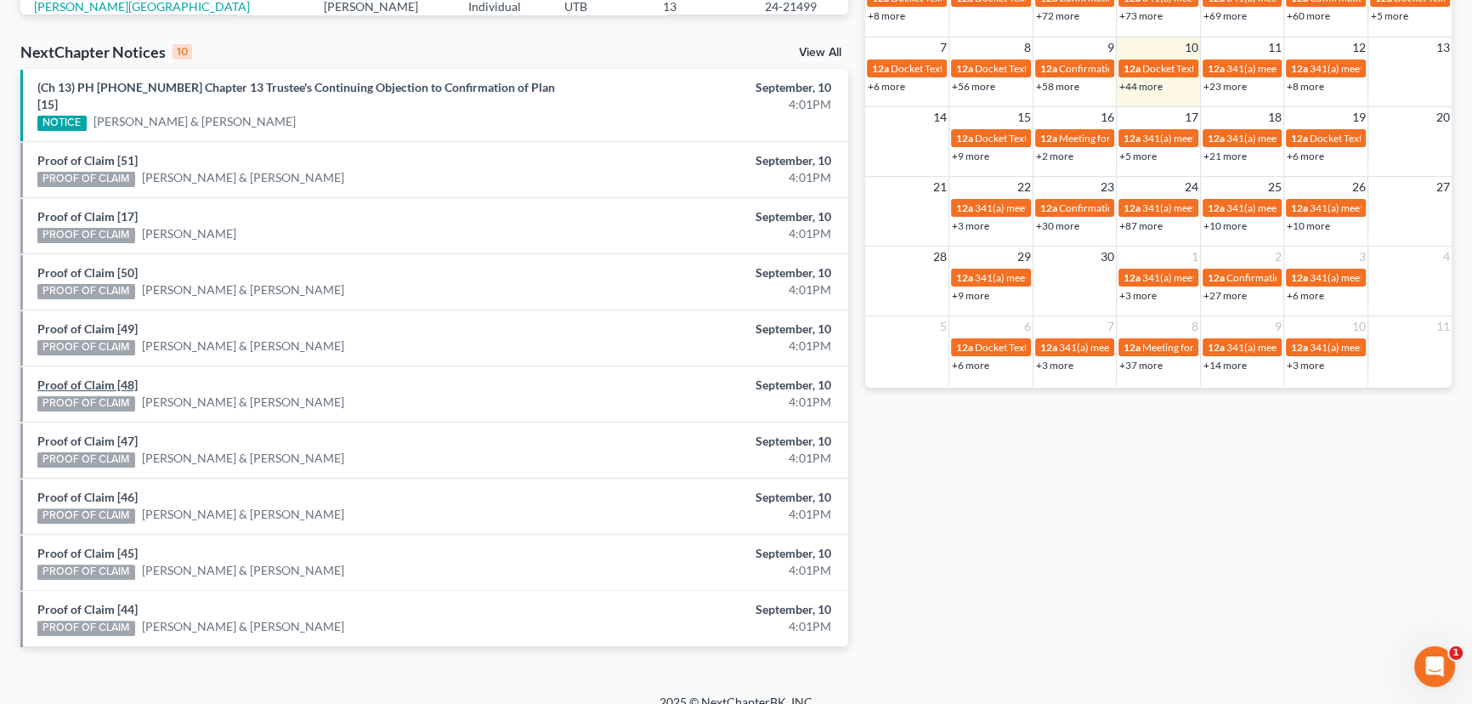
click at [99, 377] on link "Proof of Claim [48]" at bounding box center [87, 384] width 100 height 14
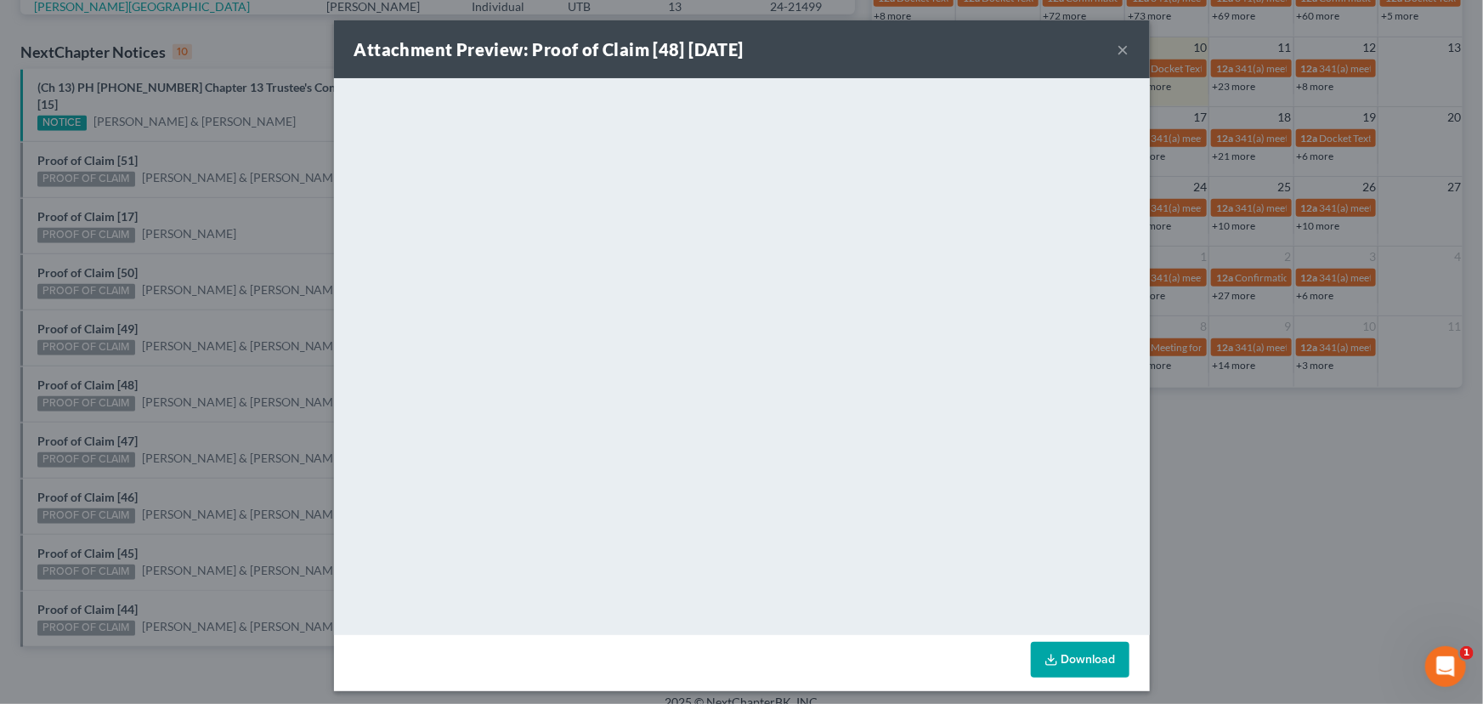
click at [93, 312] on div "Attachment Preview: Proof of Claim [48] 09/10/2025 × <object ng-attr-data='http…" at bounding box center [741, 352] width 1483 height 704
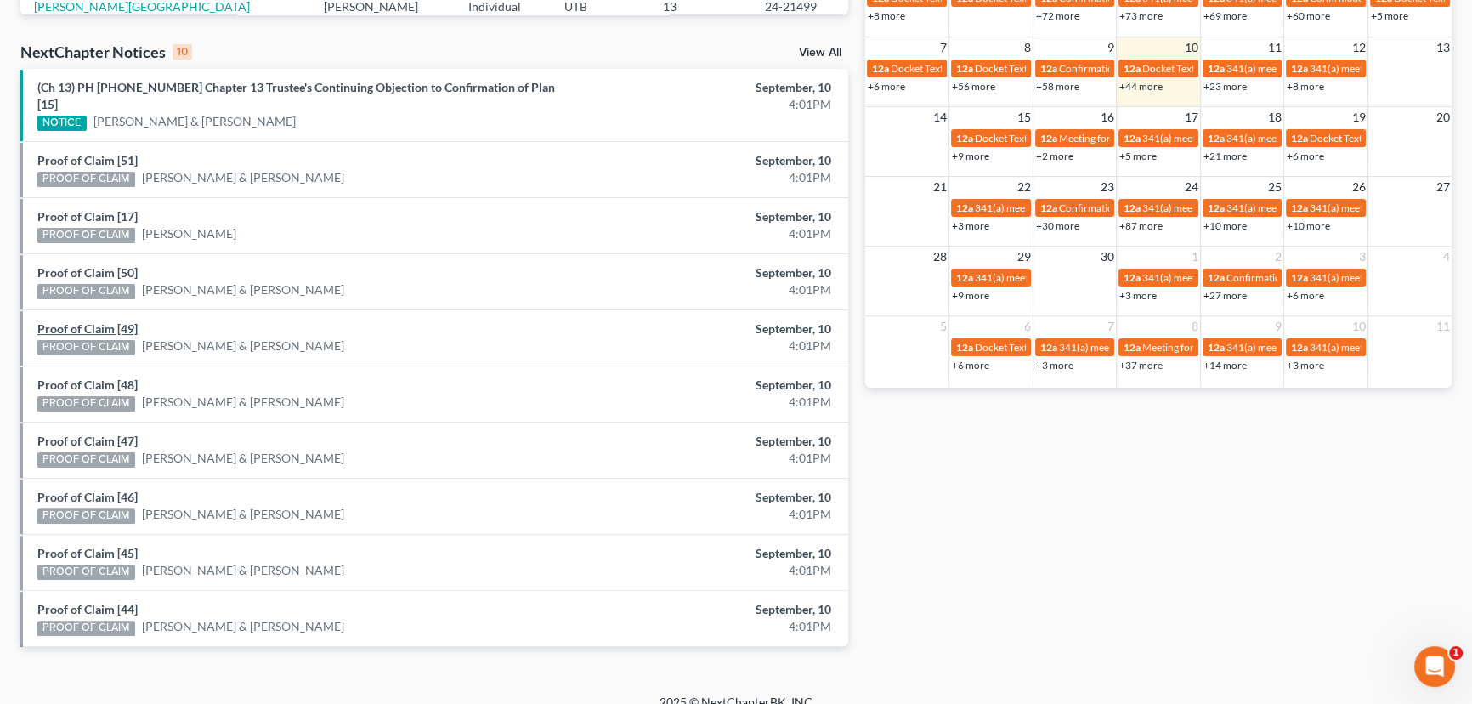
click at [93, 321] on link "Proof of Claim [49]" at bounding box center [87, 328] width 100 height 14
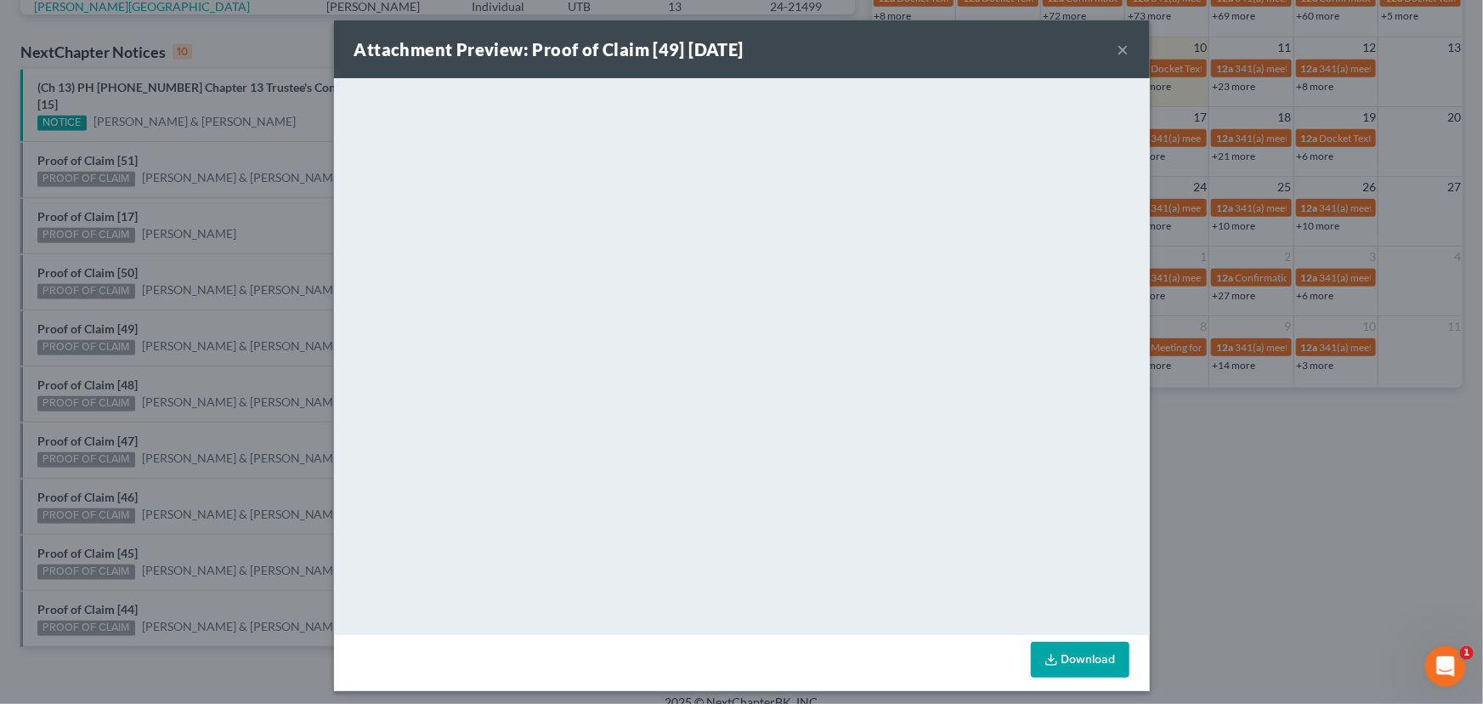
click at [98, 263] on div "Attachment Preview: Proof of Claim [49] 09/10/2025 × <object ng-attr-data='http…" at bounding box center [741, 352] width 1483 height 704
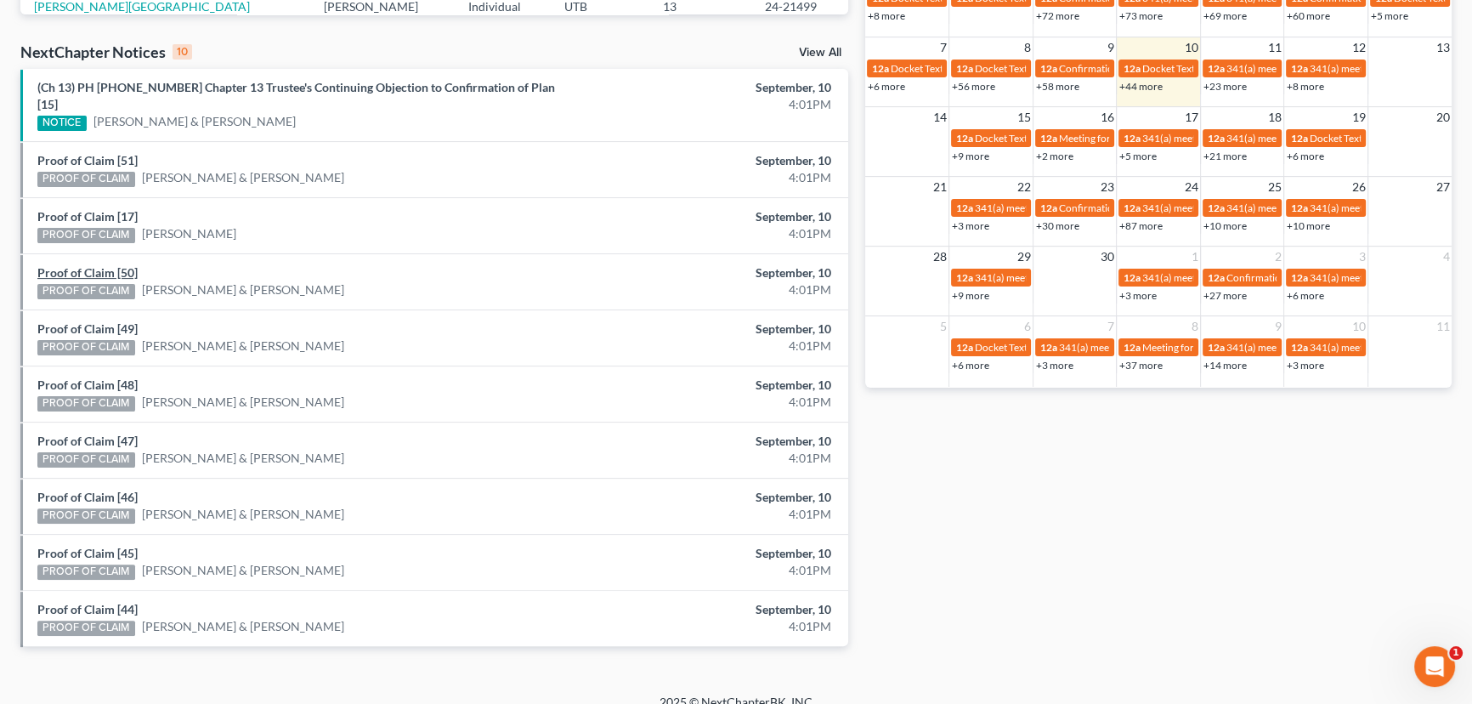
click at [98, 265] on link "Proof of Claim [50]" at bounding box center [87, 272] width 100 height 14
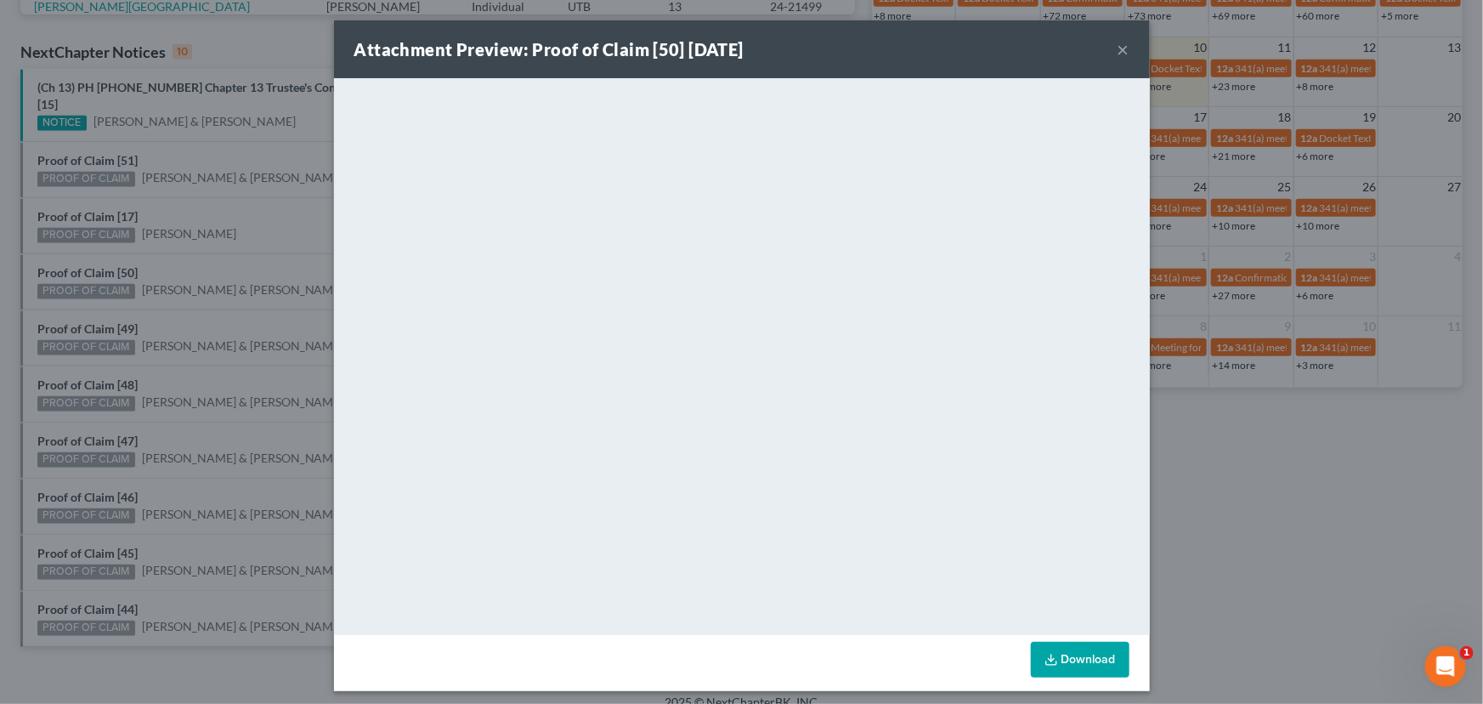
click at [199, 260] on div "Attachment Preview: Proof of Claim [50] 09/10/2025 × <object ng-attr-data='http…" at bounding box center [741, 352] width 1483 height 704
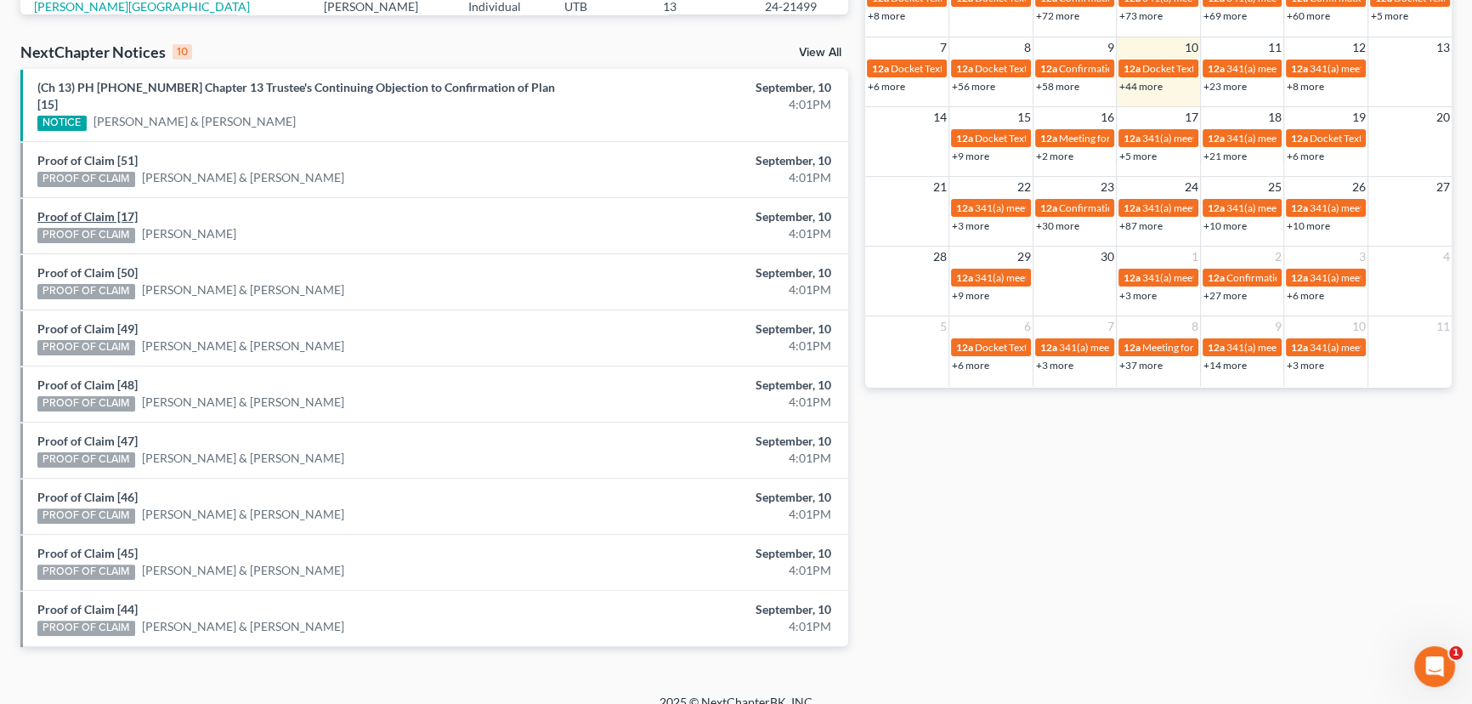
click at [87, 209] on link "Proof of Claim [17]" at bounding box center [87, 216] width 100 height 14
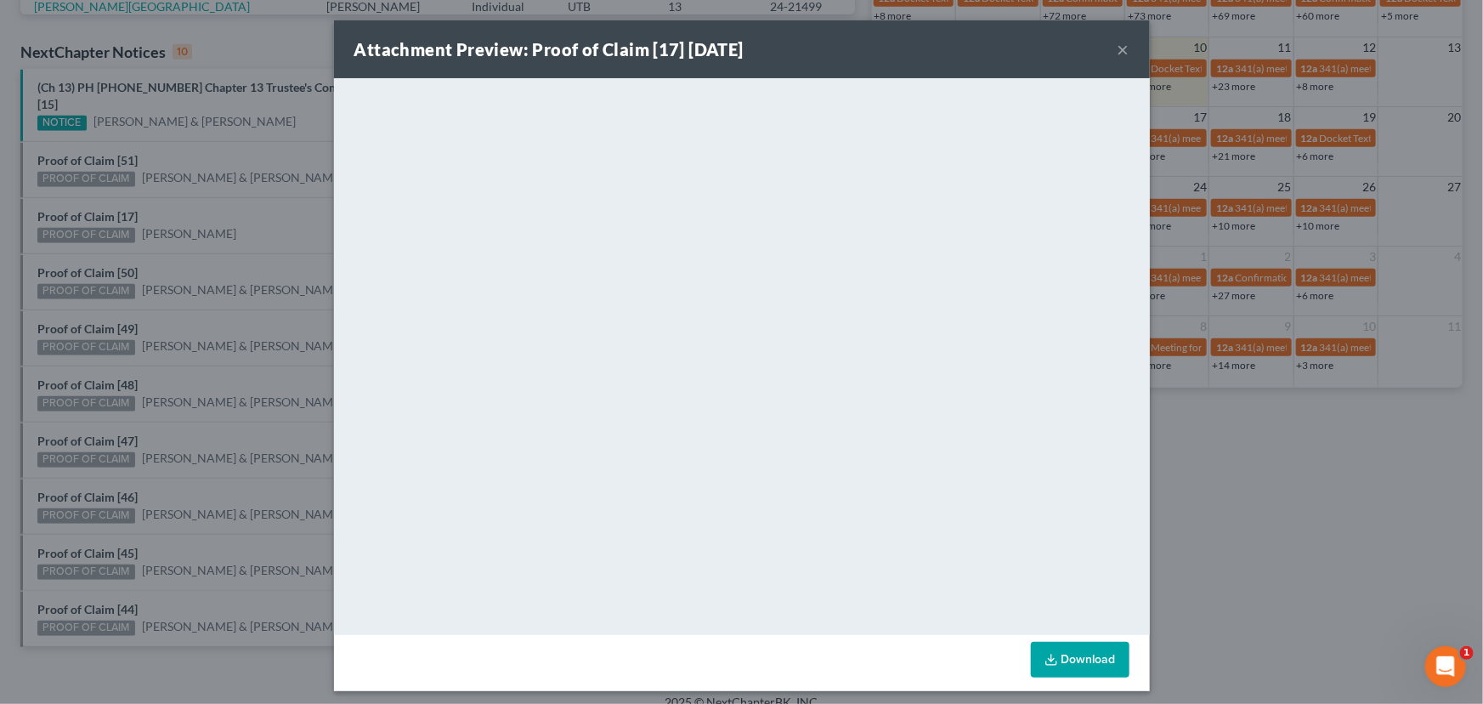
click at [76, 145] on div "Attachment Preview: Proof of Claim [17] 09/10/2025 × <object ng-attr-data='http…" at bounding box center [741, 352] width 1483 height 704
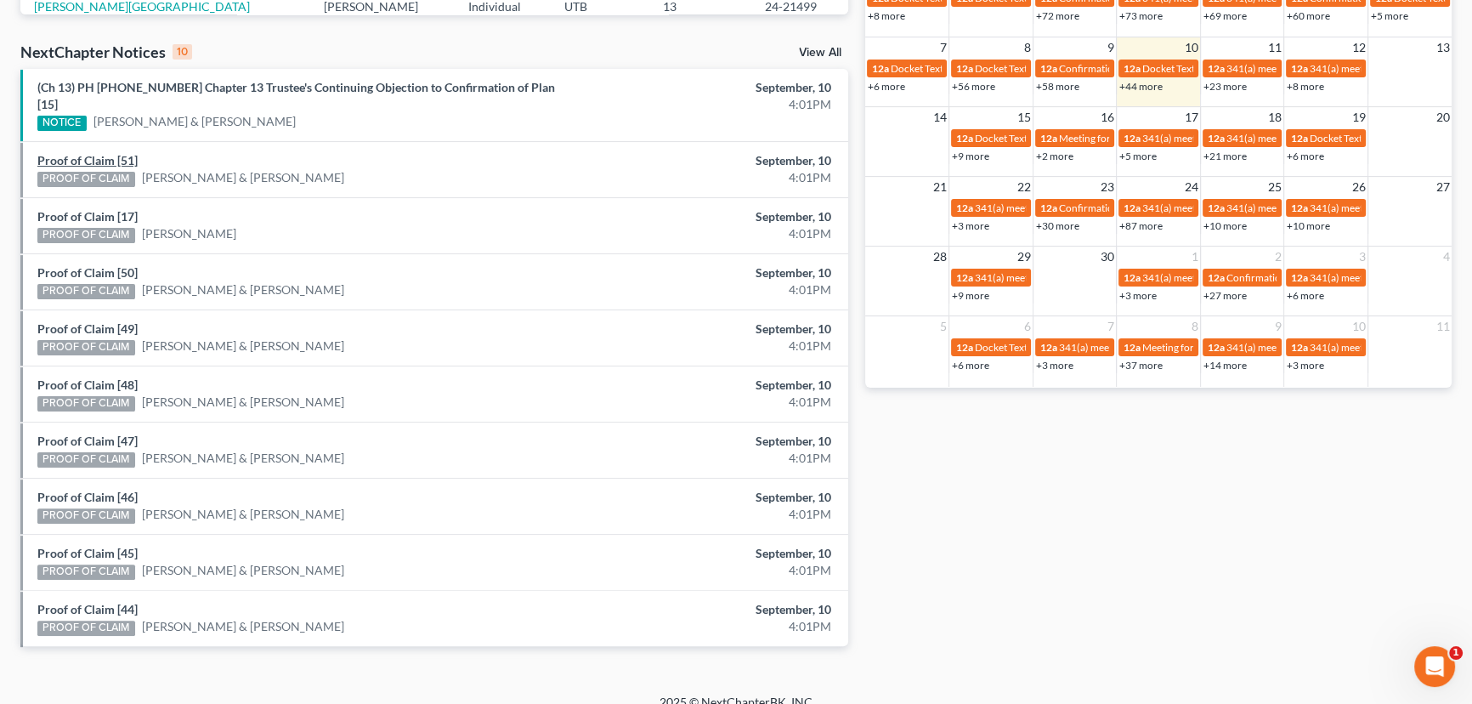
click at [76, 153] on link "Proof of Claim [51]" at bounding box center [87, 160] width 100 height 14
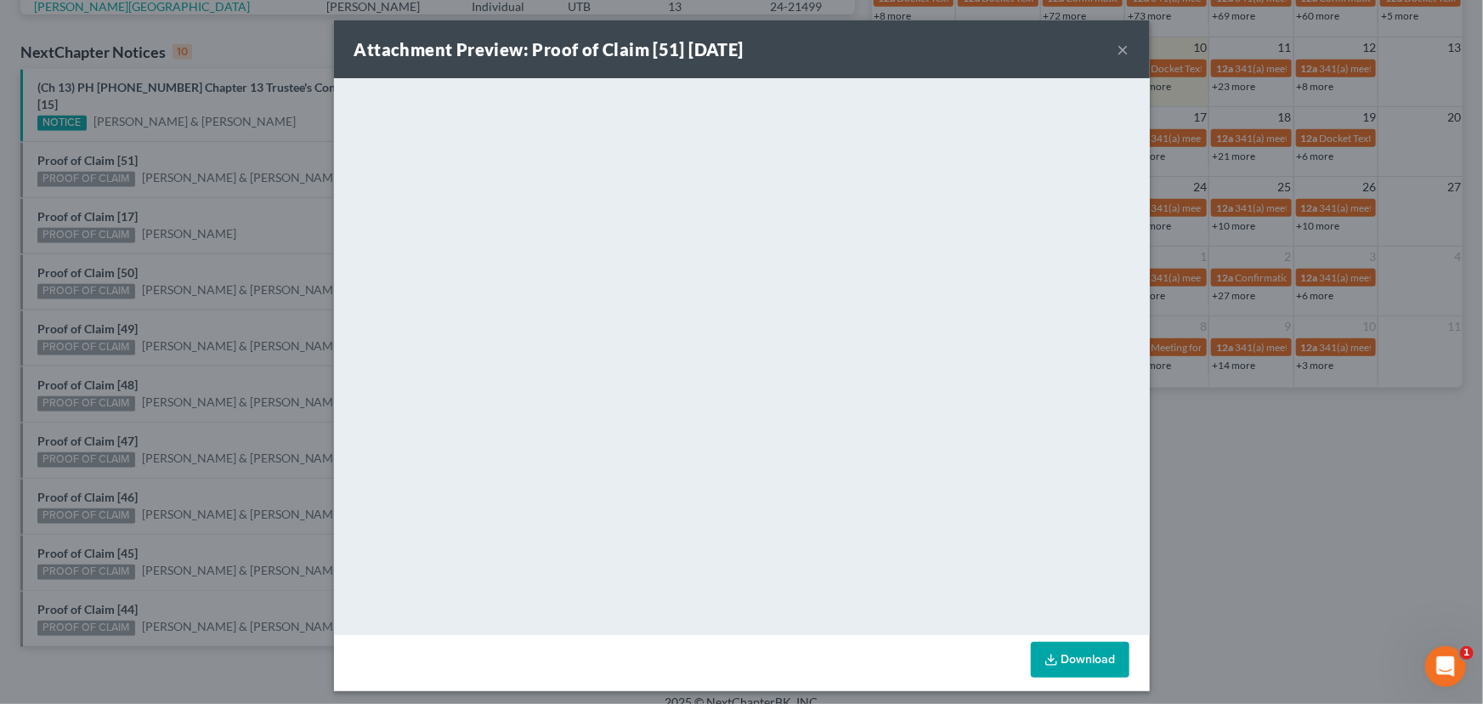
click at [222, 239] on div "Attachment Preview: Proof of Claim [51] 09/10/2025 × <object ng-attr-data='http…" at bounding box center [741, 352] width 1483 height 704
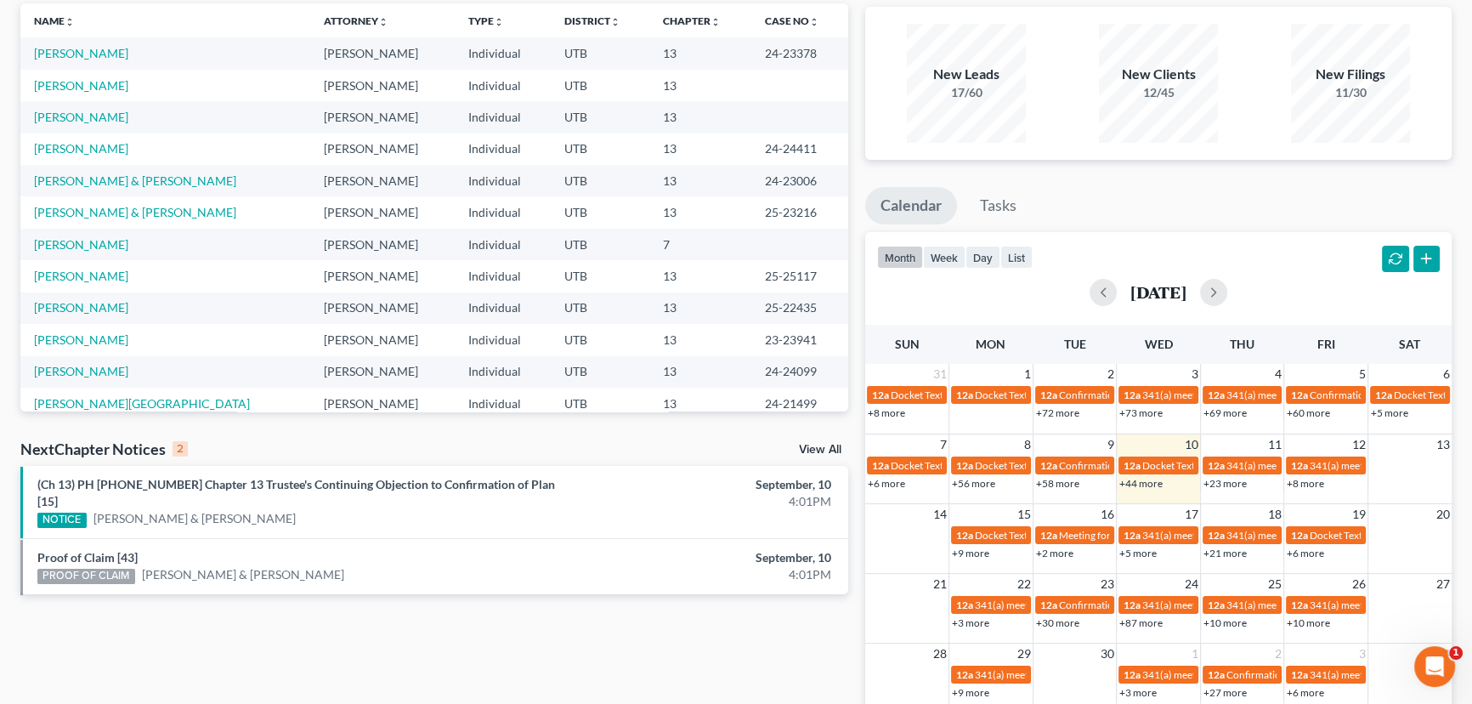
scroll to position [154, 0]
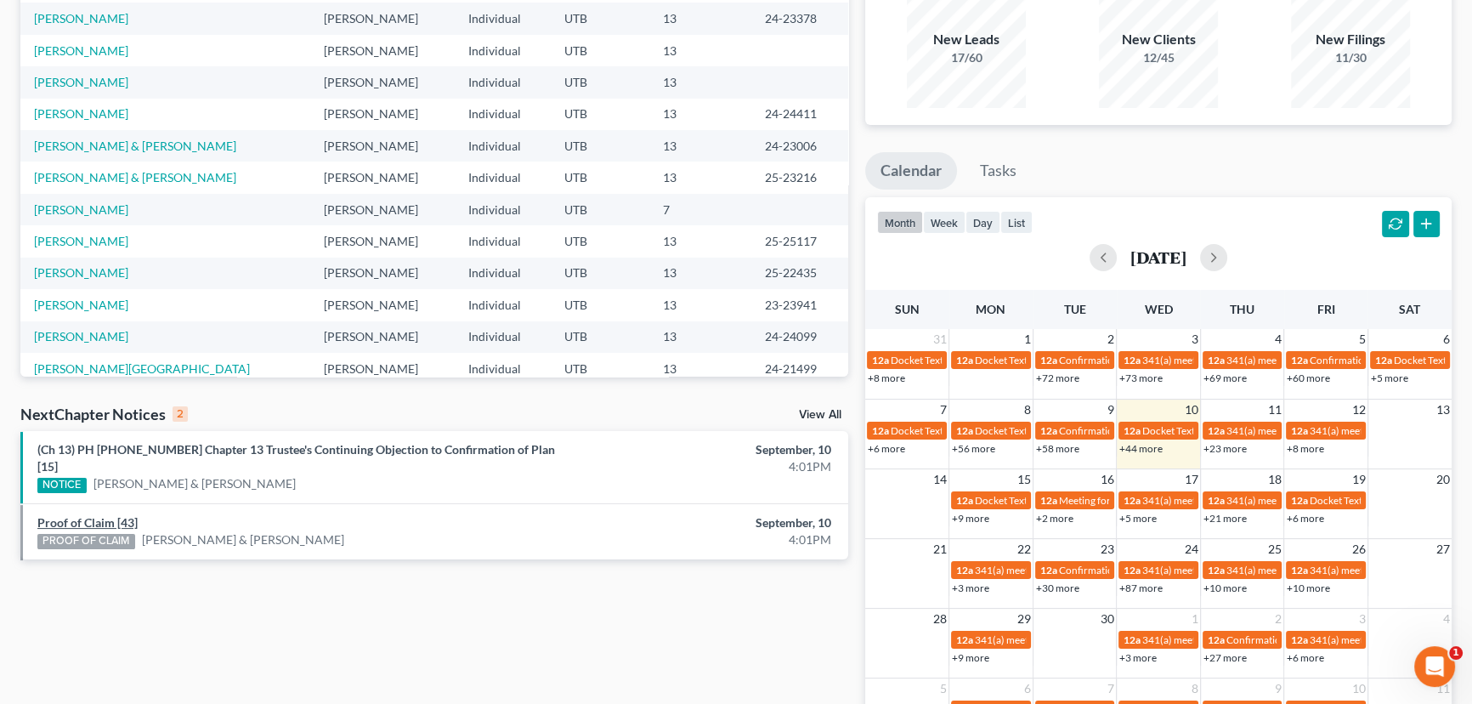
click at [106, 515] on link "Proof of Claim [43]" at bounding box center [87, 522] width 100 height 14
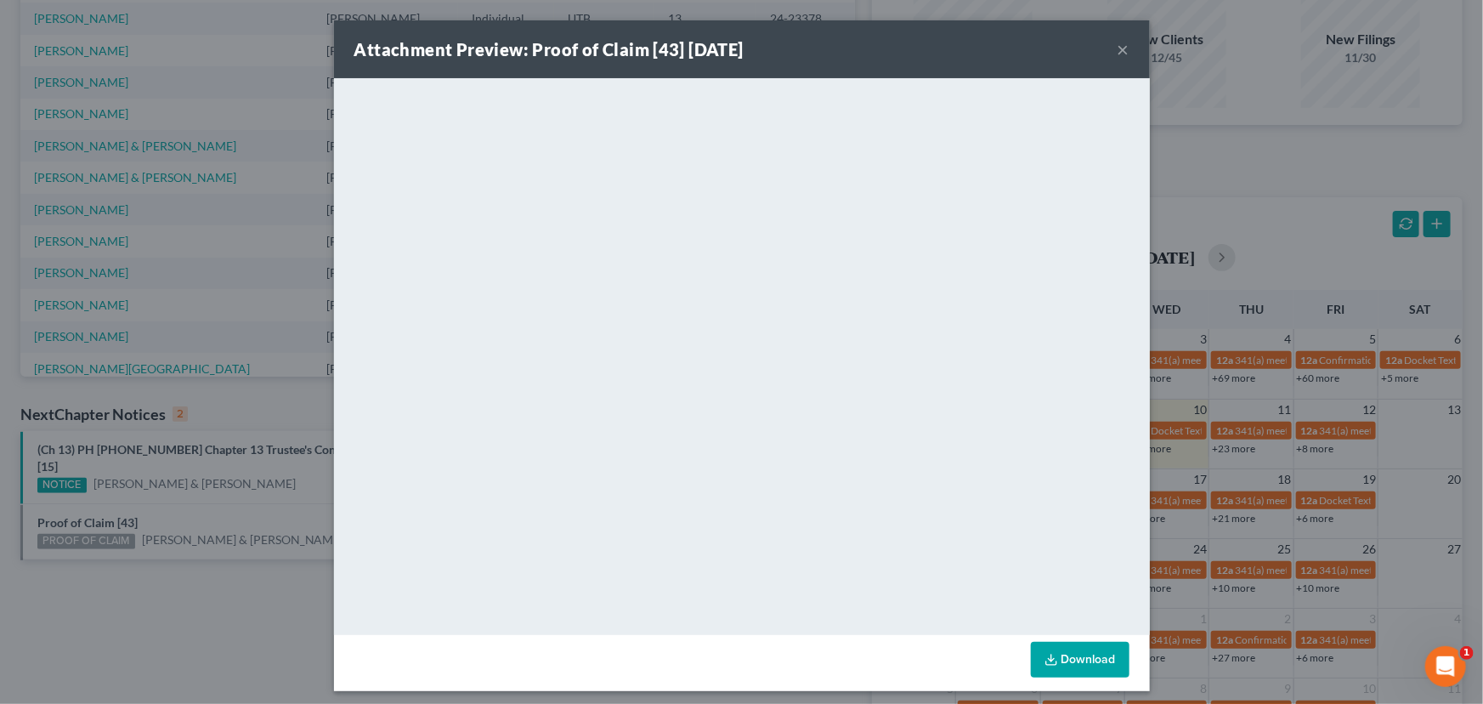
click at [270, 503] on div "Attachment Preview: Proof of Claim [43] [DATE] × <object ng-attr-data='[URL][DO…" at bounding box center [741, 352] width 1483 height 704
